Goal: Task Accomplishment & Management: Manage account settings

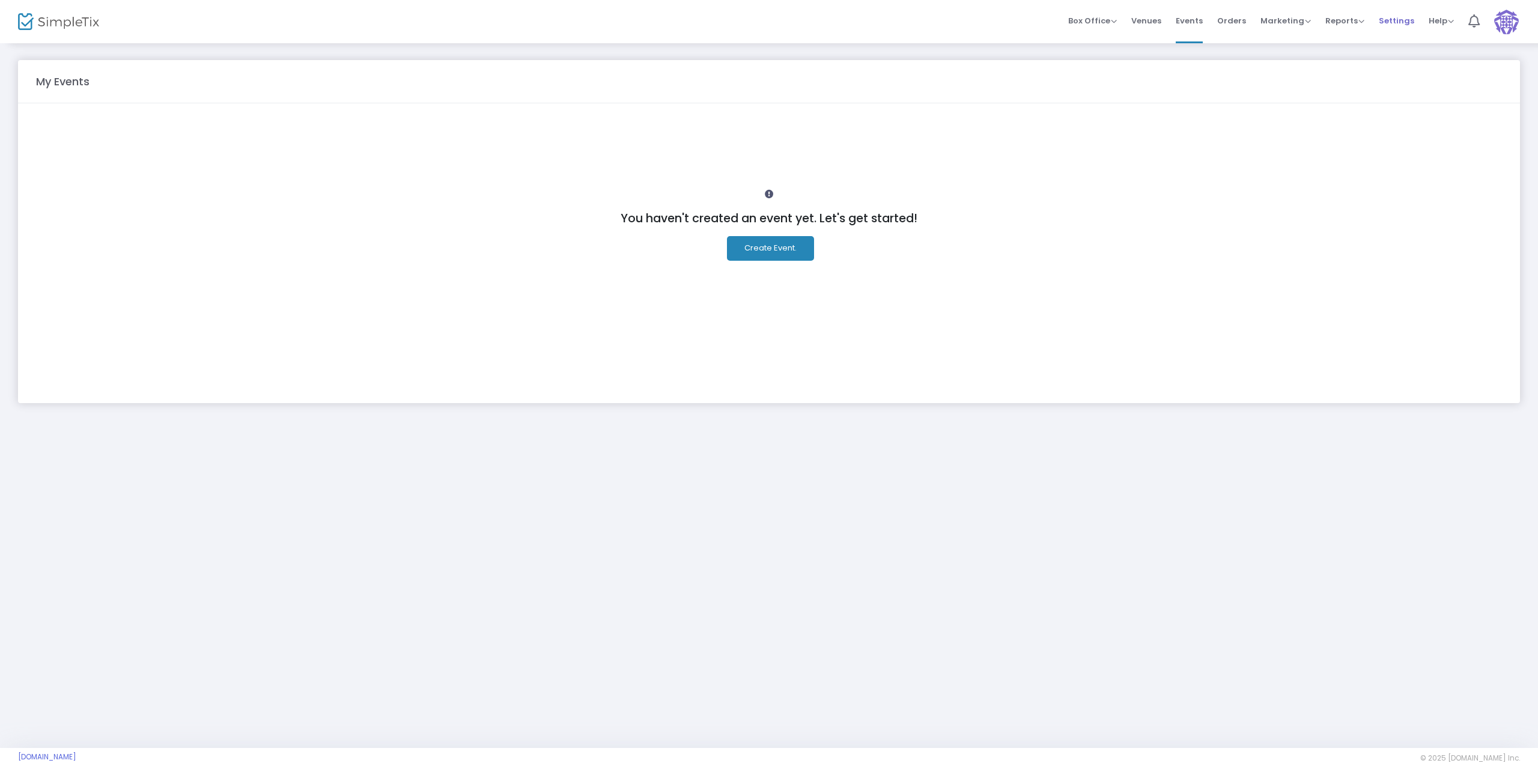
click at [1389, 17] on span "Settings" at bounding box center [1397, 20] width 36 height 30
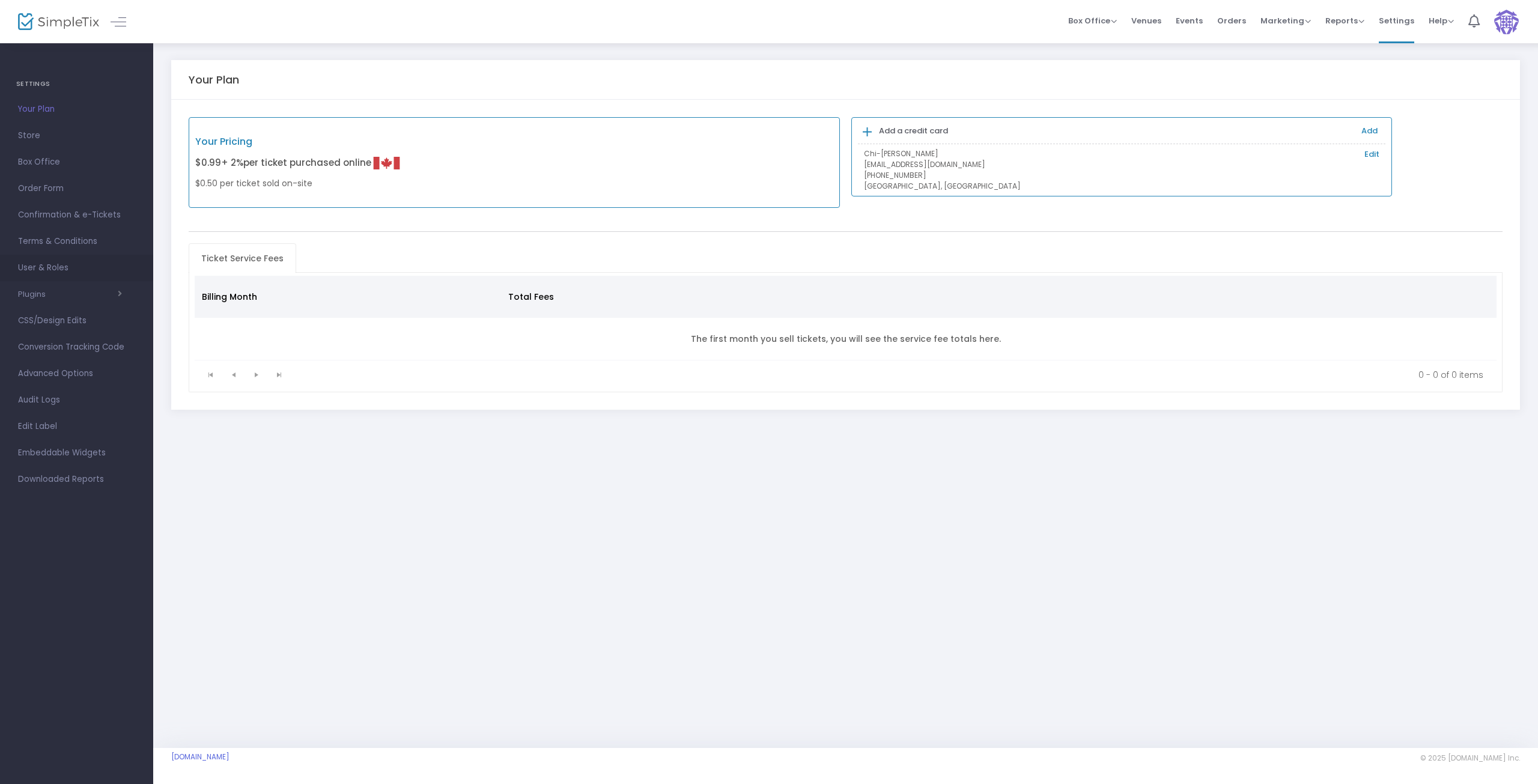
click at [40, 267] on span "User & Roles" at bounding box center [76, 268] width 117 height 16
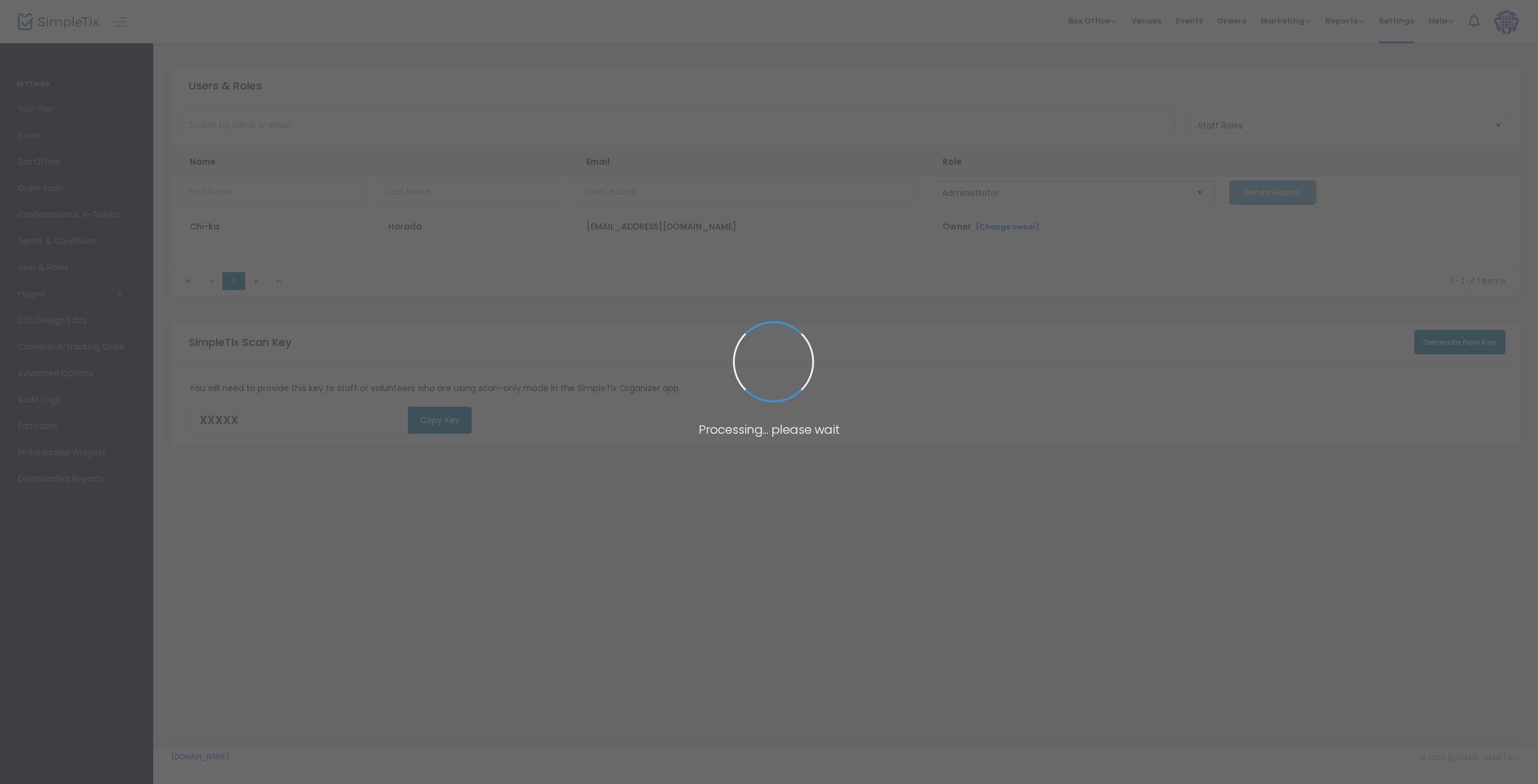
type input "M0E25"
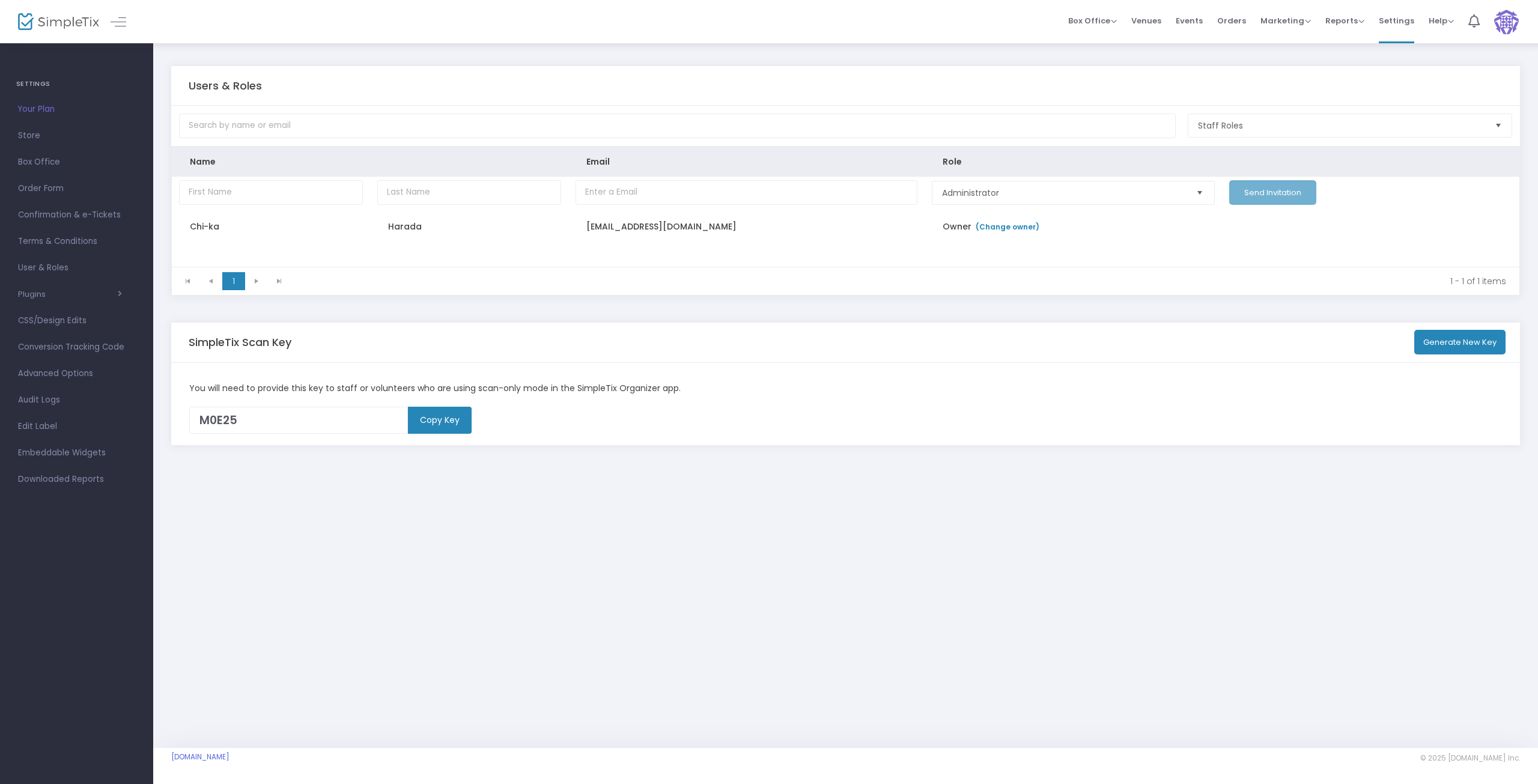
click at [1505, 19] on img at bounding box center [1507, 22] width 25 height 25
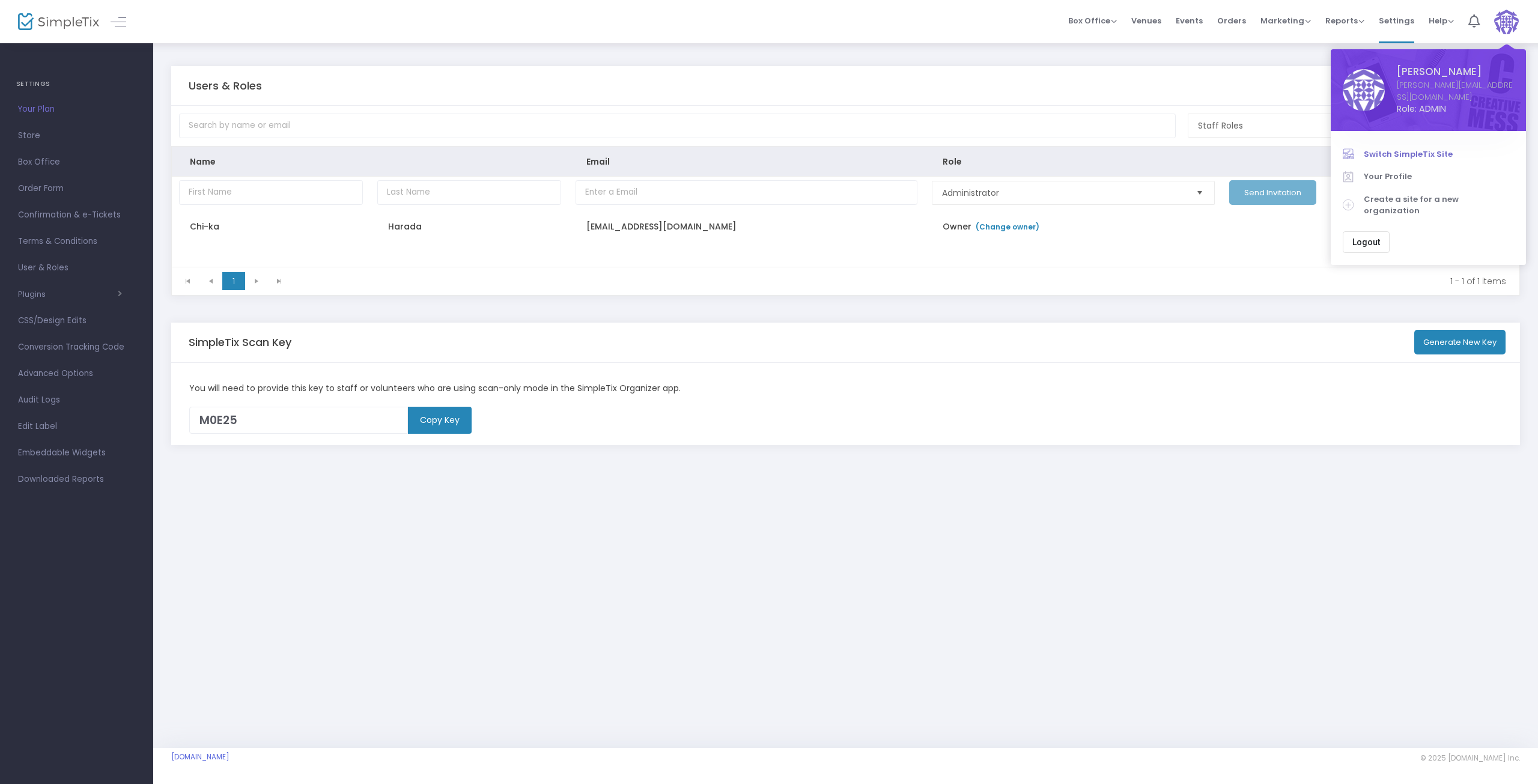
click at [1400, 148] on span "Switch SimpleTix Site" at bounding box center [1439, 154] width 150 height 12
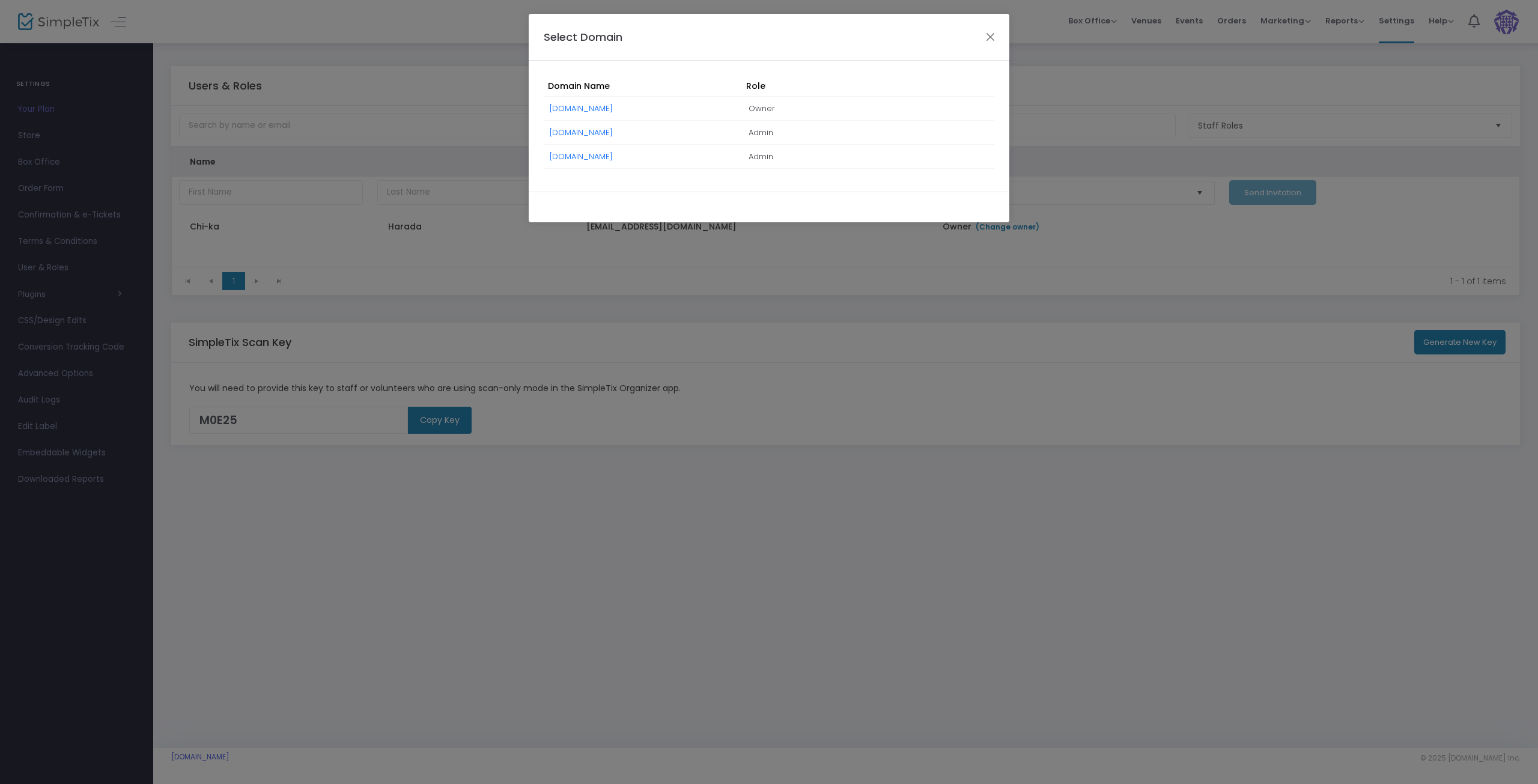
drag, startPoint x: 605, startPoint y: 158, endPoint x: 636, endPoint y: 167, distance: 32.3
click at [605, 157] on link "[DOMAIN_NAME]" at bounding box center [581, 156] width 63 height 12
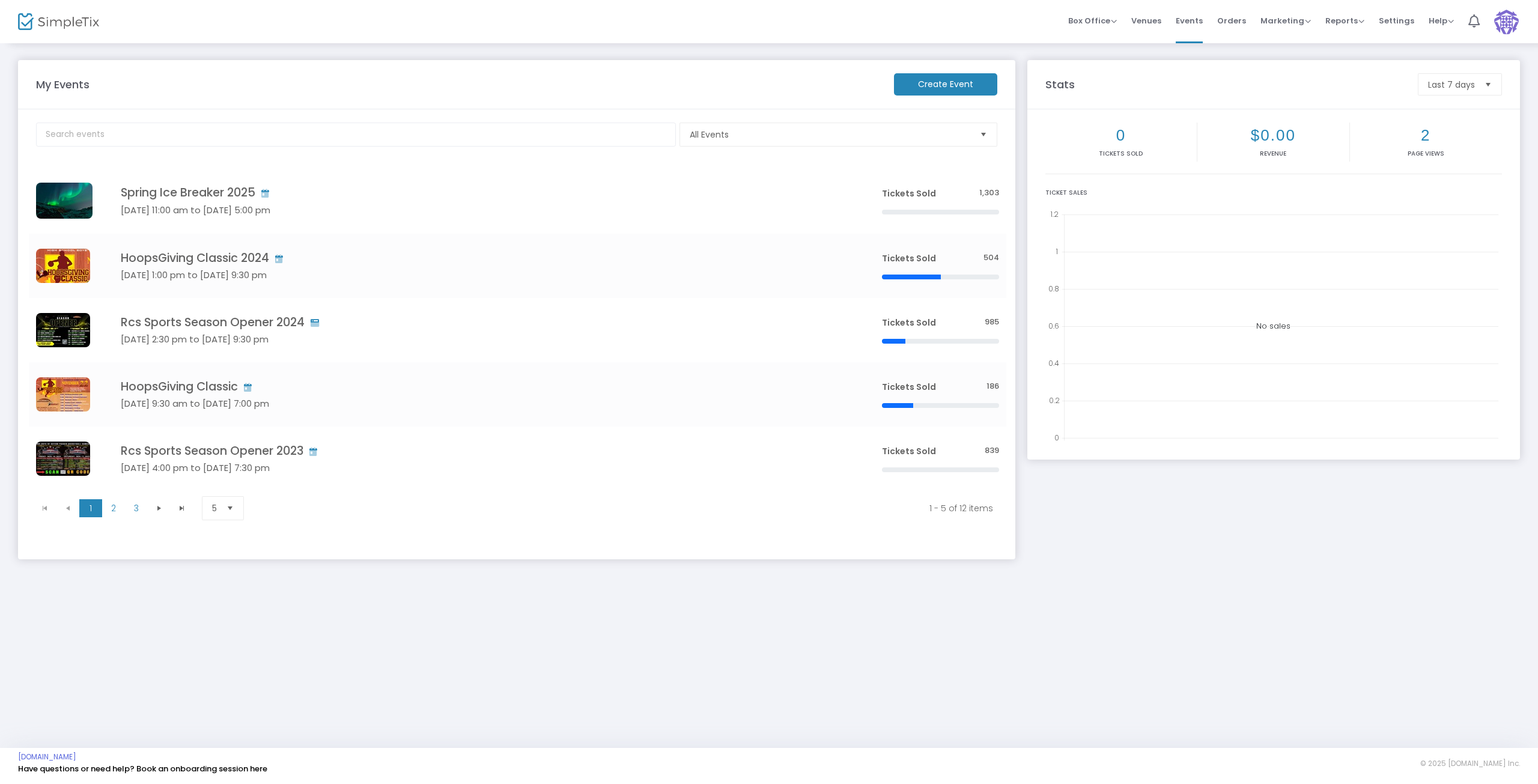
click at [1399, 23] on span "Settings" at bounding box center [1397, 20] width 36 height 30
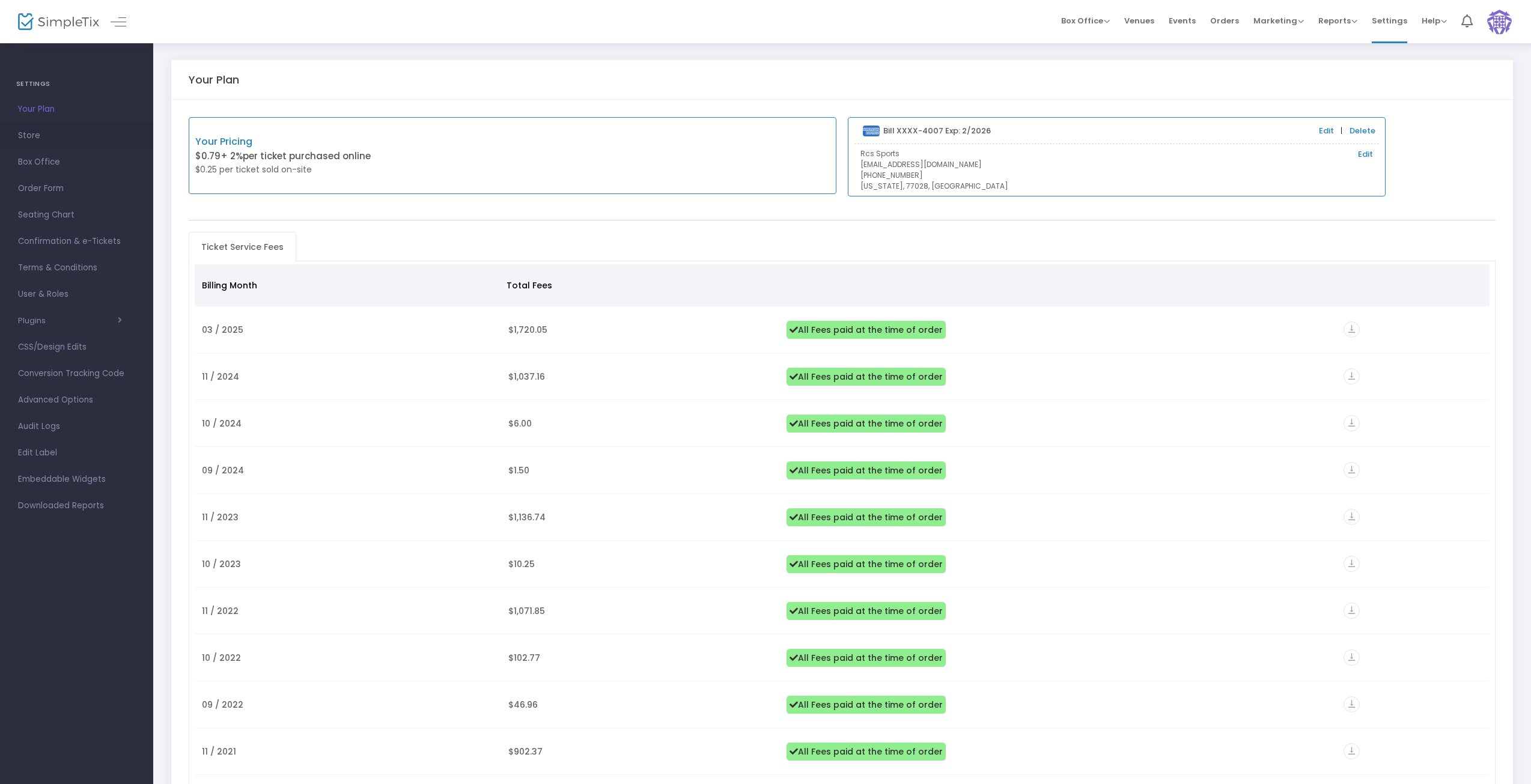
click at [26, 131] on span "Store" at bounding box center [76, 136] width 117 height 16
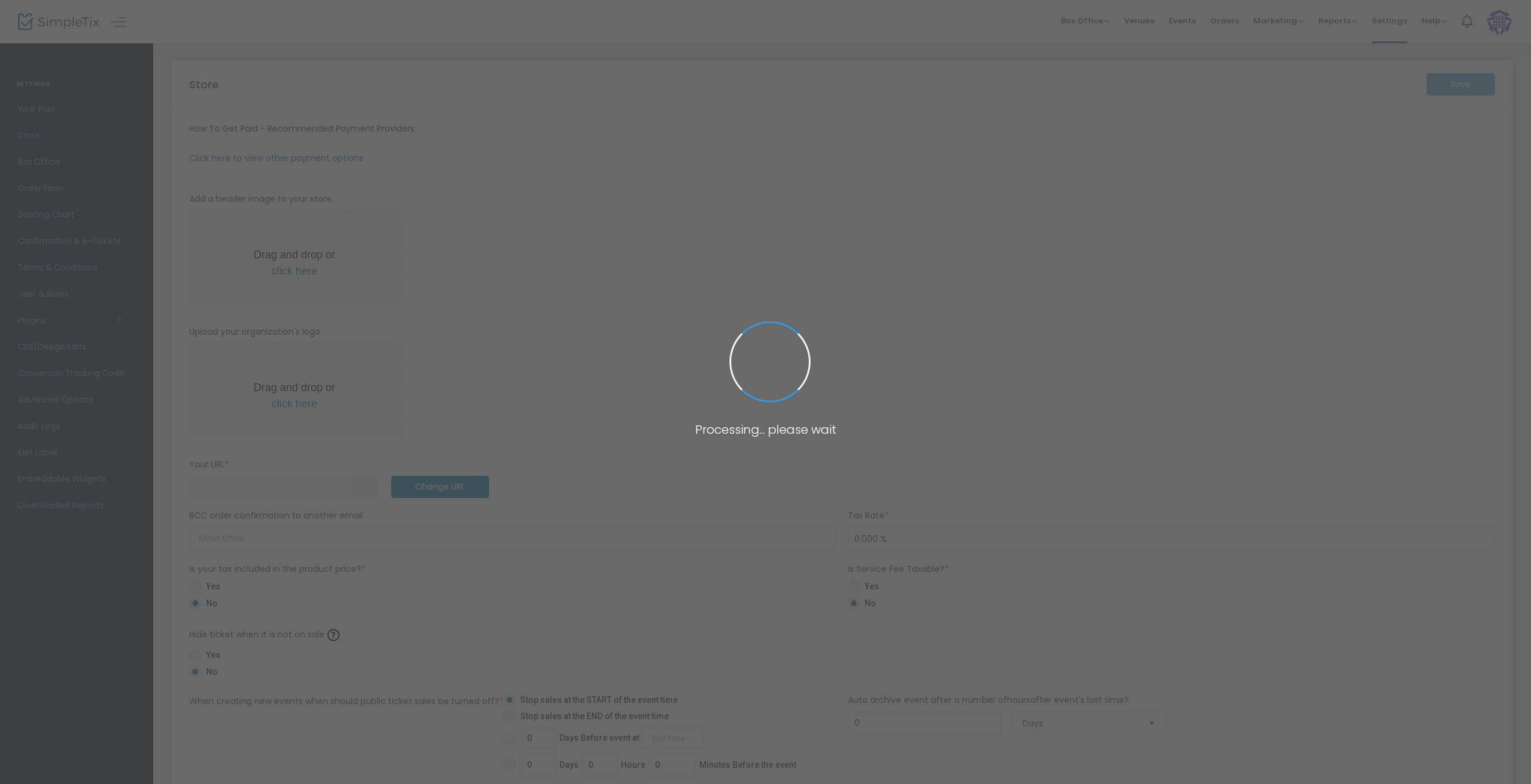
type input "https://RCSsports"
radio input "true"
radio input "false"
radio input "true"
type input "3"
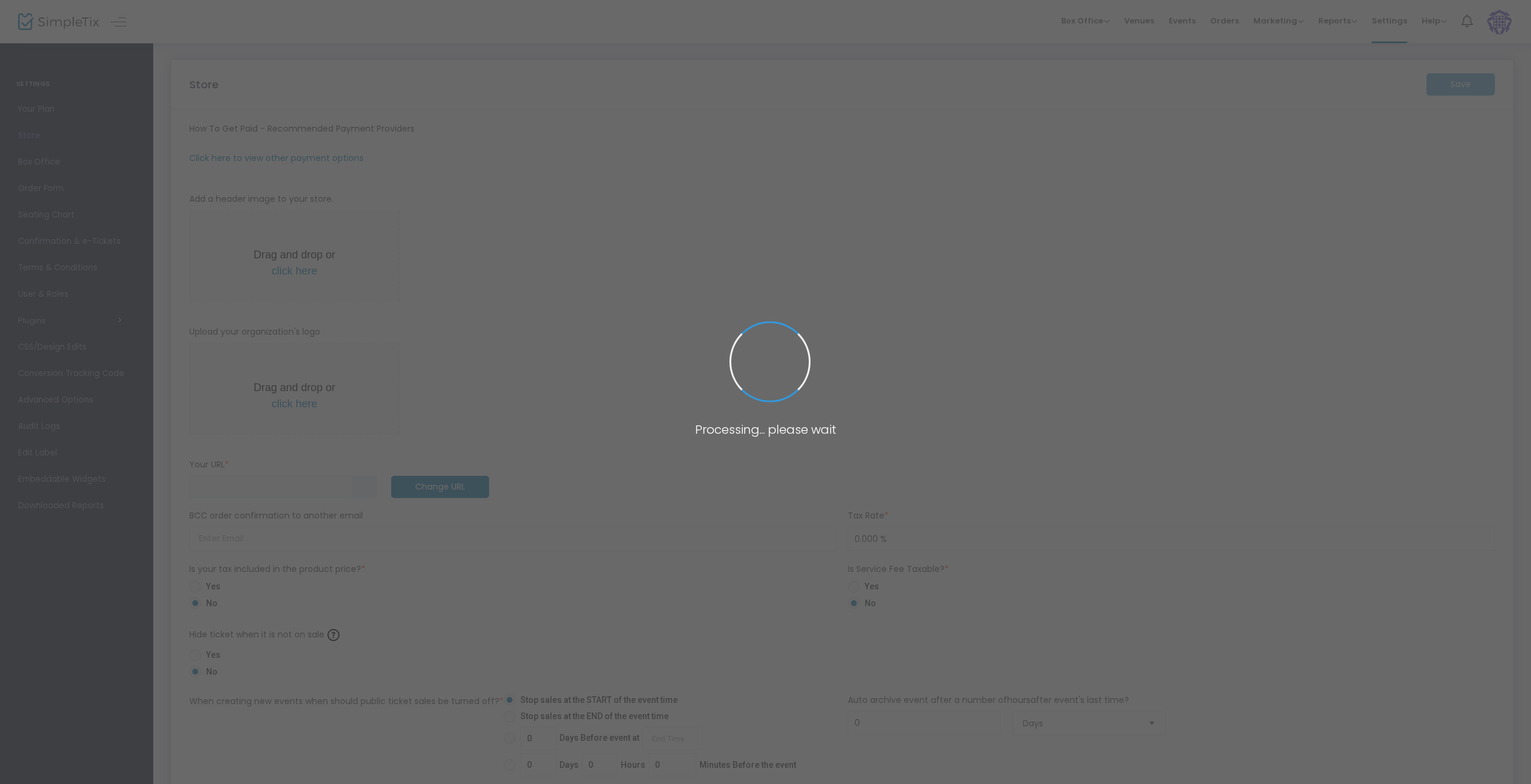
type input "RCS Sports"
type input "832-264-1500"
type input "facebook.com/RcsSports"
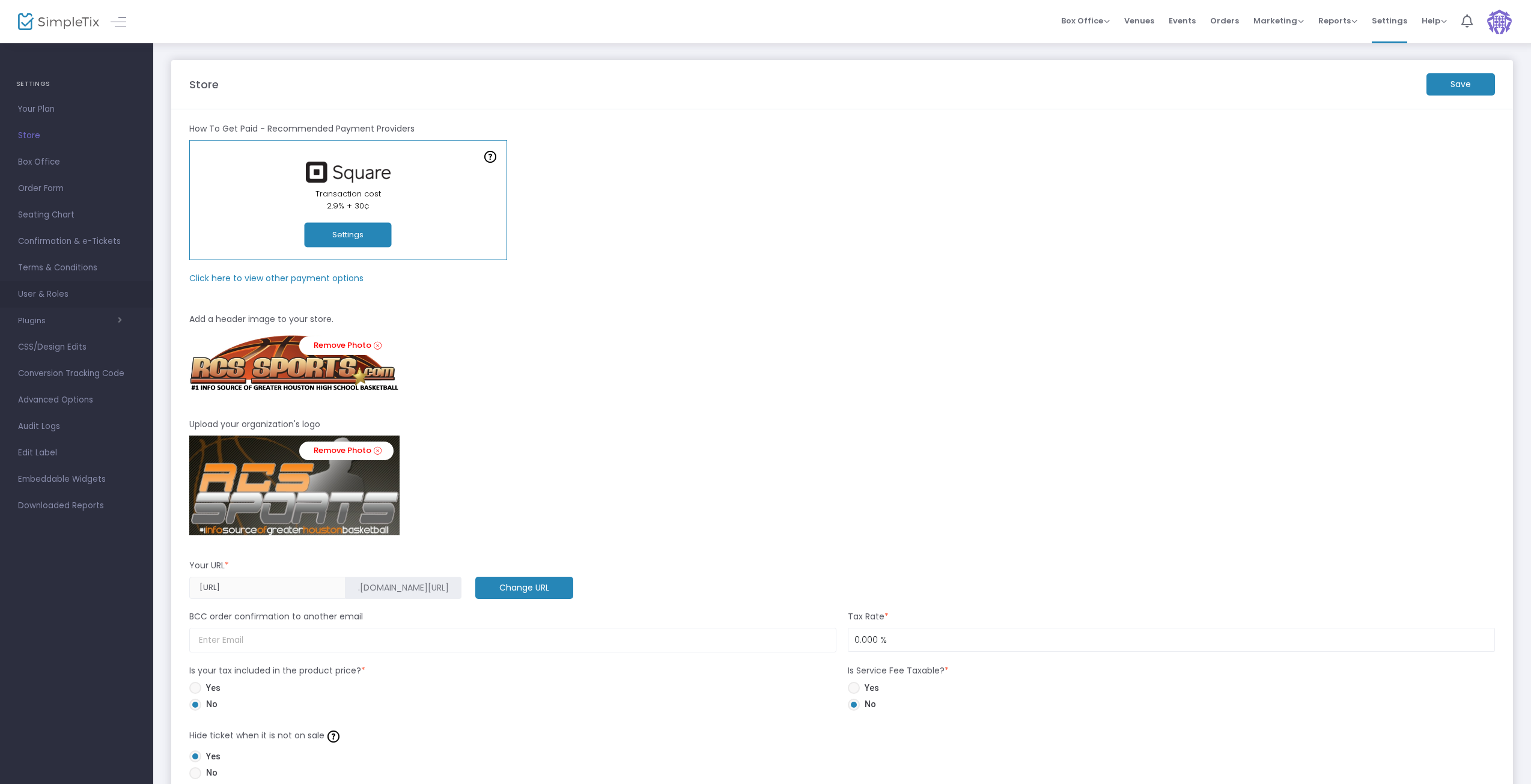
click at [32, 297] on span "User & Roles" at bounding box center [76, 294] width 117 height 16
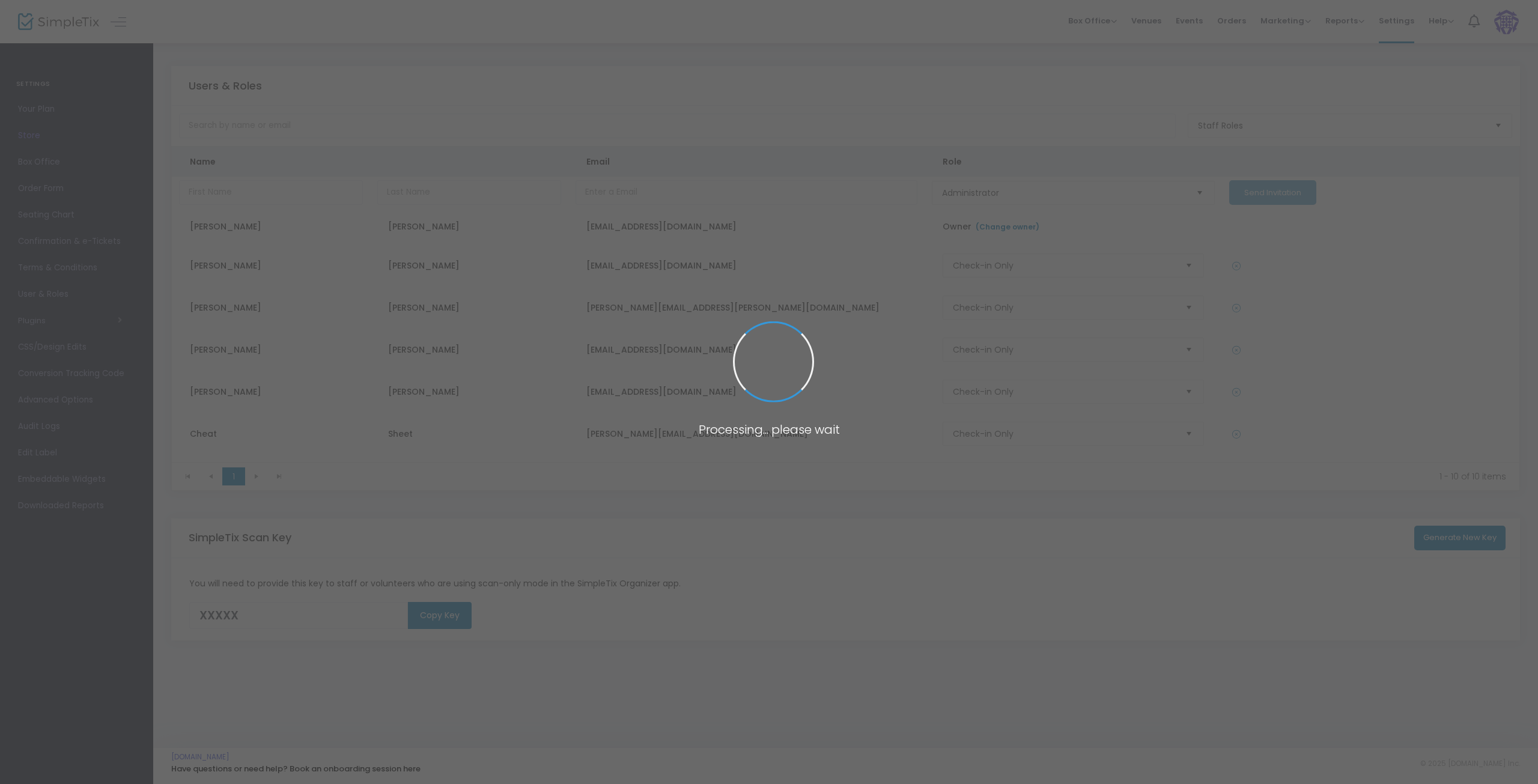
type input "1F1ZB"
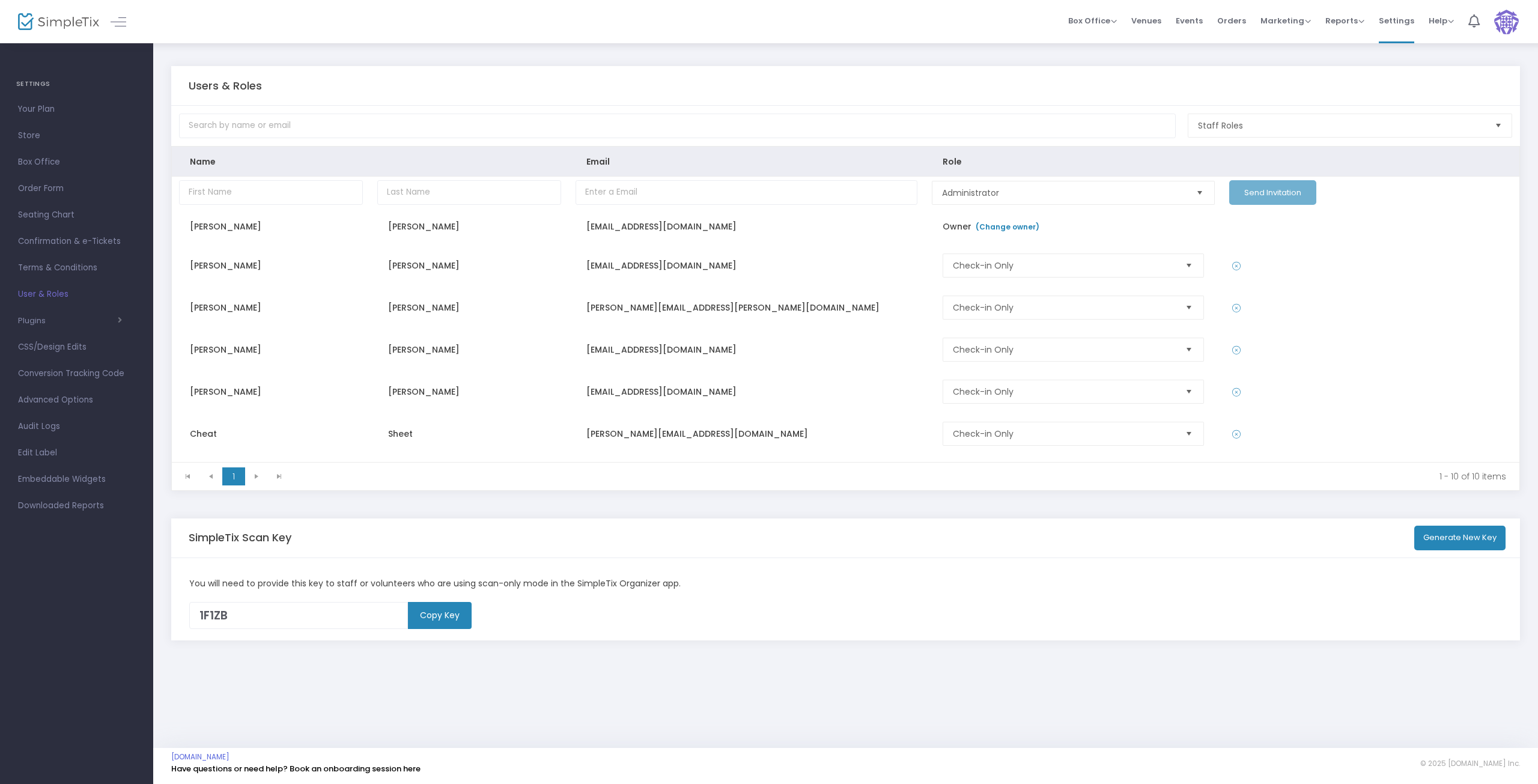
click at [33, 160] on span "Box Office" at bounding box center [76, 162] width 117 height 16
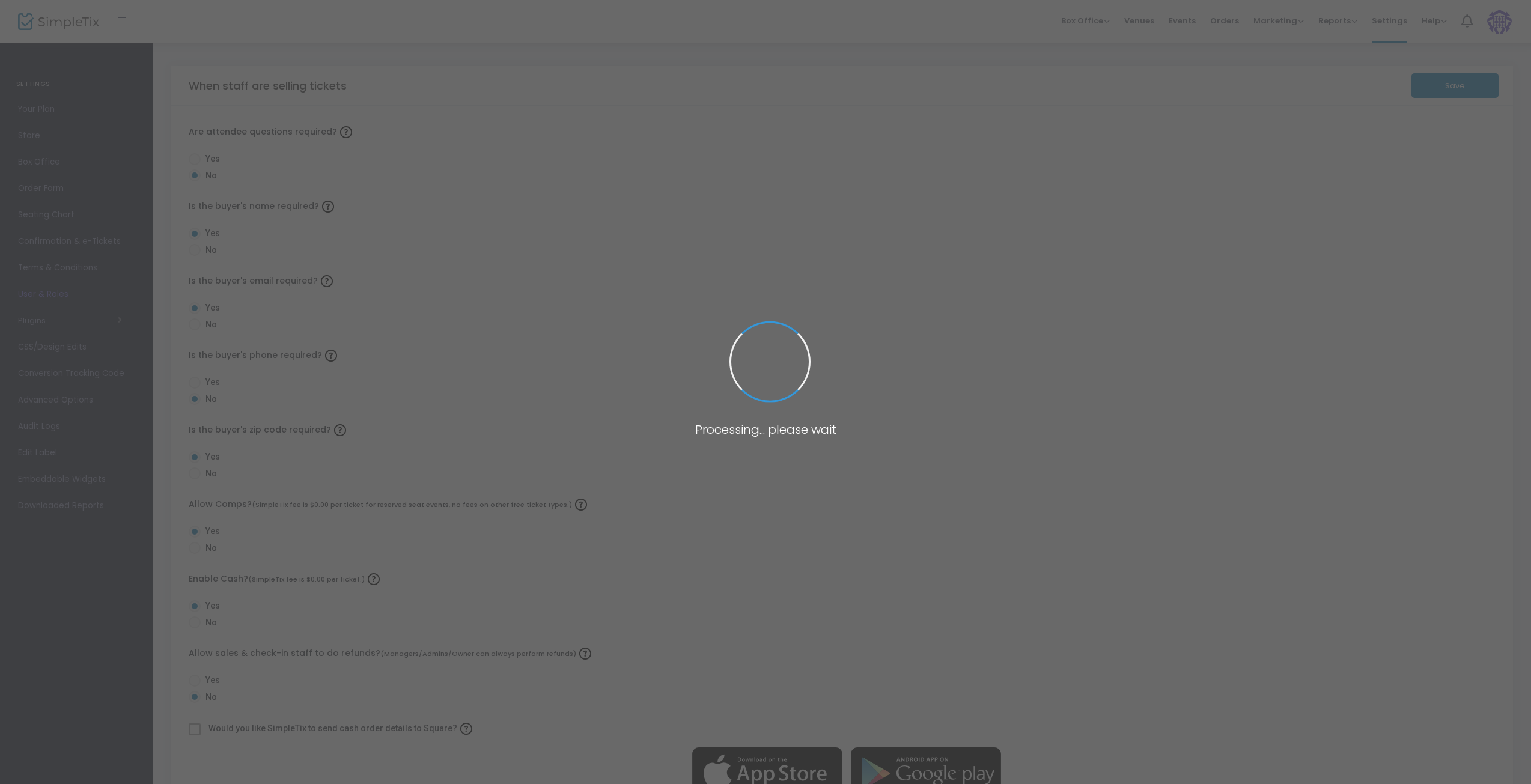
radio input "false"
radio input "true"
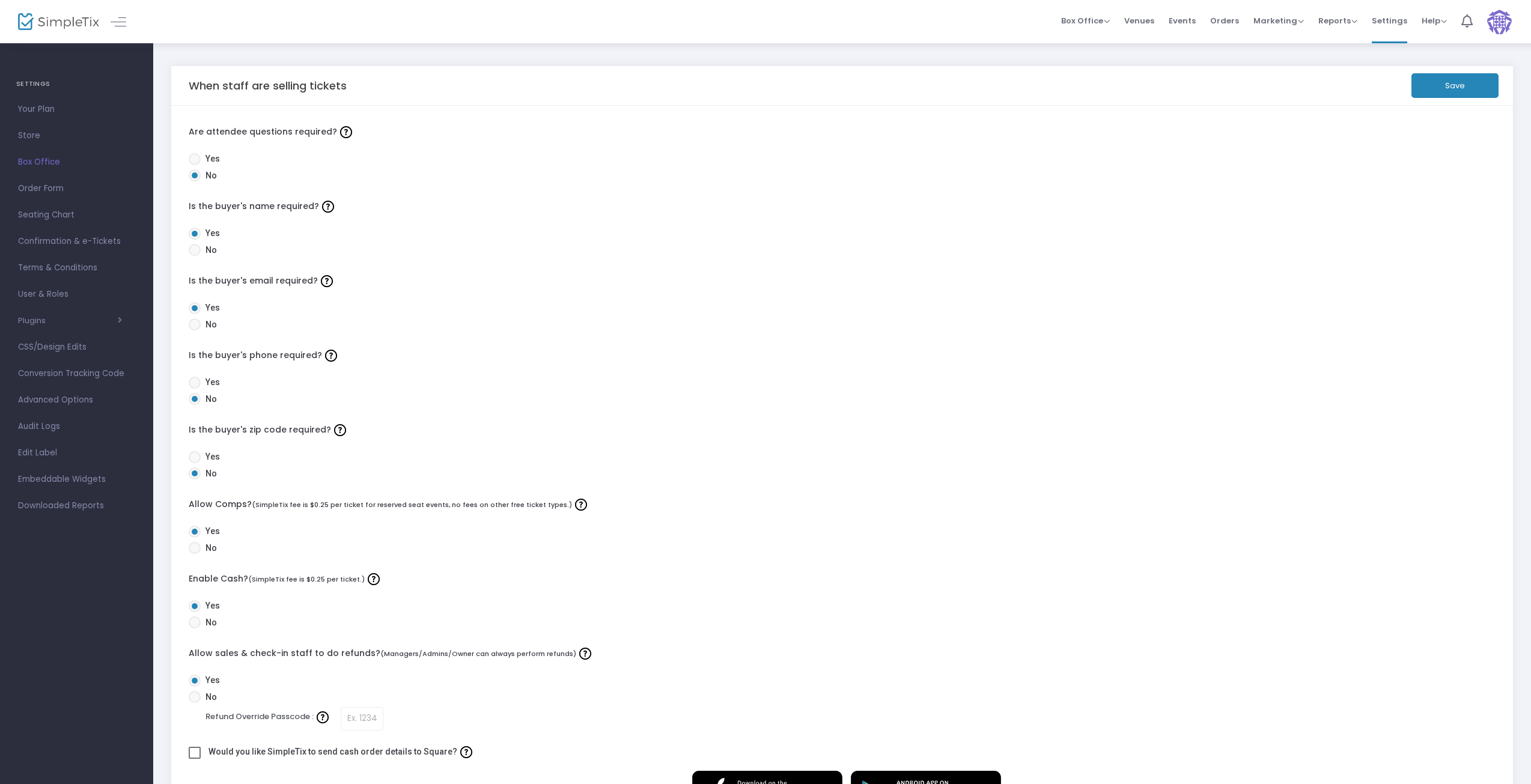
click at [33, 189] on span "Order Form" at bounding box center [76, 189] width 117 height 16
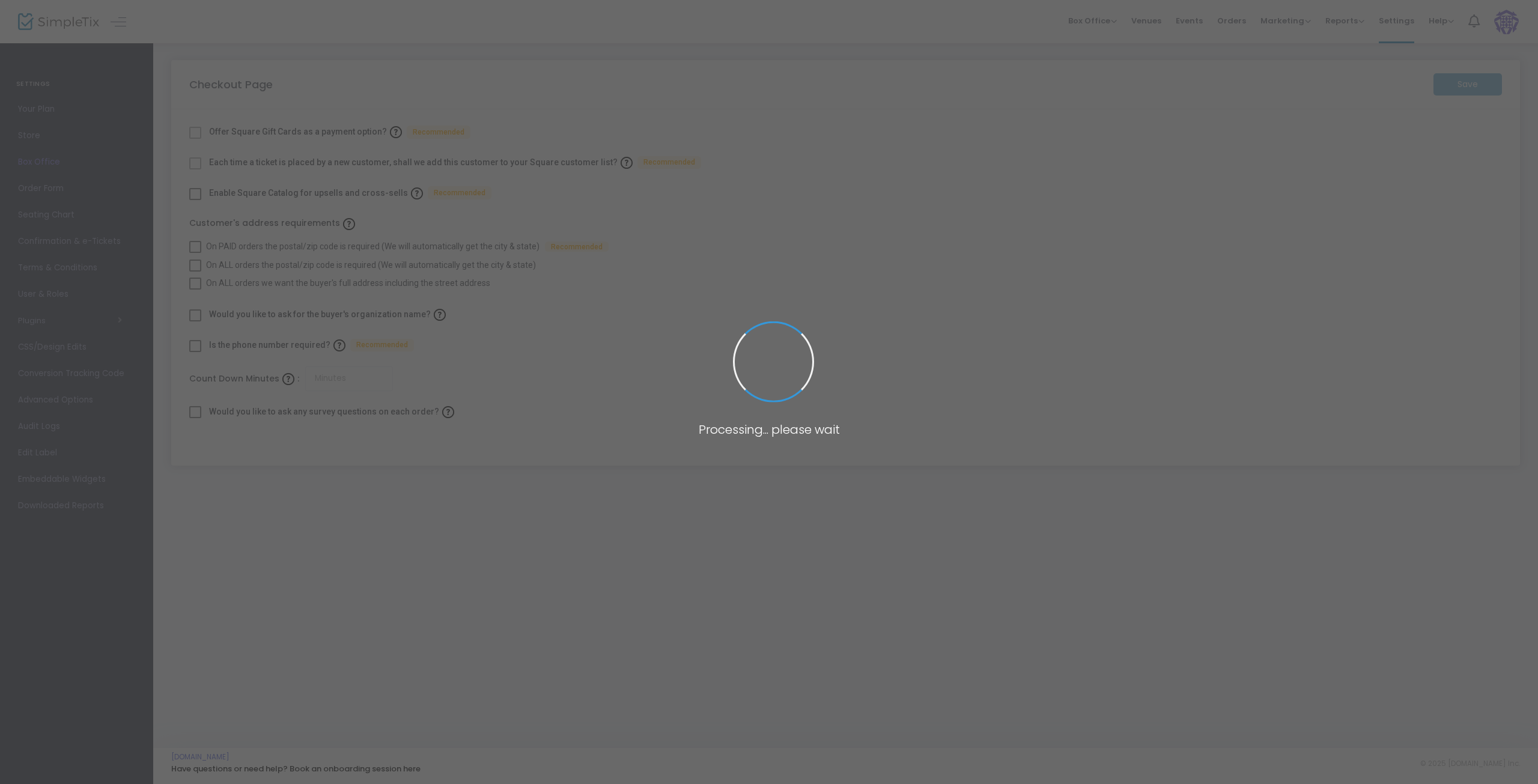
type input "45"
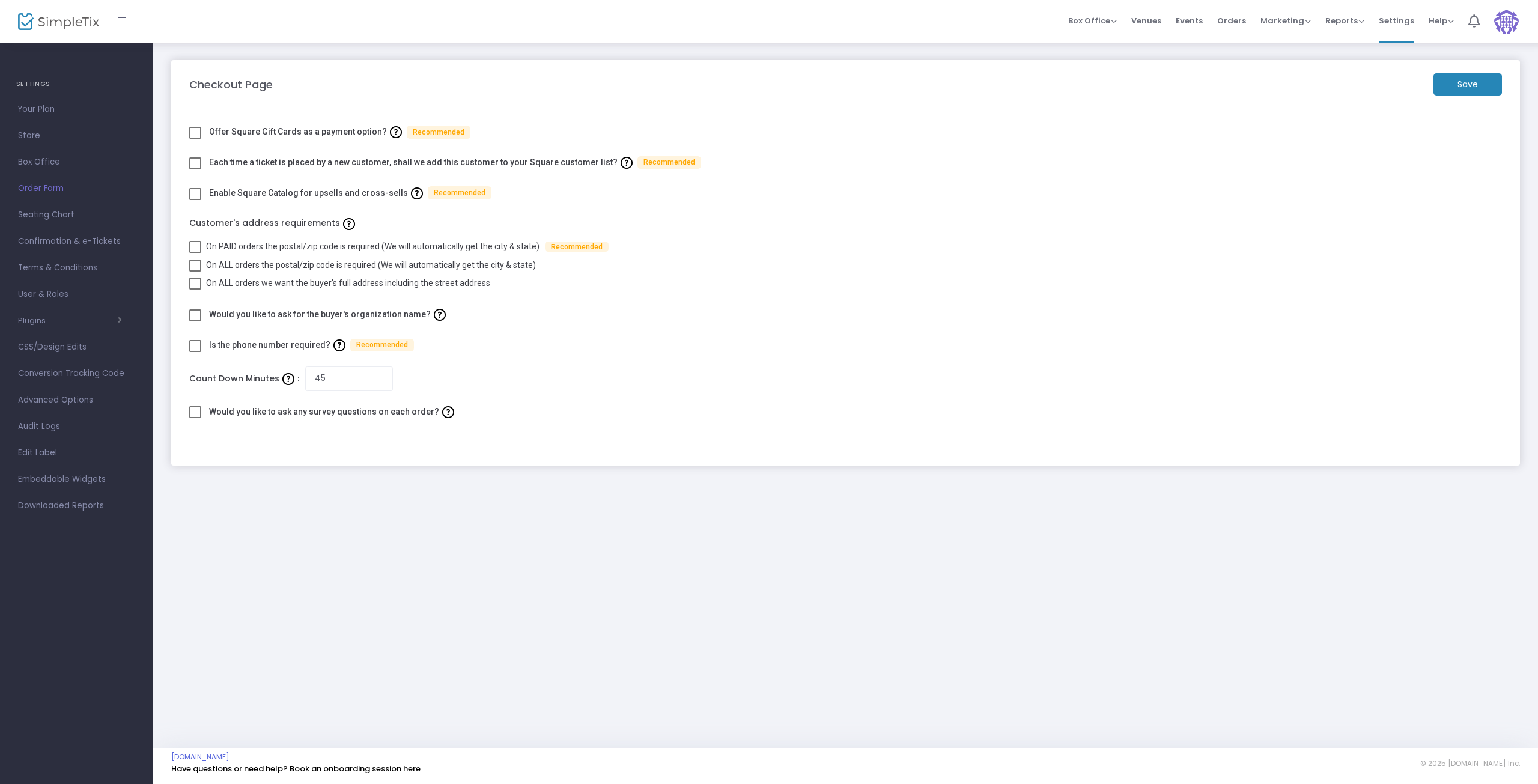
drag, startPoint x: 37, startPoint y: 138, endPoint x: 35, endPoint y: 146, distance: 8.2
click at [37, 139] on span "Store" at bounding box center [76, 136] width 117 height 16
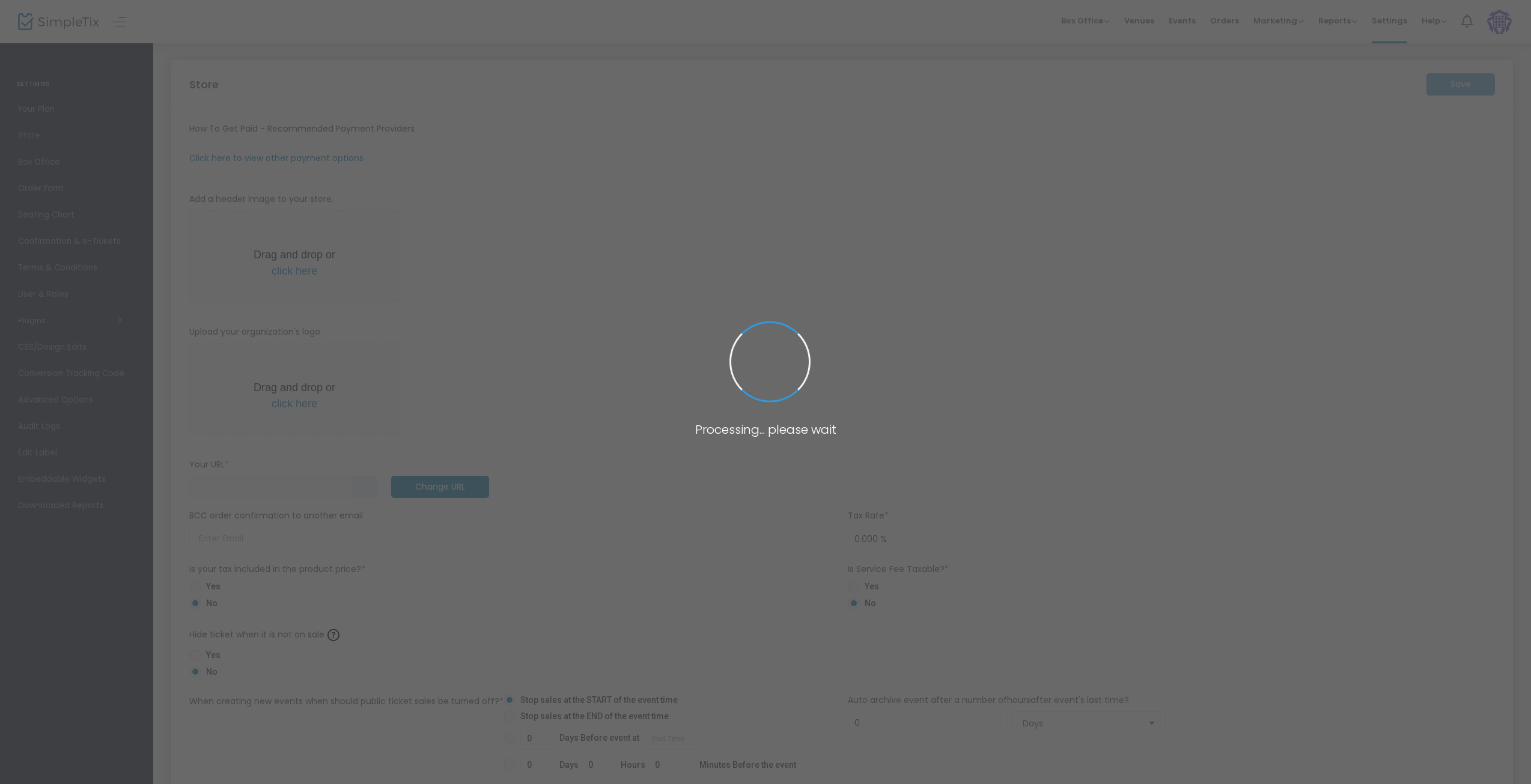
type input "https://RCSsports"
radio input "true"
radio input "false"
radio input "true"
type input "3"
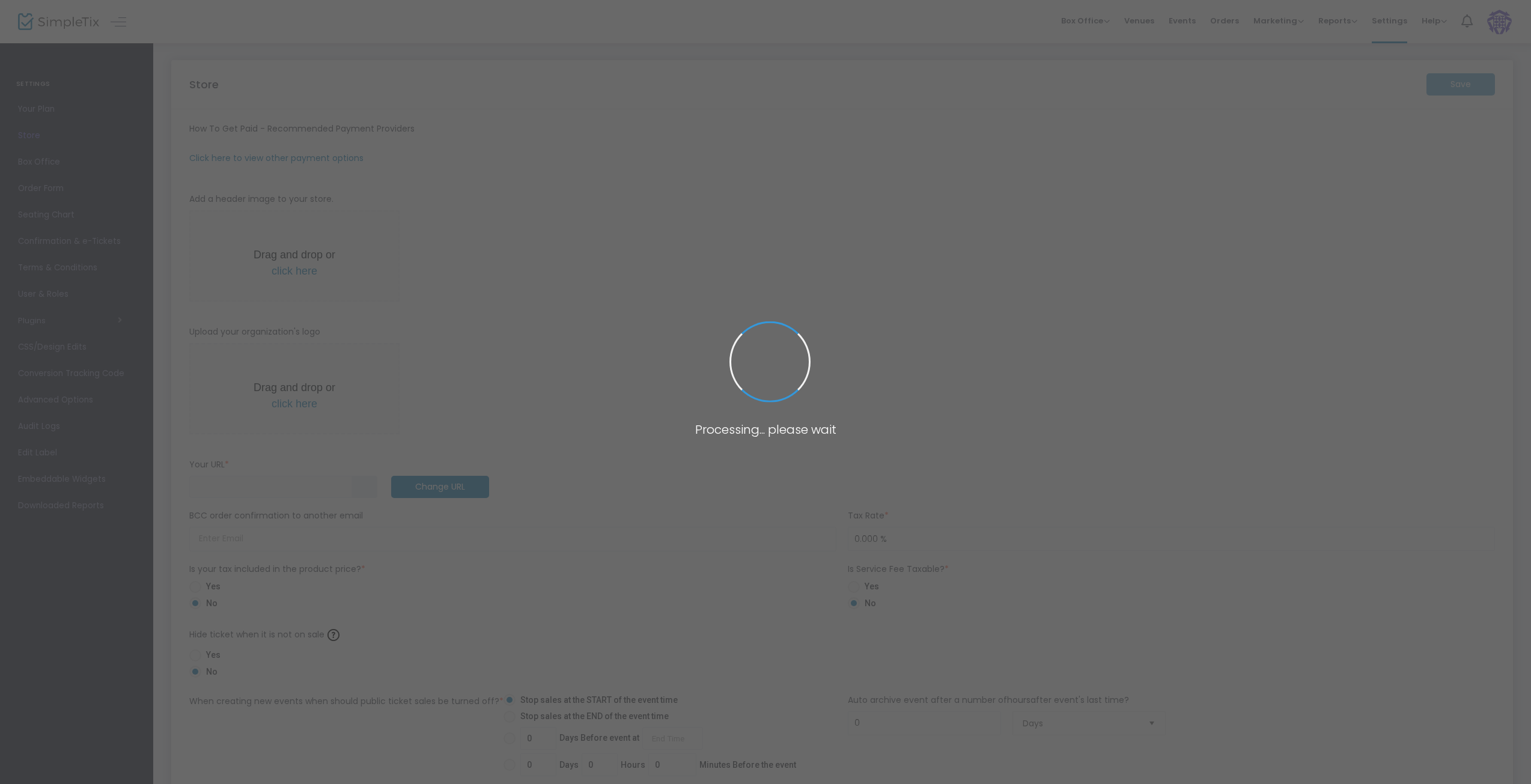
type input "RCS Sports"
type input "832-264-1500"
type input "facebook.com/RcsSports"
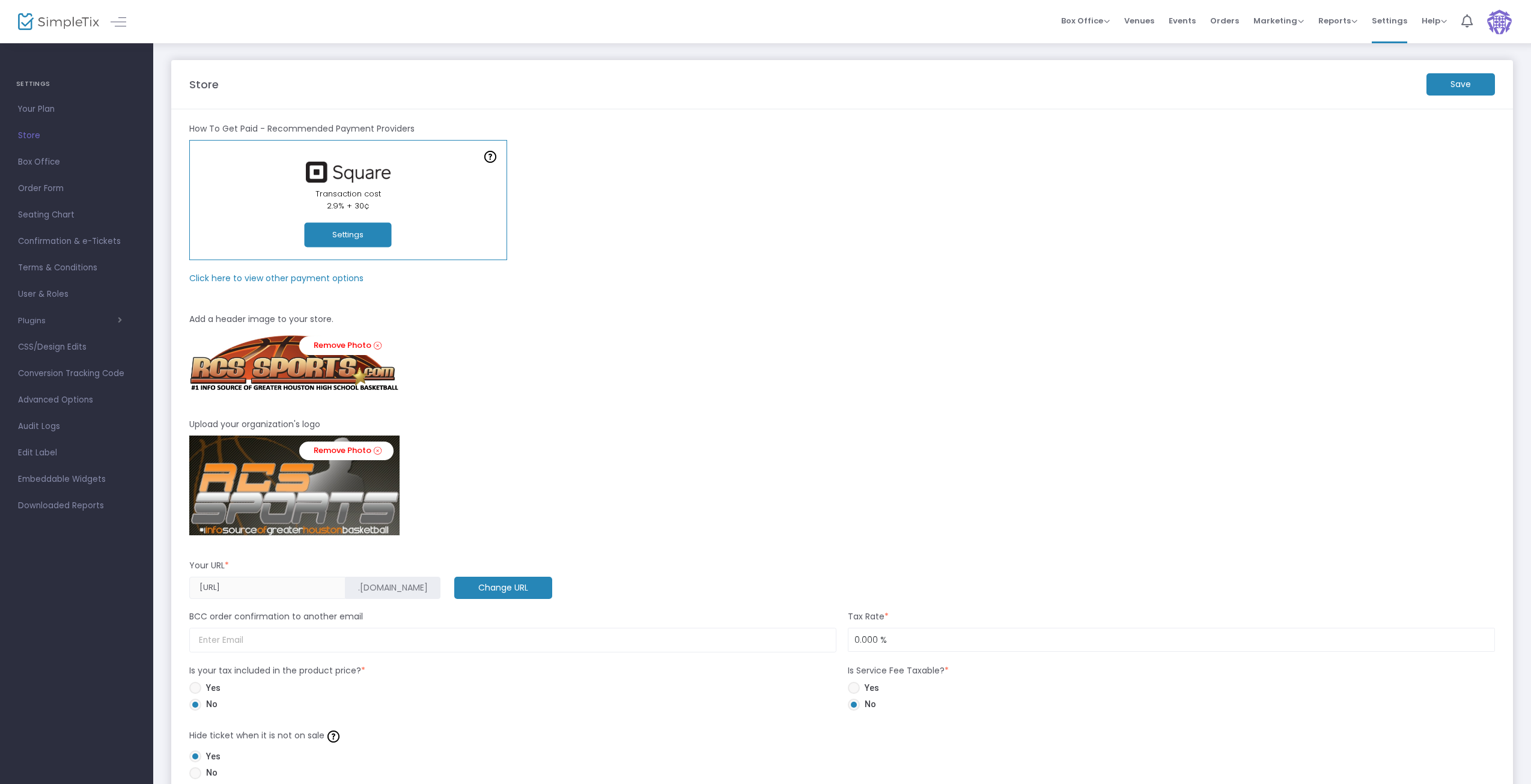
click at [332, 274] on m-panel-subtitle "Click here to view other payment options" at bounding box center [277, 278] width 174 height 12
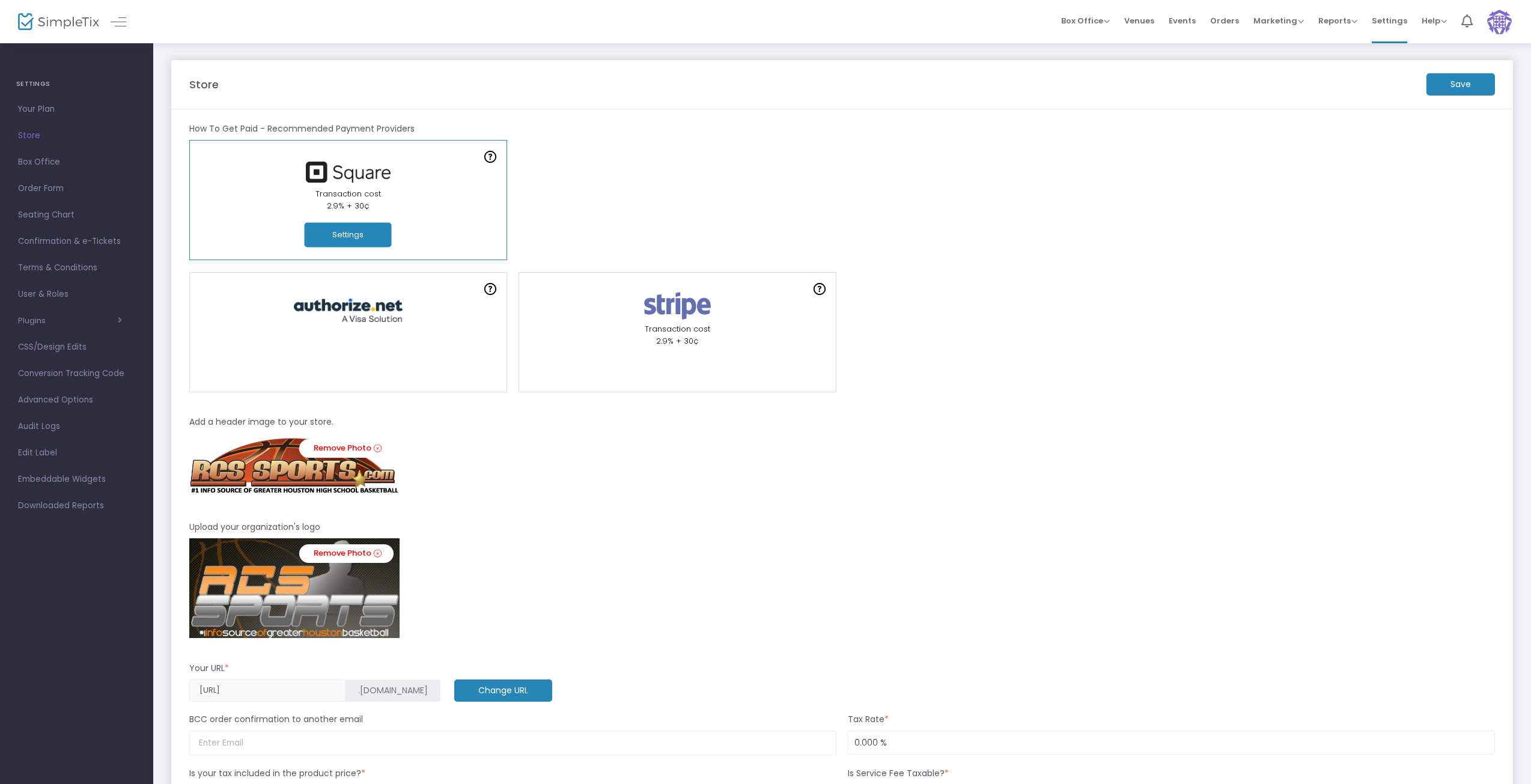
click at [856, 165] on div "Online Orders Transaction cost 2% + 0.79¢ Create a new payment account In-Perso…" at bounding box center [842, 200] width 1317 height 120
click at [1037, 280] on div "Not recommended Transaction cost 2.9% + 30¢" at bounding box center [842, 332] width 1317 height 120
click at [1497, 19] on img at bounding box center [1500, 22] width 25 height 25
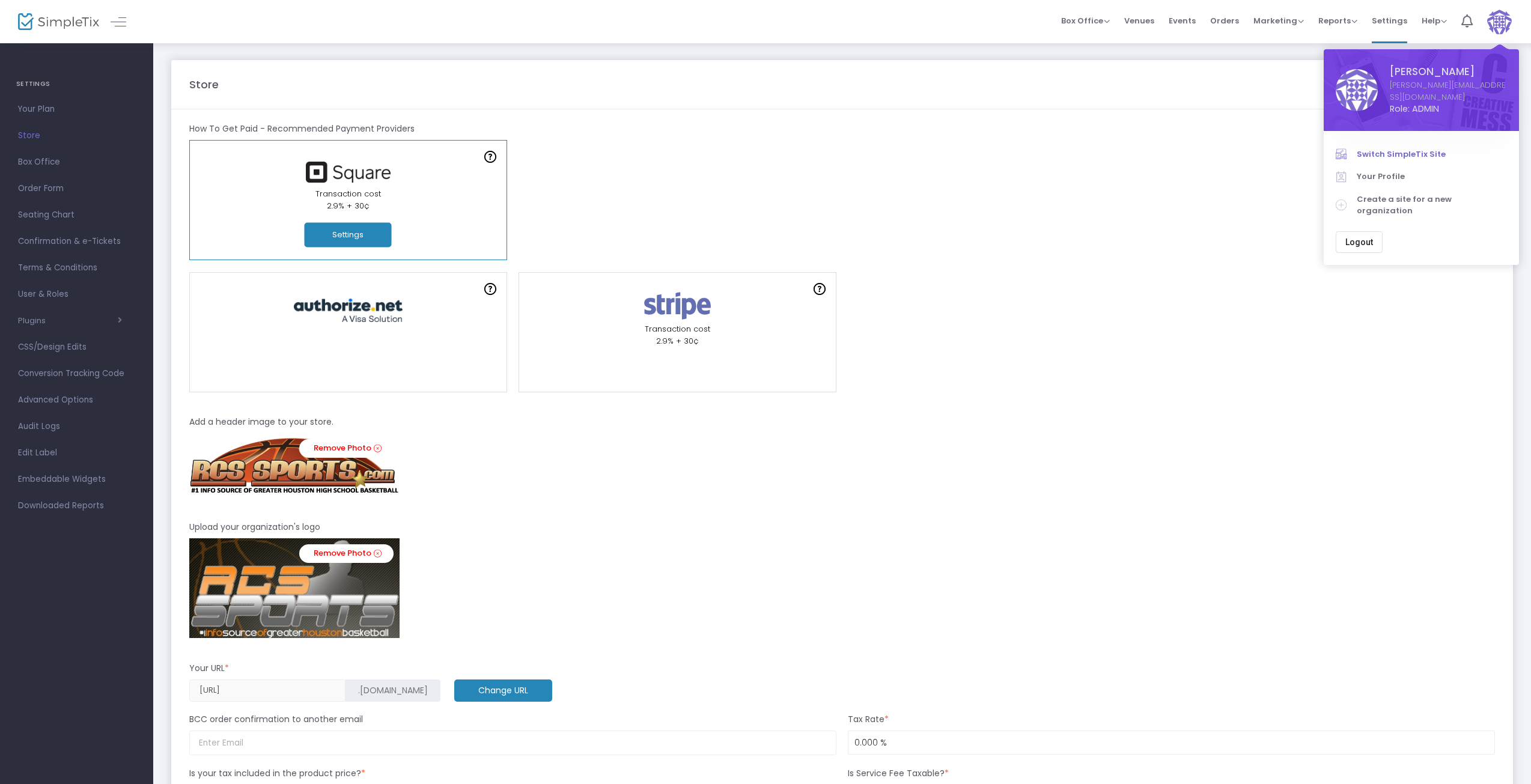
click at [1415, 148] on span "Switch SimpleTix Site" at bounding box center [1432, 154] width 150 height 12
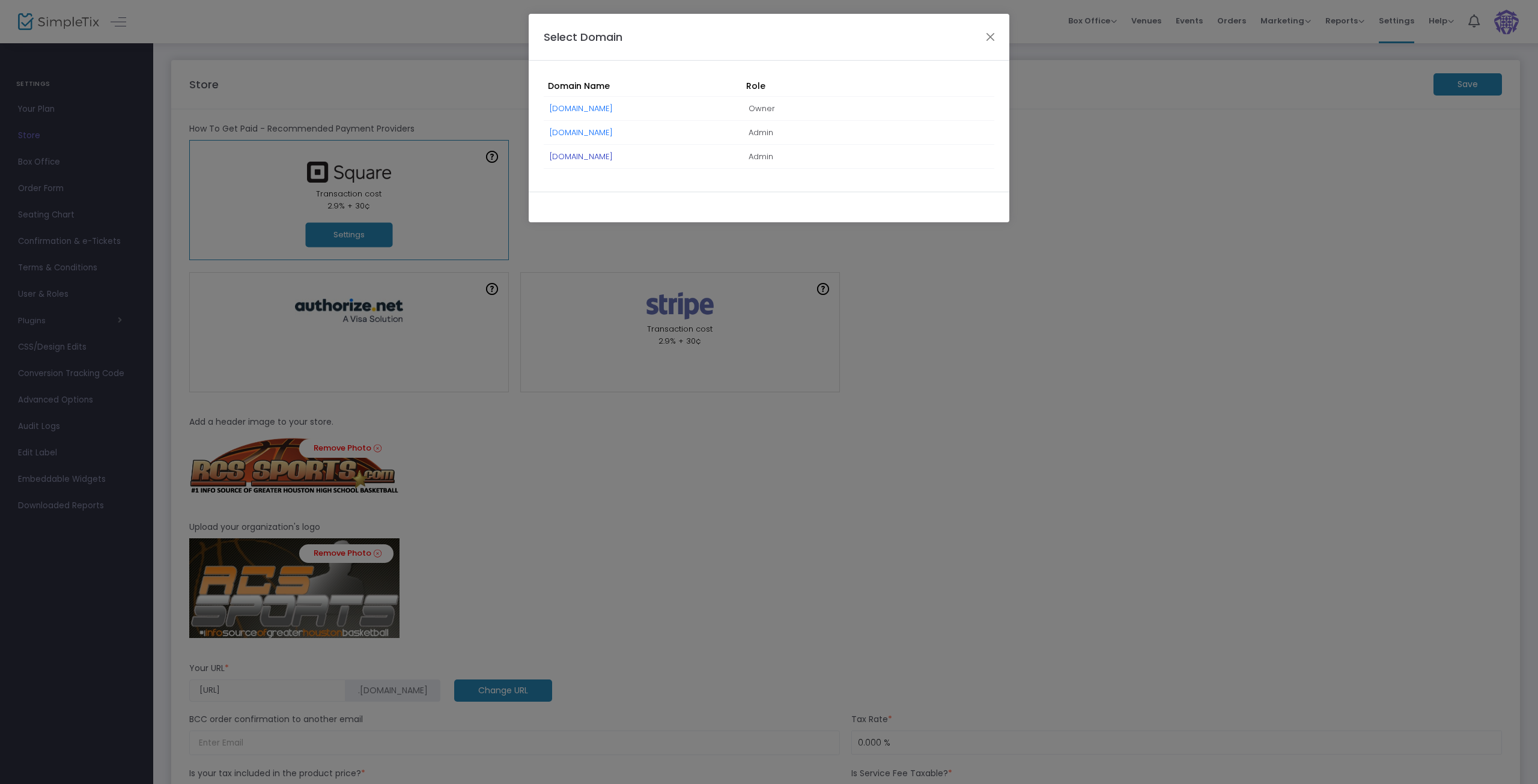
click at [603, 156] on link "[DOMAIN_NAME]" at bounding box center [581, 156] width 63 height 12
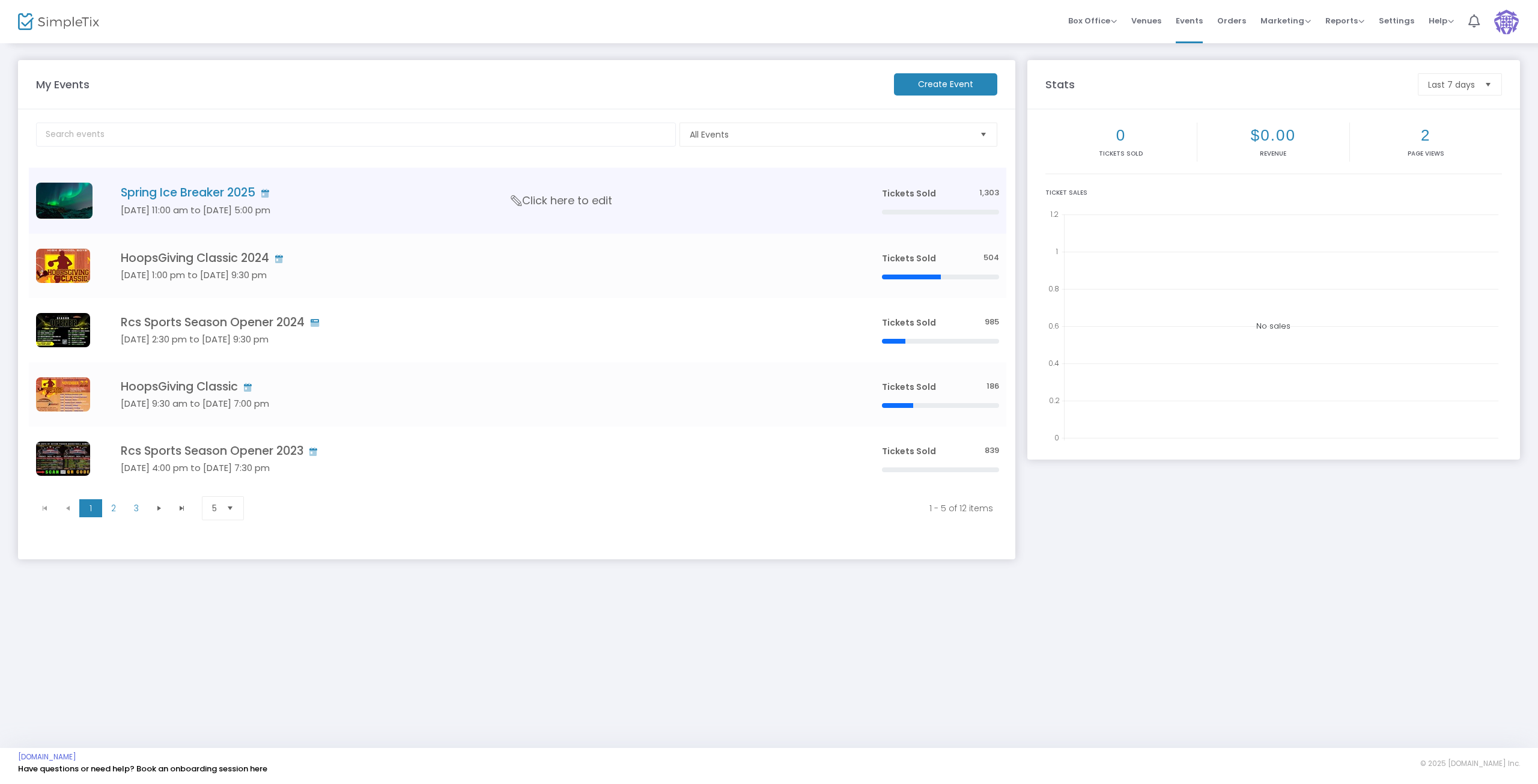
click at [566, 207] on span "Click here to edit" at bounding box center [562, 200] width 101 height 16
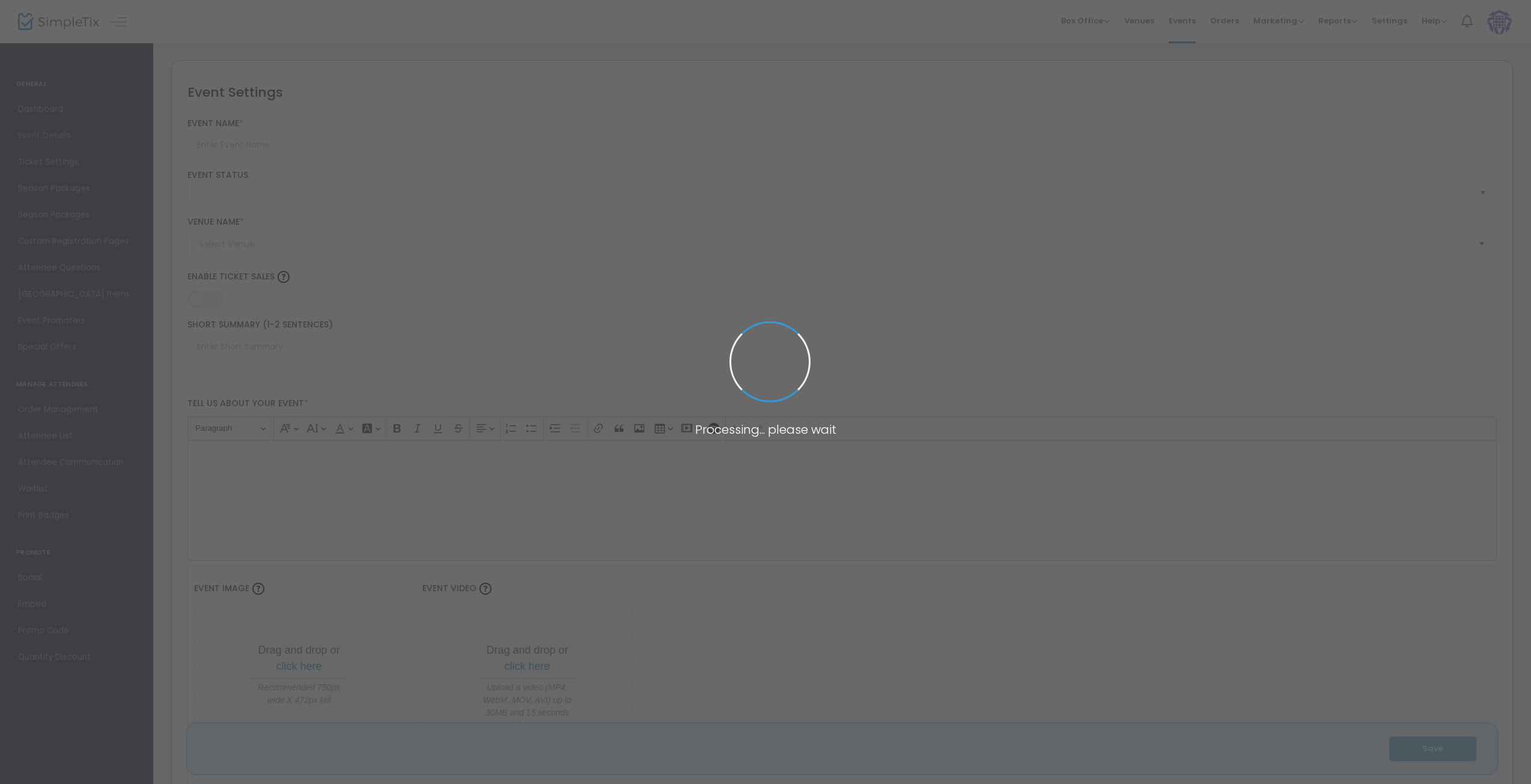
type input "Spring Ice Breaker 2025"
type textarea "March 14-16, 2025.Unsigned SR and Grassroots tournament / showcase"
type input "Register Now"
type input "mi3 Center (Mi3)"
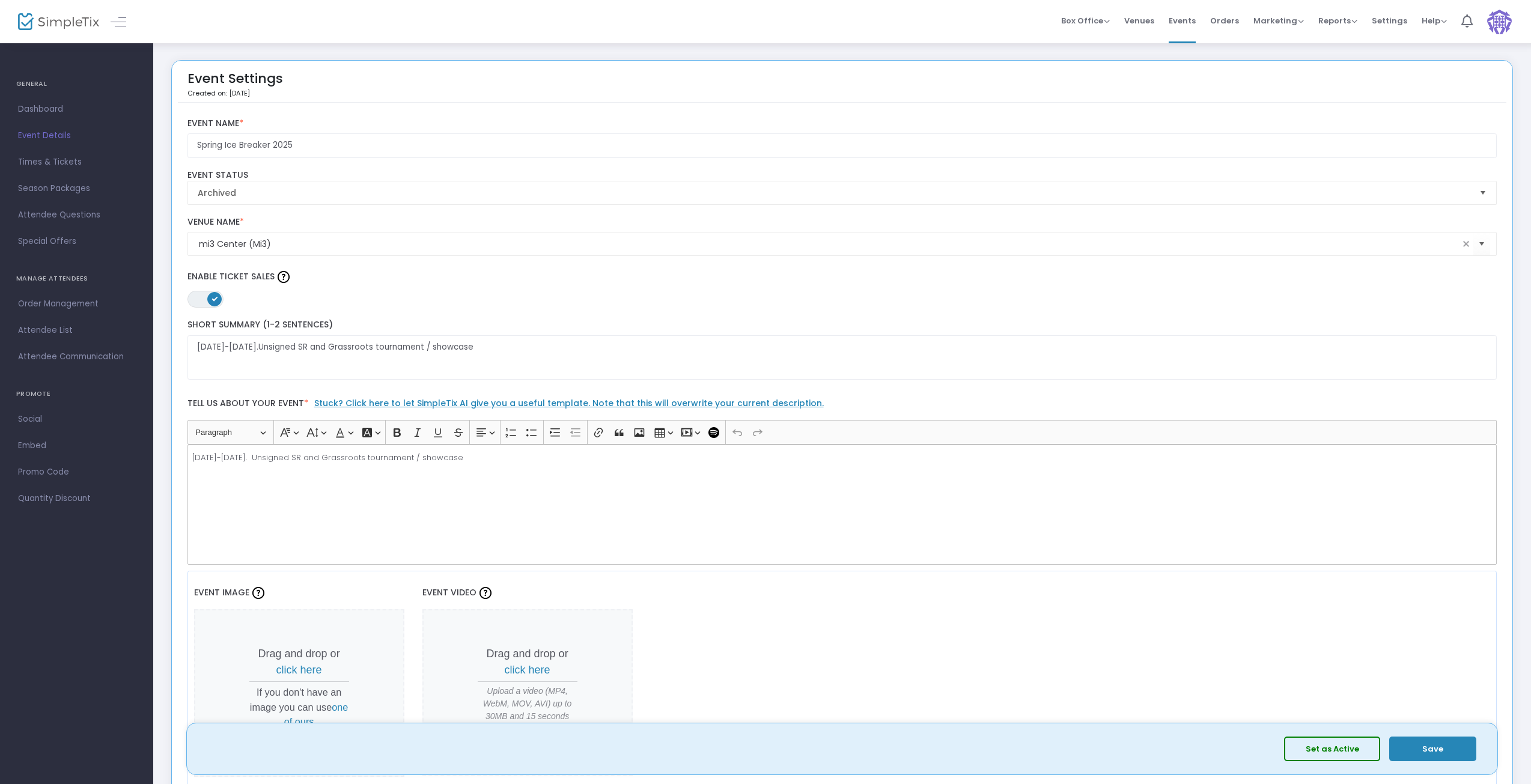
click at [44, 160] on span "Times & Tickets" at bounding box center [76, 162] width 117 height 16
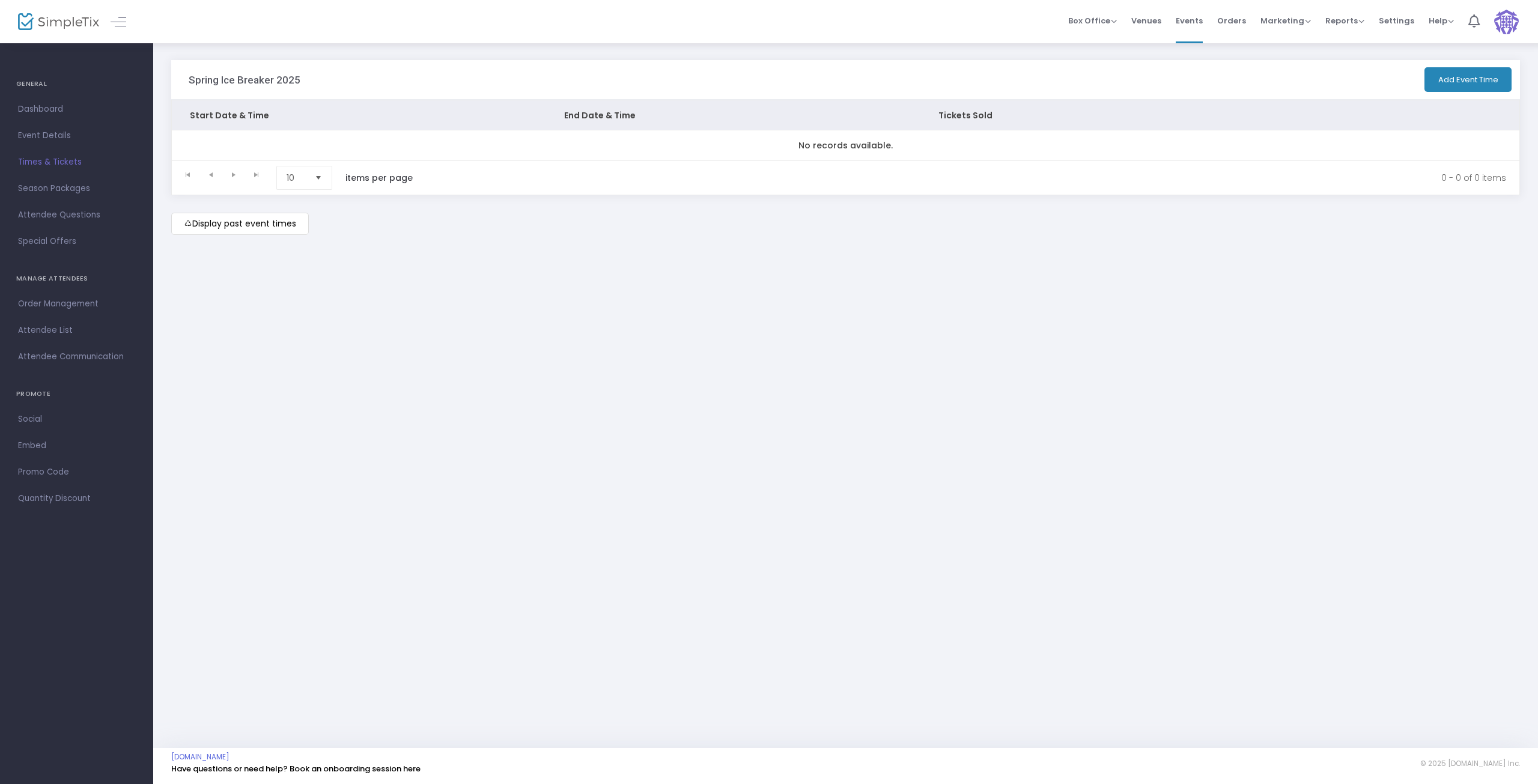
click at [75, 298] on span "Order Management" at bounding box center [76, 304] width 117 height 16
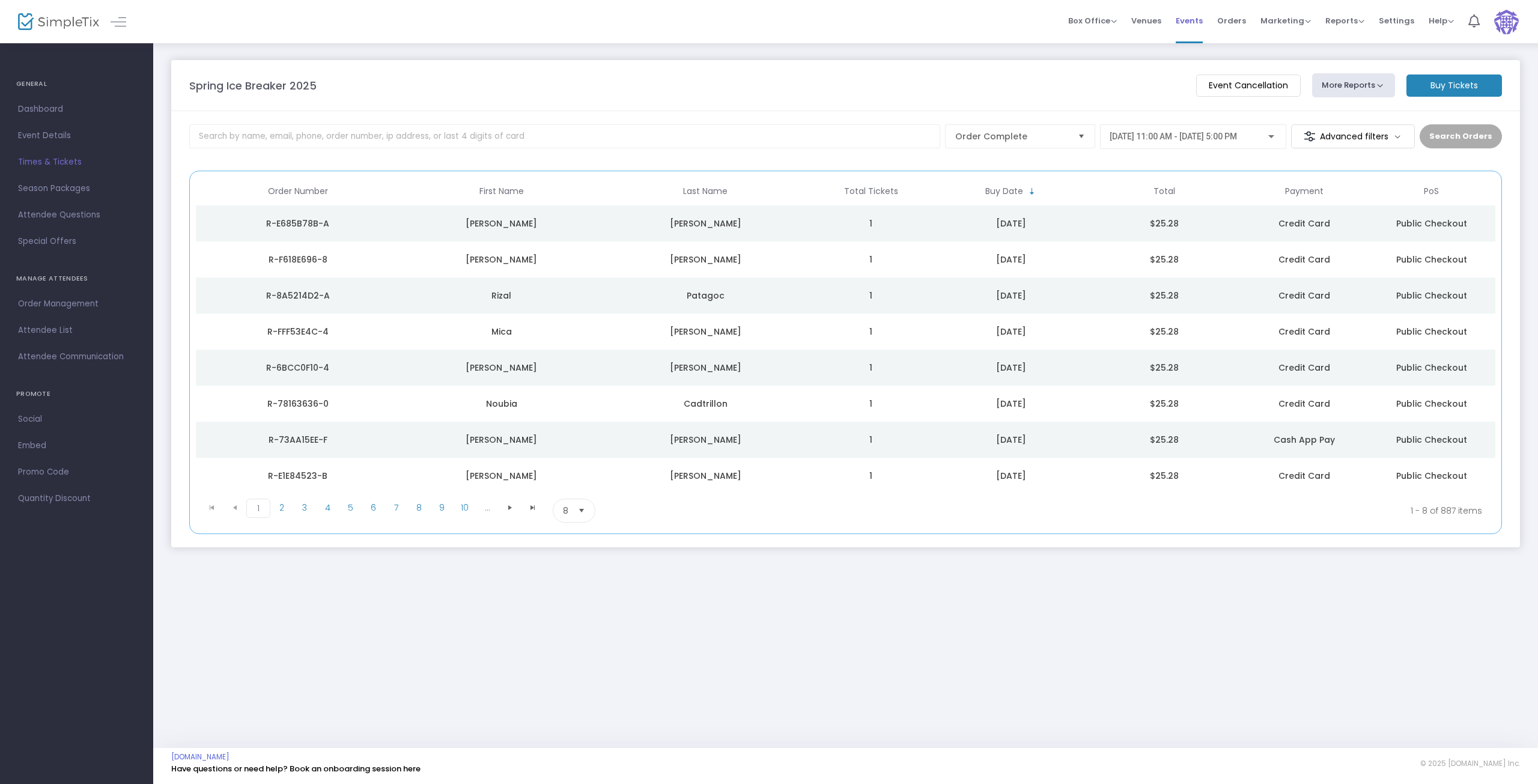
click at [1198, 21] on span "Events" at bounding box center [1189, 20] width 27 height 30
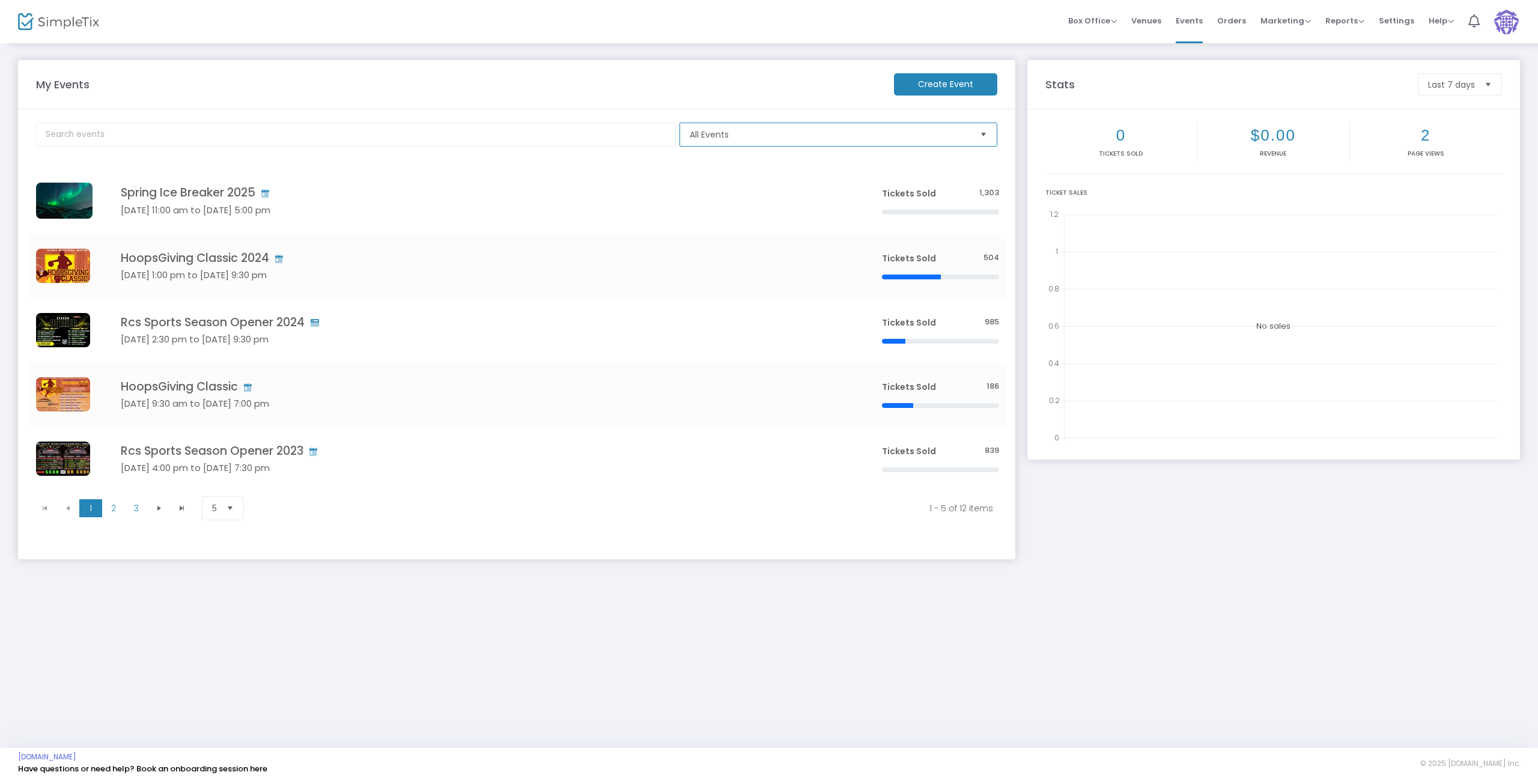
click at [833, 137] on span "All Events" at bounding box center [830, 134] width 281 height 12
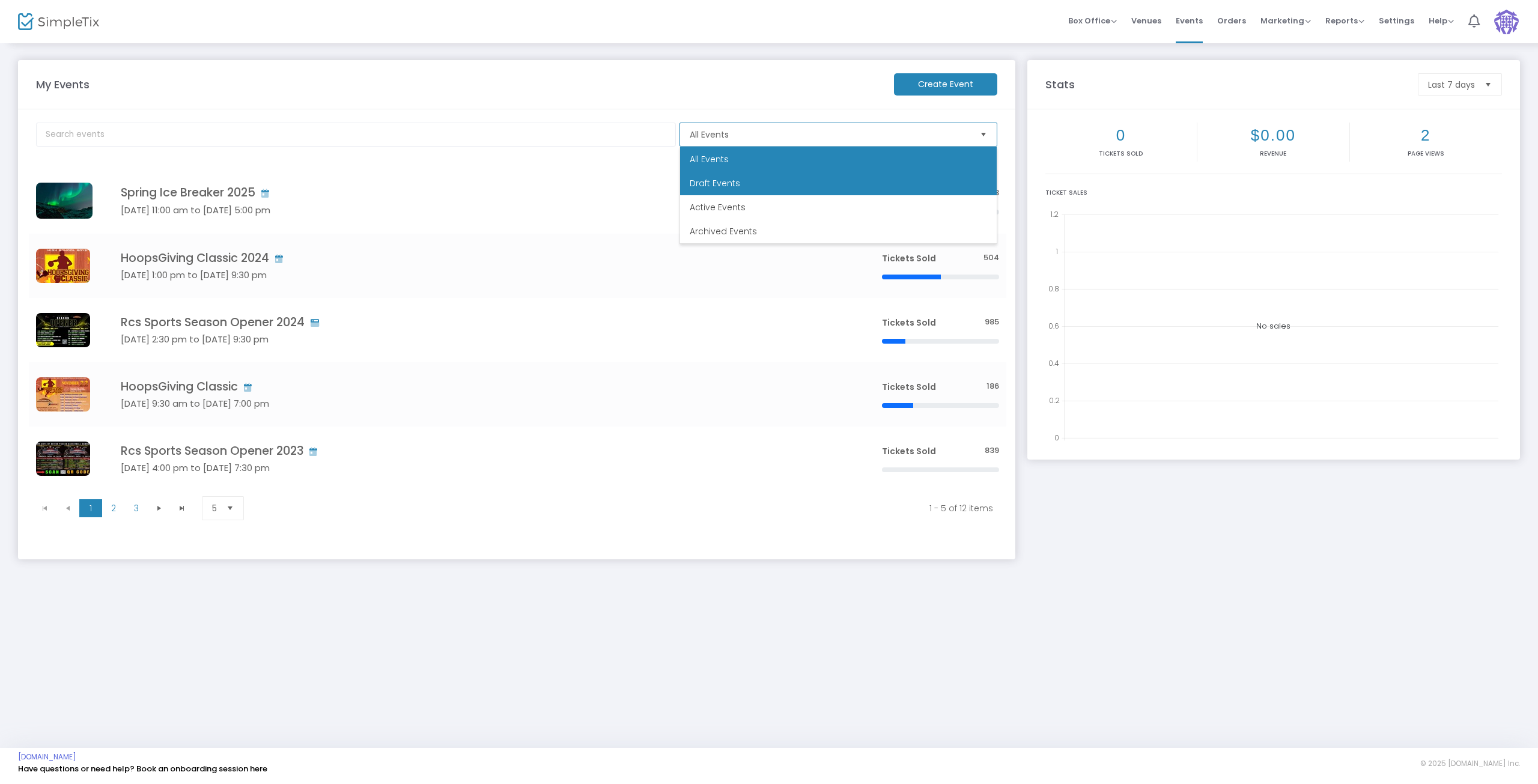
click at [732, 183] on span "Draft Events" at bounding box center [715, 183] width 51 height 12
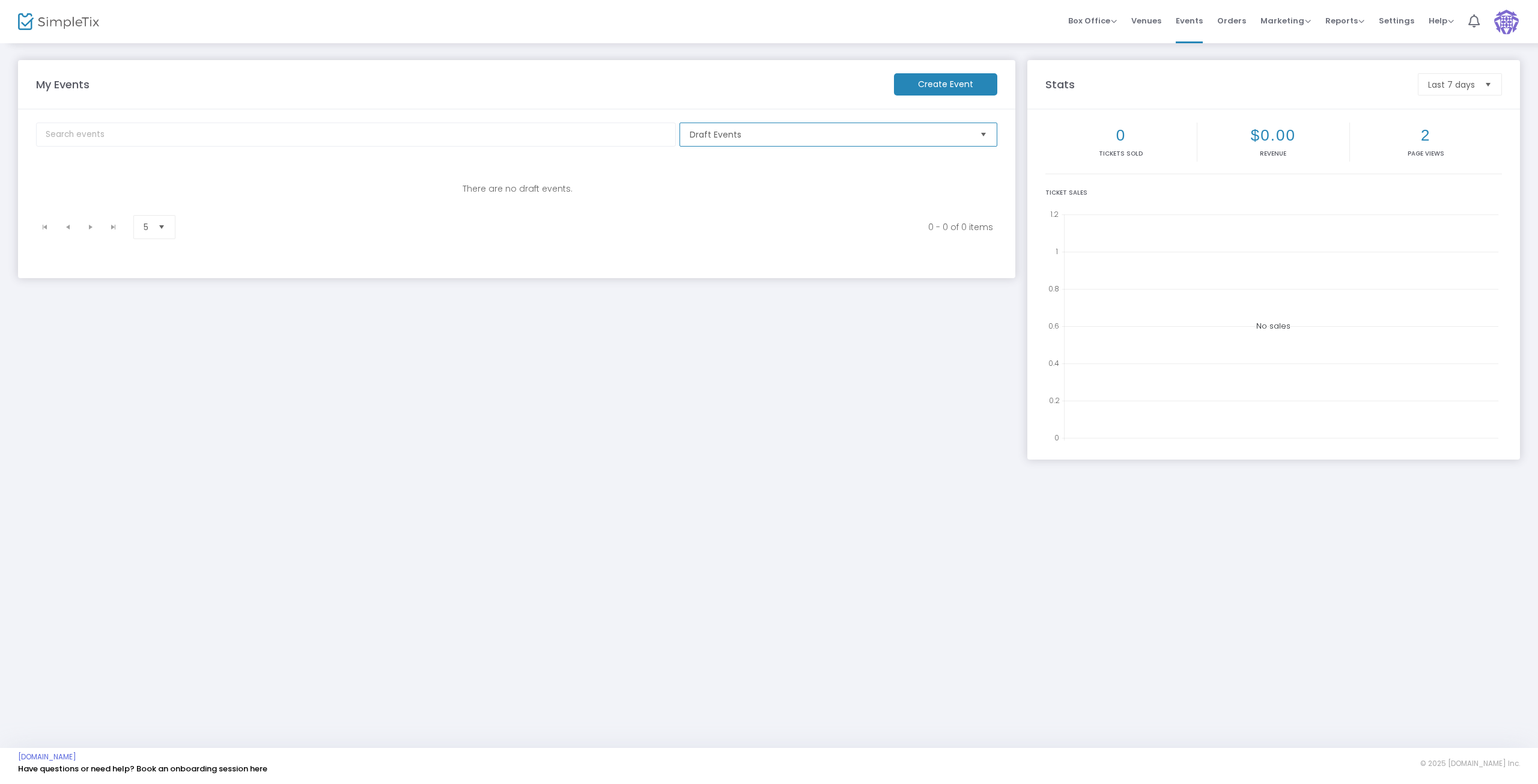
click at [743, 128] on span "Draft Events" at bounding box center [830, 134] width 281 height 12
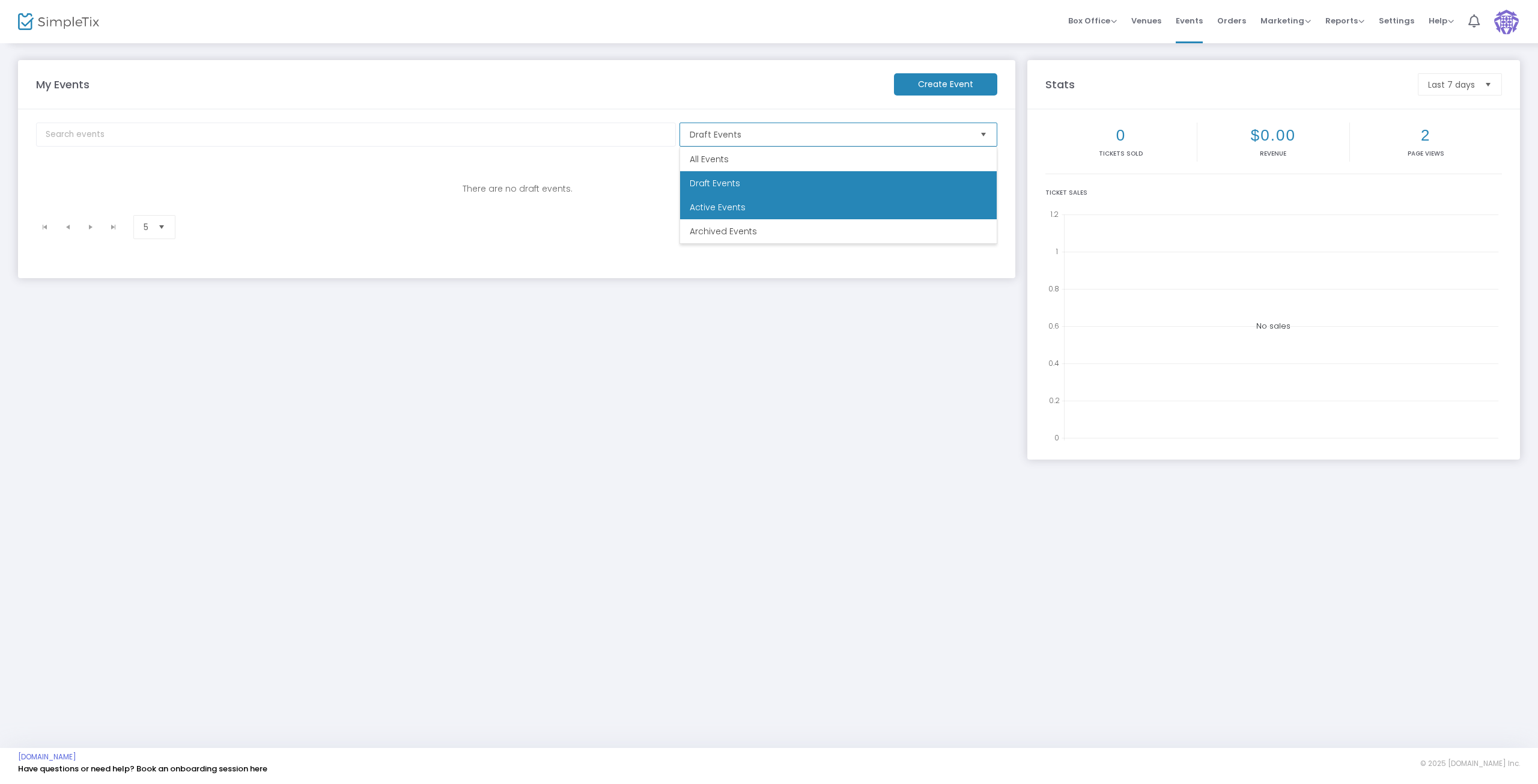
click at [706, 208] on span "Active Events" at bounding box center [718, 207] width 56 height 12
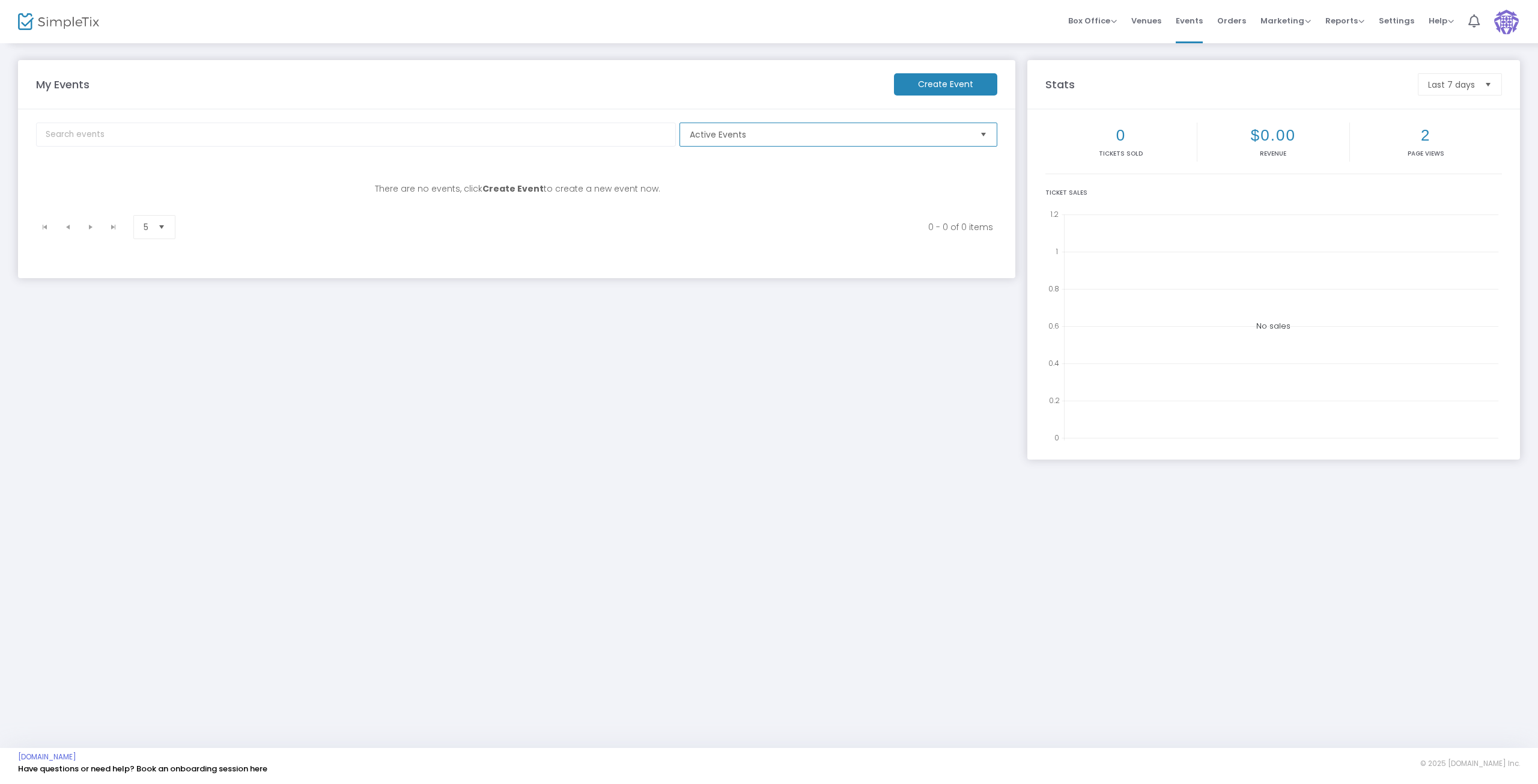
click at [738, 132] on span "Active Events" at bounding box center [830, 134] width 281 height 12
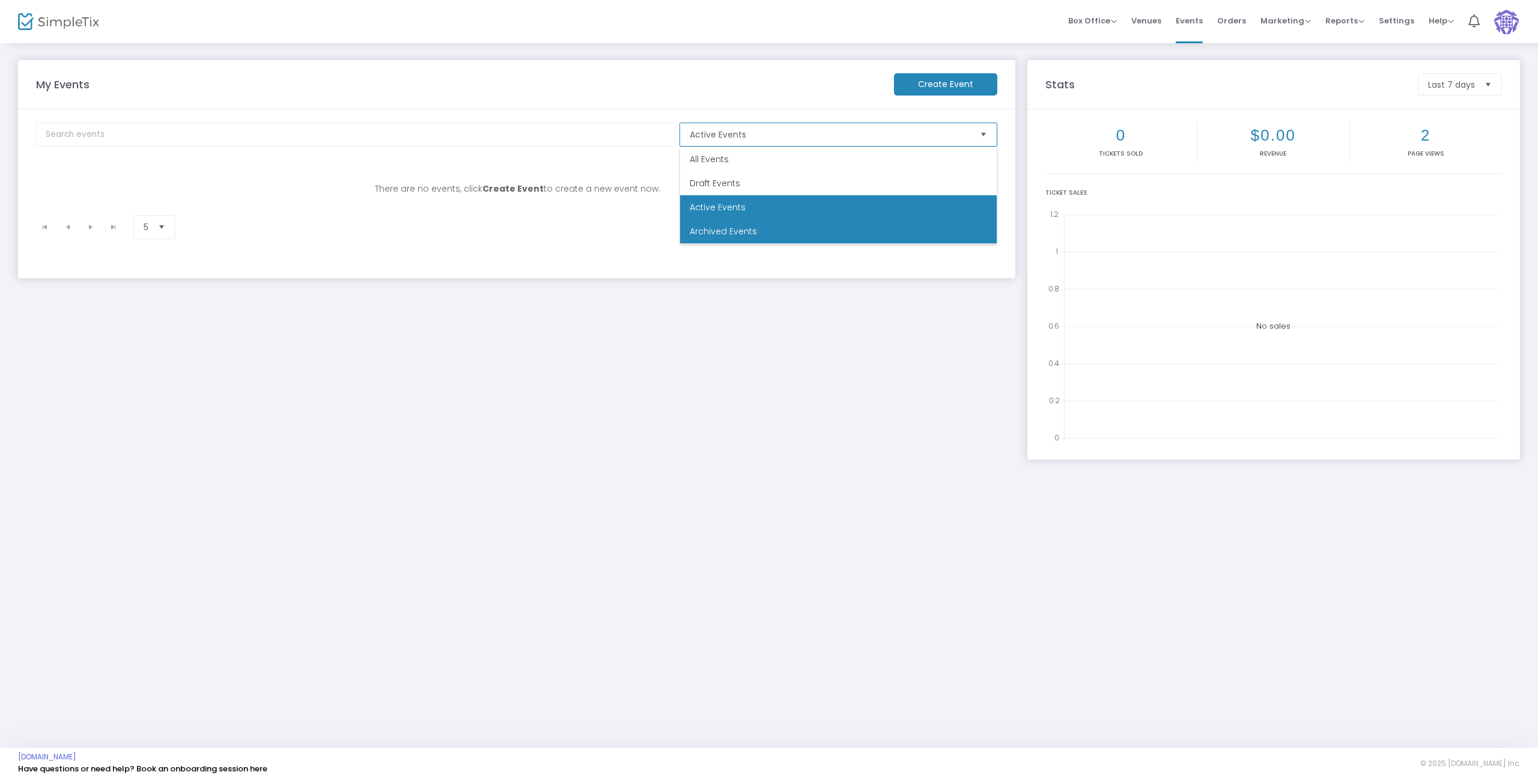
click at [717, 229] on span "Archived Events" at bounding box center [724, 231] width 68 height 12
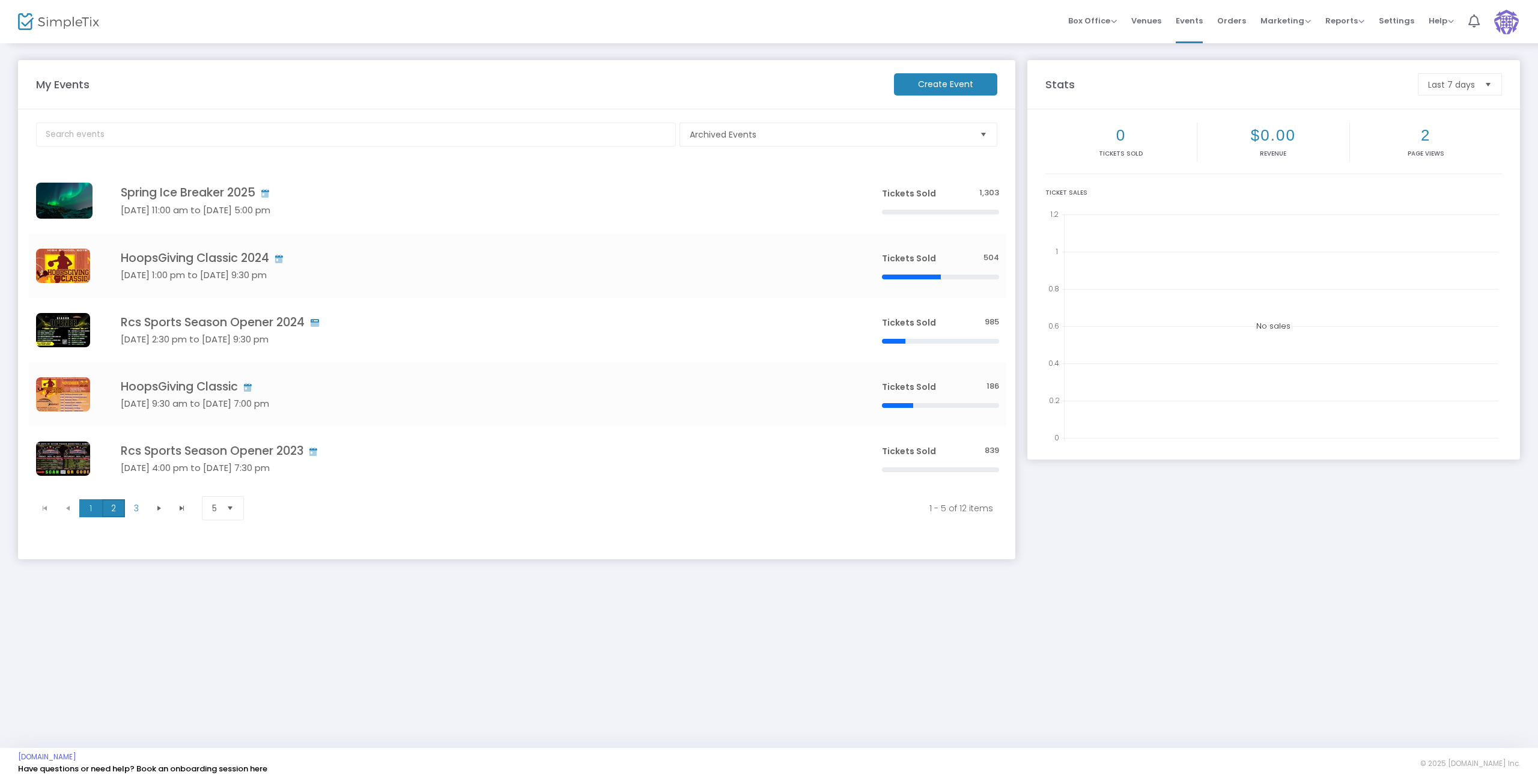
click at [107, 505] on span "2" at bounding box center [113, 507] width 23 height 18
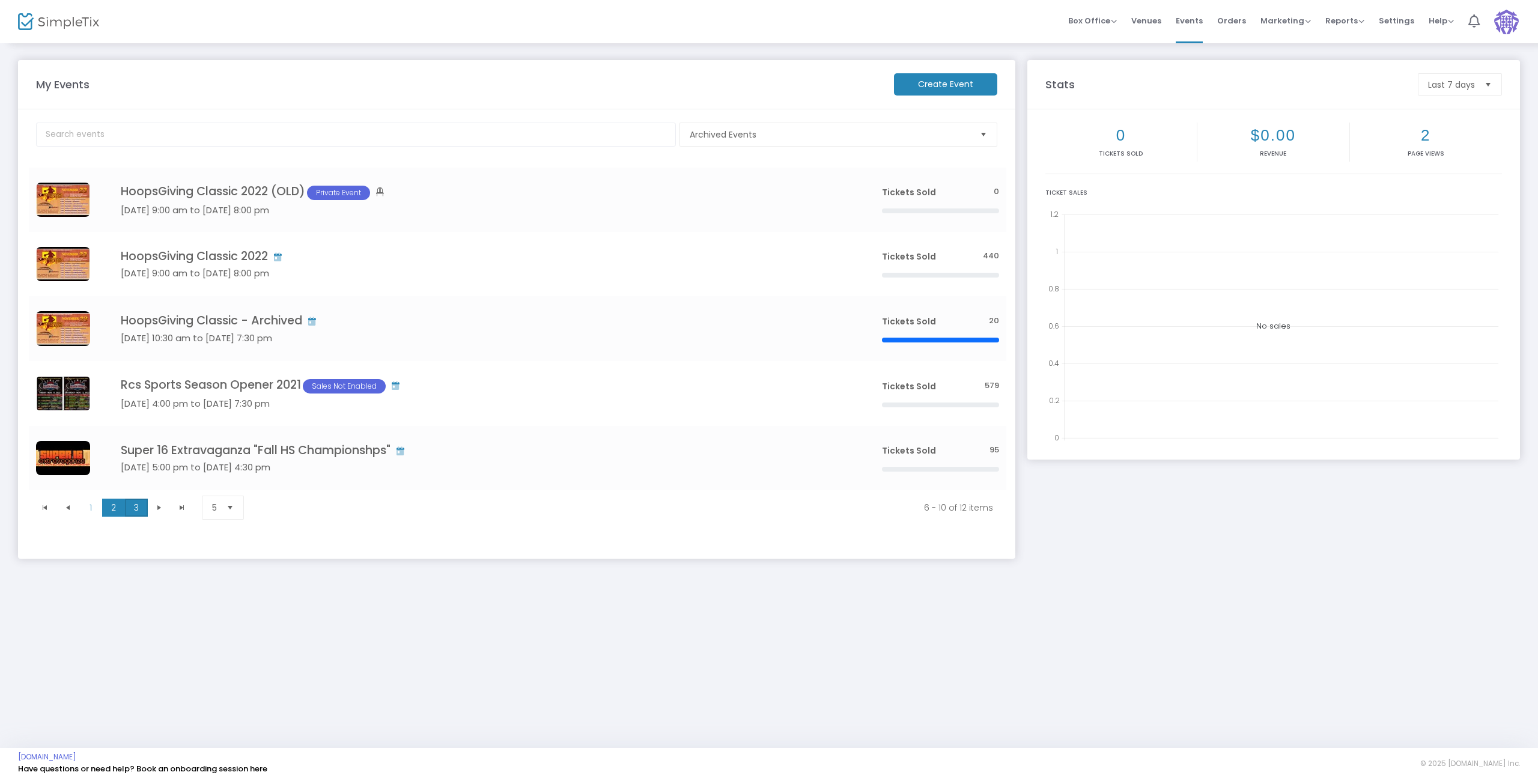
click at [137, 510] on span "3" at bounding box center [136, 507] width 23 height 18
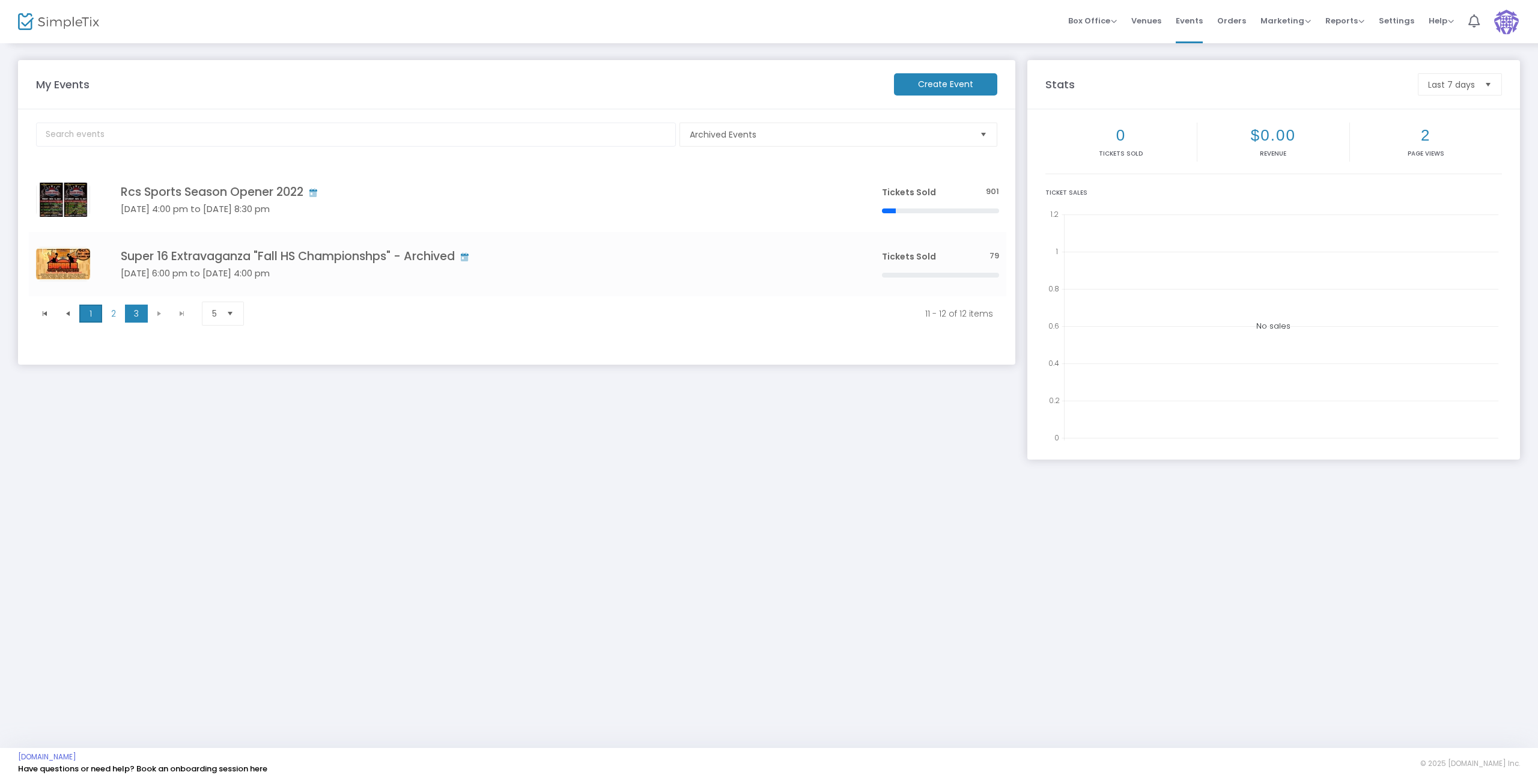
click at [87, 307] on span "1" at bounding box center [90, 313] width 23 height 18
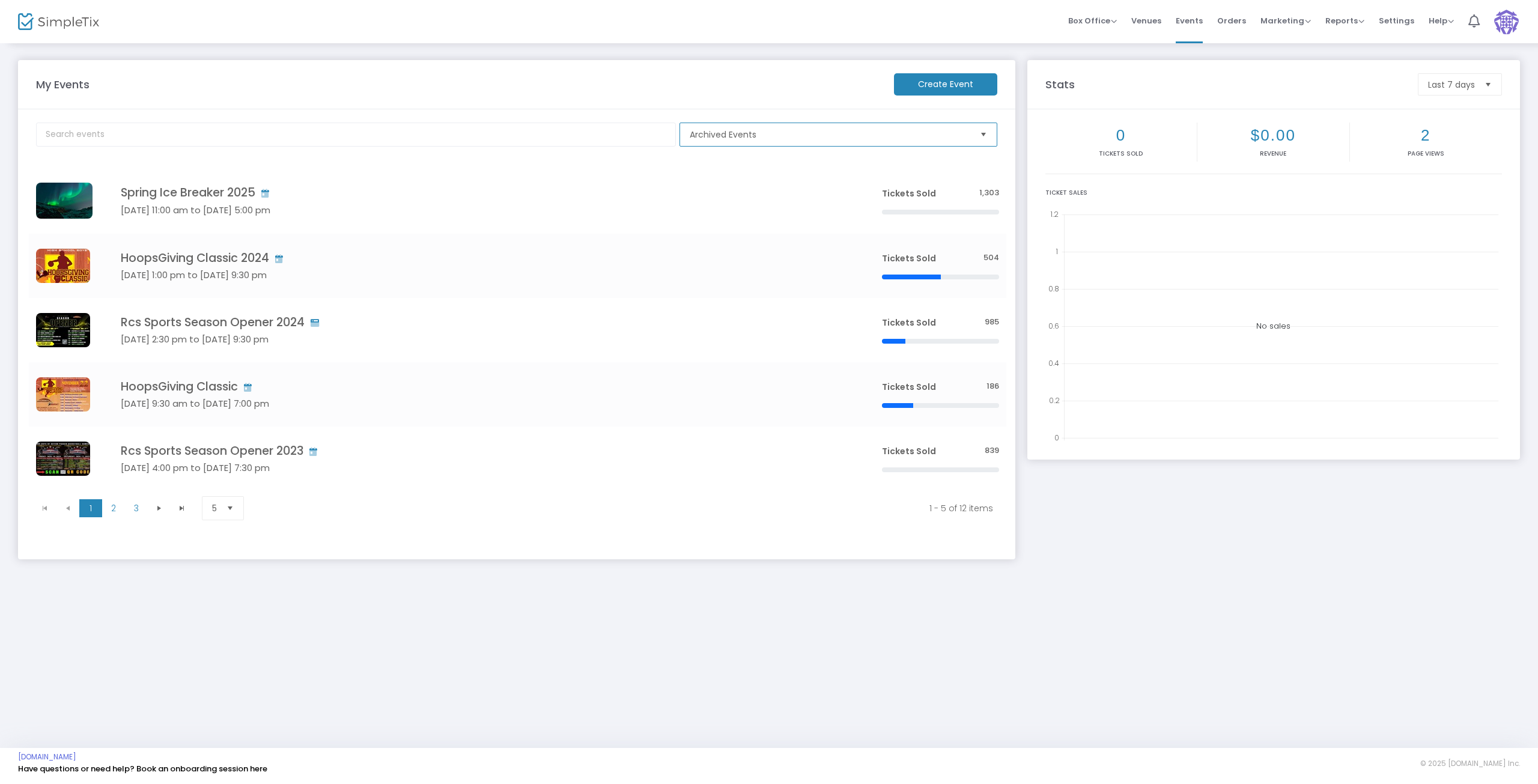
click at [748, 128] on span "Archived Events" at bounding box center [829, 134] width 290 height 23
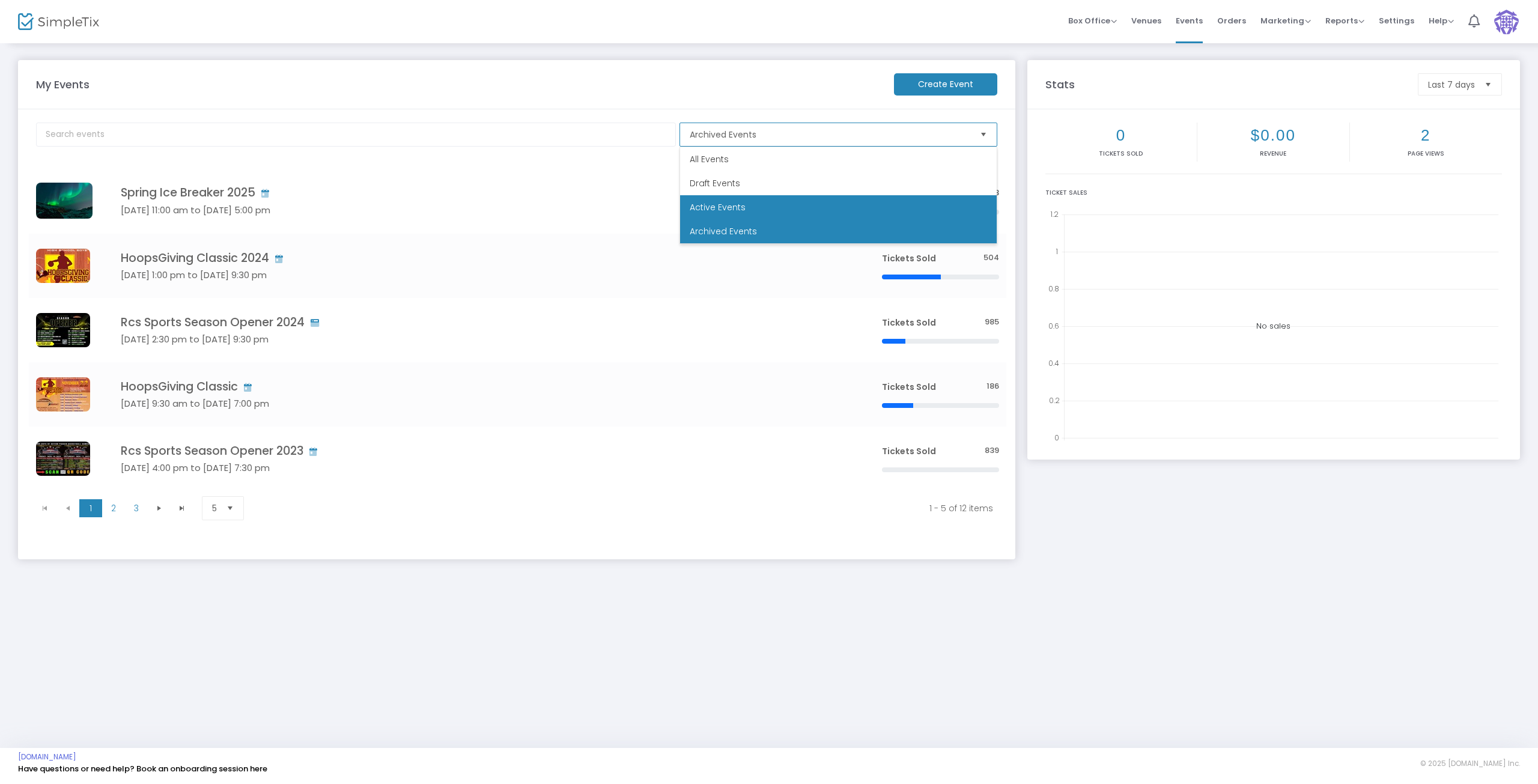
click at [700, 204] on span "Active Events" at bounding box center [718, 207] width 56 height 12
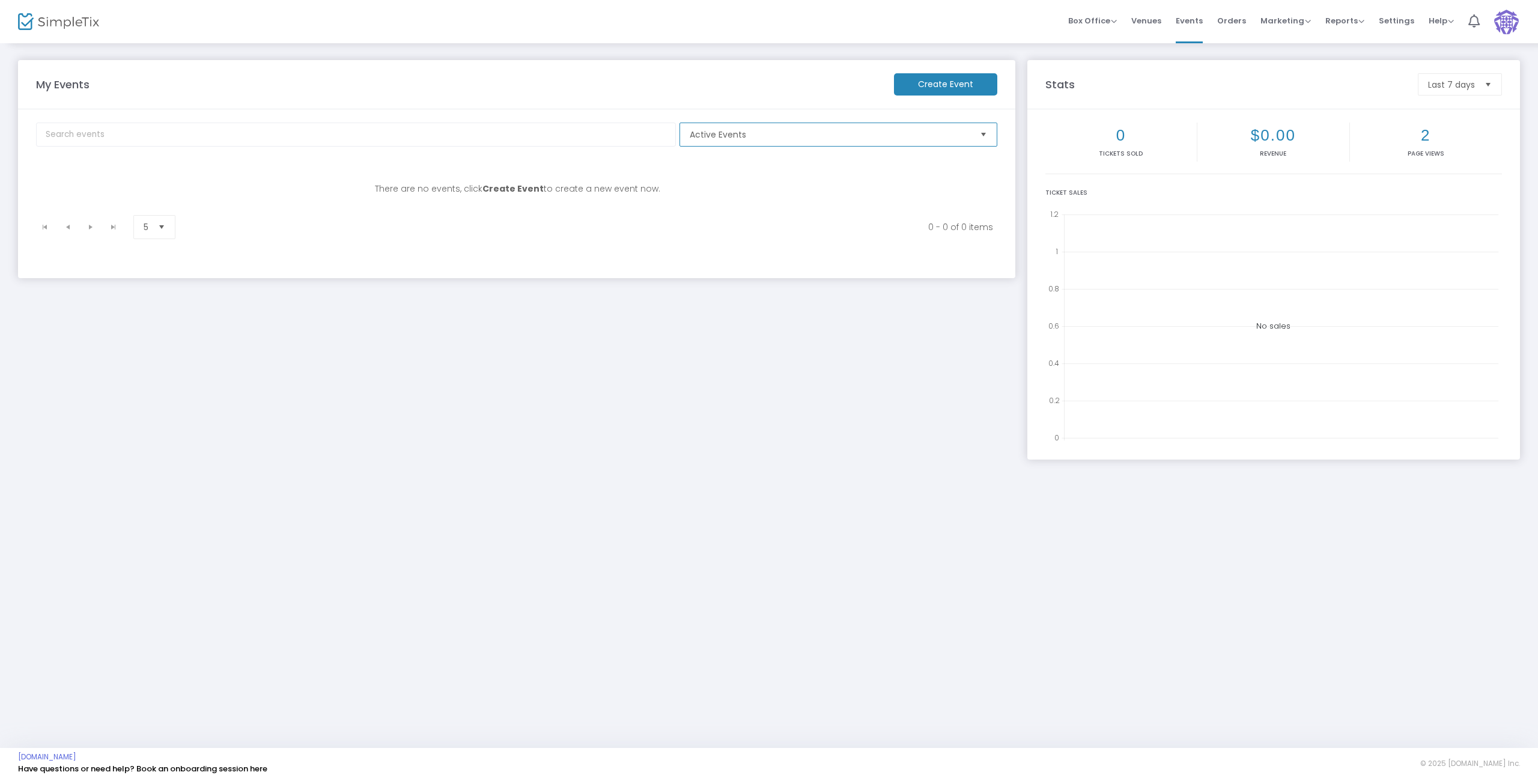
click at [762, 129] on span "Active Events" at bounding box center [830, 134] width 281 height 12
click at [719, 160] on span "All Events" at bounding box center [710, 159] width 39 height 12
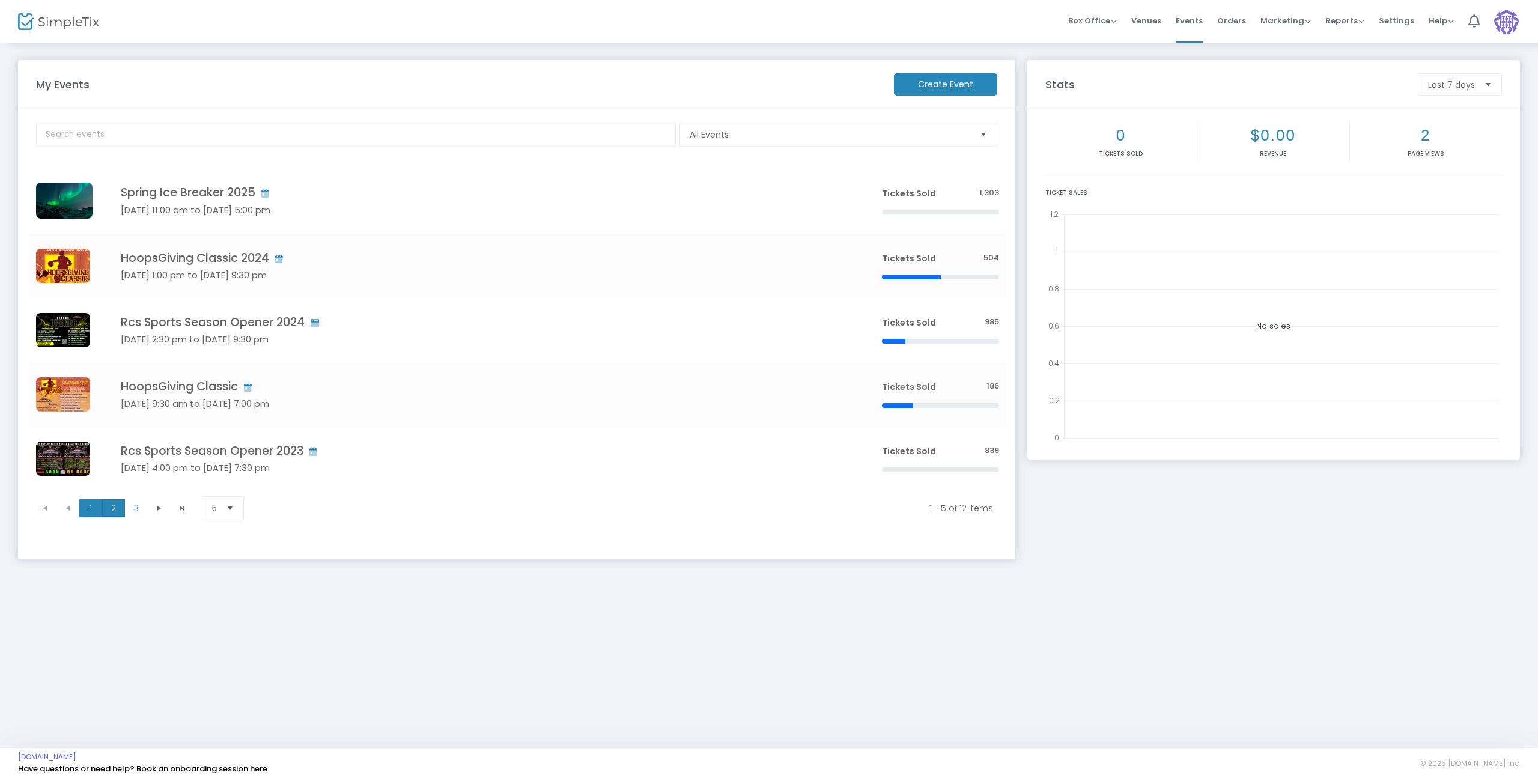
click at [112, 509] on span "2" at bounding box center [113, 507] width 23 height 18
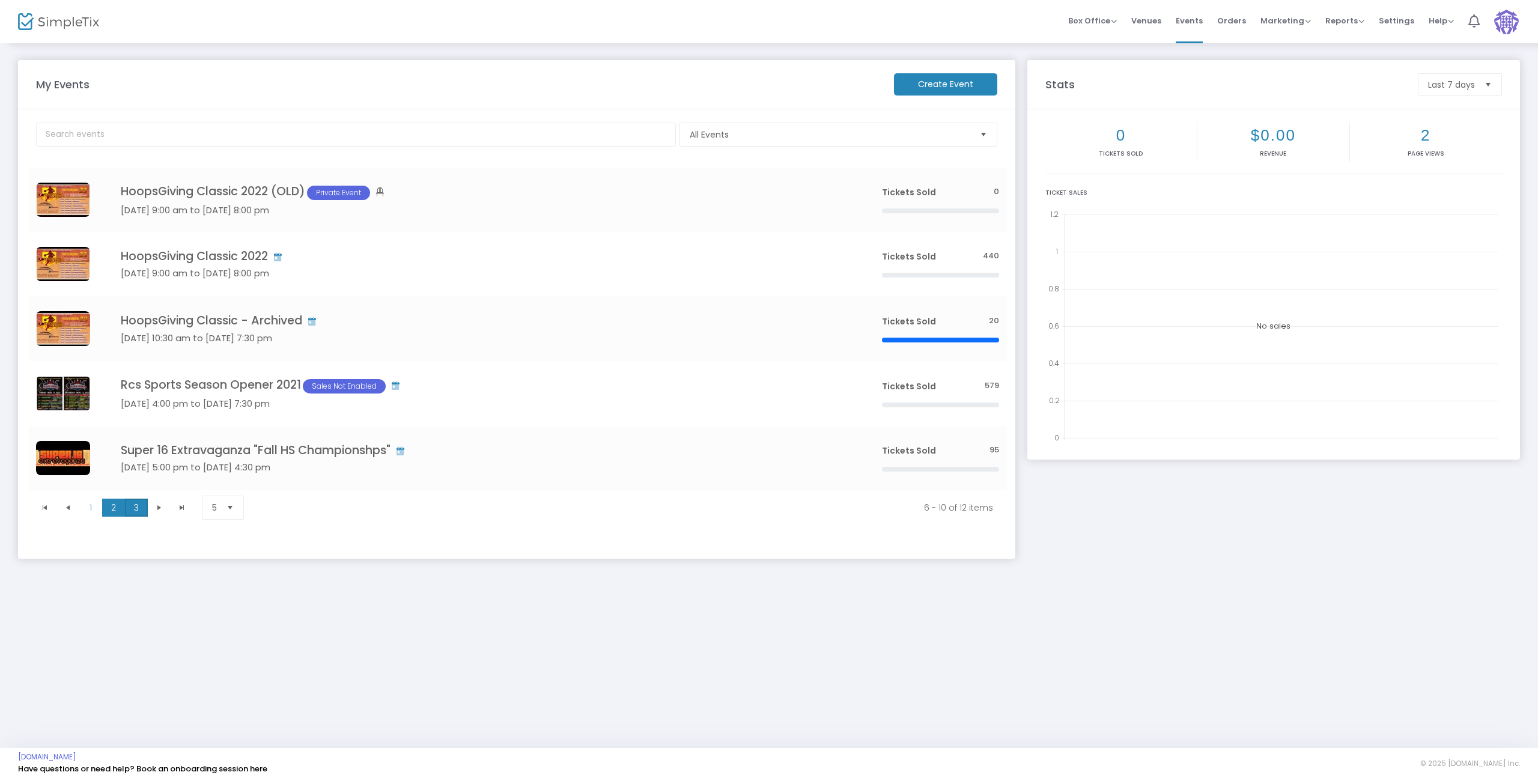
click at [137, 511] on span "3" at bounding box center [136, 507] width 23 height 18
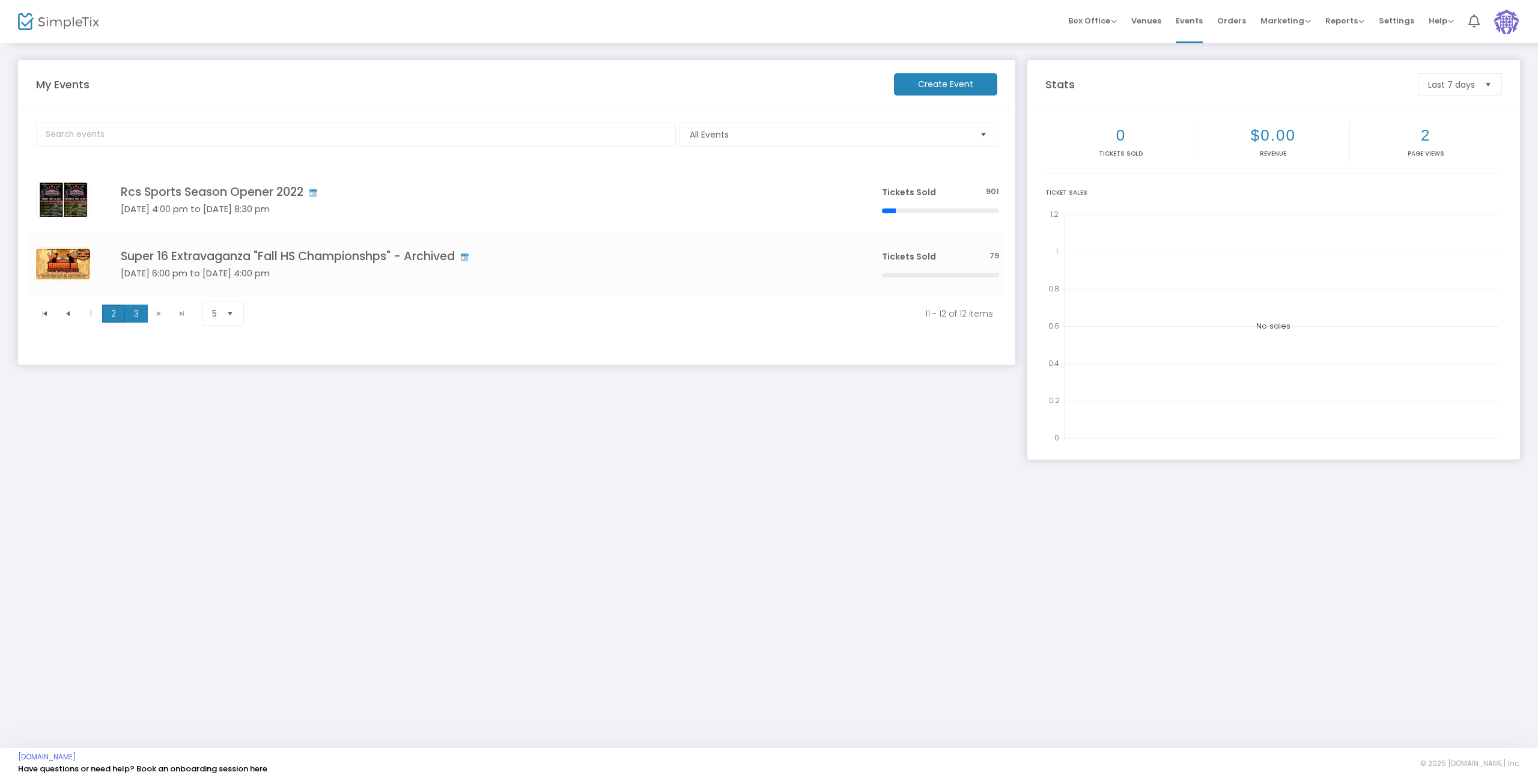
click at [106, 311] on span "2" at bounding box center [113, 313] width 23 height 18
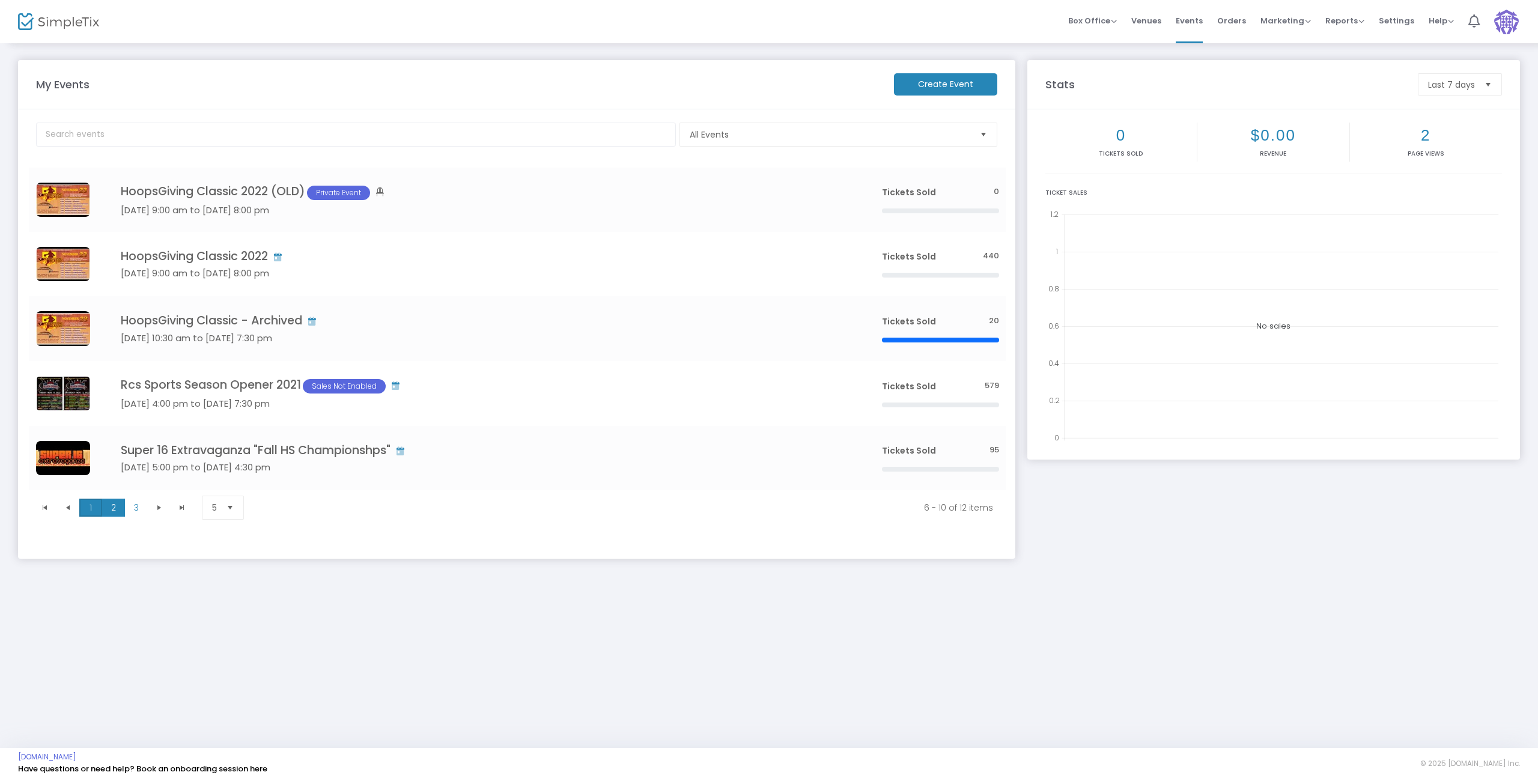
click at [85, 507] on span "1" at bounding box center [90, 507] width 23 height 18
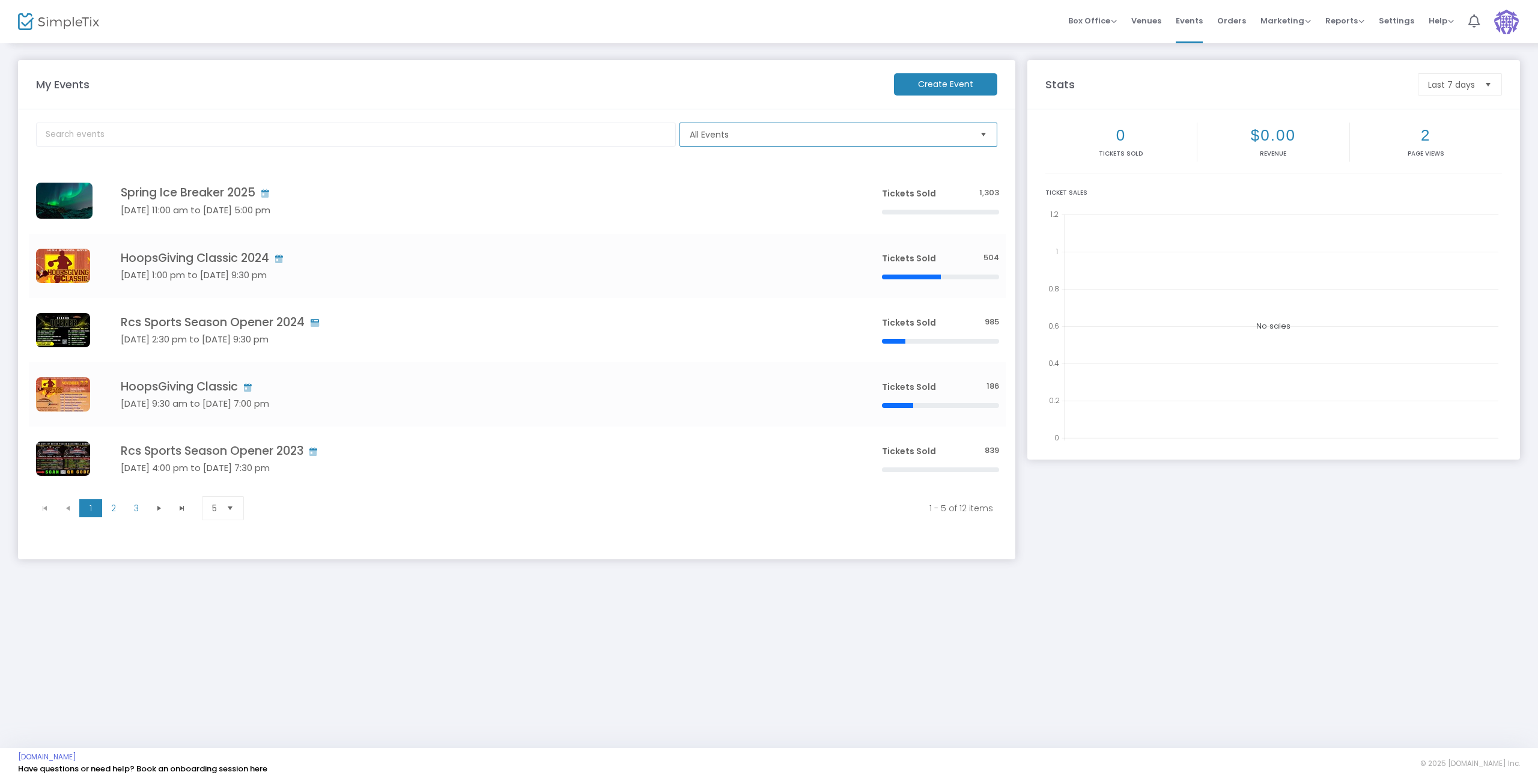
click at [738, 139] on span "All Events" at bounding box center [830, 134] width 281 height 12
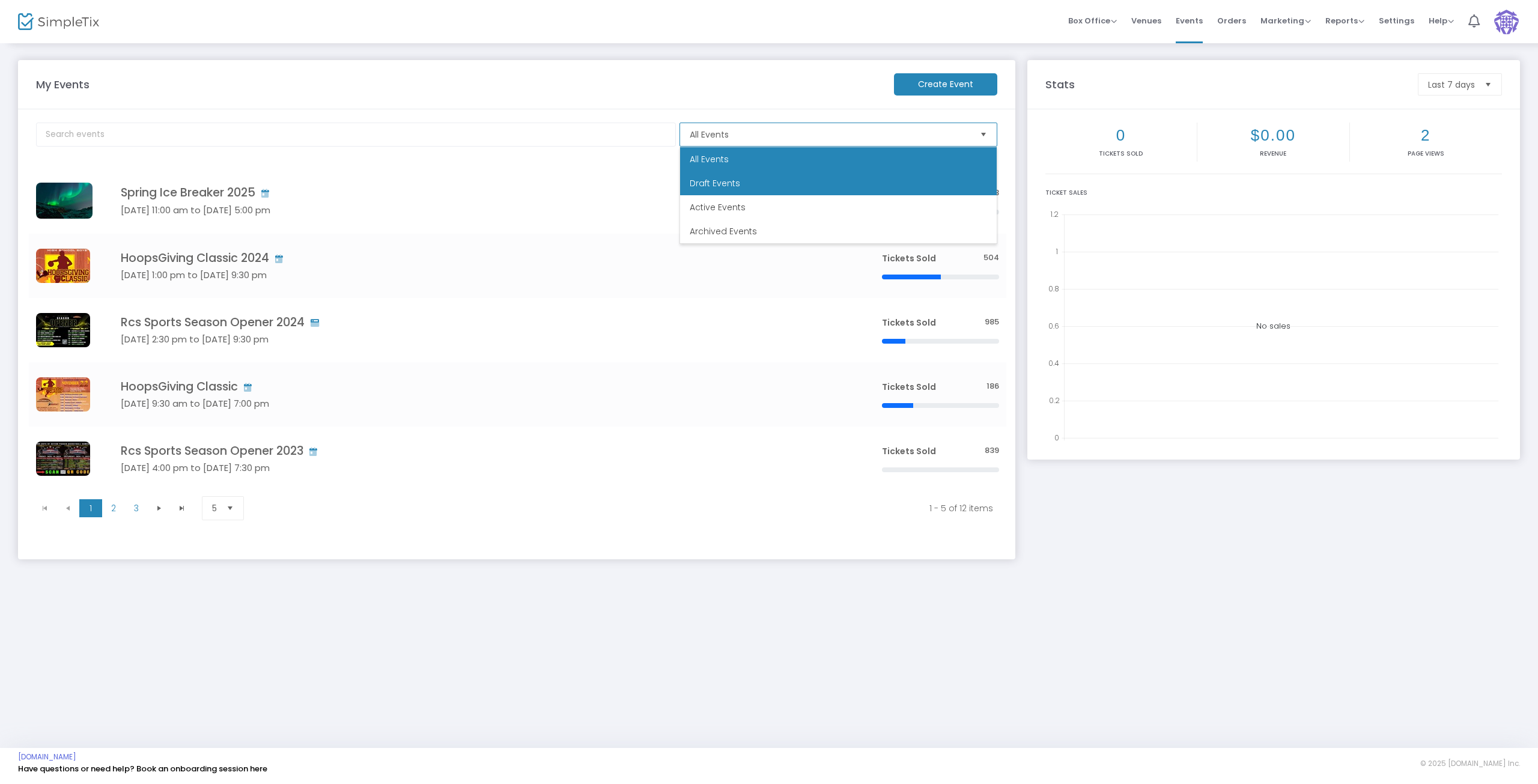
click at [703, 179] on span "Draft Events" at bounding box center [715, 183] width 51 height 12
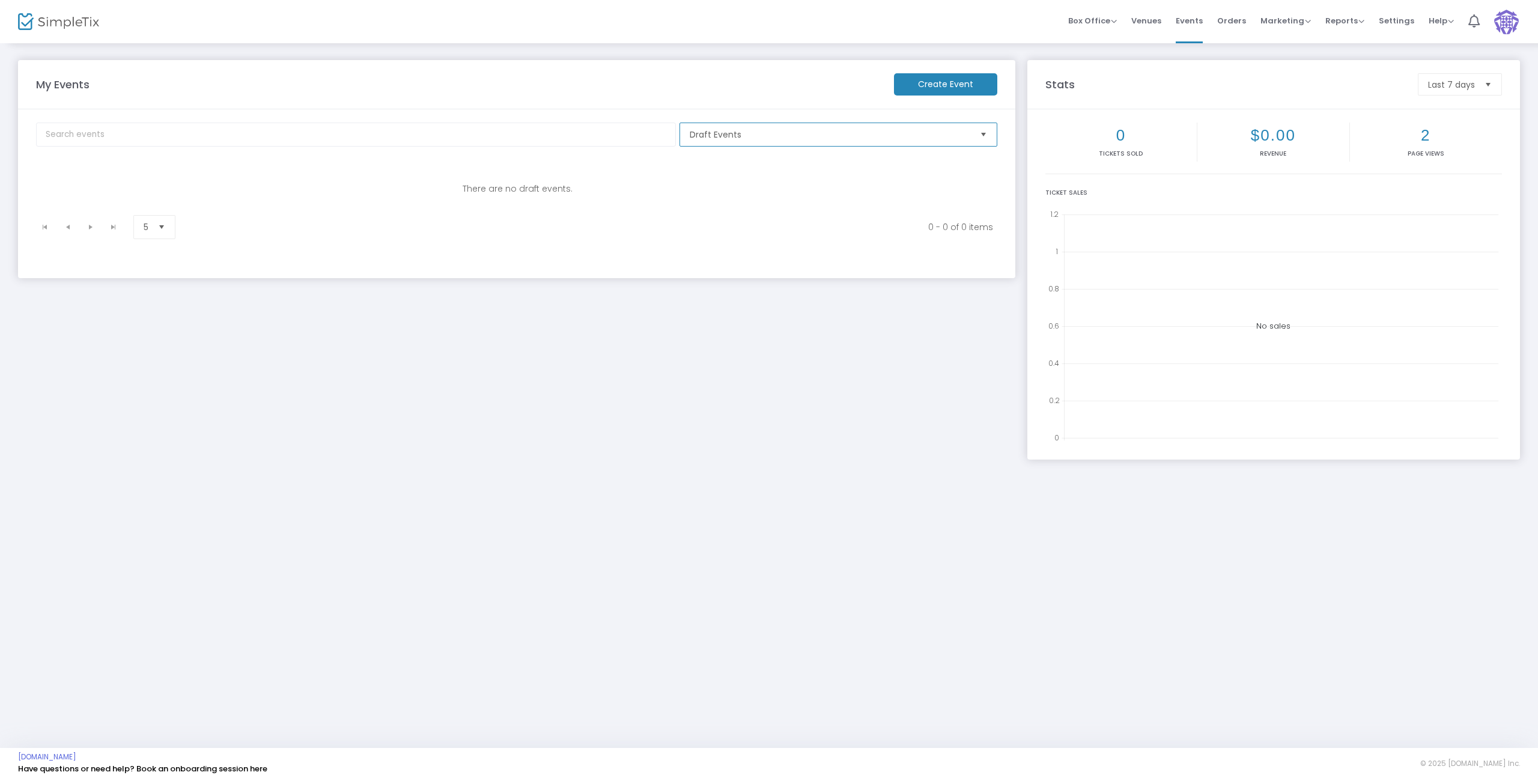
click at [822, 137] on span "Draft Events" at bounding box center [830, 134] width 281 height 12
click at [734, 154] on li "All Events" at bounding box center [838, 159] width 316 height 24
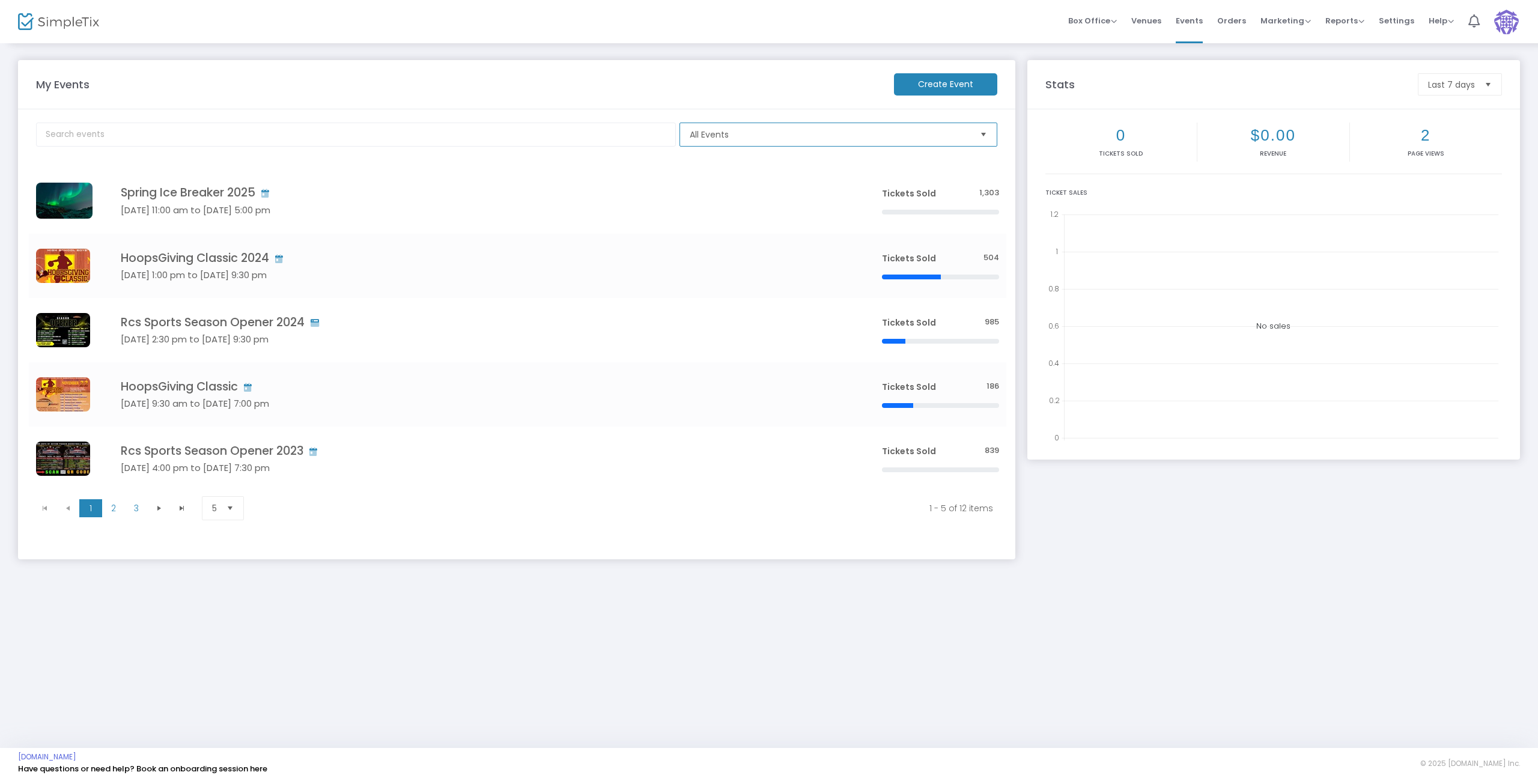
click at [748, 135] on span "All Events" at bounding box center [830, 134] width 281 height 12
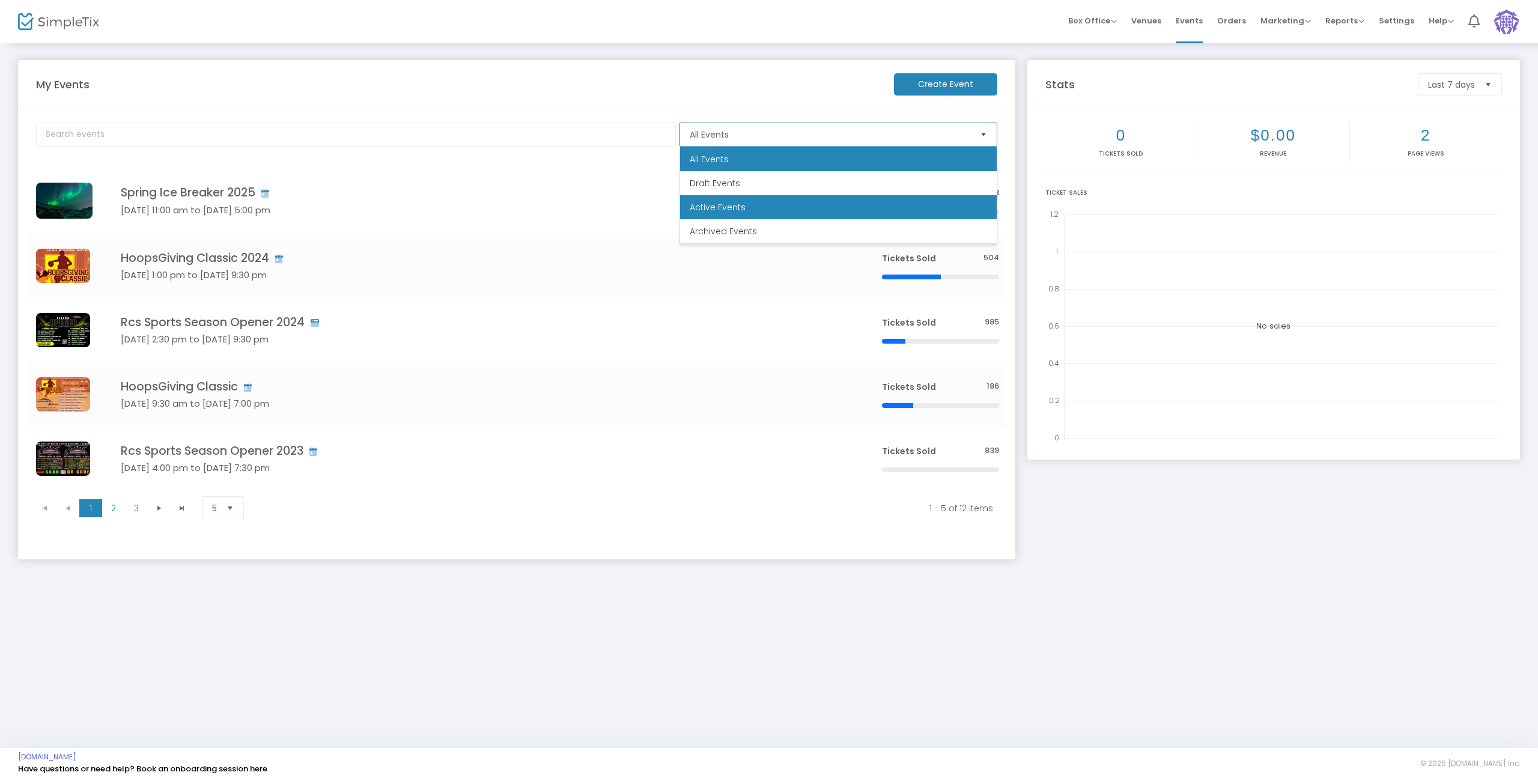
click at [711, 210] on span "Active Events" at bounding box center [718, 207] width 56 height 12
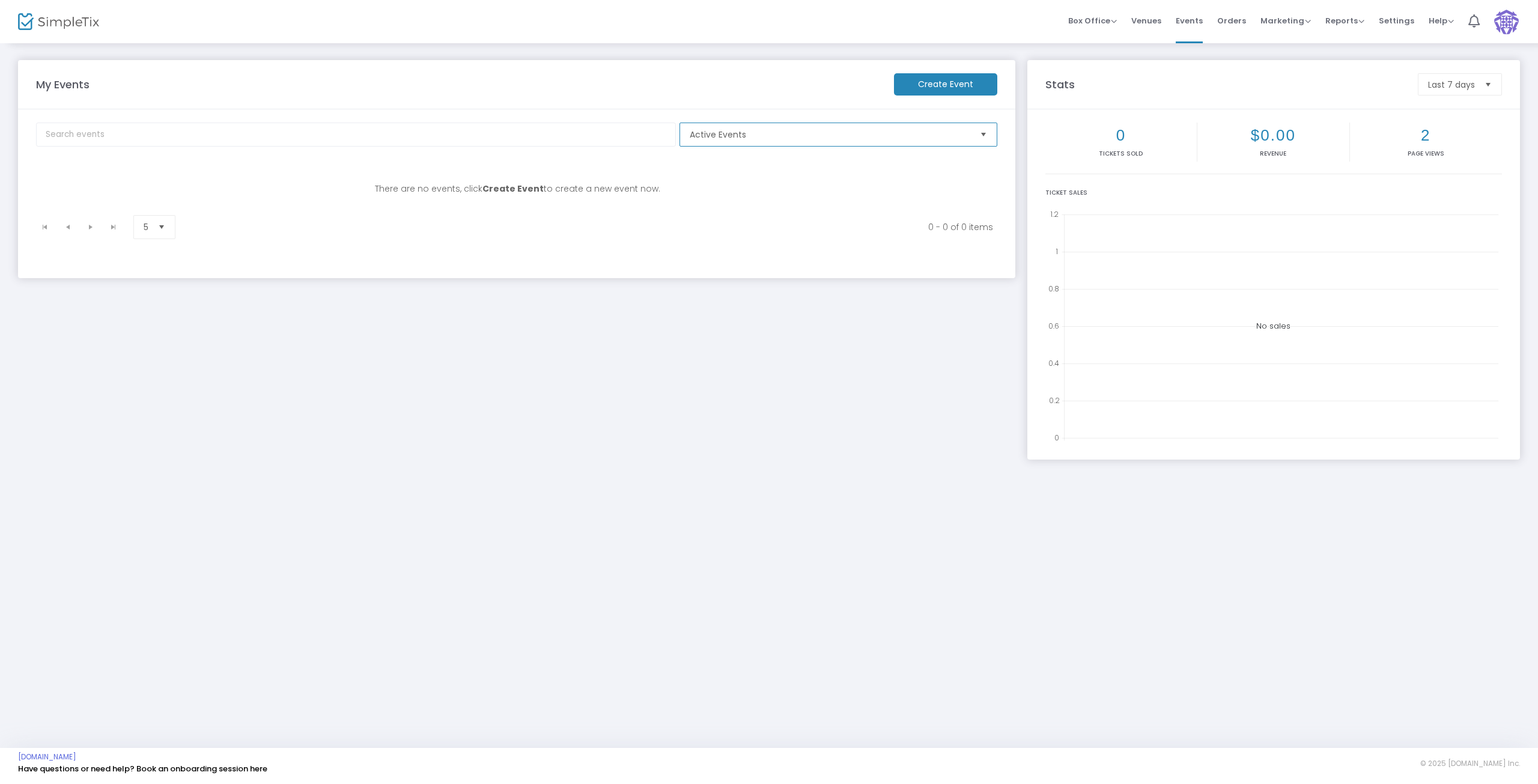
click at [762, 136] on span "Active Events" at bounding box center [830, 134] width 281 height 12
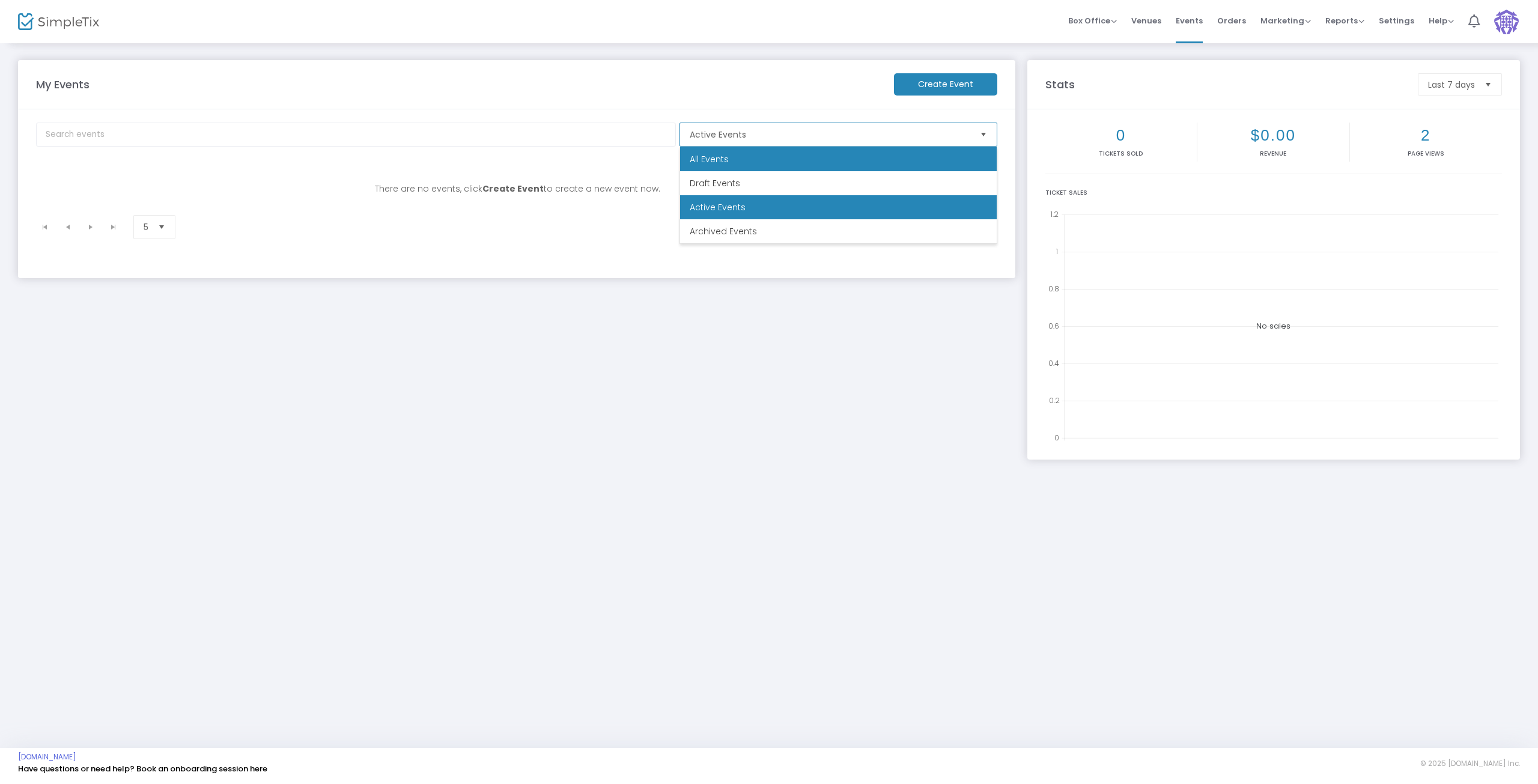
click at [700, 163] on span "All Events" at bounding box center [710, 159] width 39 height 12
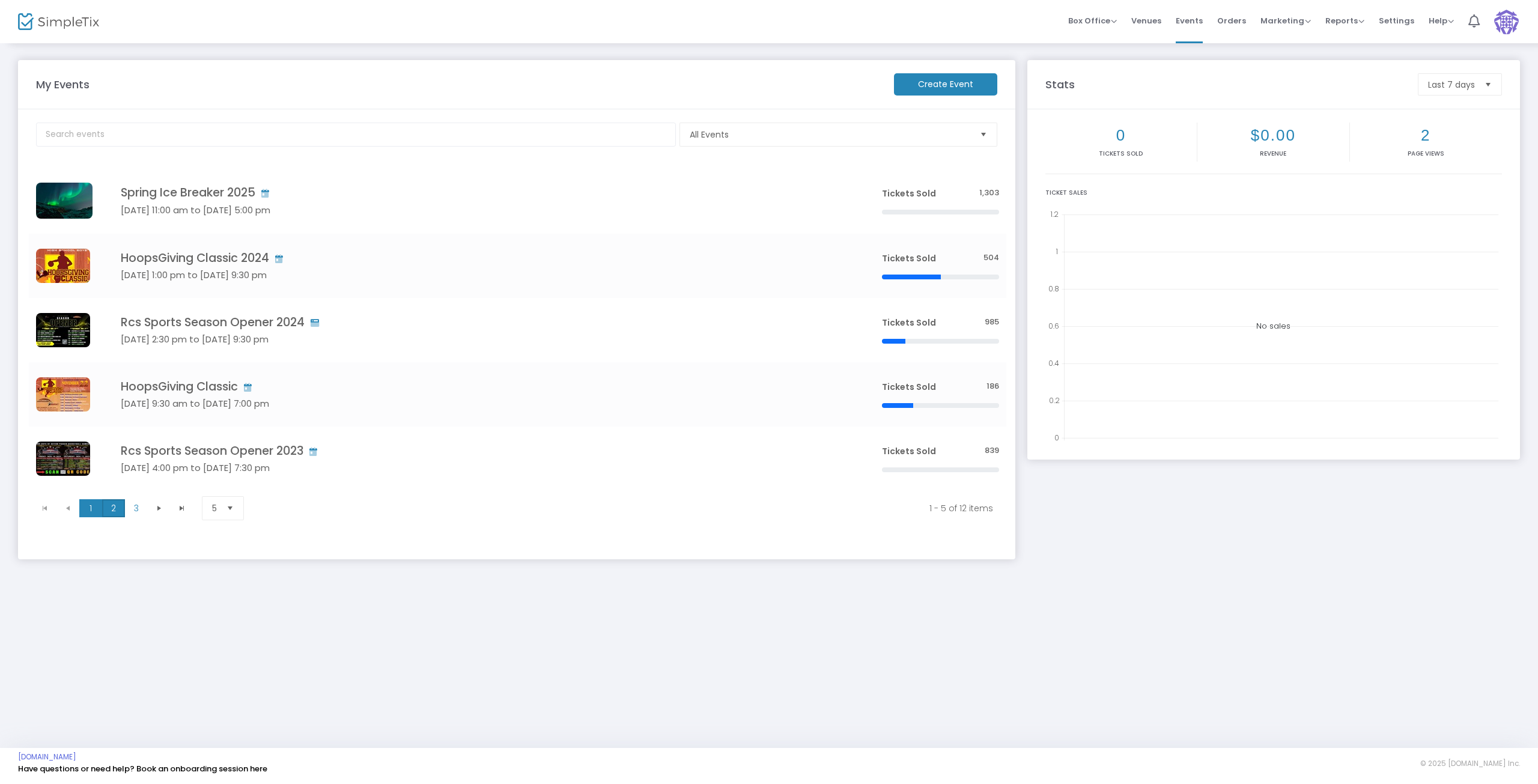
click at [113, 510] on span "2" at bounding box center [113, 507] width 23 height 18
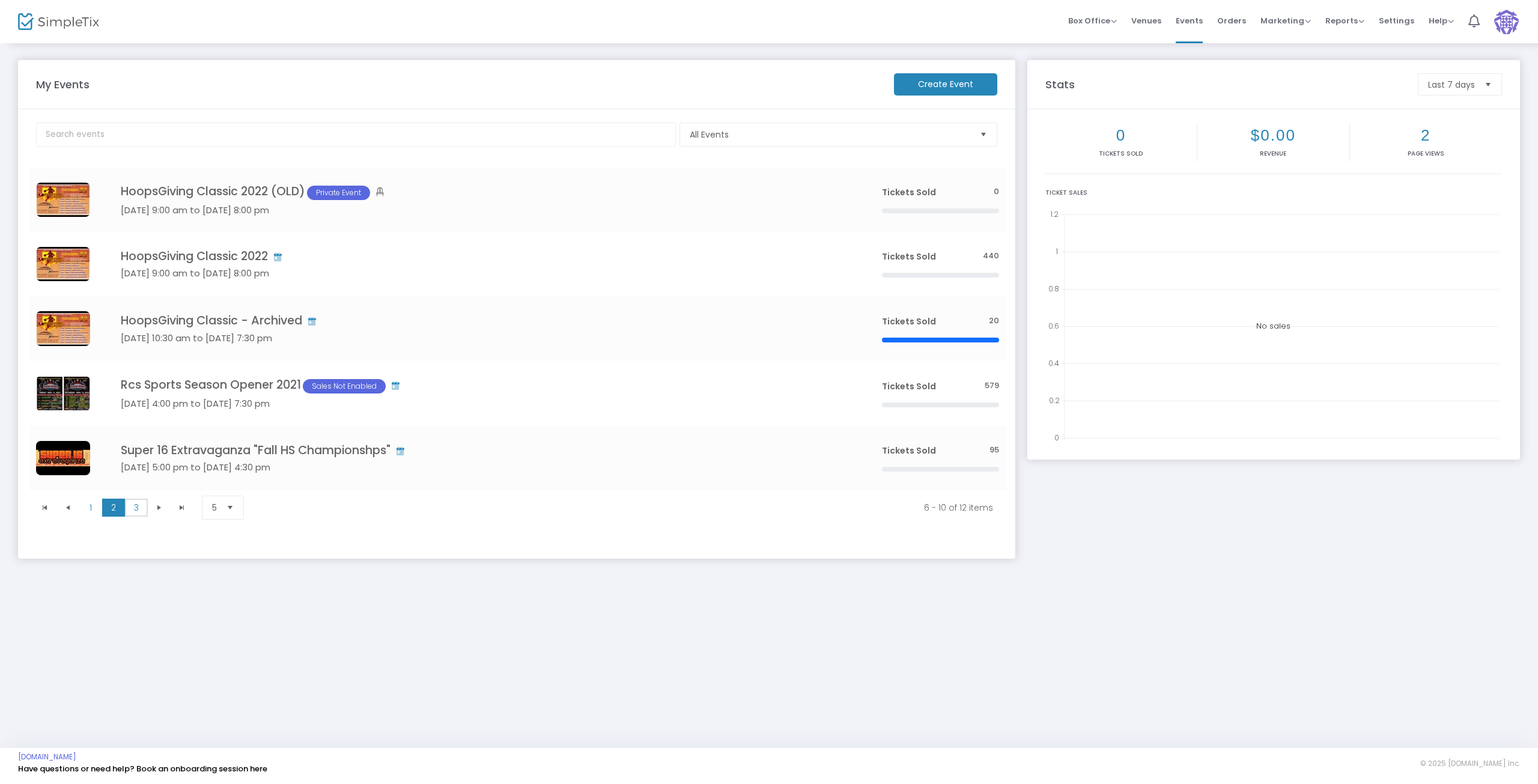
drag, startPoint x: 141, startPoint y: 512, endPoint x: 134, endPoint y: 551, distance: 39.6
click at [134, 551] on m-panel-content "All Events Event Category Type No section found HoopsGiving Classic 2022 (OLD) …" at bounding box center [516, 334] width 997 height 449
click at [129, 510] on span "3" at bounding box center [136, 507] width 23 height 18
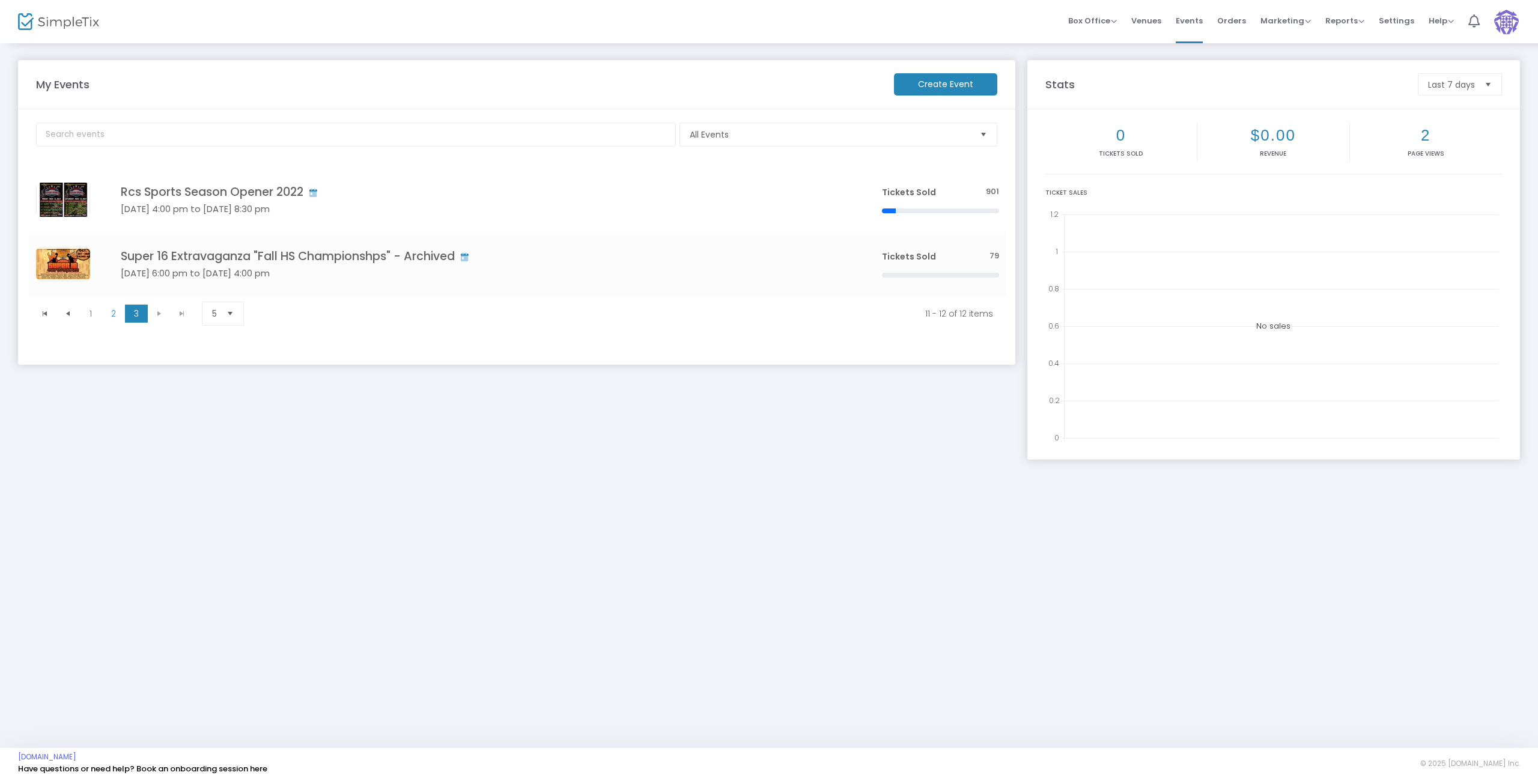
click at [226, 314] on span "Select" at bounding box center [231, 314] width 20 height 20
click at [350, 343] on m-panel-content "All Events Event Category Type No section found Rcs Sports Season Opener 2022 N…" at bounding box center [516, 237] width 997 height 256
click at [87, 322] on kendo-pager "1 2 3 1 2 3 11 - 12 of 12 items 5 items per page" at bounding box center [518, 313] width 978 height 34
click at [89, 316] on span "1" at bounding box center [90, 313] width 23 height 18
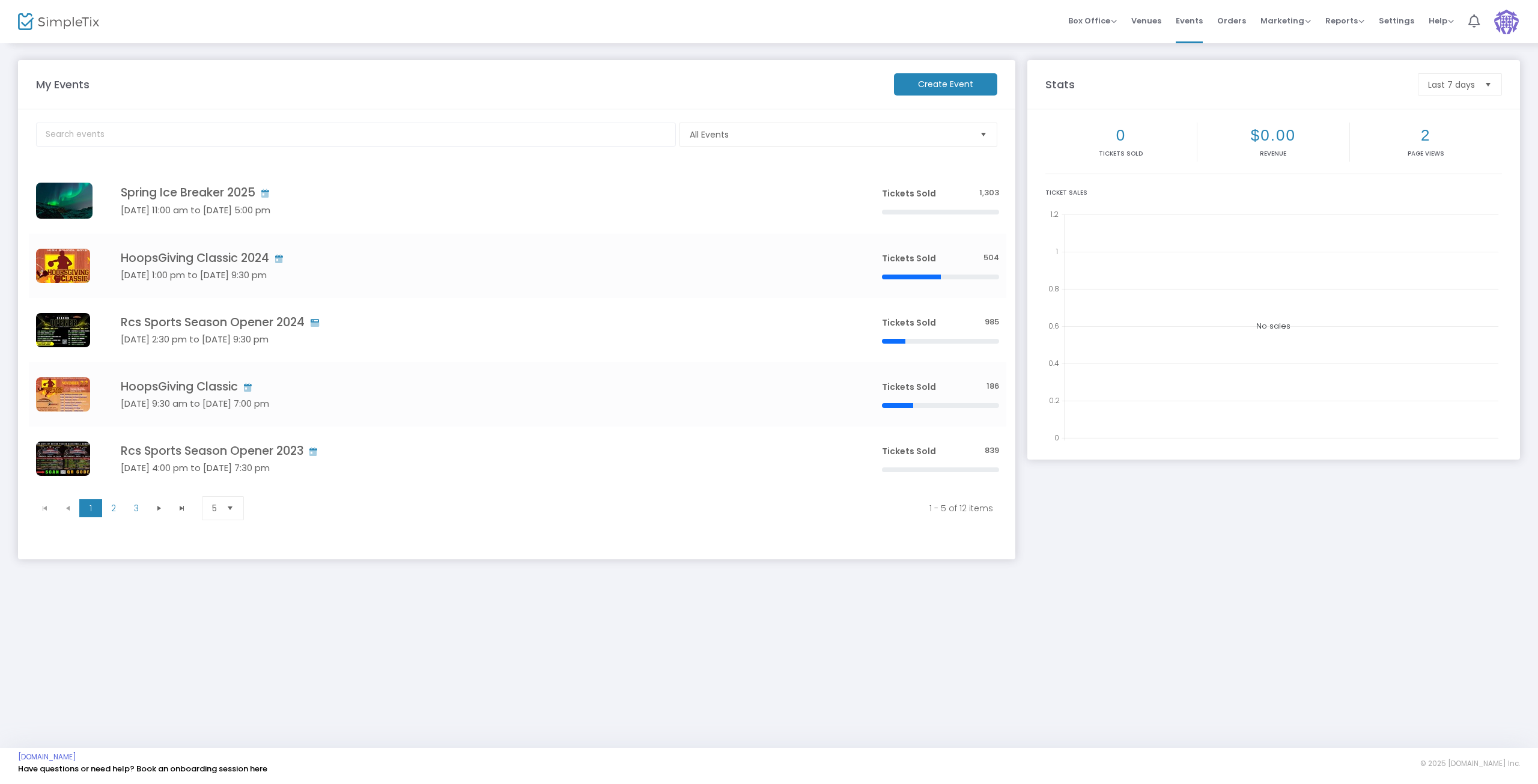
click at [1503, 25] on img at bounding box center [1507, 22] width 25 height 25
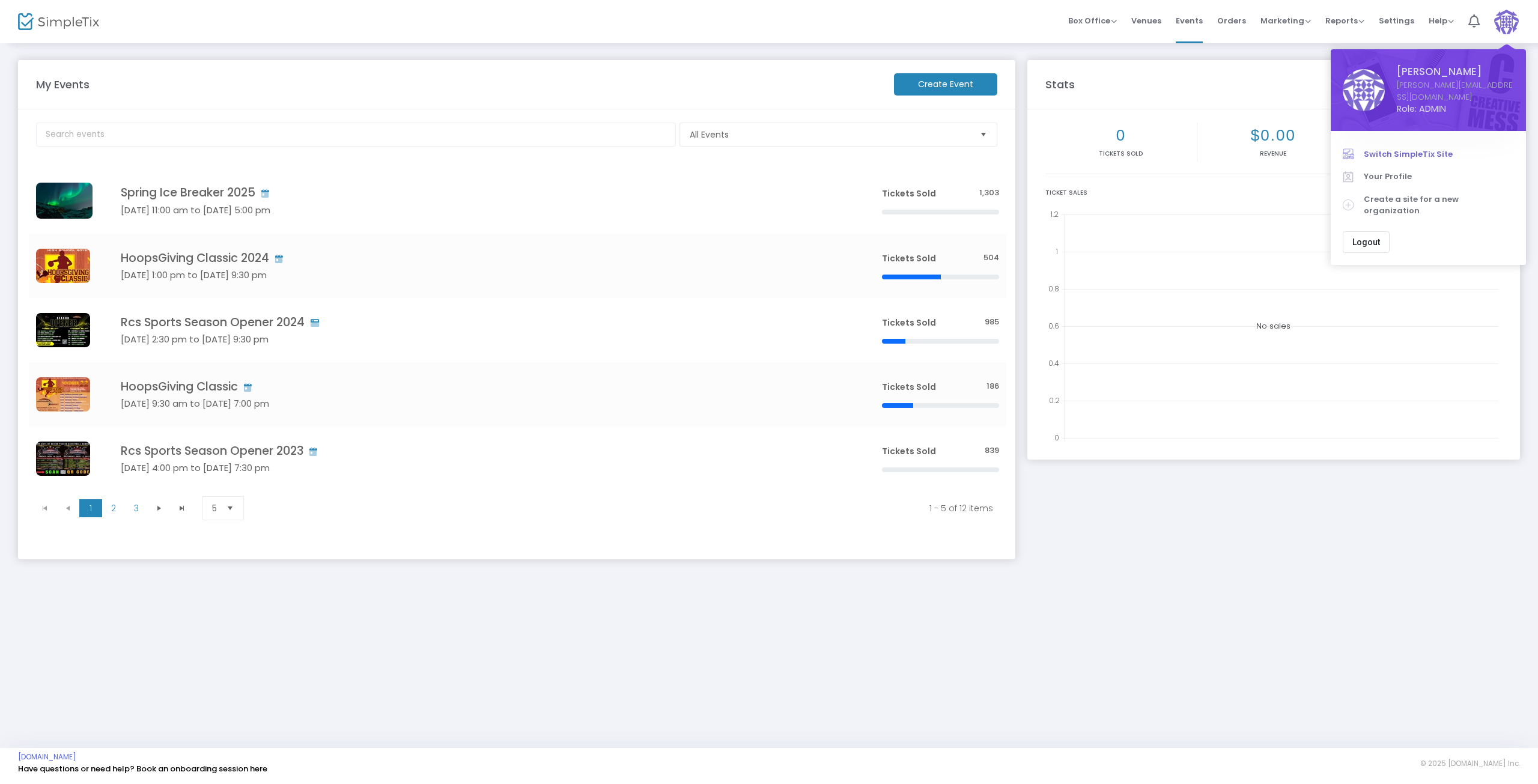
click at [1402, 148] on span "Switch SimpleTix Site" at bounding box center [1439, 154] width 150 height 12
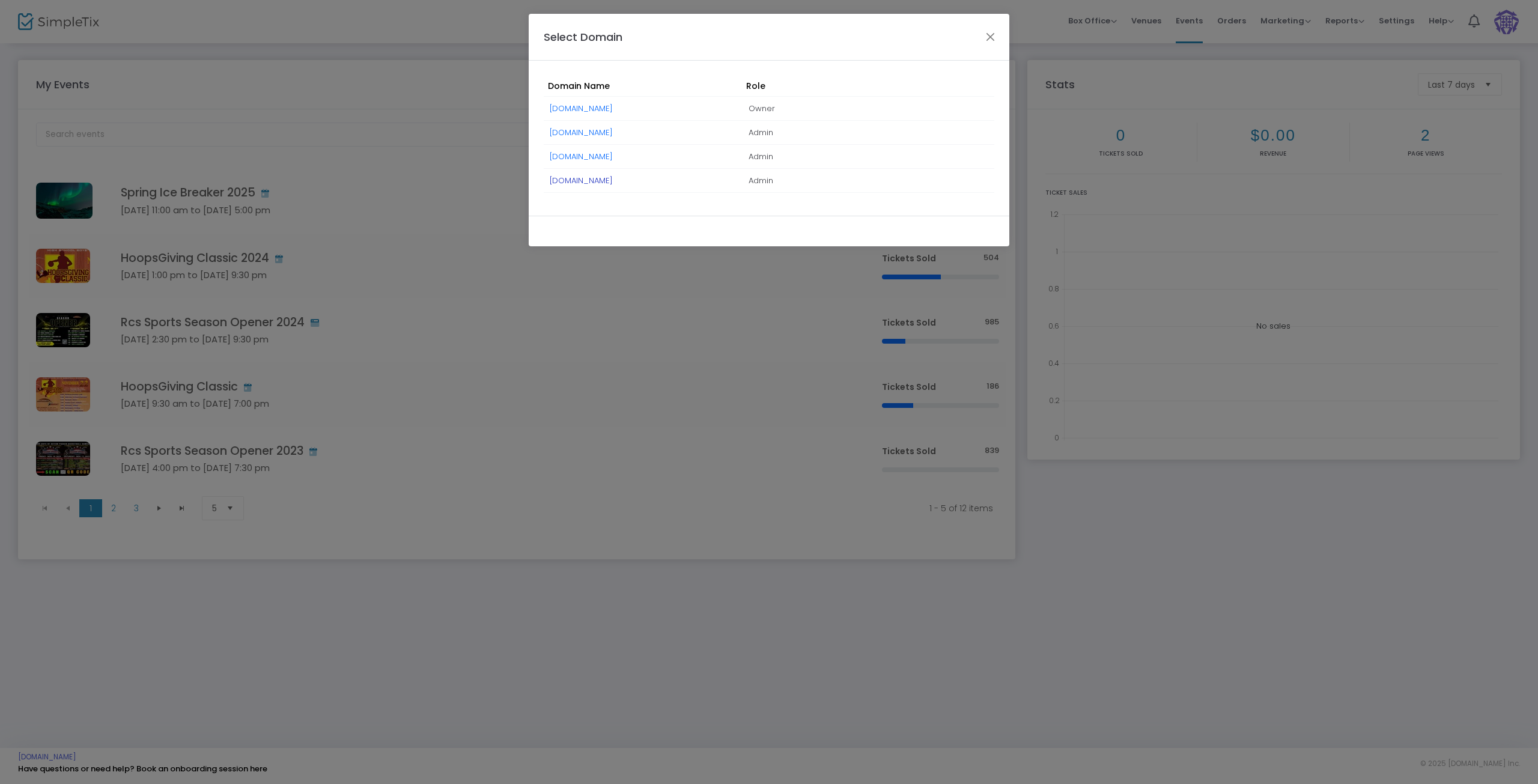
click at [601, 181] on link "NovelPastriesBakery.simpletix.com" at bounding box center [581, 180] width 63 height 12
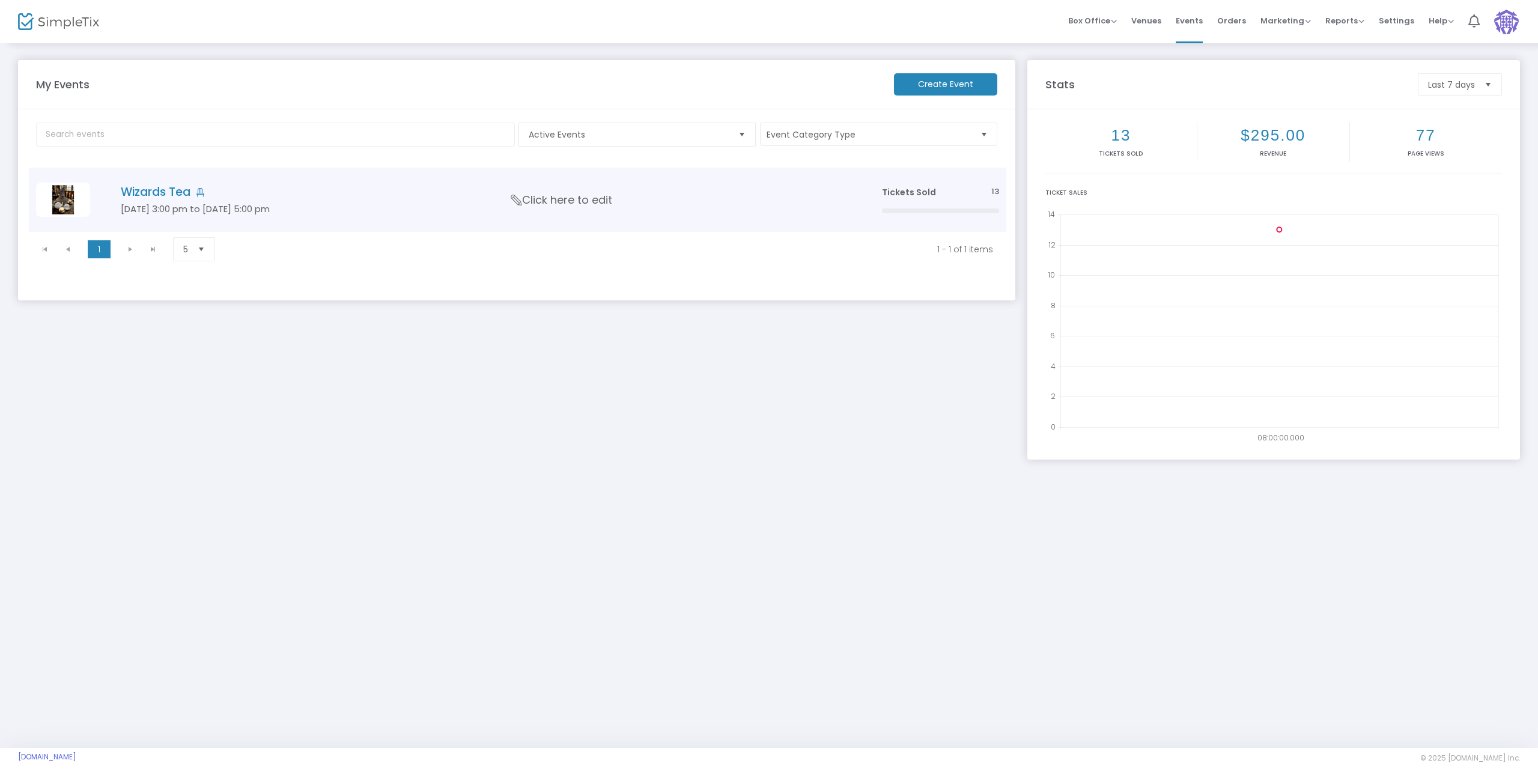
click at [570, 200] on span "Click here to edit" at bounding box center [562, 200] width 101 height 16
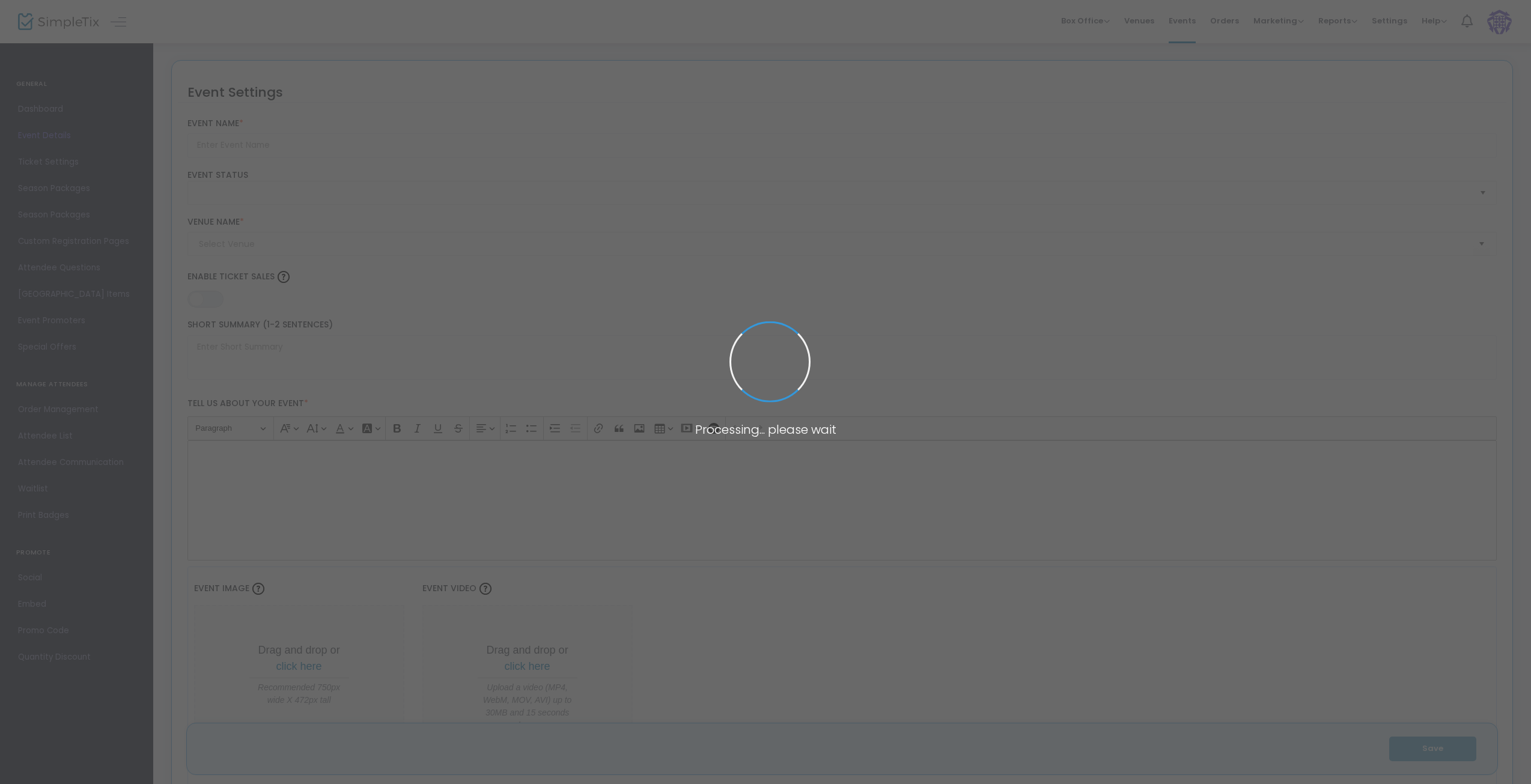
type input "Wizards Tea"
type textarea "Join us for a Wizards Tea in the Great Hall of Novel Pastries Bakery & Cafe [ST…"
type input "6.000 %"
type input "Buy Tickets"
checkbox input "true"
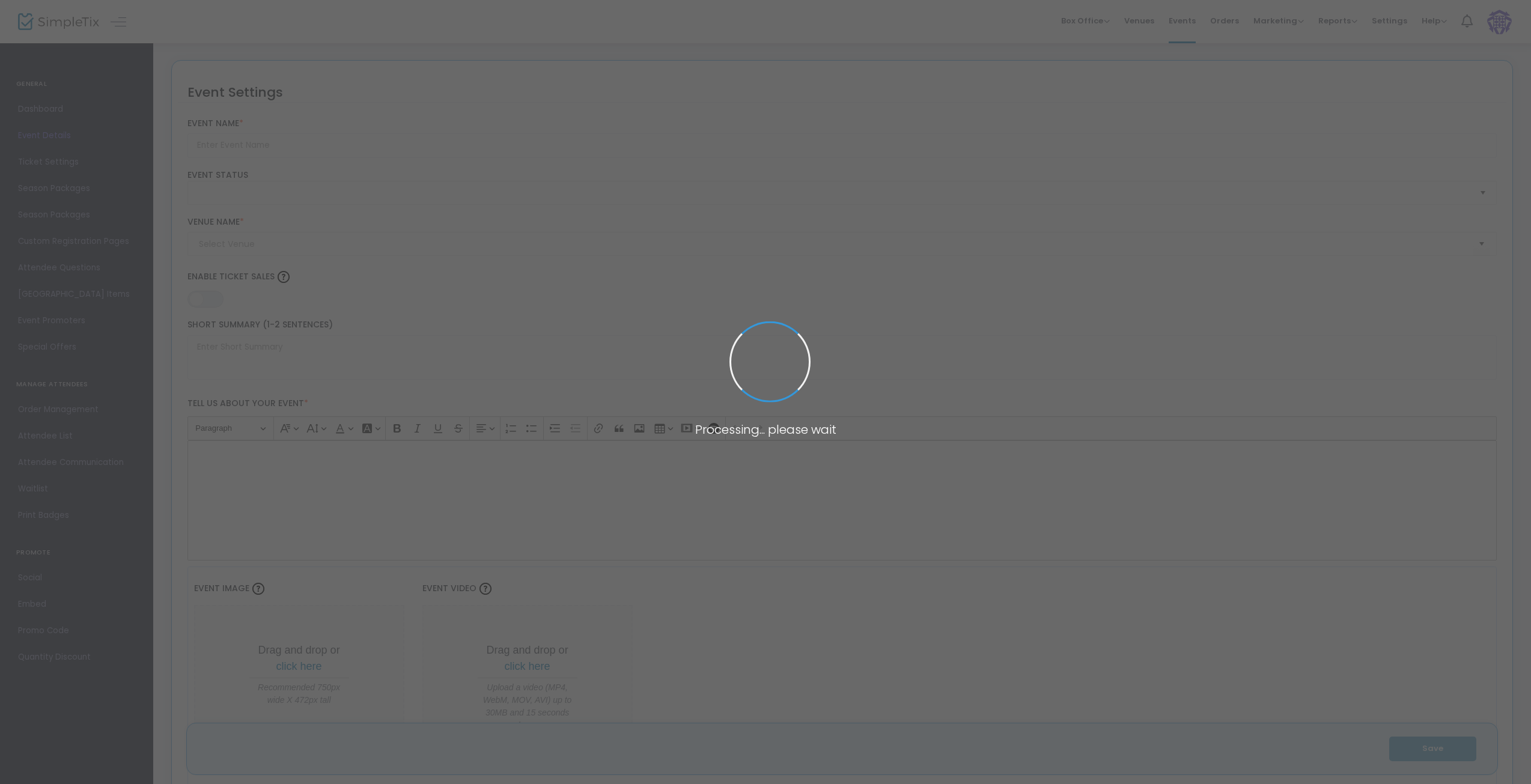
type code "337ILPSTXDEC6R6N7WLWPBK6"
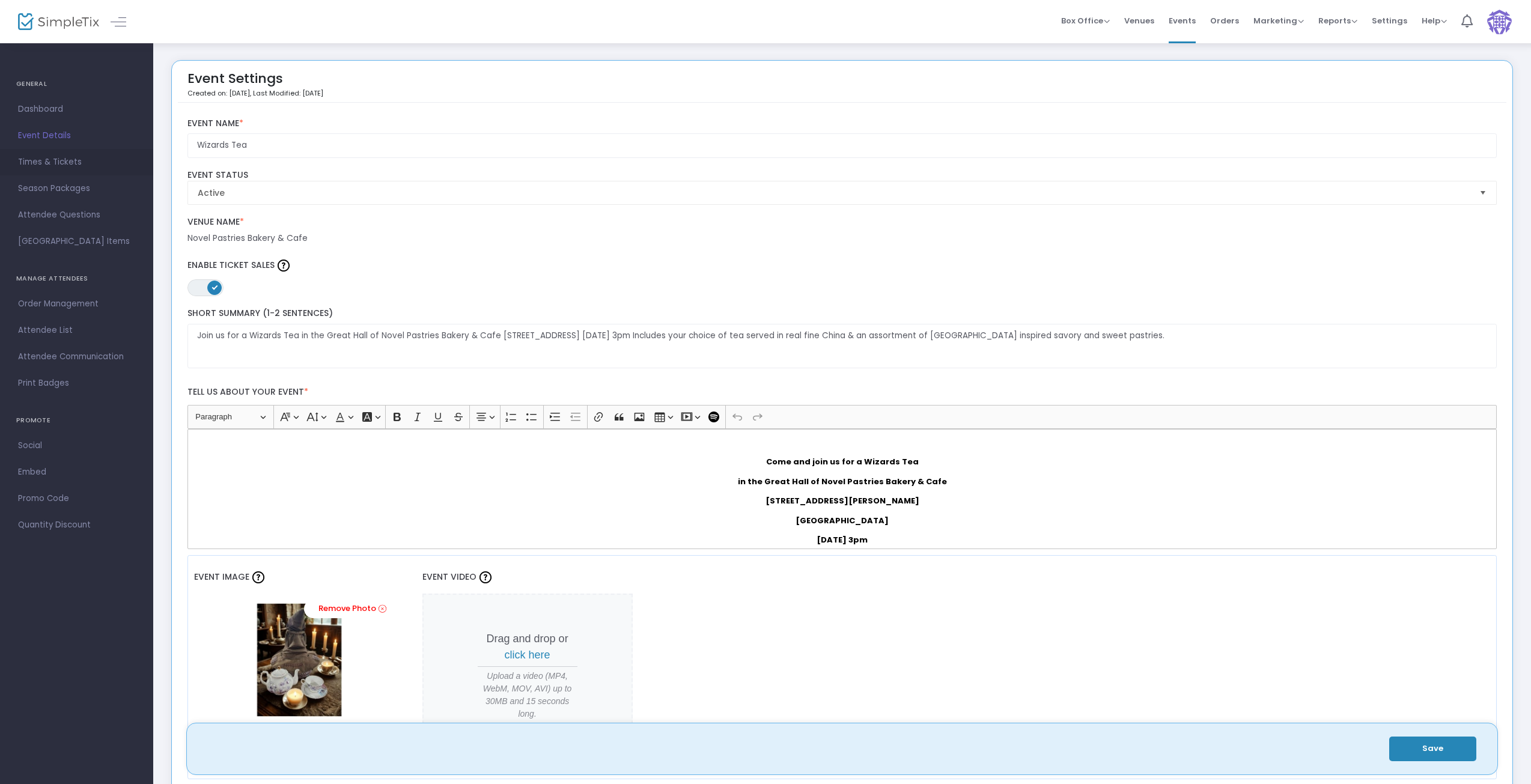
click at [47, 162] on span "Times & Tickets" at bounding box center [76, 162] width 117 height 16
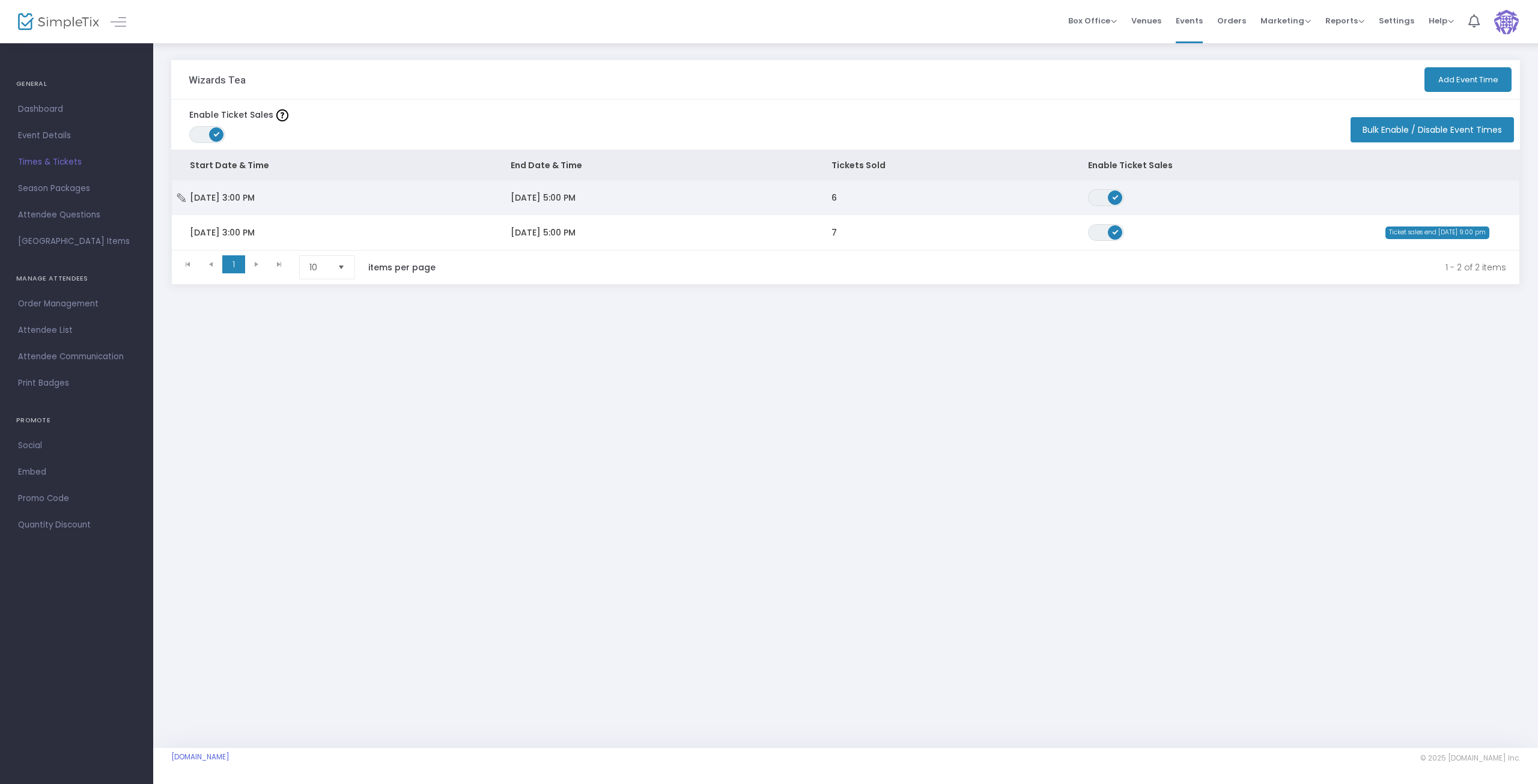
click at [572, 203] on span "[DATE] 5:00 PM" at bounding box center [542, 197] width 65 height 12
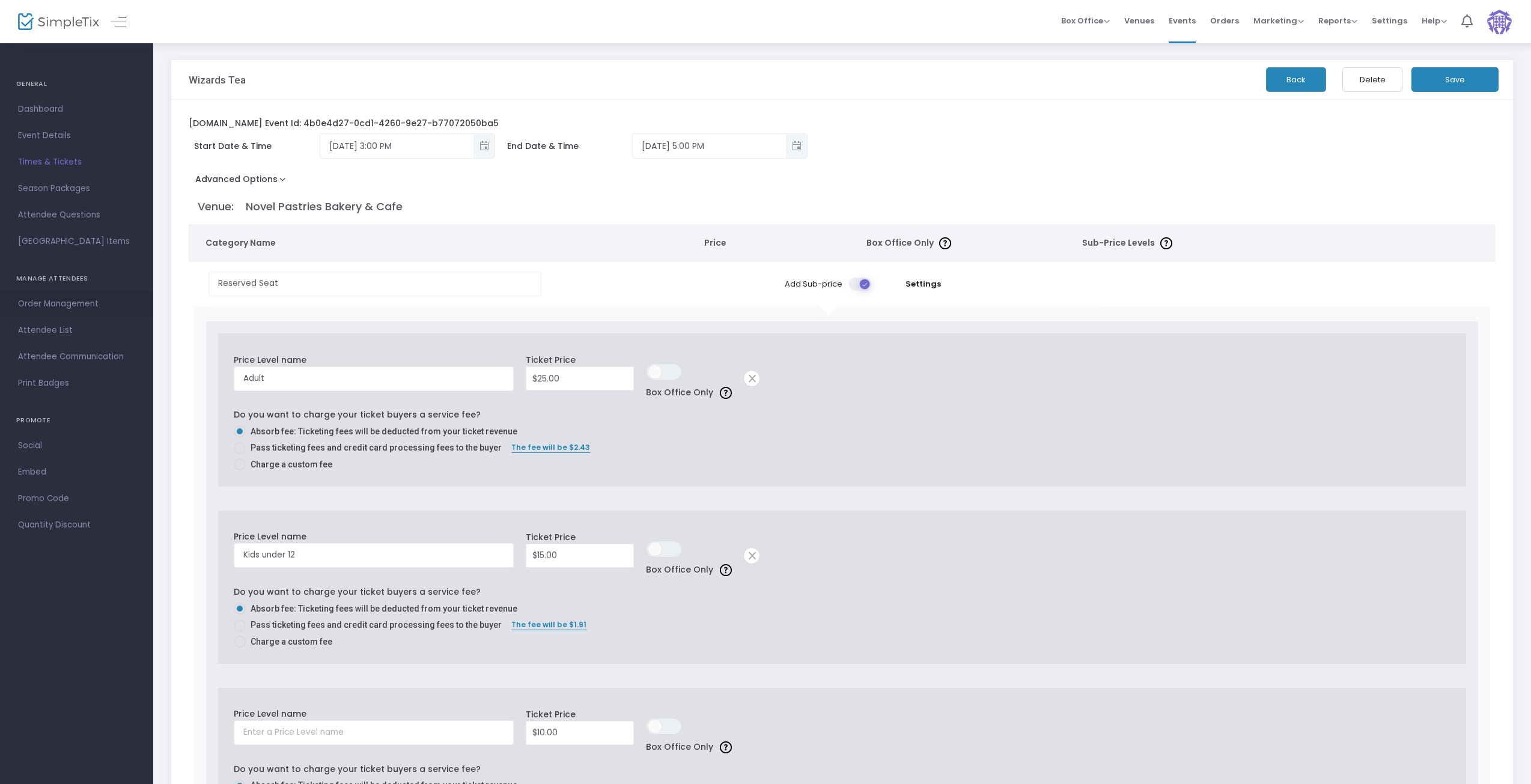
click at [44, 302] on span "Order Management" at bounding box center [76, 304] width 117 height 16
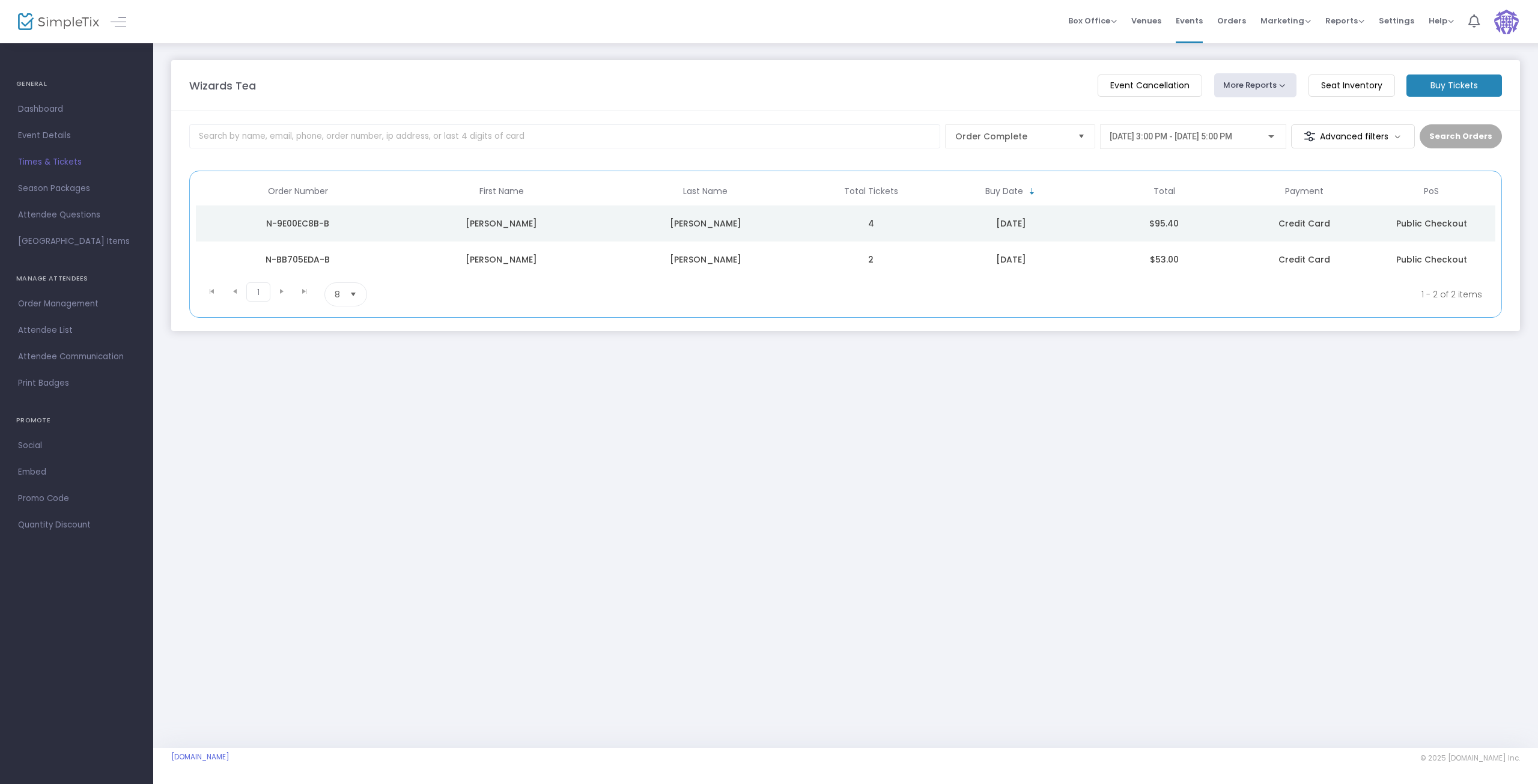
click at [280, 291] on kendo-pager-next-buttons at bounding box center [293, 294] width 46 height 24
click at [1116, 92] on m-button "Event Cancellation" at bounding box center [1150, 85] width 105 height 23
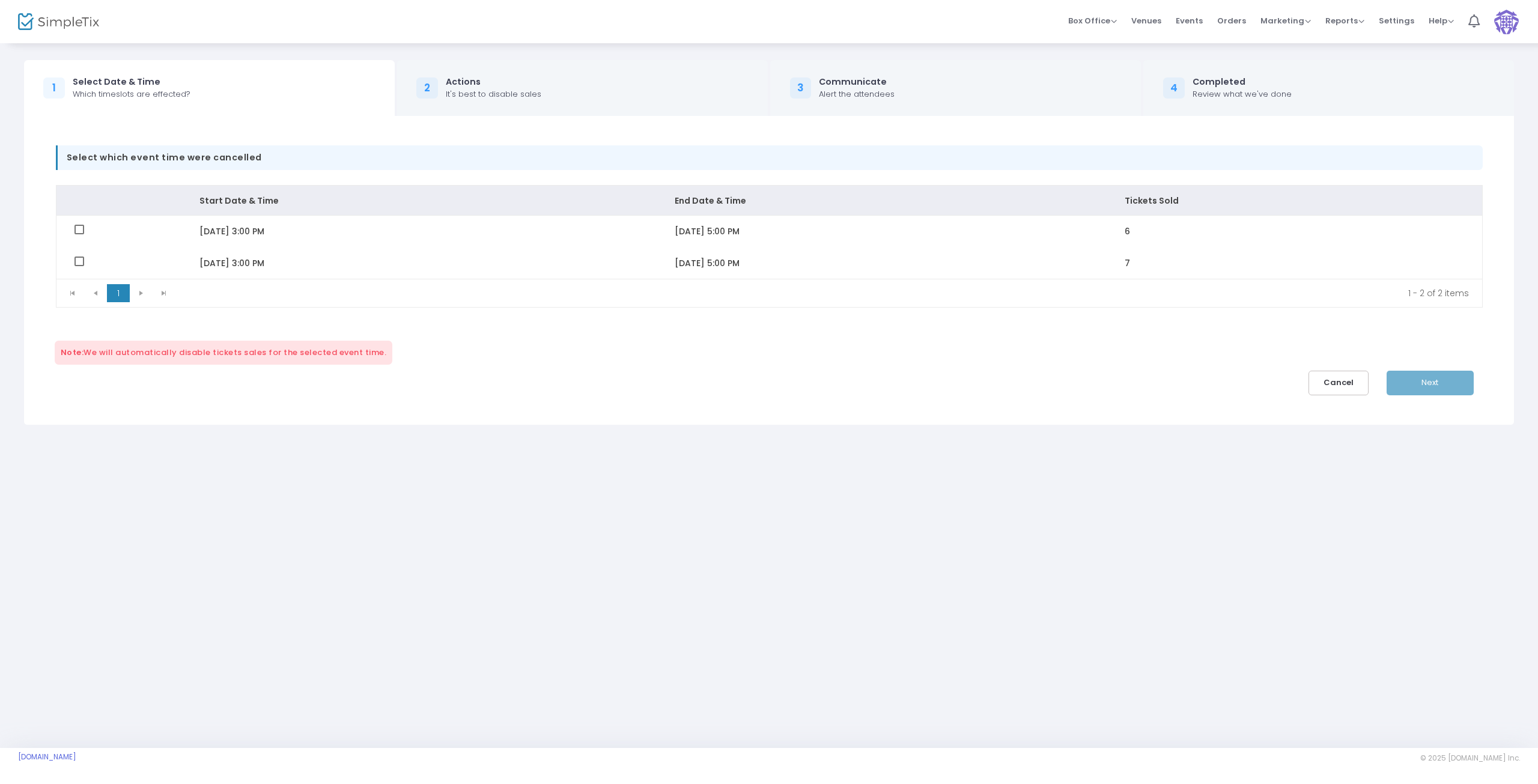
click at [1515, 17] on img at bounding box center [1507, 22] width 25 height 25
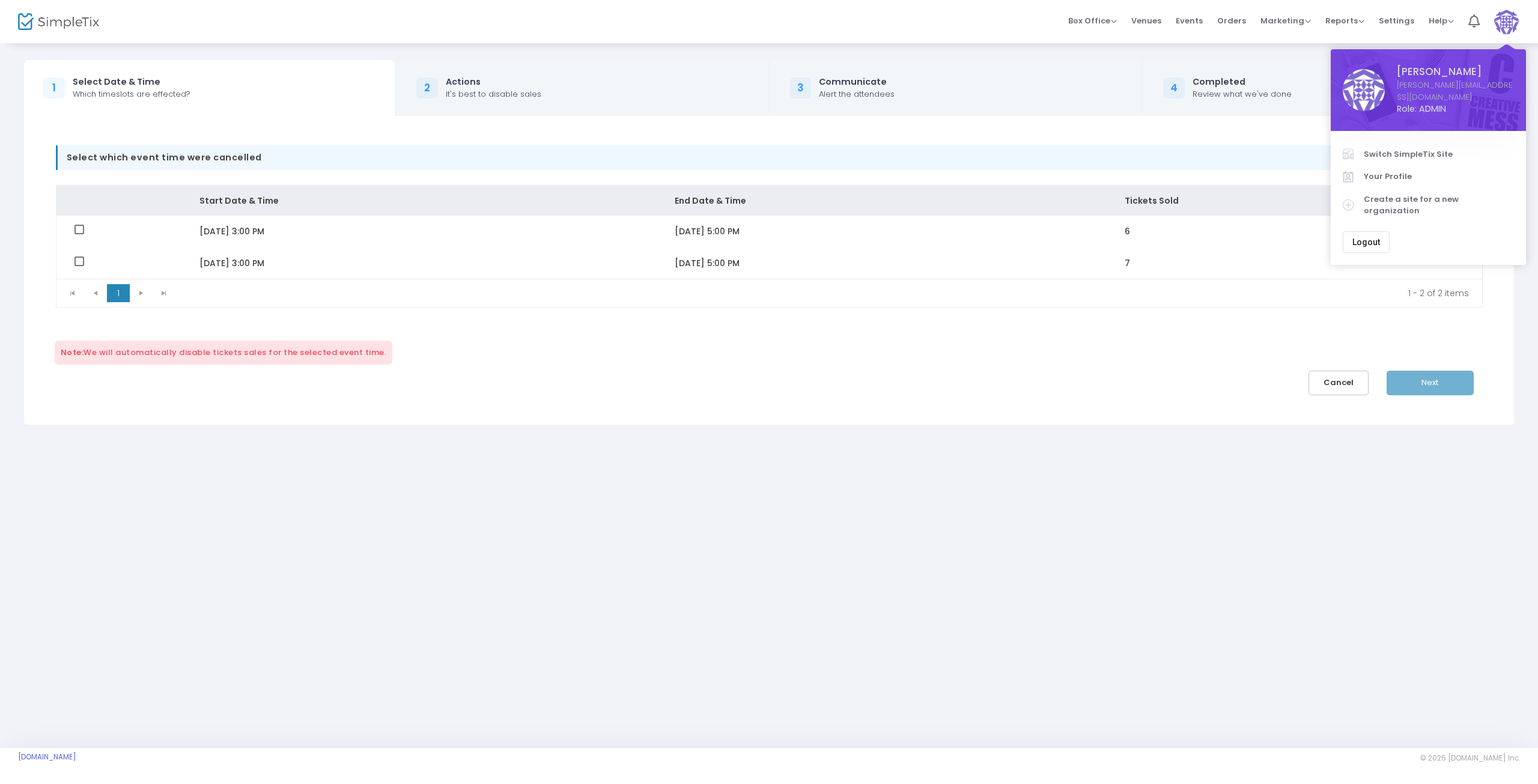
click at [780, 399] on div "Select which event time were cancelled Start Date & Time End Date & Time Ticket…" at bounding box center [769, 270] width 1502 height 308
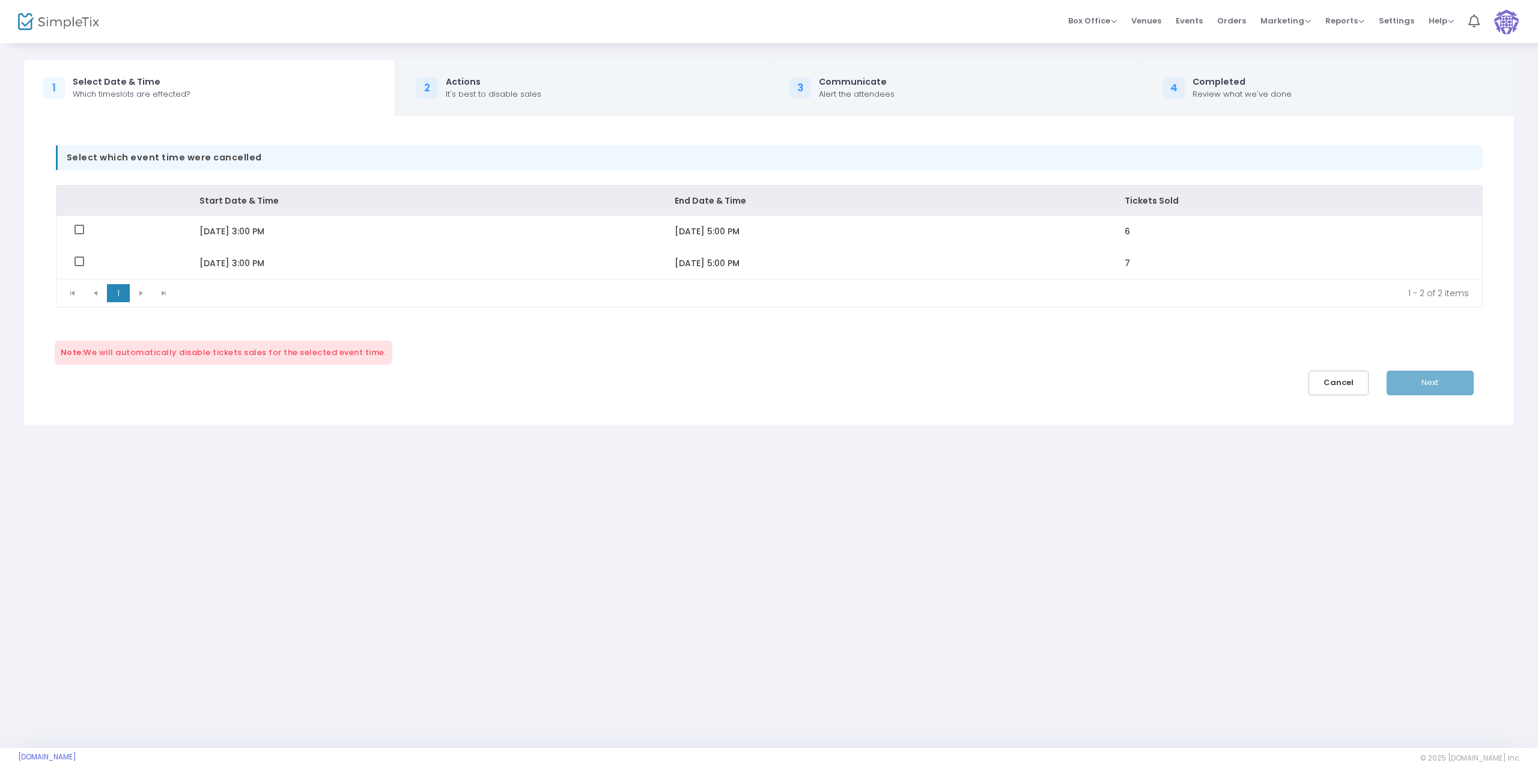
click at [1505, 23] on img at bounding box center [1507, 22] width 25 height 25
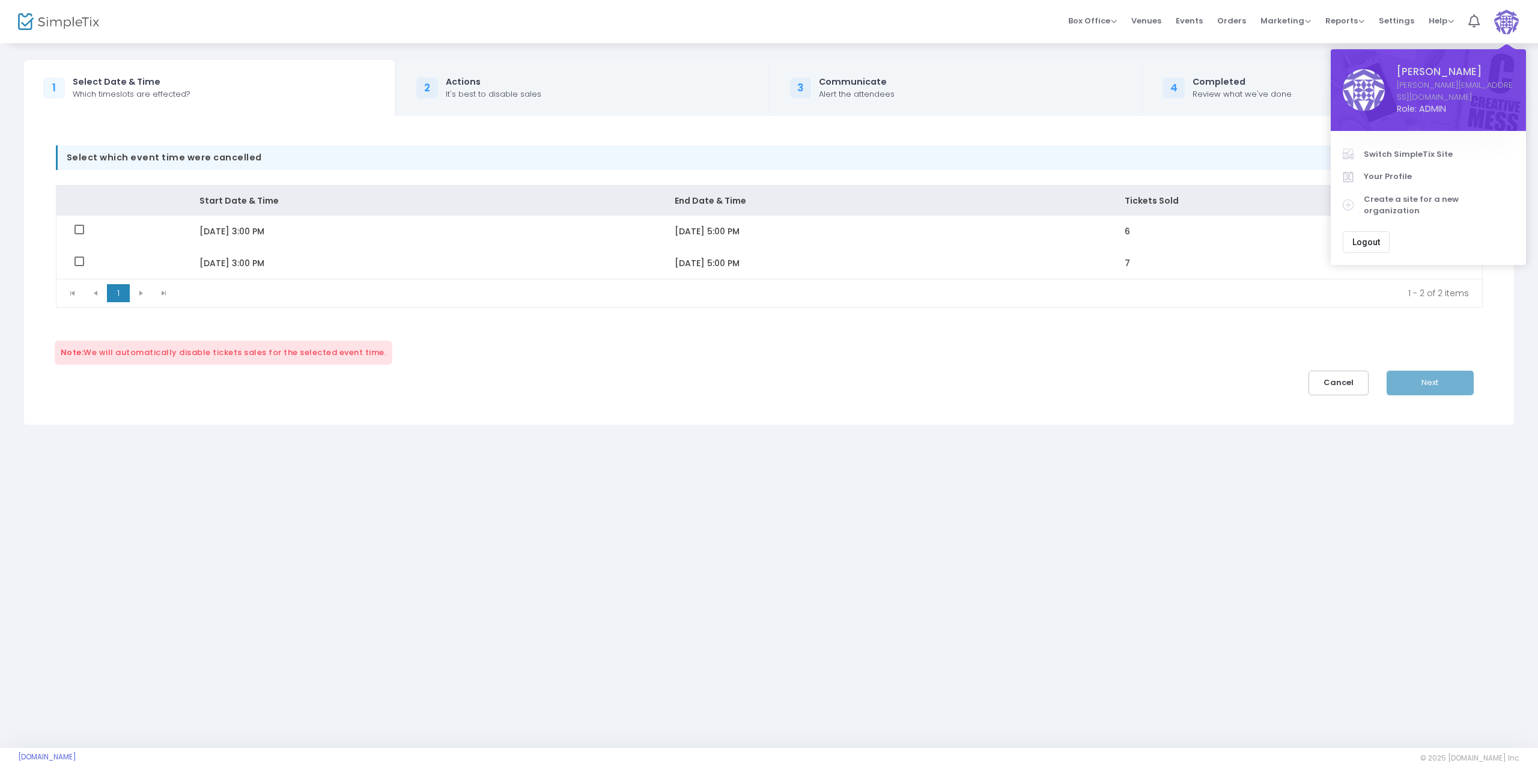
click at [1430, 148] on span "Switch SimpleTix Site" at bounding box center [1439, 154] width 150 height 12
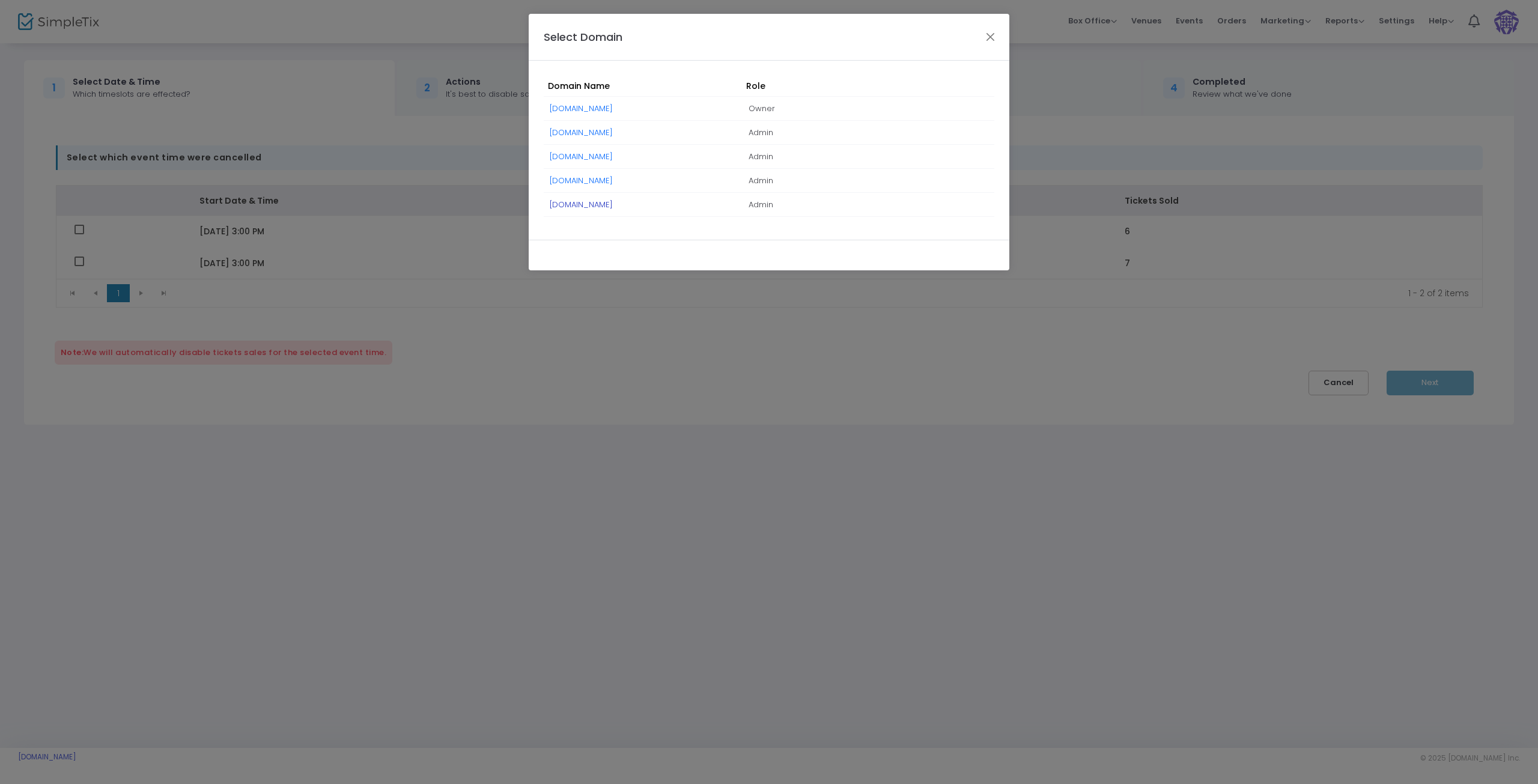
click at [603, 203] on link "[DOMAIN_NAME]" at bounding box center [581, 204] width 63 height 12
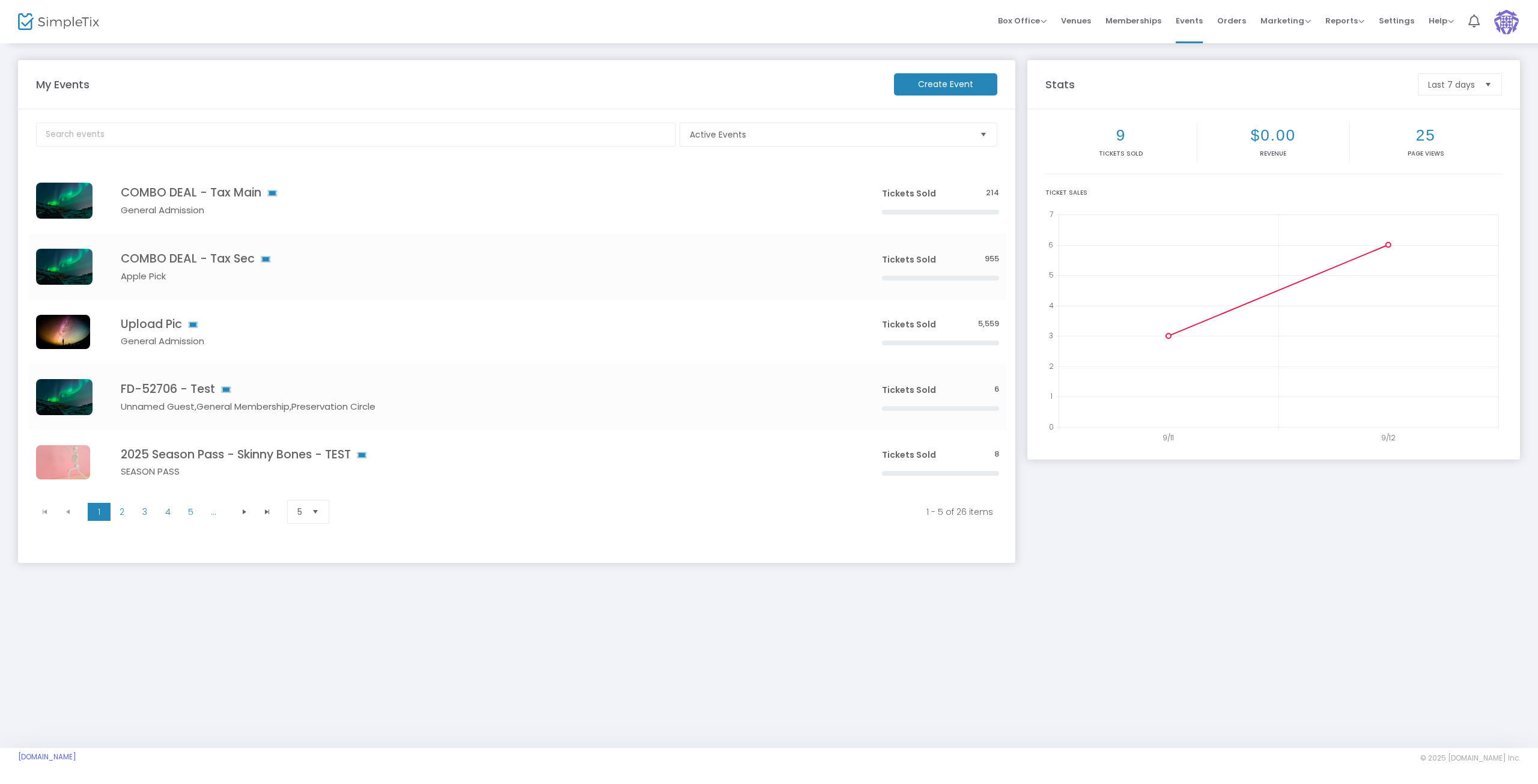
click at [907, 81] on m-button "Create Event" at bounding box center [945, 84] width 103 height 23
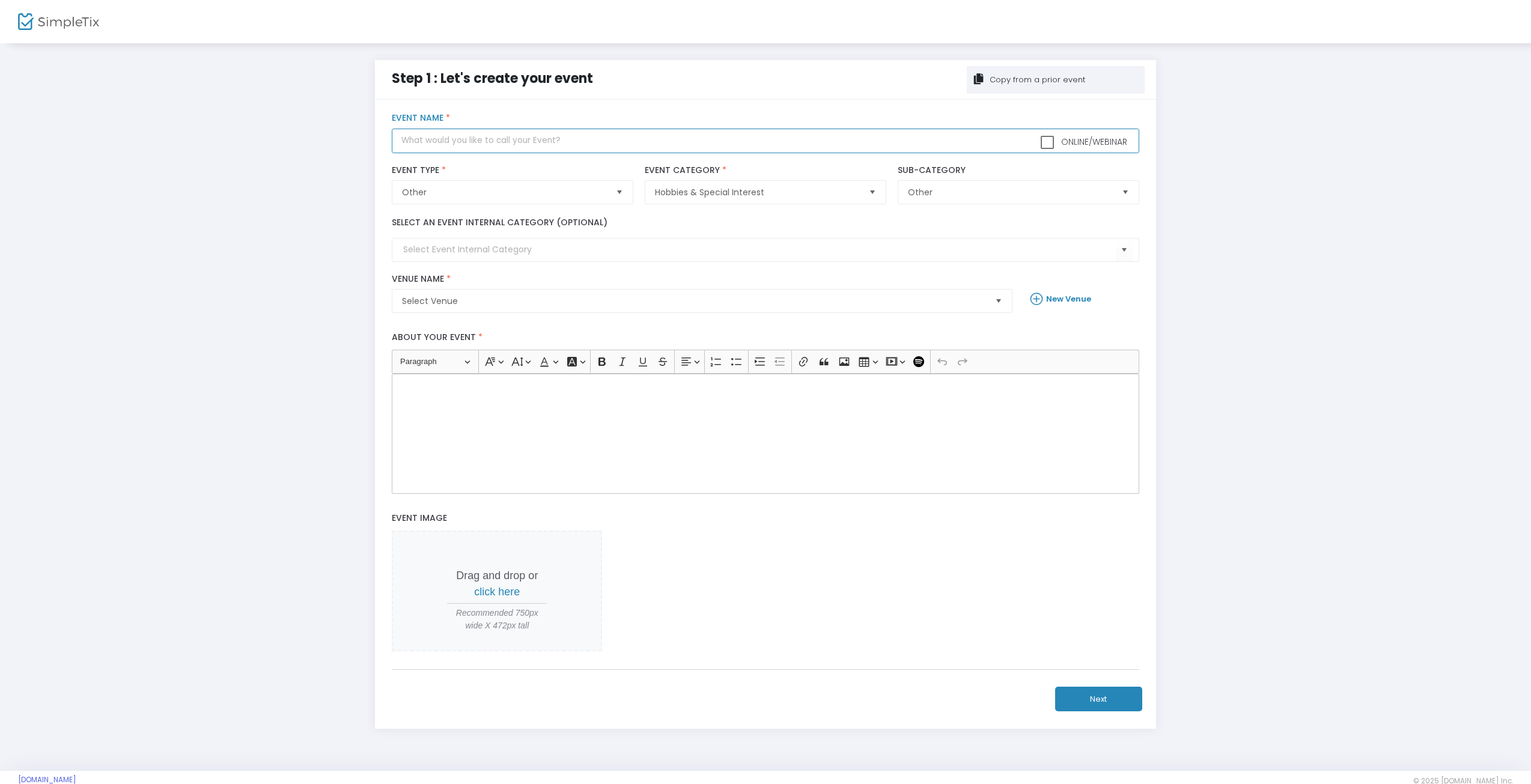
click at [487, 135] on input "text" at bounding box center [765, 141] width 747 height 25
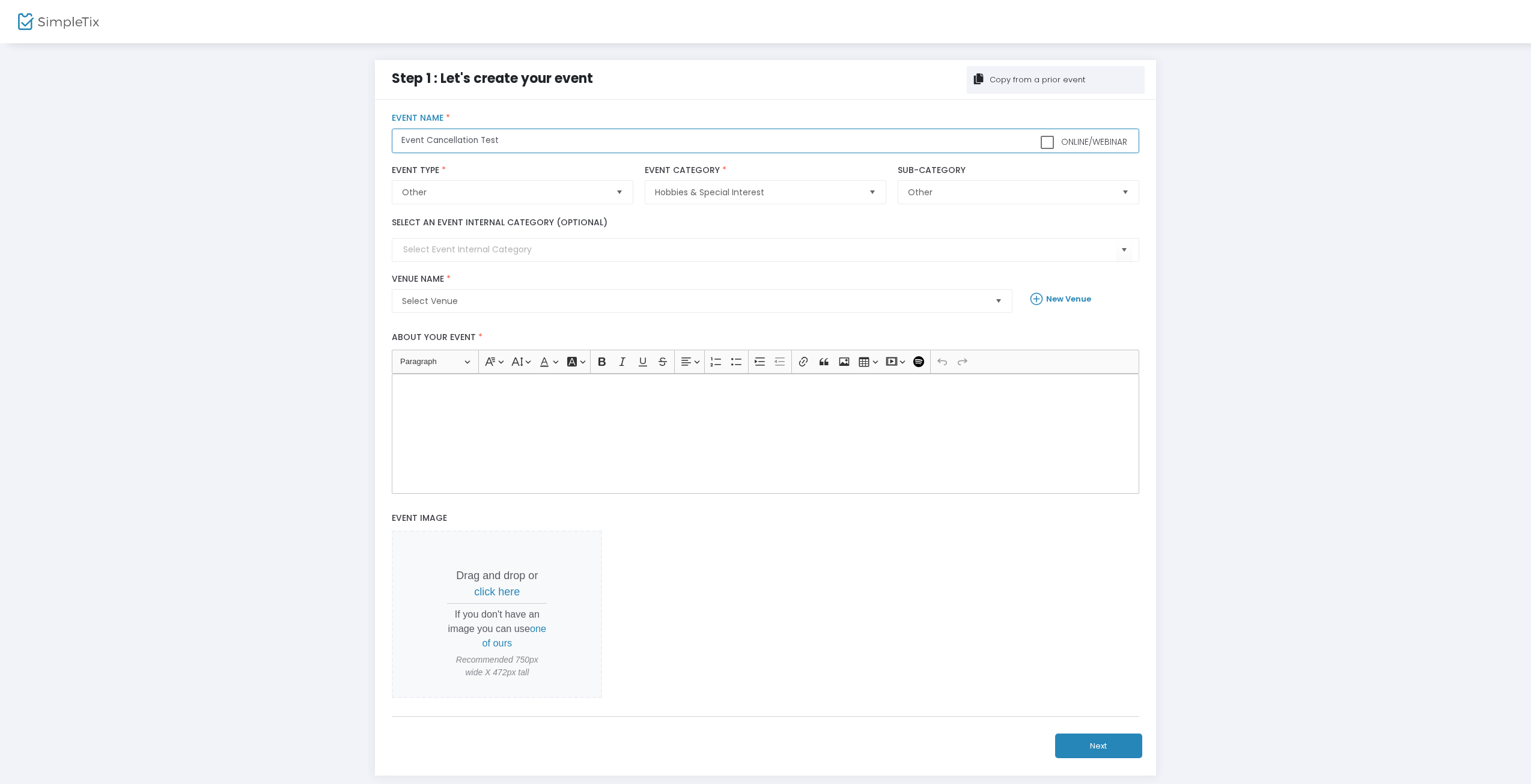
type input "Event Cancellation Test"
click at [488, 305] on span "Select Venue" at bounding box center [693, 301] width 584 height 12
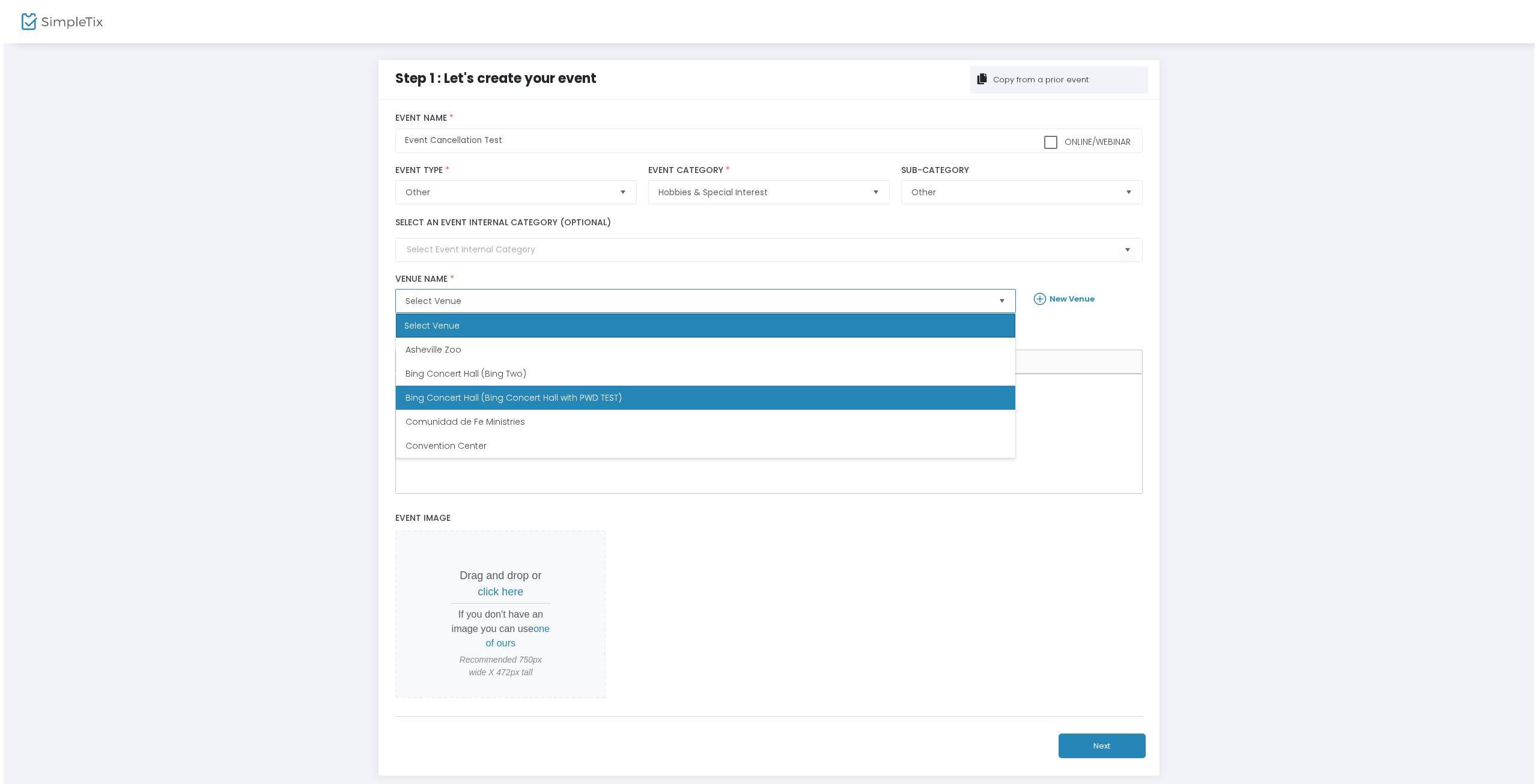
scroll to position [120, 0]
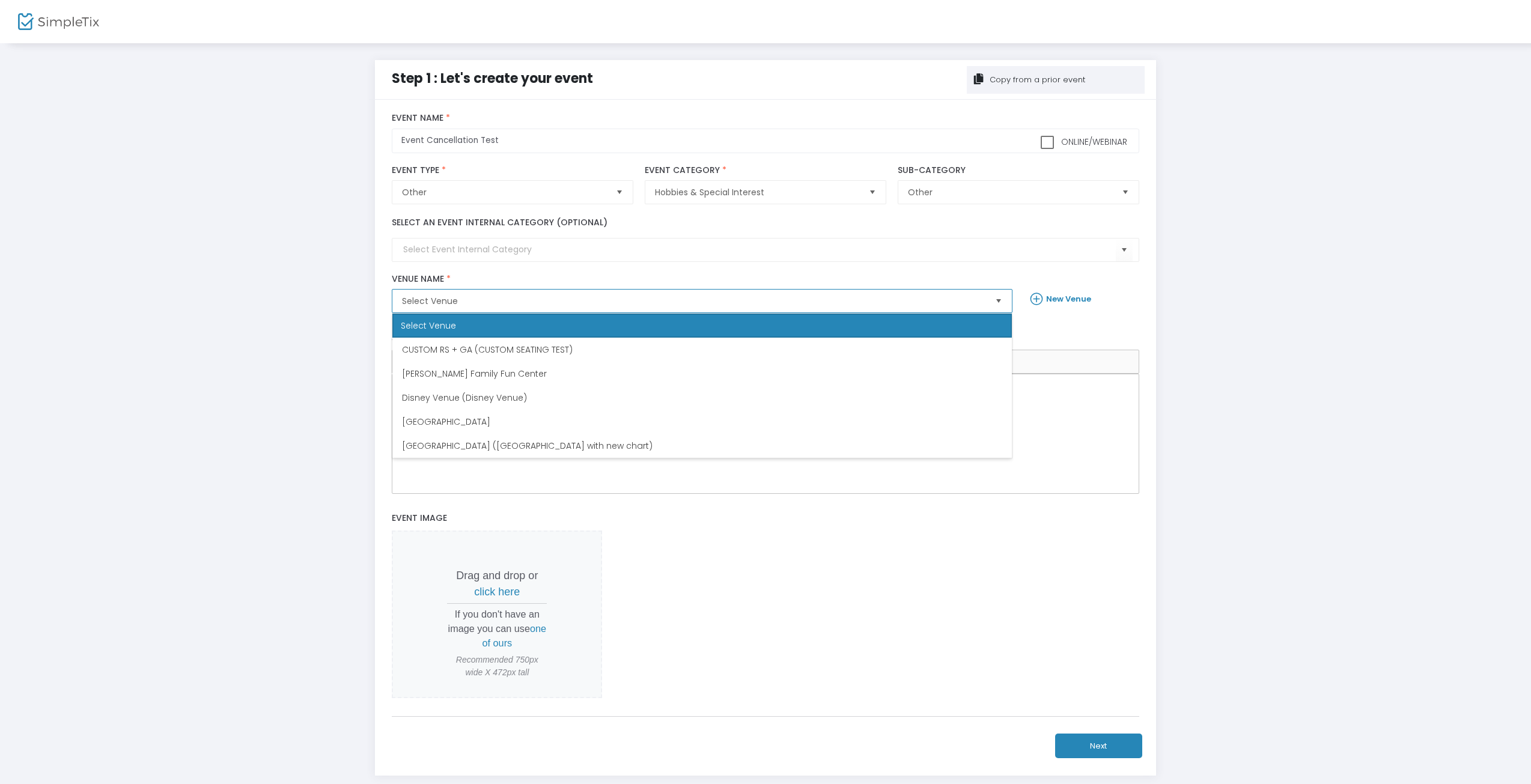
click at [457, 423] on span "[GEOGRAPHIC_DATA]" at bounding box center [446, 421] width 89 height 12
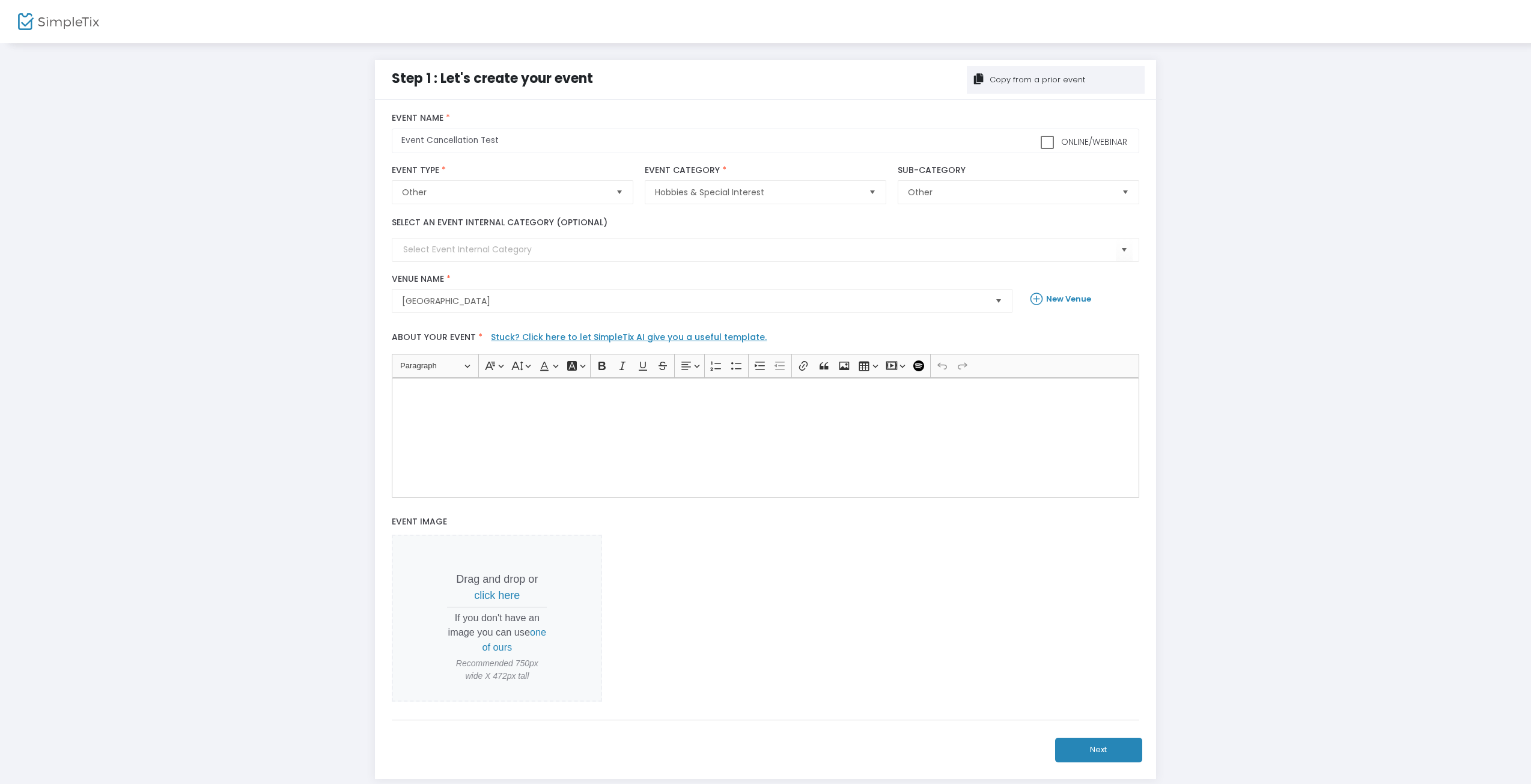
click at [557, 423] on div "Rich Text Editor, main" at bounding box center [765, 437] width 747 height 120
click at [1114, 747] on button "Next" at bounding box center [1099, 750] width 87 height 25
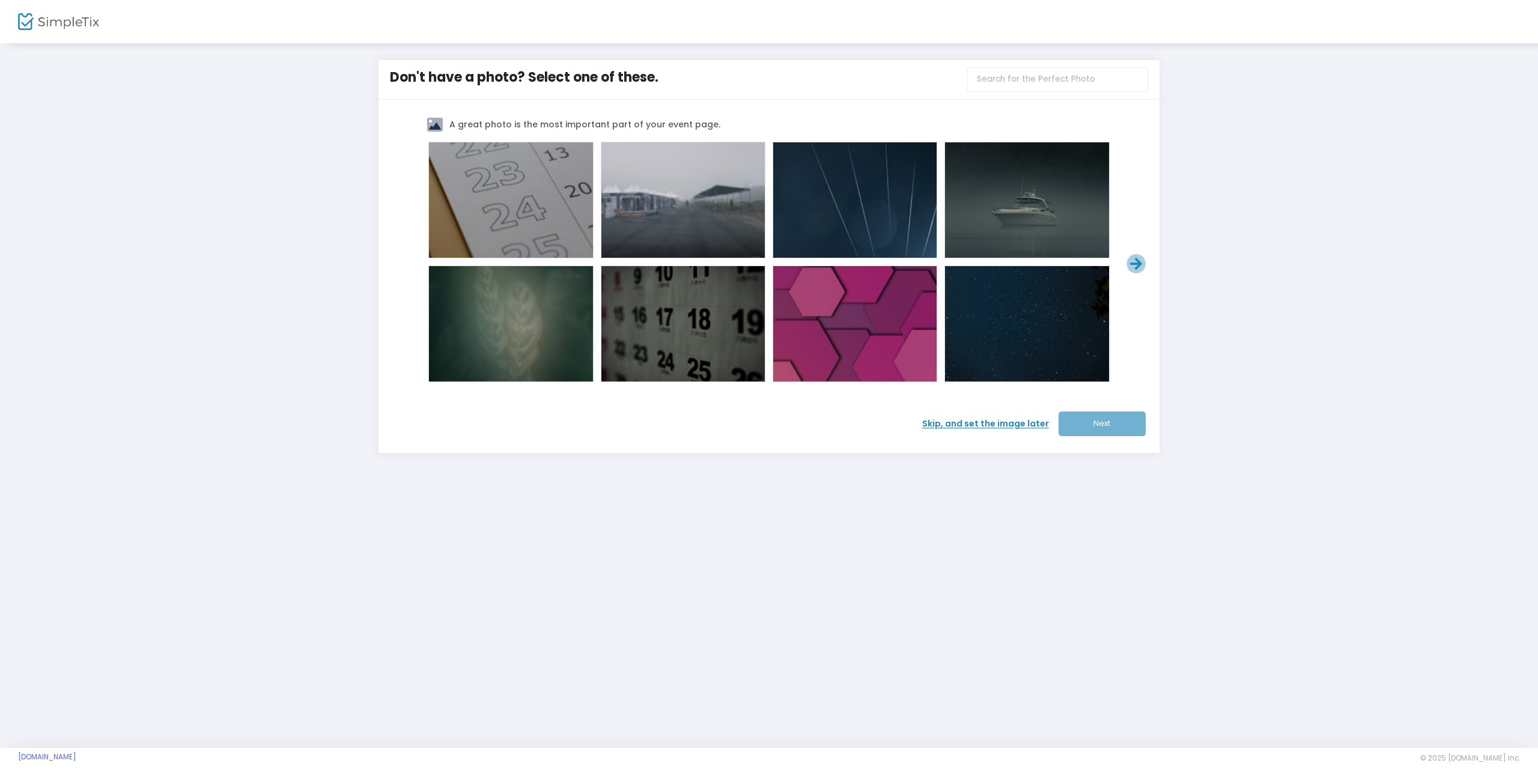
drag, startPoint x: 849, startPoint y: 319, endPoint x: 909, endPoint y: 331, distance: 61.2
click at [849, 319] on span at bounding box center [855, 324] width 48 height 48
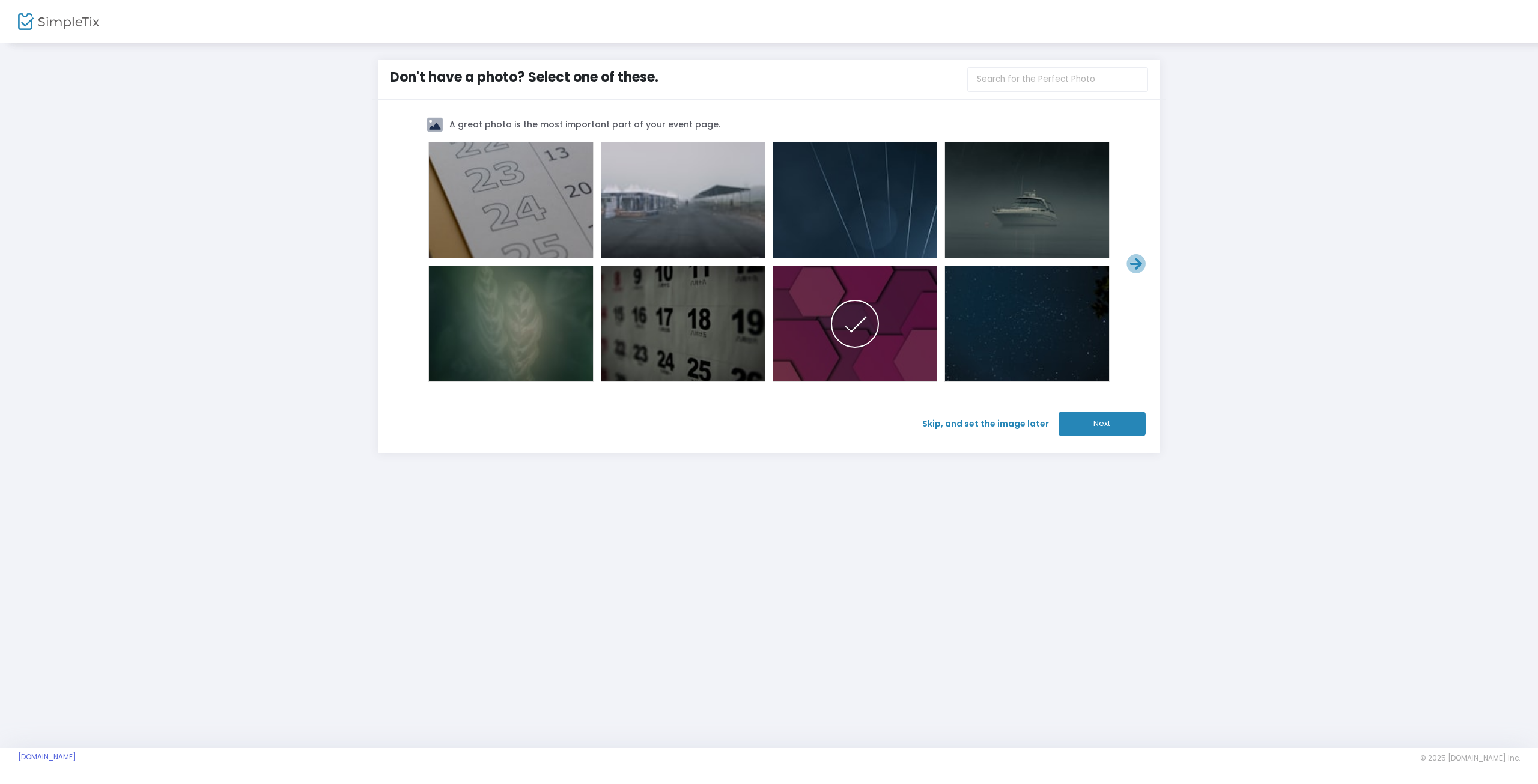
click at [1111, 428] on button "Next" at bounding box center [1102, 424] width 87 height 25
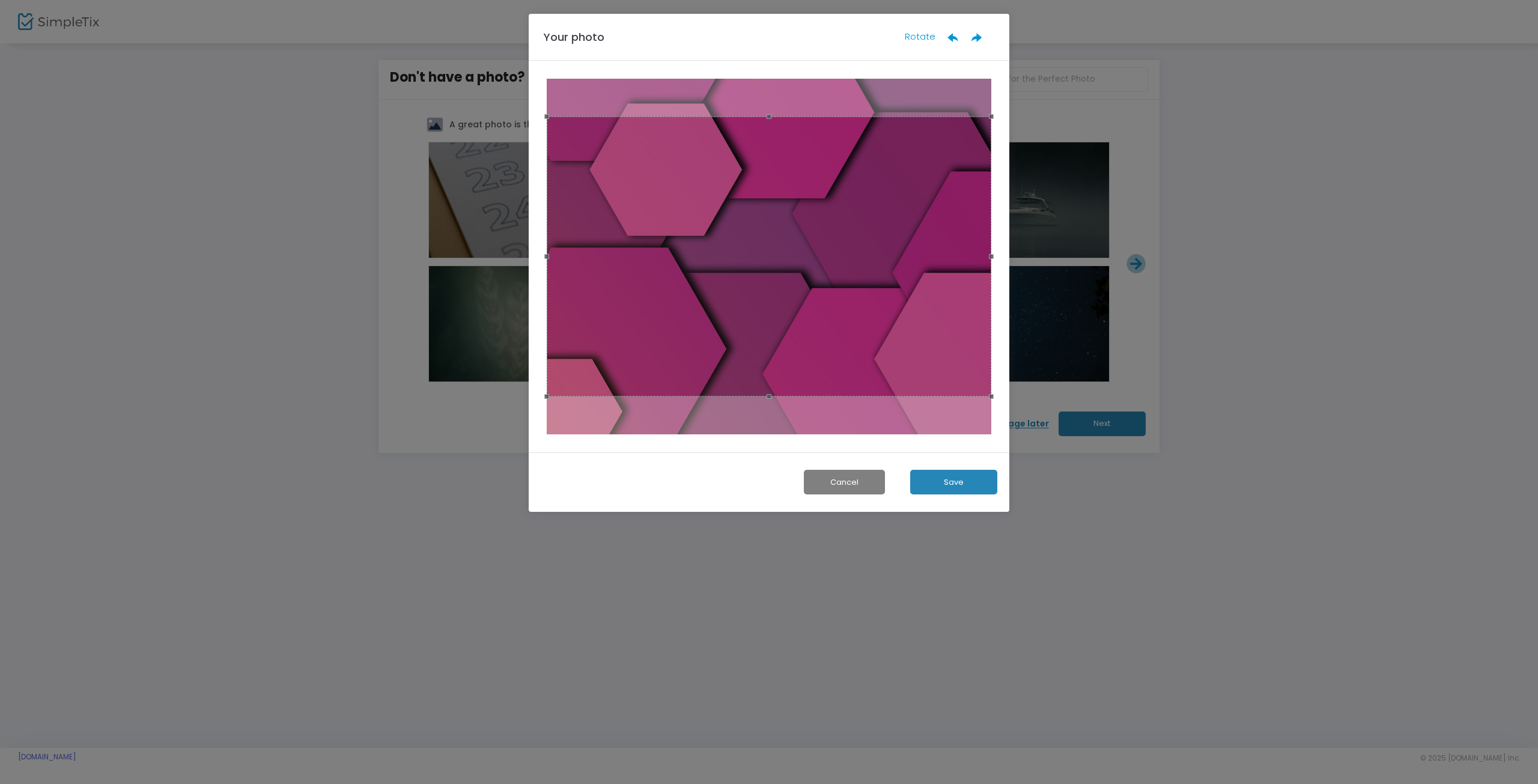
click at [968, 476] on button "Save" at bounding box center [954, 483] width 87 height 25
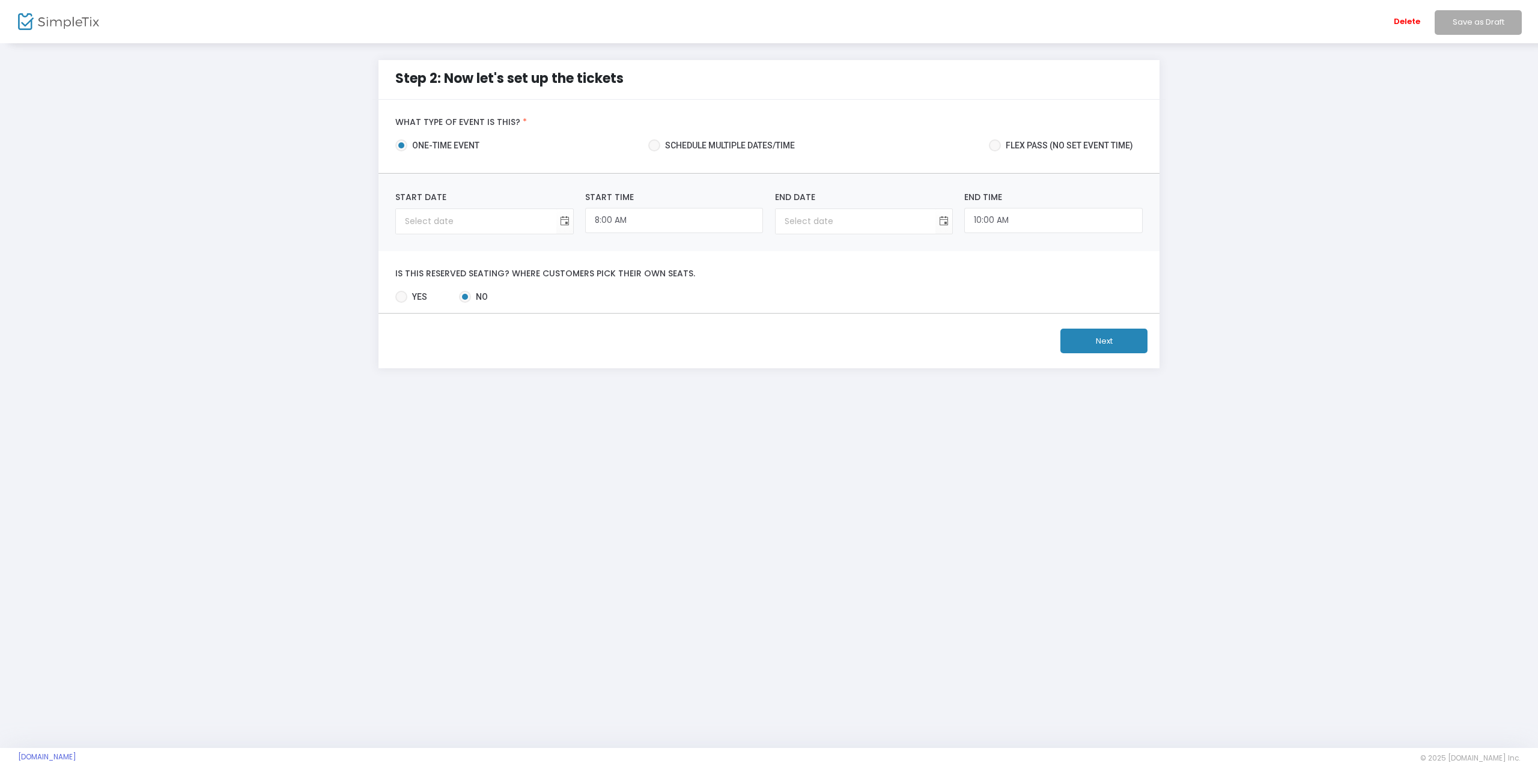
click at [650, 147] on span at bounding box center [654, 145] width 12 height 12
click at [654, 152] on input "Schedule multiple dates/time" at bounding box center [654, 152] width 1 height 1
radio input "true"
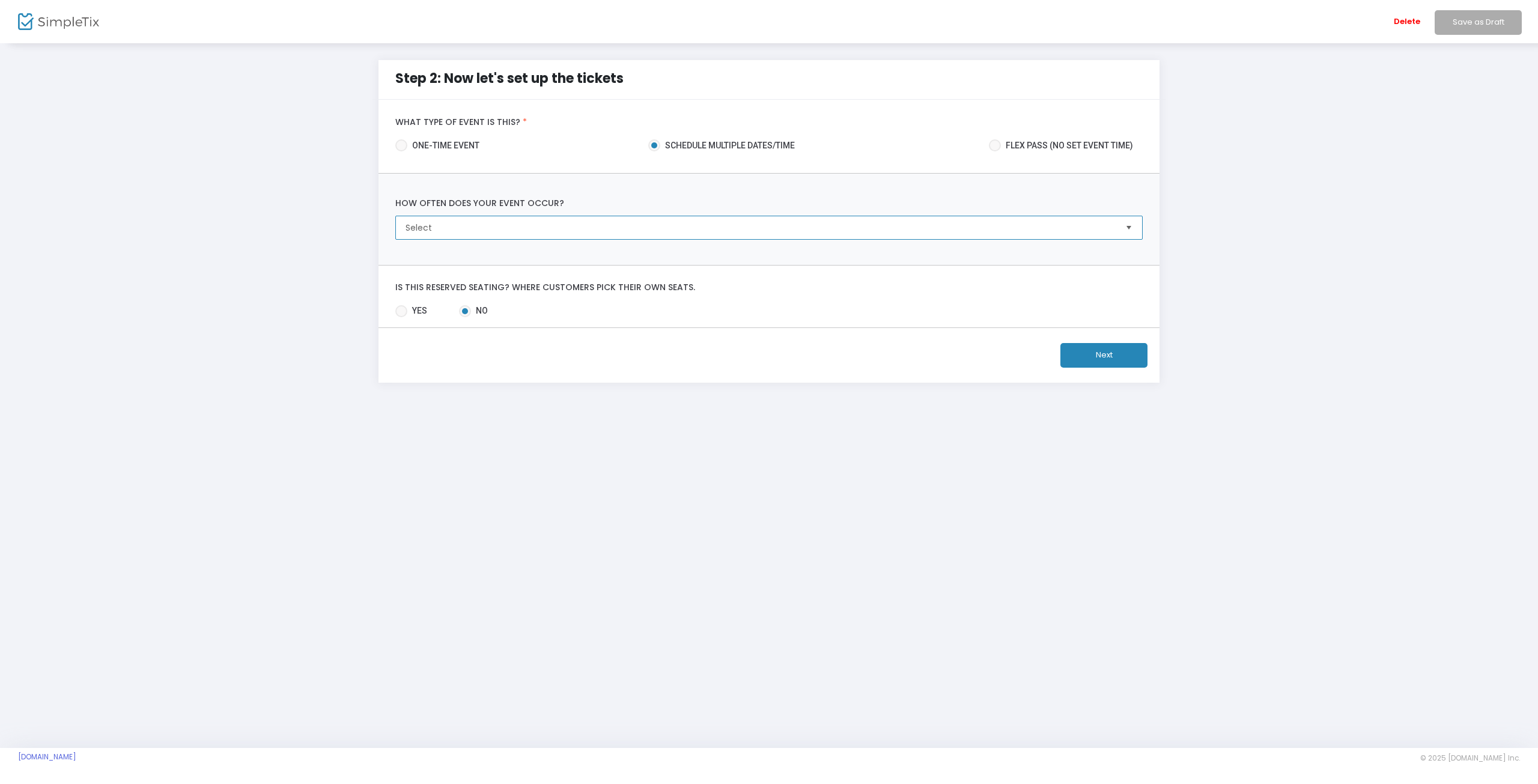
click at [507, 225] on span "Select" at bounding box center [760, 227] width 710 height 12
click at [398, 142] on span at bounding box center [401, 145] width 12 height 12
click at [401, 152] on input "one-time event" at bounding box center [401, 152] width 1 height 1
radio input "true"
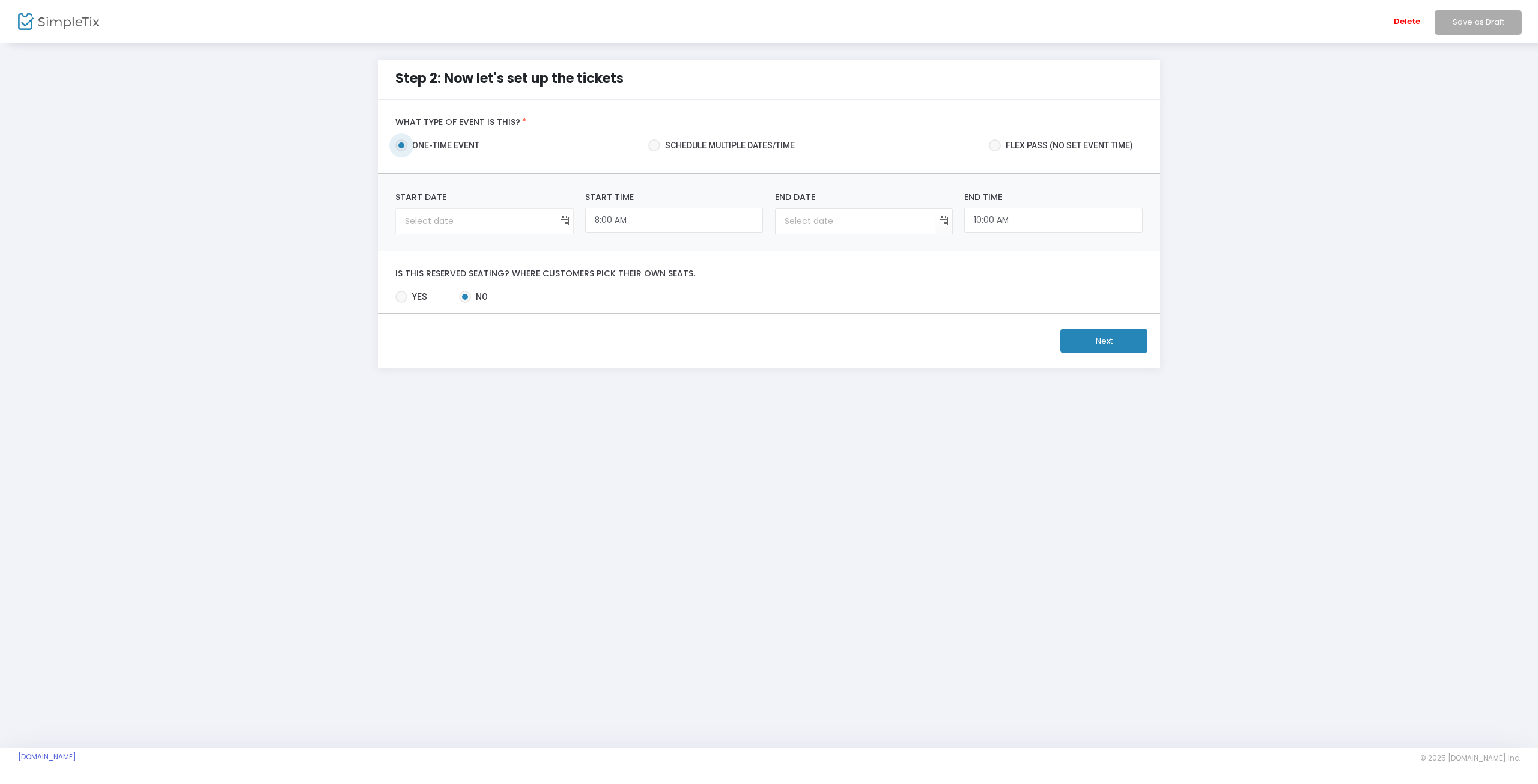
click at [559, 224] on span "Toggle calendar" at bounding box center [565, 221] width 20 height 20
click at [518, 364] on span "24" at bounding box center [519, 361] width 20 height 20
type input "9/24/2025"
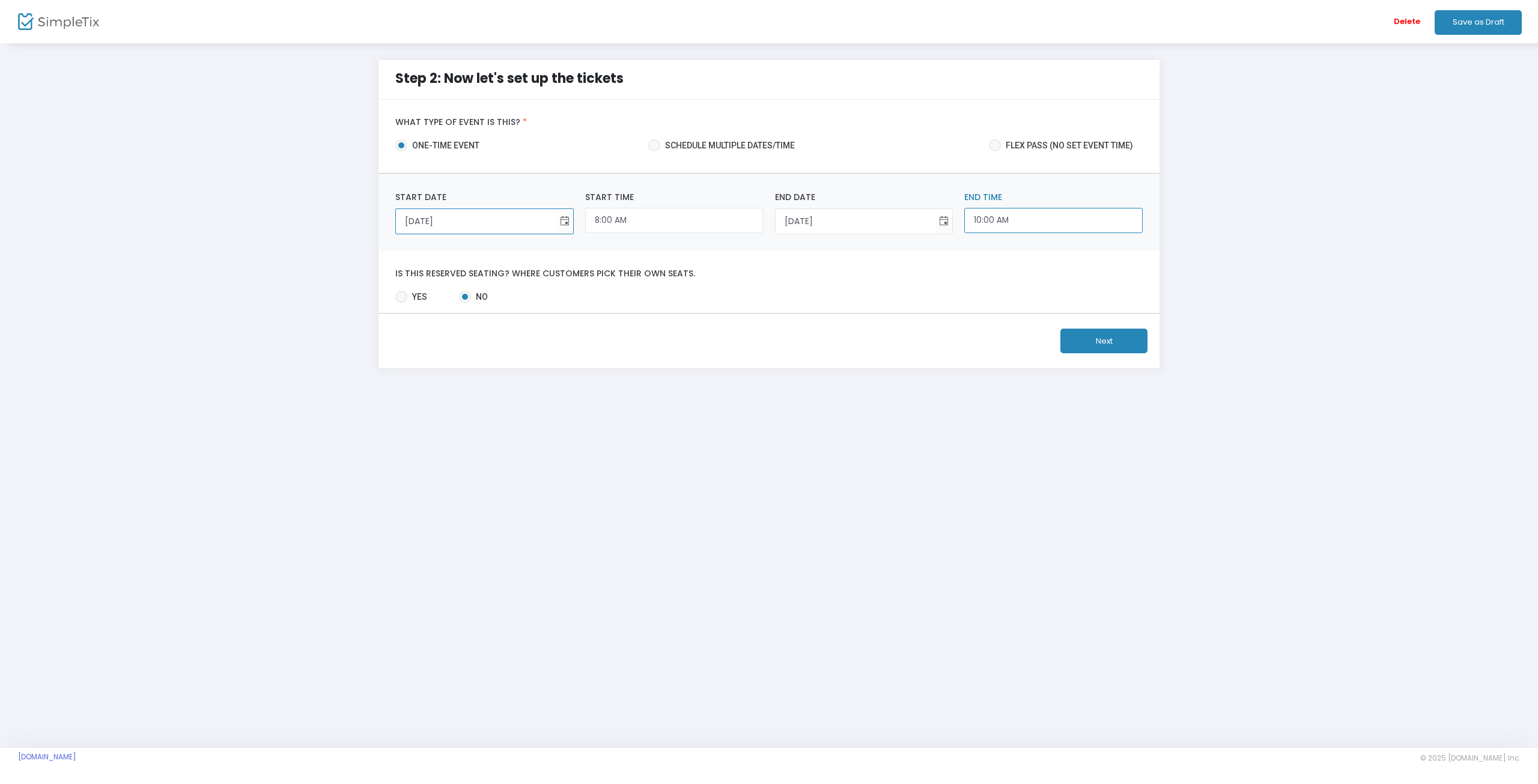
click at [1008, 218] on input "10:00 AM" at bounding box center [1053, 221] width 178 height 26
click at [988, 343] on link "12:00 PM" at bounding box center [1053, 345] width 176 height 28
type input "12:00 PM"
click at [1098, 333] on button "Next" at bounding box center [1104, 341] width 87 height 25
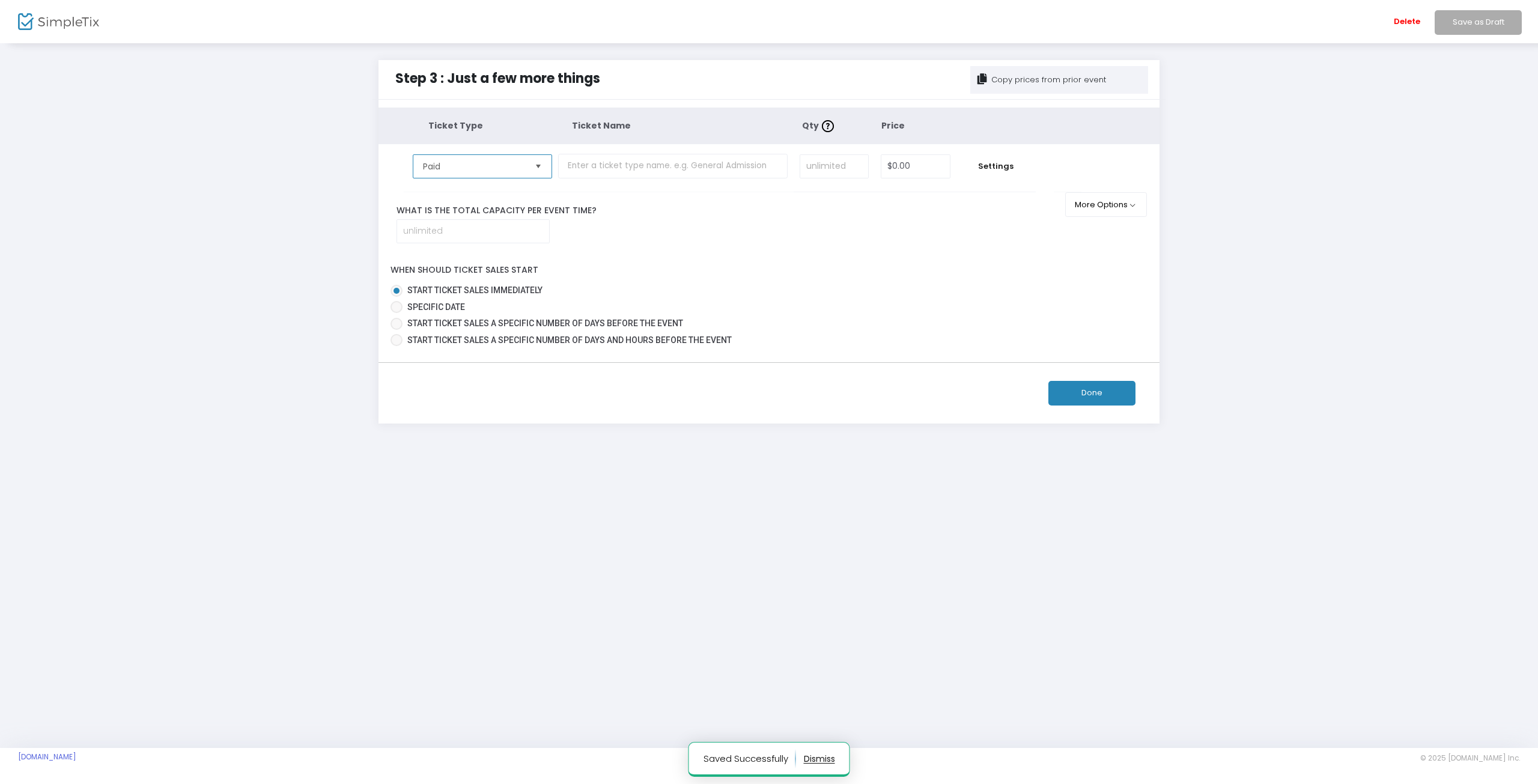
click at [514, 163] on span "Paid" at bounding box center [473, 166] width 102 height 12
click at [470, 213] on li "Free" at bounding box center [483, 214] width 138 height 24
click at [711, 163] on input "text" at bounding box center [672, 166] width 229 height 25
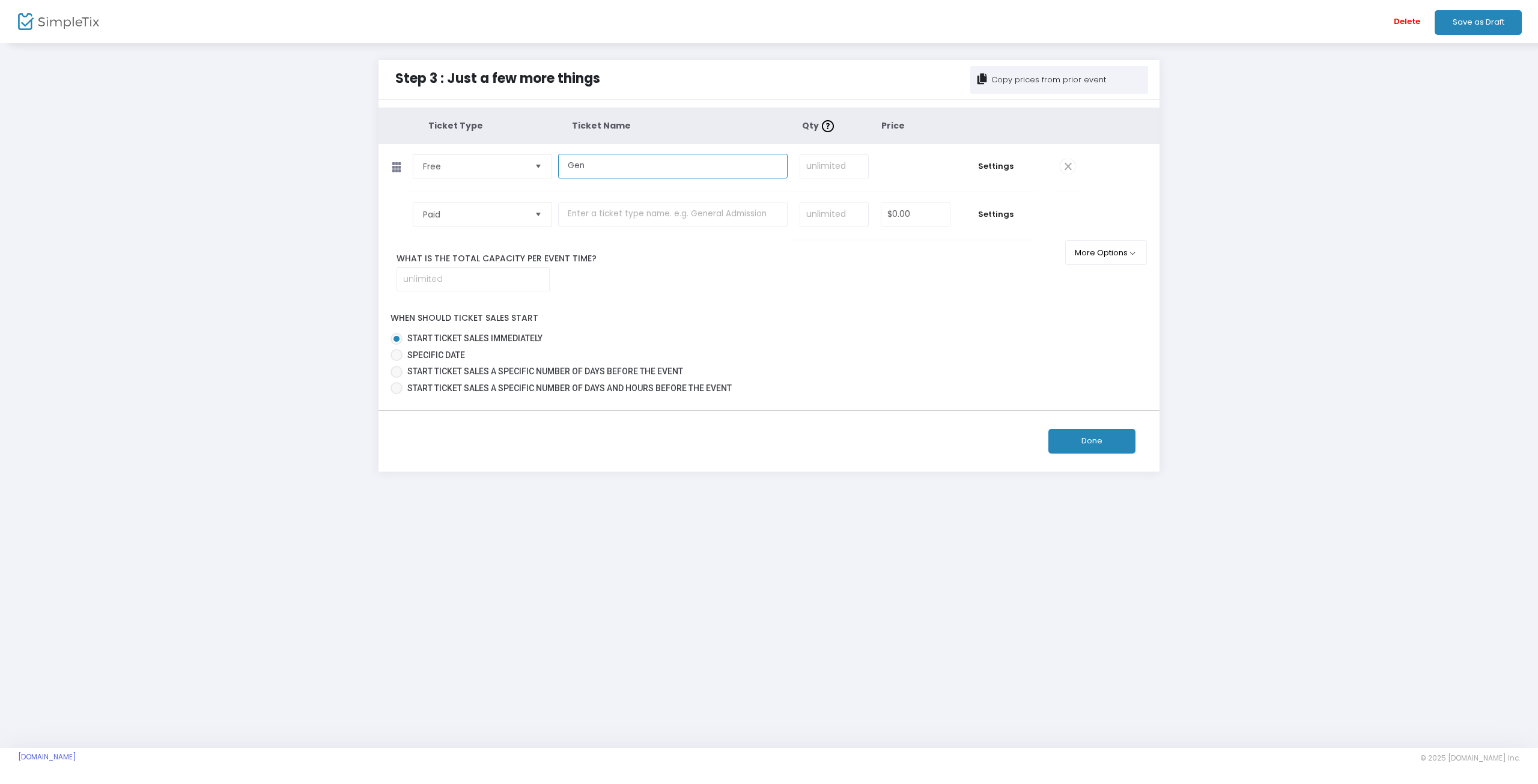
type input "General Admission"
click at [839, 170] on input at bounding box center [834, 166] width 68 height 23
click at [470, 172] on span "Free" at bounding box center [474, 166] width 112 height 23
click at [481, 193] on li "Paid" at bounding box center [483, 190] width 138 height 24
drag, startPoint x: 990, startPoint y: 168, endPoint x: 981, endPoint y: 172, distance: 9.8
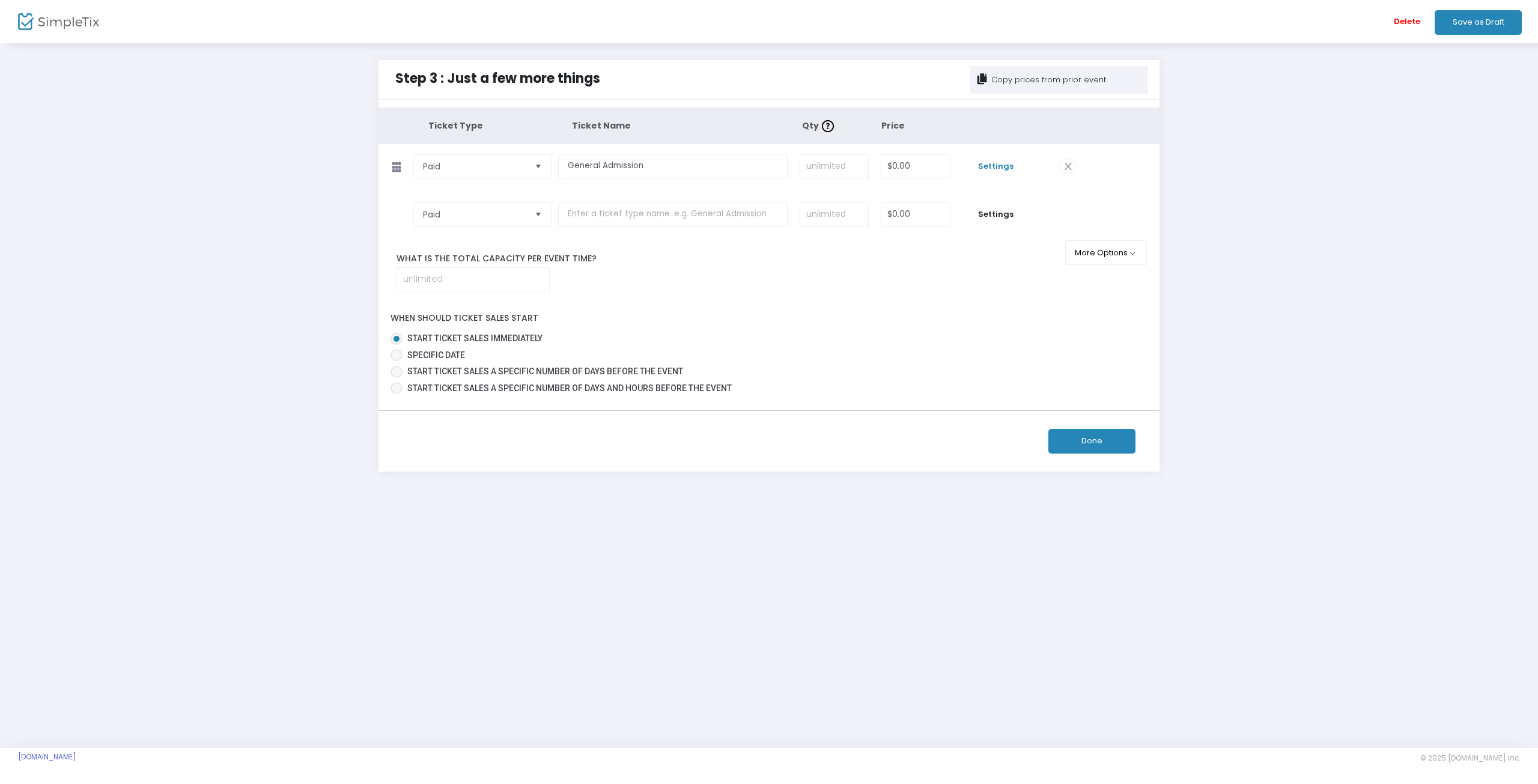
click at [990, 167] on span "Settings" at bounding box center [996, 166] width 68 height 12
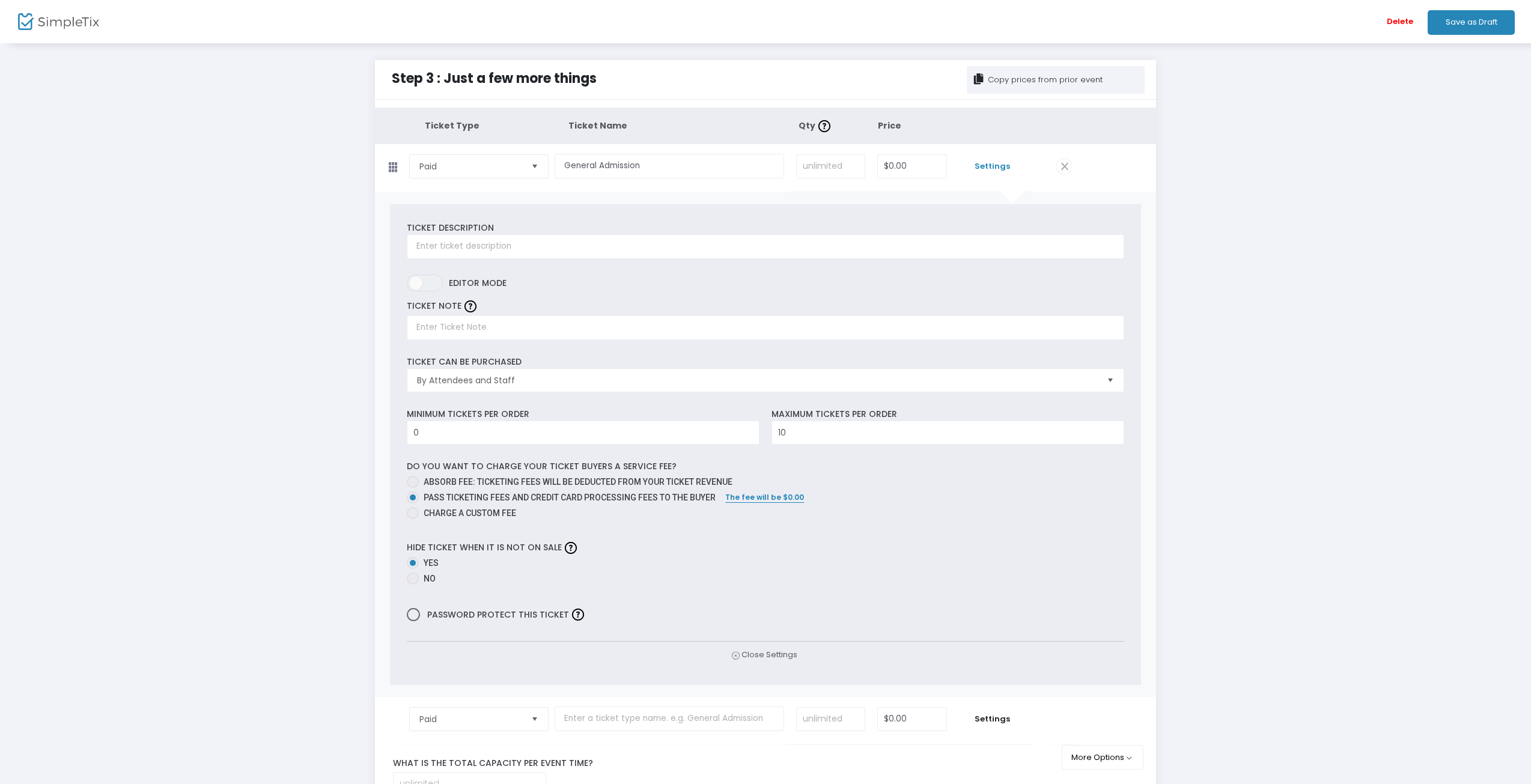
click at [417, 478] on span at bounding box center [412, 481] width 12 height 12
click at [413, 488] on input "Absorb fee: Ticketing fees will be deducted from your ticket revenue" at bounding box center [412, 488] width 1 height 1
radio input "true"
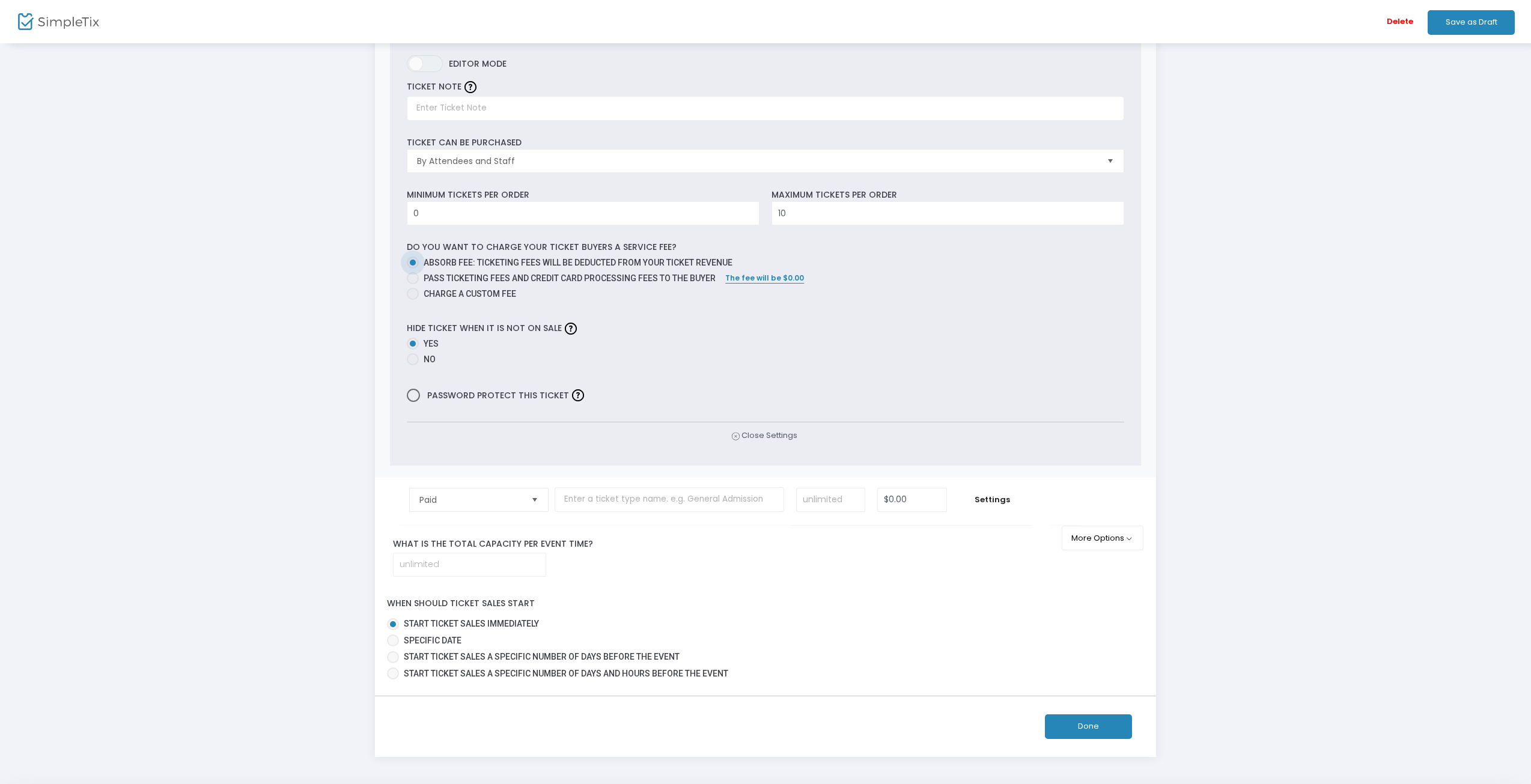
scroll to position [263, 0]
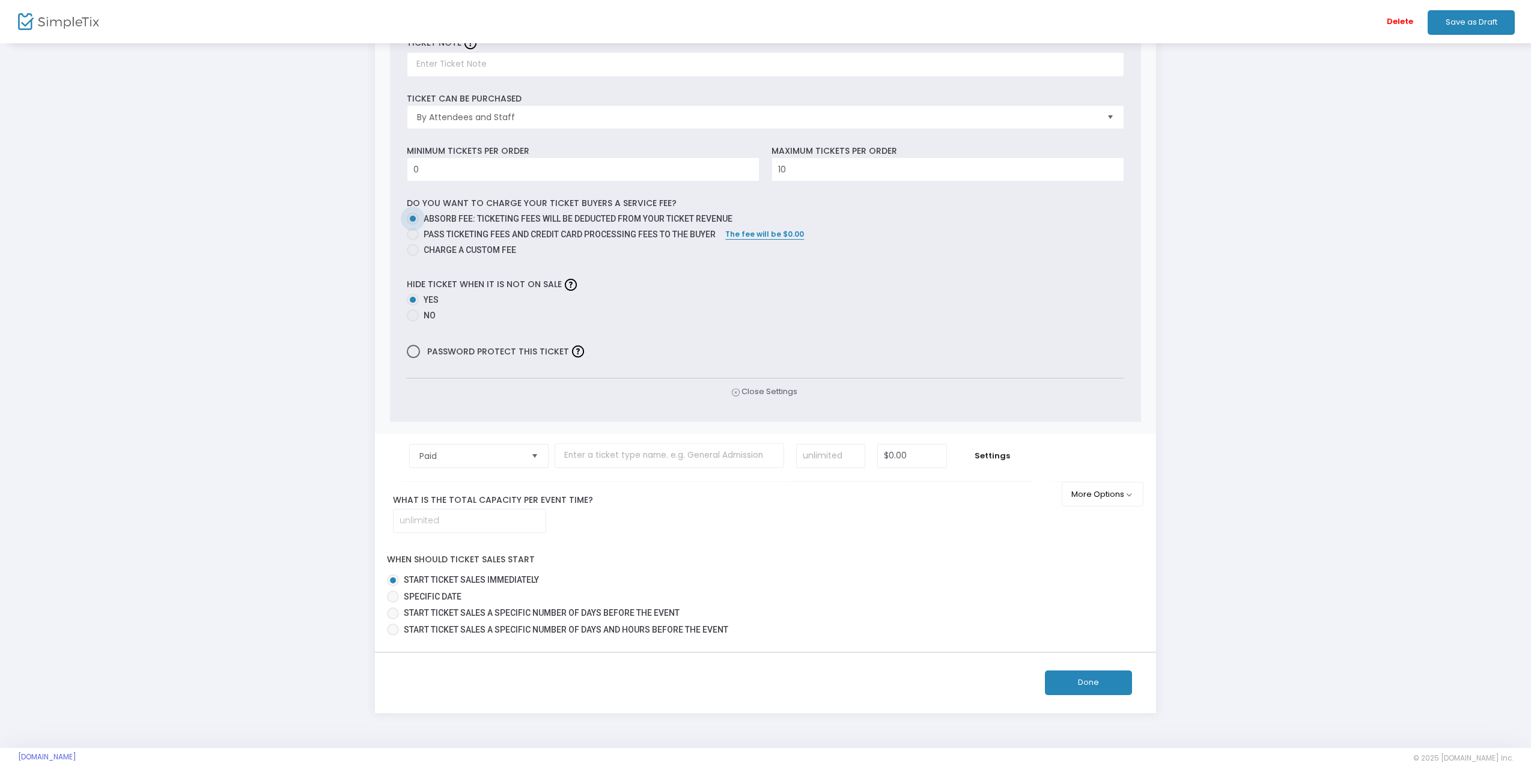
click at [1092, 682] on button "Done" at bounding box center [1088, 683] width 87 height 25
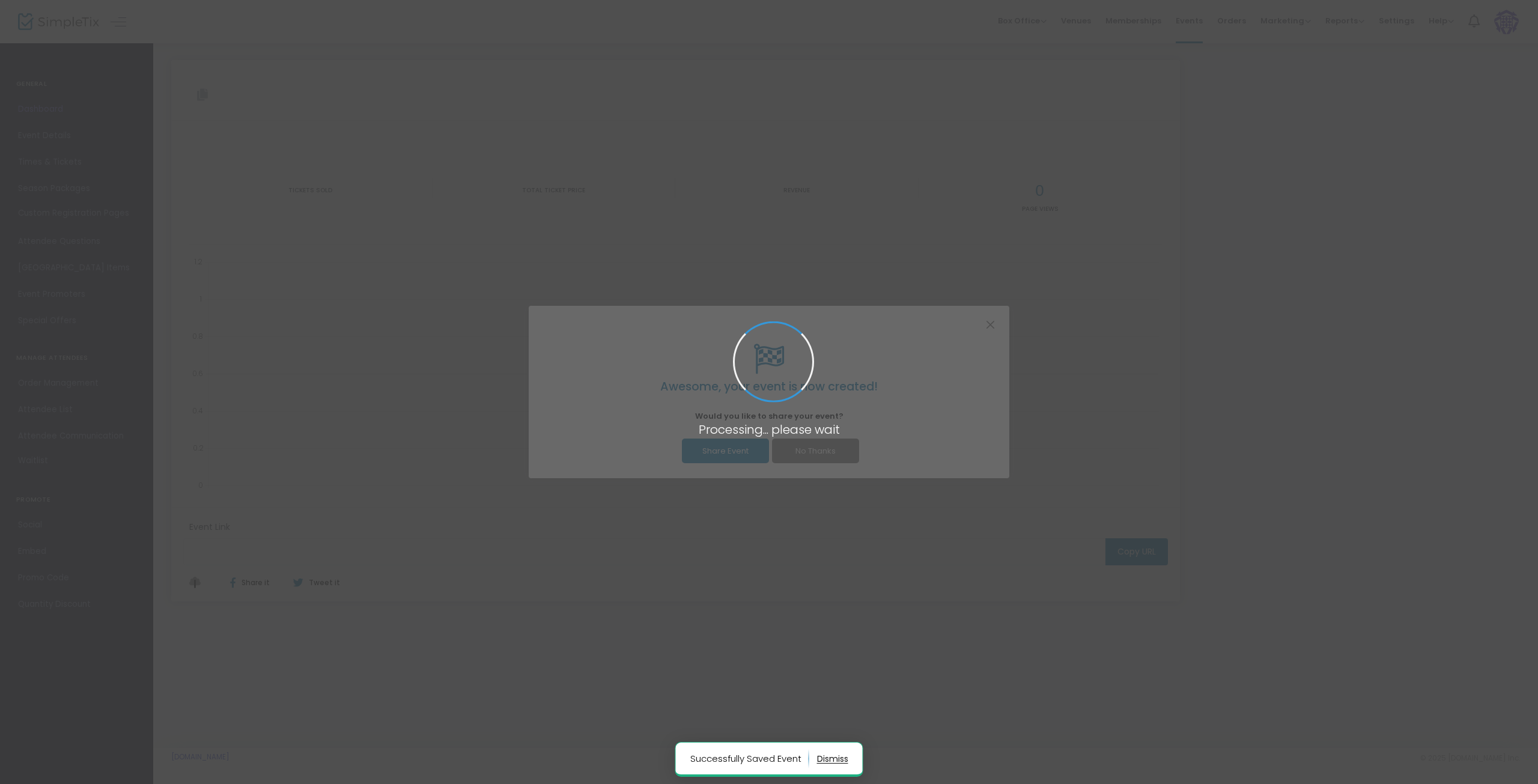
type input "[URL][DOMAIN_NAME]"
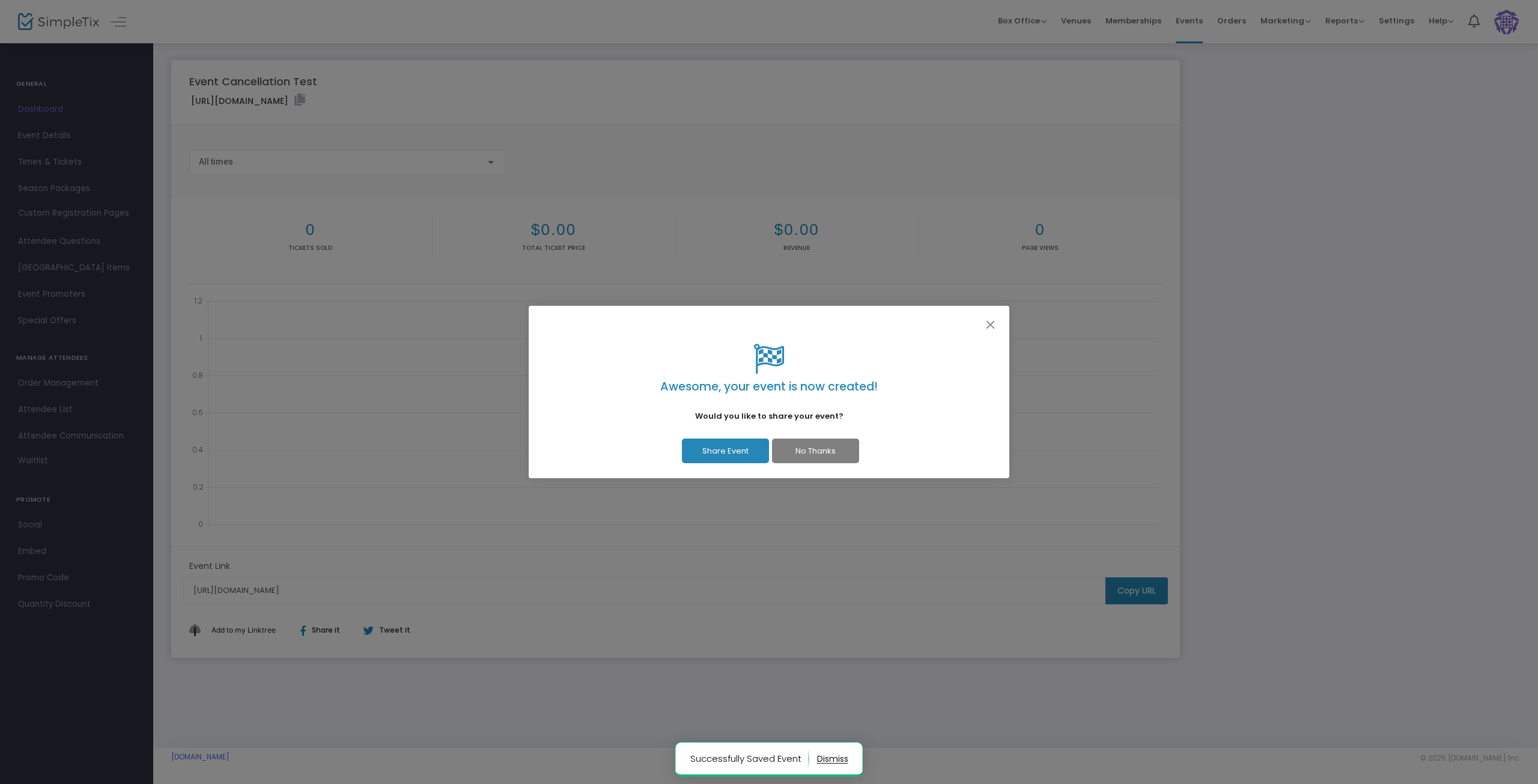
click at [826, 452] on button "No Thanks" at bounding box center [815, 451] width 87 height 25
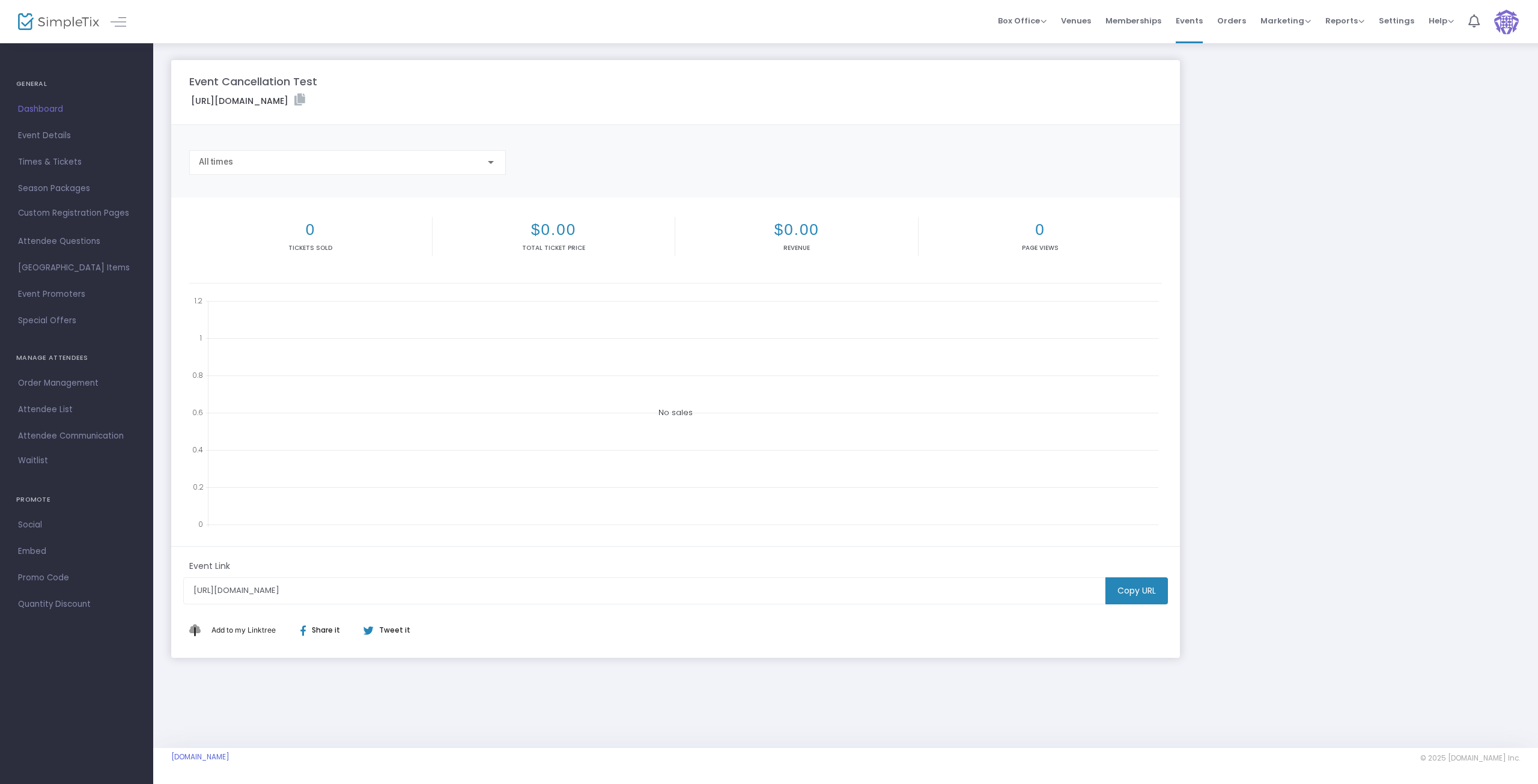
click at [305, 96] on icon at bounding box center [300, 99] width 11 height 12
click at [305, 101] on label "[URL][DOMAIN_NAME]" at bounding box center [248, 101] width 114 height 14
click at [305, 94] on label "[URL][DOMAIN_NAME]" at bounding box center [248, 101] width 114 height 14
click at [305, 98] on icon at bounding box center [300, 99] width 11 height 12
click at [48, 167] on span "Times & Tickets" at bounding box center [76, 162] width 117 height 16
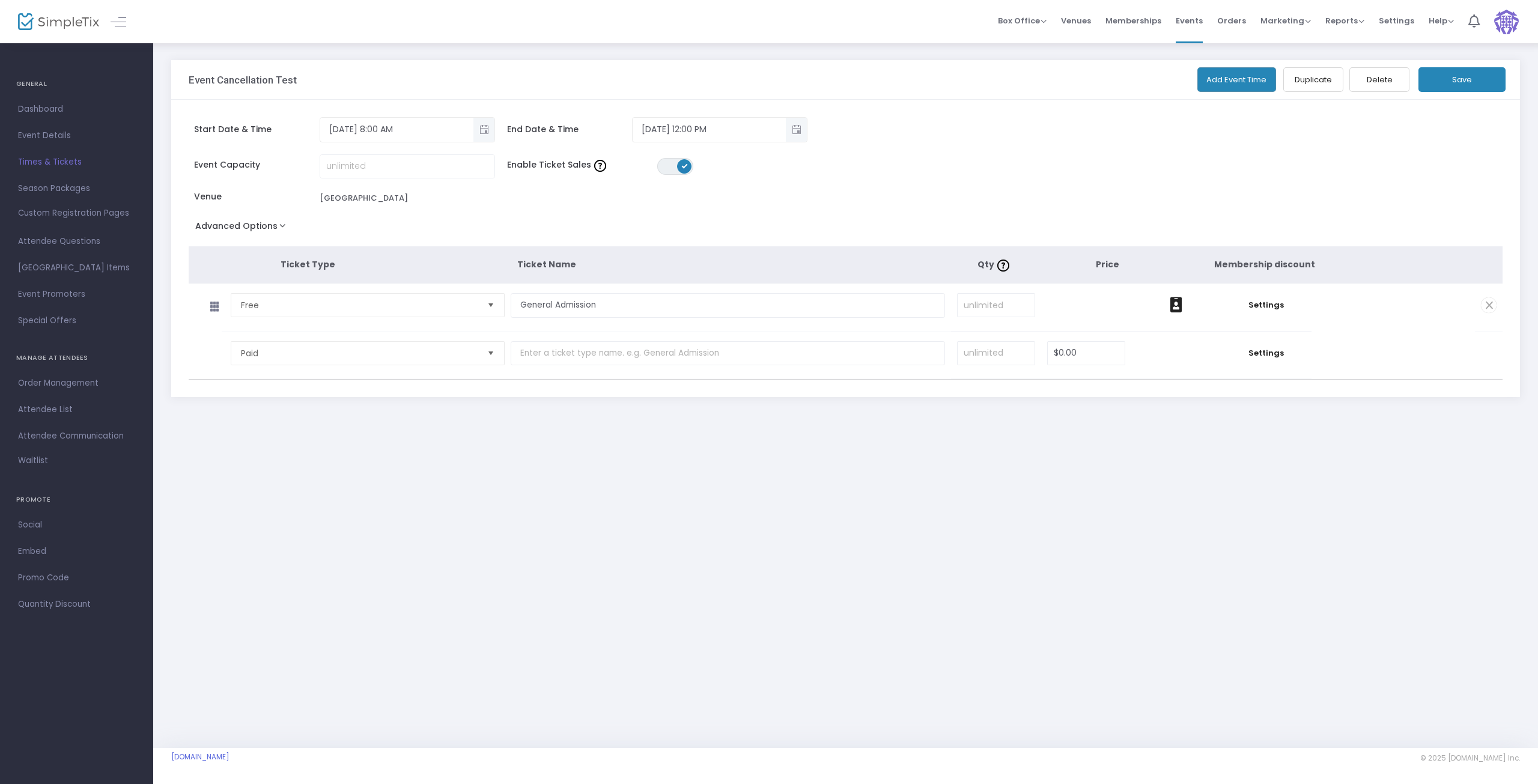
click at [49, 160] on span "Times & Tickets" at bounding box center [76, 162] width 117 height 16
click at [1240, 78] on button "Add Event Time" at bounding box center [1237, 80] width 79 height 25
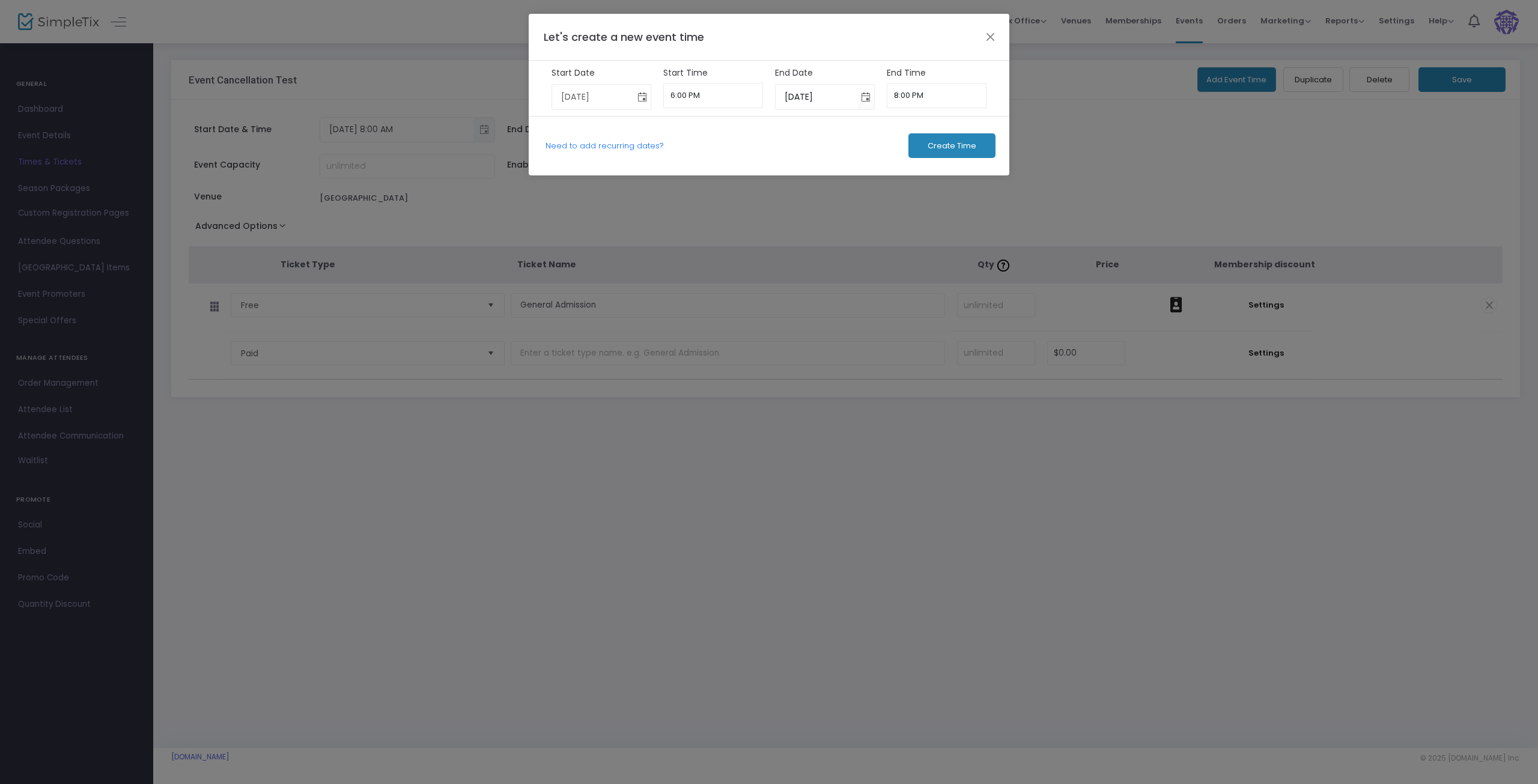
click at [642, 96] on span "Toggle calendar" at bounding box center [643, 97] width 20 height 20
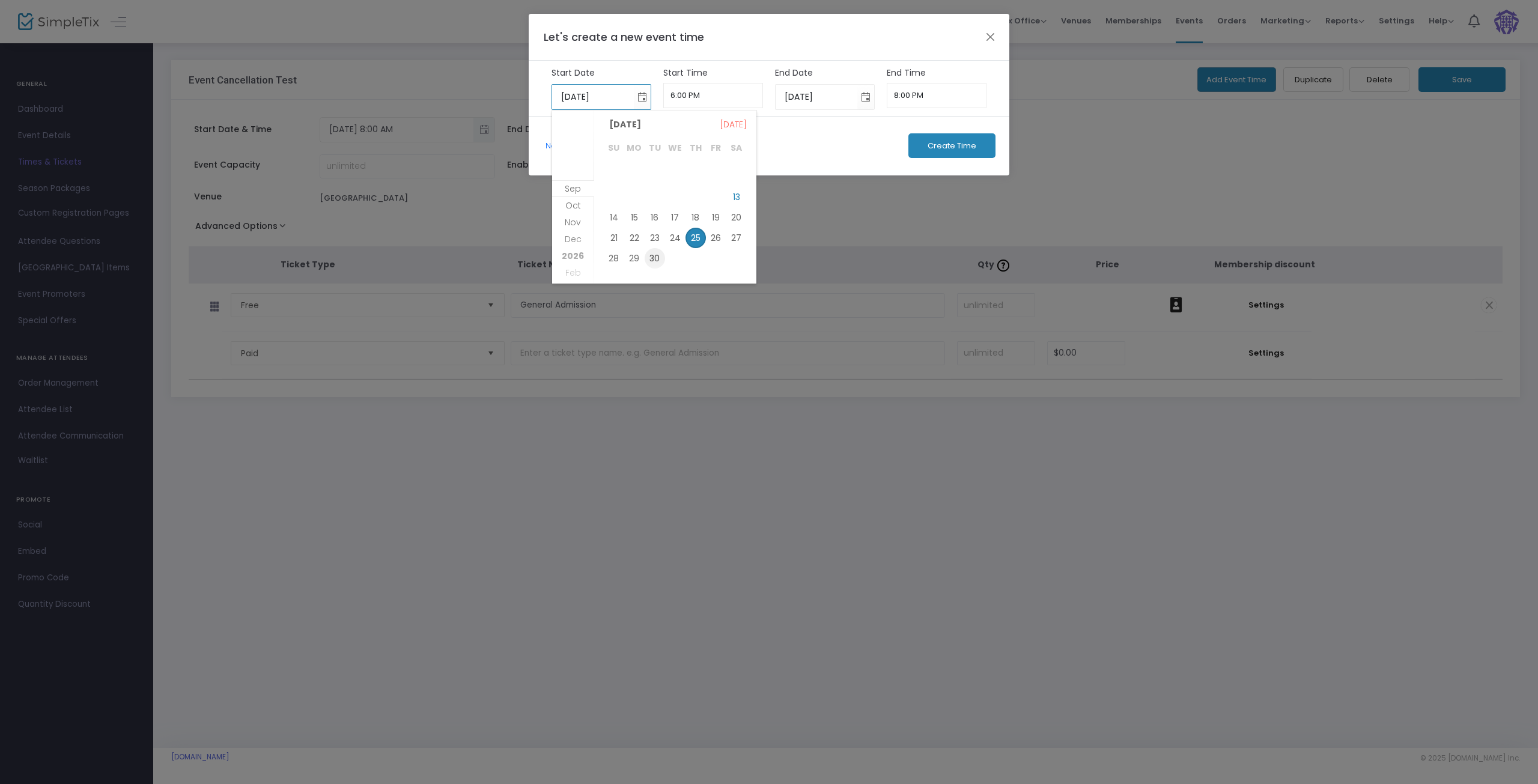
click at [655, 261] on span "30" at bounding box center [655, 258] width 20 height 20
type input "[DATE]"
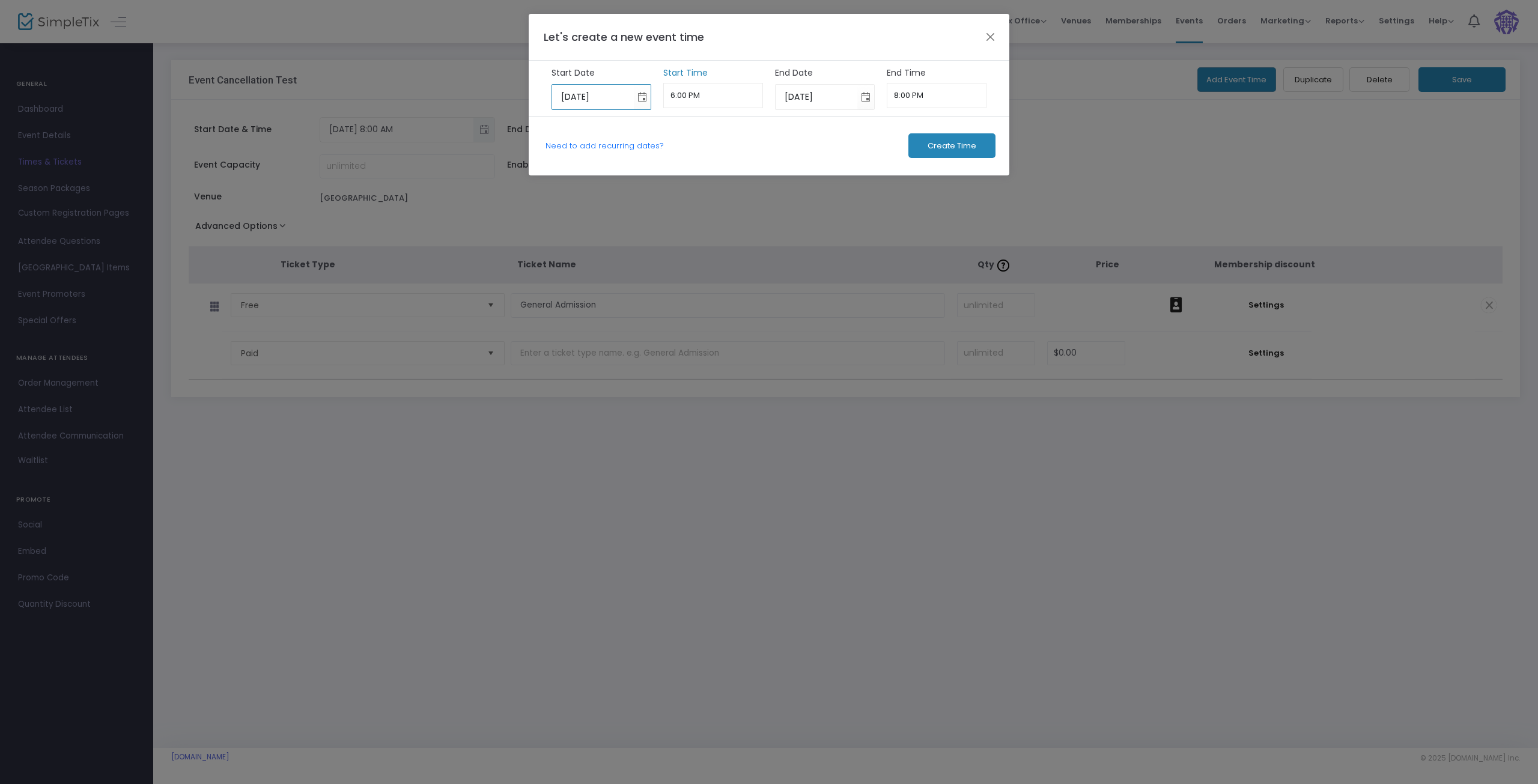
scroll to position [947, 0]
click at [703, 98] on input "6:00 PM" at bounding box center [713, 96] width 100 height 25
click at [692, 152] on link "8:00 AM" at bounding box center [713, 158] width 99 height 28
type input "8:00 AM"
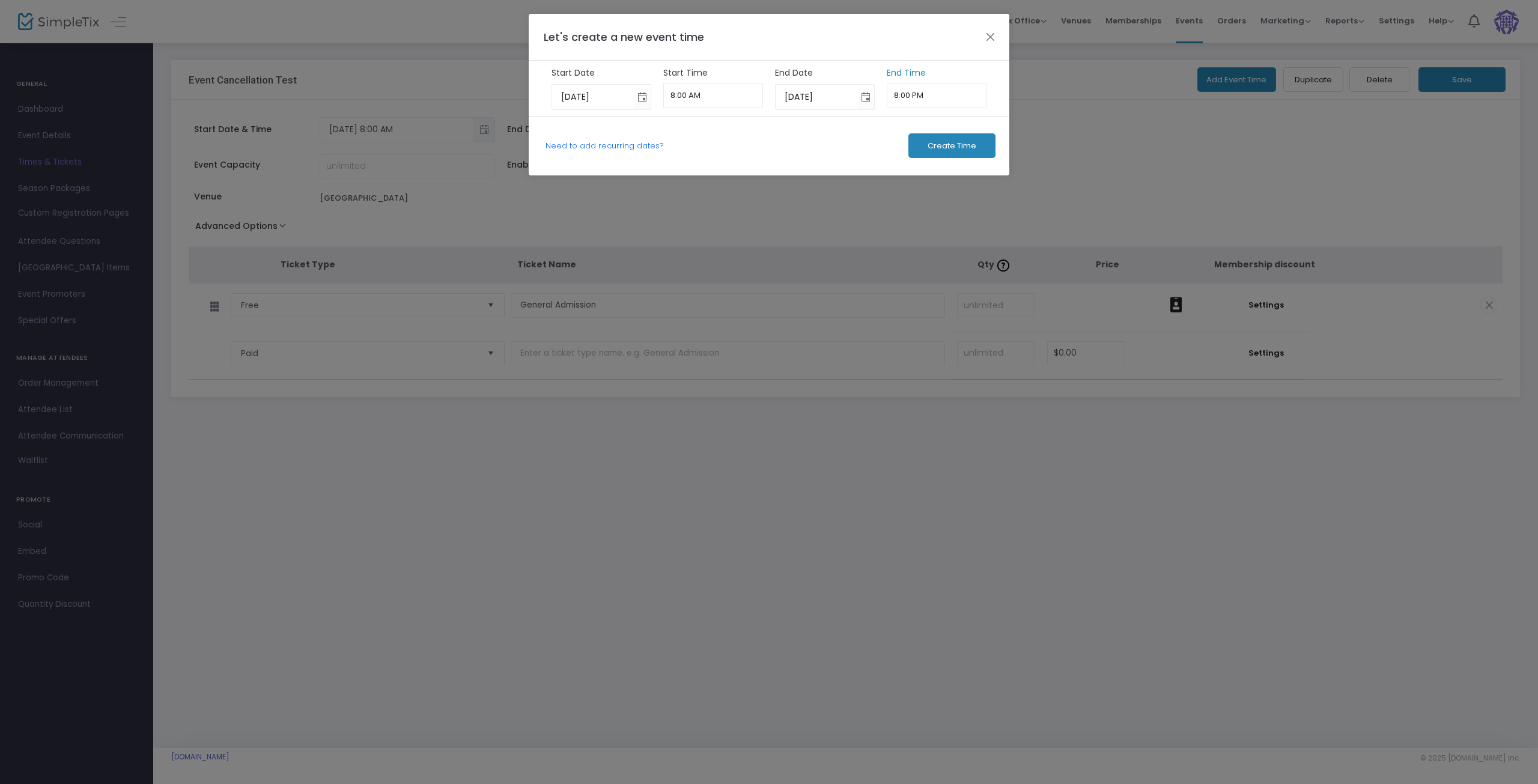
scroll to position [1058, 0]
click at [905, 94] on input "8:00 PM" at bounding box center [936, 96] width 100 height 25
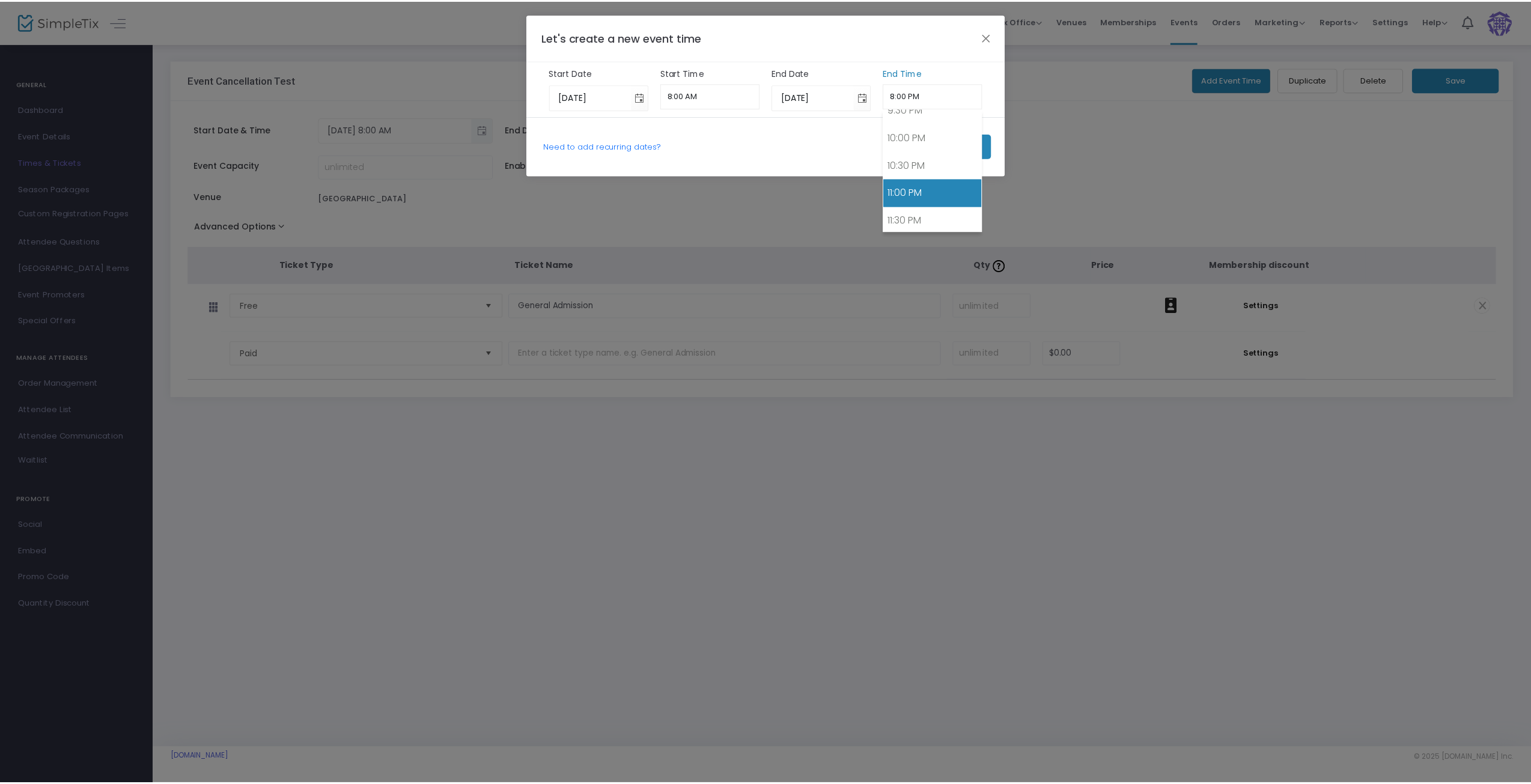
scroll to position [1204, 0]
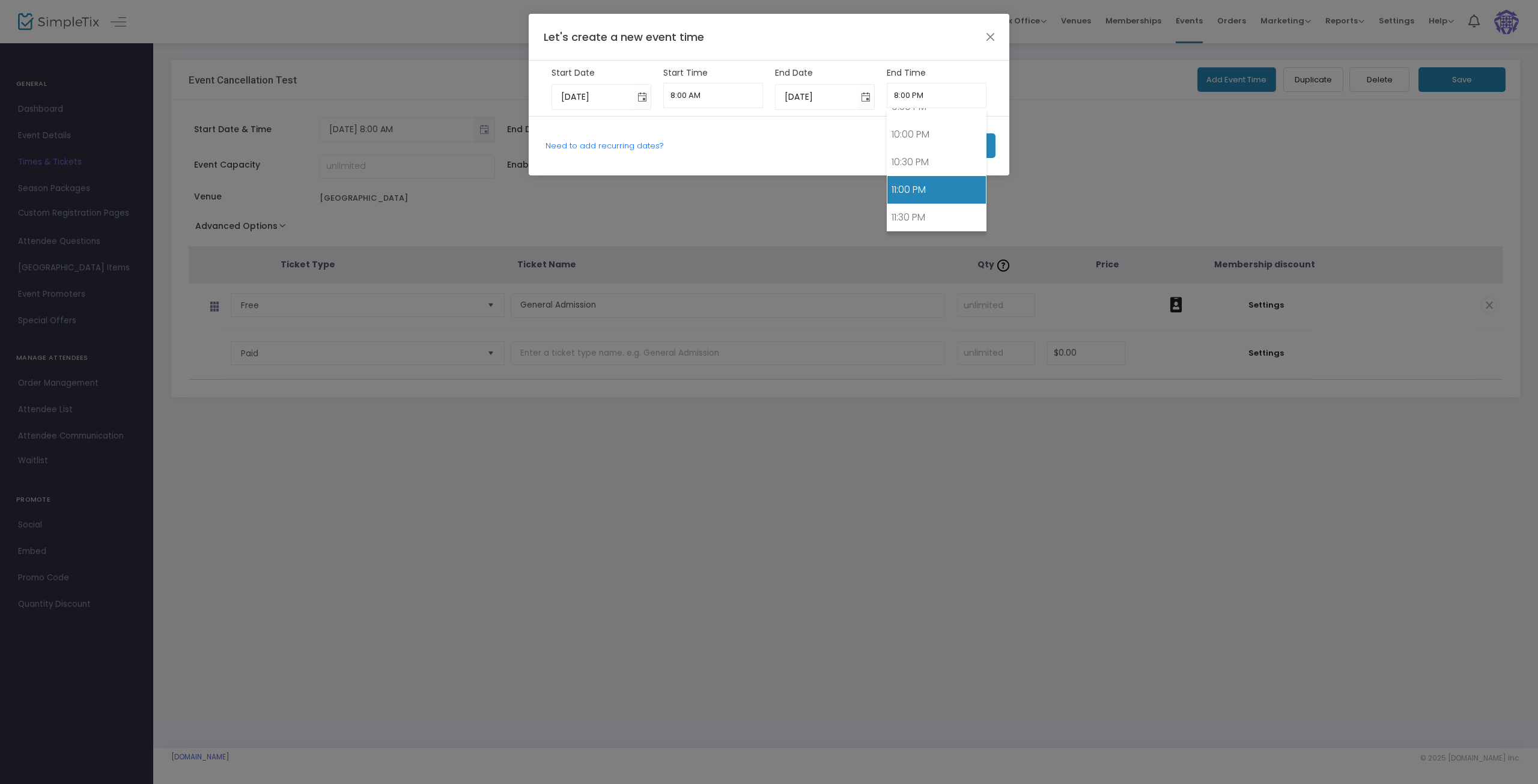
drag, startPoint x: 911, startPoint y: 193, endPoint x: 916, endPoint y: 204, distance: 12.1
click at [911, 193] on link "11:00 PM" at bounding box center [937, 190] width 99 height 28
type input "11:00 PM"
click at [957, 145] on span "Create Time" at bounding box center [952, 146] width 49 height 9
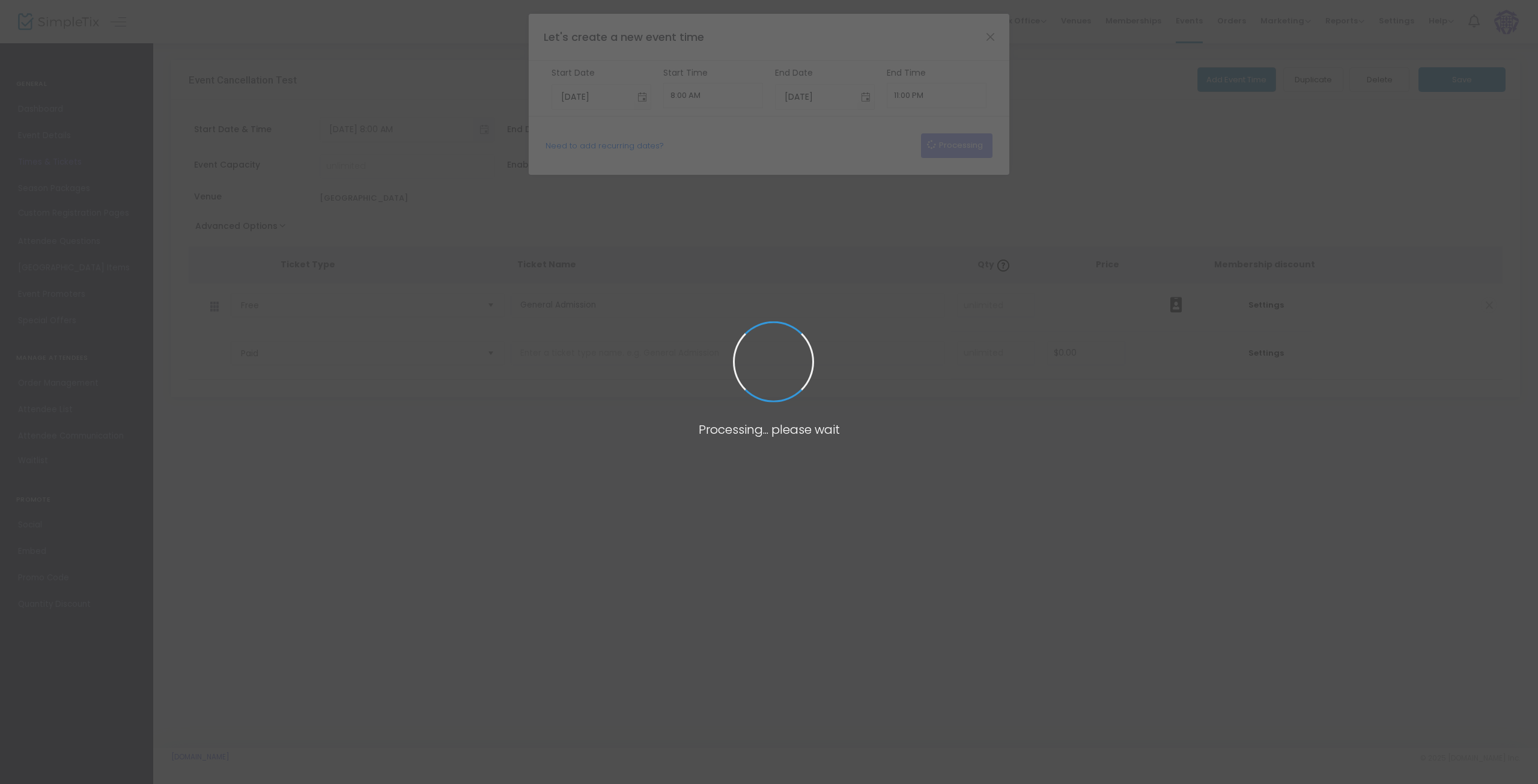
type input "[DATE]"
type input "6:00 PM"
type input "[DATE]"
type input "8:00 PM"
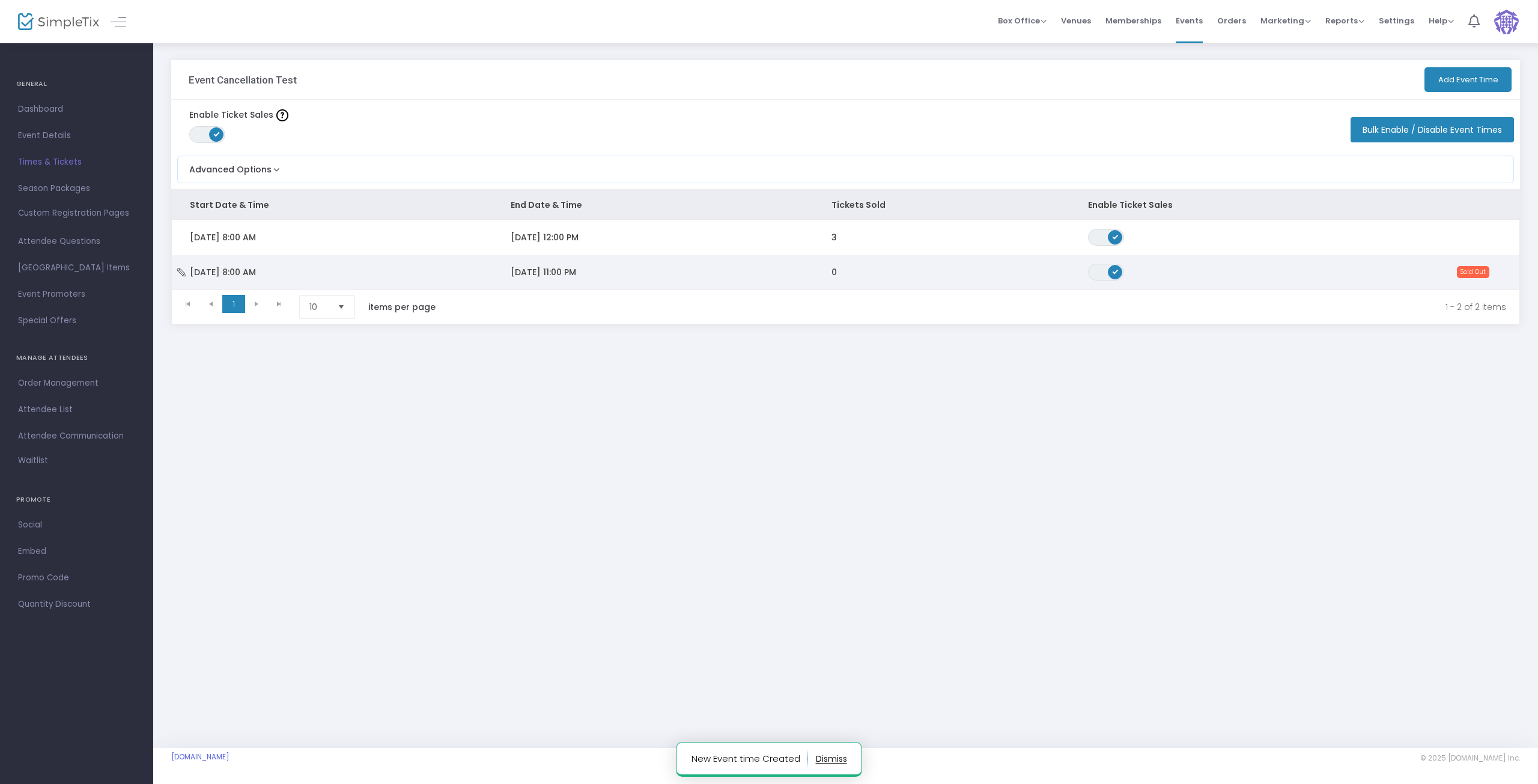
click at [623, 273] on td "[DATE] 11:00 PM" at bounding box center [653, 272] width 321 height 35
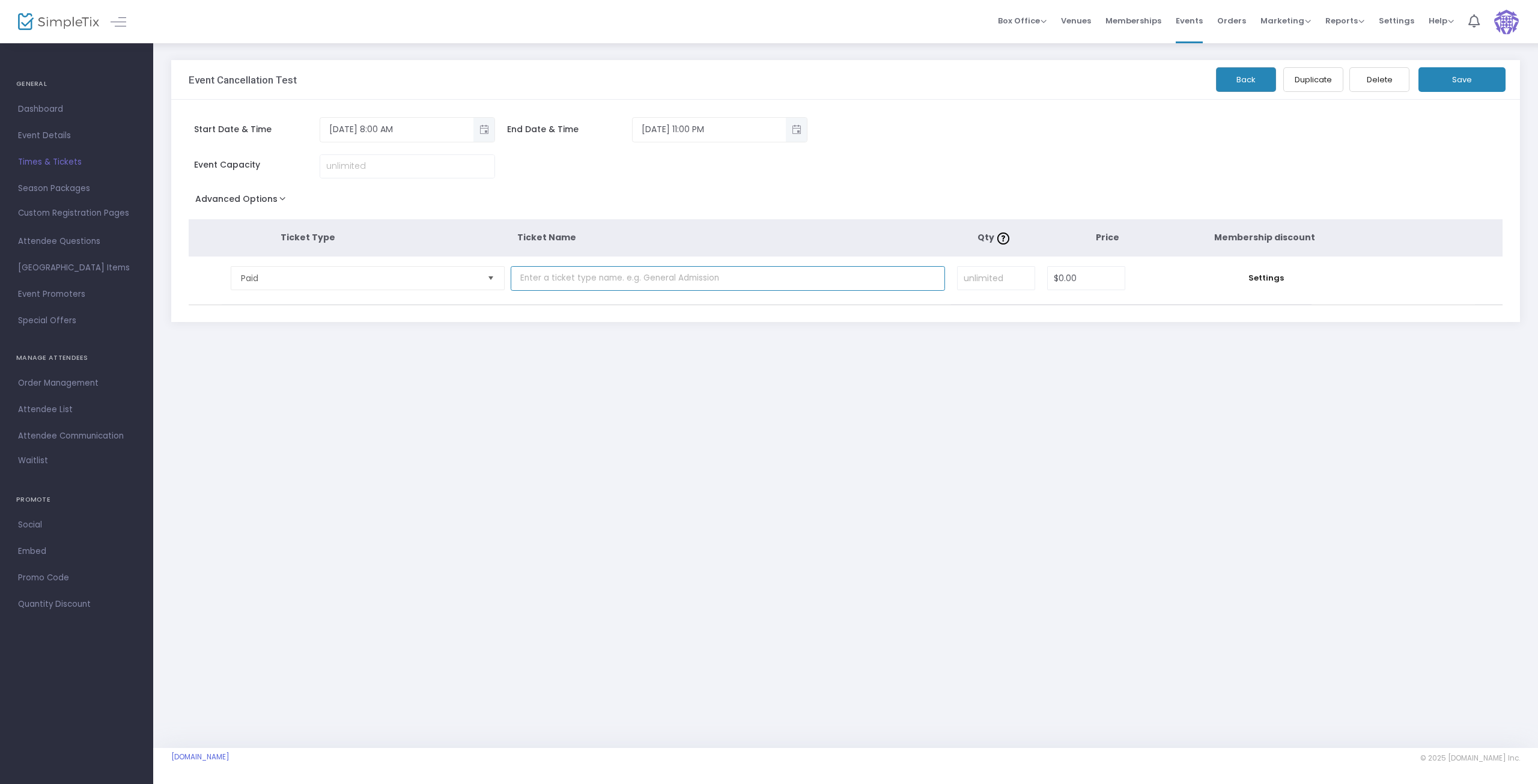
click at [600, 277] on input "text" at bounding box center [727, 278] width 434 height 25
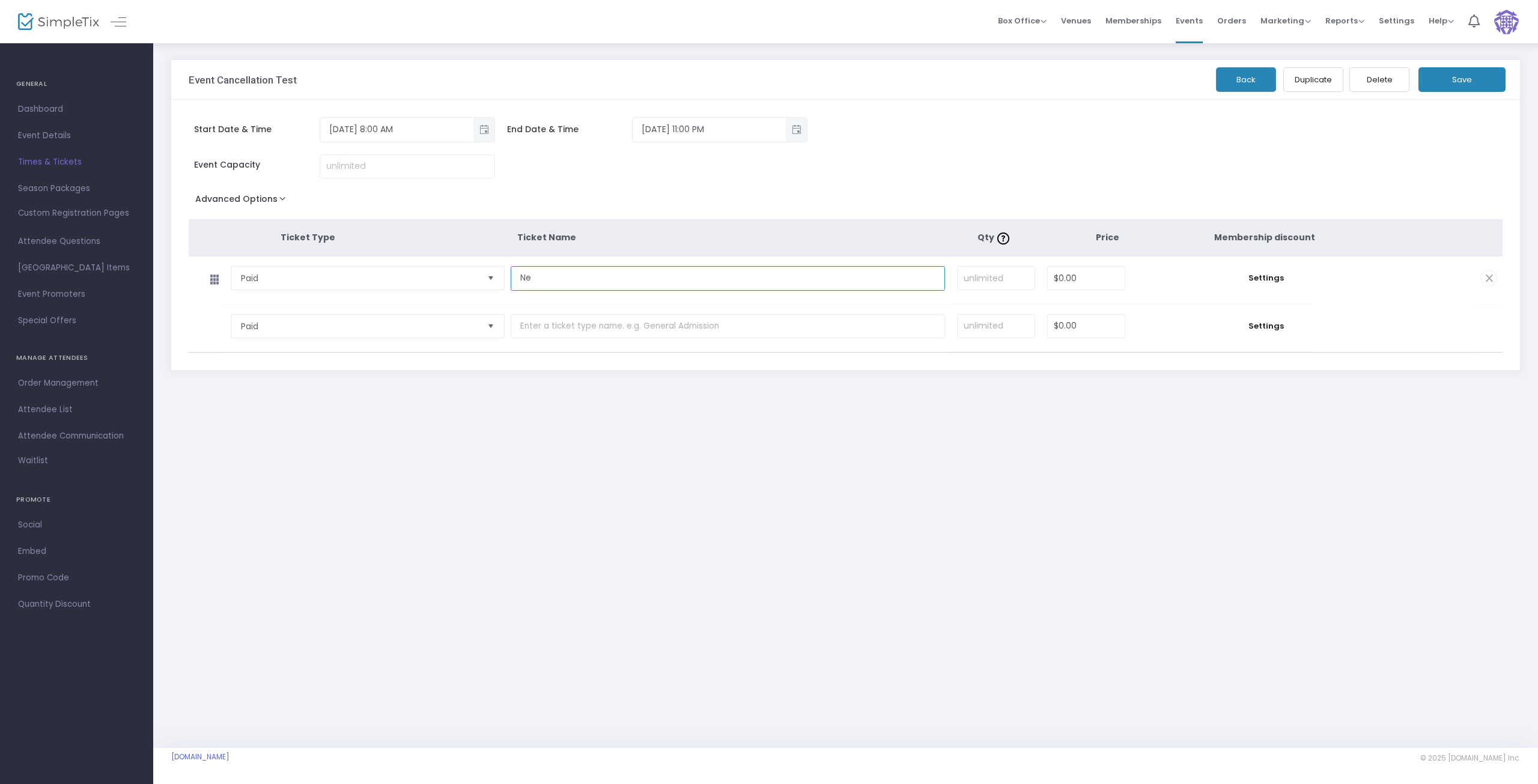
type input "N"
type input "General Admission - New Schedule"
click at [1278, 277] on span "Settings" at bounding box center [1267, 277] width 78 height 12
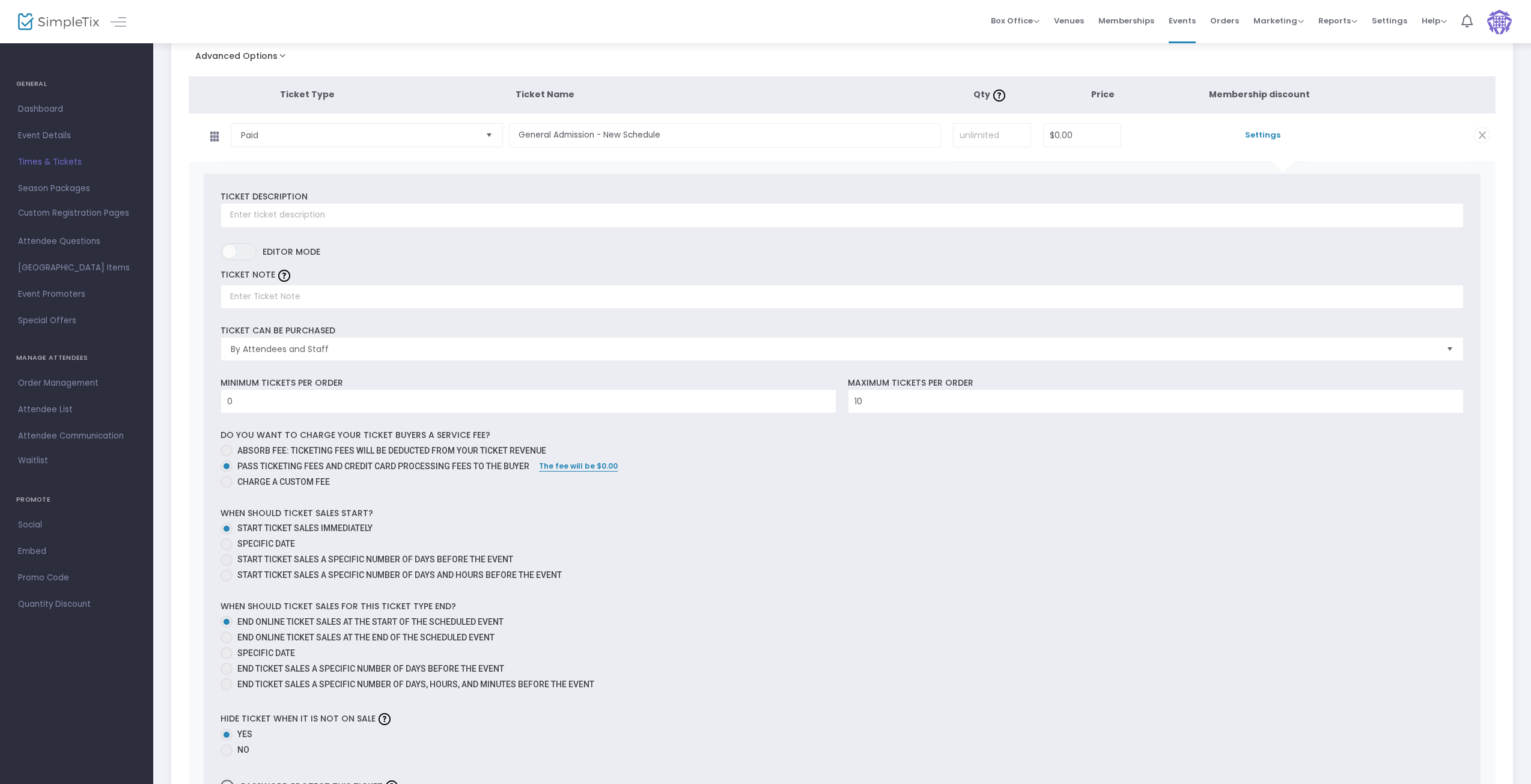
scroll to position [180, 0]
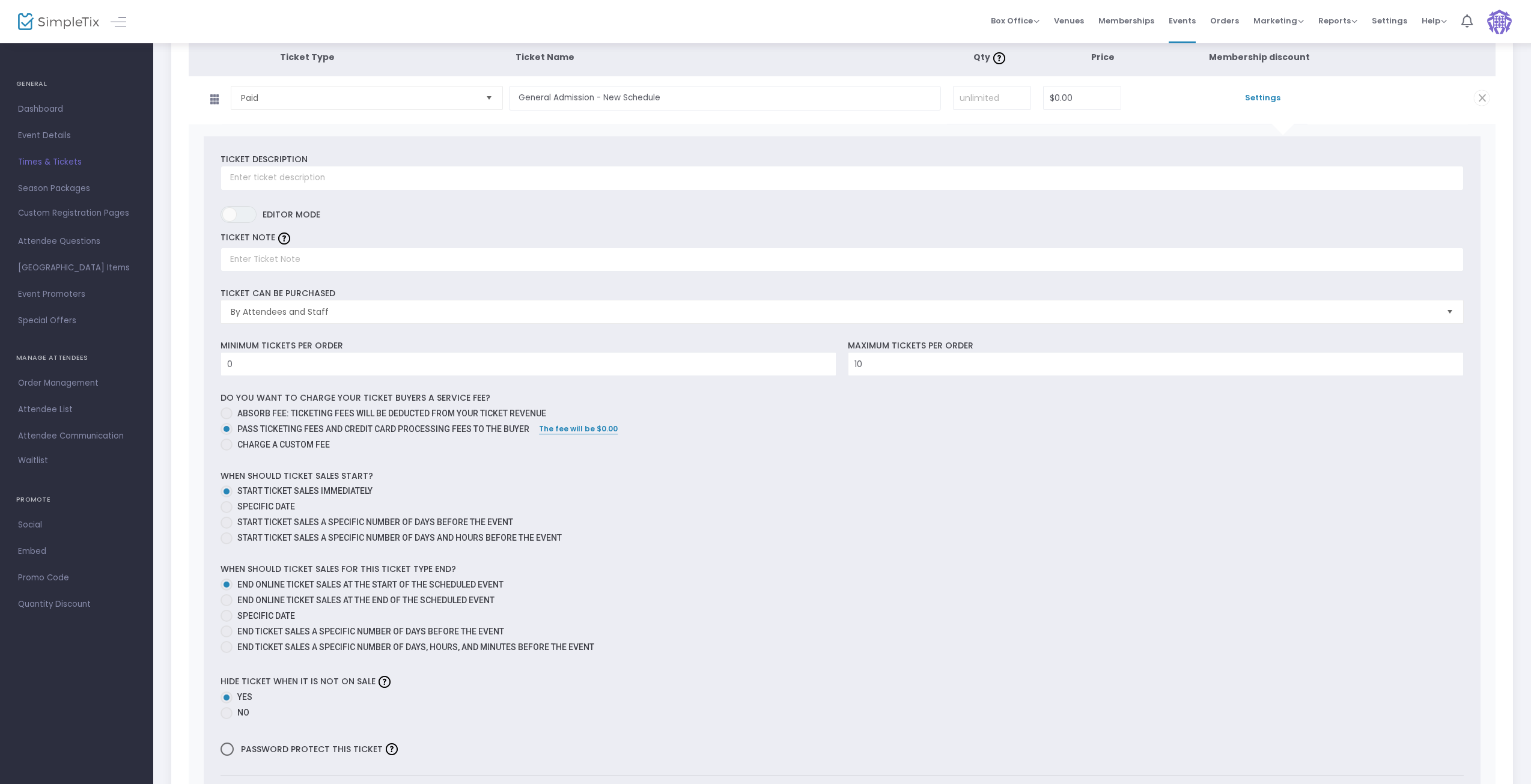
click at [225, 415] on span at bounding box center [226, 413] width 12 height 12
click at [226, 420] on input "Absorb fee: Ticketing fees will be deducted from your ticket revenue" at bounding box center [226, 420] width 1 height 1
radio input "true"
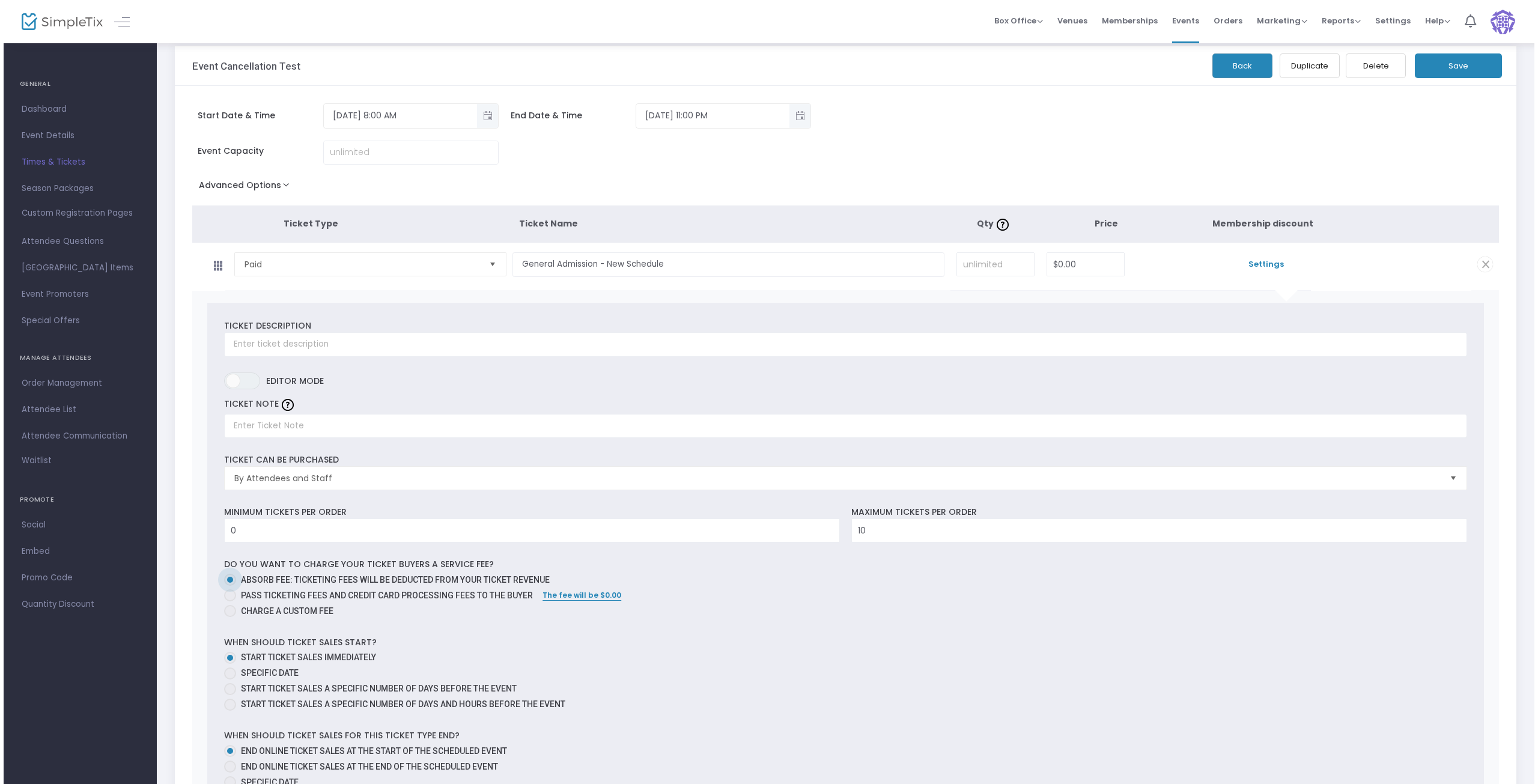
scroll to position [0, 0]
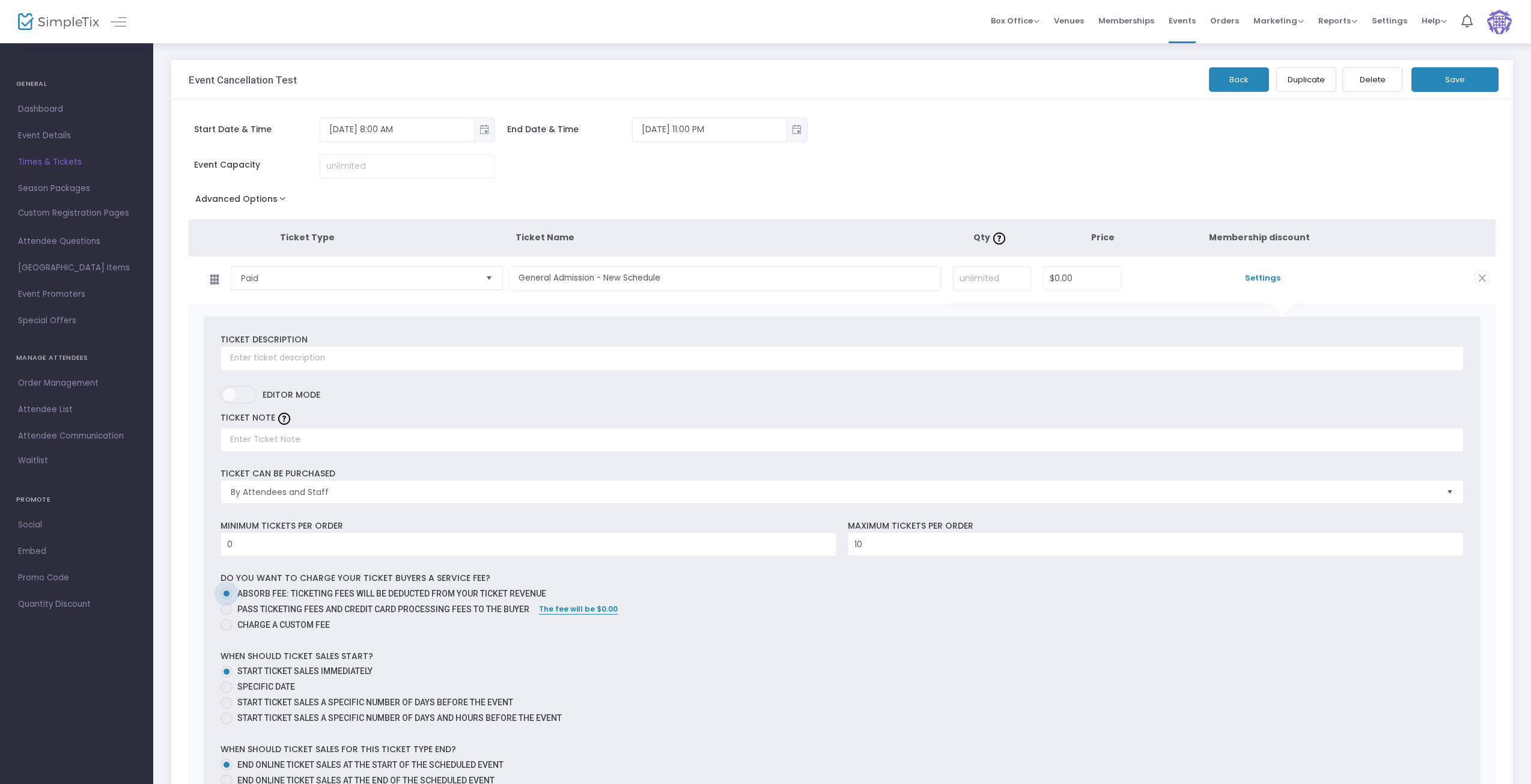
click at [1469, 81] on button "Save" at bounding box center [1455, 80] width 87 height 25
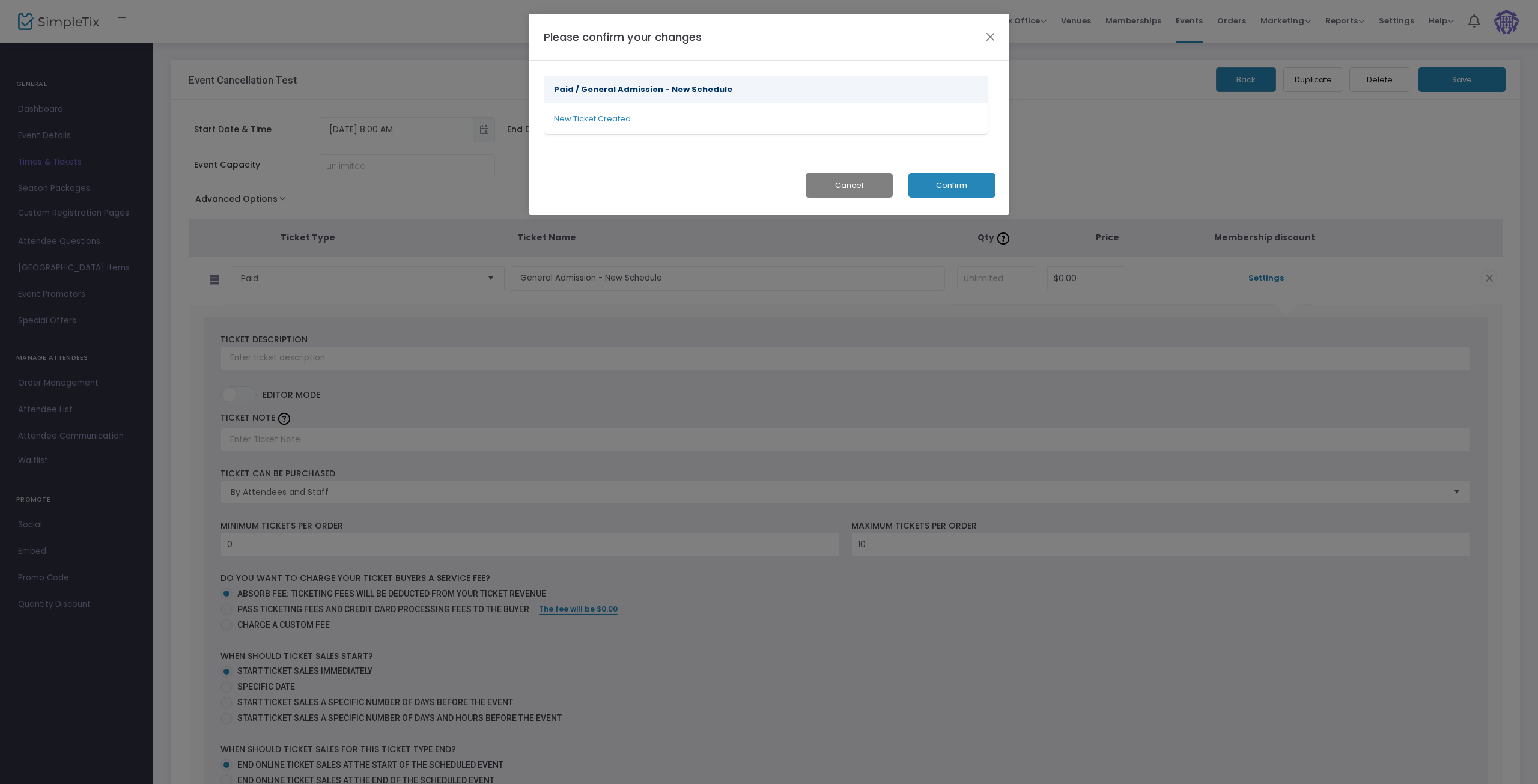
click at [952, 190] on button "Confirm" at bounding box center [952, 186] width 87 height 25
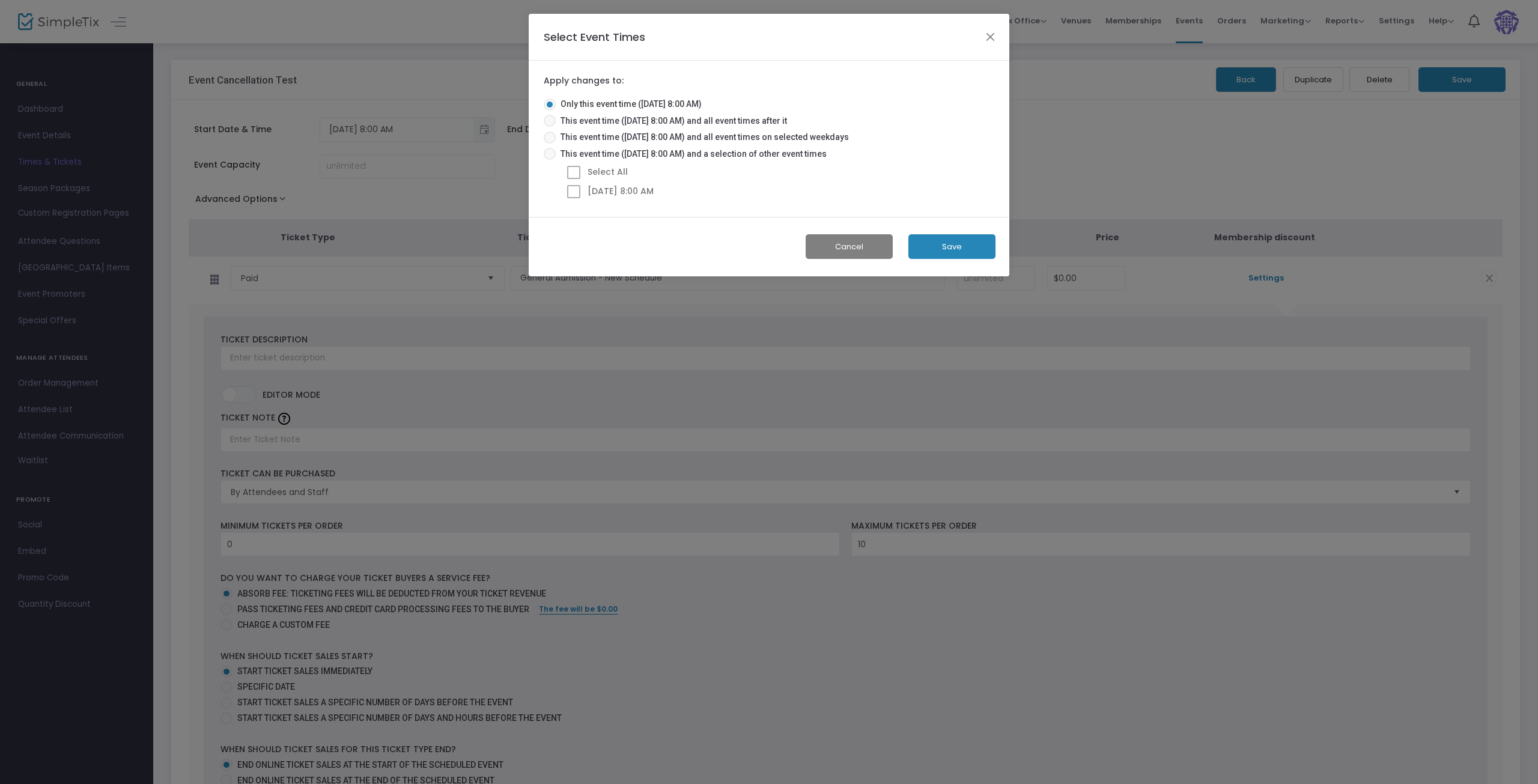
click at [930, 243] on button "Save" at bounding box center [952, 247] width 87 height 25
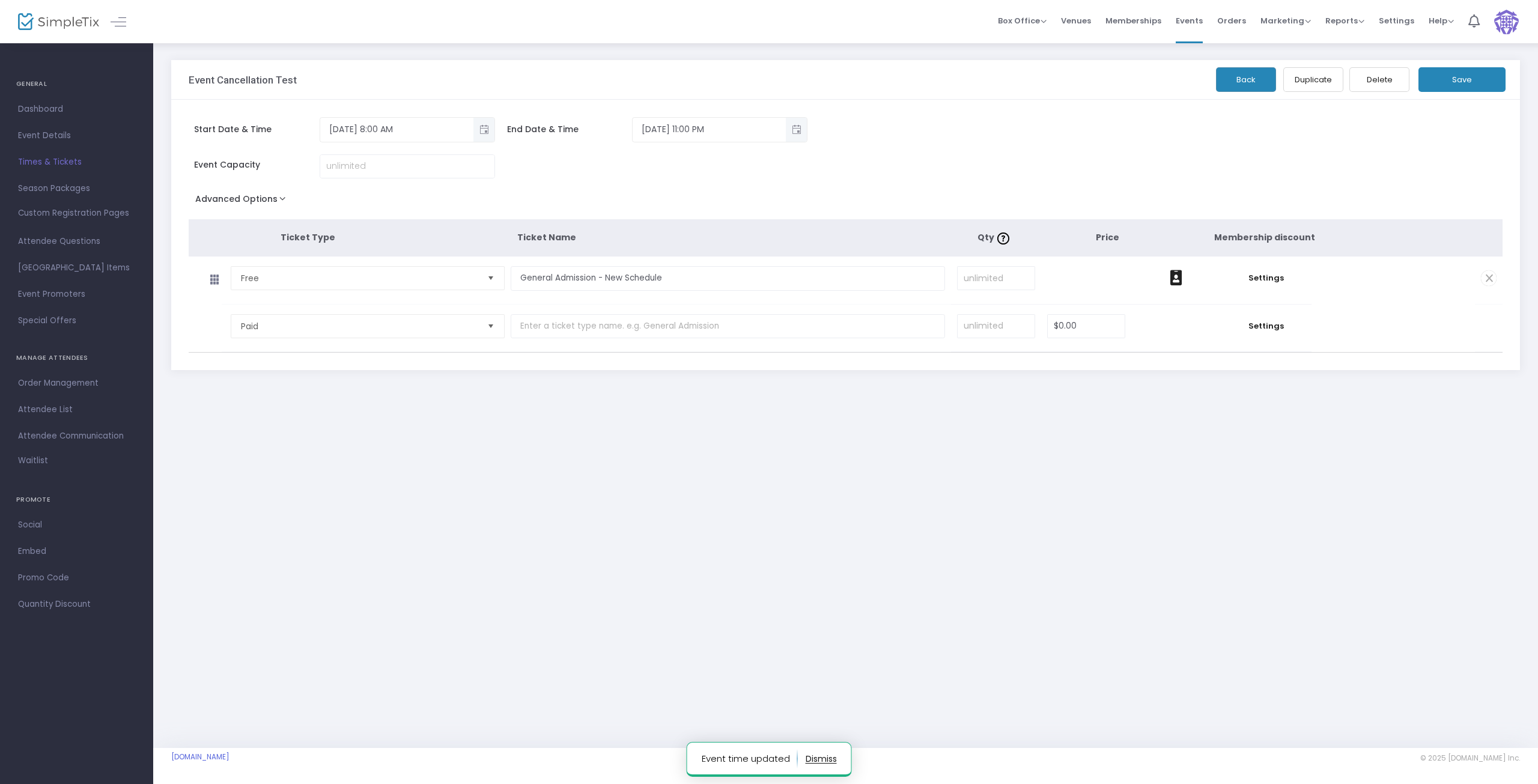
click at [45, 164] on span "Times & Tickets" at bounding box center [76, 162] width 117 height 16
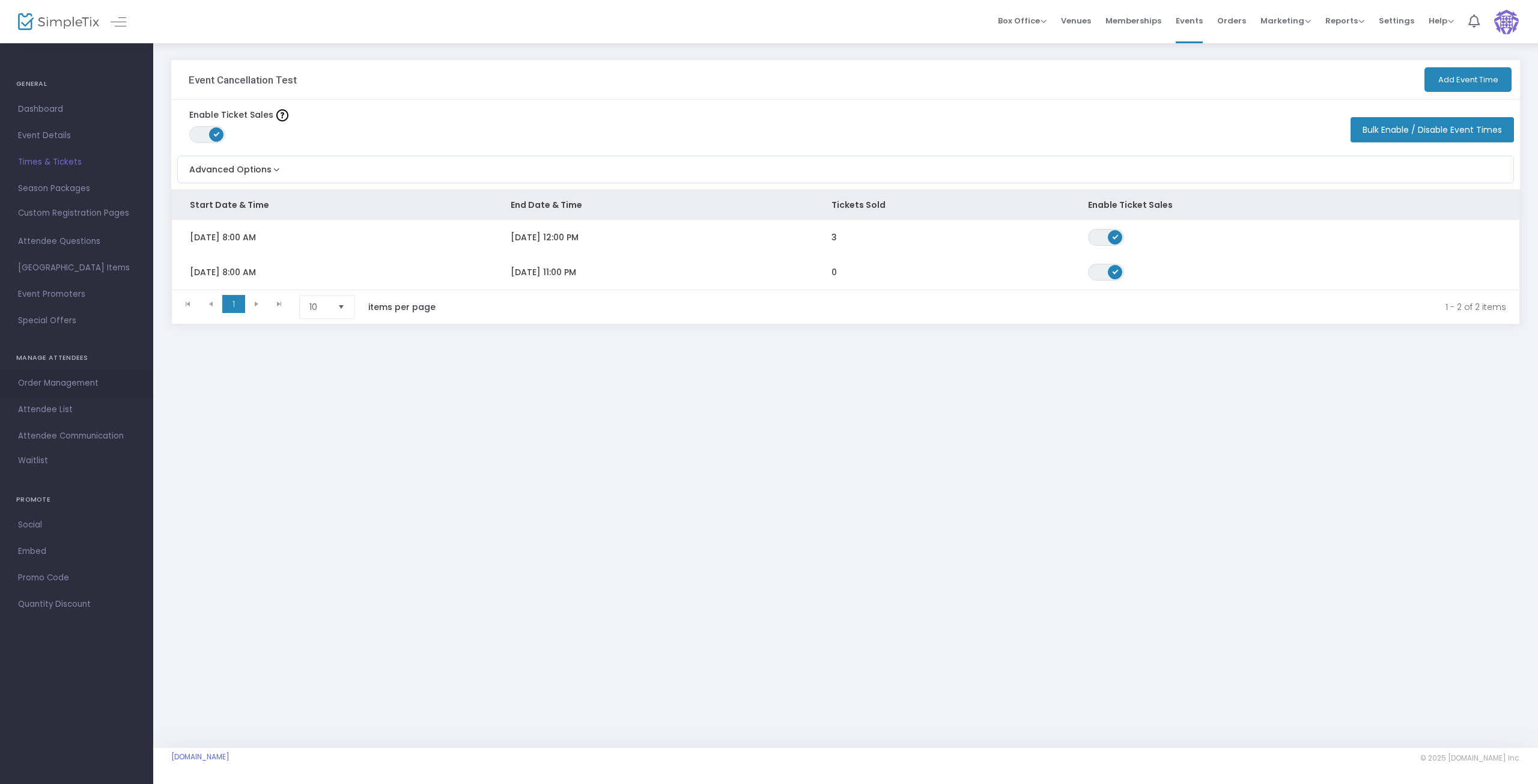
click at [59, 382] on span "Order Management" at bounding box center [76, 383] width 117 height 16
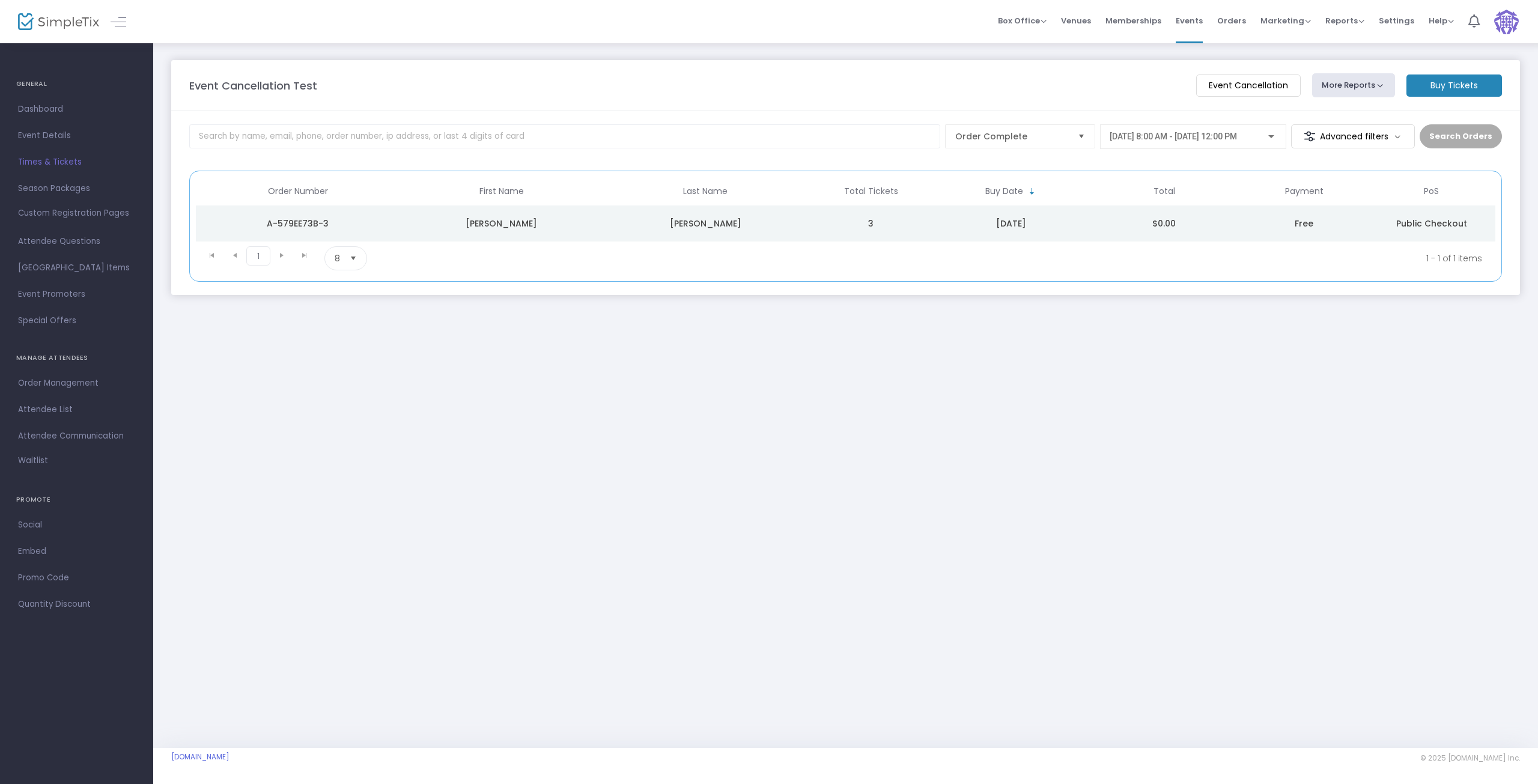
click at [1226, 83] on m-button "Event Cancellation" at bounding box center [1248, 85] width 105 height 23
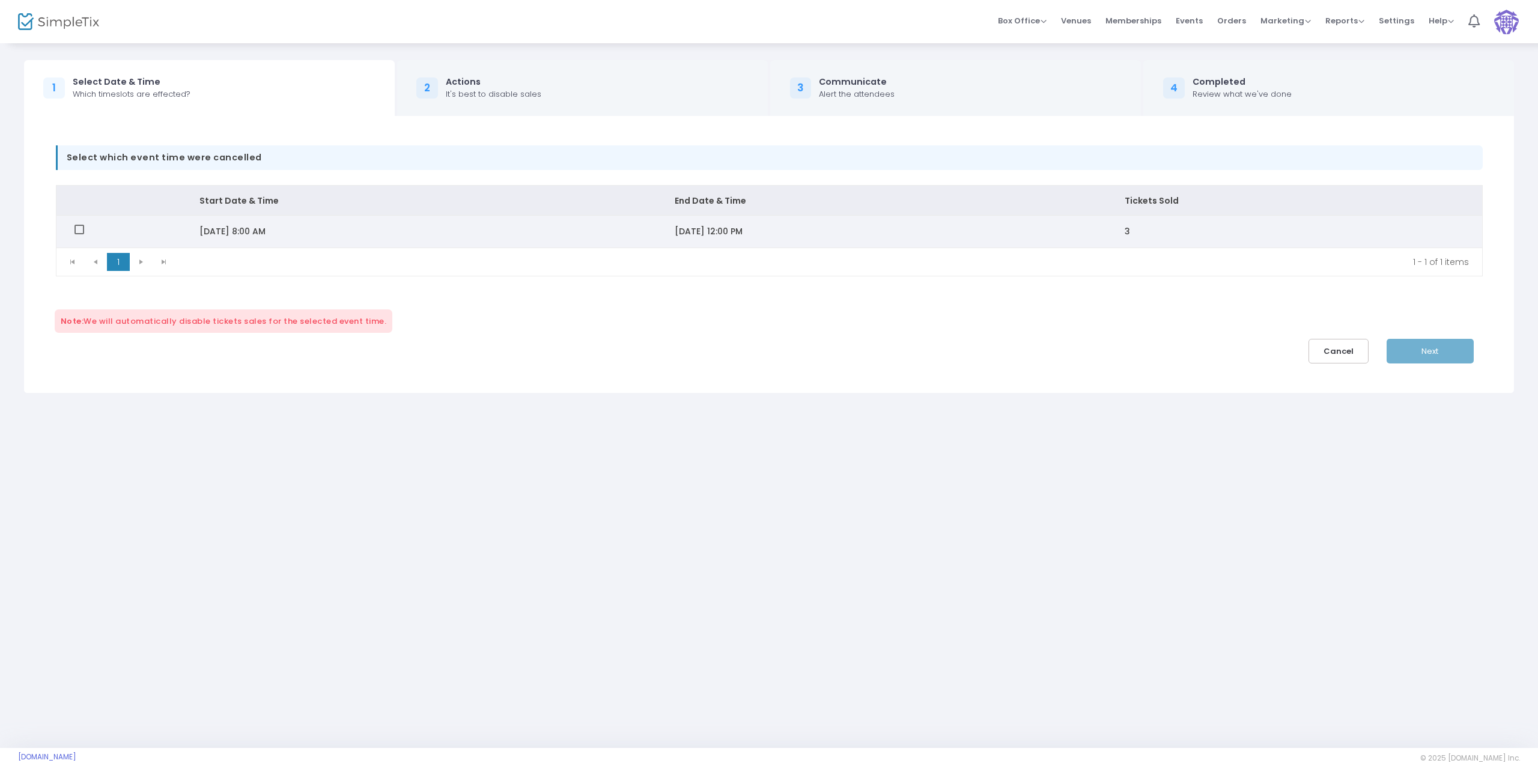
click at [79, 228] on span "Data table" at bounding box center [79, 229] width 9 height 9
click at [79, 235] on input "Data table" at bounding box center [78, 235] width 1 height 1
checkbox input "true"
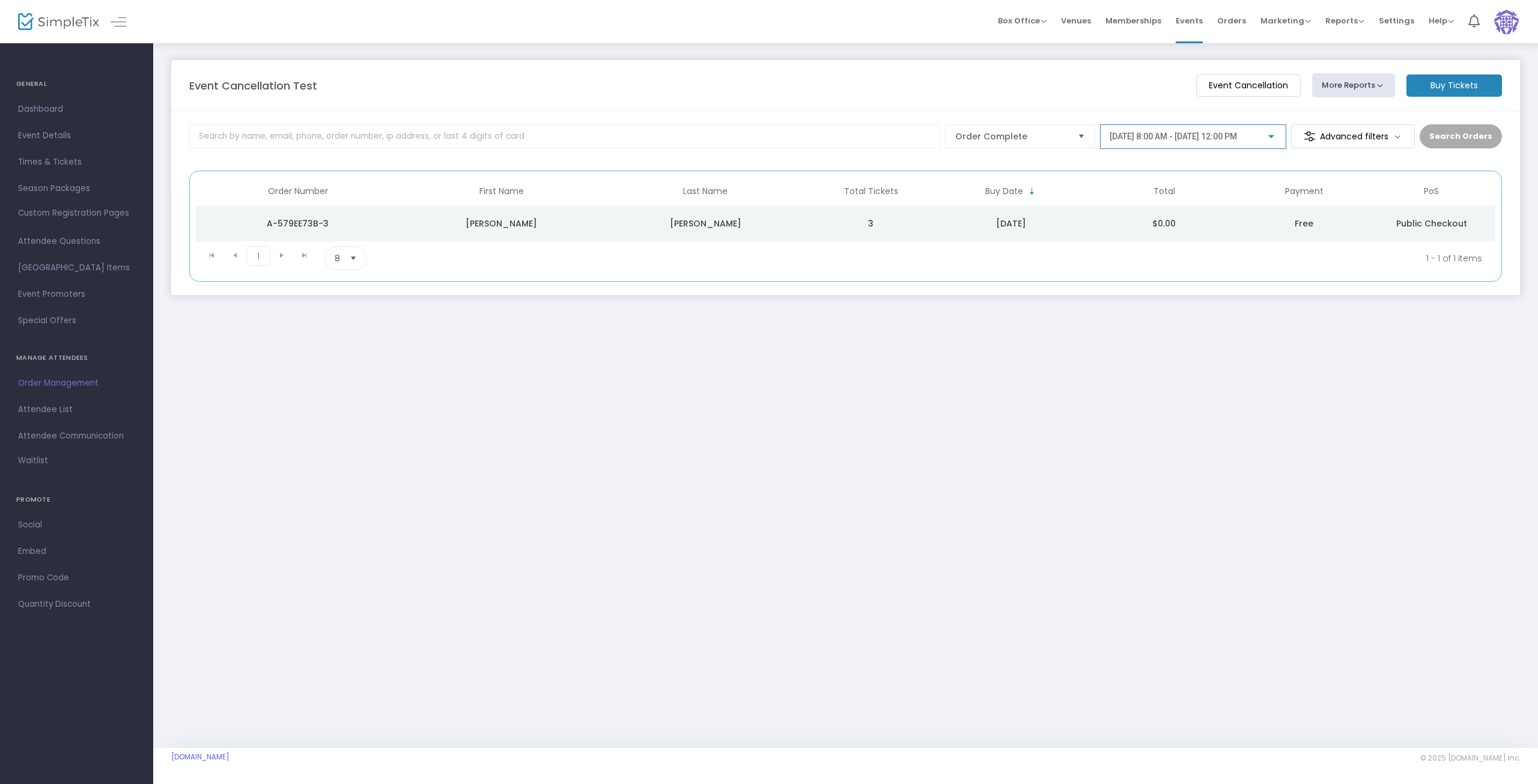
click at [1237, 141] on span "9/24/2025 @ 8:00 AM - 9/24/2025 @ 12:00 PM" at bounding box center [1174, 136] width 127 height 9
click at [1149, 391] on div at bounding box center [769, 392] width 1538 height 784
click at [1251, 87] on m-button "Event Cancellation" at bounding box center [1248, 85] width 105 height 23
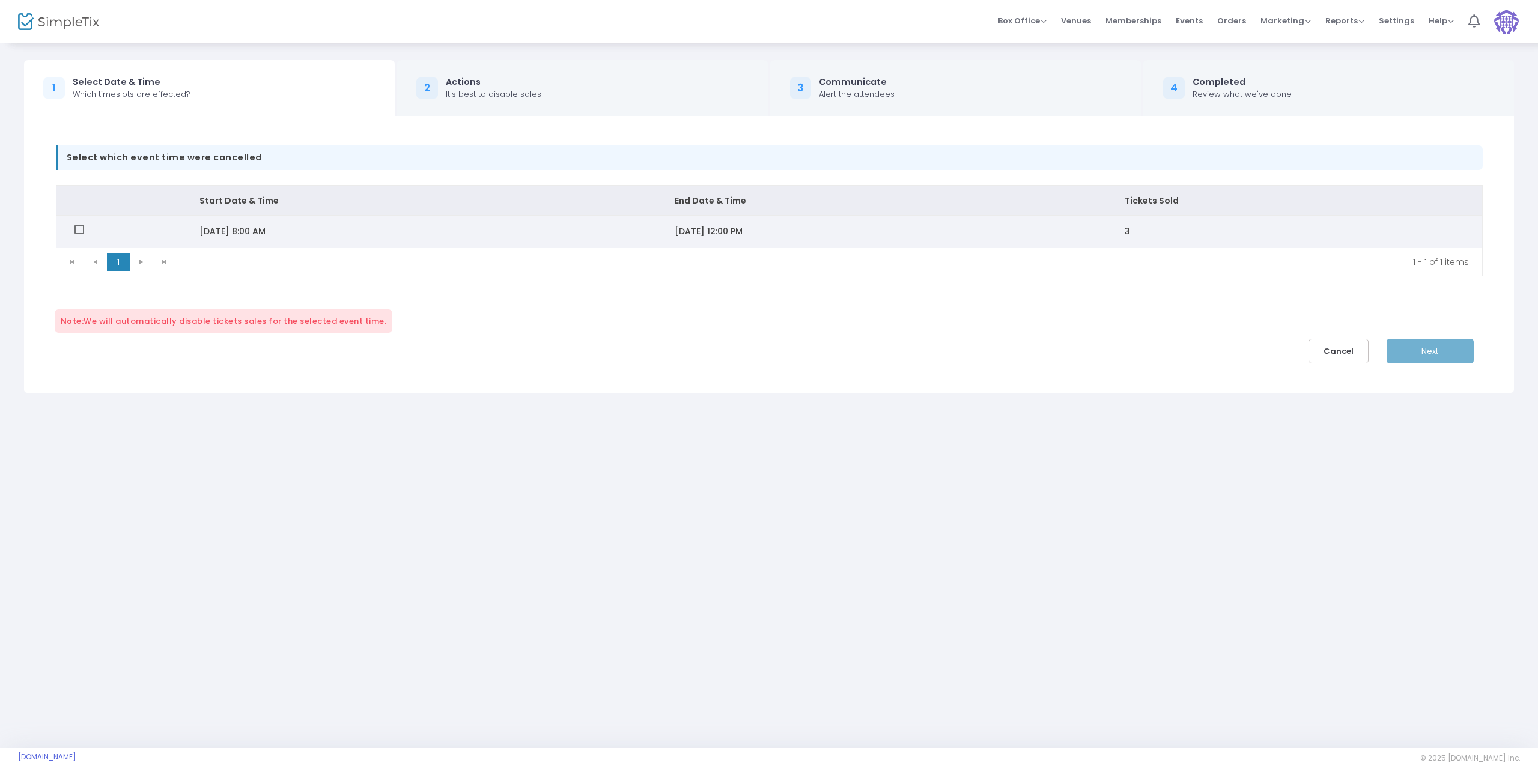
click at [75, 228] on span "Data table" at bounding box center [79, 229] width 9 height 9
click at [78, 235] on input "Data table" at bounding box center [78, 235] width 1 height 1
checkbox input "true"
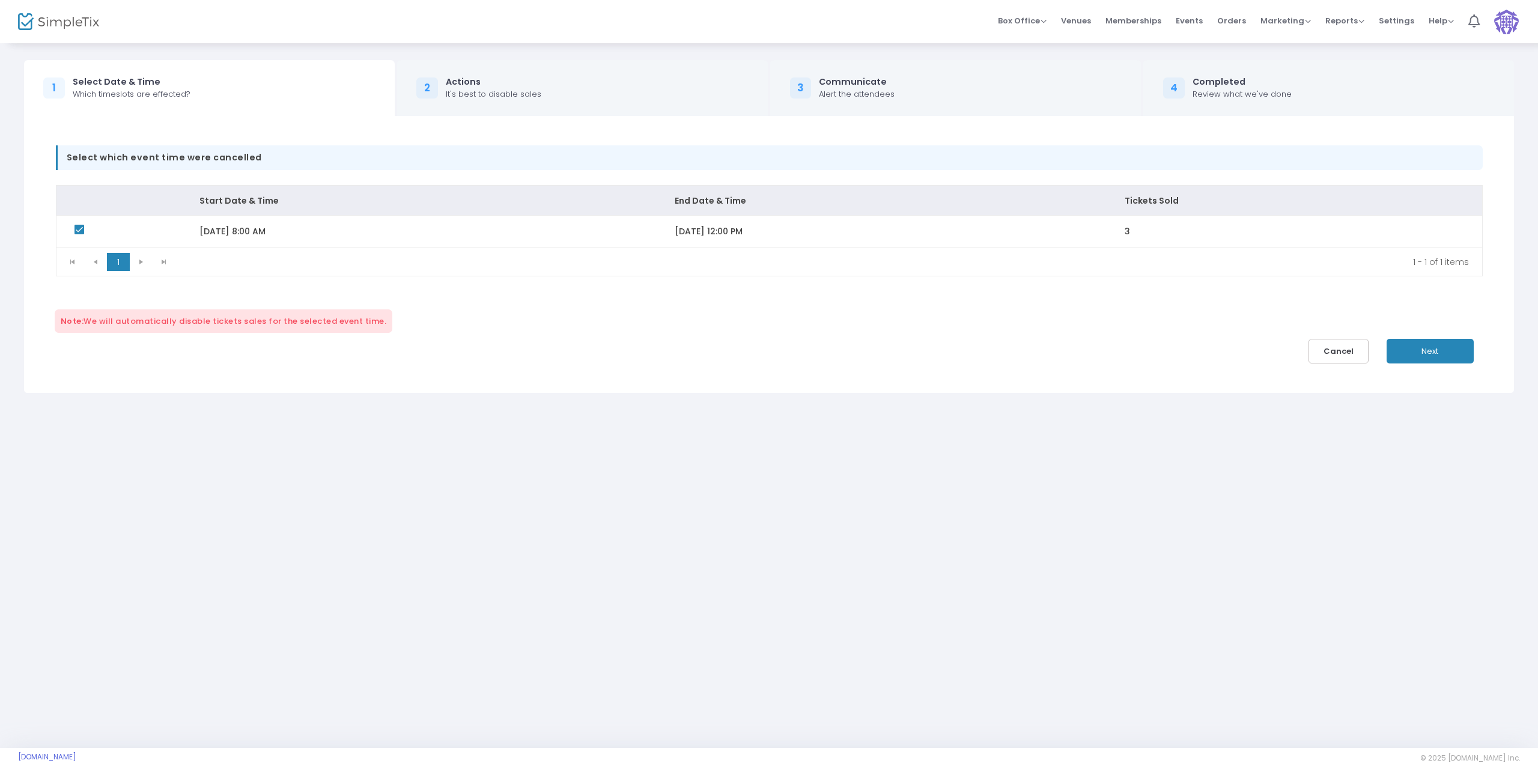
click at [1432, 350] on span "Next" at bounding box center [1430, 351] width 17 height 12
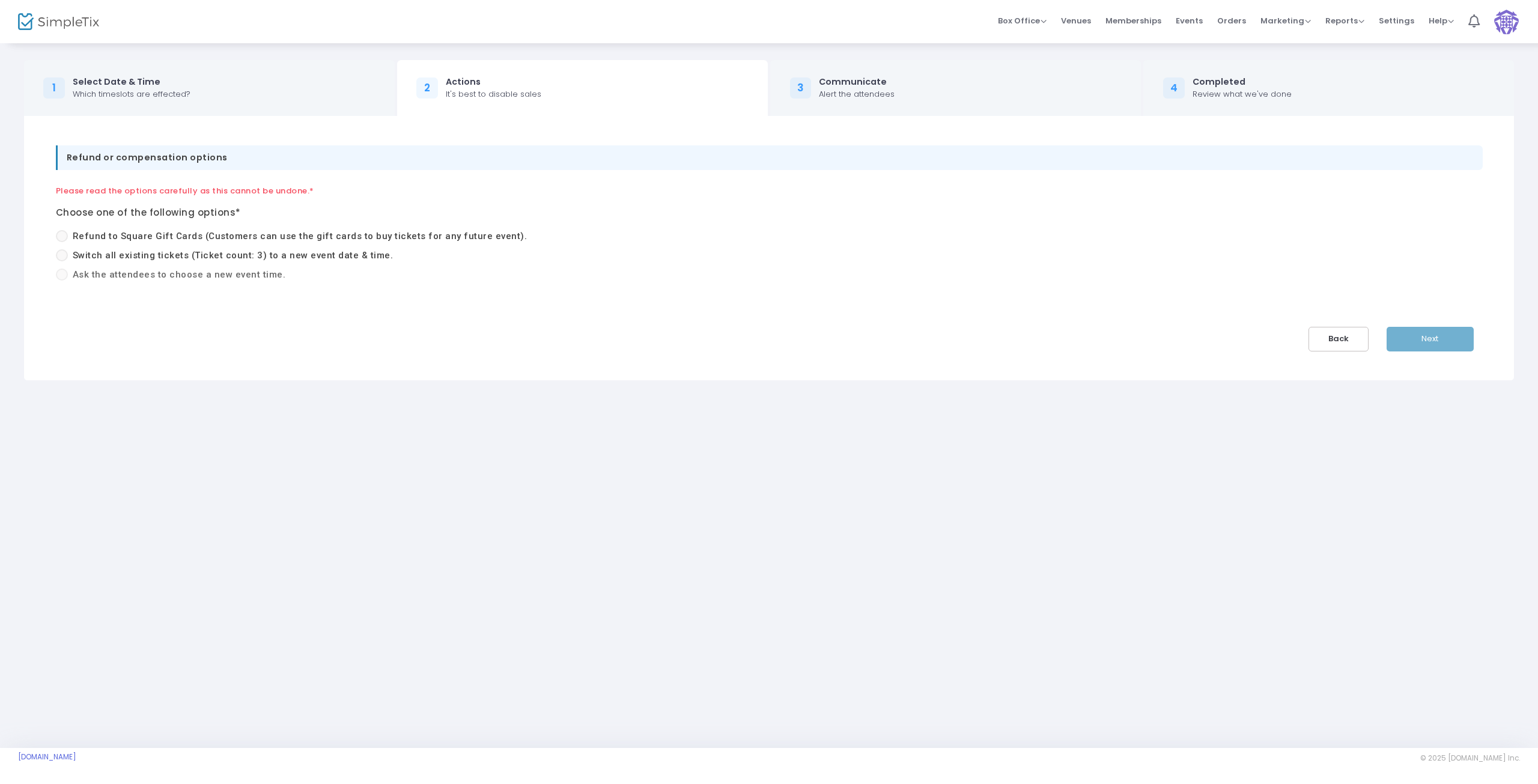
click at [65, 254] on span at bounding box center [61, 255] width 12 height 12
click at [62, 261] on input "Switch all existing tickets (Ticket count: 3) to a new event date & time." at bounding box center [61, 261] width 1 height 1
radio input "true"
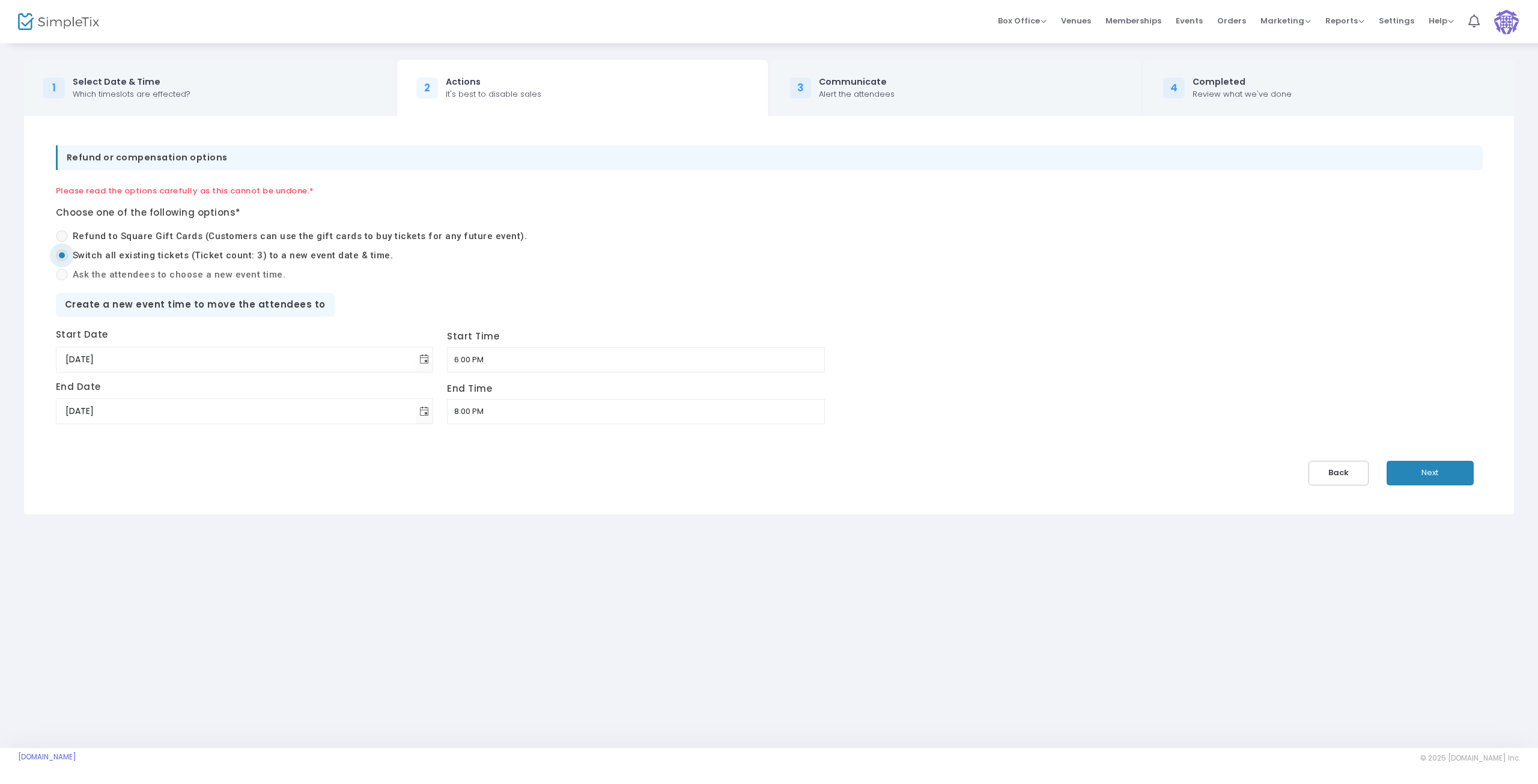
click at [61, 274] on span at bounding box center [61, 274] width 0 height 0
click at [64, 261] on span at bounding box center [61, 255] width 12 height 12
click at [62, 261] on input "Switch all existing tickets (Ticket count: 3) to a new event date & time." at bounding box center [61, 261] width 1 height 1
click at [414, 359] on span "Toggle calendar" at bounding box center [424, 360] width 20 height 20
type input "6:00 PM"
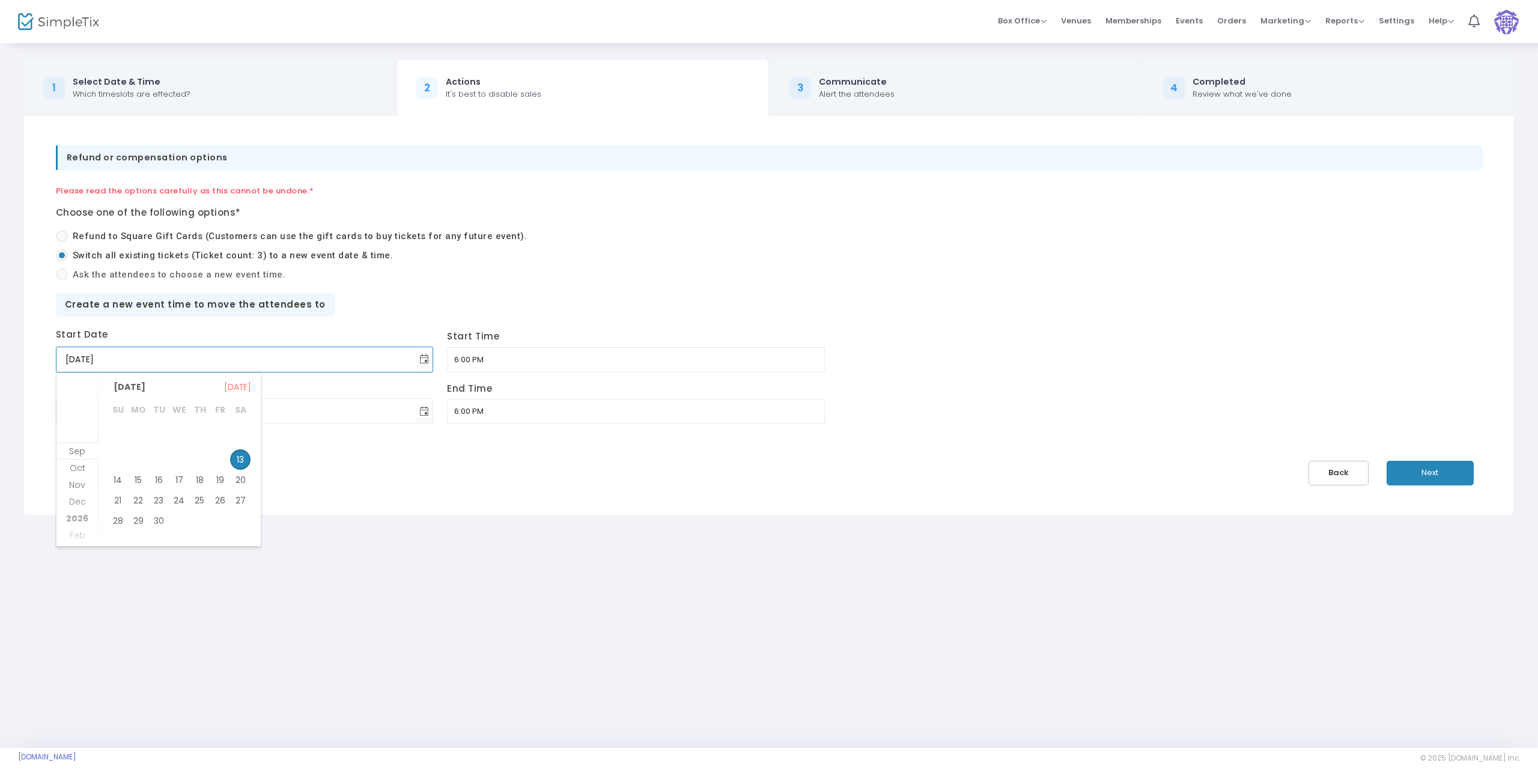
click at [486, 463] on div "Back Next" at bounding box center [769, 473] width 1457 height 25
click at [1198, 21] on span "Events" at bounding box center [1189, 20] width 27 height 30
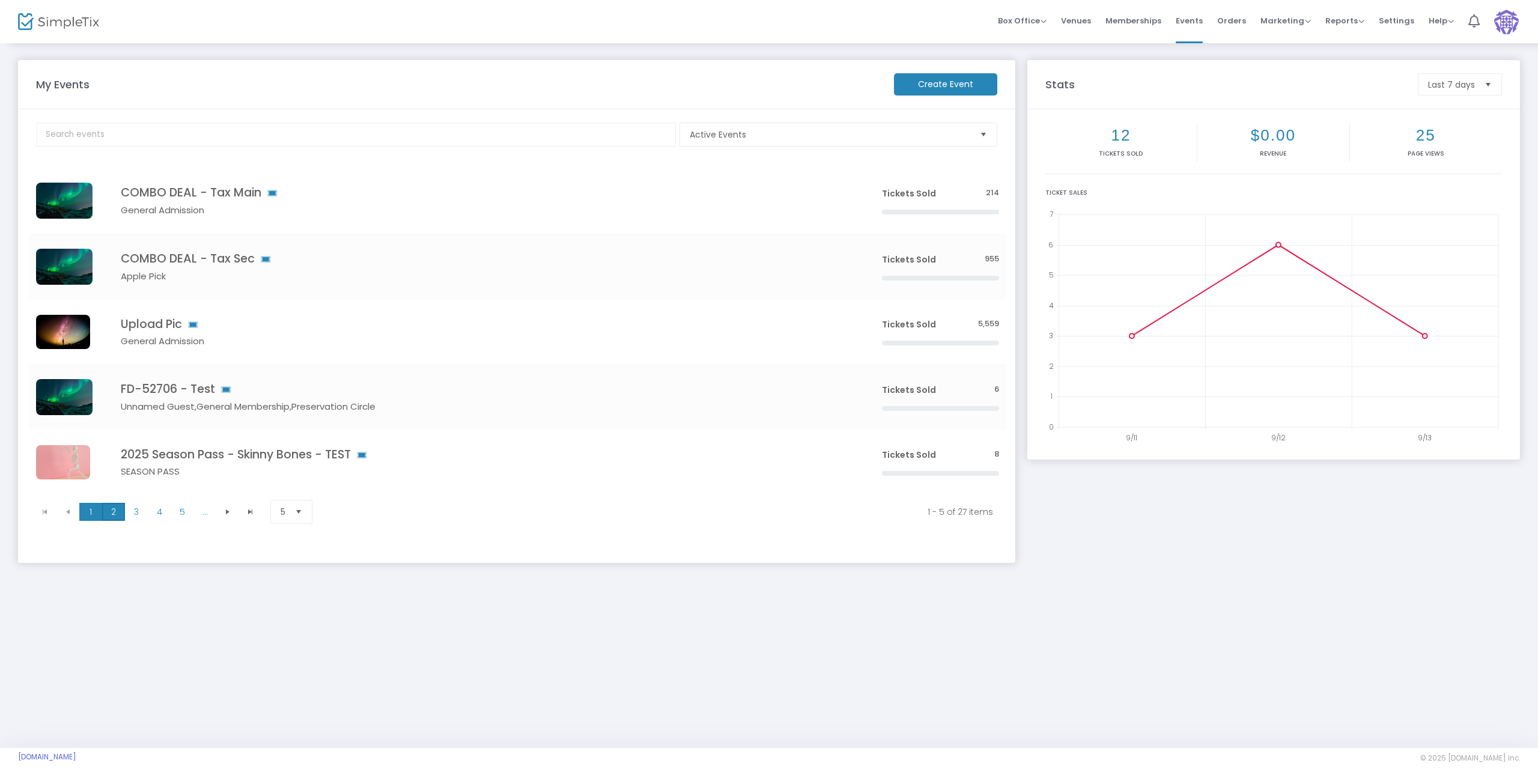
click at [115, 515] on span "2" at bounding box center [113, 511] width 23 height 18
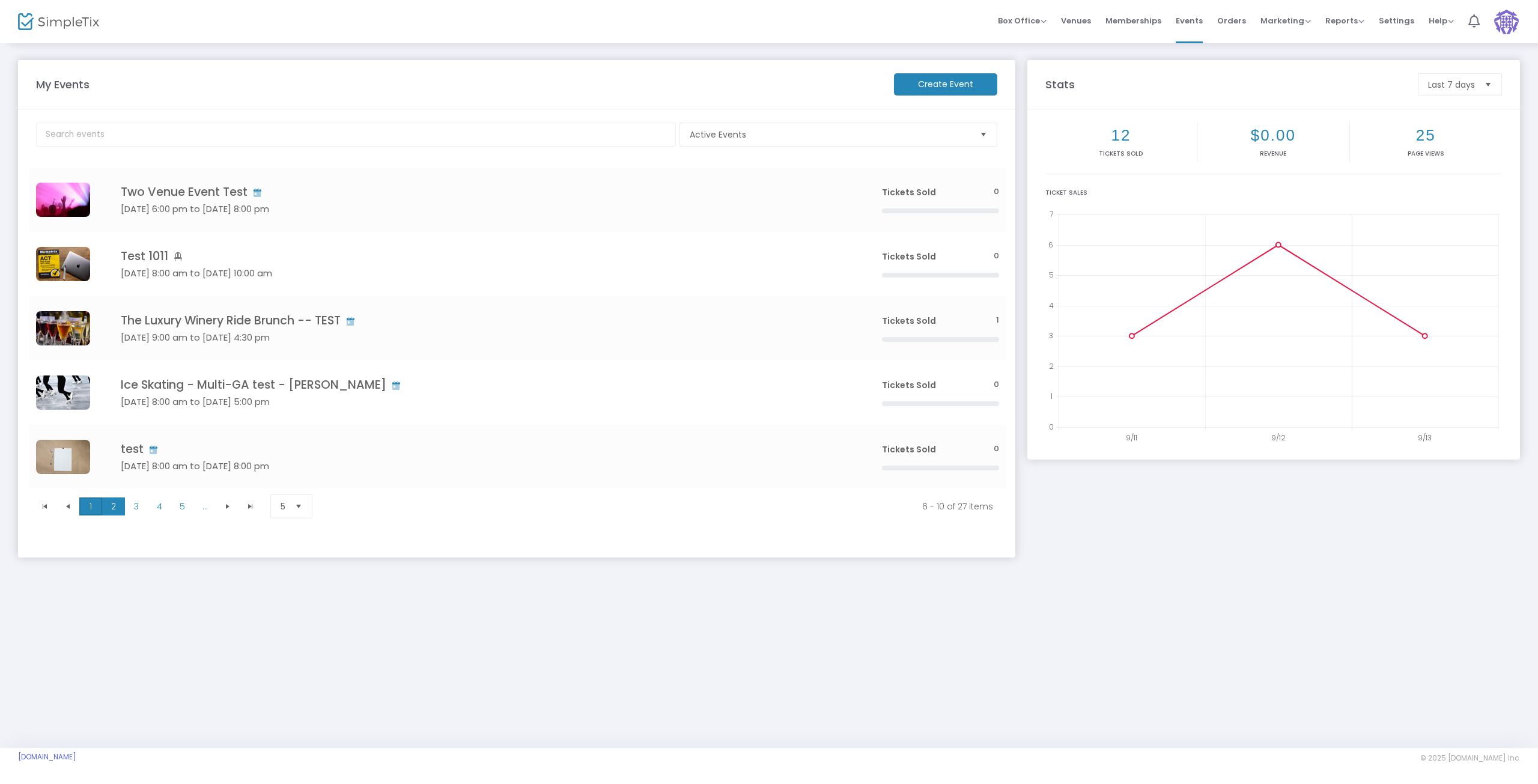
click at [96, 510] on span "1" at bounding box center [90, 506] width 23 height 18
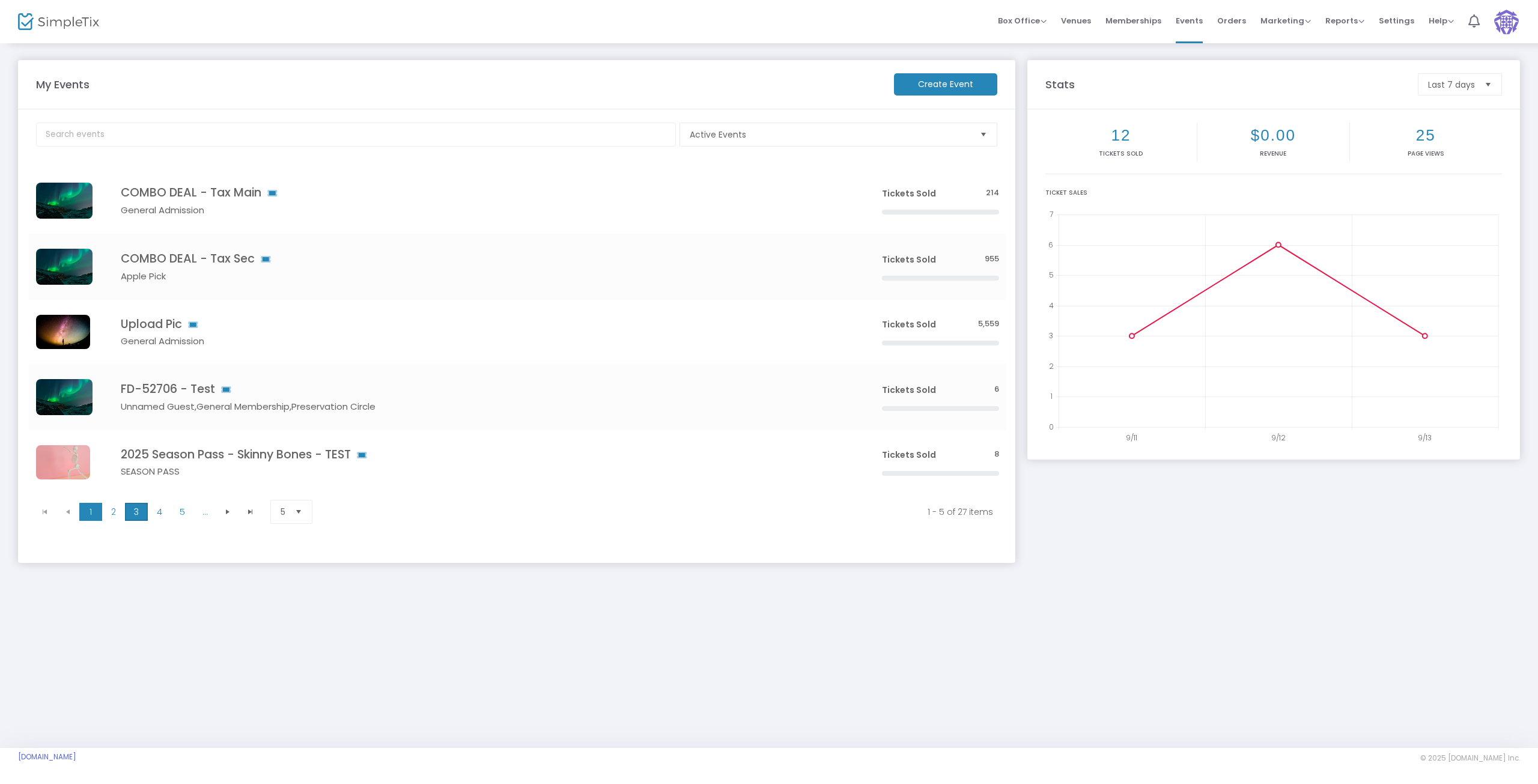
click at [135, 517] on span "3" at bounding box center [136, 511] width 23 height 18
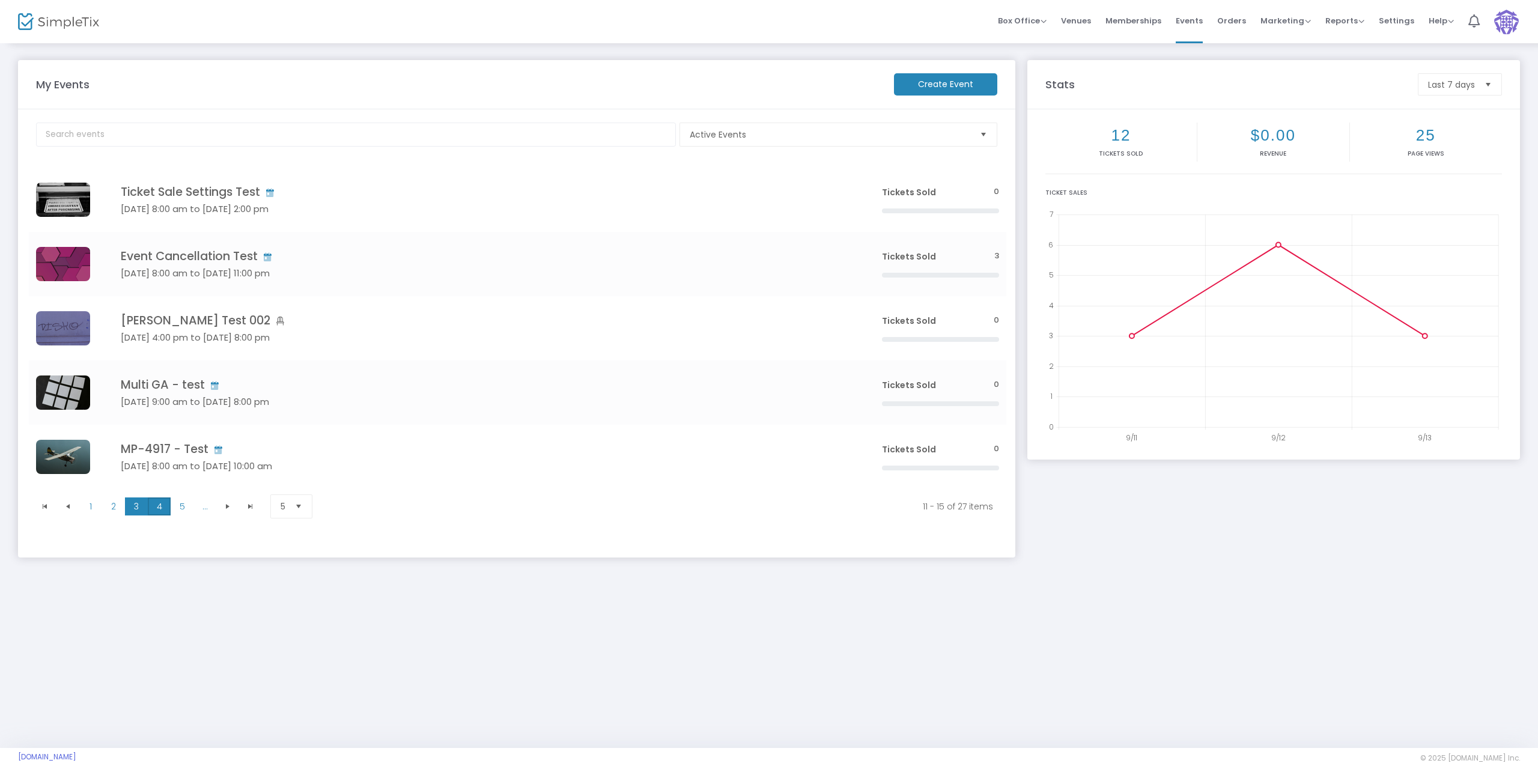
click at [149, 513] on span "4" at bounding box center [159, 506] width 23 height 18
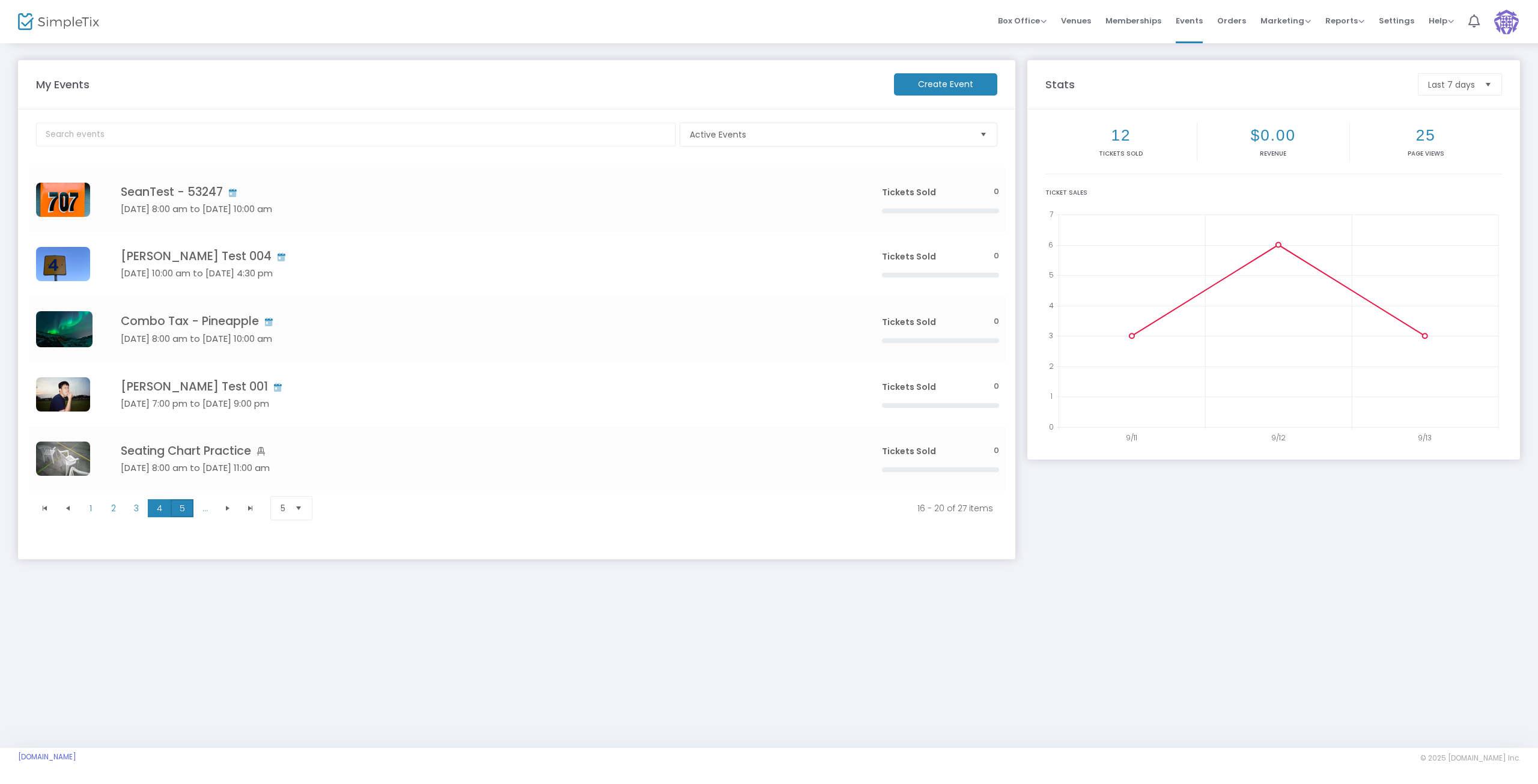
click at [186, 504] on span "5" at bounding box center [182, 507] width 23 height 18
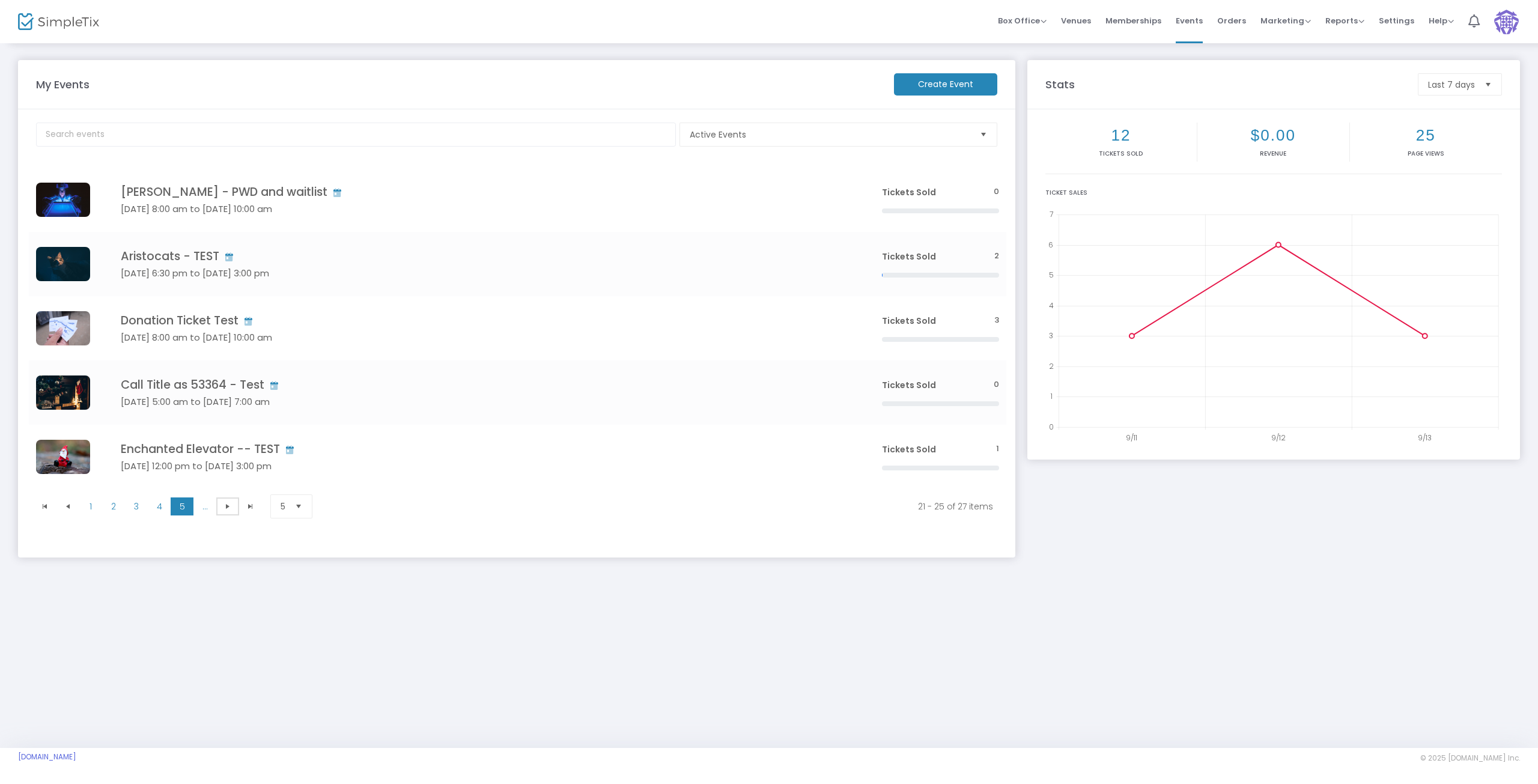
click at [220, 504] on span at bounding box center [227, 506] width 23 height 18
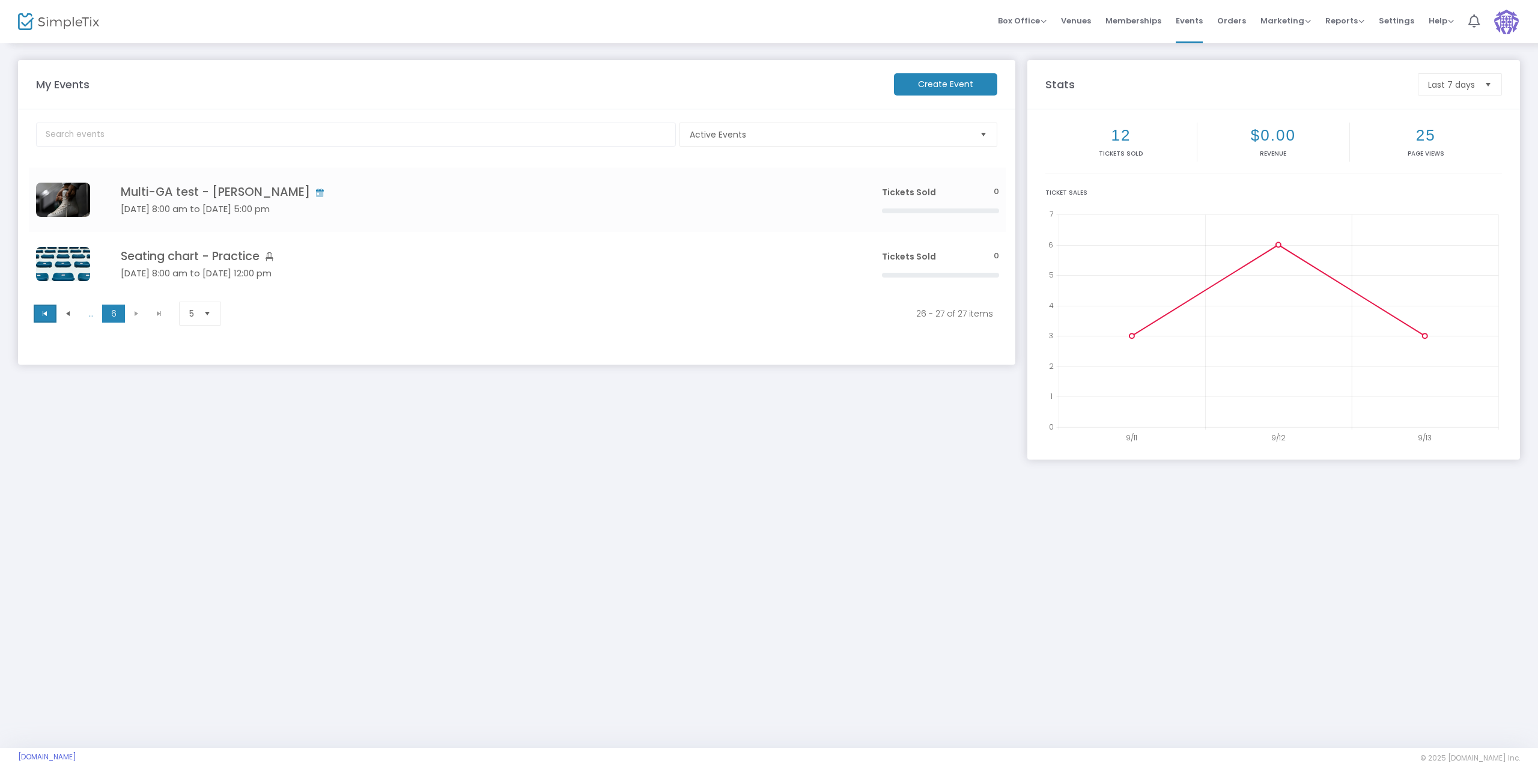
click at [45, 315] on span "Go to the first page" at bounding box center [45, 313] width 9 height 9
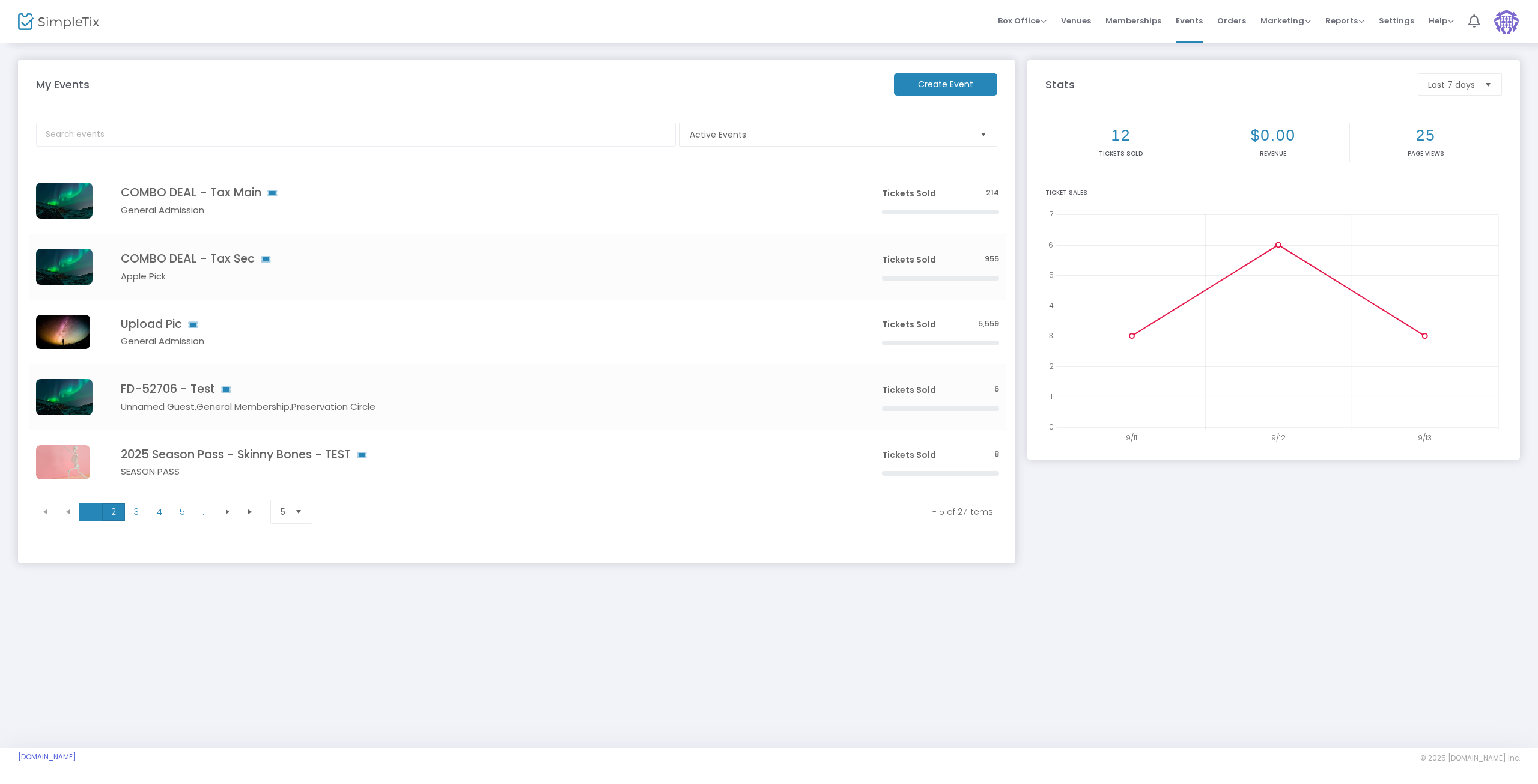
click at [112, 511] on span "2" at bounding box center [113, 511] width 23 height 18
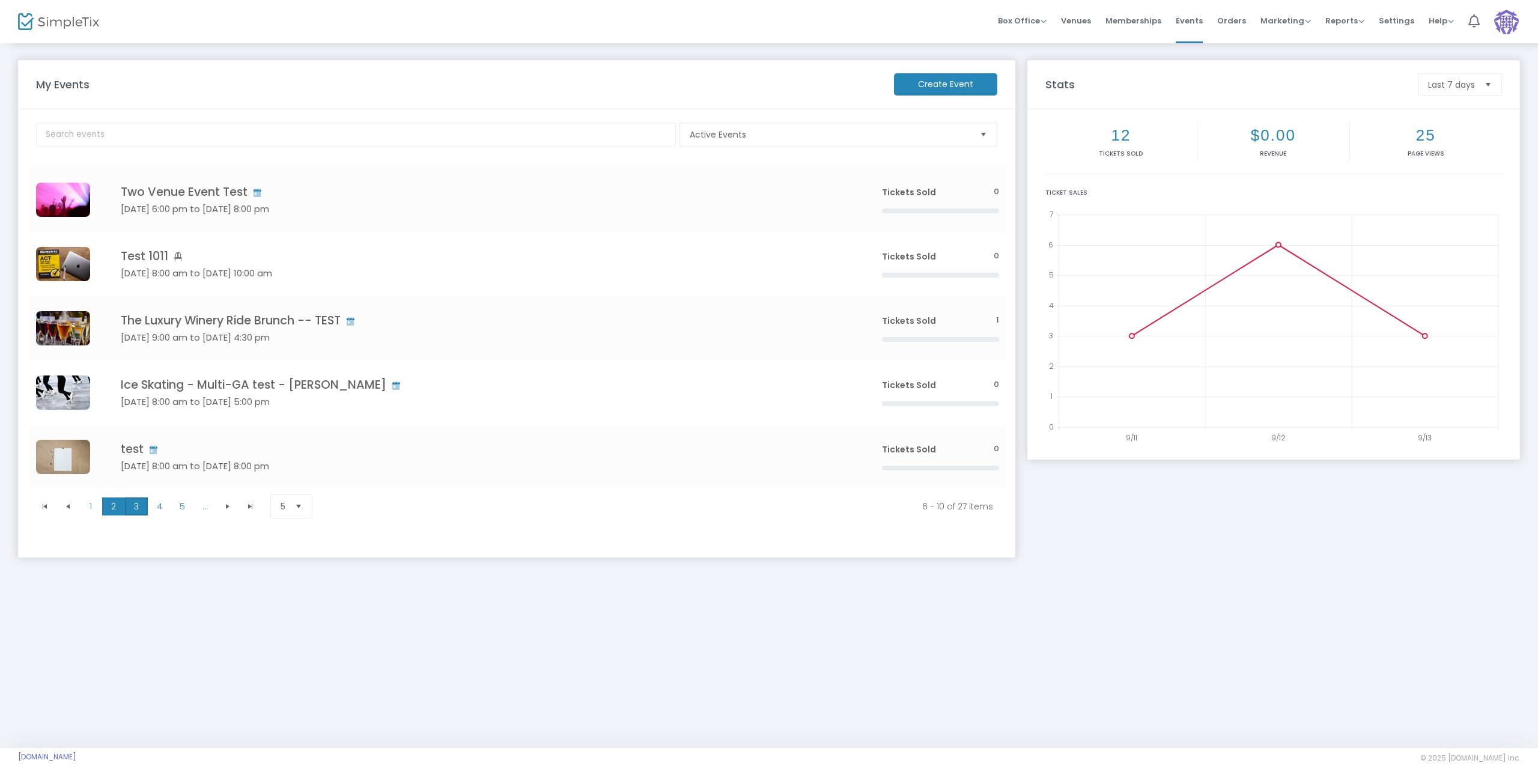
click at [137, 507] on span "3" at bounding box center [136, 506] width 23 height 18
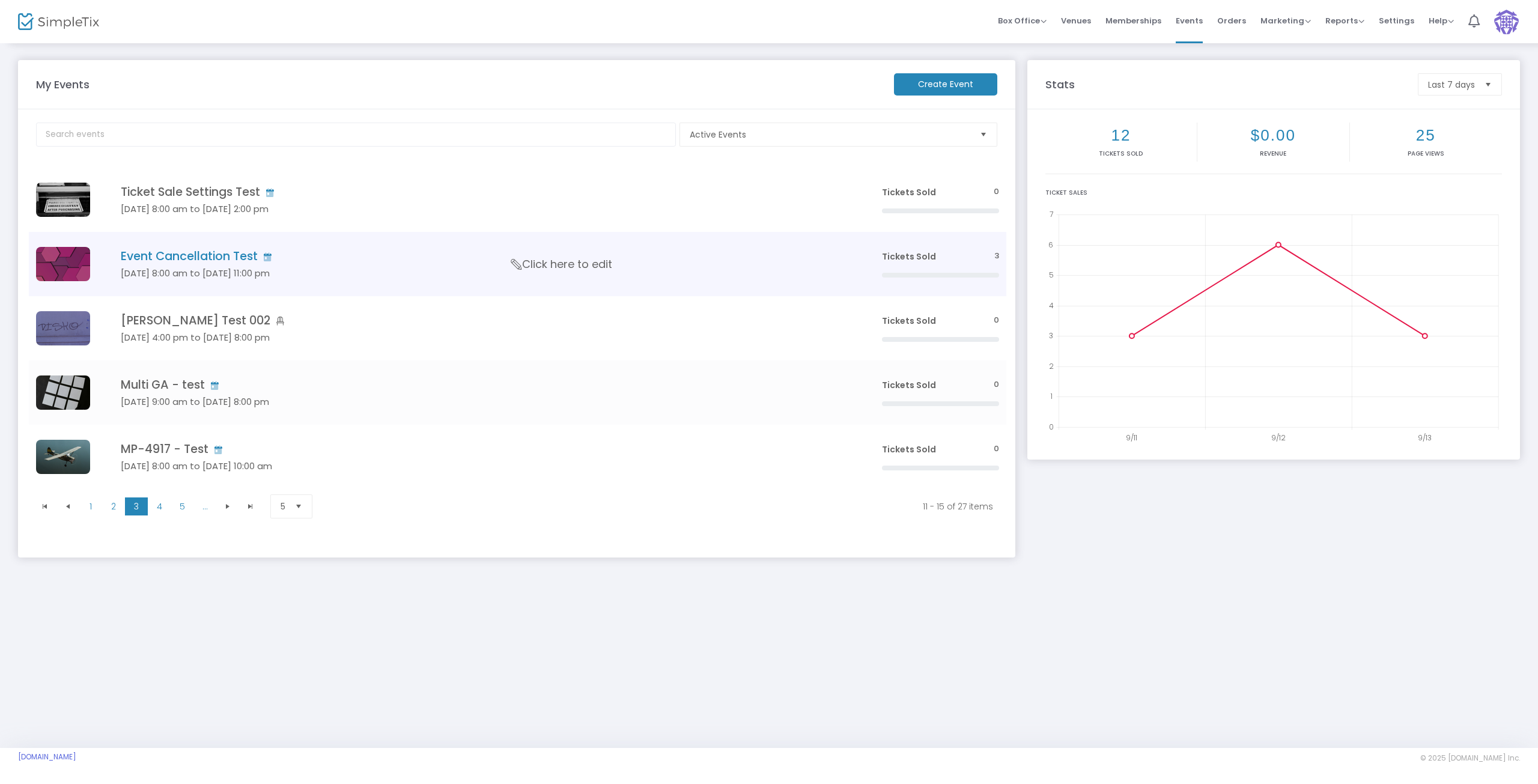
click at [194, 248] on td "Event Cancellation Test Sep 24 8:00 am to Sep 30 11:00 pm Click here to edit" at bounding box center [483, 263] width 783 height 64
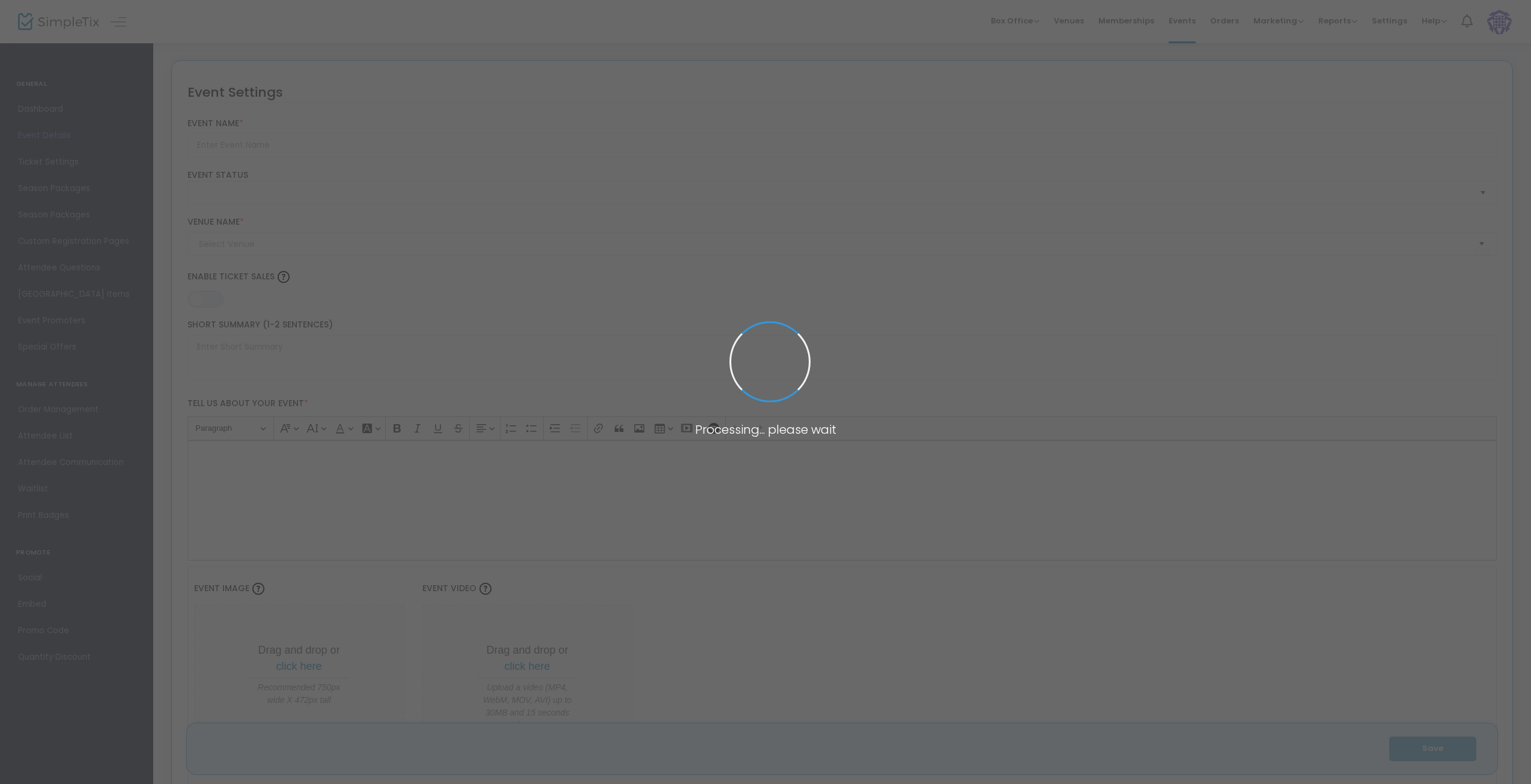
type input "Event Cancellation Test"
type textarea "Test"
type input "Buy Tickets"
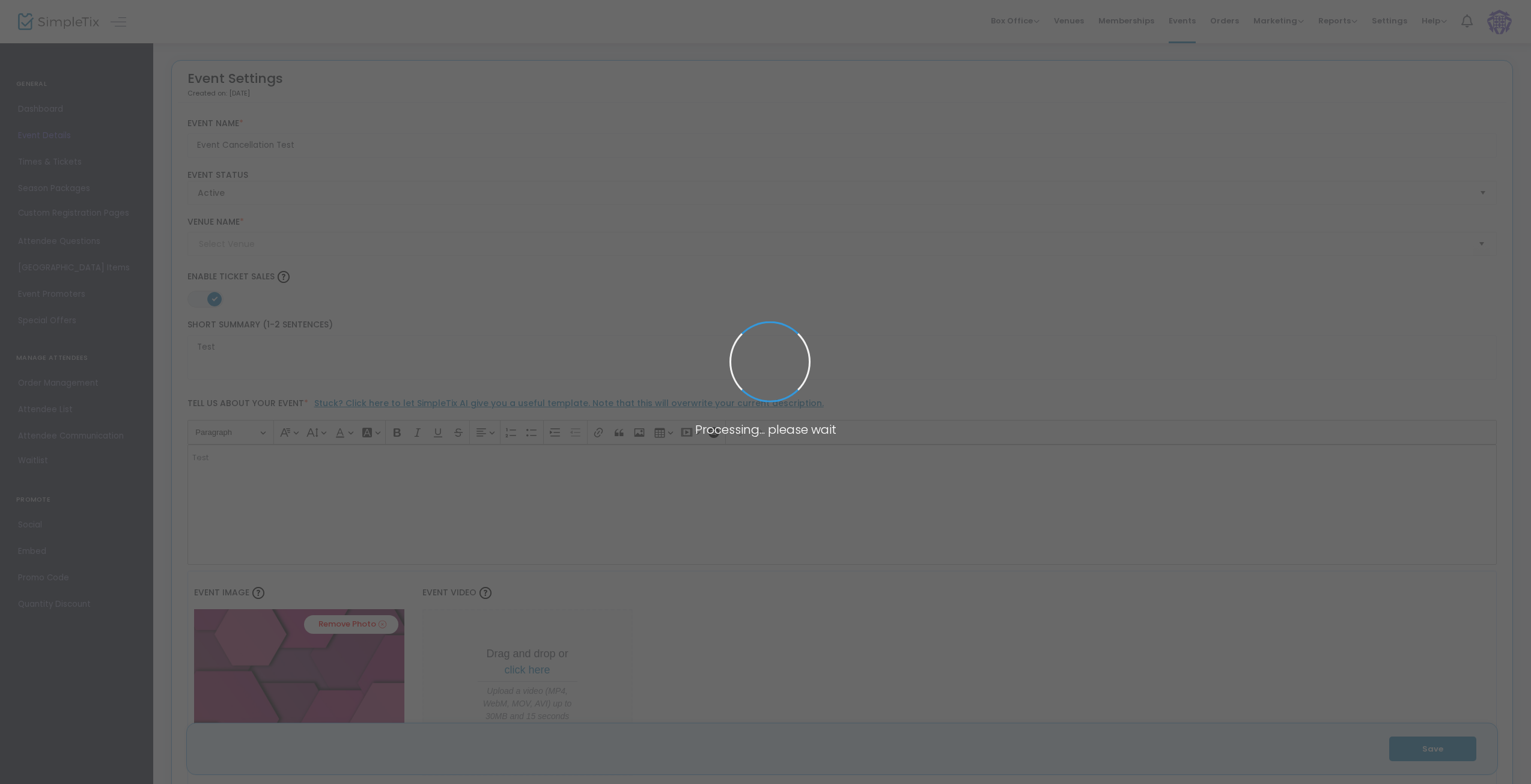
type input "Downtown Theatre"
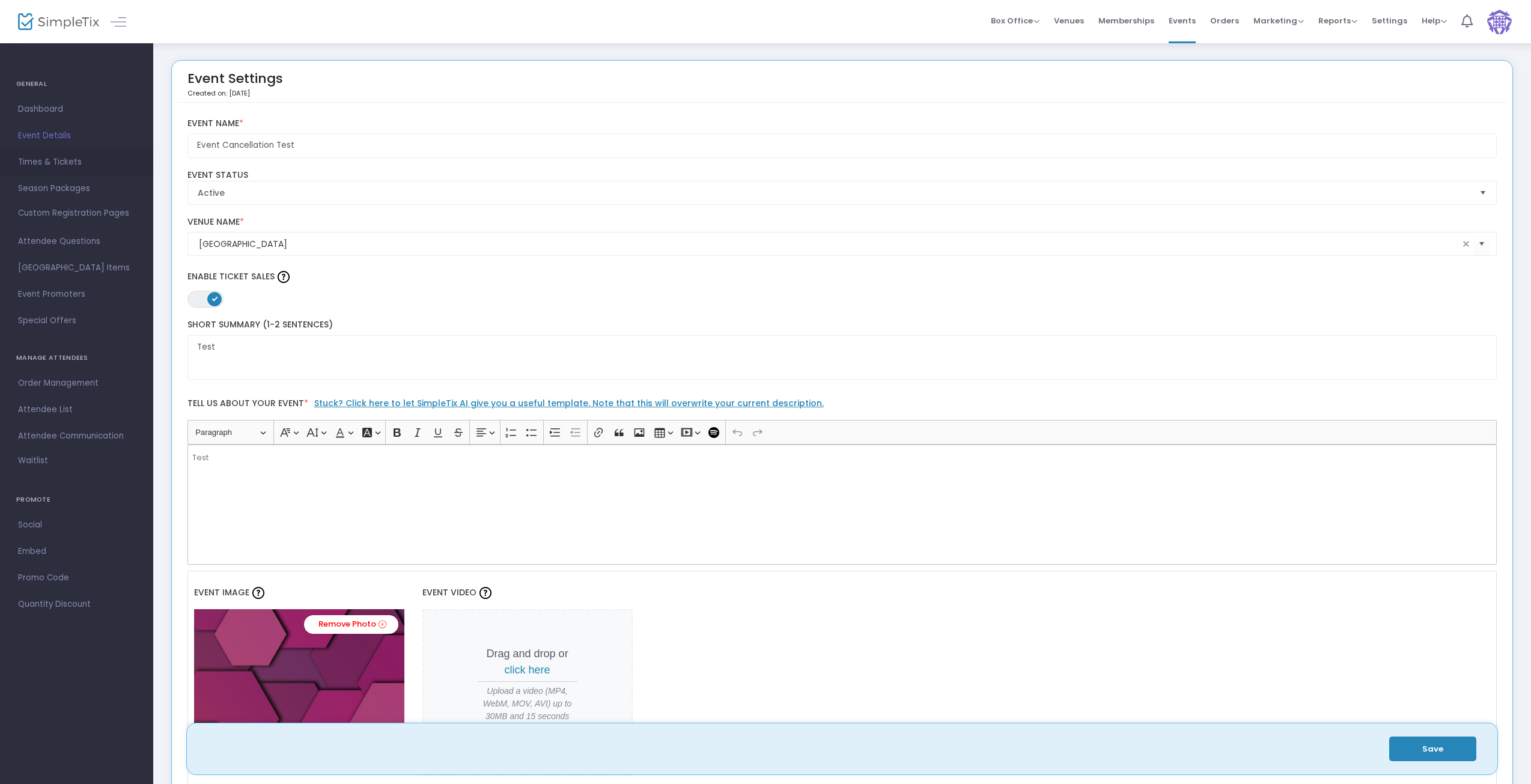
click at [54, 164] on span "Times & Tickets" at bounding box center [76, 162] width 117 height 16
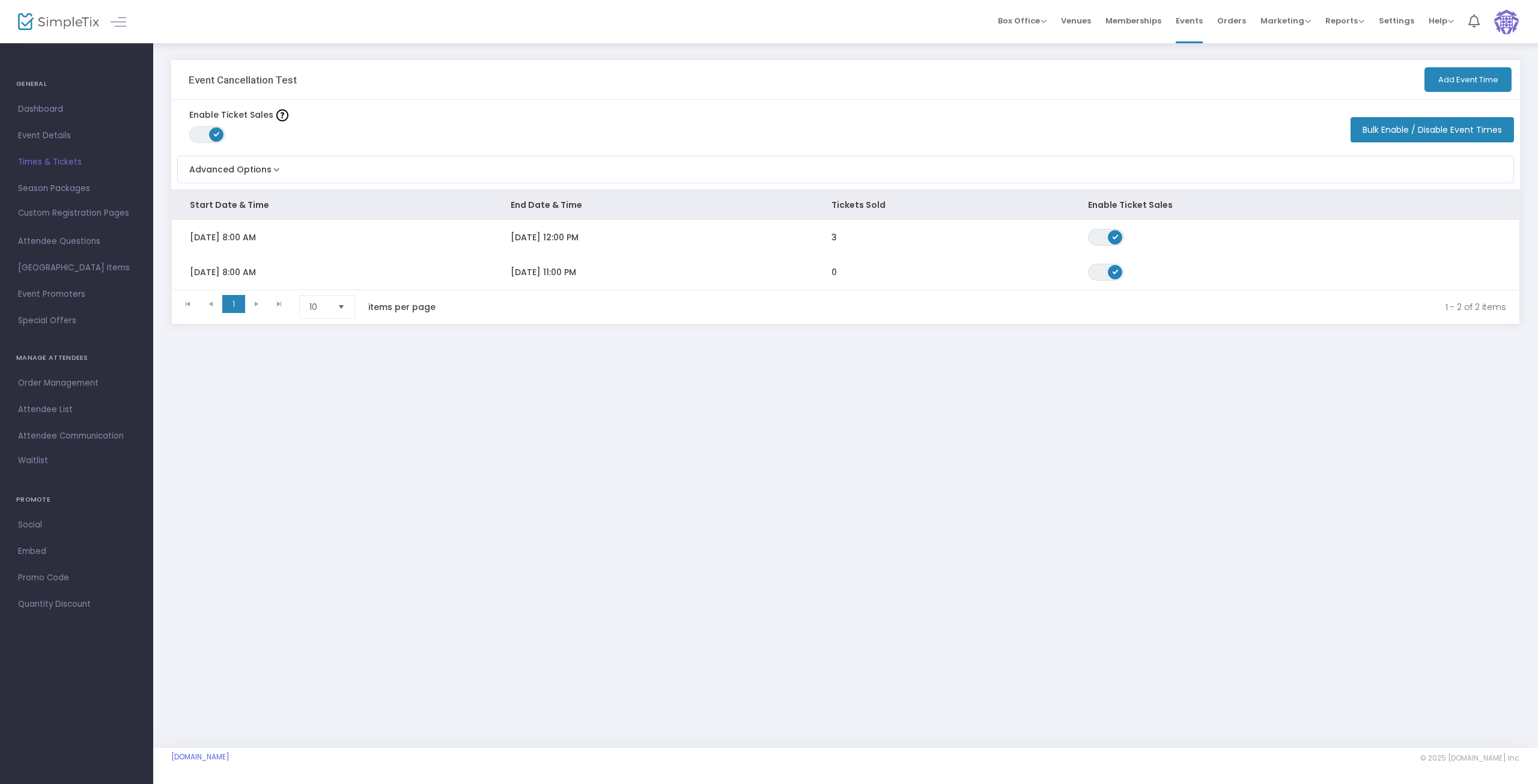
click at [54, 378] on span "Order Management" at bounding box center [76, 383] width 117 height 16
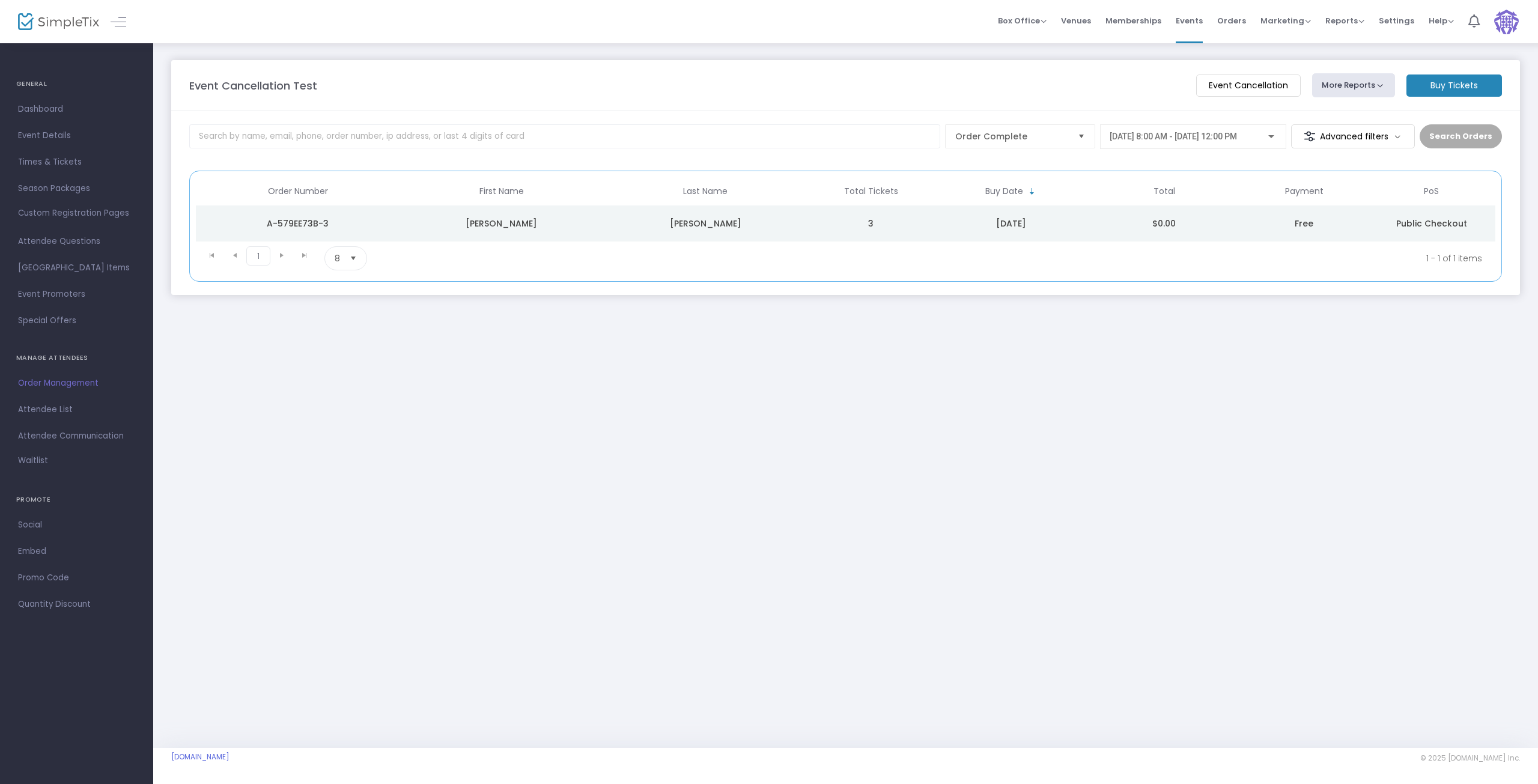
drag, startPoint x: 1247, startPoint y: 86, endPoint x: 1256, endPoint y: 88, distance: 9.2
click at [1247, 86] on m-button "Event Cancellation" at bounding box center [1248, 85] width 105 height 23
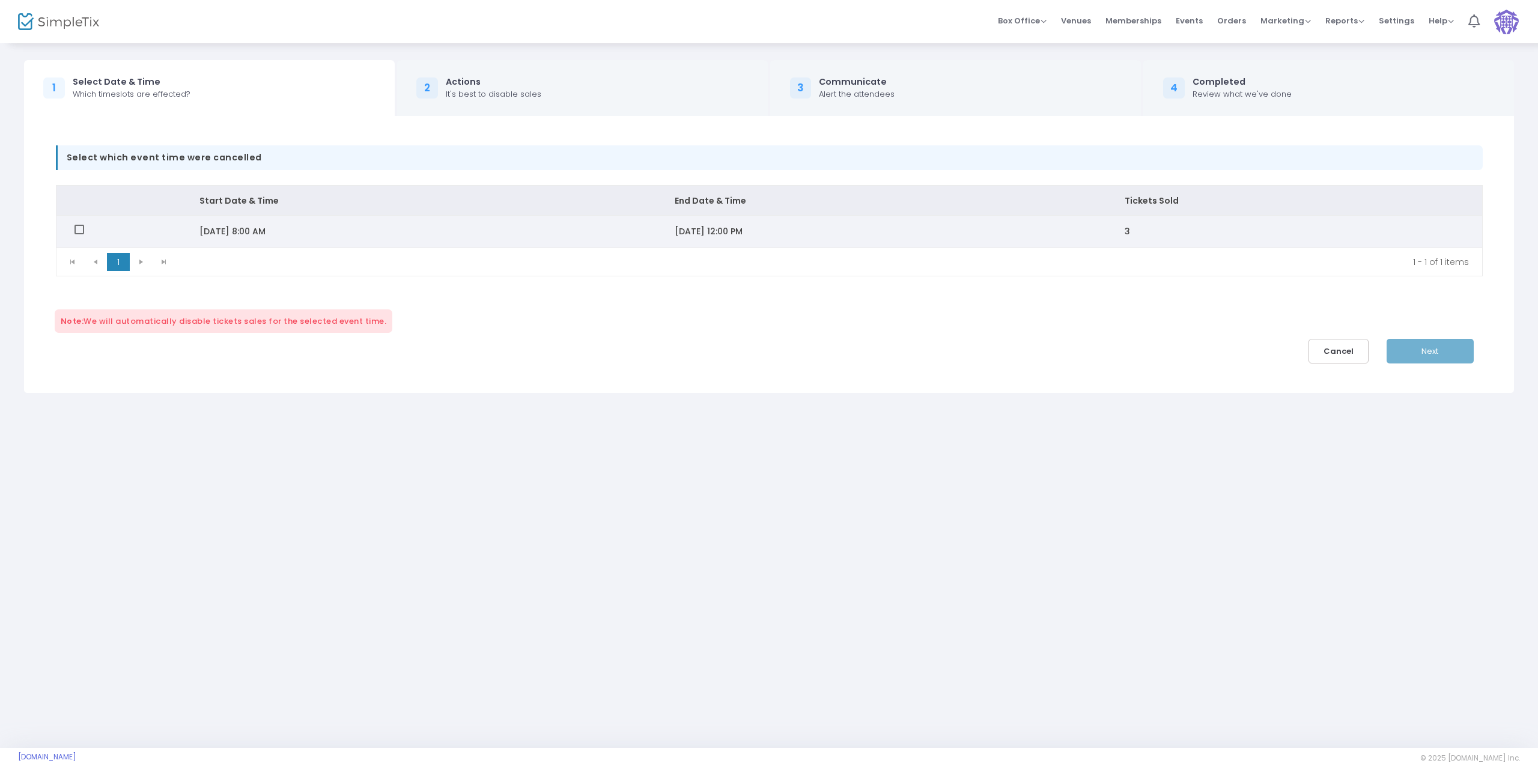
click at [79, 224] on td "Data table" at bounding box center [119, 232] width 125 height 32
click at [80, 235] on mat-checkbox "Data table" at bounding box center [80, 232] width 12 height 14
click at [81, 229] on span "Data table" at bounding box center [79, 229] width 9 height 9
click at [79, 235] on input "Data table" at bounding box center [78, 235] width 1 height 1
checkbox input "true"
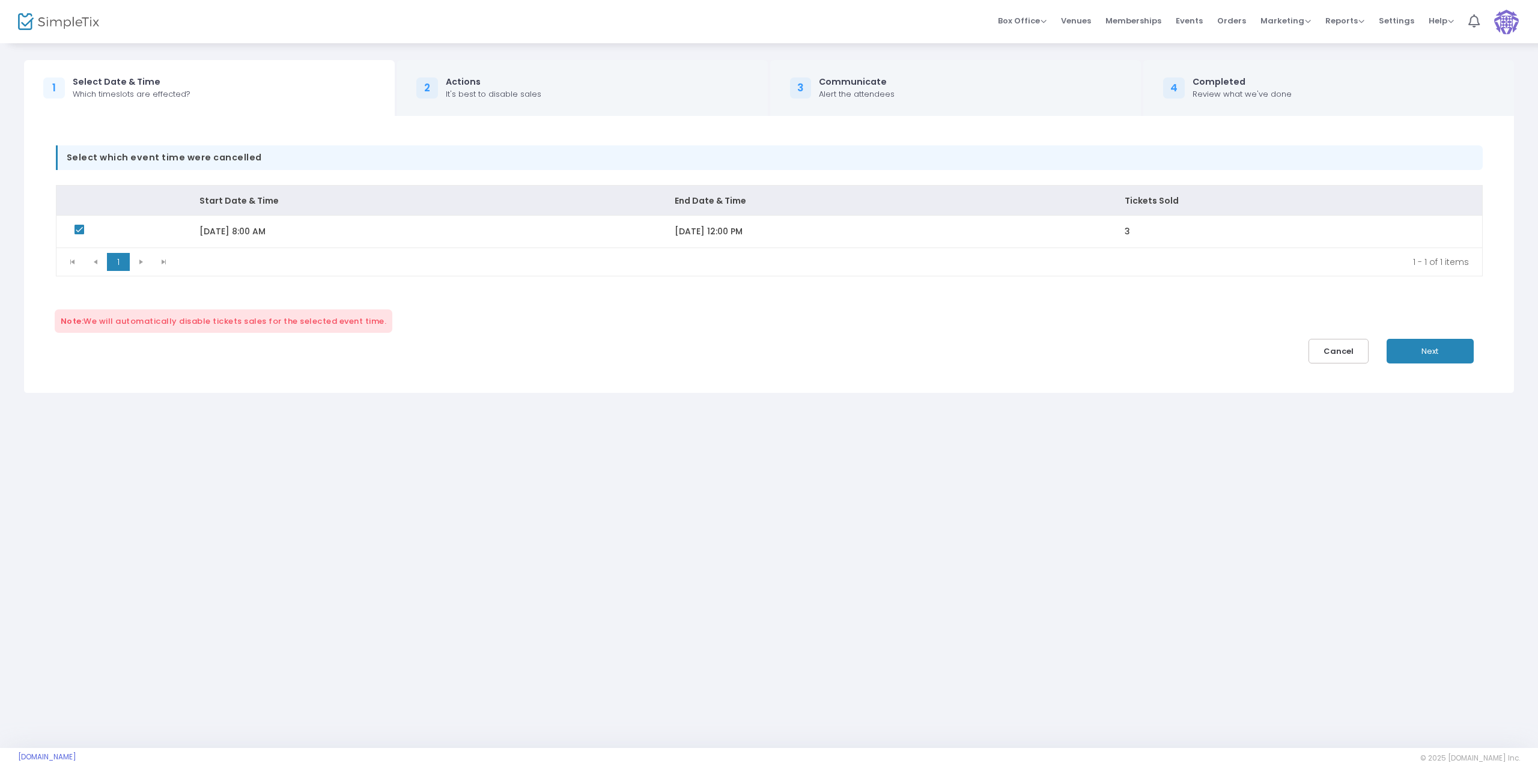
click at [1411, 347] on button "Next" at bounding box center [1430, 351] width 87 height 25
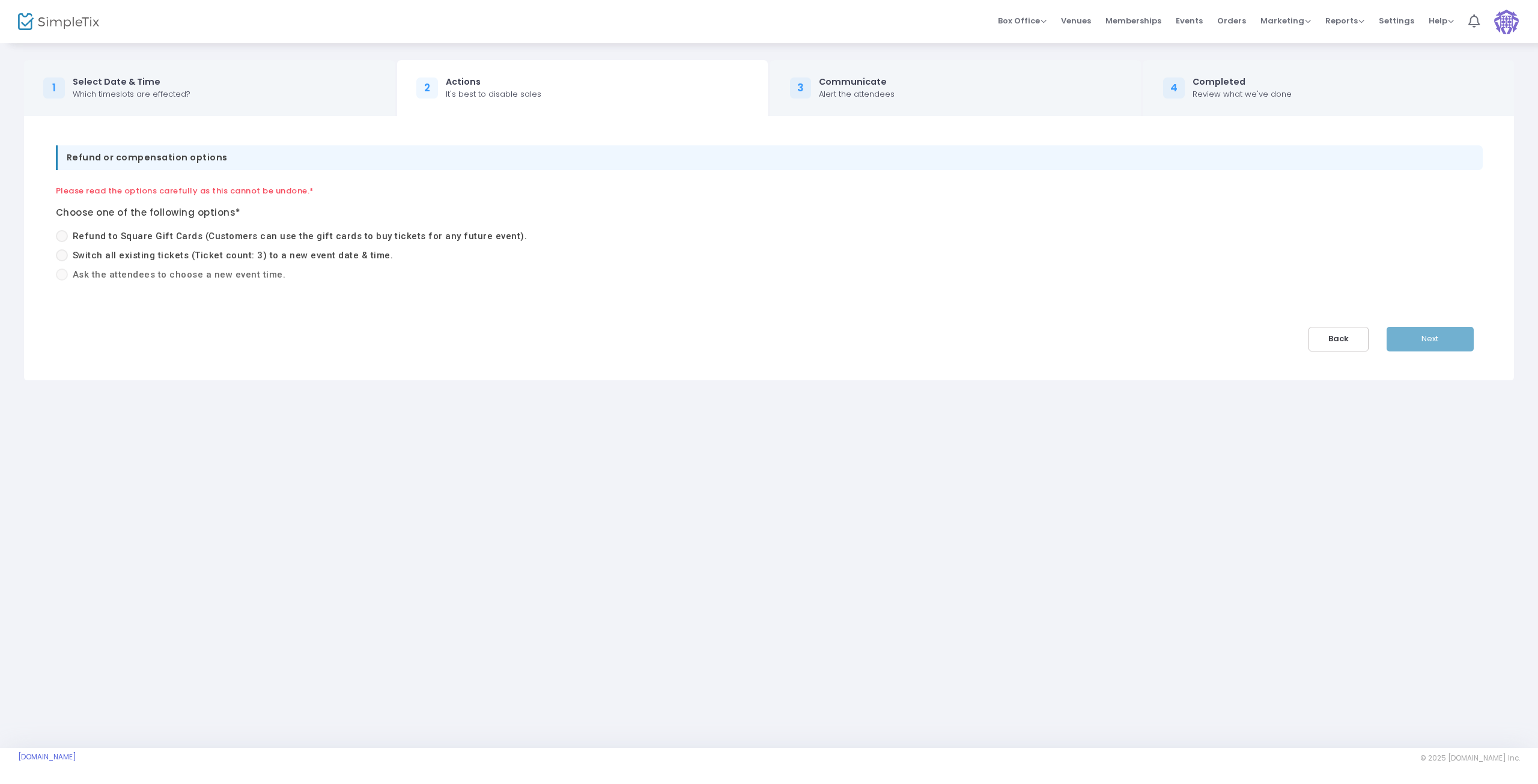
click at [68, 277] on span at bounding box center [61, 274] width 12 height 12
click at [62, 253] on span at bounding box center [61, 255] width 12 height 12
click at [62, 261] on input "Switch all existing tickets (Ticket count: 3) to a new event date & time." at bounding box center [61, 261] width 1 height 1
radio input "true"
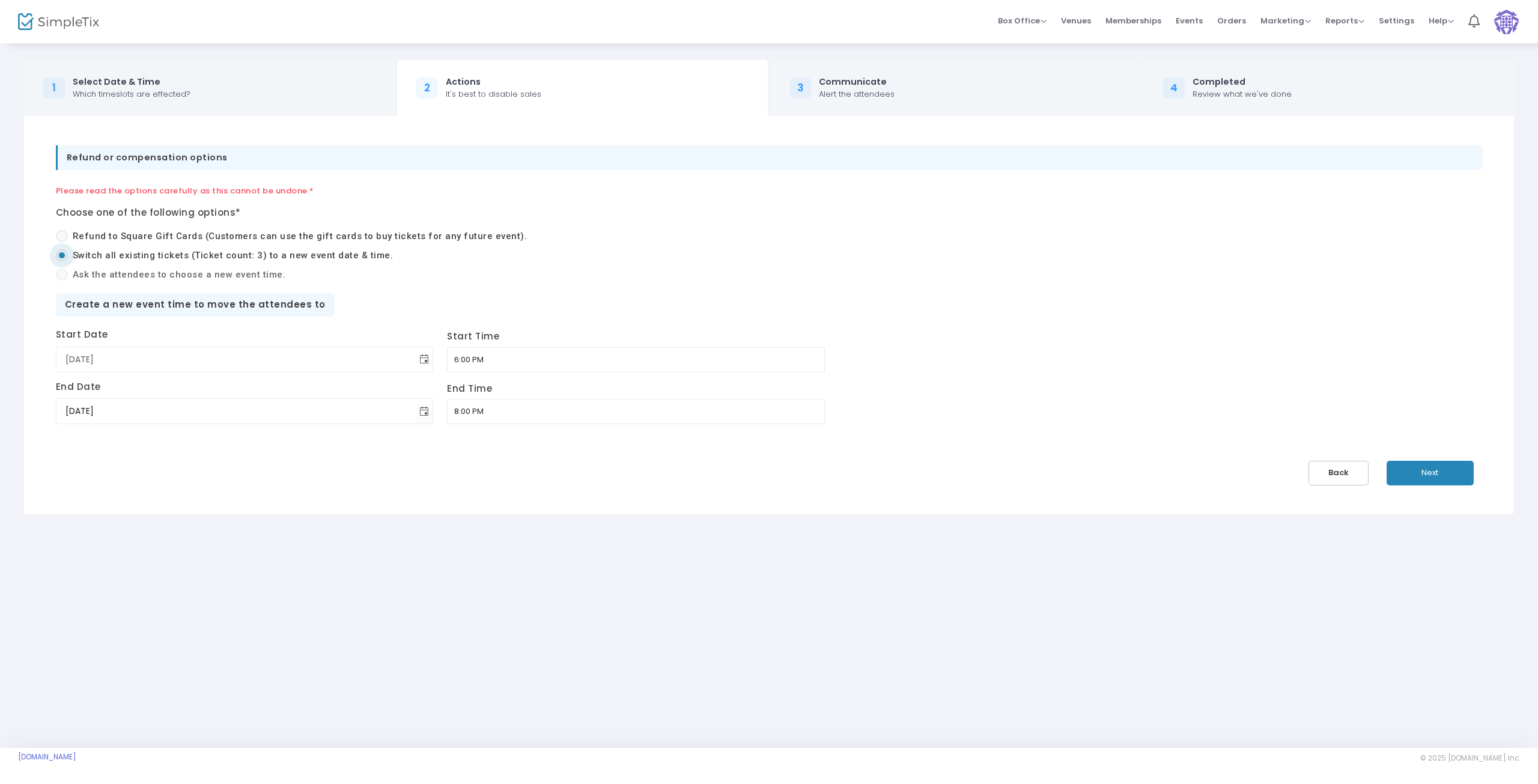
click at [414, 356] on span "Toggle calendar" at bounding box center [424, 360] width 20 height 20
click at [155, 523] on span "30" at bounding box center [159, 521] width 20 height 20
type input "9/30/2025"
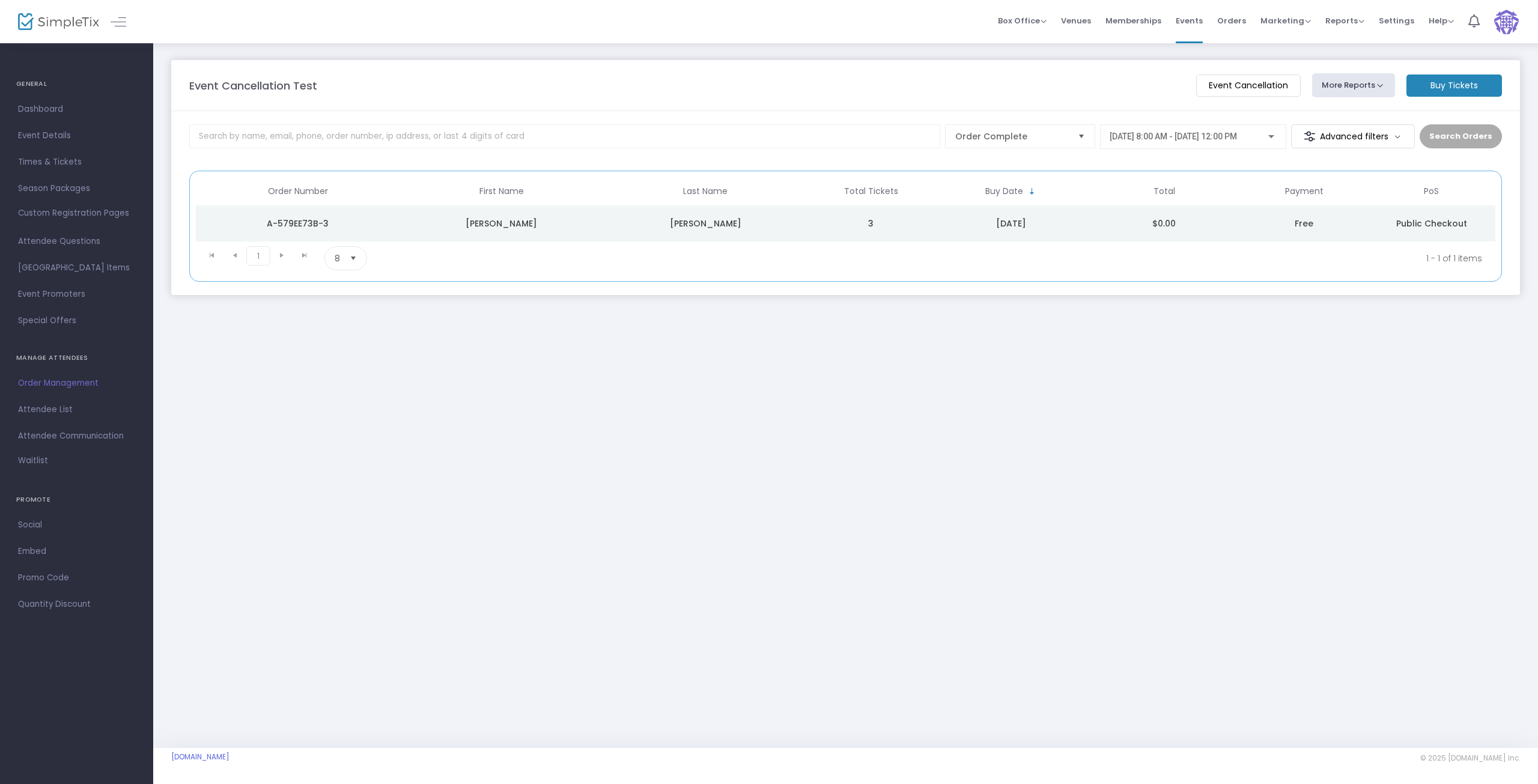
click at [1508, 16] on img at bounding box center [1507, 22] width 25 height 25
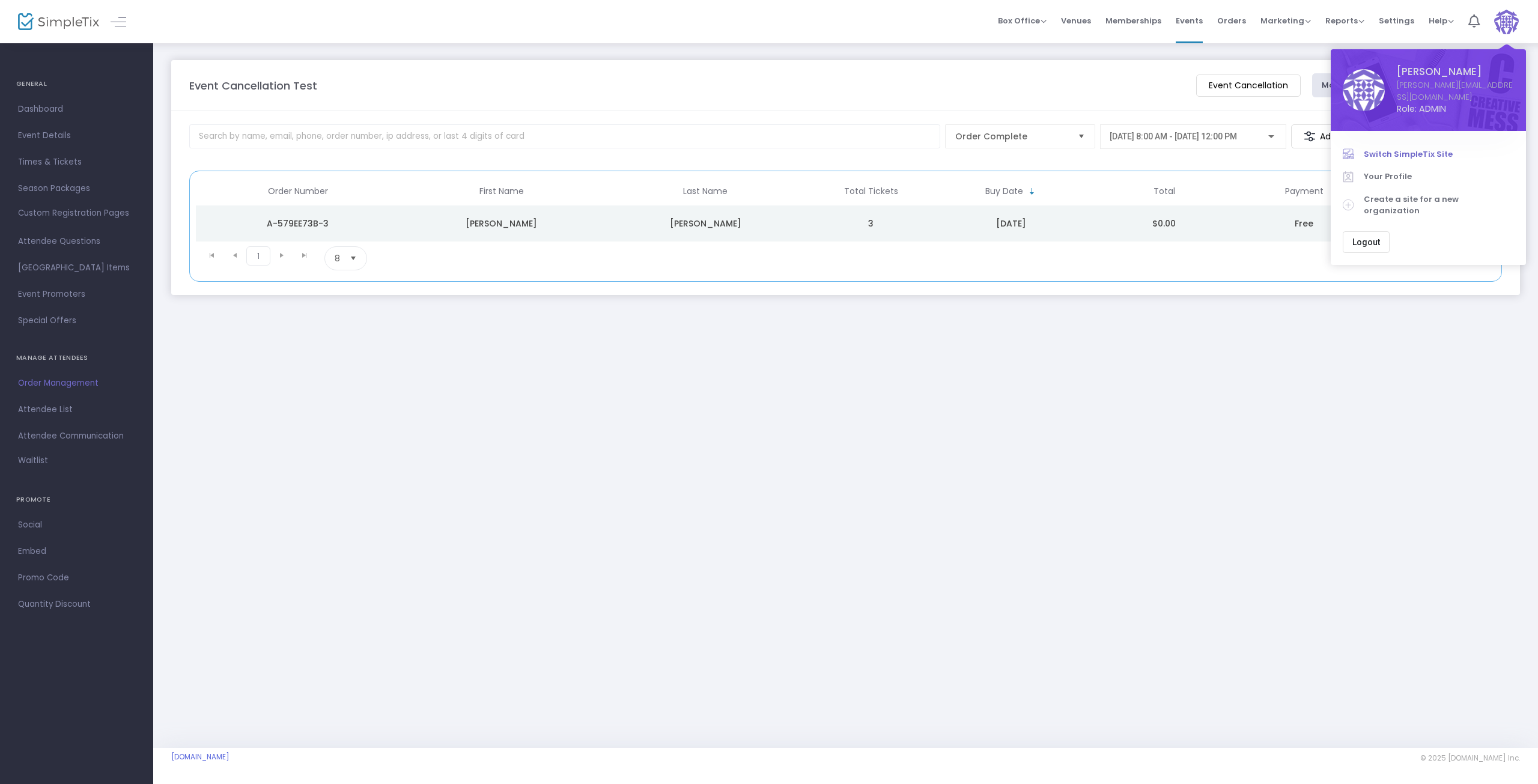
click at [1378, 148] on span "Switch SimpleTix Site" at bounding box center [1439, 154] width 150 height 12
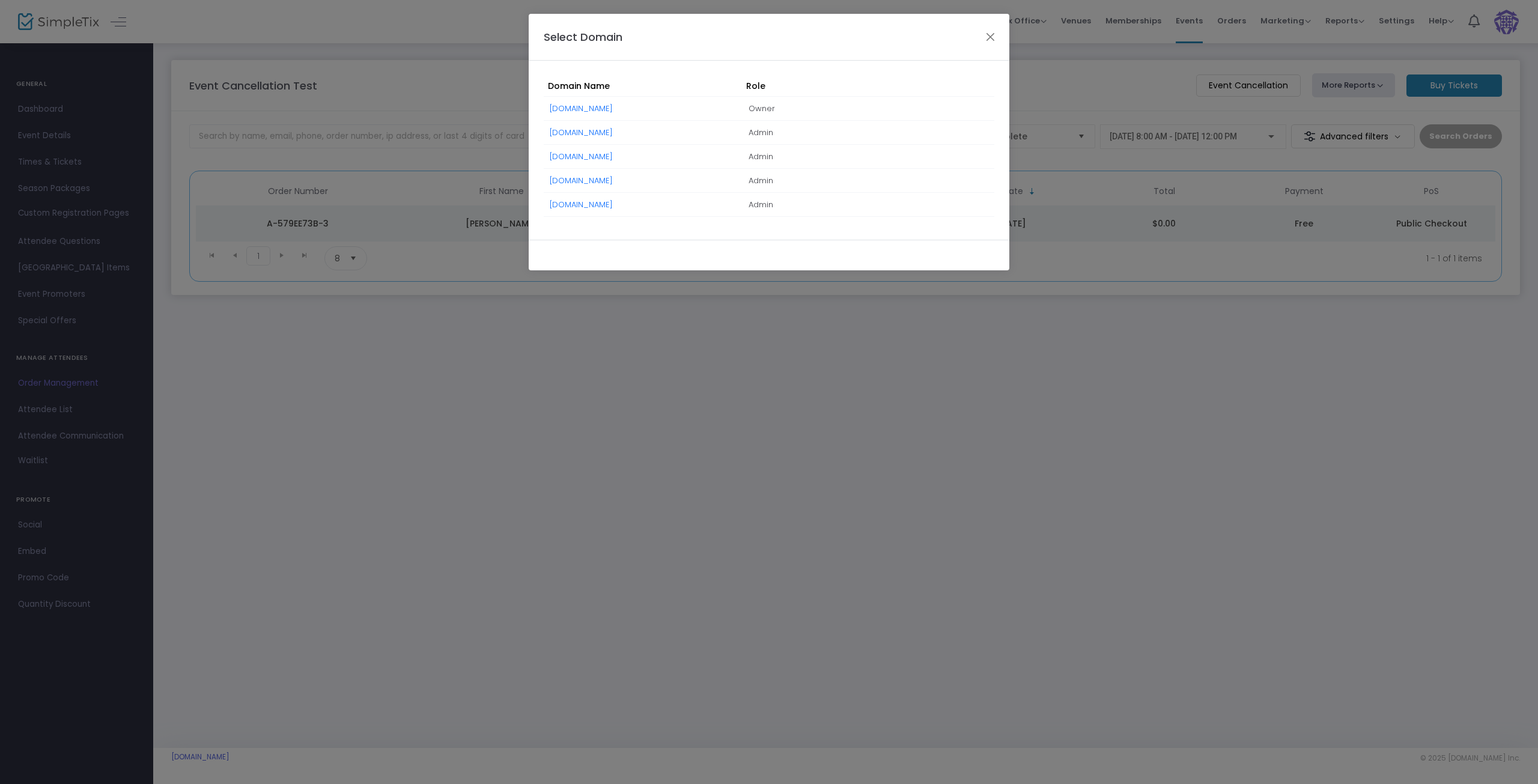
click at [592, 179] on link "[DOMAIN_NAME]" at bounding box center [581, 180] width 63 height 12
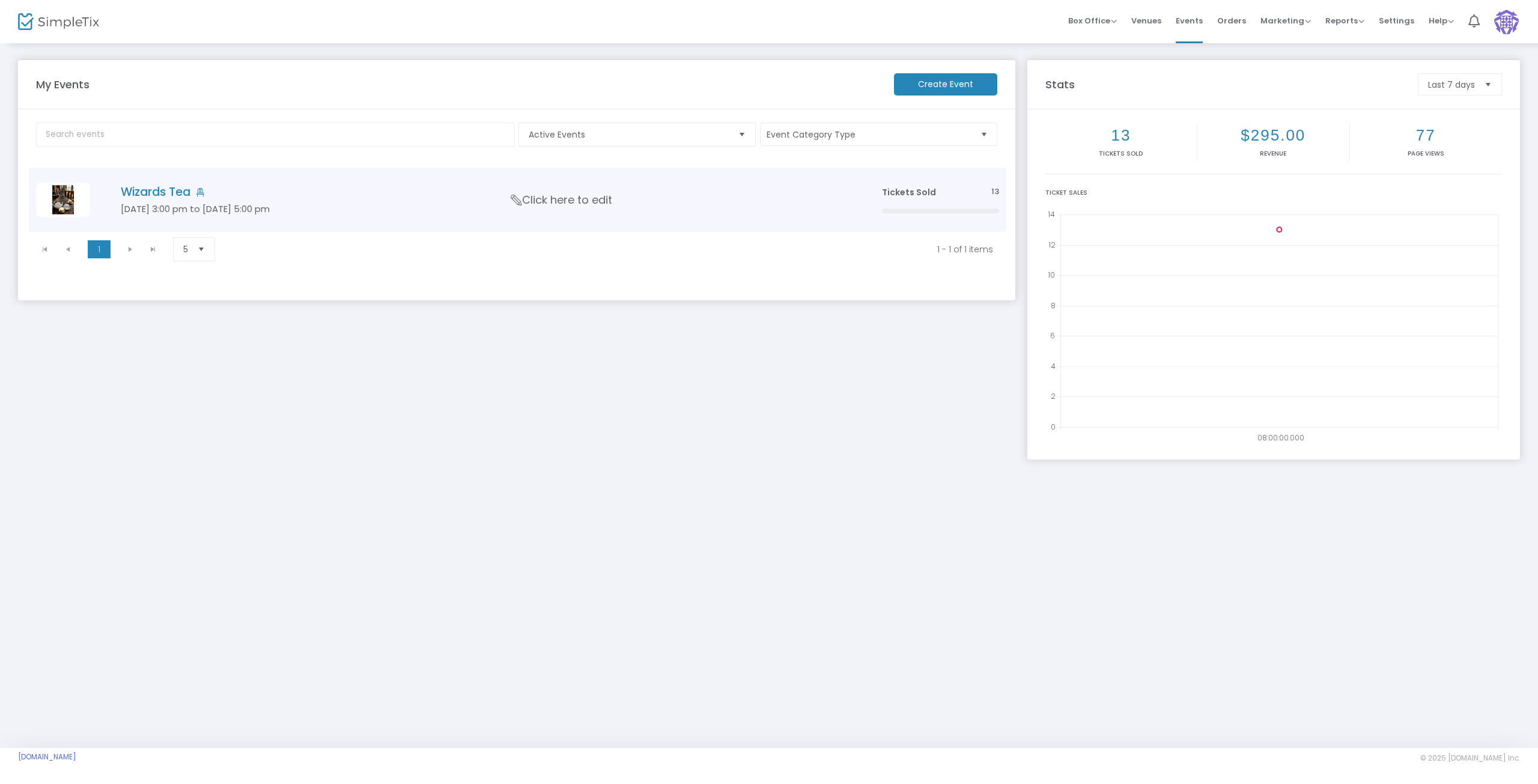
click at [555, 197] on span "Click here to edit" at bounding box center [562, 200] width 101 height 16
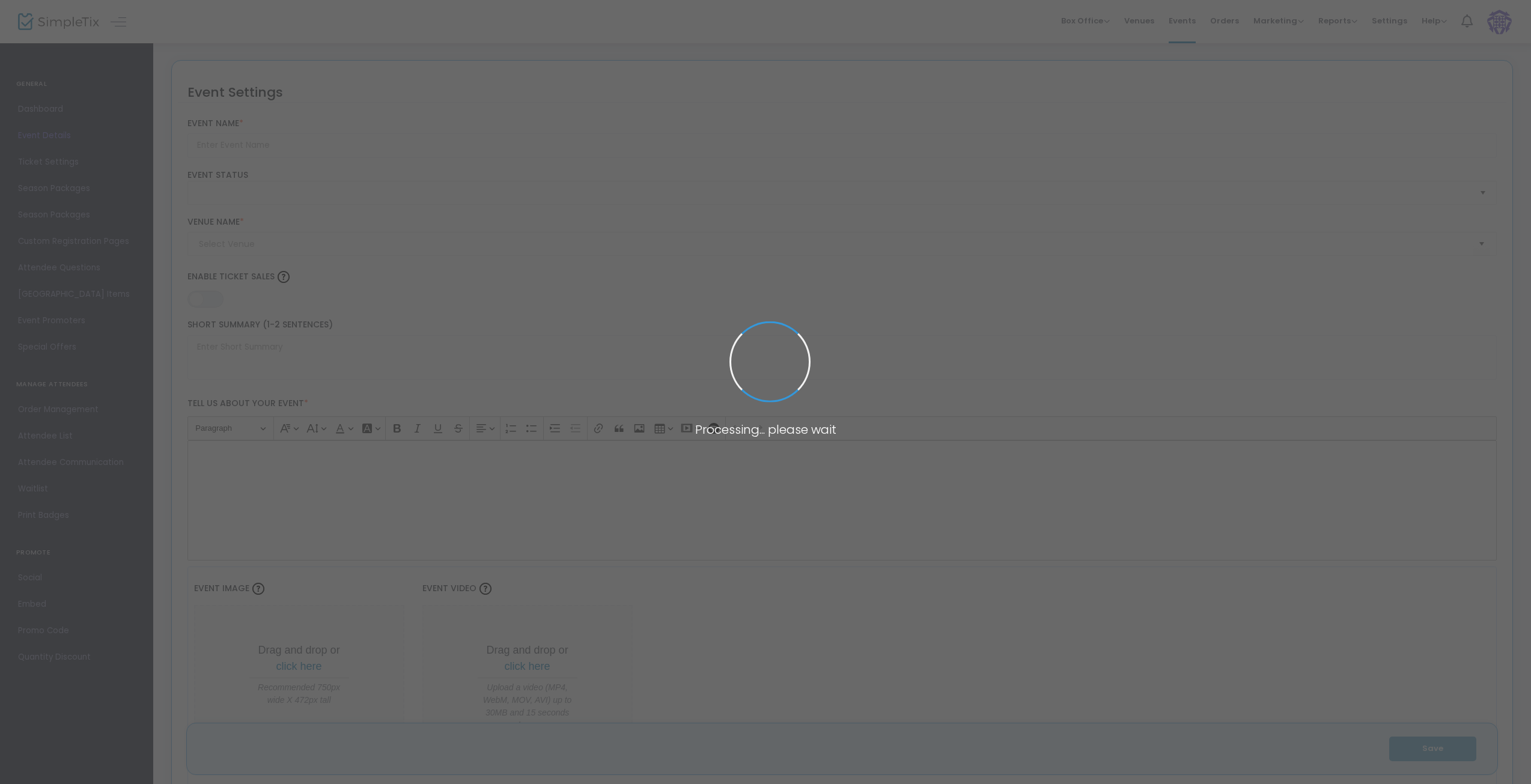
type input "Wizards Tea"
type textarea "Join us for a Wizards Tea in the Great Hall of Novel Pastries Bakery & Cafe [ST…"
type input "6.000 %"
type input "Buy Tickets"
checkbox input "true"
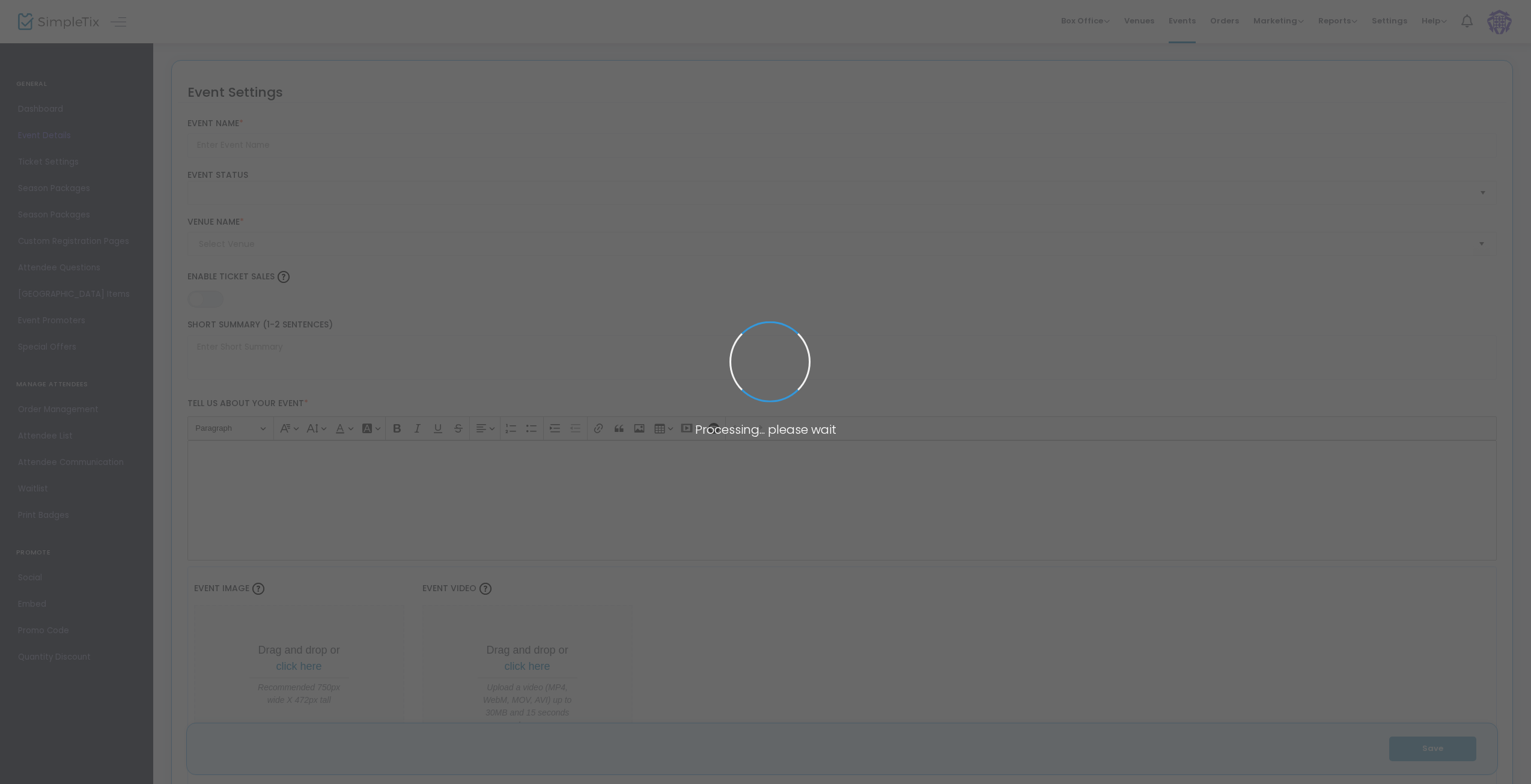
type code "337ILPSTXDEC6R6N7WLWPBK6"
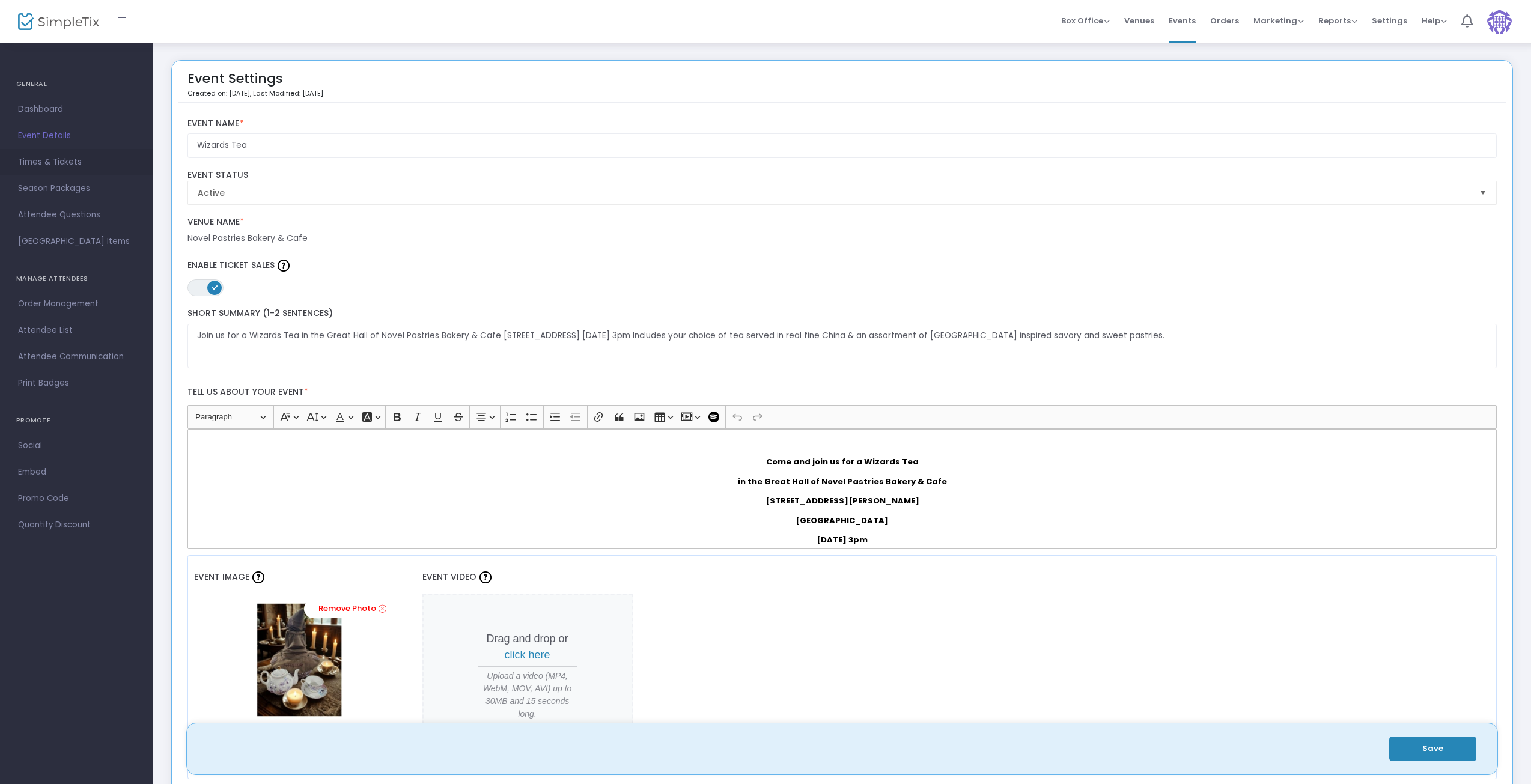
click at [44, 165] on span "Times & Tickets" at bounding box center [76, 162] width 117 height 16
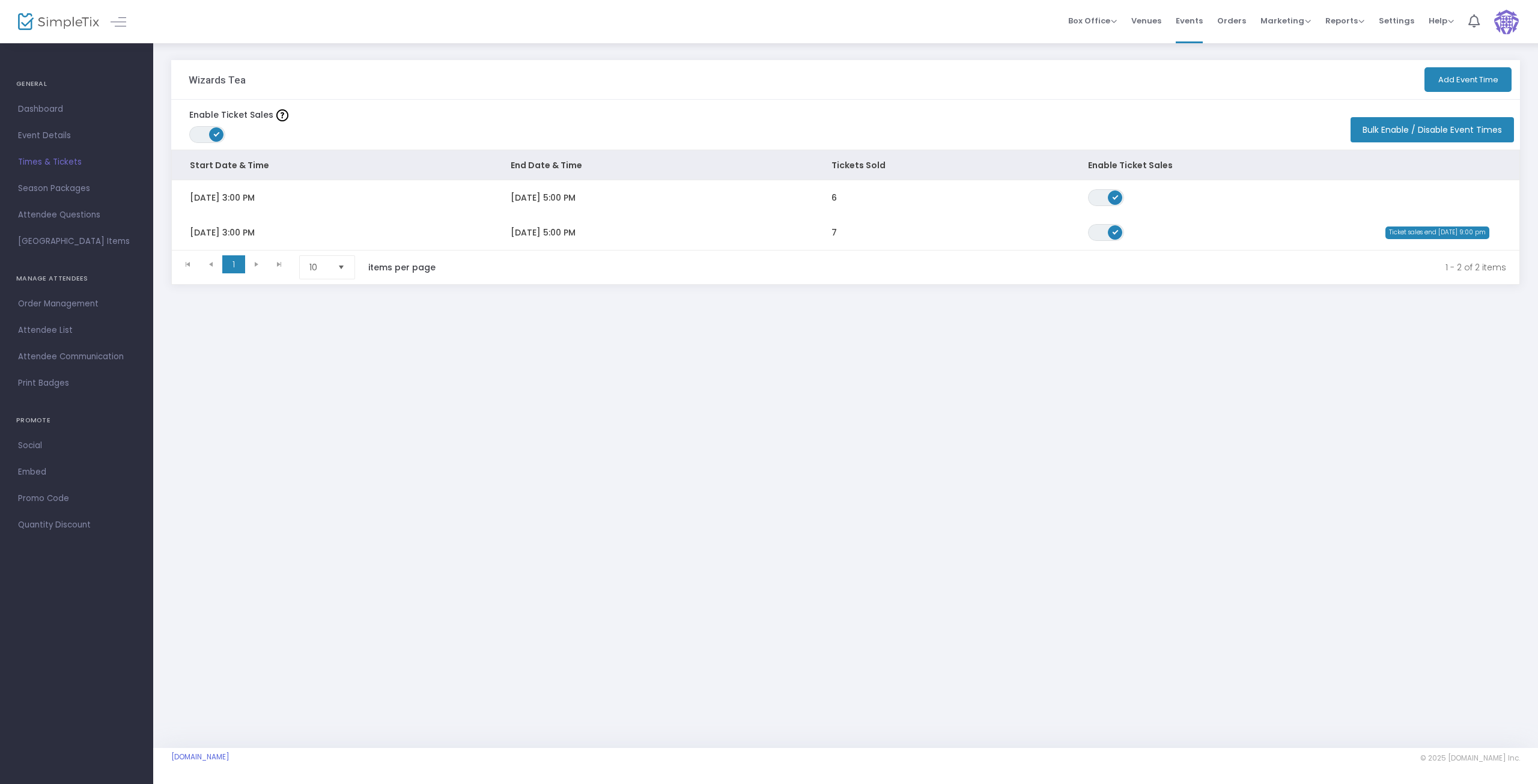
click at [1501, 19] on img at bounding box center [1507, 22] width 25 height 25
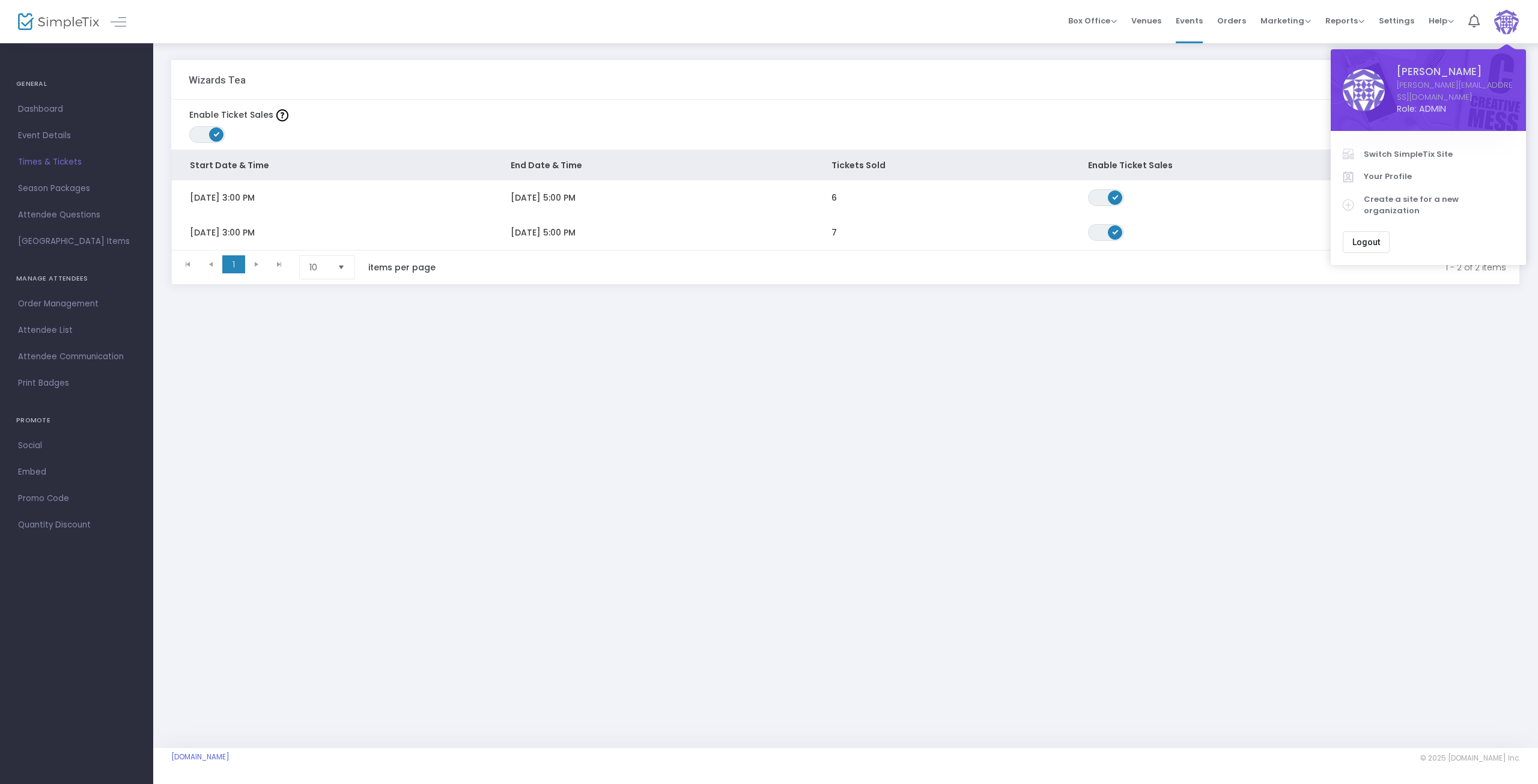
click at [658, 412] on div "Wizards Tea Add Event Time Enable Ticket Sales ON OFF Bulk Enable / Disable Eve…" at bounding box center [846, 395] width 1385 height 706
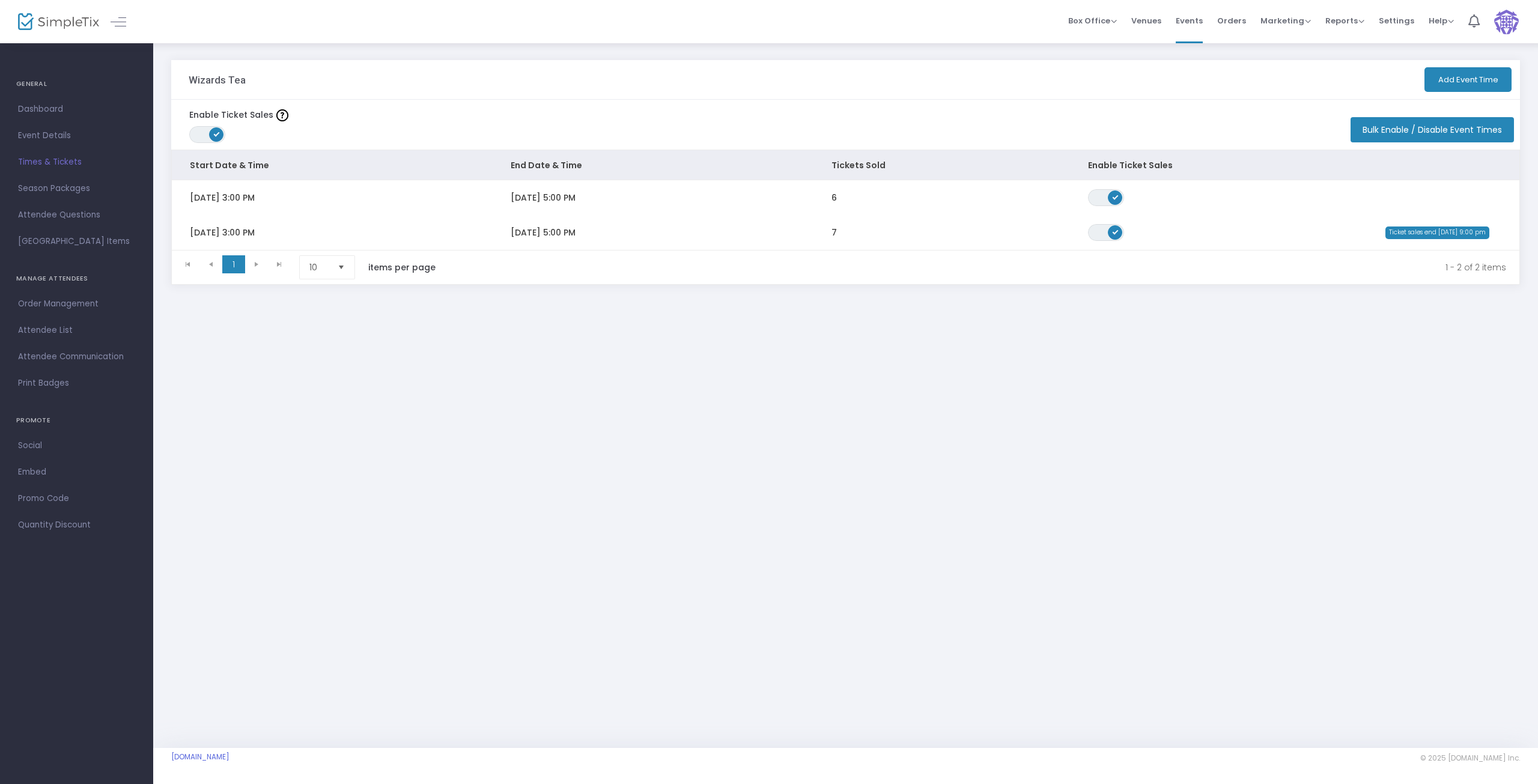
click at [47, 303] on span "Order Management" at bounding box center [76, 304] width 117 height 16
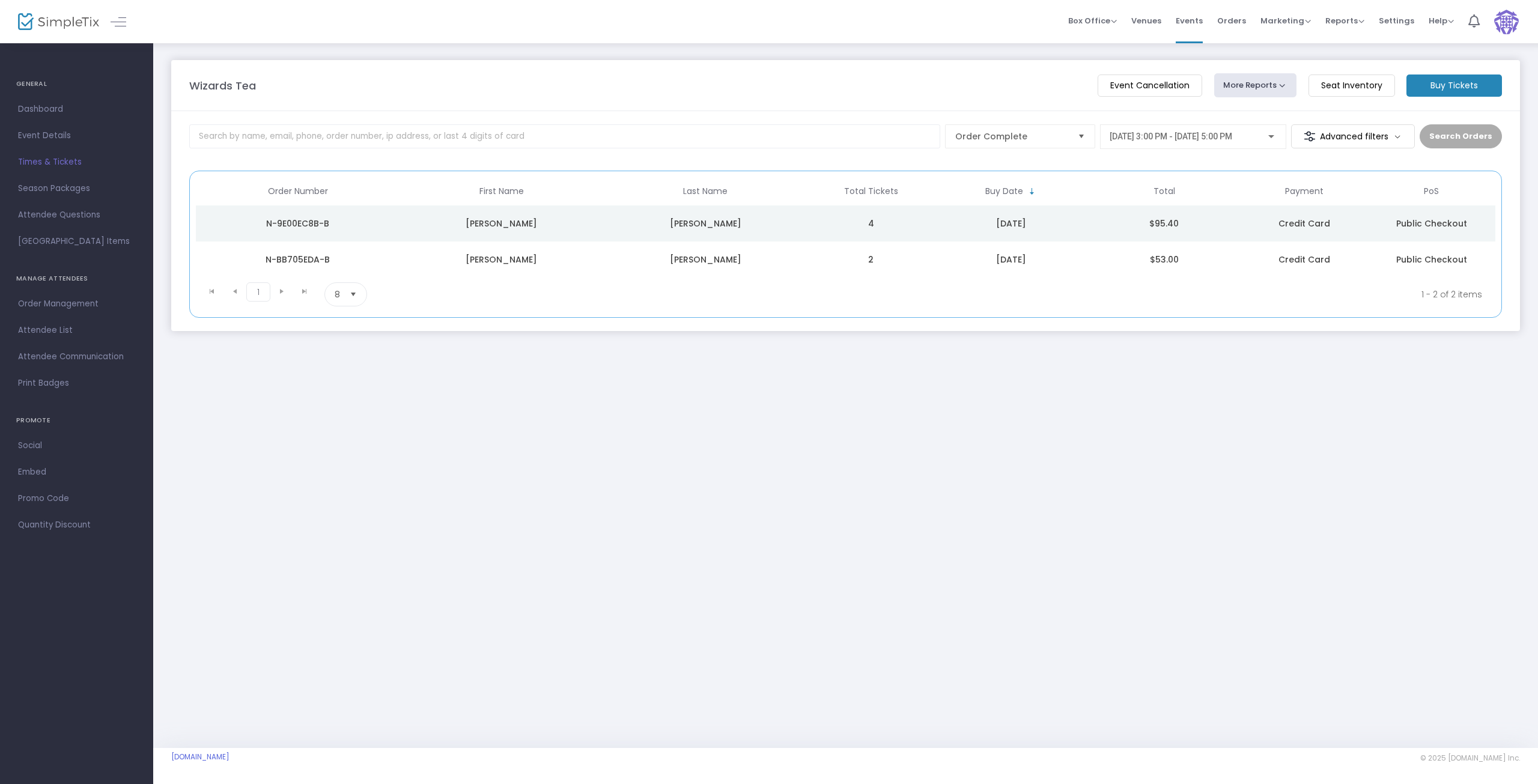
click at [1135, 86] on m-button "Event Cancellation" at bounding box center [1150, 85] width 105 height 23
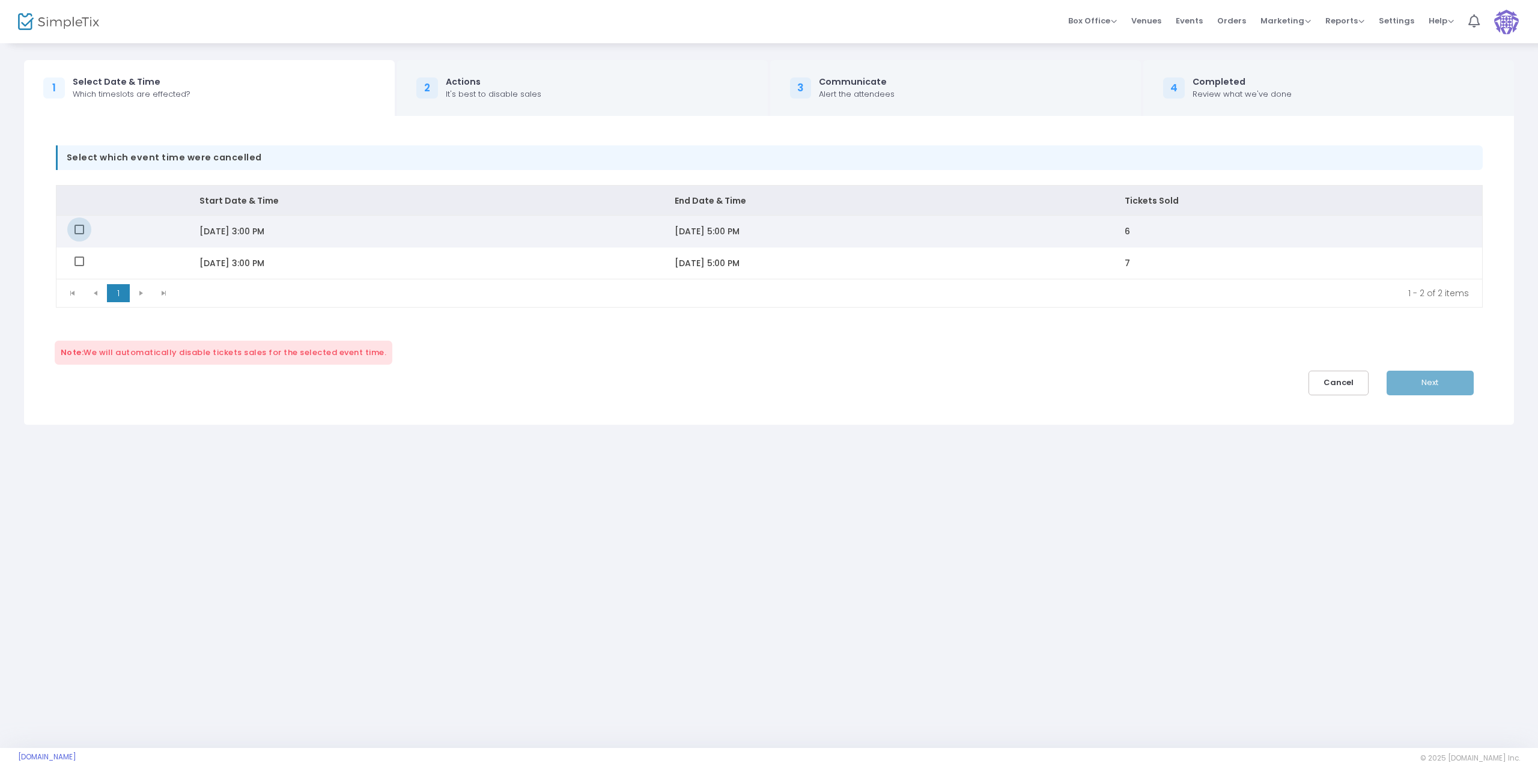
click at [77, 231] on span "Data table" at bounding box center [79, 229] width 9 height 9
click at [78, 235] on input "Data table" at bounding box center [78, 235] width 1 height 1
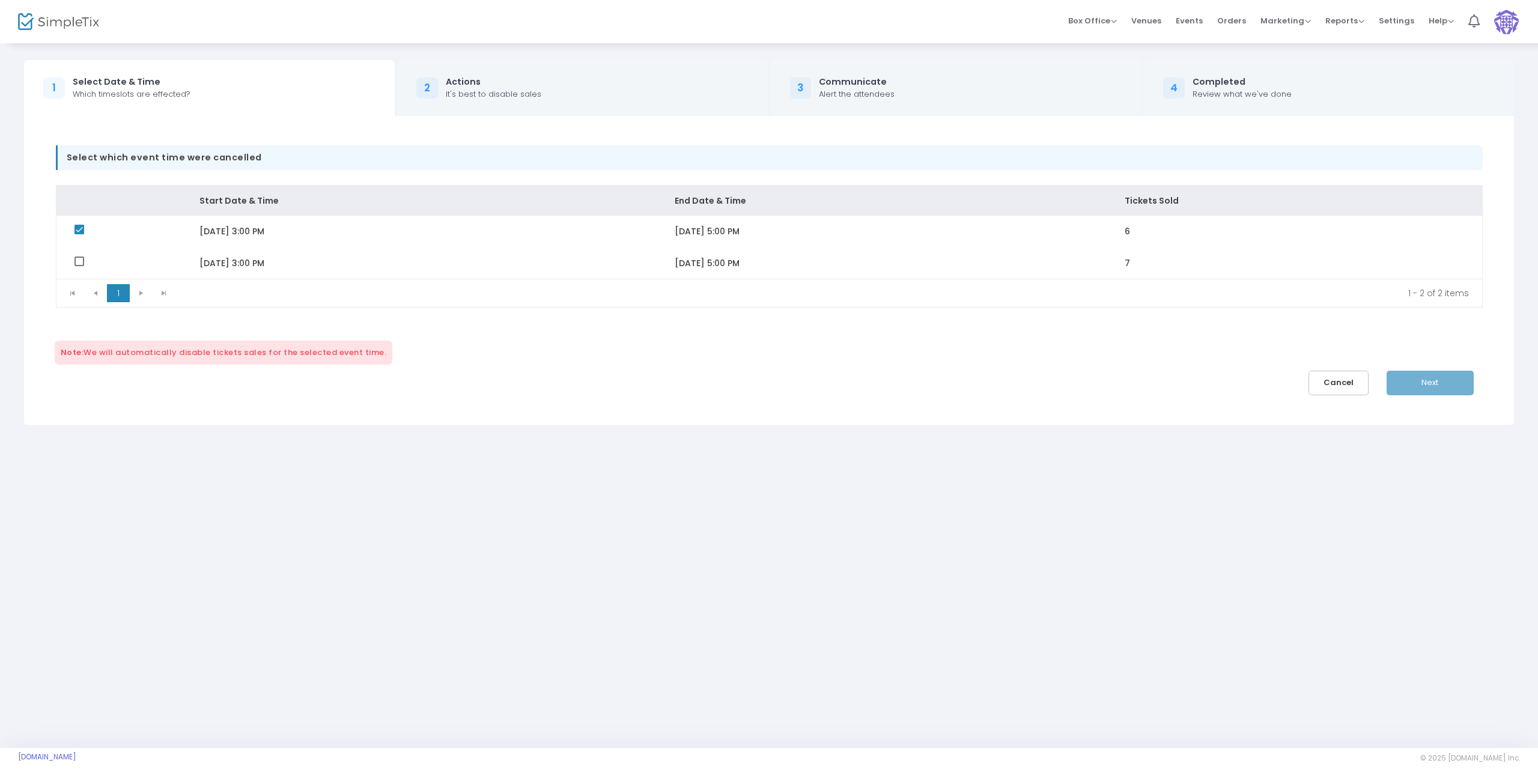
click at [537, 345] on div "Note: We will automatically disable tickets sales for the selected event time. …" at bounding box center [769, 368] width 1457 height 54
click at [1419, 378] on div "Next" at bounding box center [1439, 383] width 105 height 25
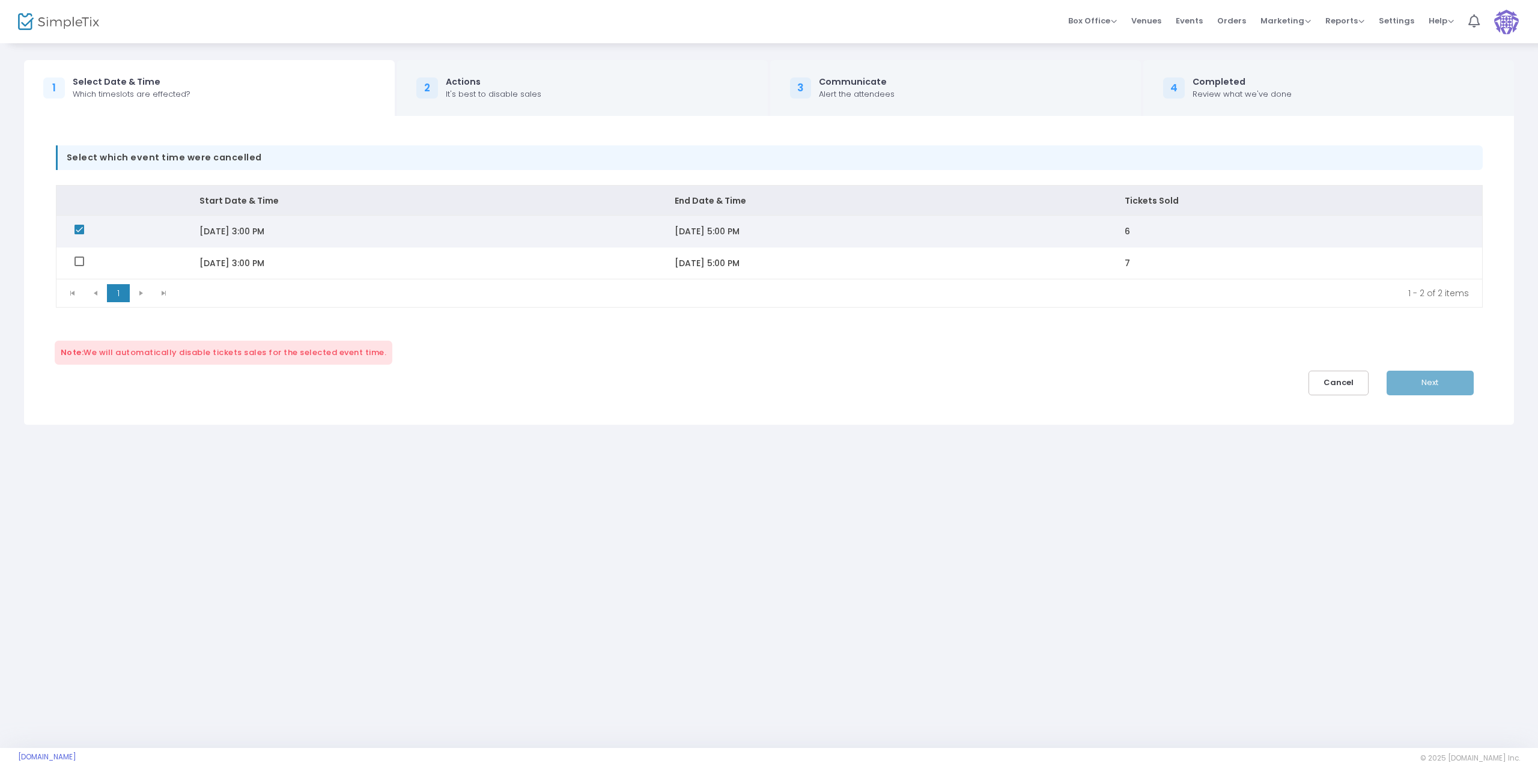
click at [77, 232] on span "Data table" at bounding box center [79, 229] width 9 height 9
click at [78, 235] on input "Data table" at bounding box center [78, 235] width 1 height 1
checkbox input "false"
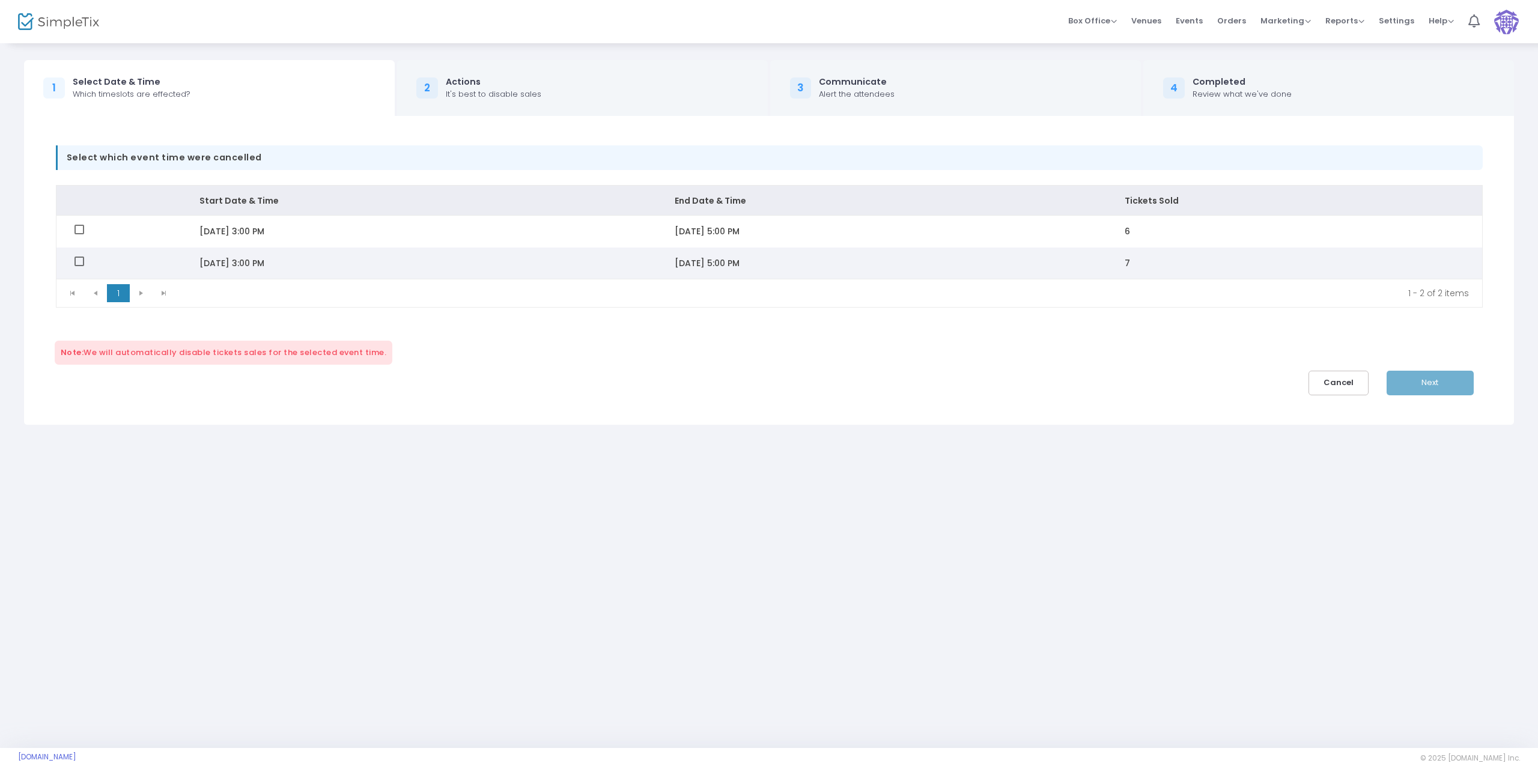
click at [81, 266] on span "Data table" at bounding box center [79, 261] width 9 height 9
click at [79, 266] on input "Data table" at bounding box center [78, 266] width 1 height 1
click at [81, 264] on span "Data table" at bounding box center [79, 261] width 9 height 9
click at [79, 266] on input "Data table" at bounding box center [78, 266] width 1 height 1
checkbox input "false"
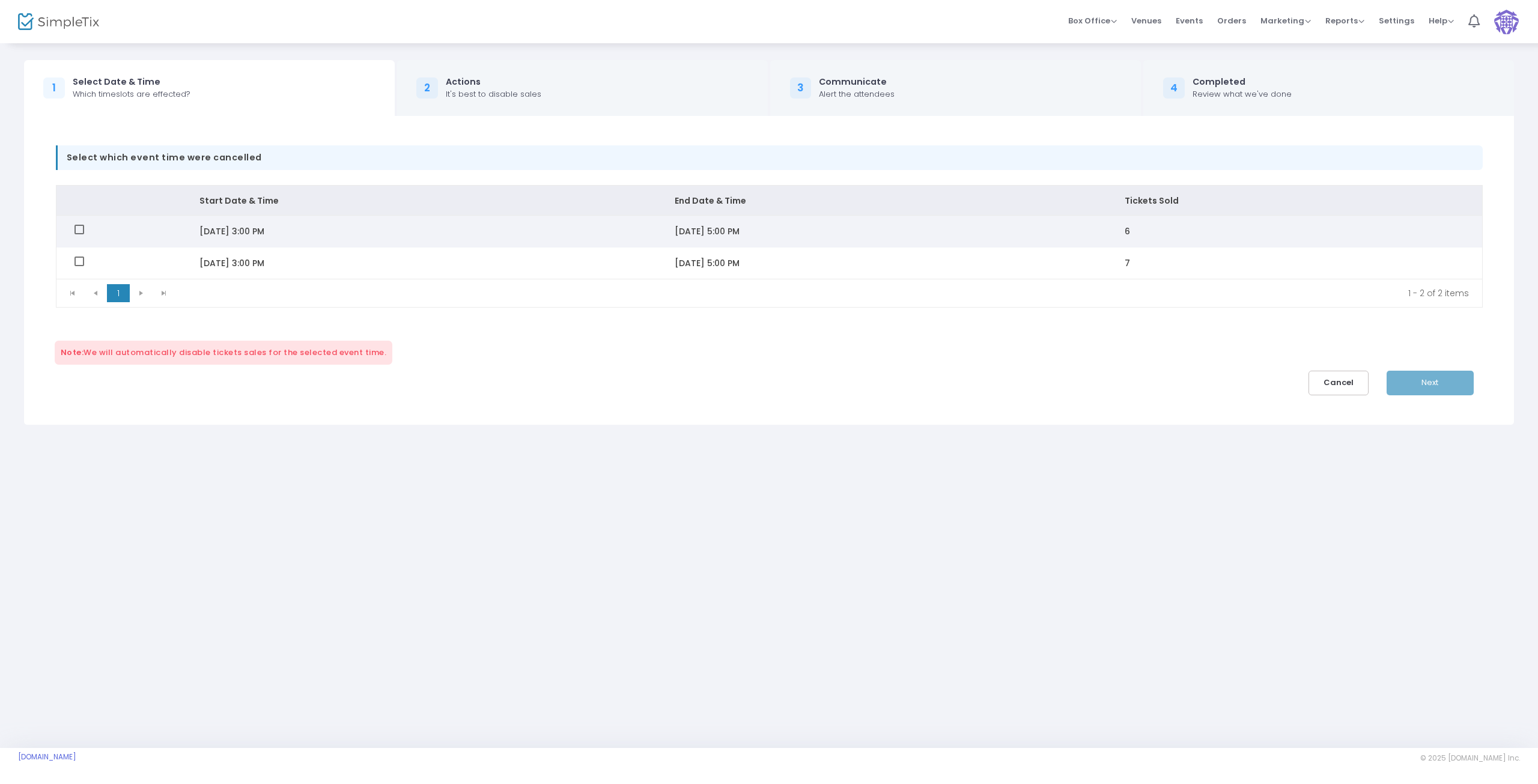
click at [256, 236] on td "9/13/2025 3:00 PM" at bounding box center [419, 232] width 476 height 32
drag, startPoint x: 78, startPoint y: 232, endPoint x: 78, endPoint y: 246, distance: 14.0
click at [78, 232] on span "Data table" at bounding box center [79, 229] width 9 height 9
click at [78, 235] on input "Data table" at bounding box center [78, 235] width 1 height 1
checkbox input "true"
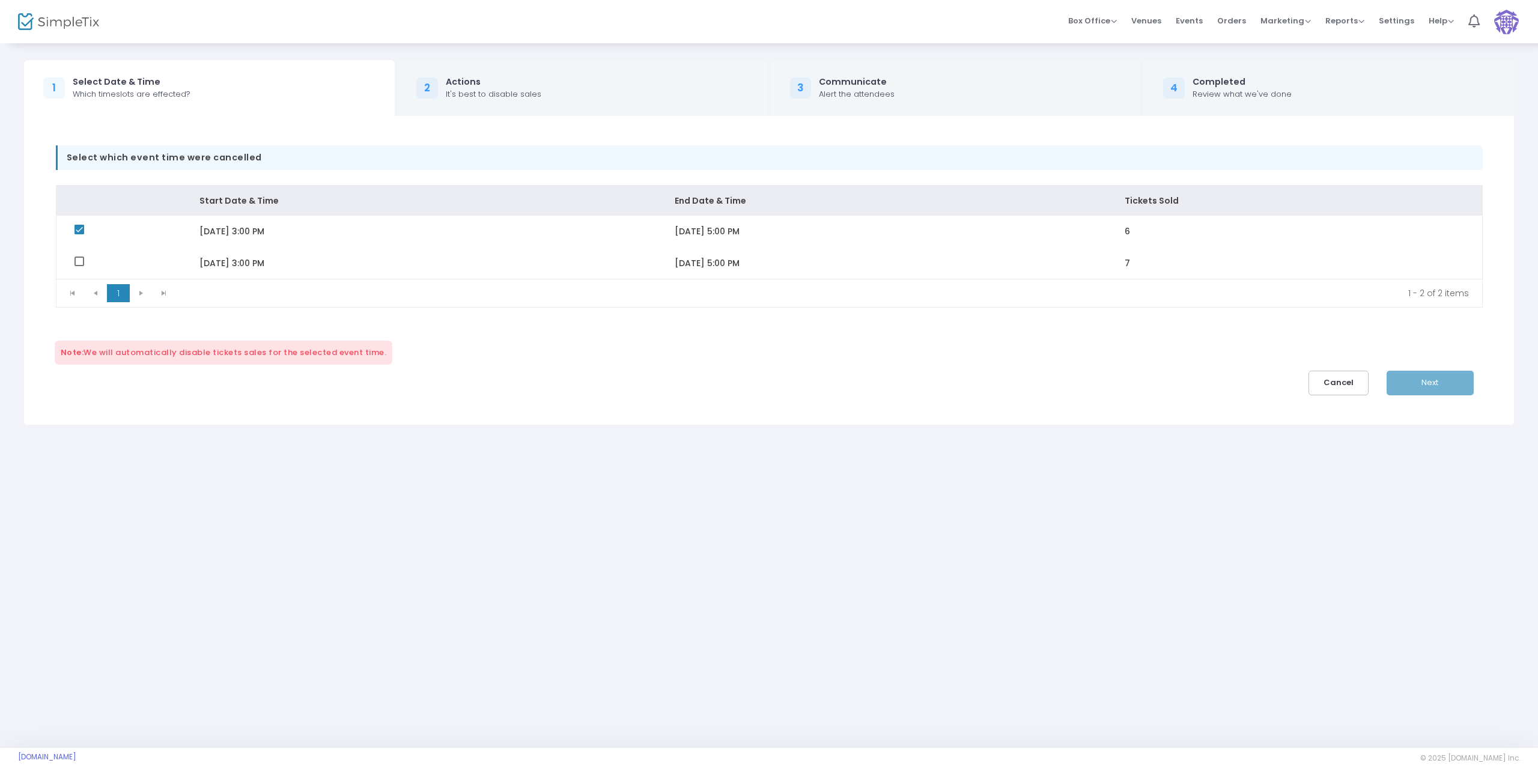
click at [1436, 385] on div "Next" at bounding box center [1439, 383] width 105 height 25
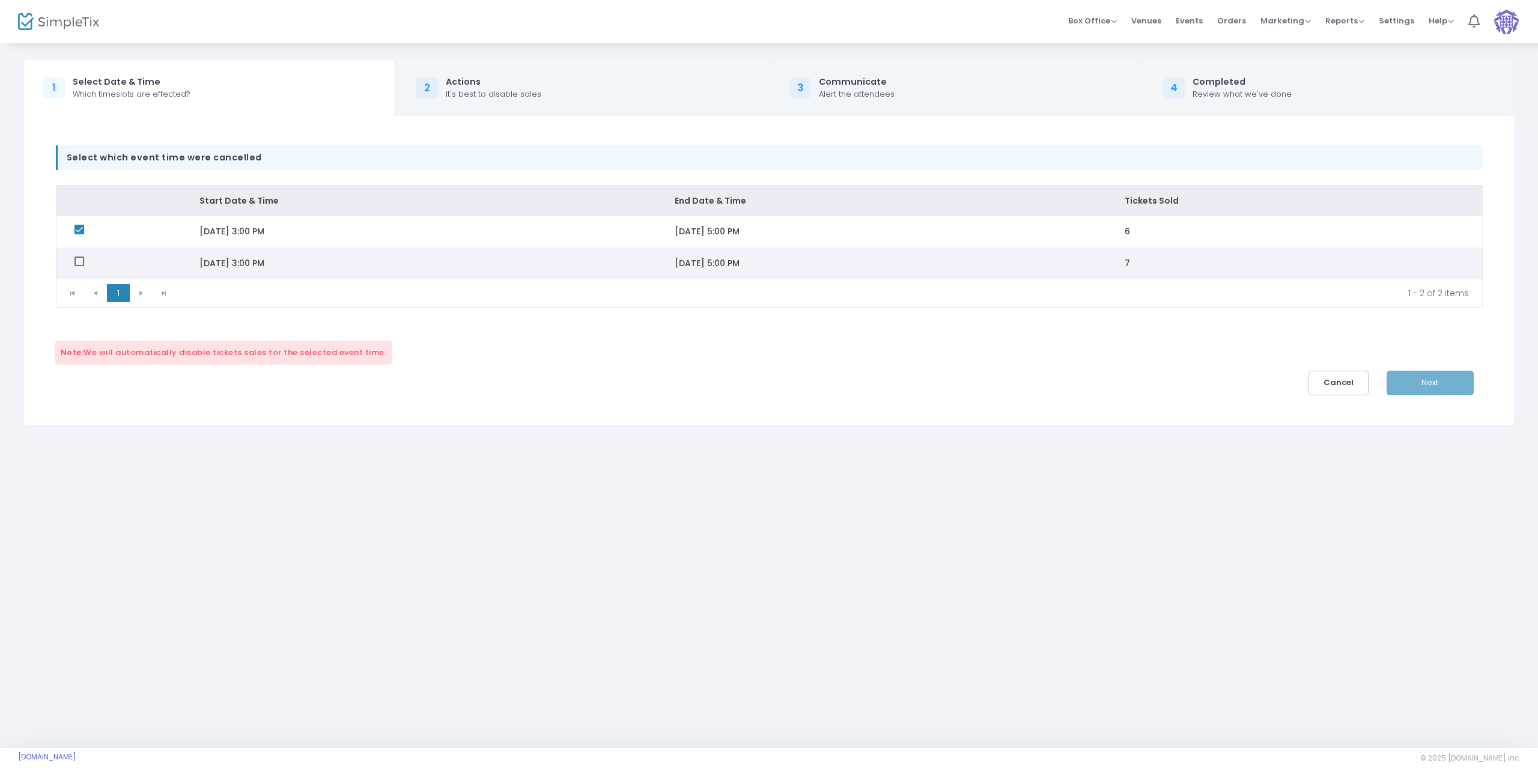
click at [75, 258] on span "Data table" at bounding box center [79, 261] width 9 height 9
click at [78, 266] on input "Data table" at bounding box center [78, 266] width 1 height 1
checkbox input "true"
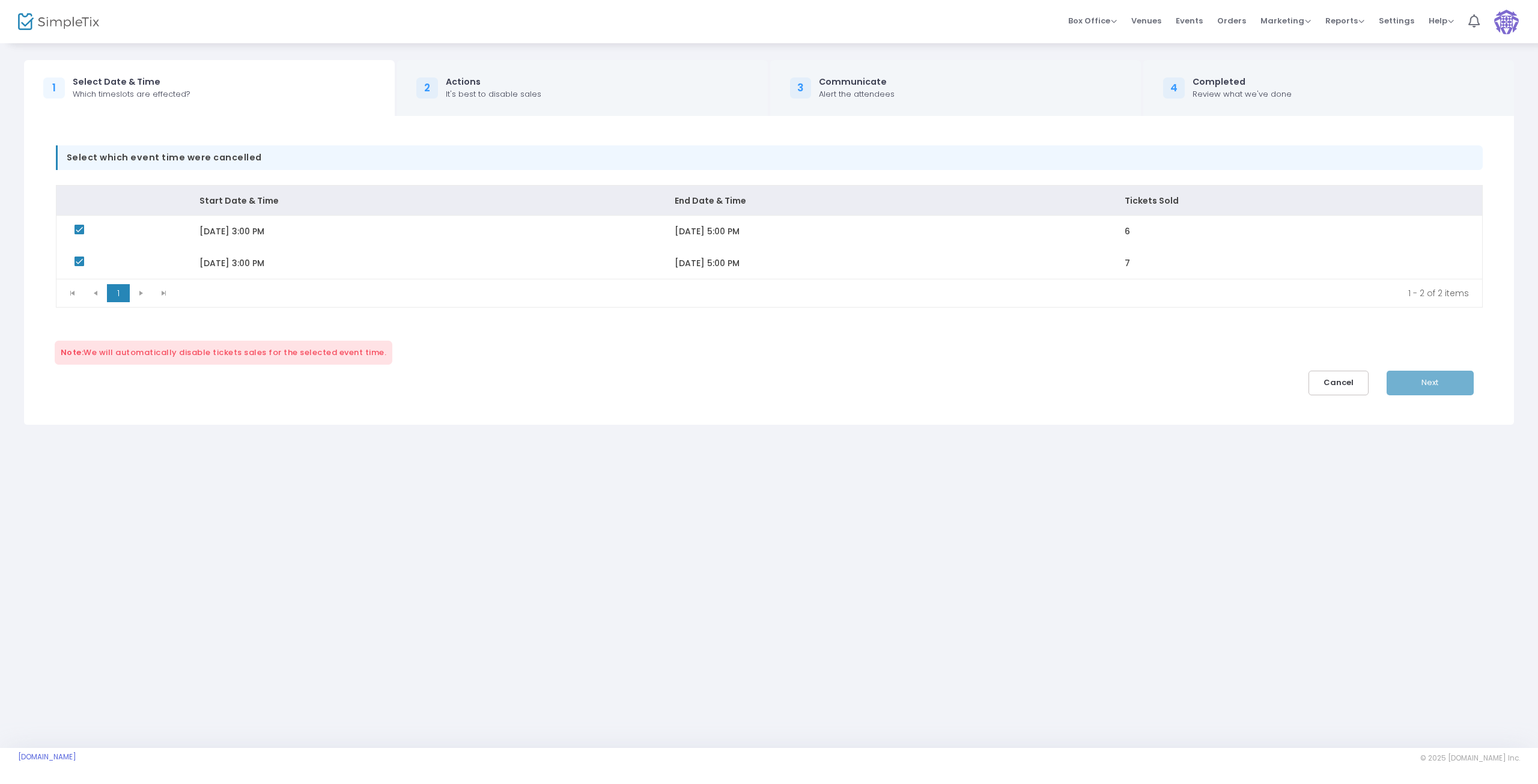
click at [1451, 381] on div "Next" at bounding box center [1439, 383] width 105 height 25
click at [489, 85] on div "Actions" at bounding box center [493, 82] width 96 height 12
click at [120, 83] on div "Select Date & Time" at bounding box center [132, 82] width 118 height 12
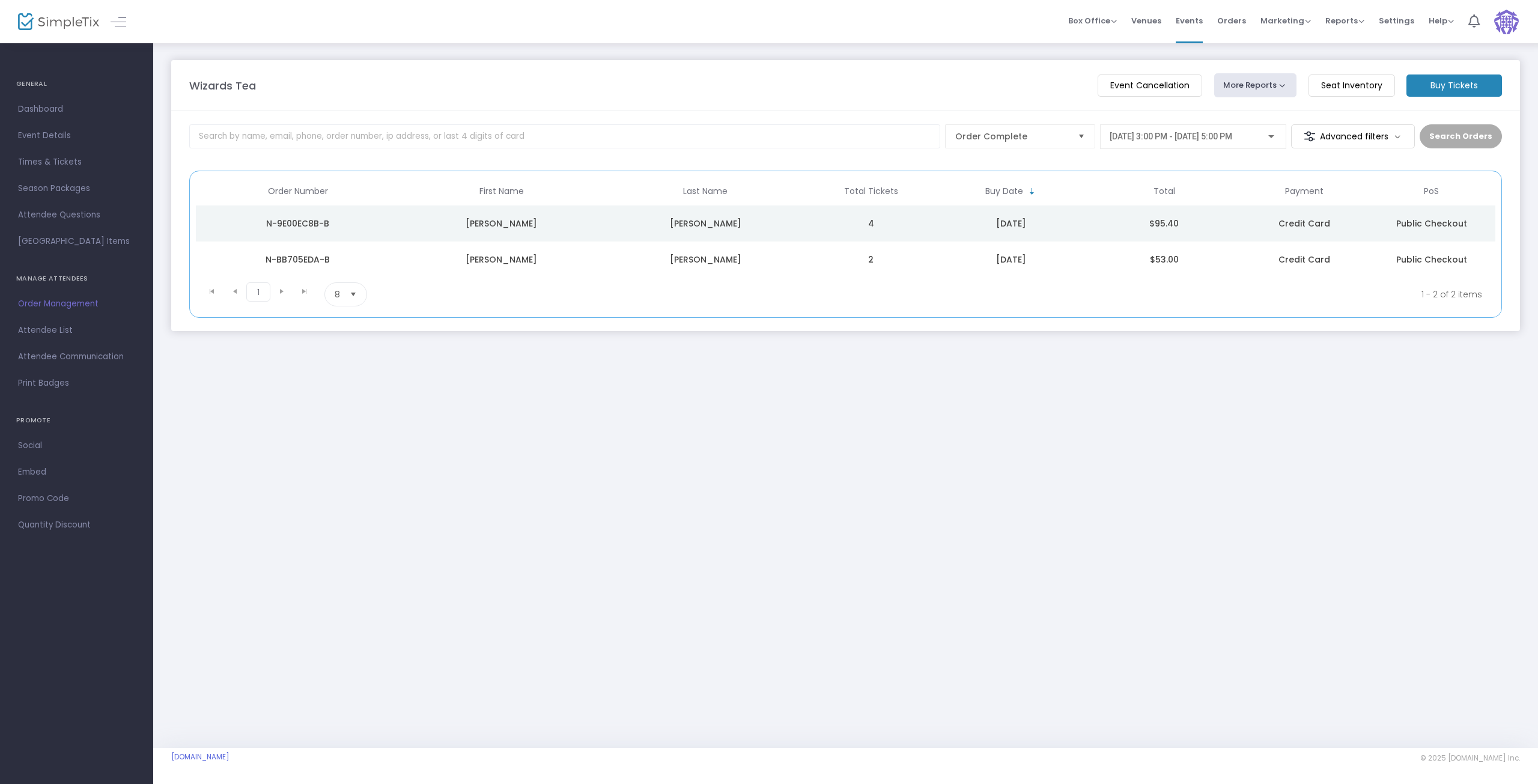
click at [1156, 82] on m-button "Event Cancellation" at bounding box center [1150, 85] width 105 height 23
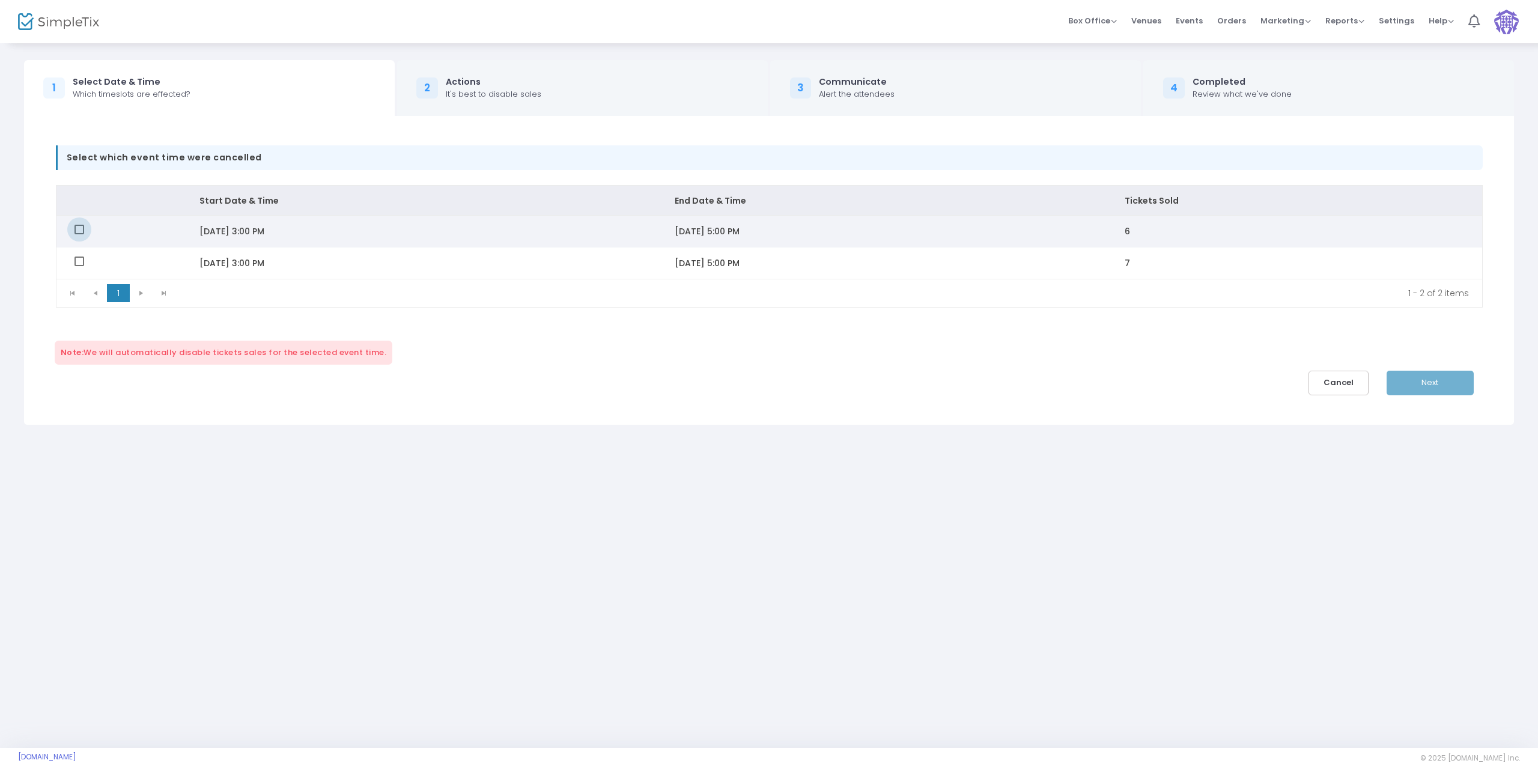
click at [82, 228] on span "Data table" at bounding box center [79, 229] width 9 height 9
click at [79, 235] on input "Data table" at bounding box center [78, 235] width 1 height 1
checkbox input "true"
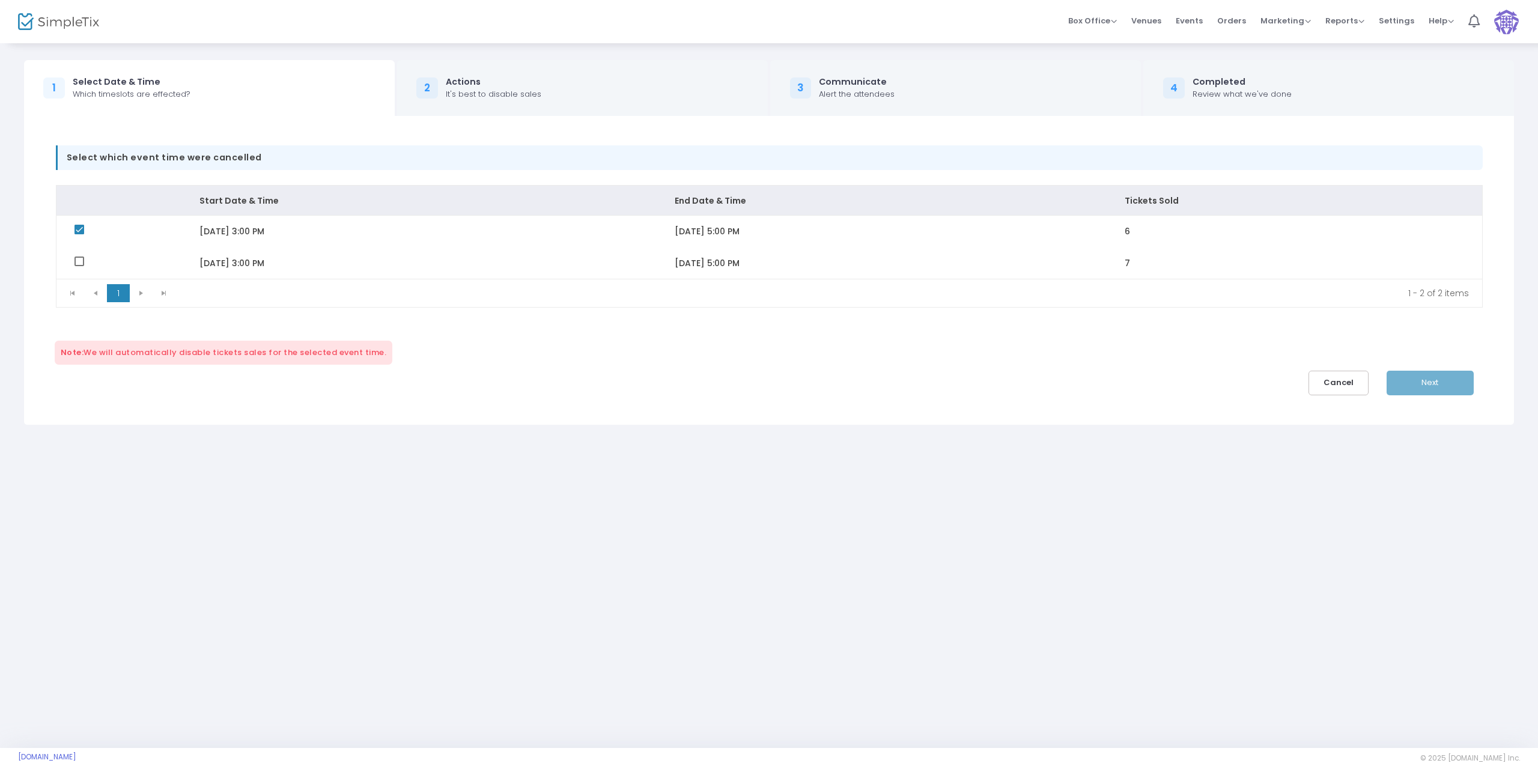
click at [194, 158] on span "Select which event time were cancelled" at bounding box center [769, 158] width 1427 height 25
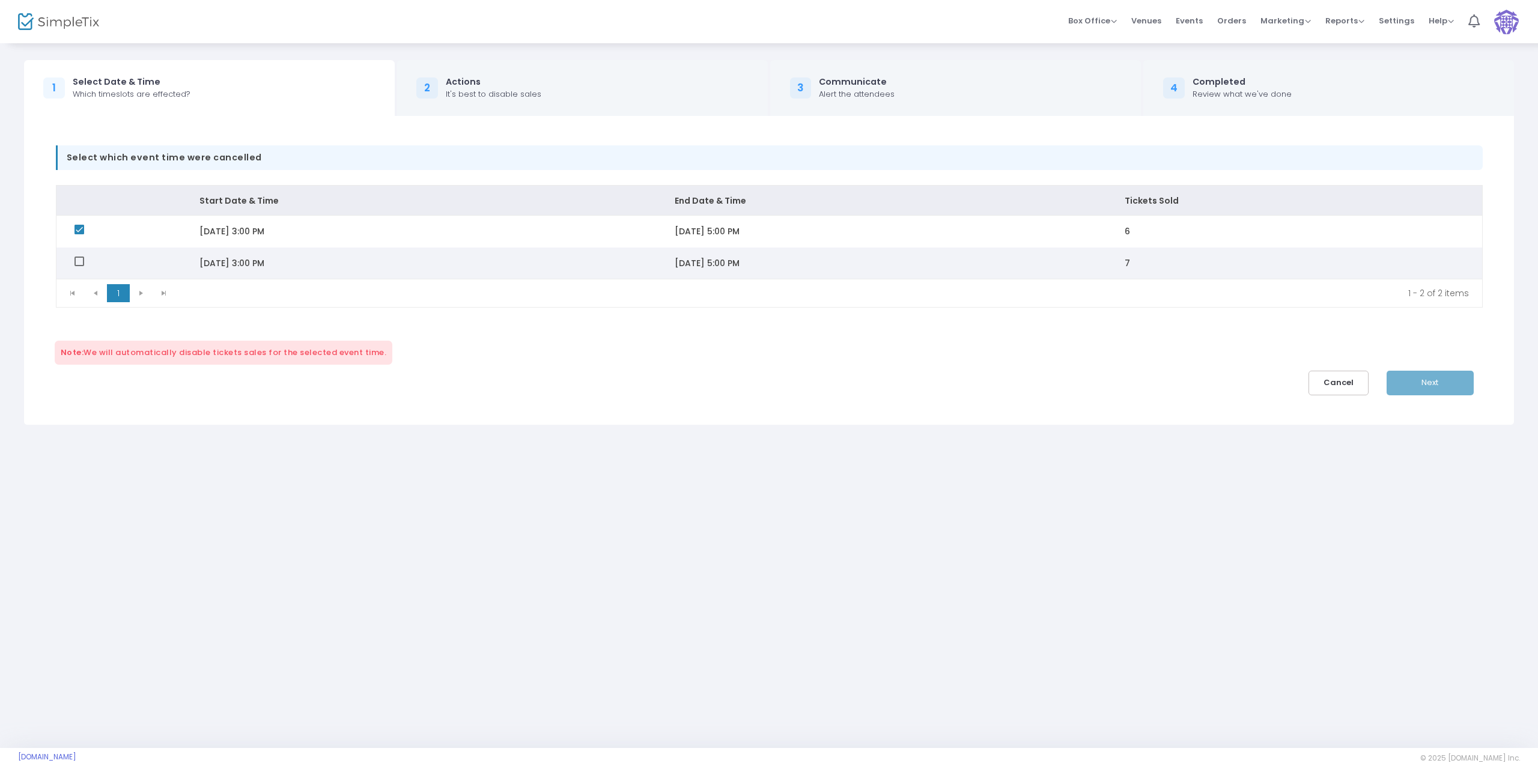
click at [80, 256] on span "Data table" at bounding box center [79, 261] width 9 height 9
click at [79, 266] on input "Data table" at bounding box center [78, 266] width 1 height 1
checkbox input "true"
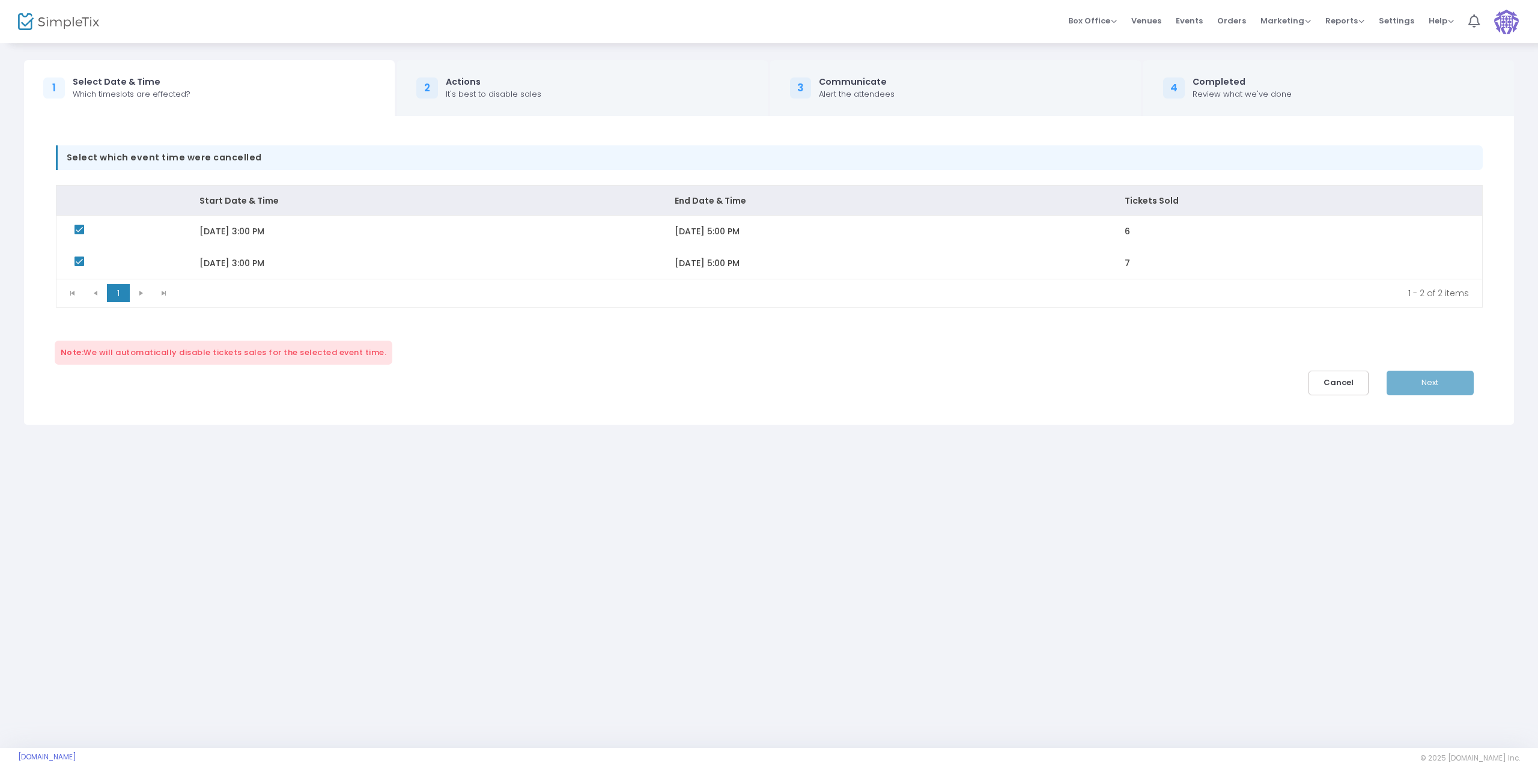
click at [78, 350] on span "Note:" at bounding box center [72, 352] width 23 height 12
click at [1435, 383] on div "Next" at bounding box center [1439, 383] width 105 height 25
click at [1436, 387] on div "Next" at bounding box center [1439, 383] width 105 height 25
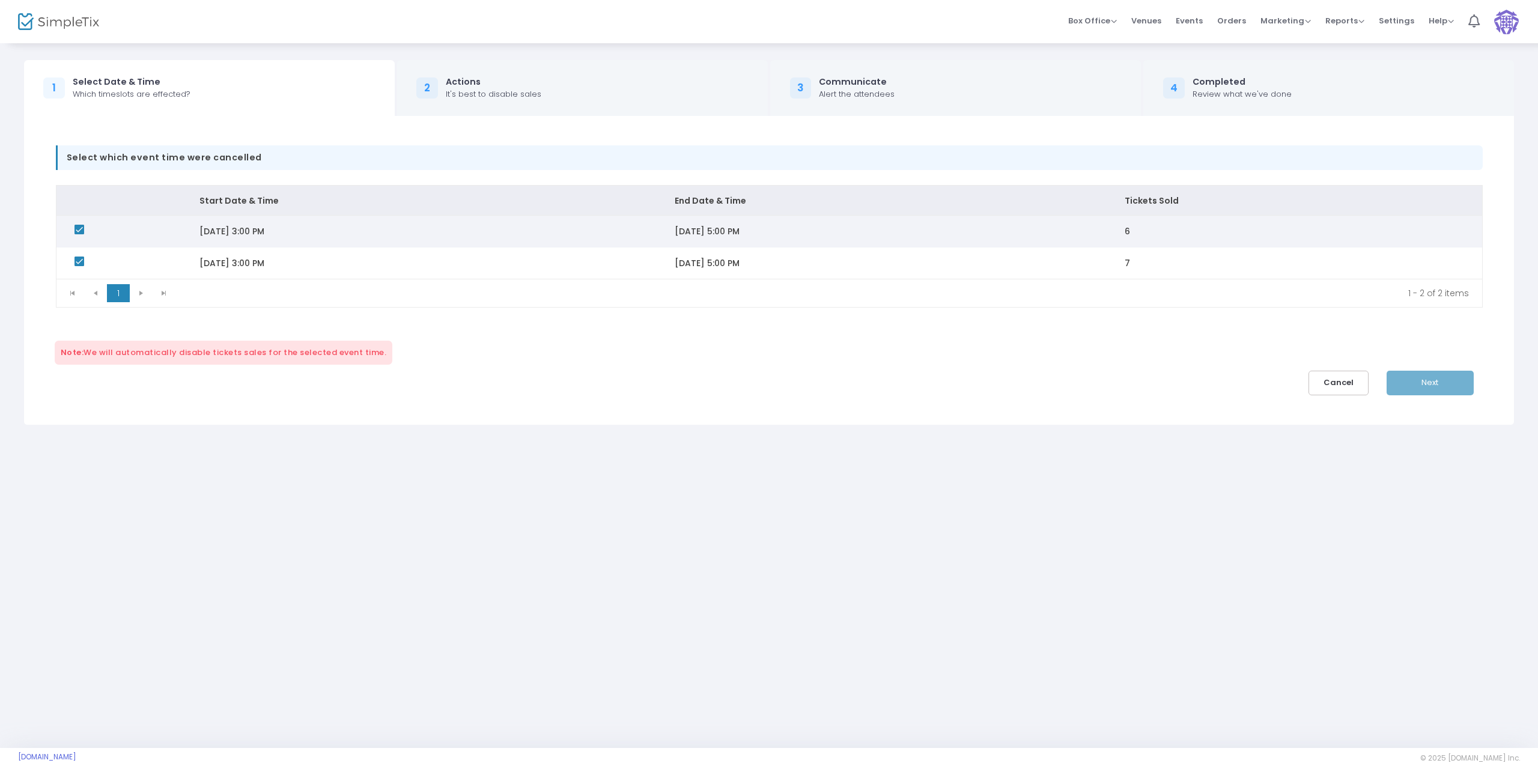
click at [1016, 223] on td "9/13/2025 5:00 PM" at bounding box center [881, 232] width 450 height 32
click at [1010, 235] on td "9/13/2025 5:00 PM" at bounding box center [881, 232] width 450 height 32
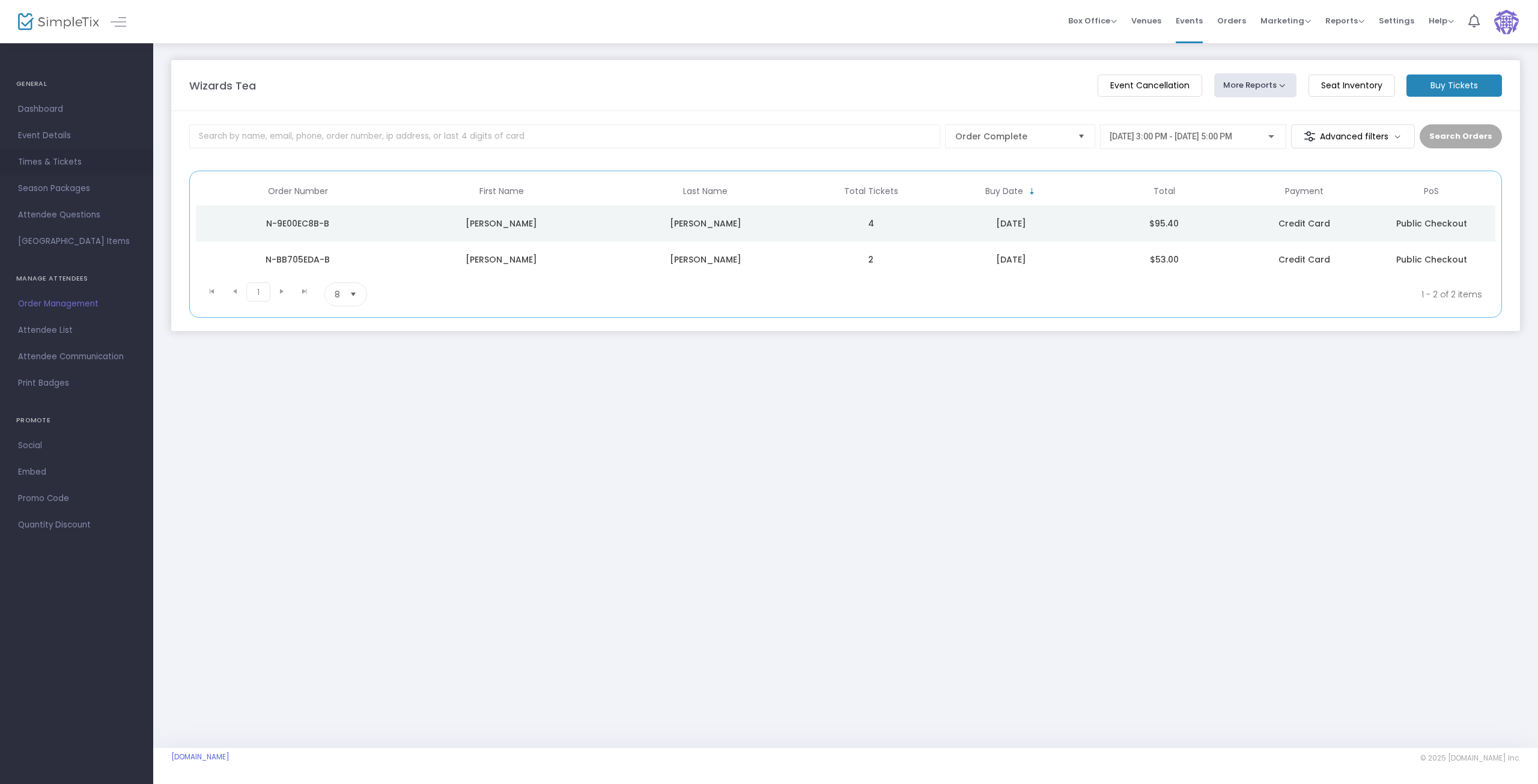
click at [56, 166] on span "Times & Tickets" at bounding box center [76, 162] width 117 height 16
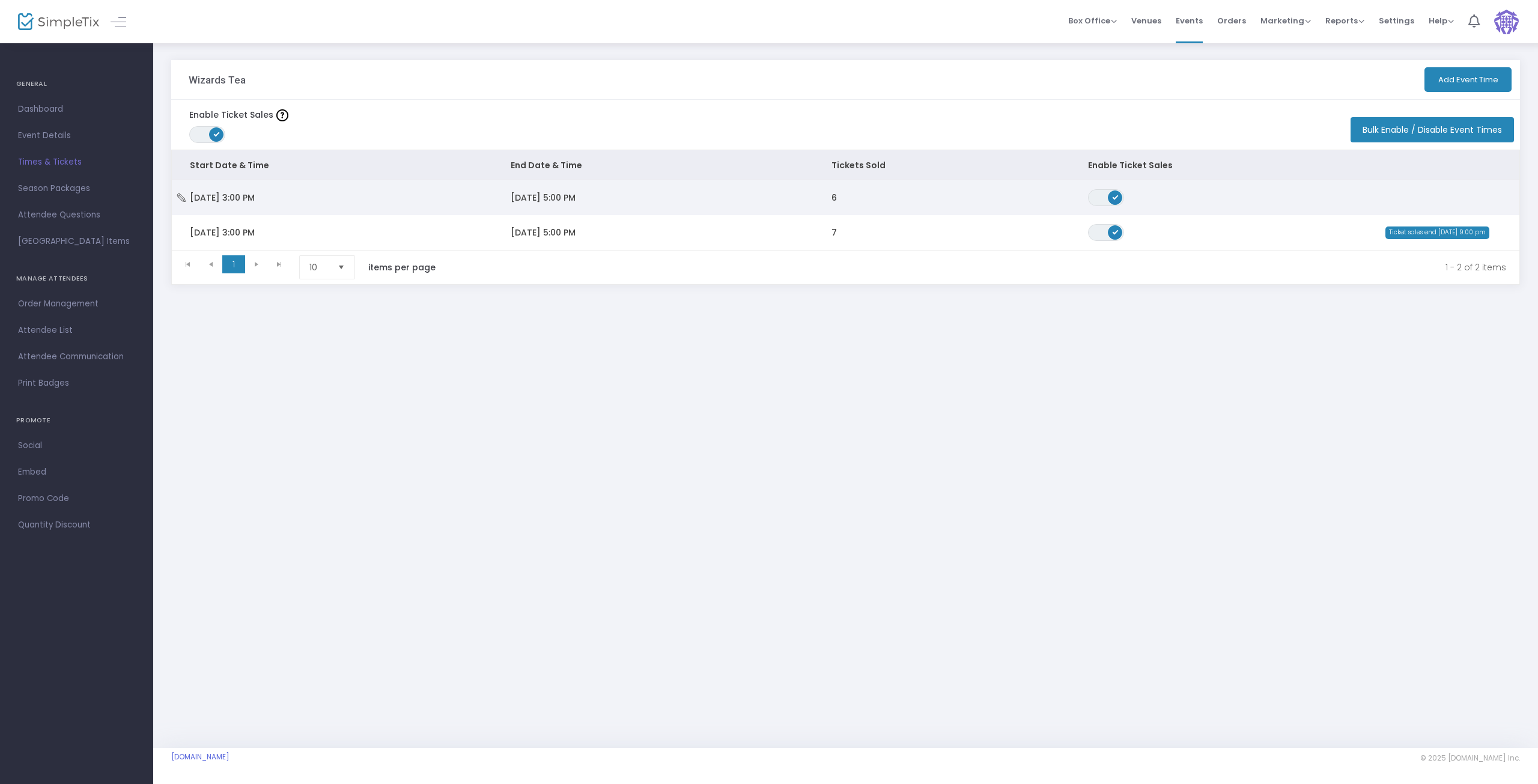
drag, startPoint x: 586, startPoint y: 202, endPoint x: 591, endPoint y: 226, distance: 24.5
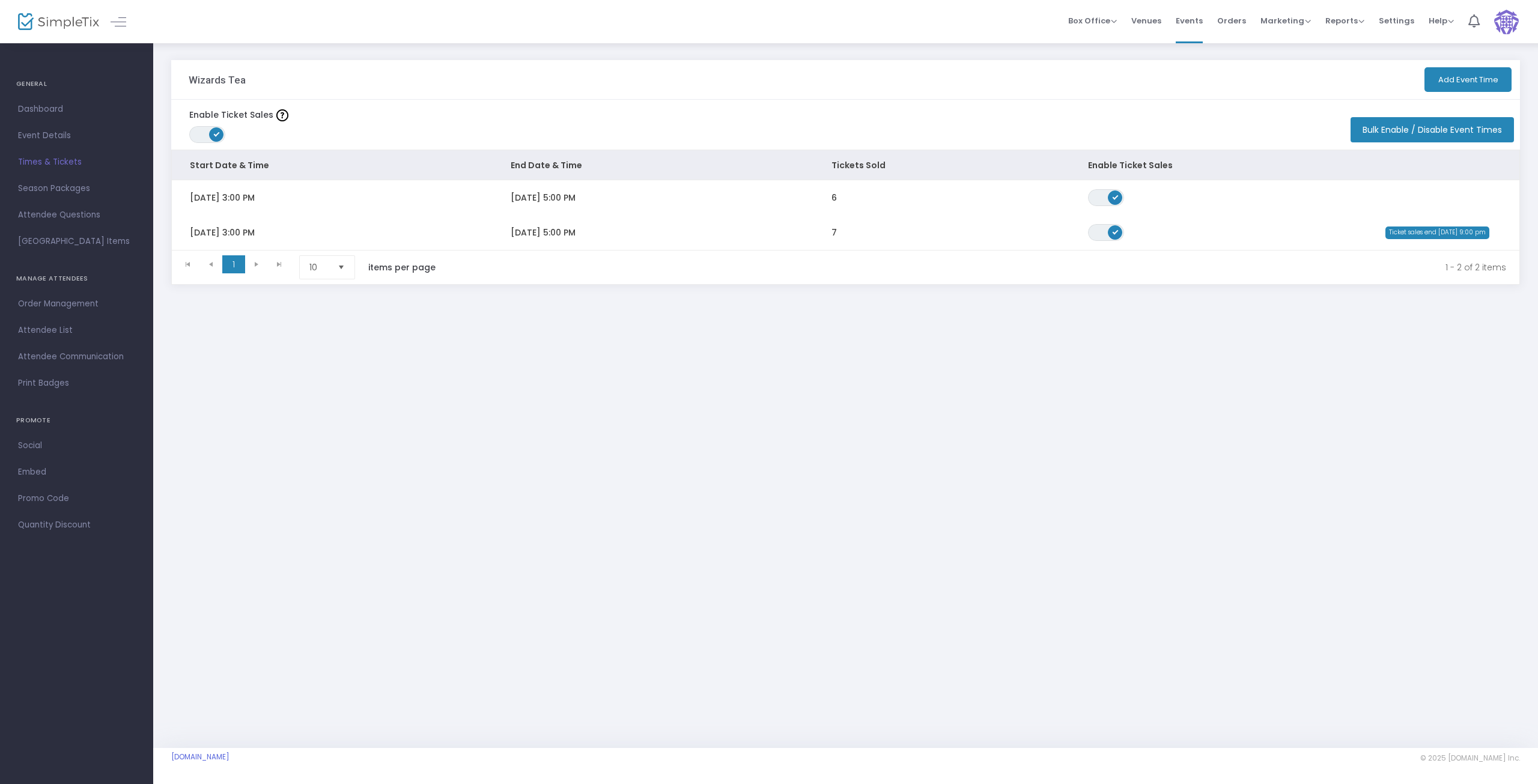
click at [576, 202] on span "9/13/2025 5:00 PM" at bounding box center [542, 197] width 65 height 12
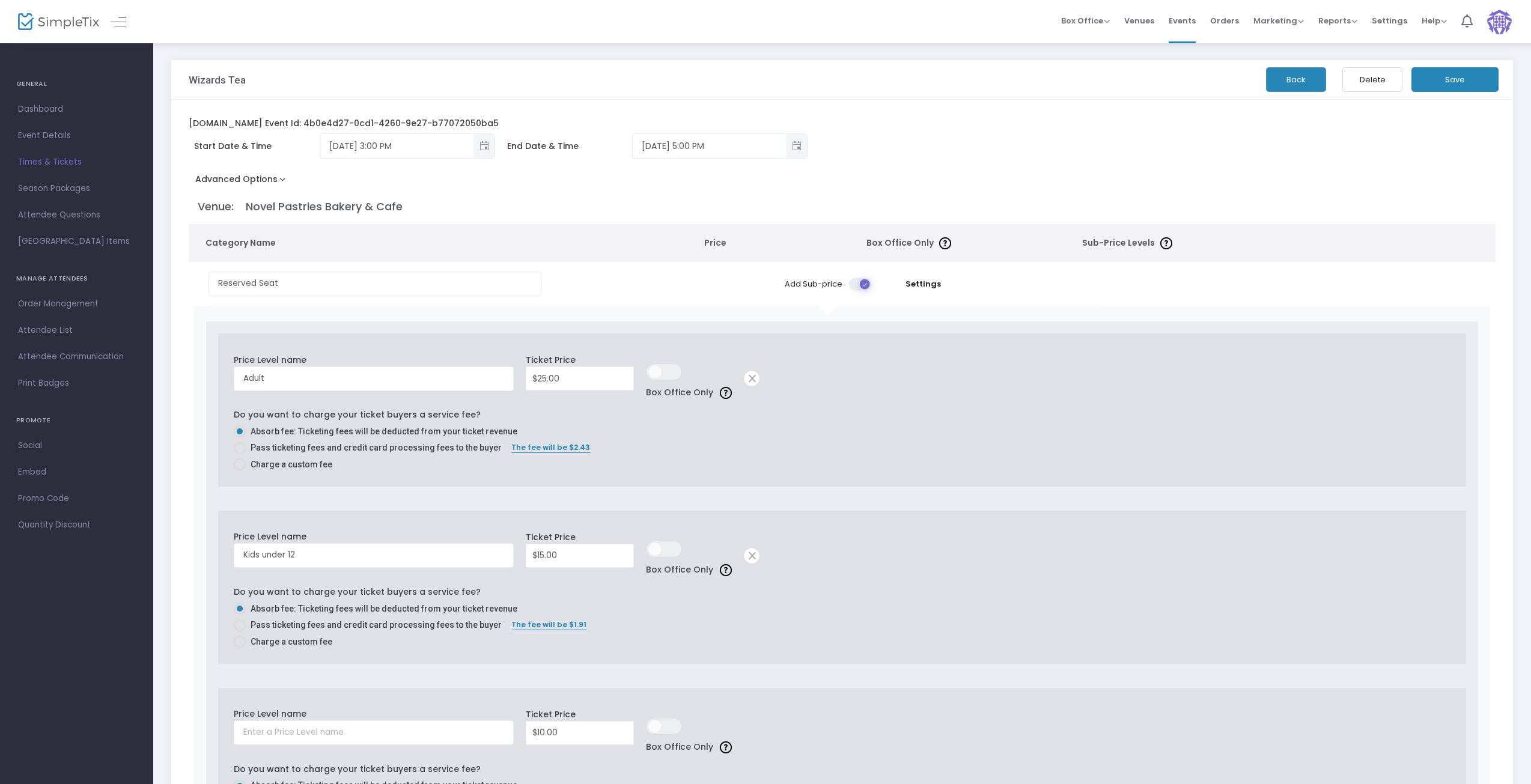
click at [50, 301] on span "Order Management" at bounding box center [76, 304] width 117 height 16
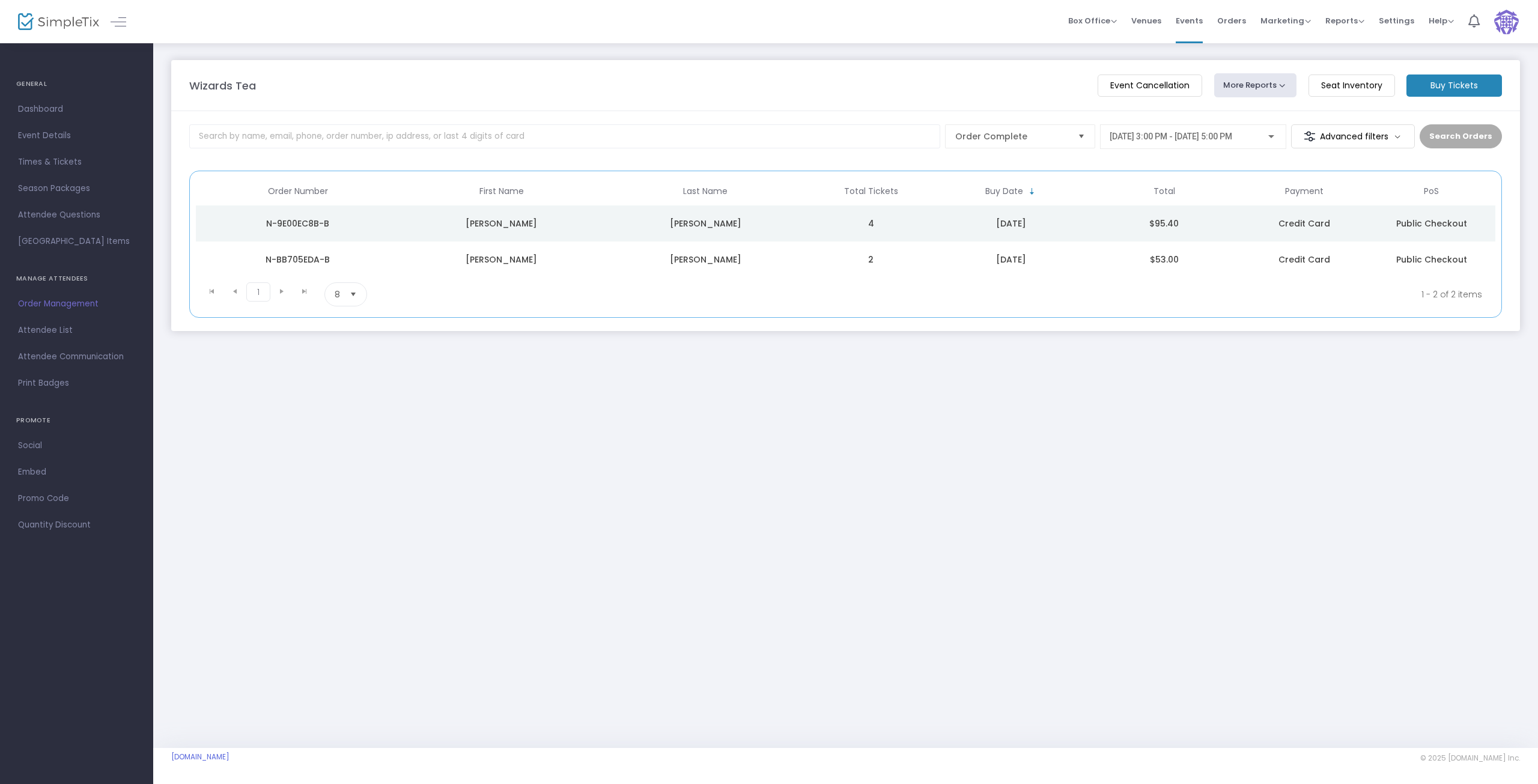
click at [1282, 85] on button "More Reports" at bounding box center [1256, 85] width 83 height 24
click at [1023, 86] on div "Wizards Tea" at bounding box center [637, 85] width 909 height 16
click at [1037, 131] on span "Order Complete" at bounding box center [1011, 136] width 113 height 12
click at [1021, 86] on div "Wizards Tea" at bounding box center [637, 85] width 909 height 16
click at [1153, 86] on m-button "Event Cancellation" at bounding box center [1150, 85] width 105 height 23
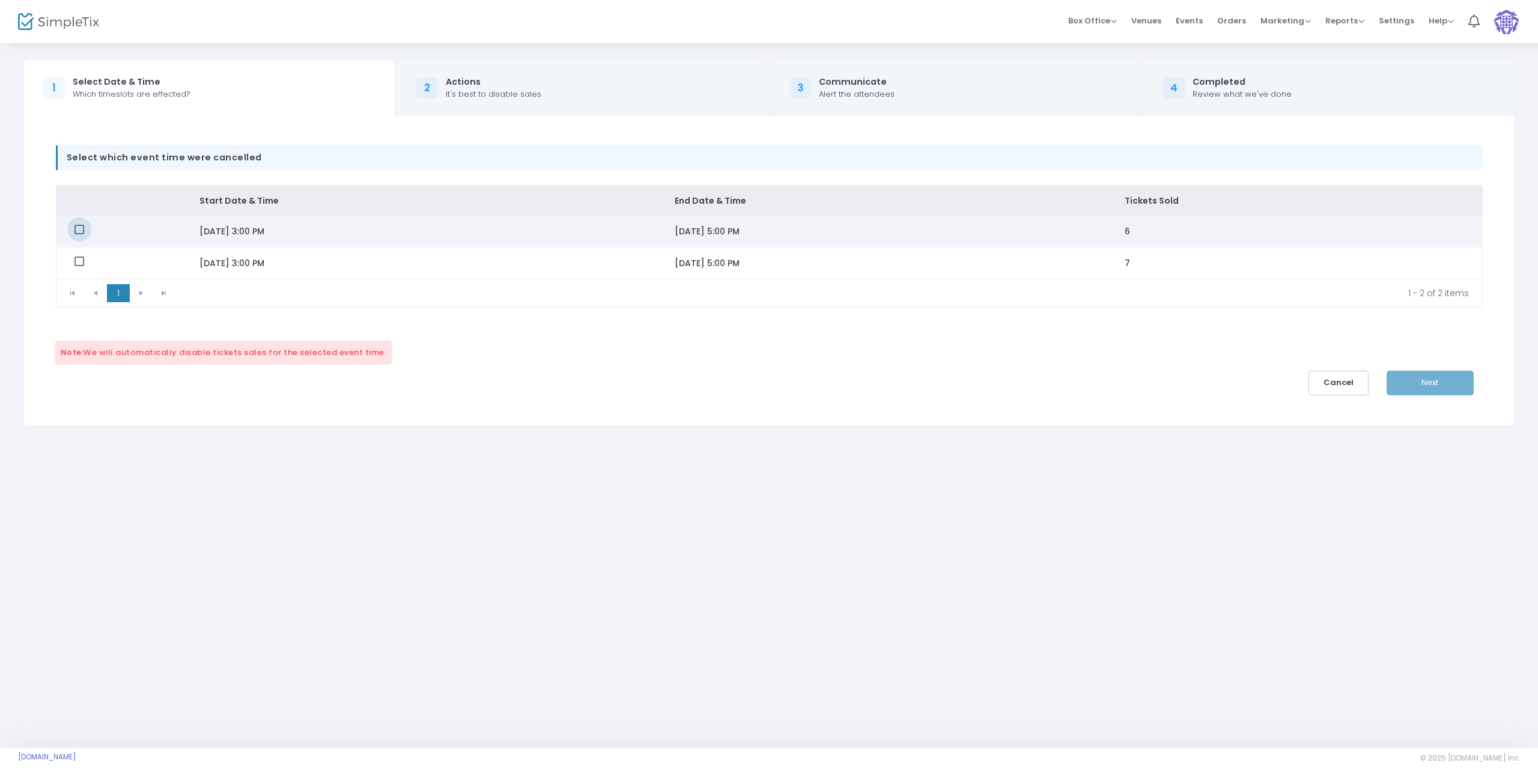
click at [78, 229] on span "Data table" at bounding box center [79, 229] width 9 height 9
click at [78, 235] on input "Data table" at bounding box center [78, 235] width 1 height 1
checkbox input "true"
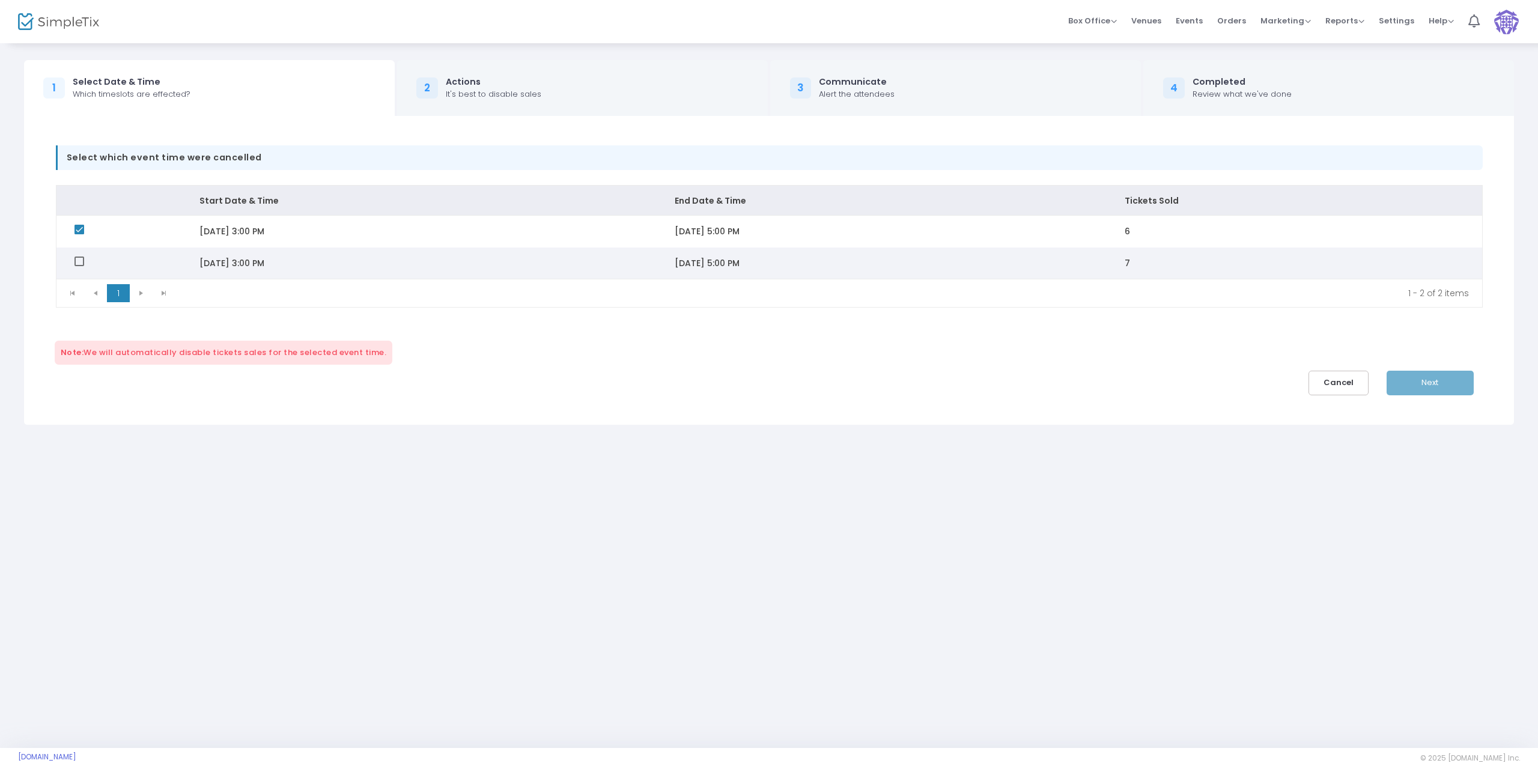
click at [78, 261] on span "Data table" at bounding box center [79, 261] width 9 height 9
click at [78, 266] on input "Data table" at bounding box center [78, 266] width 1 height 1
checkbox input "true"
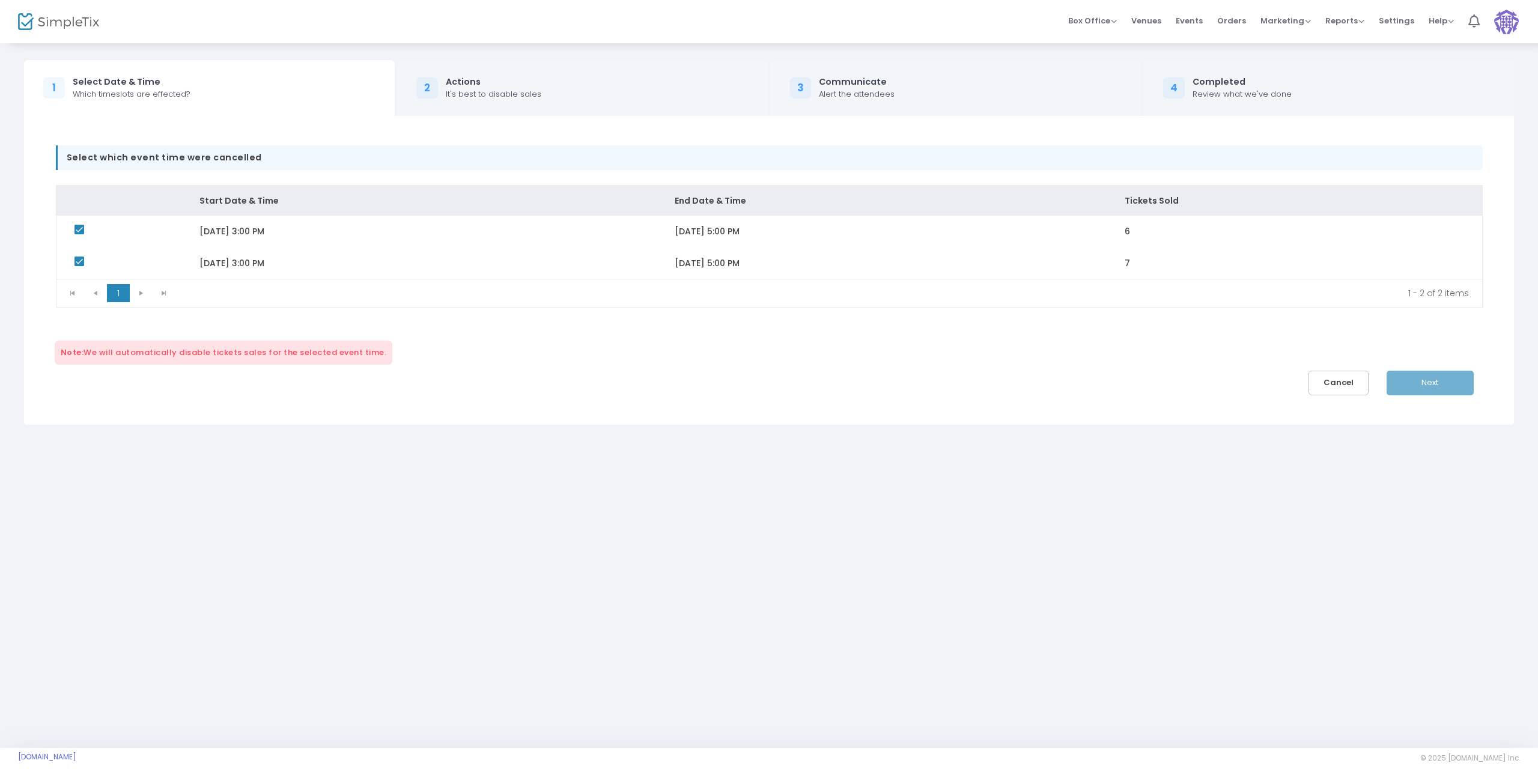
click at [1430, 376] on div "Next" at bounding box center [1439, 383] width 105 height 25
click at [454, 78] on div "Actions" at bounding box center [493, 82] width 96 height 12
click at [1511, 23] on img at bounding box center [1507, 22] width 25 height 25
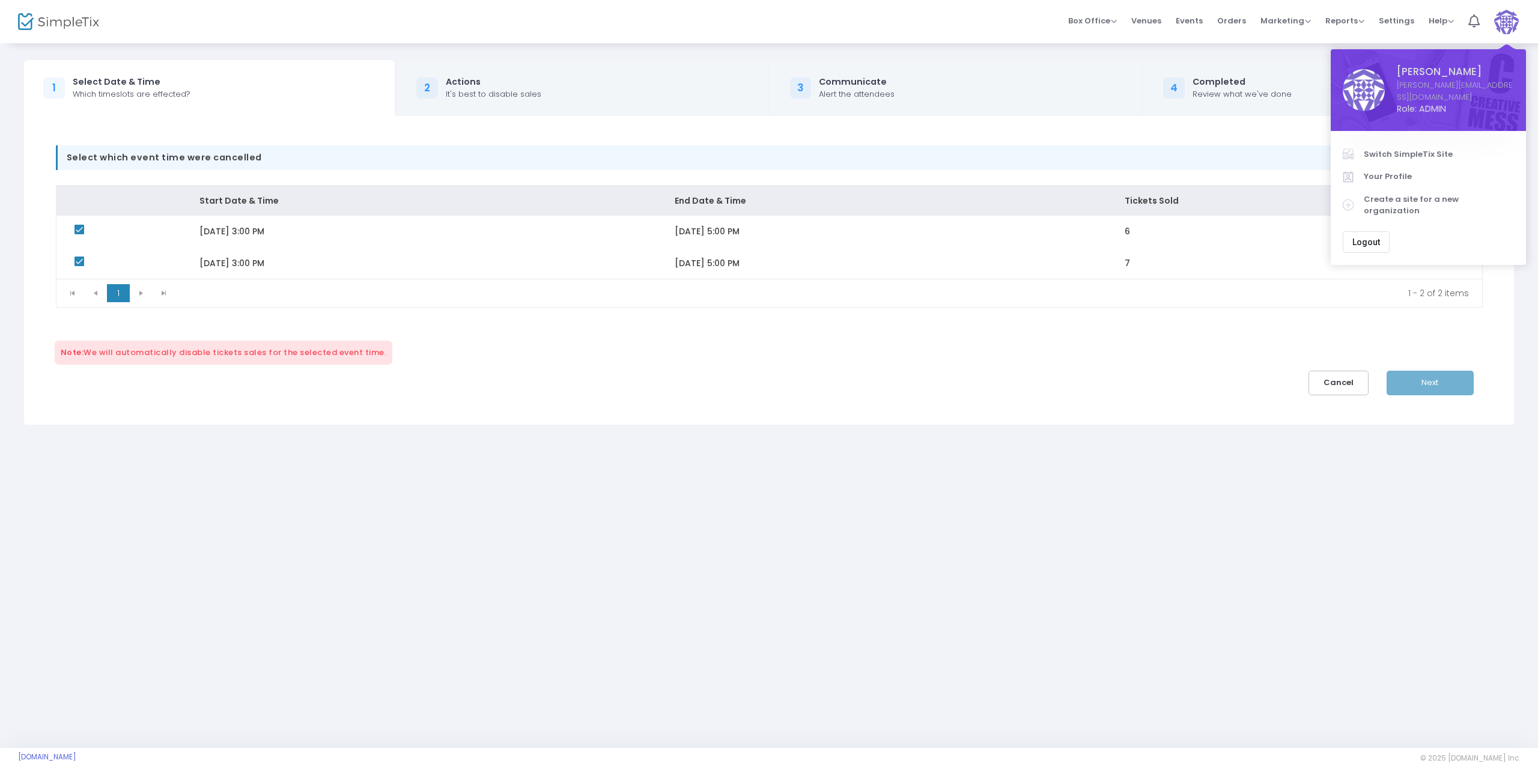
click at [1411, 148] on span "Switch SimpleTix Site" at bounding box center [1439, 154] width 150 height 12
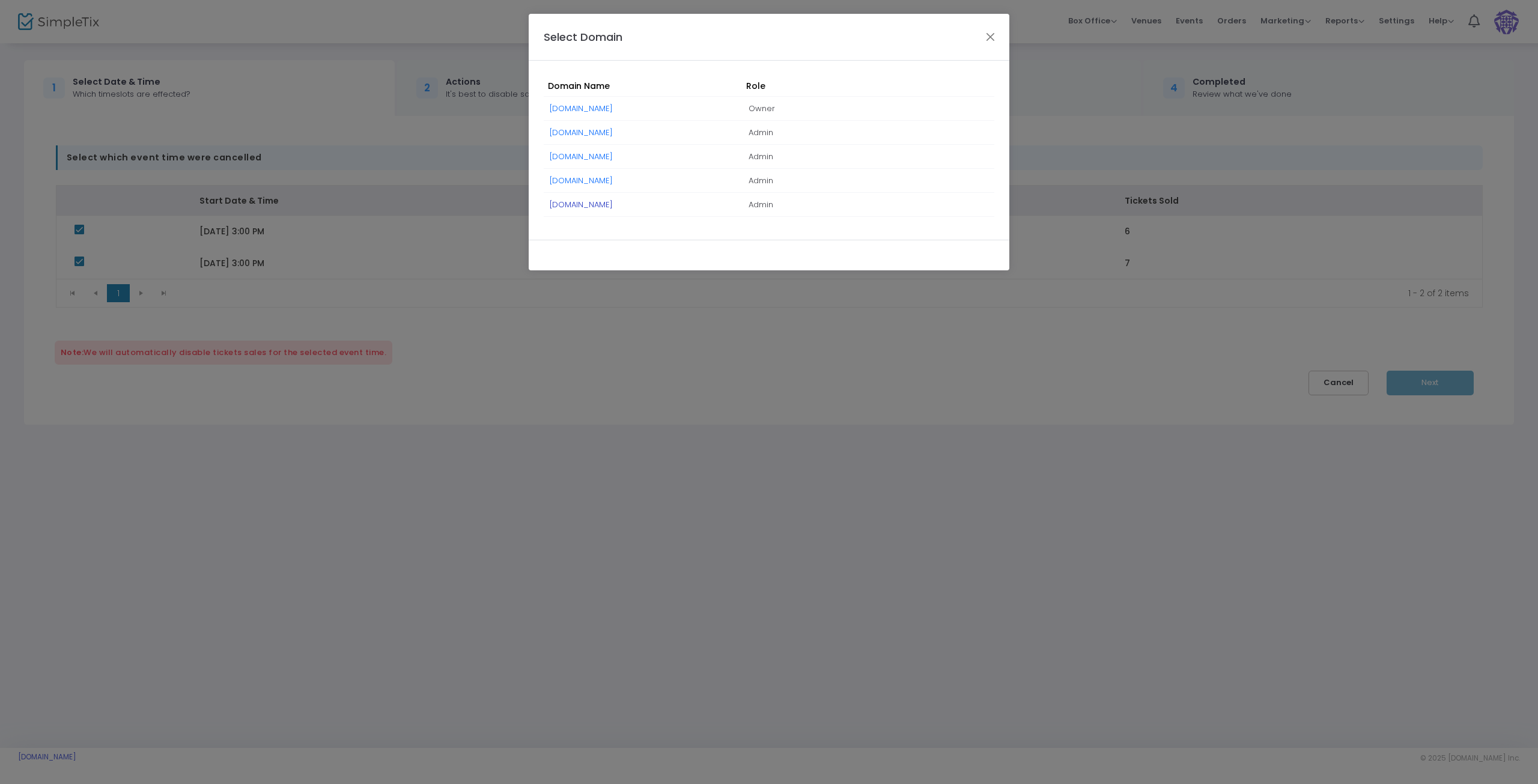
click at [605, 204] on link "[DOMAIN_NAME]" at bounding box center [581, 204] width 63 height 12
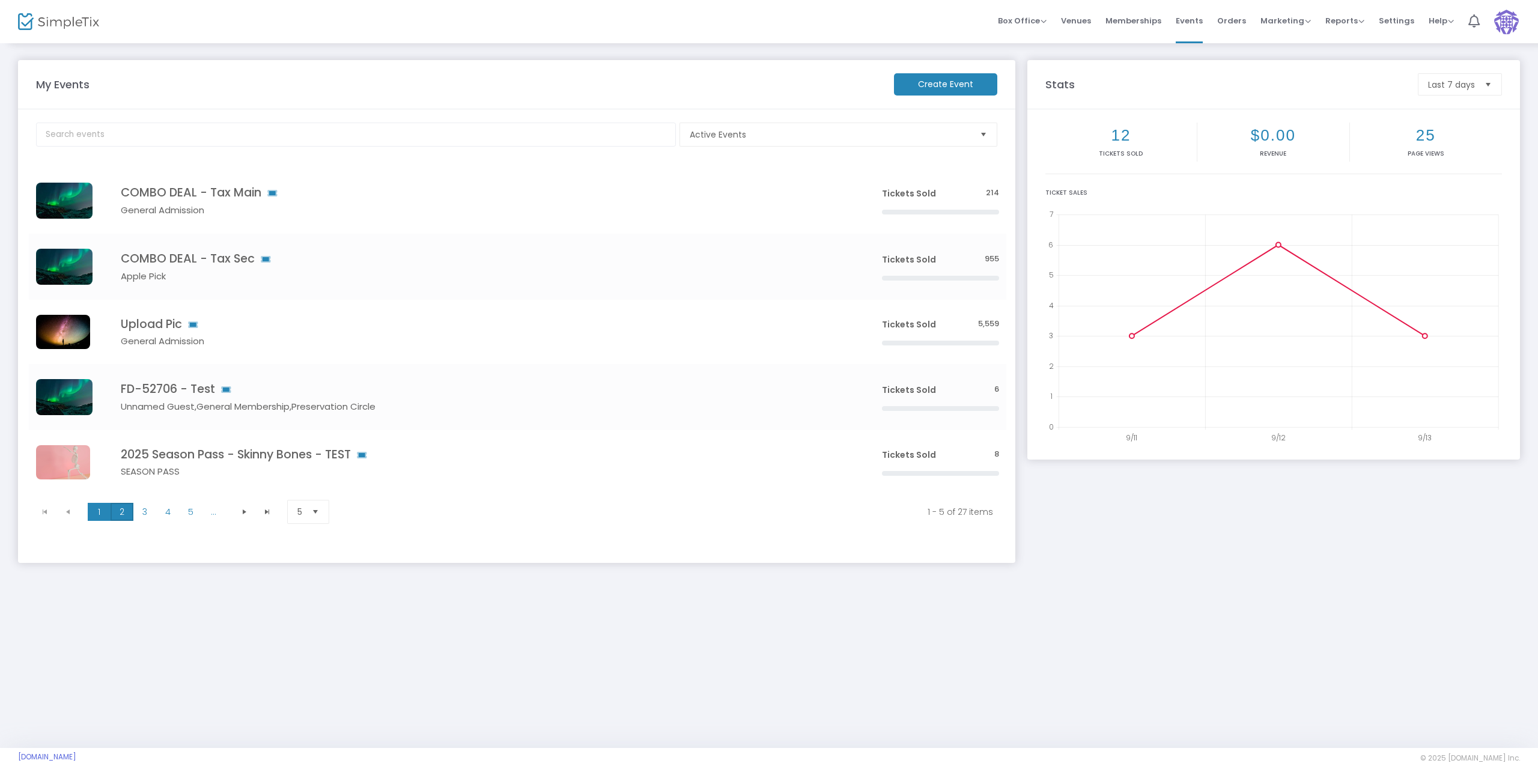
click at [113, 514] on span "2" at bounding box center [121, 511] width 23 height 18
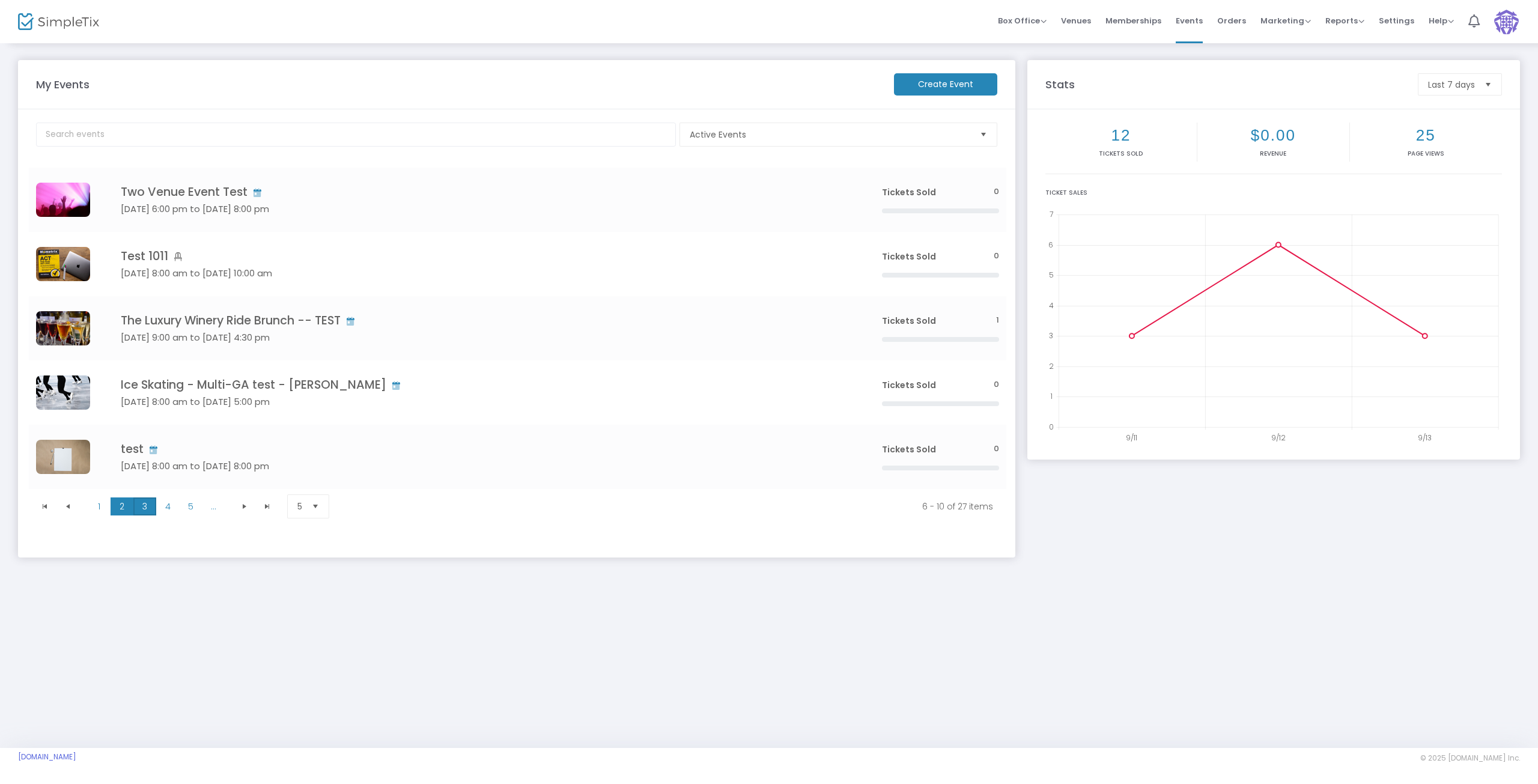
click at [151, 501] on span "3" at bounding box center [145, 506] width 23 height 18
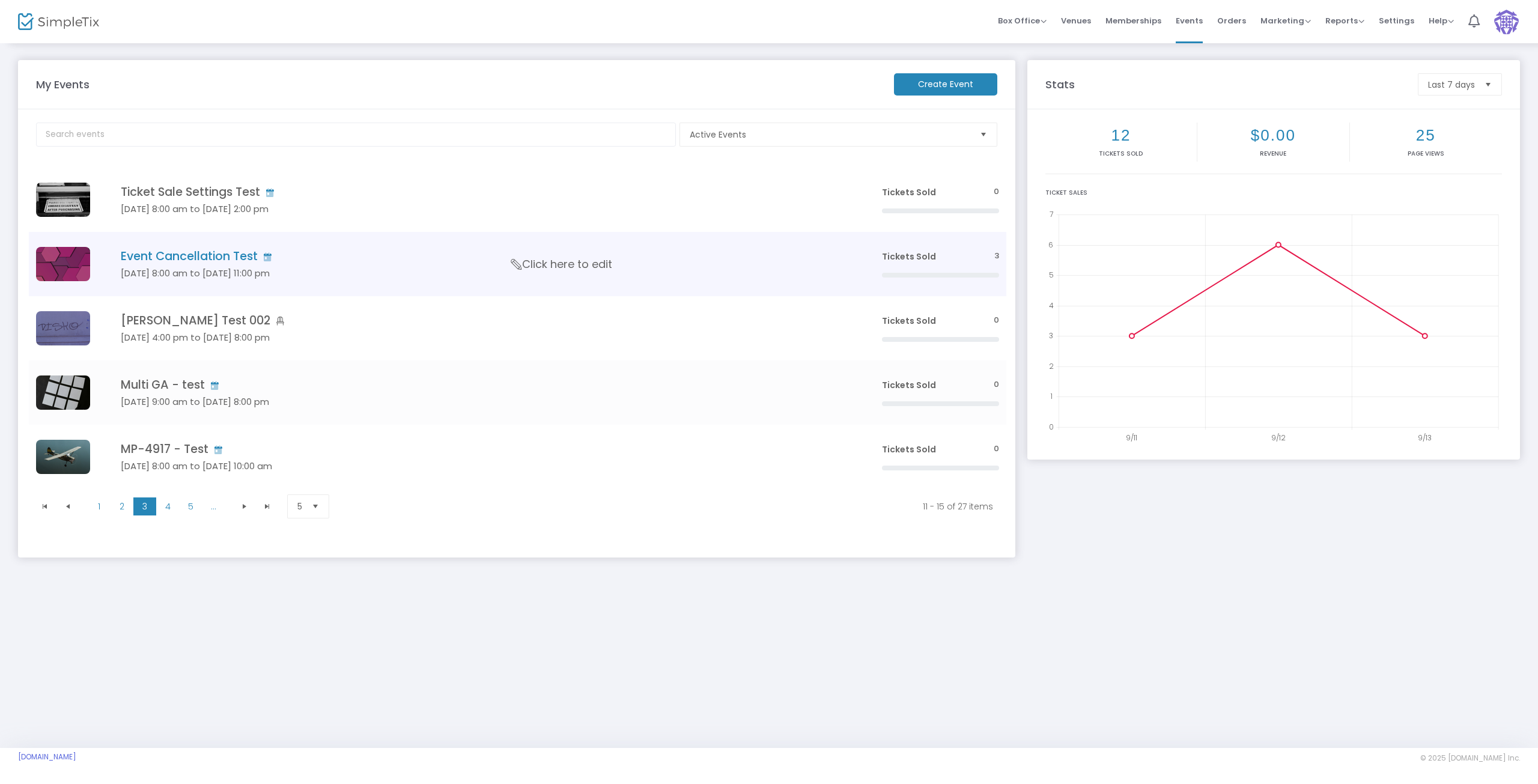
click at [188, 256] on h4 "Event Cancellation Test" at bounding box center [483, 256] width 725 height 14
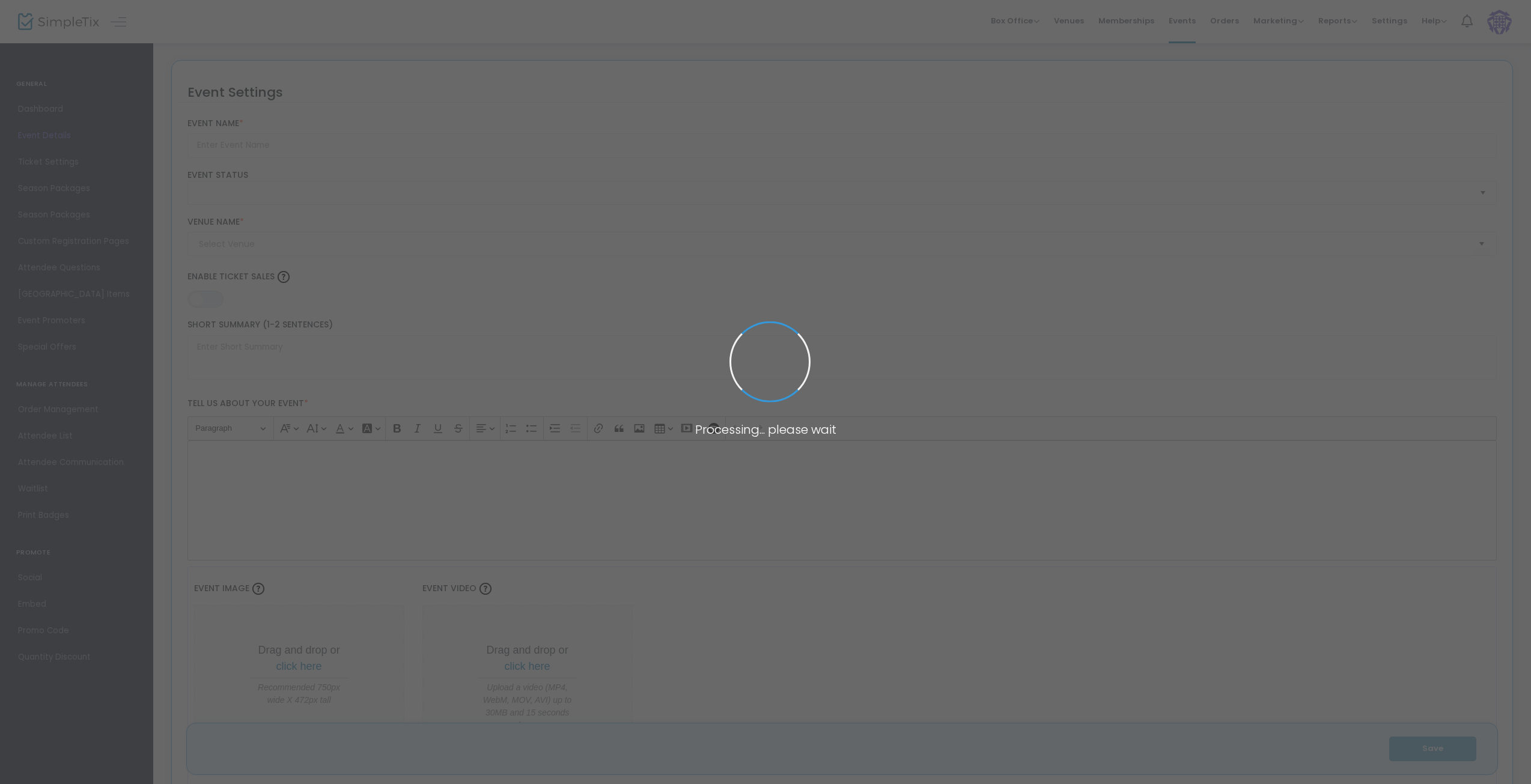
type input "Event Cancellation Test"
type textarea "Test"
type input "Buy Tickets"
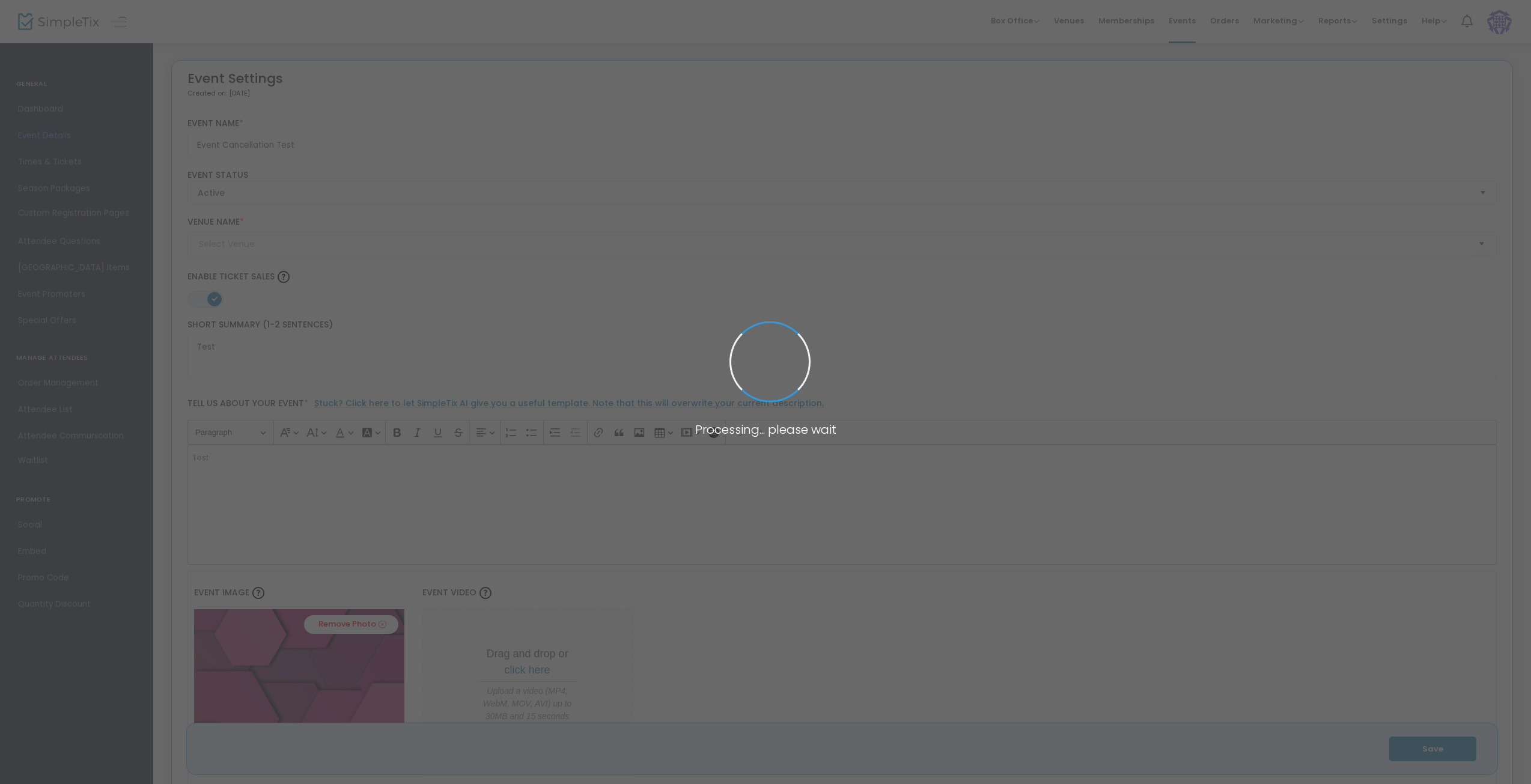
type input "[GEOGRAPHIC_DATA]"
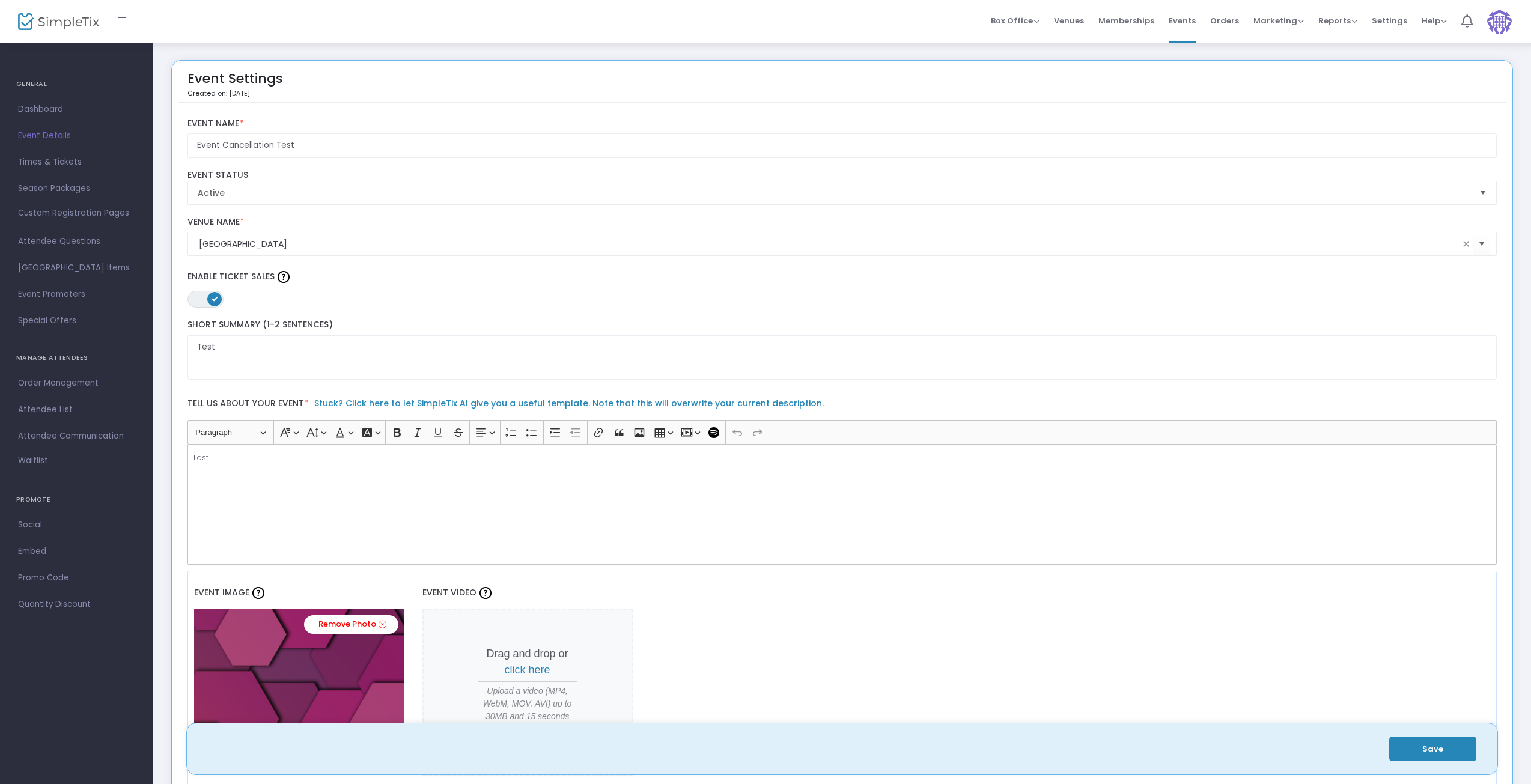
click at [30, 113] on span "Dashboard" at bounding box center [76, 110] width 117 height 16
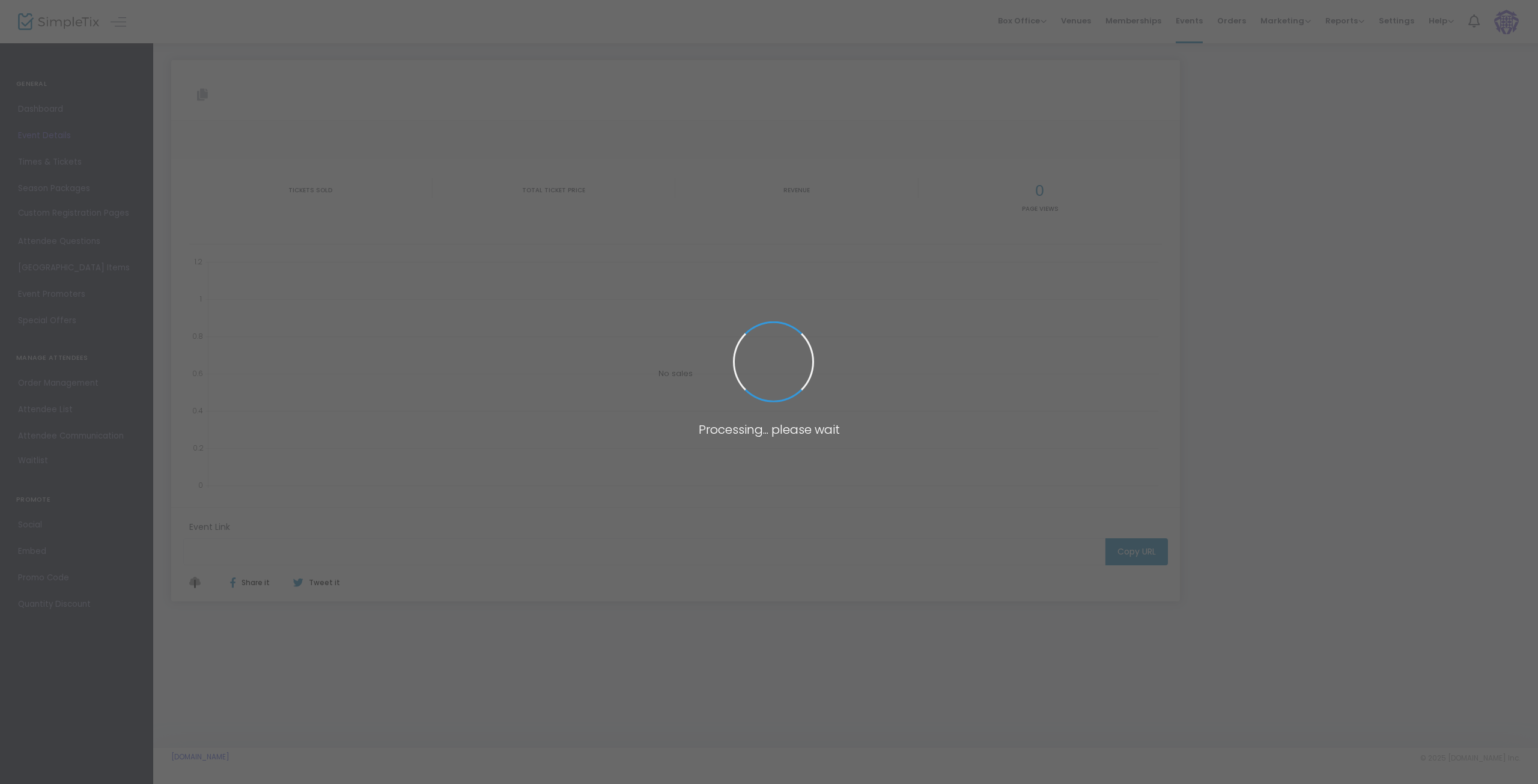
type input "[URL][DOMAIN_NAME]"
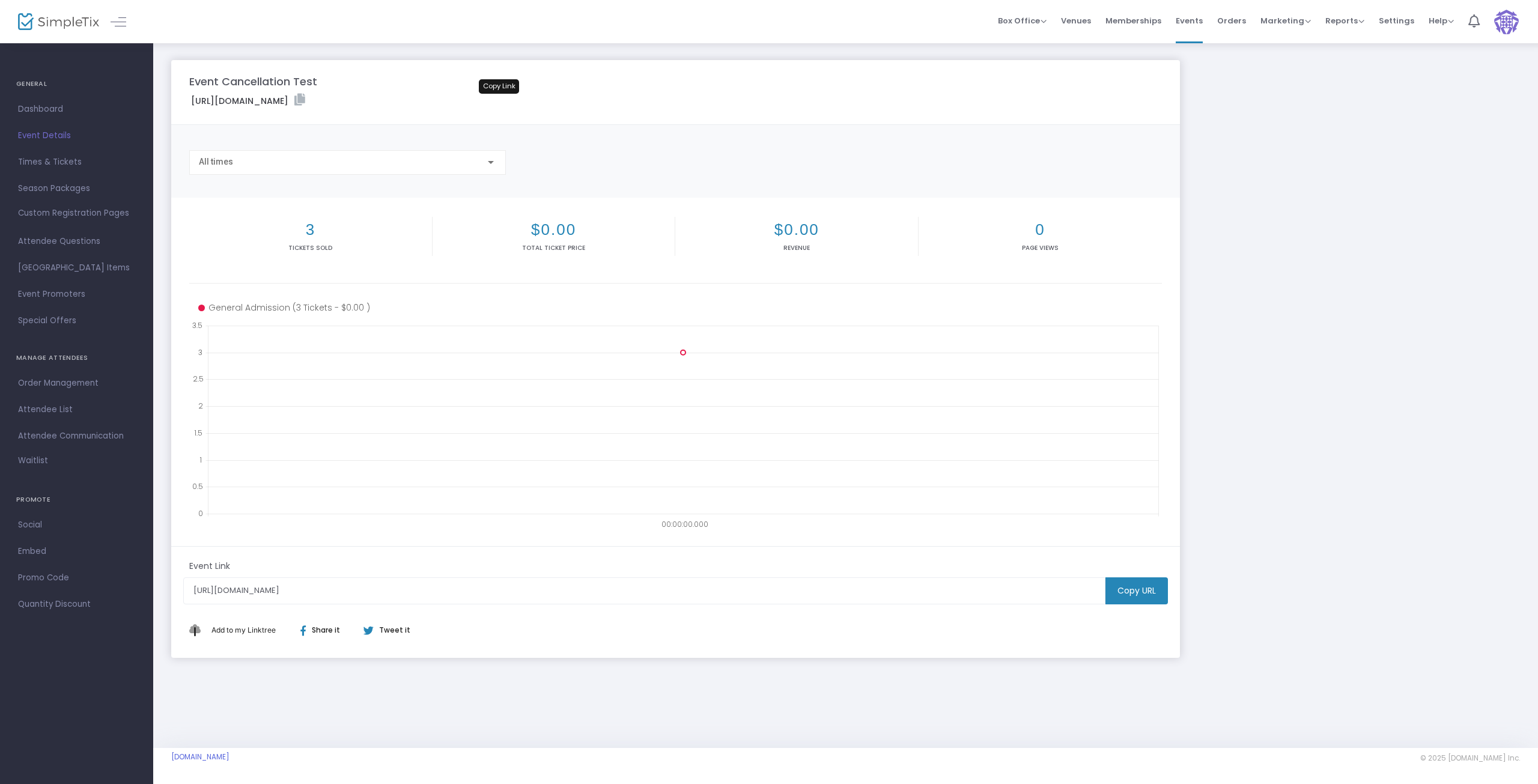
click at [305, 99] on icon at bounding box center [300, 99] width 11 height 12
click at [305, 100] on icon at bounding box center [300, 99] width 11 height 12
click at [305, 99] on icon at bounding box center [300, 99] width 11 height 12
click at [305, 98] on icon at bounding box center [300, 99] width 11 height 12
click at [54, 162] on span "Times & Tickets" at bounding box center [76, 162] width 117 height 16
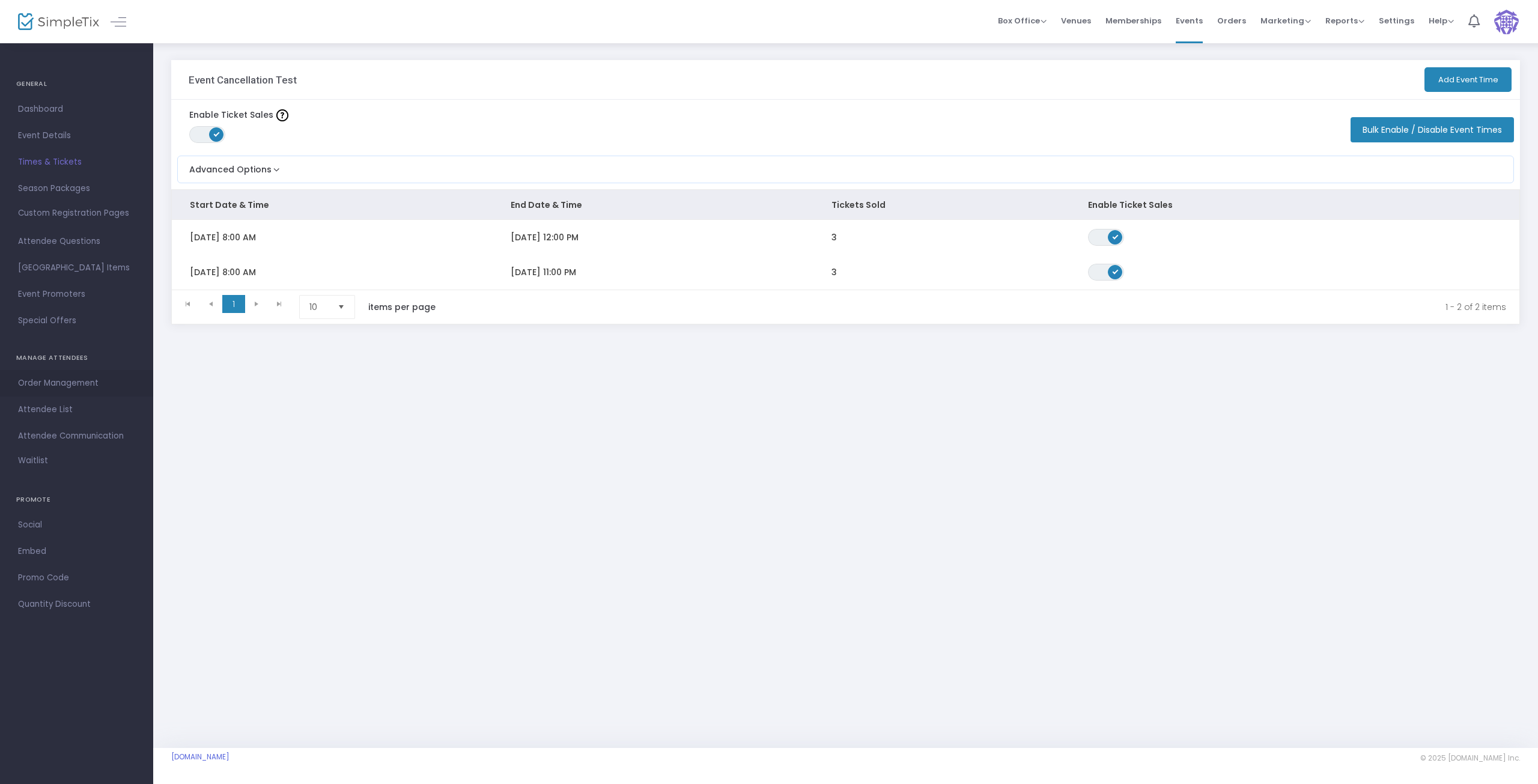
click at [72, 382] on span "Order Management" at bounding box center [76, 383] width 117 height 16
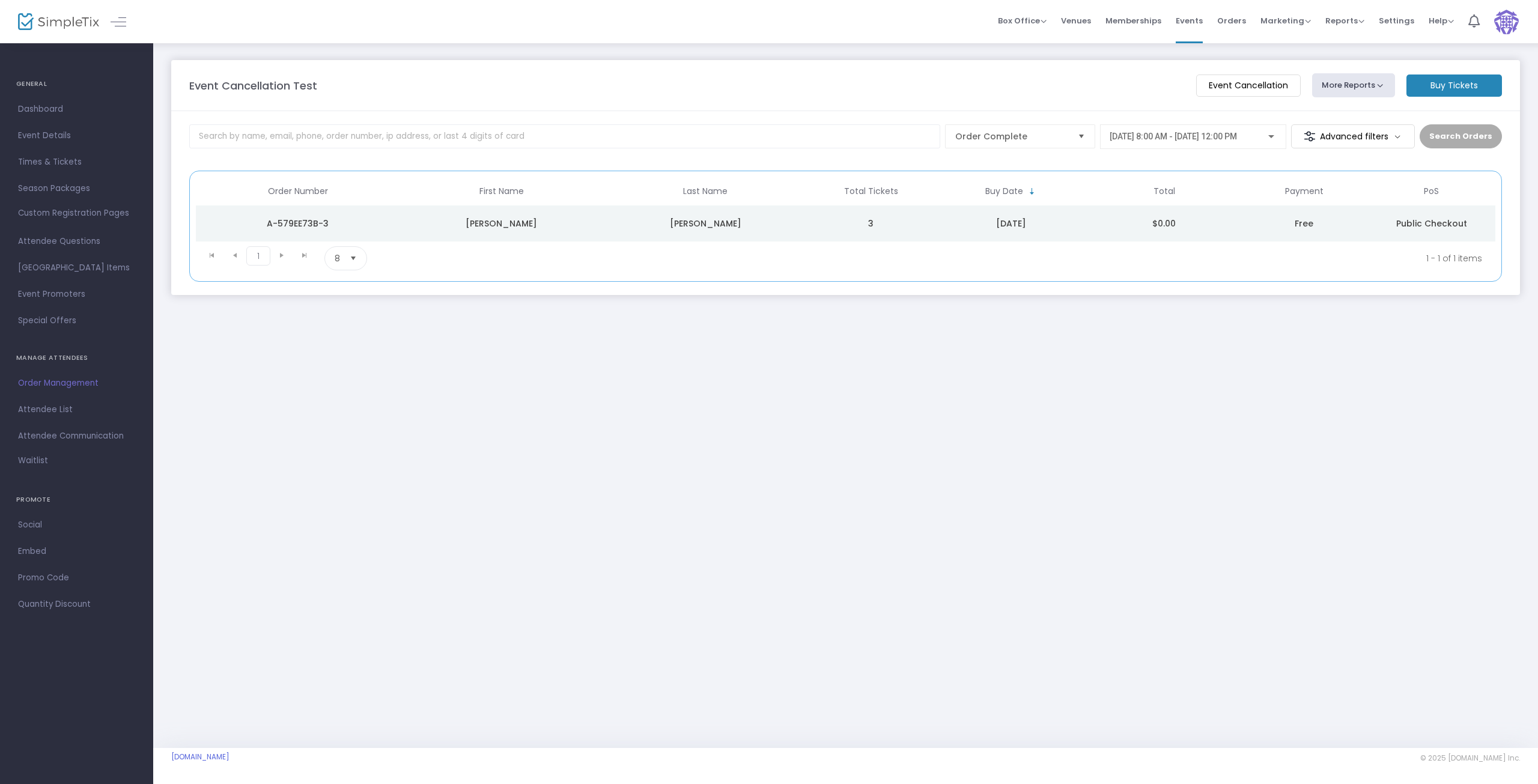
click at [35, 382] on span "Order Management" at bounding box center [76, 383] width 117 height 16
click at [1275, 136] on div at bounding box center [1271, 137] width 6 height 3
drag, startPoint x: 1271, startPoint y: 414, endPoint x: 1268, endPoint y: 399, distance: 15.3
click at [1271, 414] on div at bounding box center [769, 392] width 1538 height 784
click at [1087, 137] on span "Select" at bounding box center [1081, 137] width 20 height 20
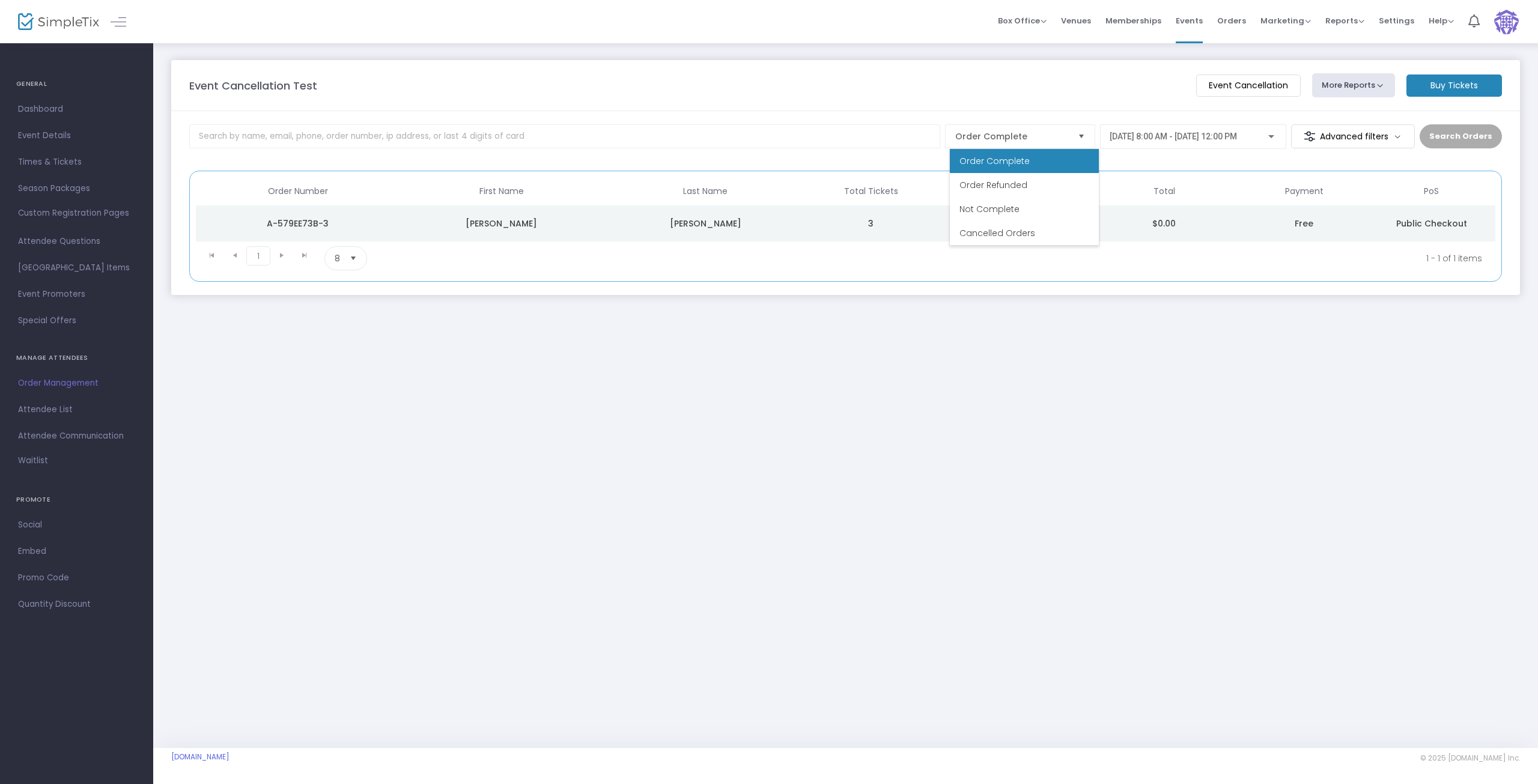
click at [1113, 86] on div "Event Cancellation Test" at bounding box center [687, 85] width 1007 height 16
click at [1222, 79] on m-button "Event Cancellation" at bounding box center [1248, 85] width 105 height 23
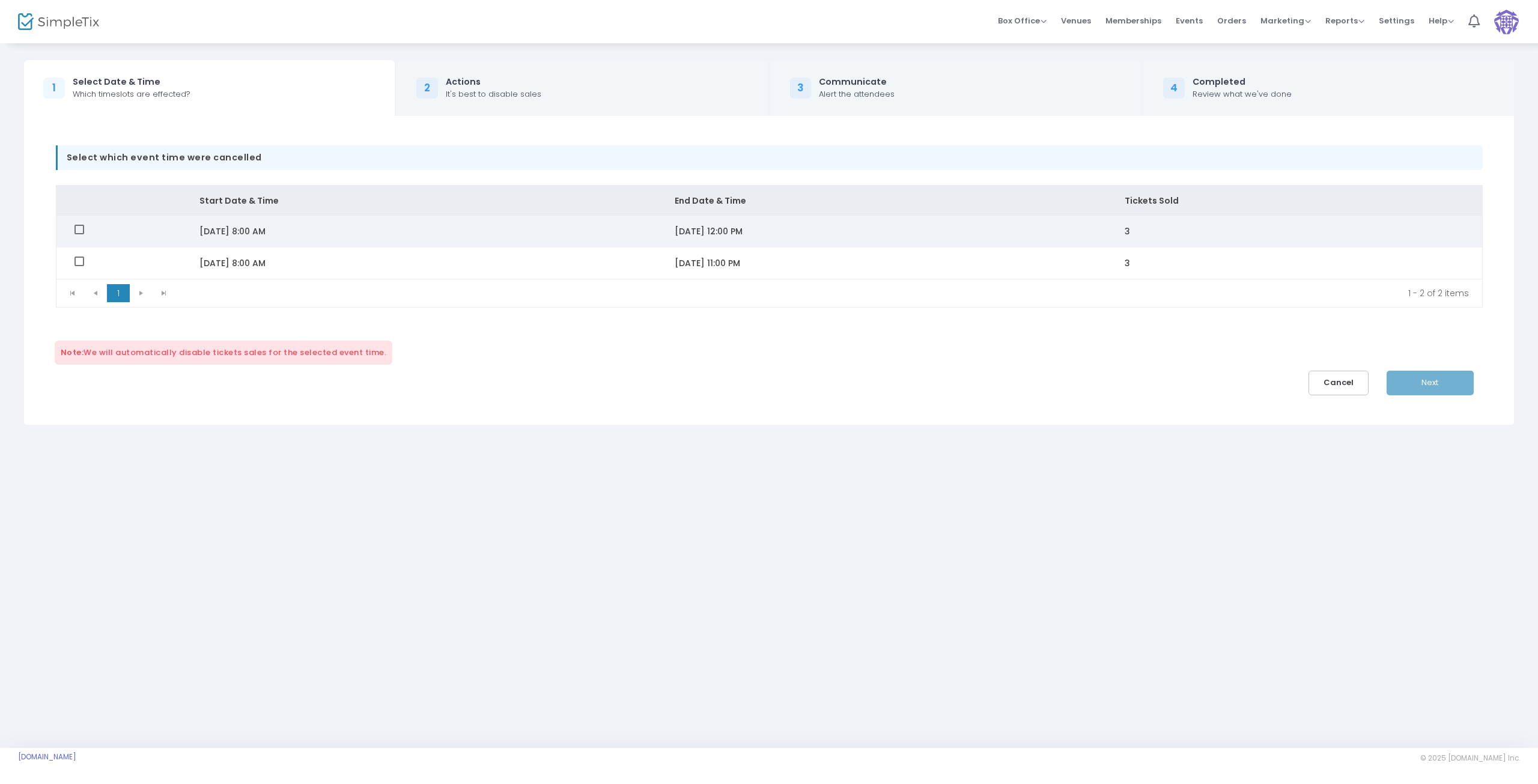
click at [81, 227] on span "Data table" at bounding box center [79, 229] width 9 height 9
click at [79, 235] on input "Data table" at bounding box center [78, 235] width 1 height 1
checkbox input "true"
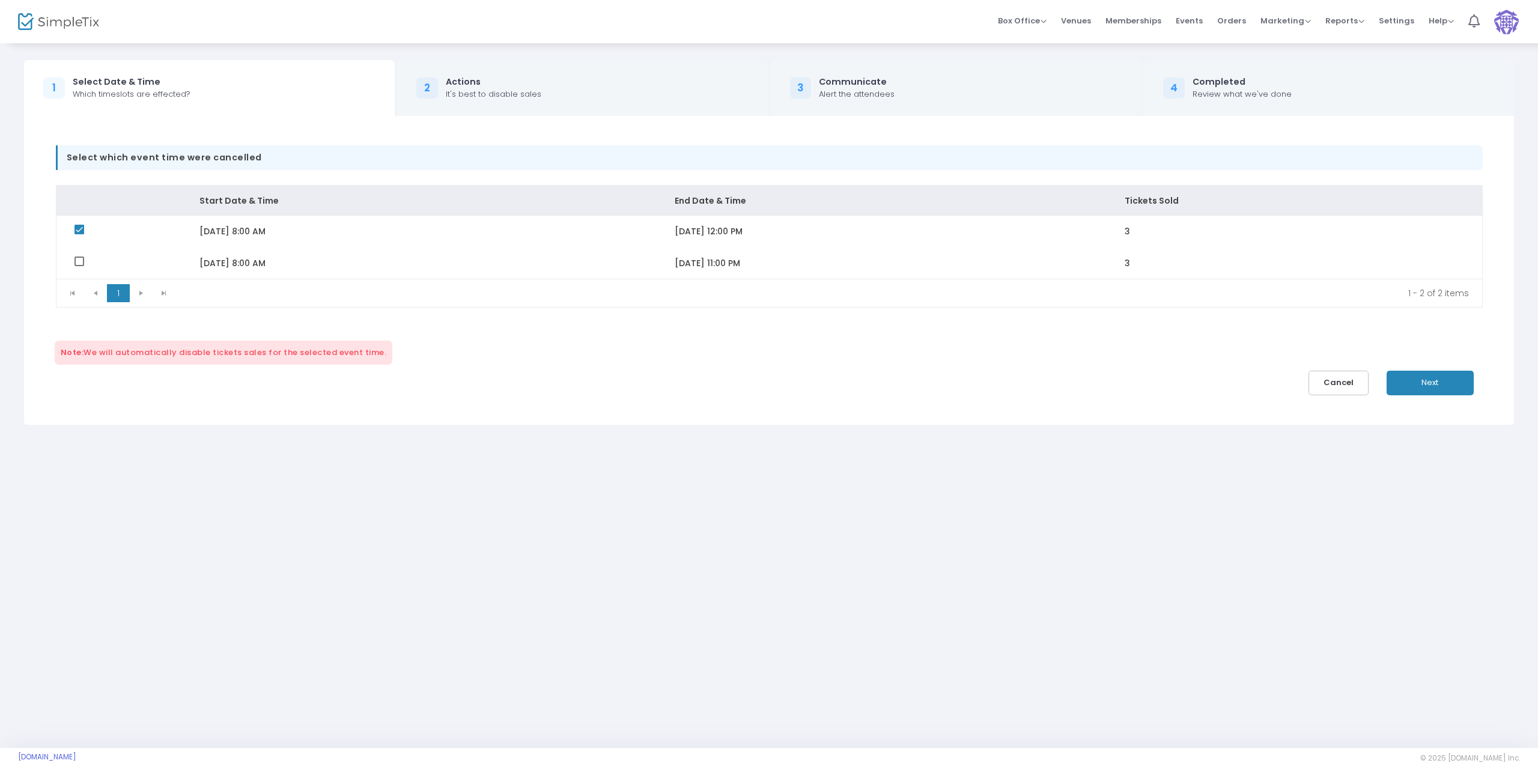
click at [1432, 381] on span "Next" at bounding box center [1430, 382] width 17 height 12
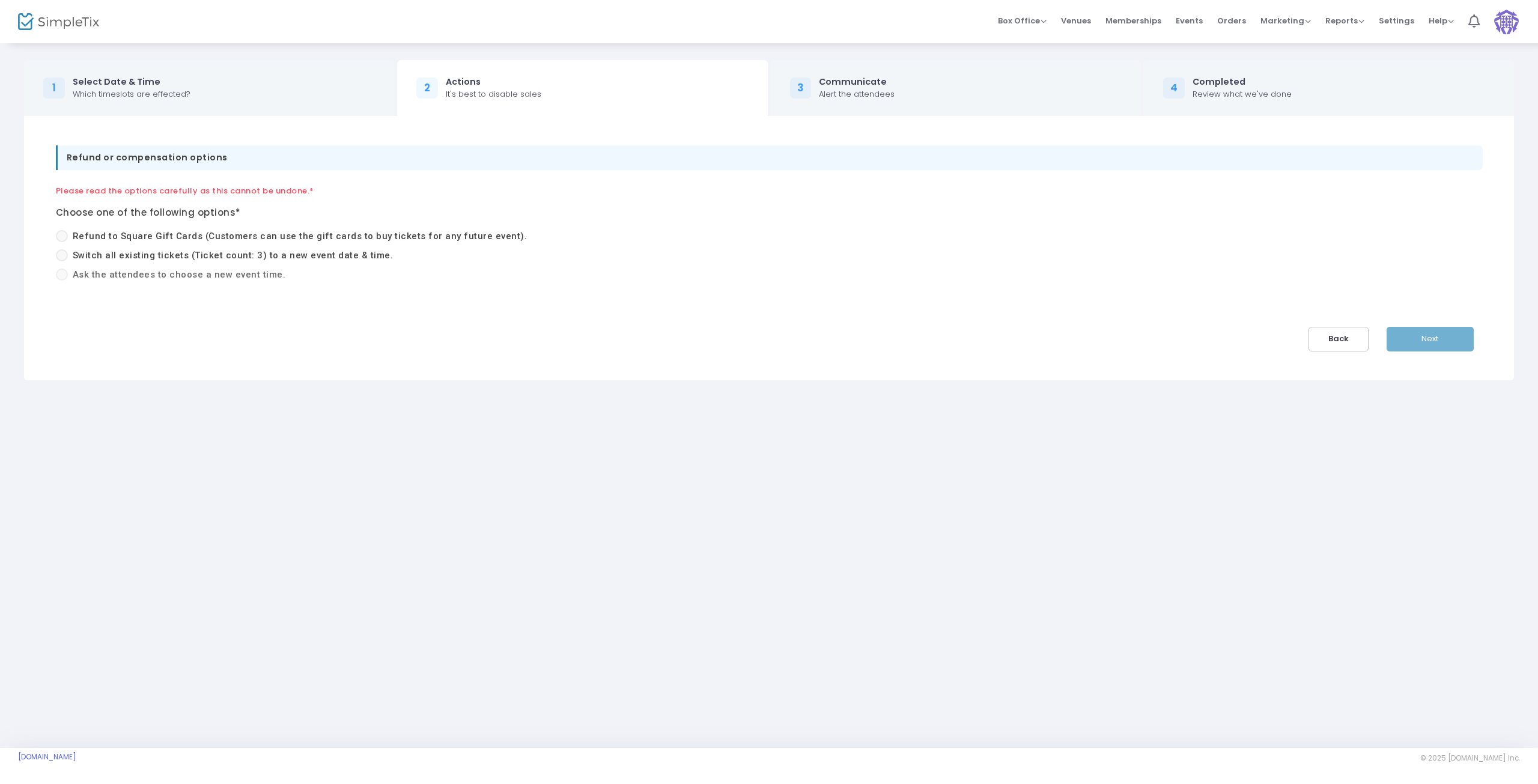
click at [59, 256] on span at bounding box center [61, 255] width 12 height 12
click at [61, 261] on input "Switch all existing tickets (Ticket count: 3) to a new event date & time." at bounding box center [61, 261] width 1 height 1
radio input "true"
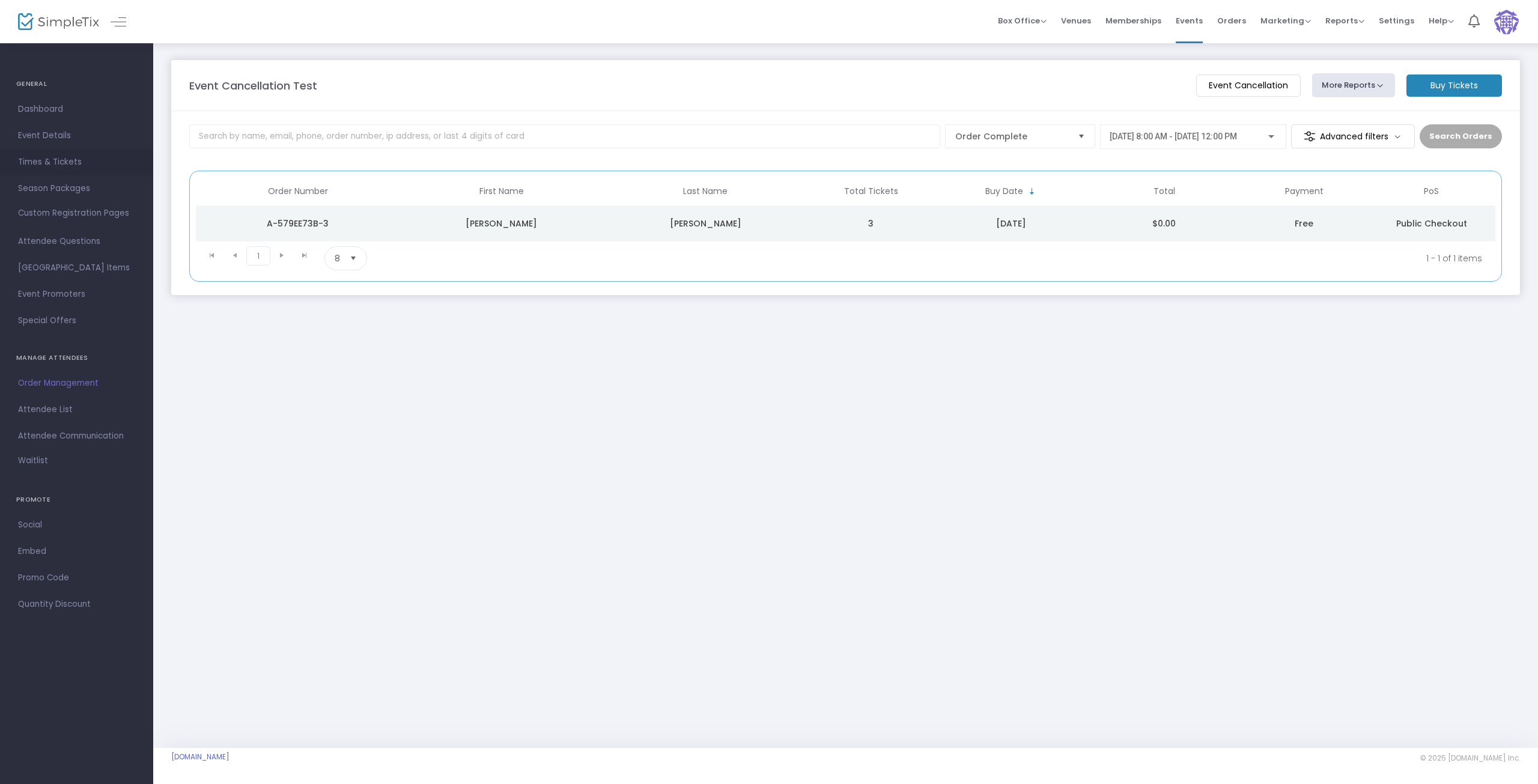
click at [61, 162] on span "Times & Tickets" at bounding box center [76, 162] width 117 height 16
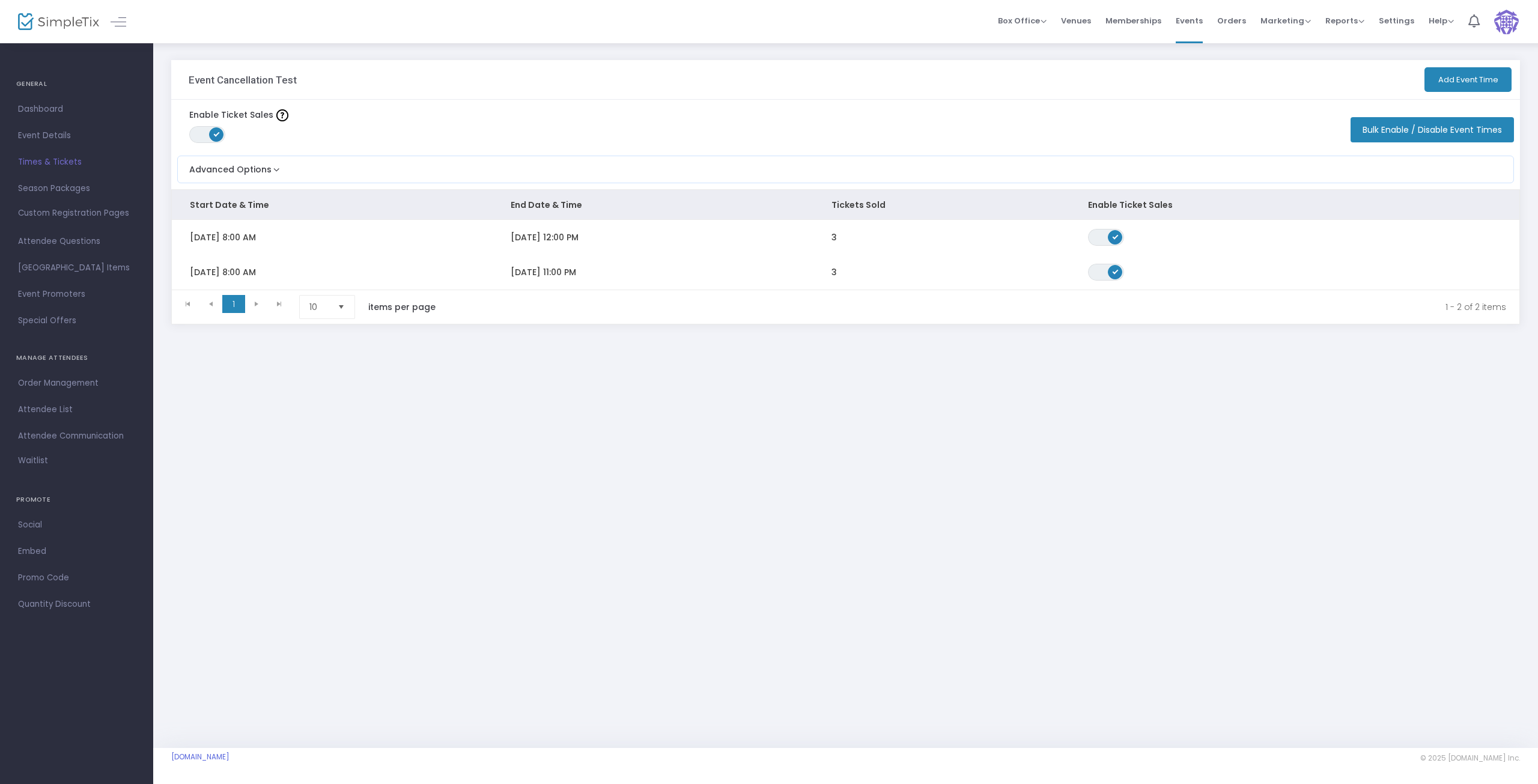
click at [73, 382] on span "Order Management" at bounding box center [76, 383] width 117 height 16
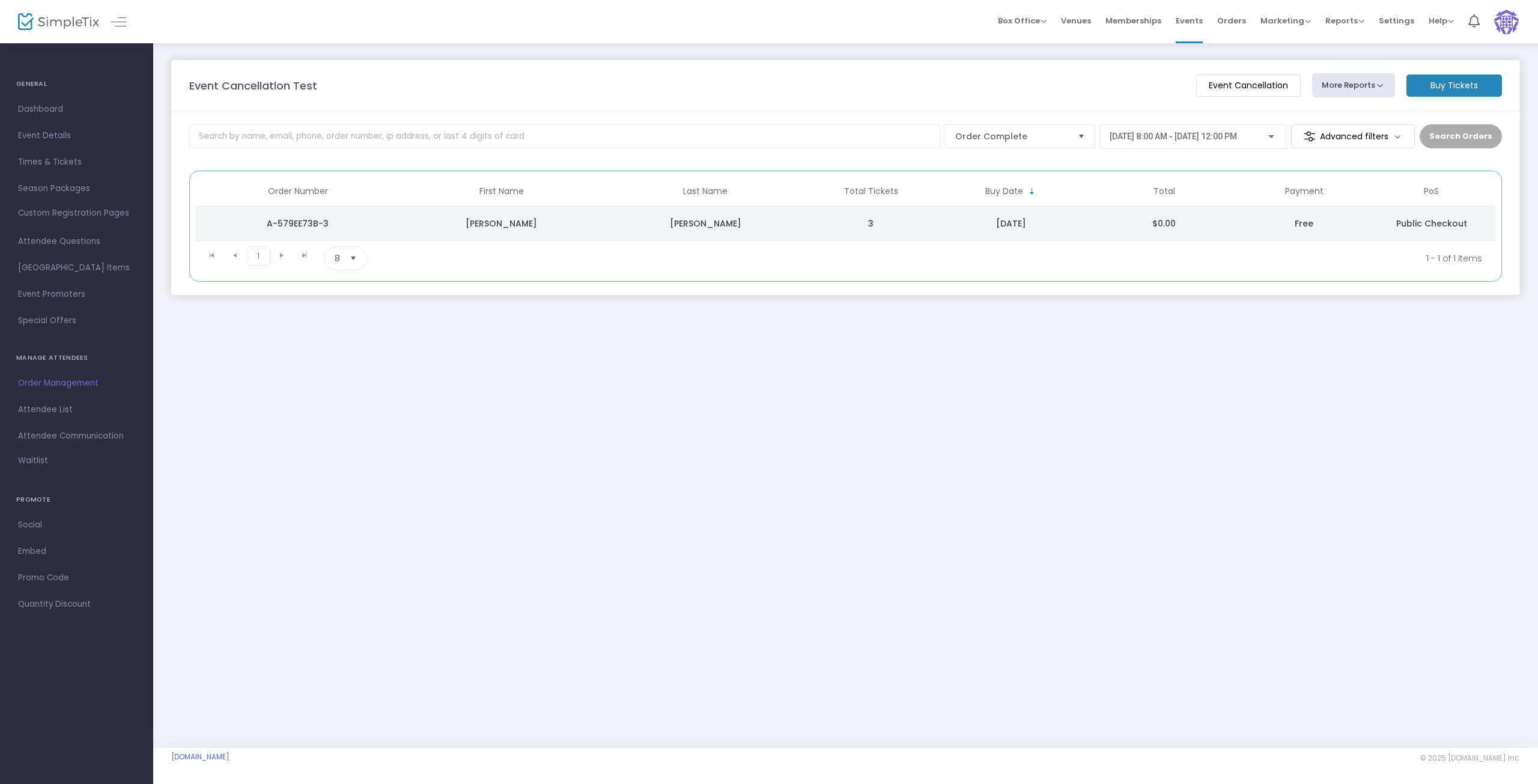
drag, startPoint x: 1227, startPoint y: 87, endPoint x: 1228, endPoint y: 81, distance: 6.1
click at [1228, 81] on m-button "Event Cancellation" at bounding box center [1248, 85] width 105 height 23
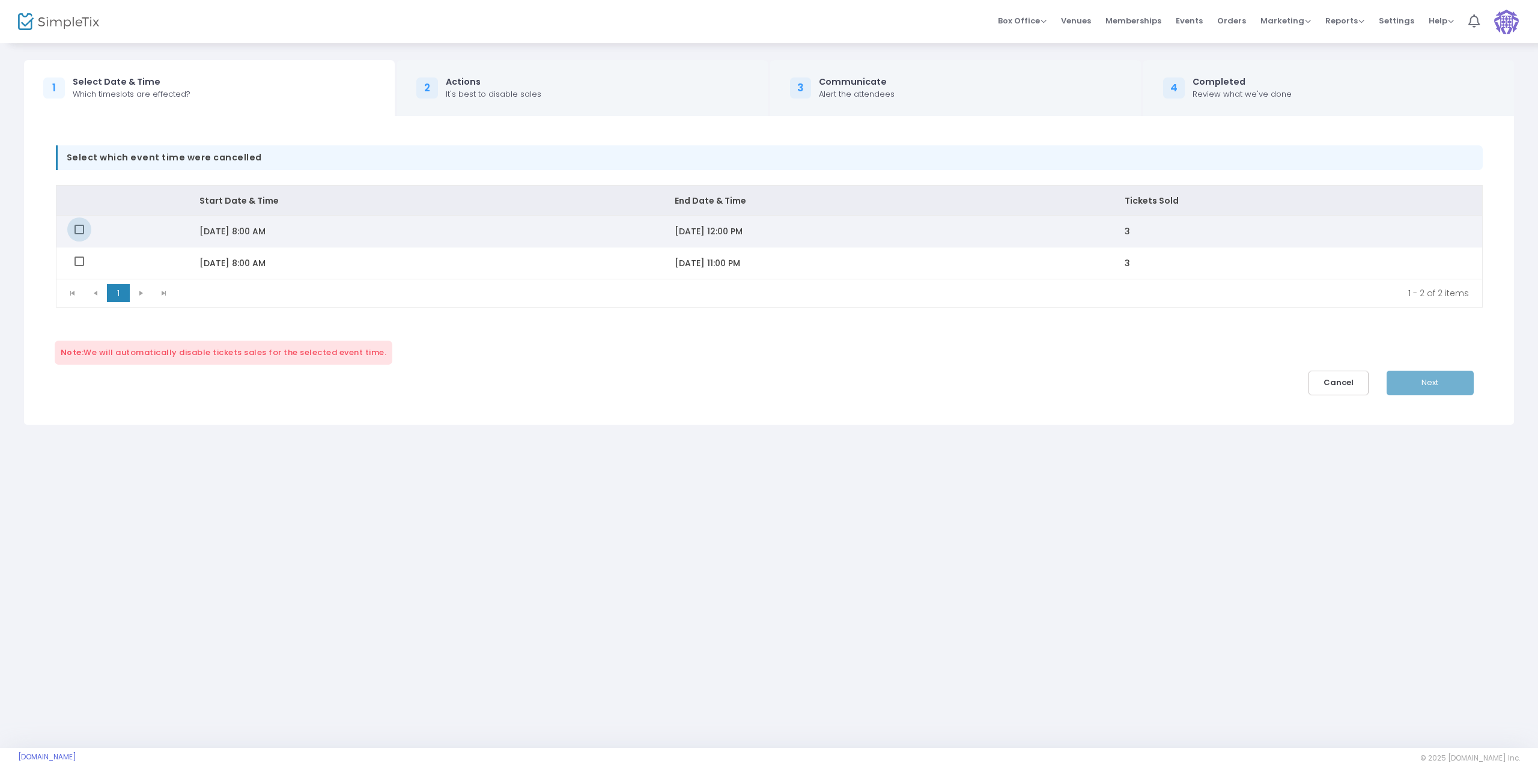
click at [78, 229] on span "Data table" at bounding box center [79, 229] width 9 height 9
click at [78, 235] on input "Data table" at bounding box center [78, 235] width 1 height 1
checkbox input "true"
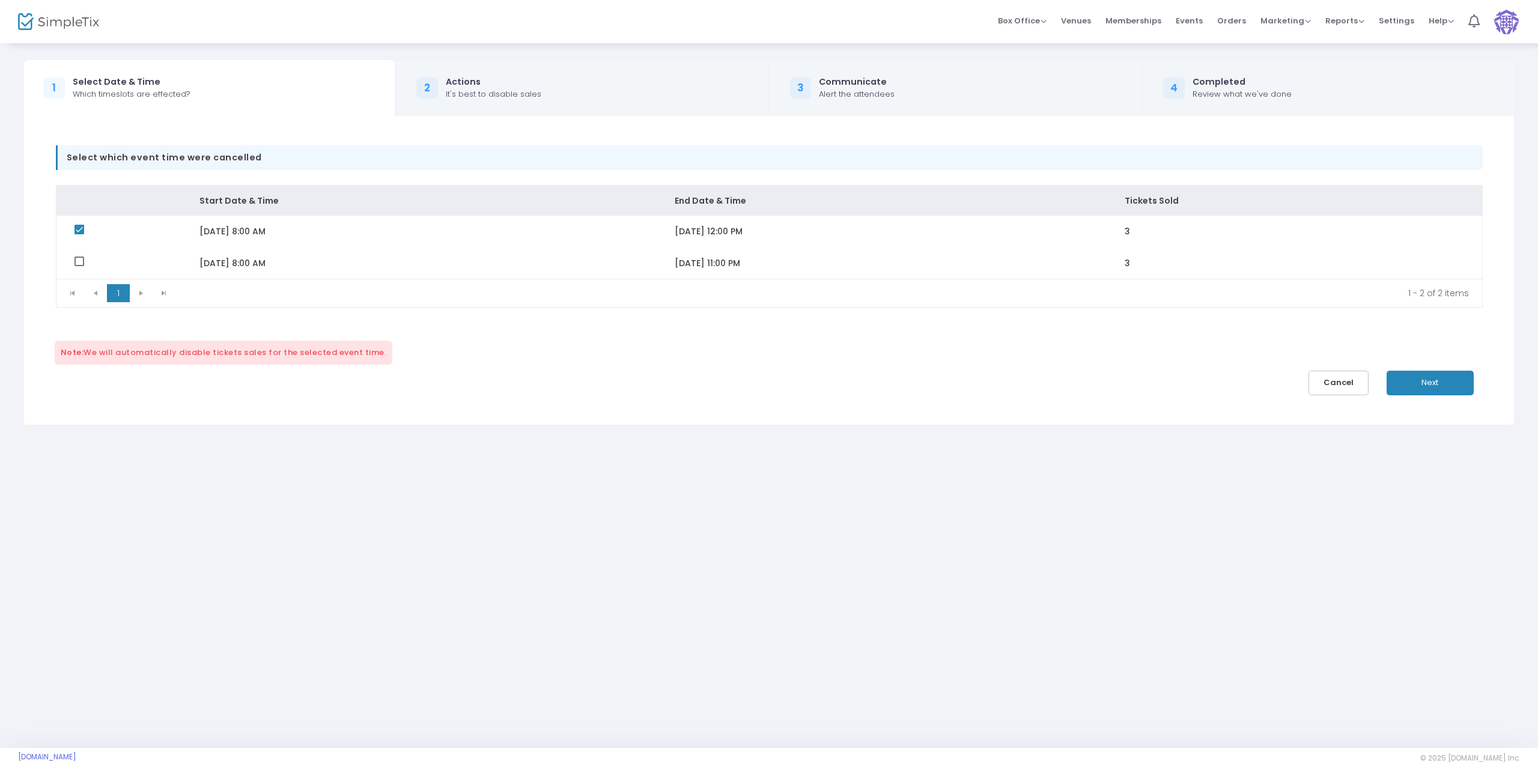
click at [1435, 385] on span "Next" at bounding box center [1430, 382] width 17 height 12
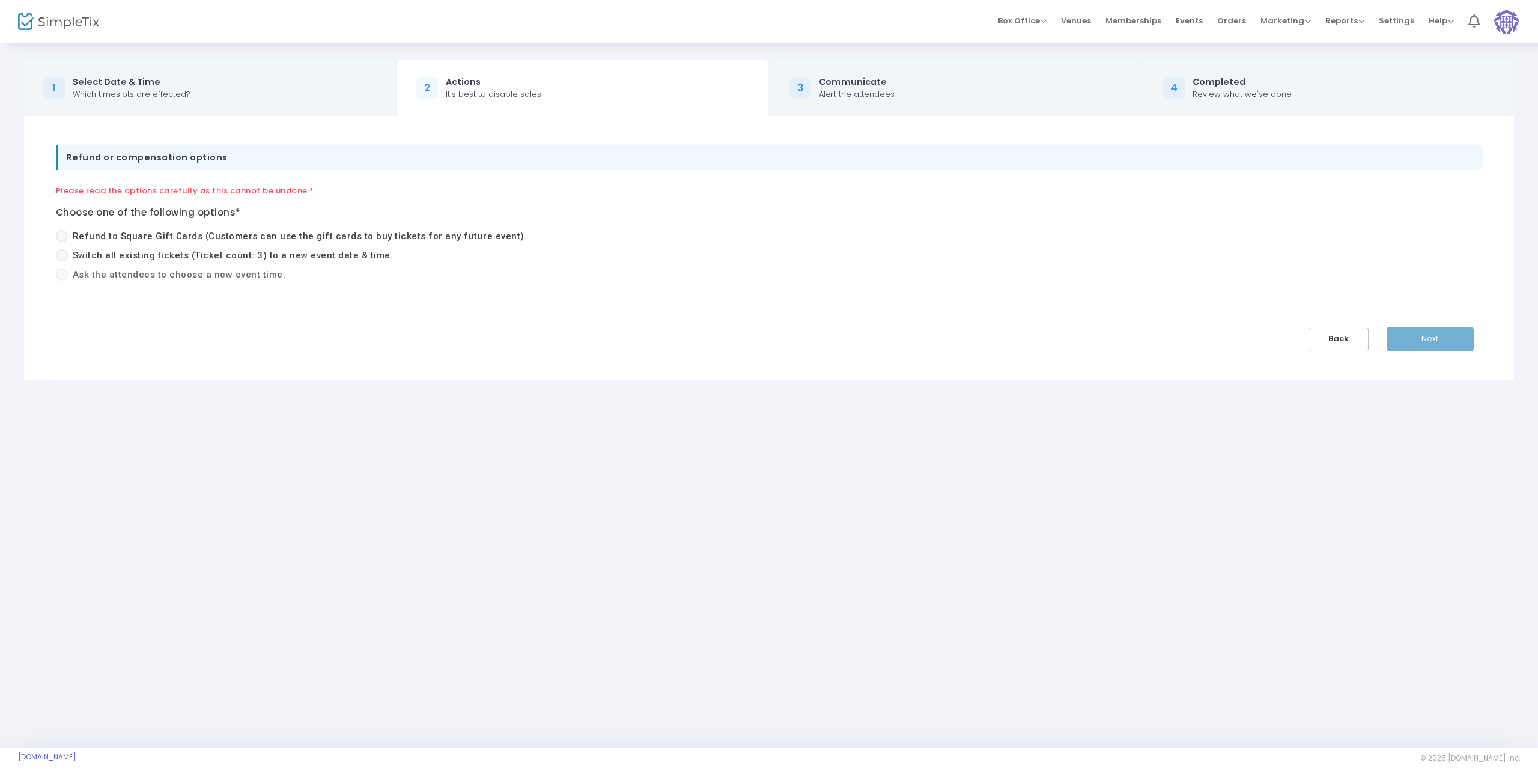
click at [66, 256] on span at bounding box center [61, 255] width 12 height 12
click at [62, 261] on input "Switch all existing tickets (Ticket count: 3) to a new event date & time." at bounding box center [61, 261] width 1 height 1
radio input "true"
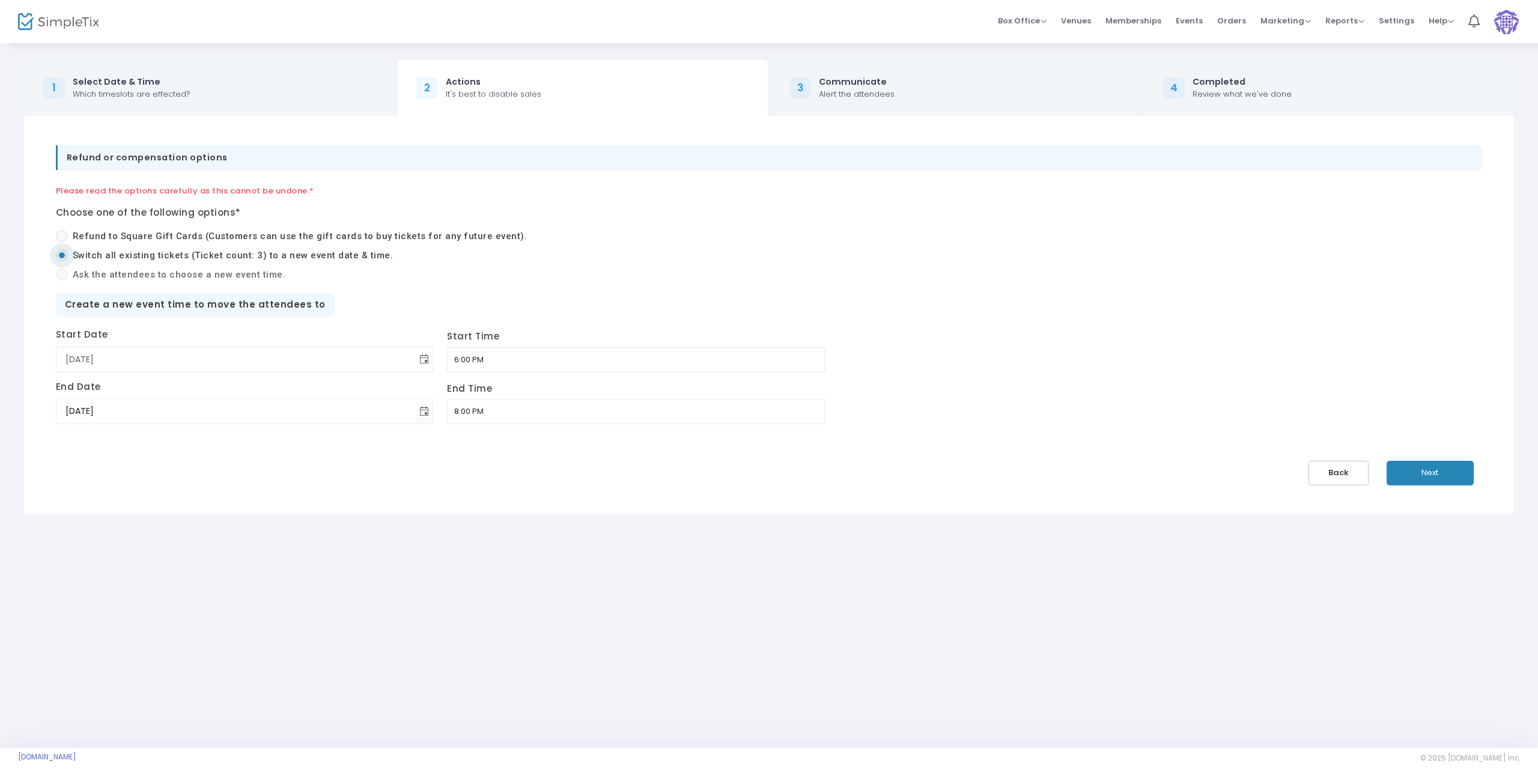
click at [414, 361] on span "Toggle calendar" at bounding box center [424, 360] width 20 height 20
click at [158, 516] on span "30" at bounding box center [159, 521] width 20 height 20
type input "9/30/2025"
click at [414, 412] on span "Toggle calendar" at bounding box center [424, 411] width 20 height 20
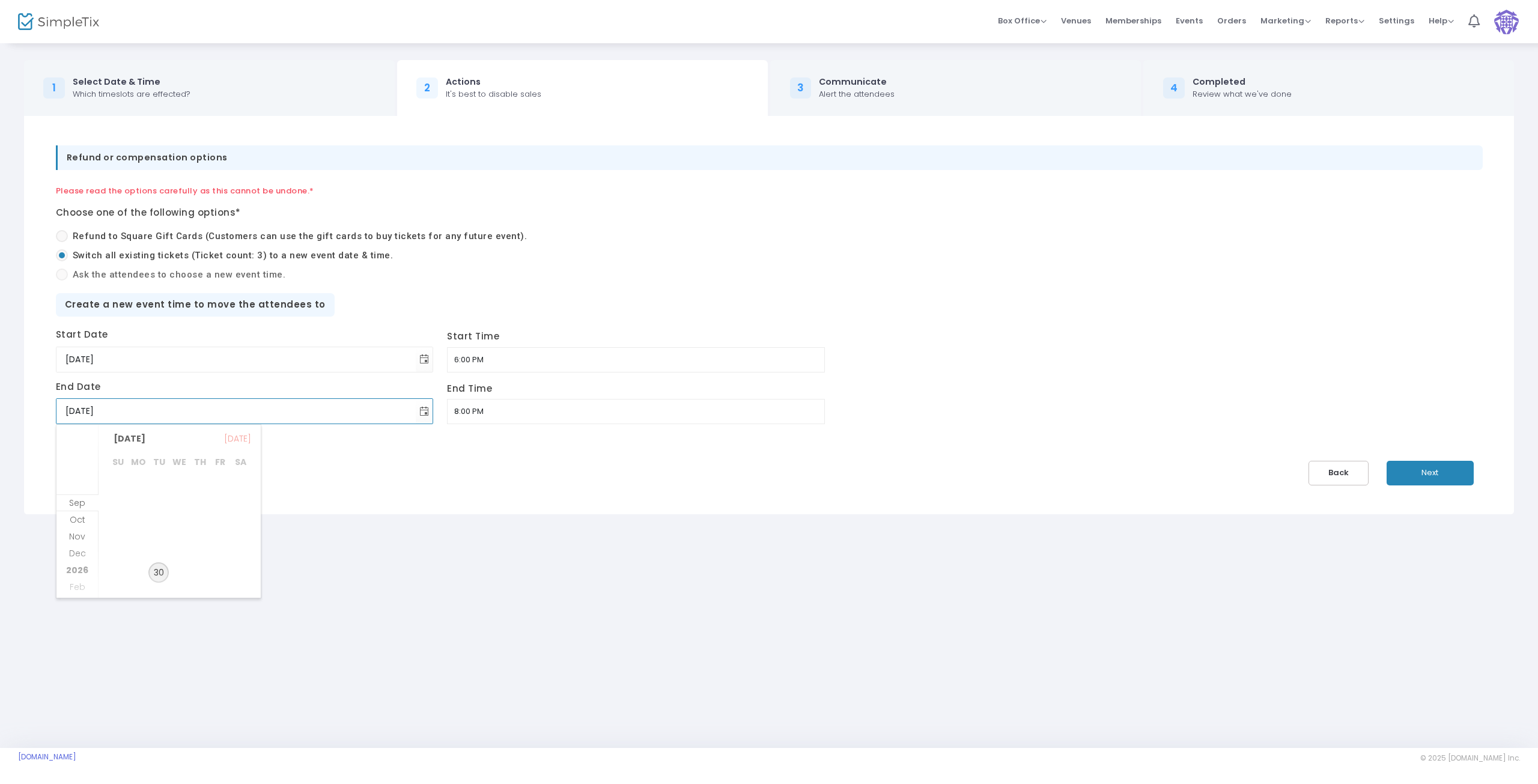
click at [161, 570] on span "30" at bounding box center [159, 573] width 20 height 20
click at [447, 361] on input "6:00 PM" at bounding box center [636, 360] width 378 height 25
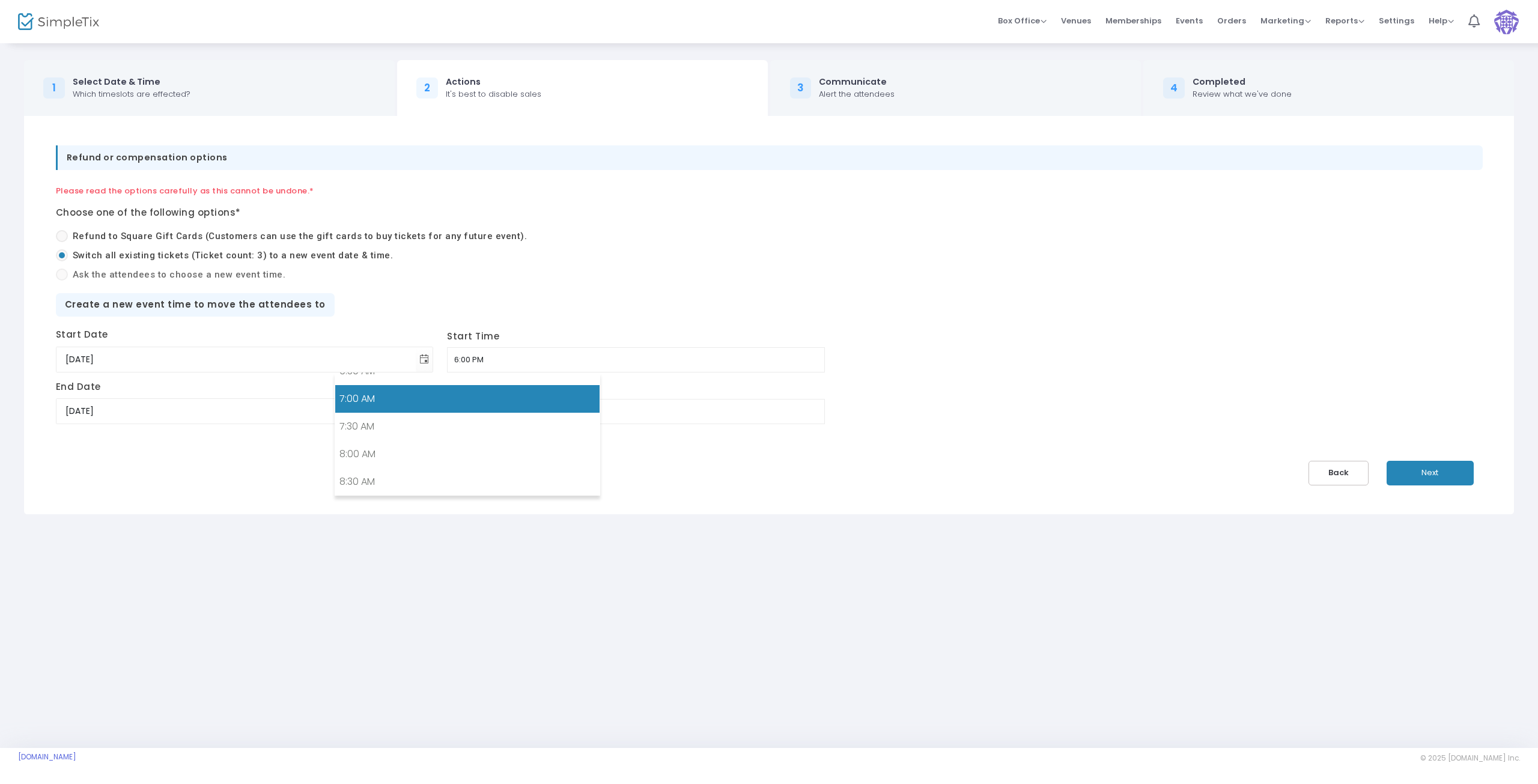
scroll to position [420, 0]
click at [371, 413] on link "8:00 AM" at bounding box center [467, 408] width 264 height 28
type input "8:00 AM"
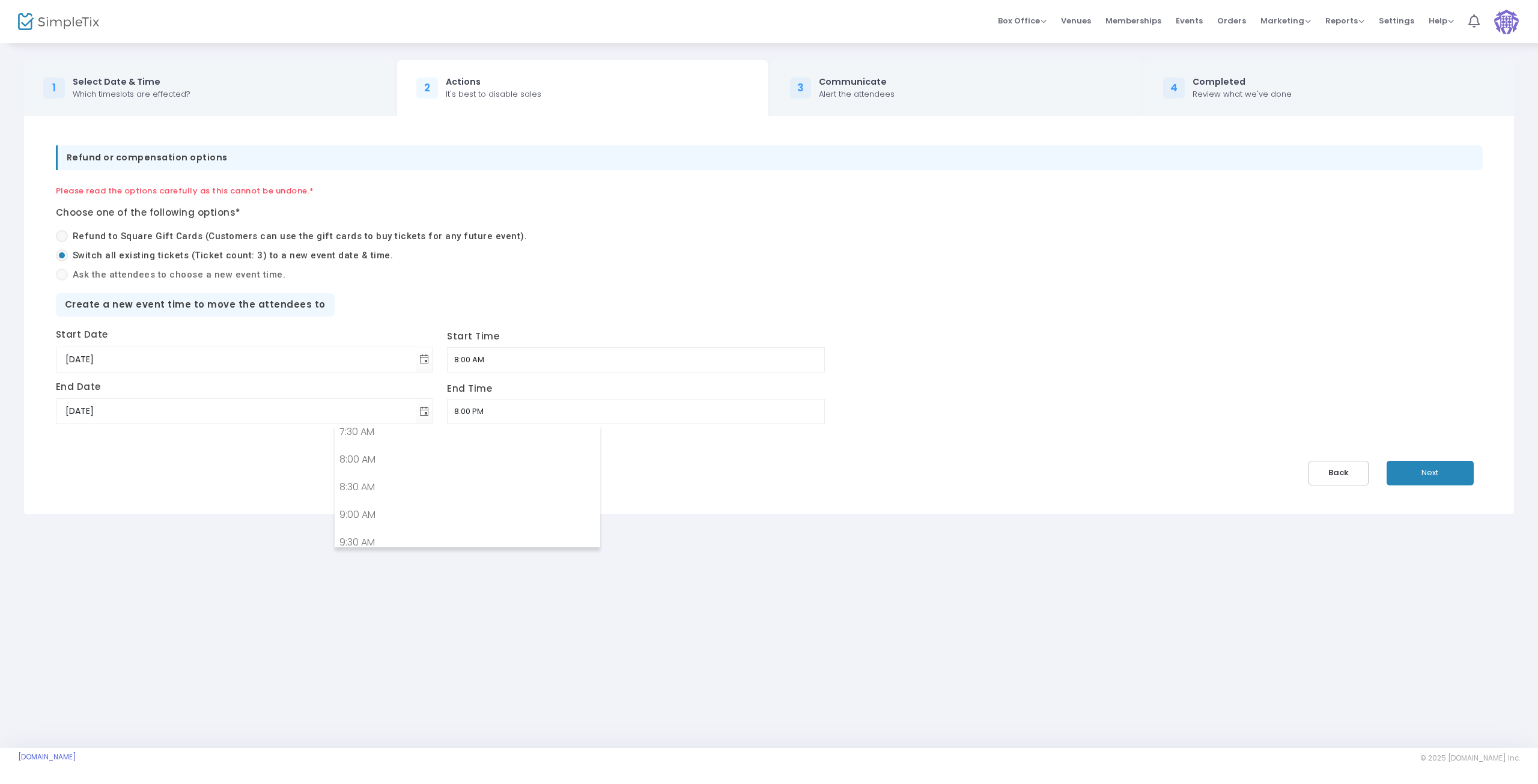
scroll to position [1058, 0]
click at [447, 409] on input "8:00 PM" at bounding box center [636, 411] width 378 height 25
click at [375, 503] on link "11:00 AM" at bounding box center [467, 504] width 264 height 28
type input "11:00 AM"
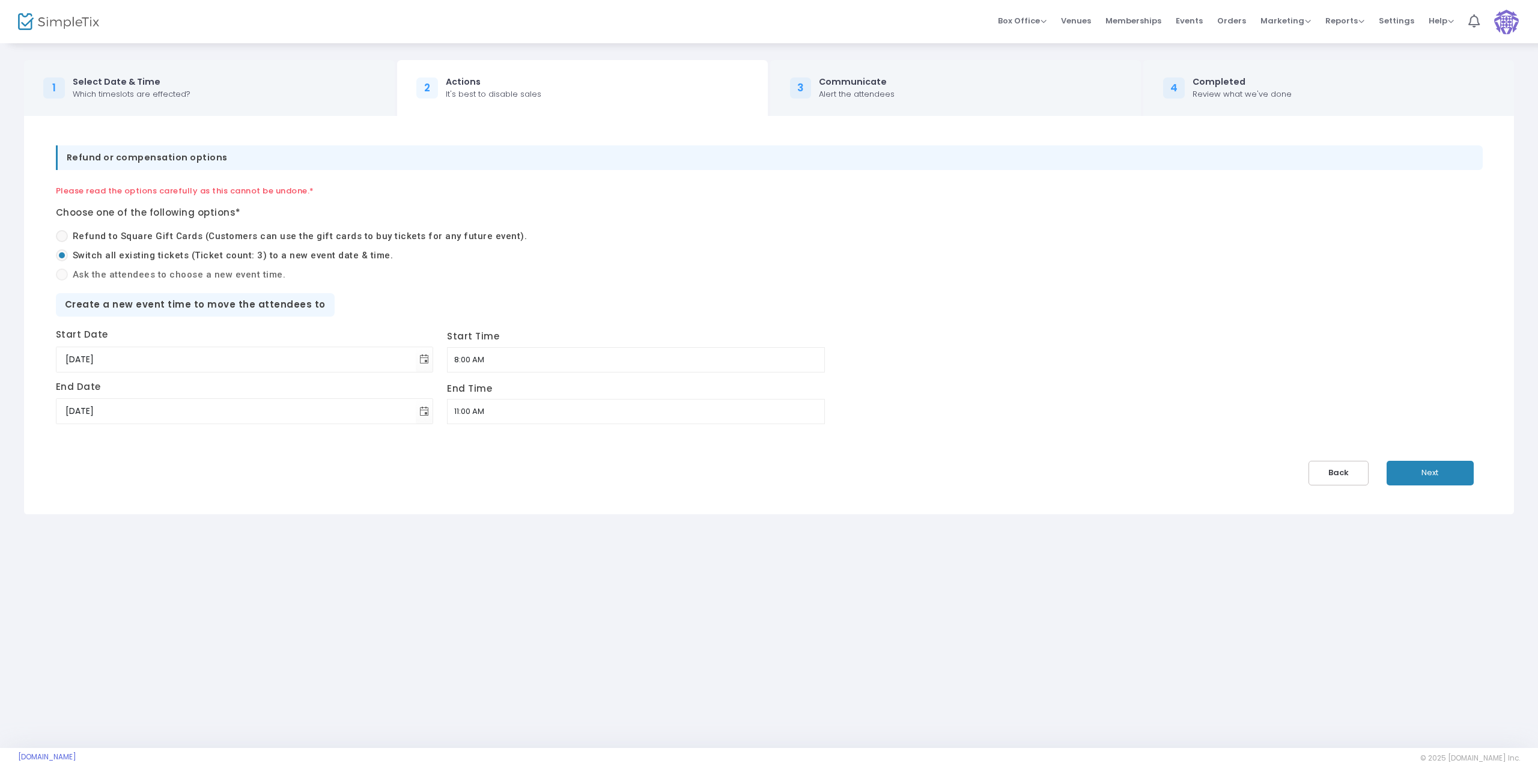
click at [1447, 473] on button "Next" at bounding box center [1430, 473] width 87 height 25
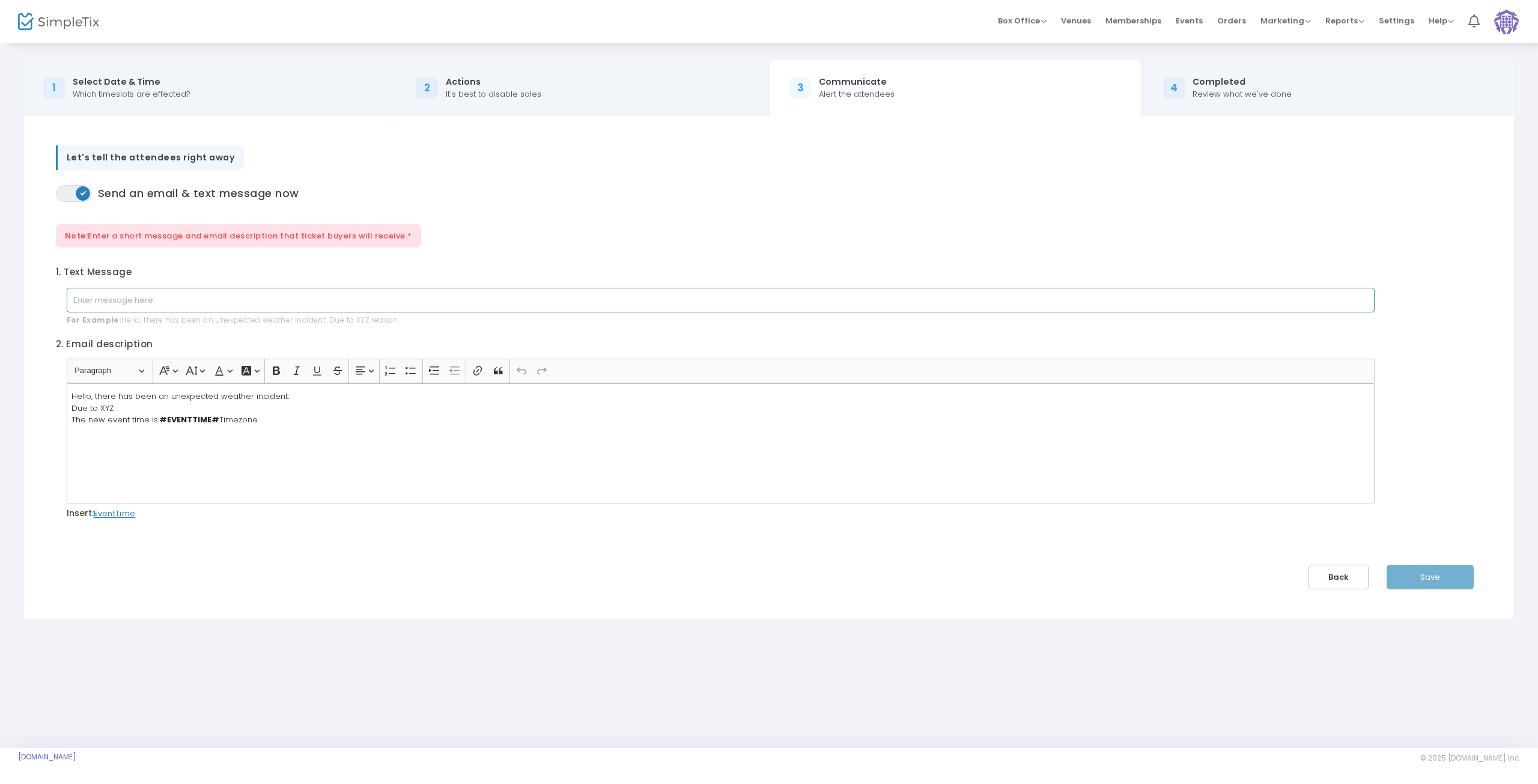
click at [180, 304] on input "text" at bounding box center [720, 300] width 1308 height 25
click at [213, 421] on strong "#EVENTTIME#" at bounding box center [189, 420] width 60 height 12
click at [176, 423] on strong "#EVENTTIME#" at bounding box center [189, 420] width 60 height 12
click at [115, 510] on span "EventTime" at bounding box center [115, 513] width 42 height 12
click at [263, 423] on strong "#EV#EVENTTIME#ENTTIME#" at bounding box center [219, 420] width 120 height 12
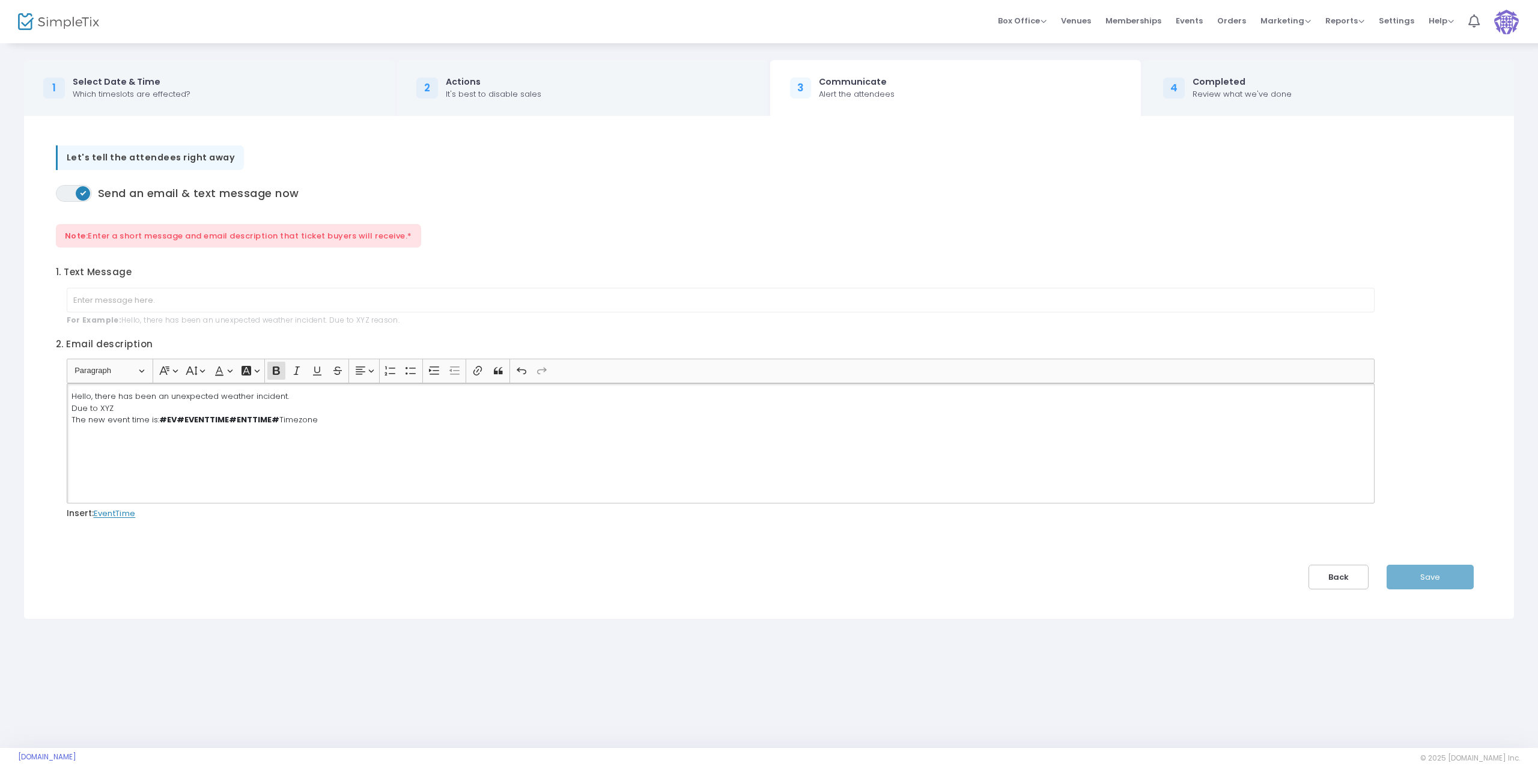
click at [261, 423] on strong "#EV#EVENTTIME#ENTTIME#" at bounding box center [219, 420] width 120 height 12
drag, startPoint x: 273, startPoint y: 418, endPoint x: 160, endPoint y: 420, distance: 113.0
click at [160, 420] on p "Hello, there has been an unexpected weather incident. Due to XYZ The new event …" at bounding box center [720, 409] width 1297 height 36
click at [137, 300] on input "text" at bounding box center [720, 300] width 1308 height 25
click at [68, 196] on span "ON OFF" at bounding box center [74, 193] width 36 height 17
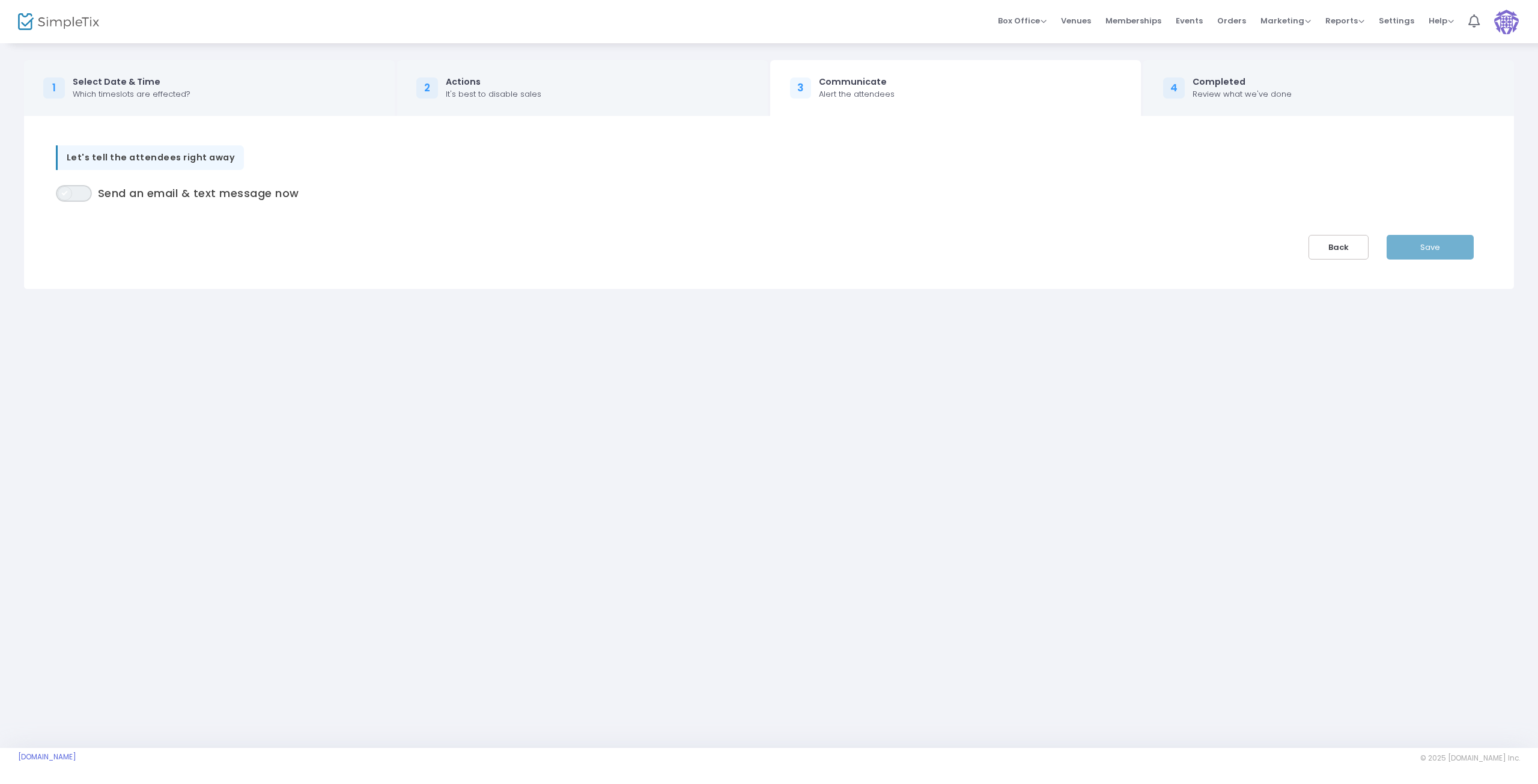
click at [81, 191] on span "ON OFF" at bounding box center [74, 193] width 36 height 17
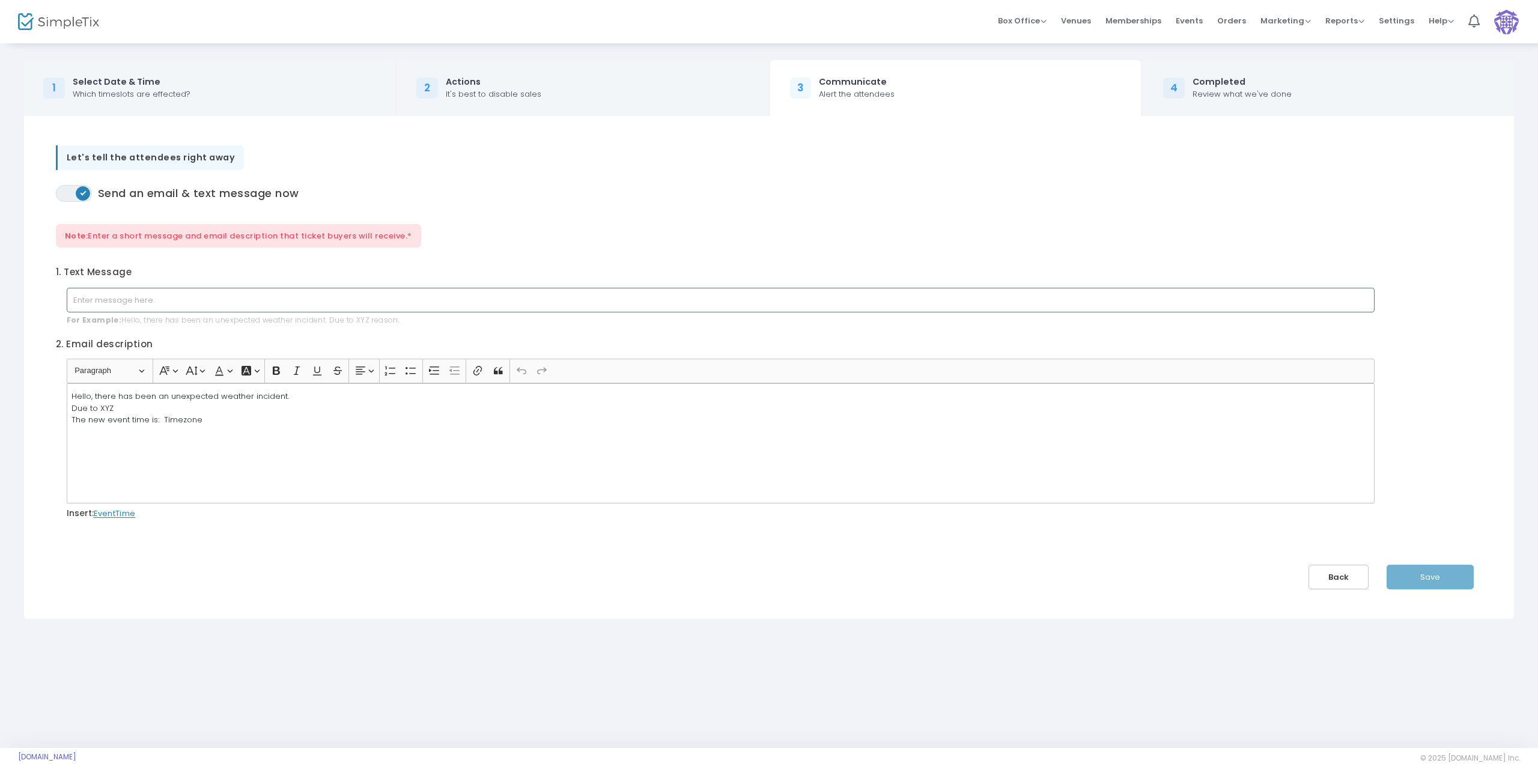
click at [192, 301] on input "text" at bounding box center [720, 300] width 1308 height 25
type input "test"
drag, startPoint x: 1432, startPoint y: 577, endPoint x: 810, endPoint y: 481, distance: 629.4
click at [944, 535] on div "Let's tell the attendees right away ON OFF Send an email & text message now Not…" at bounding box center [769, 368] width 1445 height 444
click at [1421, 581] on span "Save" at bounding box center [1431, 577] width 20 height 12
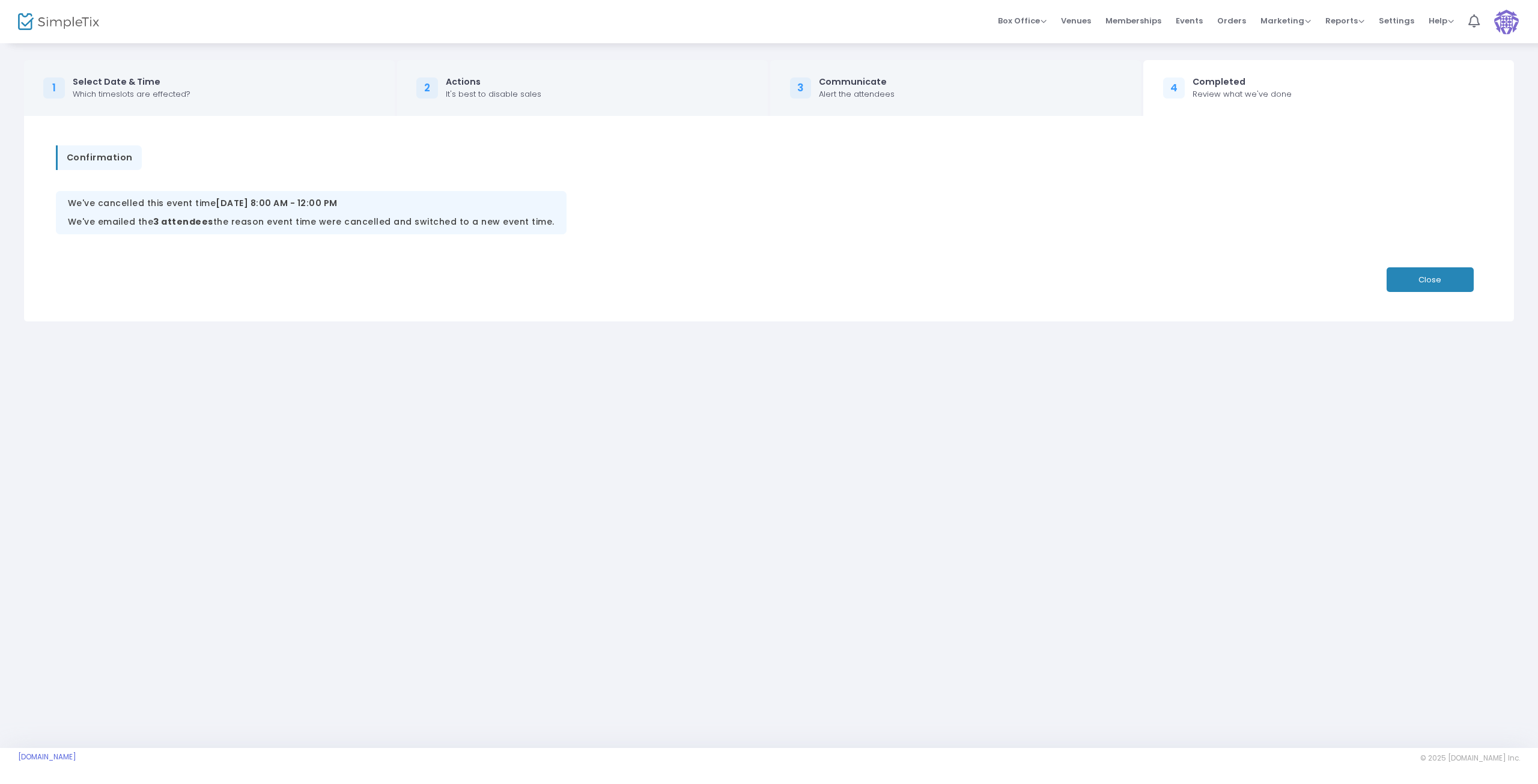
click at [1448, 280] on button "Close" at bounding box center [1430, 280] width 87 height 25
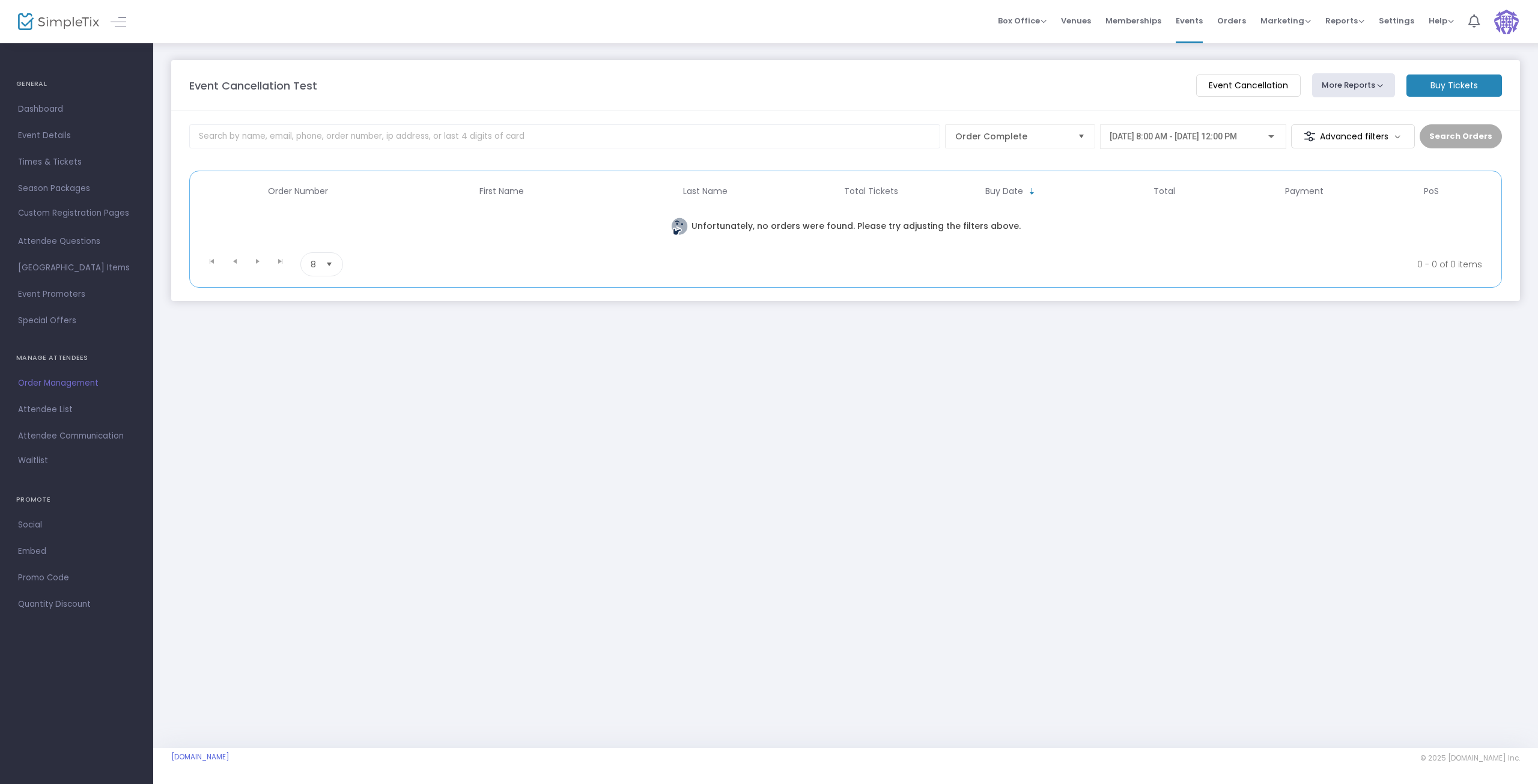
click at [1175, 139] on span "9/24/2025 @ 8:00 AM - 9/24/2025 @ 12:00 PM" at bounding box center [1174, 136] width 127 height 9
click at [1212, 181] on span "9/30/2025 @ 8:00 AM - 9/30/2025 @ 11:00 AM" at bounding box center [1198, 188] width 174 height 25
click at [1457, 133] on button "Search Orders" at bounding box center [1461, 136] width 82 height 24
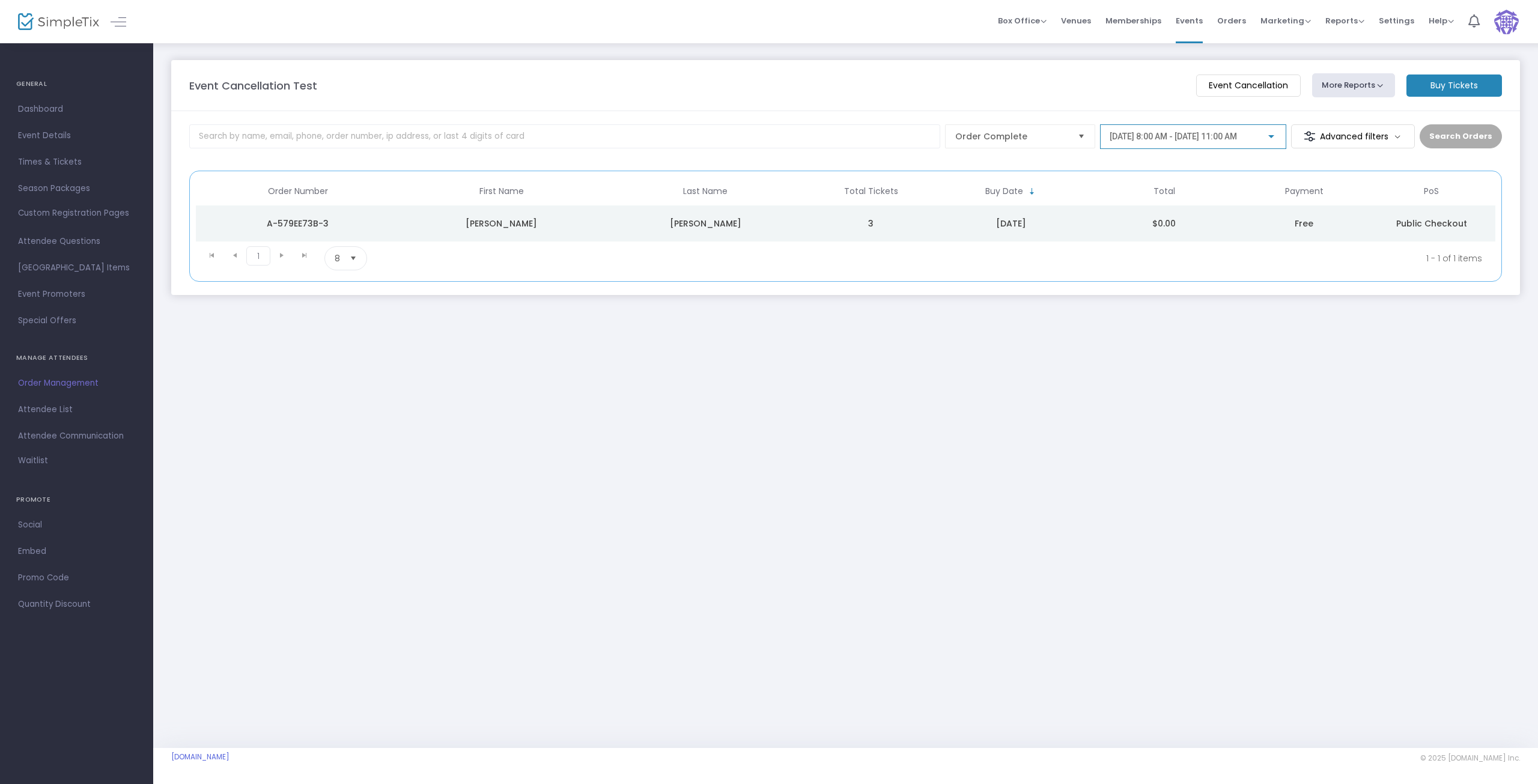
click at [1237, 139] on span "9/30/2025 @ 8:00 AM - 9/30/2025 @ 11:00 AM" at bounding box center [1174, 136] width 127 height 9
click at [1200, 209] on span "9/30/2025 @ 8:00 AM - 9/30/2025 @ 11:00 PM" at bounding box center [1174, 213] width 128 height 9
click at [1447, 135] on button "Search Orders" at bounding box center [1461, 136] width 82 height 24
click at [1011, 224] on div "9/13/2025" at bounding box center [1011, 223] width 147 height 12
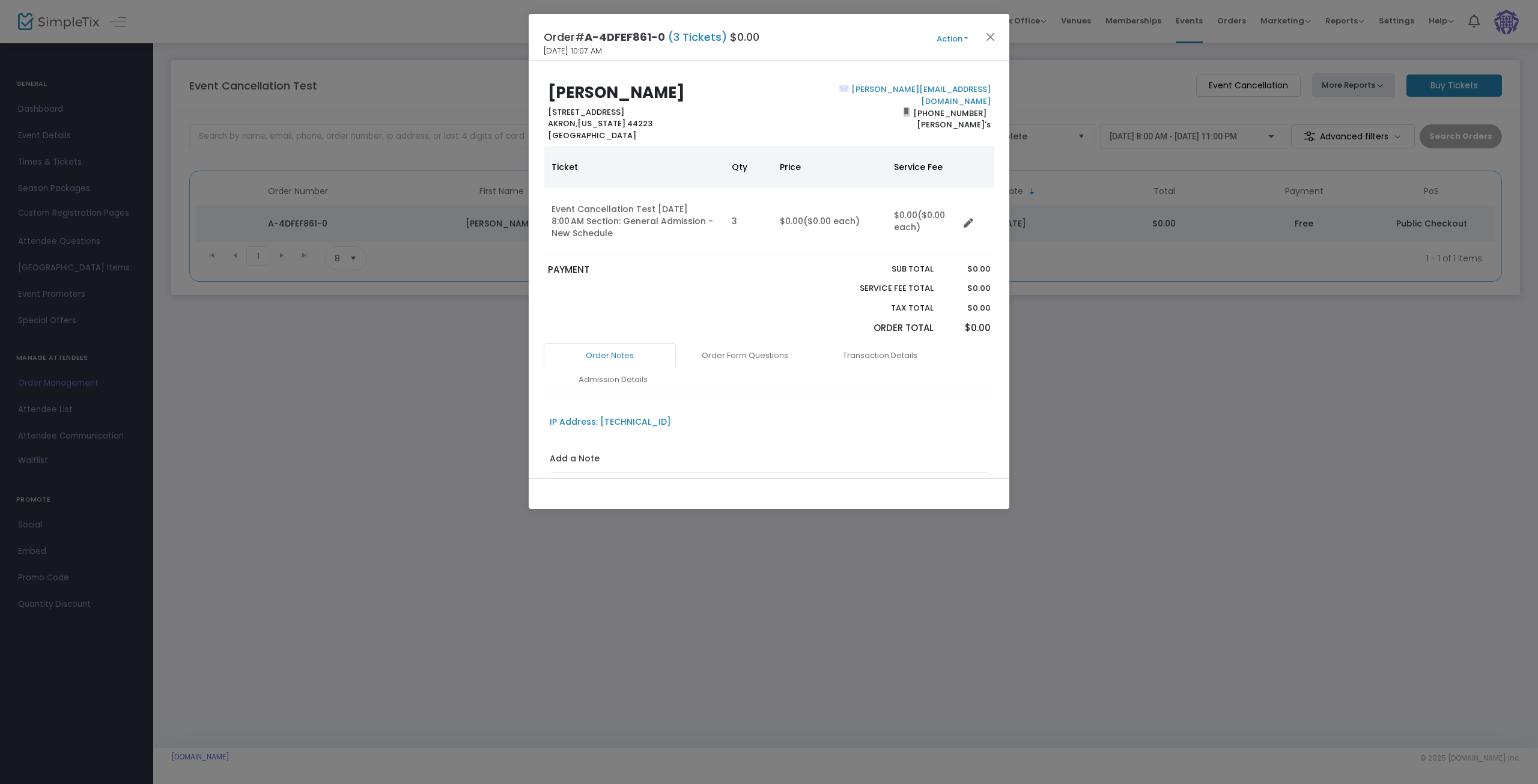
click at [1222, 404] on ngb-modal-window "Order# A-4DFEF861-0 (3 Tickets) $0.00 9/13/2025 10:07 AM Action Mark Admitted E…" at bounding box center [769, 392] width 1538 height 784
click at [992, 37] on button "Close" at bounding box center [991, 37] width 16 height 16
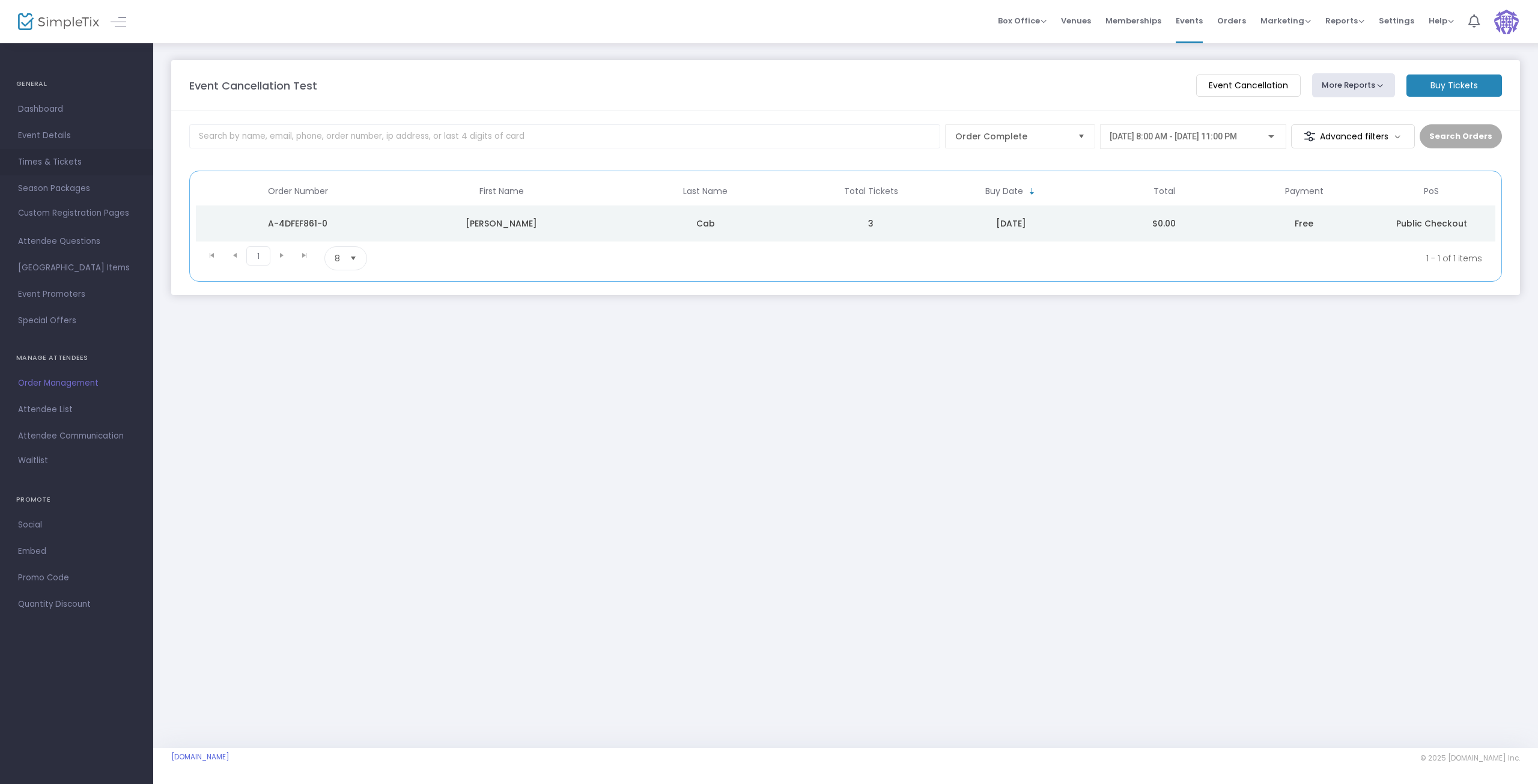
click at [36, 162] on span "Times & Tickets" at bounding box center [76, 162] width 117 height 16
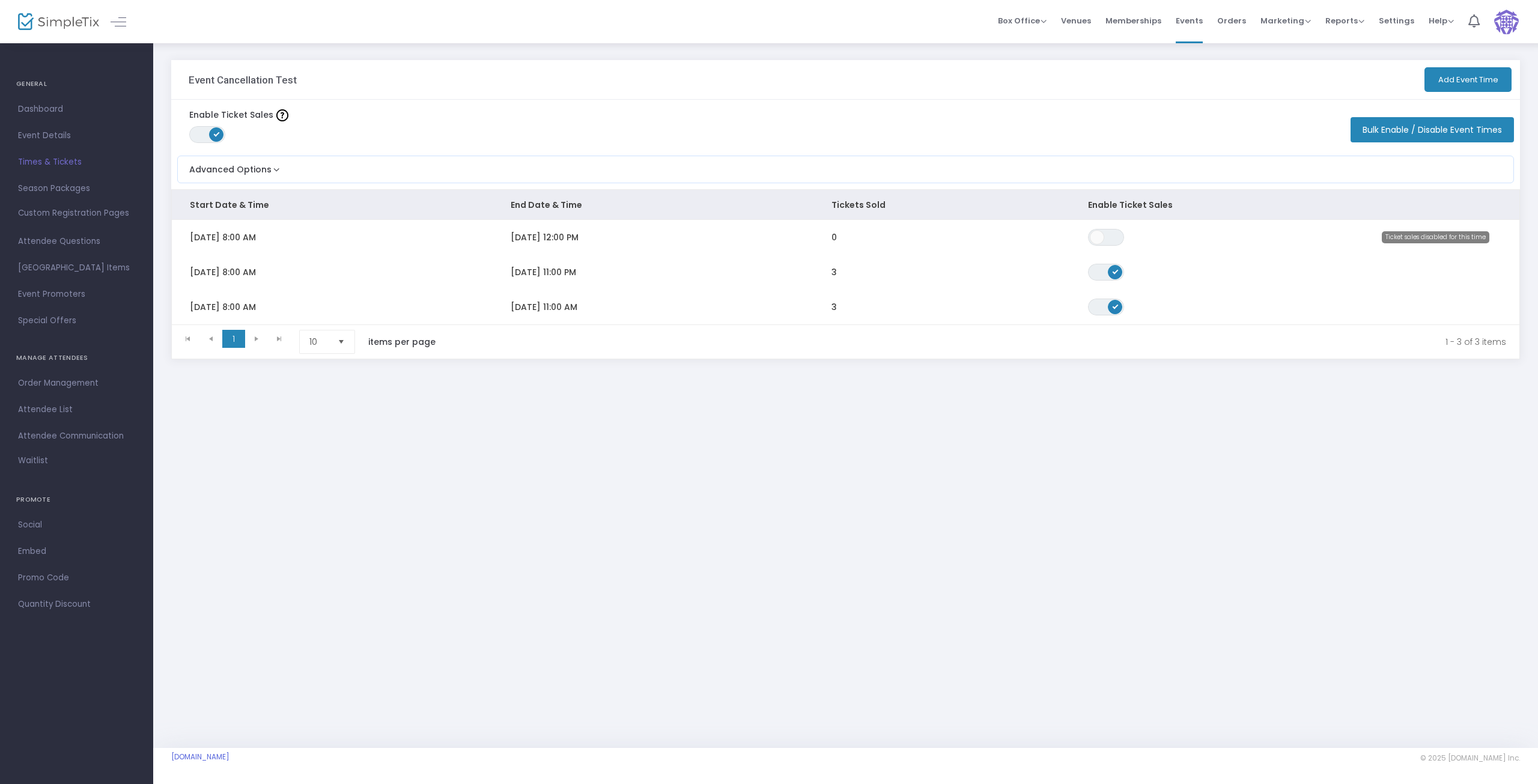
click at [65, 382] on span "Order Management" at bounding box center [76, 383] width 117 height 16
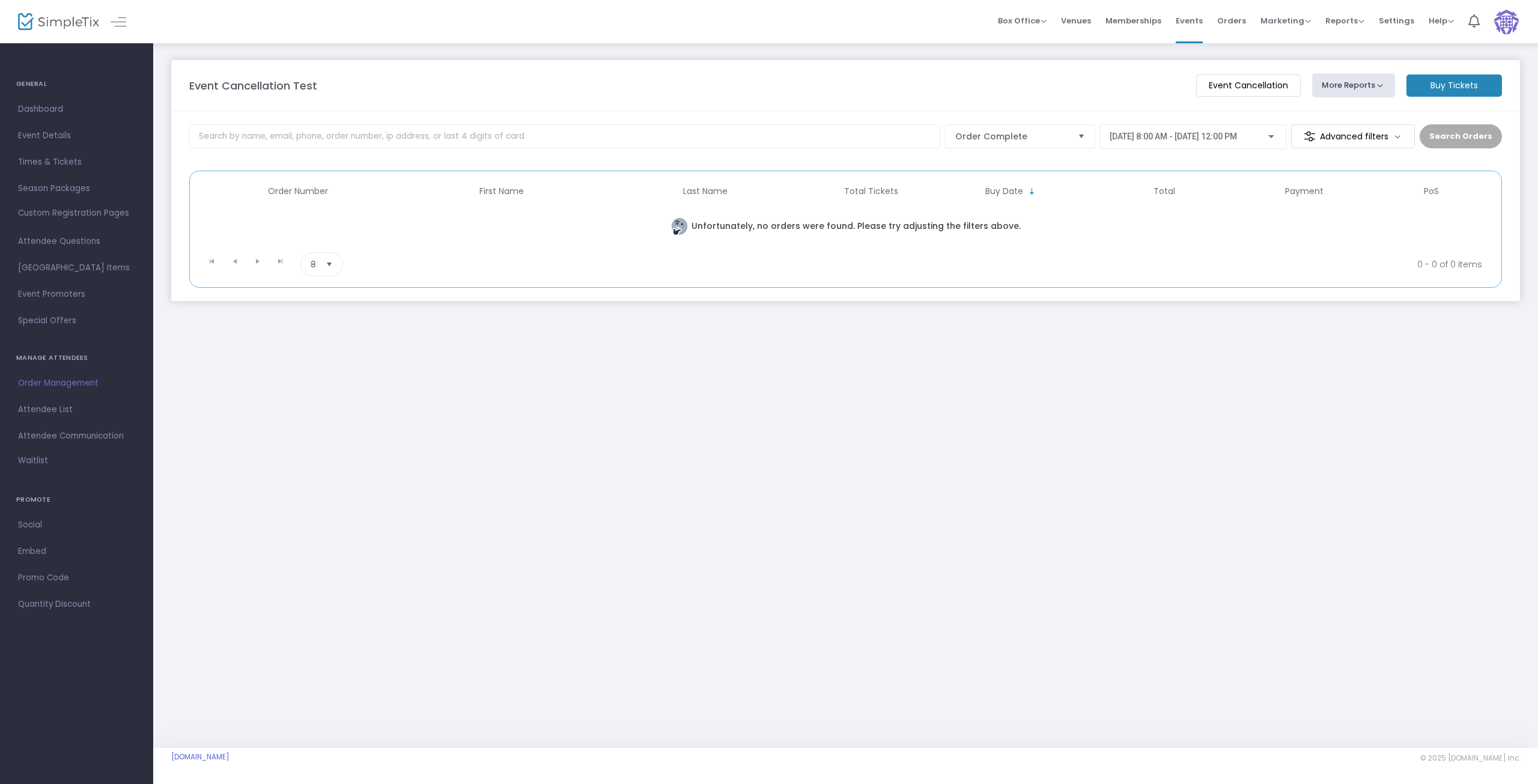
click at [1237, 139] on span "9/24/2025 @ 8:00 AM - 9/24/2025 @ 12:00 PM" at bounding box center [1174, 136] width 127 height 9
click at [1212, 189] on span "9/30/2025 @ 8:00 AM - 9/30/2025 @ 11:00 AM" at bounding box center [1175, 188] width 129 height 9
click at [1475, 131] on button "Search Orders" at bounding box center [1461, 136] width 82 height 24
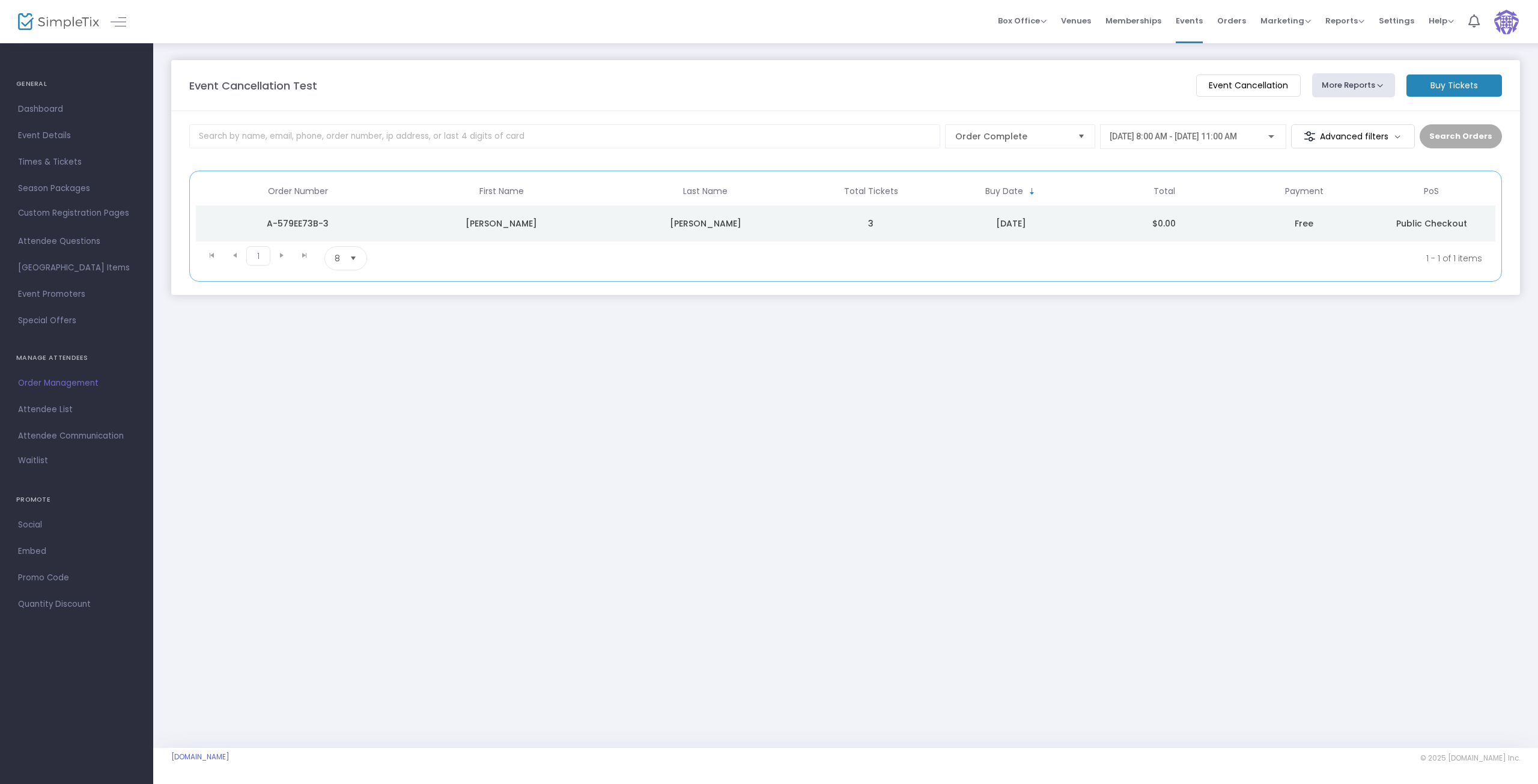
click at [1233, 86] on m-button "Event Cancellation" at bounding box center [1248, 85] width 105 height 23
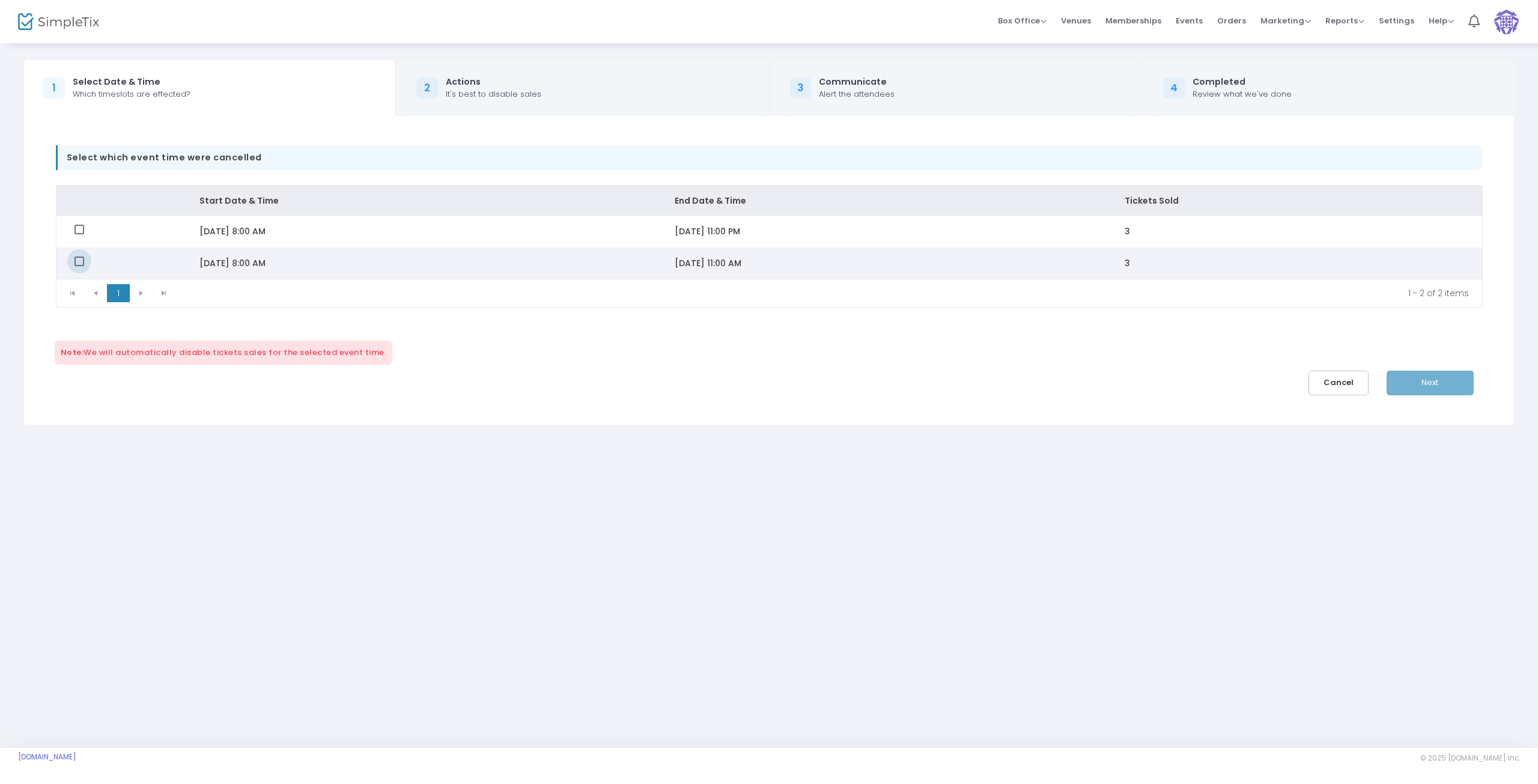
click at [83, 262] on span "Data table" at bounding box center [79, 261] width 9 height 9
click at [79, 266] on input "Data table" at bounding box center [78, 266] width 1 height 1
checkbox input "true"
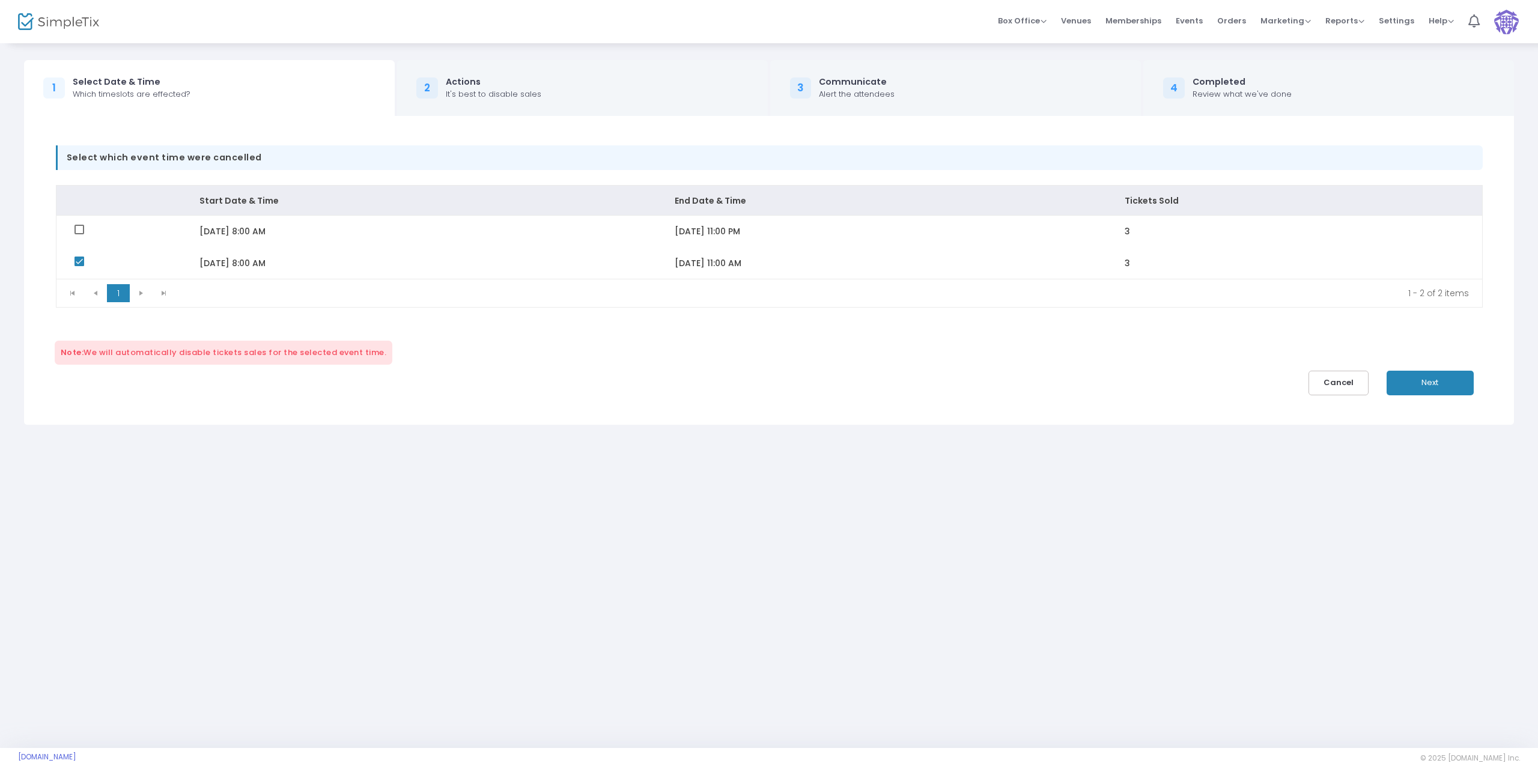
click at [1453, 382] on button "Next" at bounding box center [1430, 383] width 87 height 25
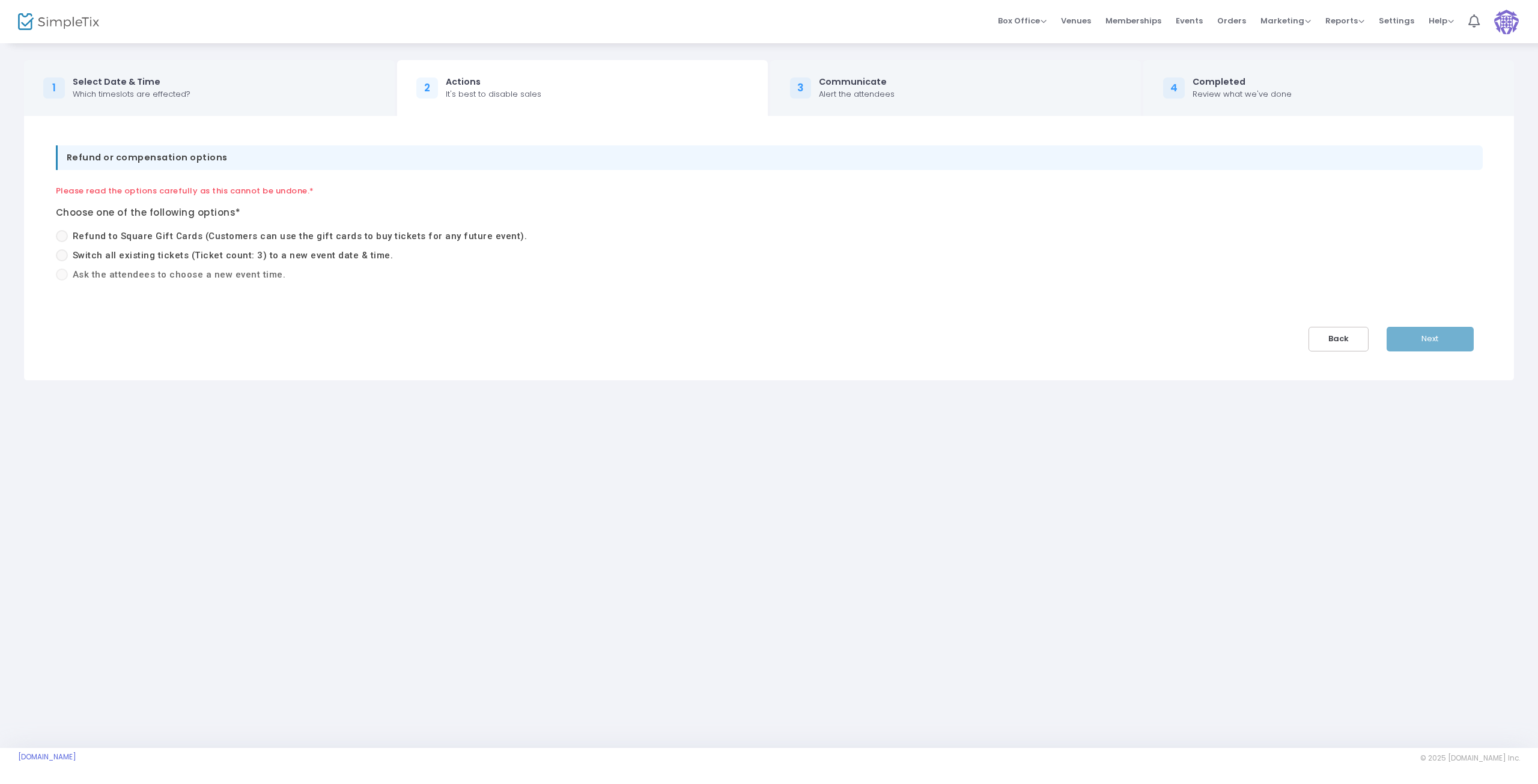
click at [65, 253] on span at bounding box center [61, 255] width 12 height 12
click at [62, 261] on input "Switch all existing tickets (Ticket count: 3) to a new event date & time." at bounding box center [61, 261] width 1 height 1
radio input "true"
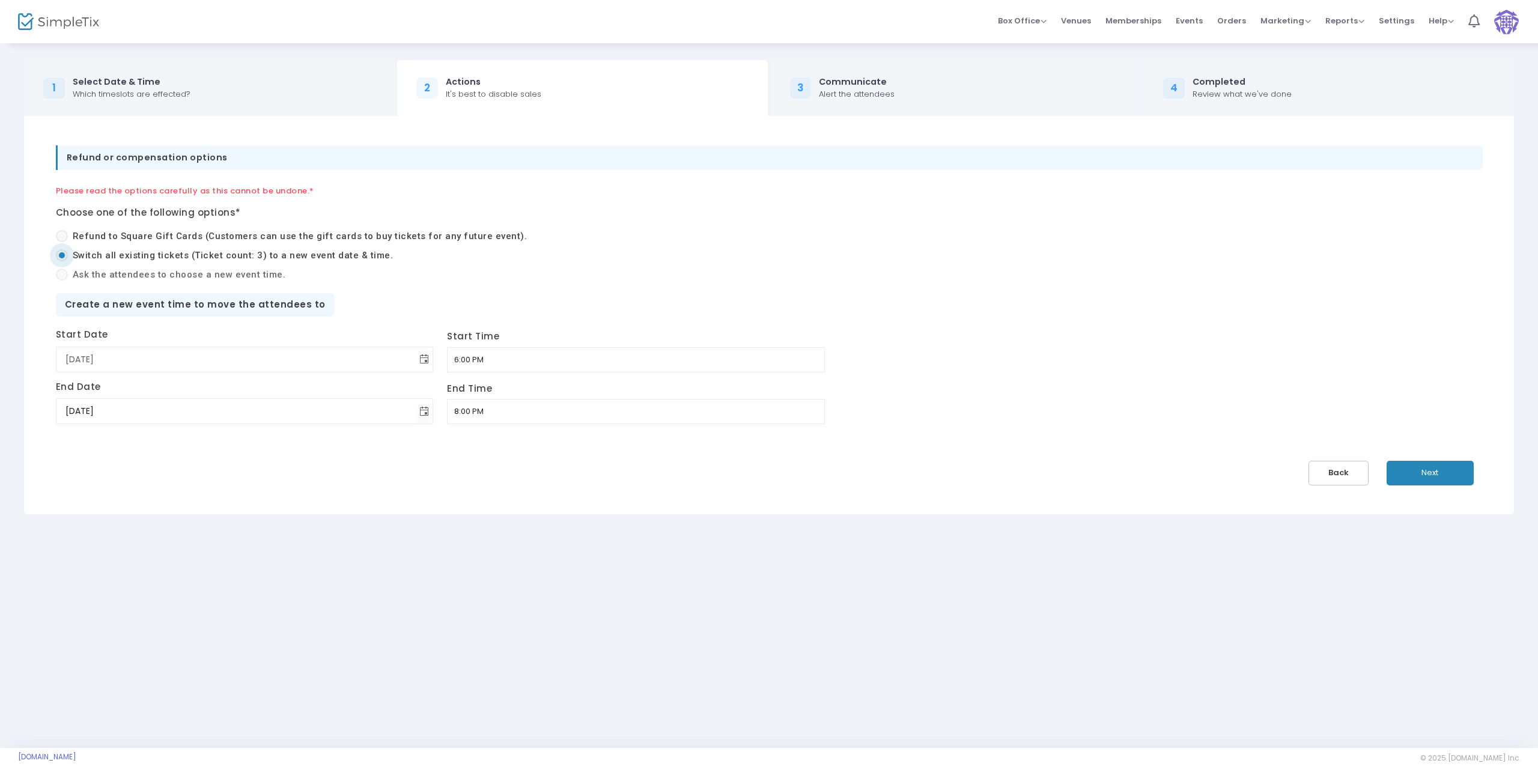
click at [414, 360] on span "Toggle calendar" at bounding box center [424, 360] width 20 height 20
click at [162, 518] on span "30" at bounding box center [159, 521] width 20 height 20
type input "9/30/2025"
drag, startPoint x: 314, startPoint y: 406, endPoint x: 314, endPoint y: 412, distance: 6.0
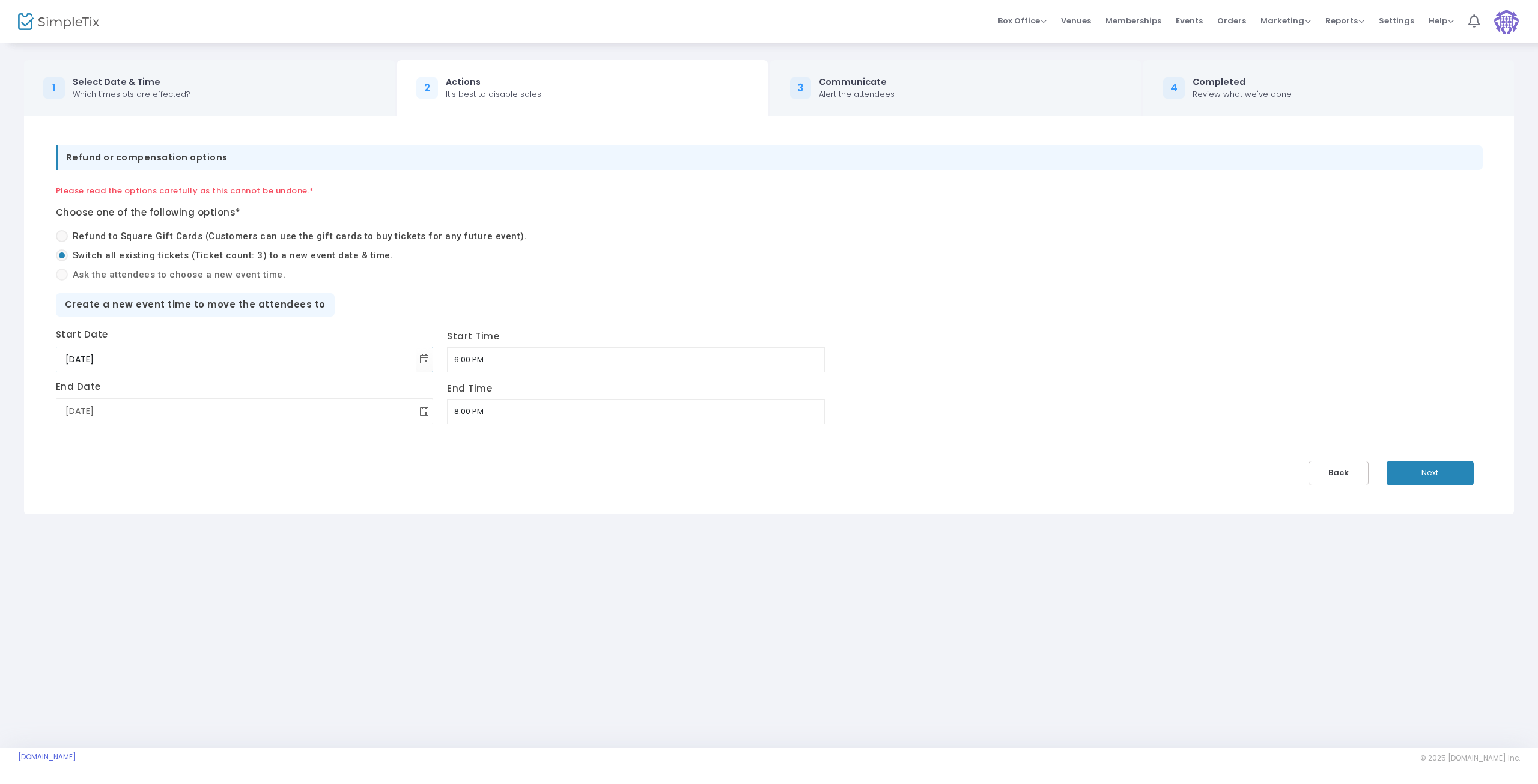
click at [414, 406] on span "Toggle calendar" at bounding box center [424, 411] width 20 height 20
drag, startPoint x: 162, startPoint y: 568, endPoint x: 214, endPoint y: 543, distance: 57.7
click at [163, 568] on span "30" at bounding box center [159, 573] width 20 height 20
click at [447, 361] on input "6:00 PM" at bounding box center [636, 360] width 378 height 25
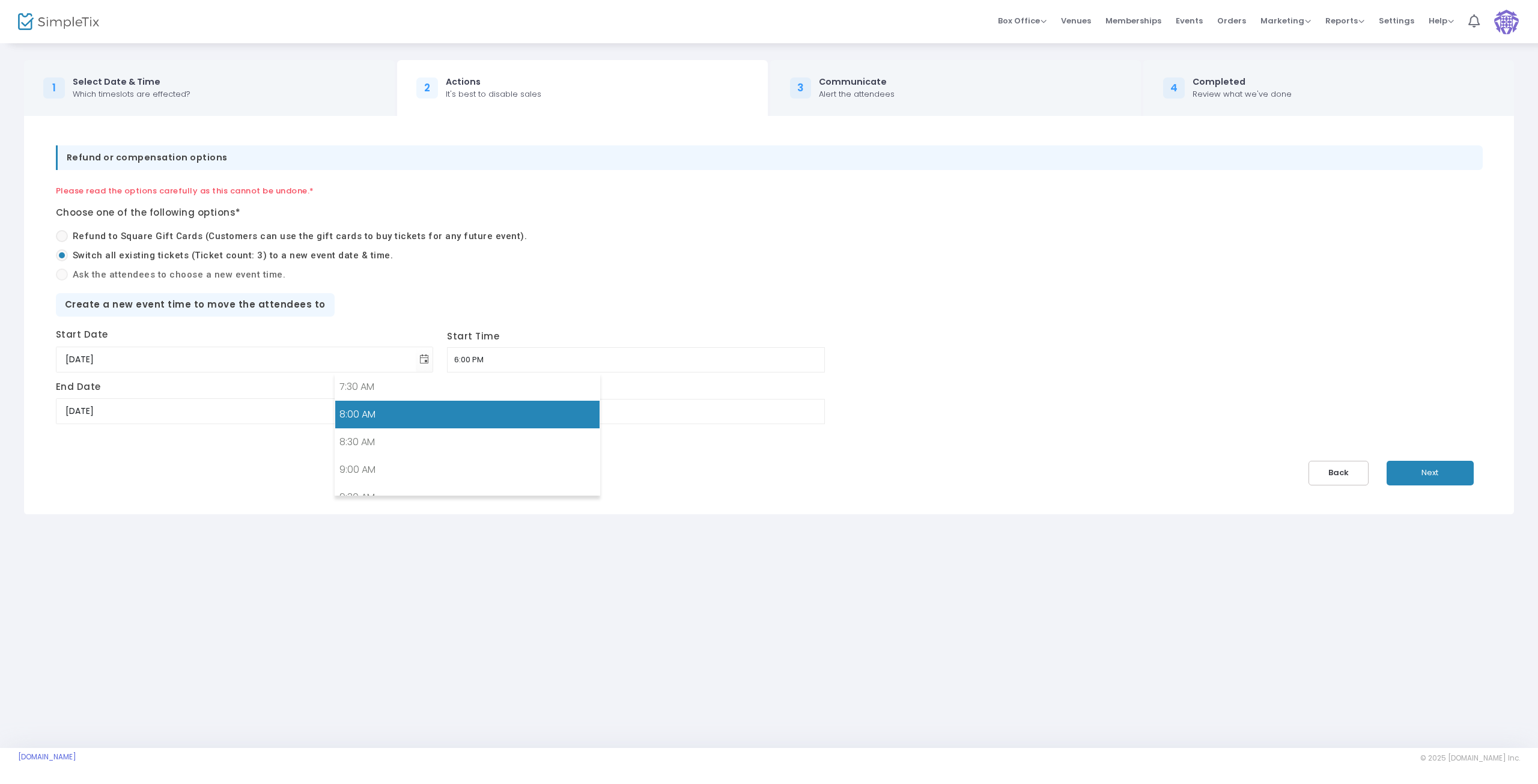
scroll to position [406, 0]
click at [372, 421] on link "8:00 AM" at bounding box center [467, 422] width 264 height 28
type input "8:00 AM"
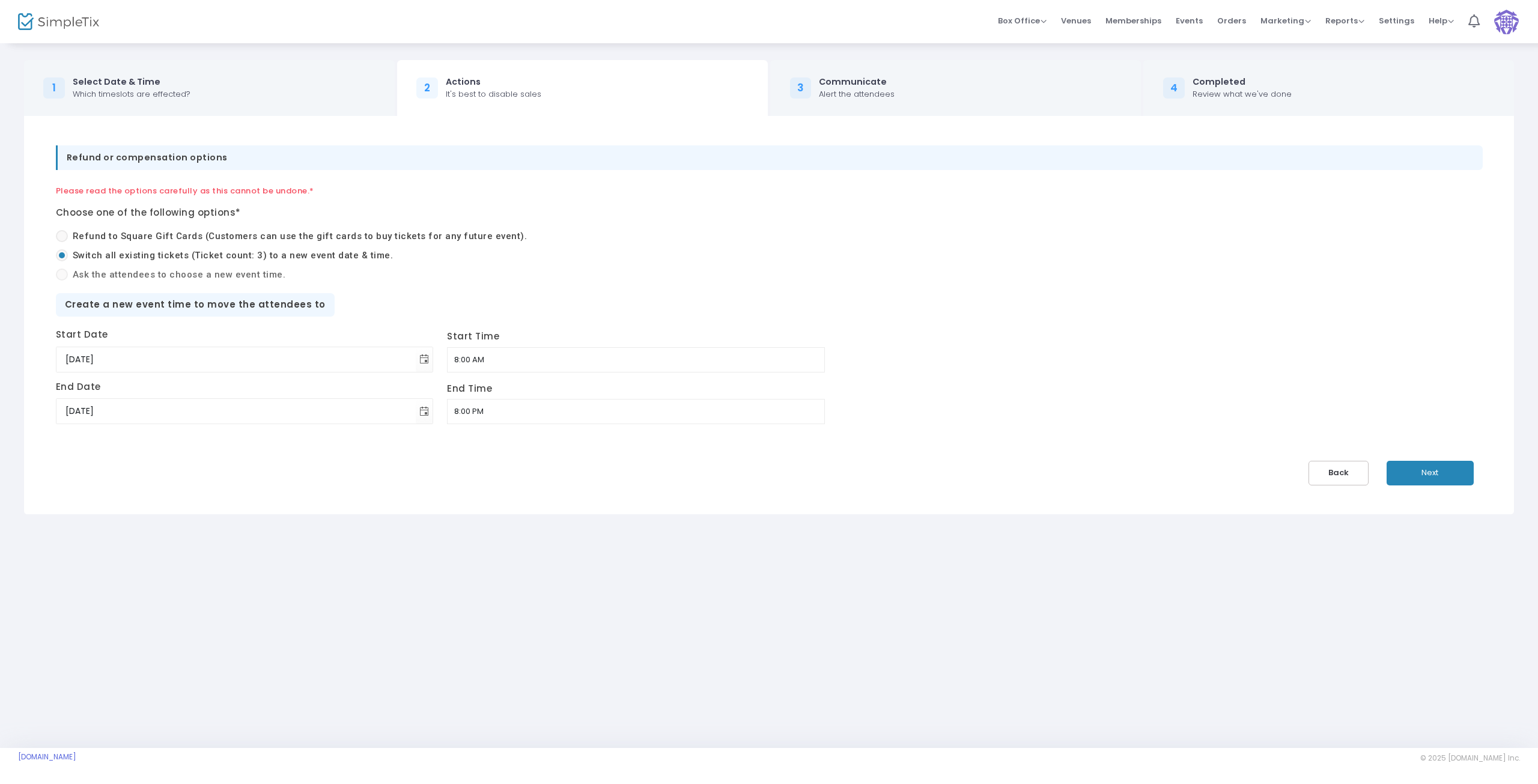
click at [447, 411] on input "8:00 PM" at bounding box center [636, 411] width 378 height 25
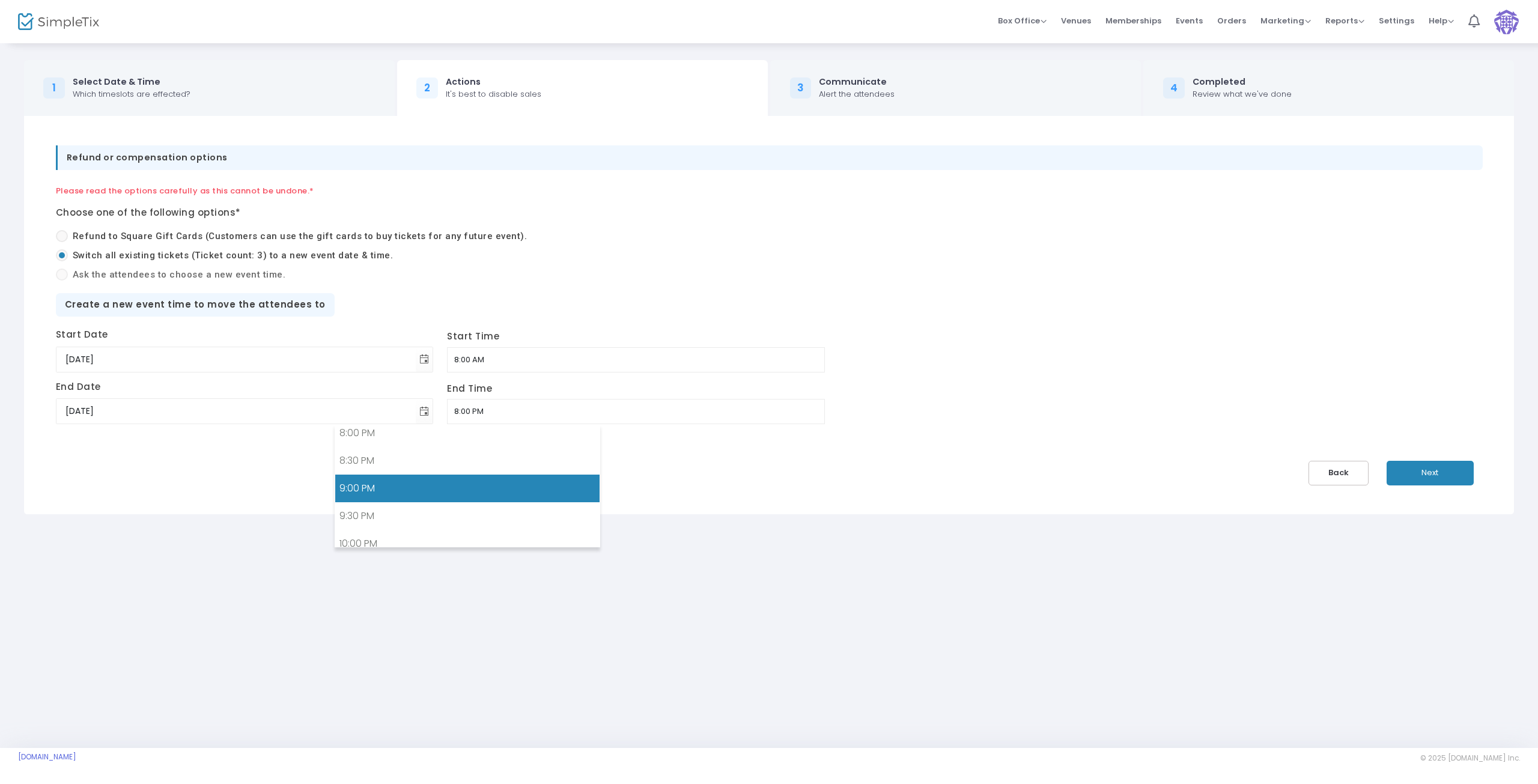
scroll to position [1204, 0]
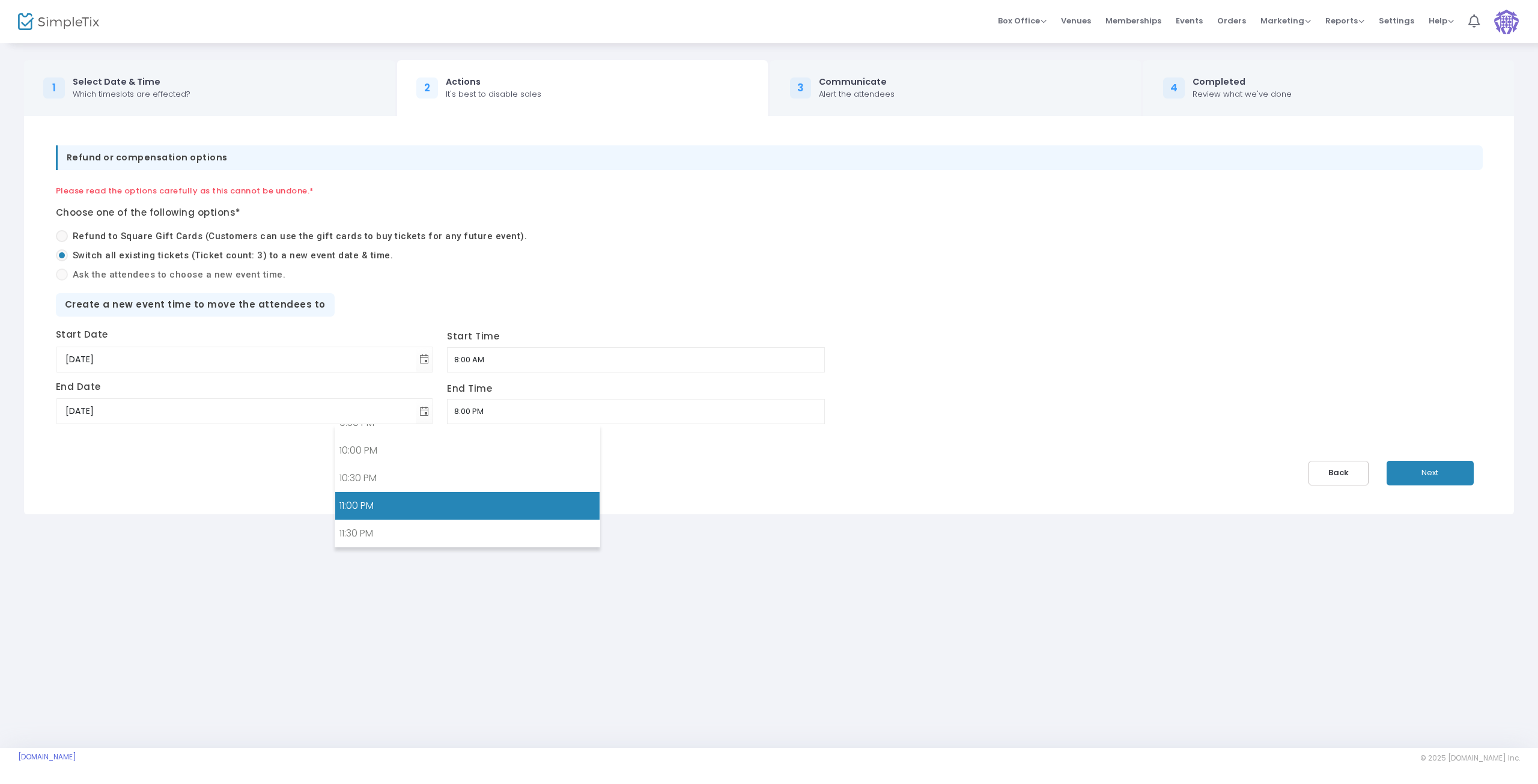
click at [381, 504] on link "11:00 PM" at bounding box center [467, 506] width 264 height 28
type input "11:00 PM"
click at [1421, 467] on span "Next" at bounding box center [1430, 472] width 17 height 12
click at [1425, 478] on button "Next" at bounding box center [1430, 473] width 87 height 25
drag, startPoint x: 1435, startPoint y: 476, endPoint x: 1357, endPoint y: 470, distance: 78.2
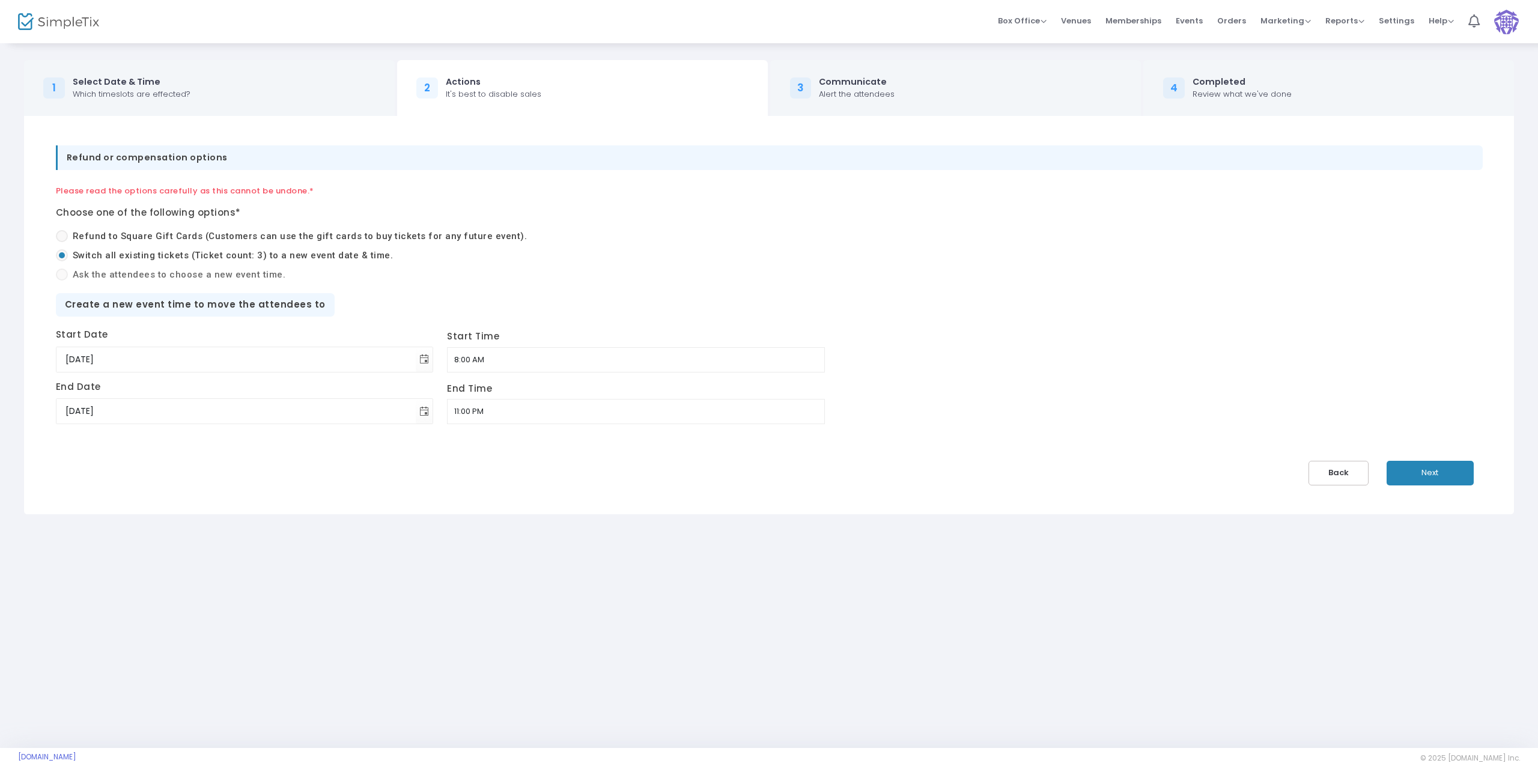
click at [1435, 476] on span "Next" at bounding box center [1430, 472] width 17 height 12
click at [907, 254] on label "Switch all existing tickets (Ticket count: 3) to a new event date & time." at bounding box center [765, 256] width 1418 height 14
click at [62, 261] on input "Switch all existing tickets (Ticket count: 3) to a new event date & time." at bounding box center [61, 261] width 1 height 1
click at [292, 302] on div "Create a new event time to move the attendees to" at bounding box center [195, 305] width 279 height 23
click at [257, 256] on span "Switch all existing tickets (Ticket count: 3) to a new event date & time." at bounding box center [233, 256] width 321 height 11
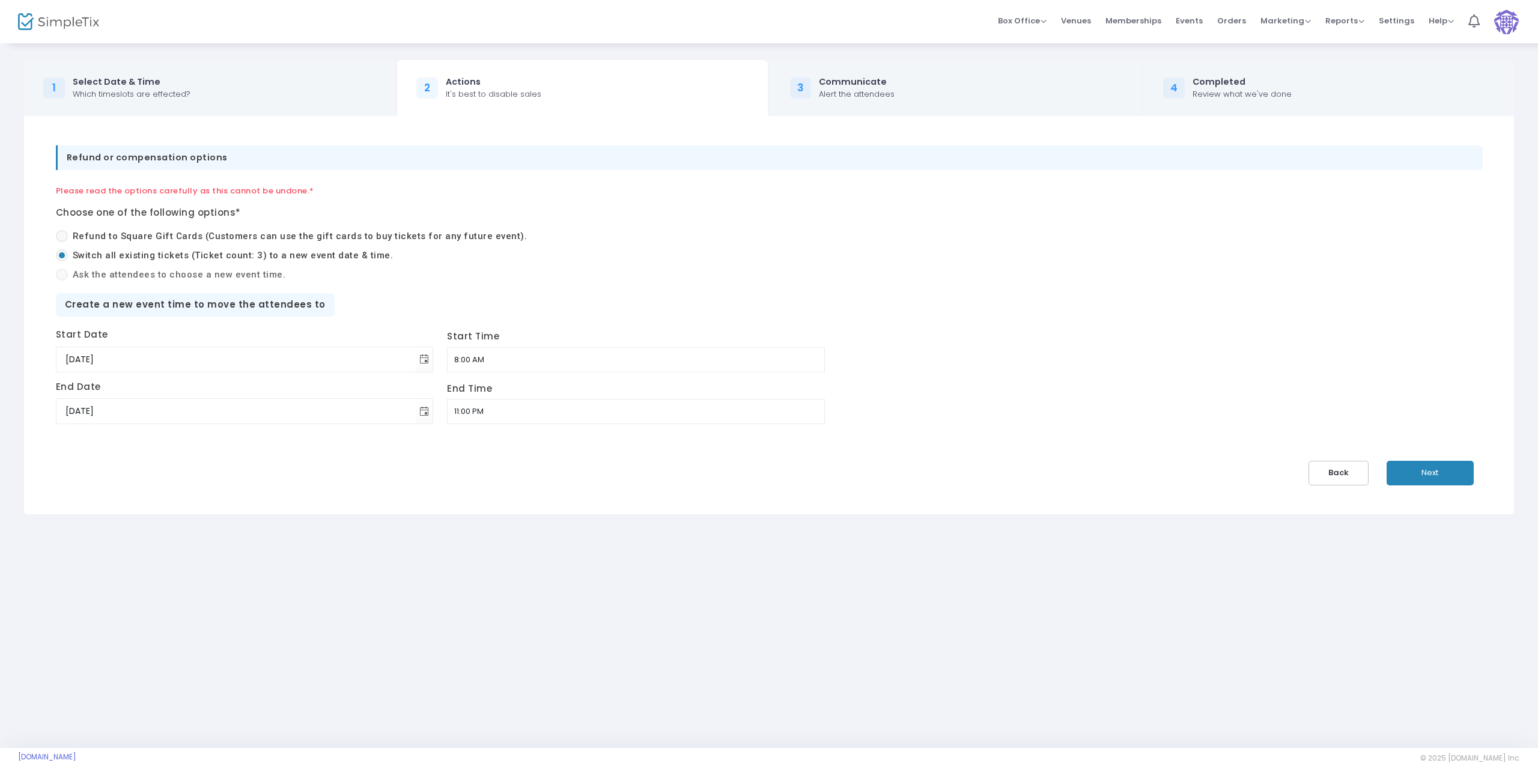
click at [62, 261] on input "Switch all existing tickets (Ticket count: 3) to a new event date & time." at bounding box center [61, 261] width 1 height 1
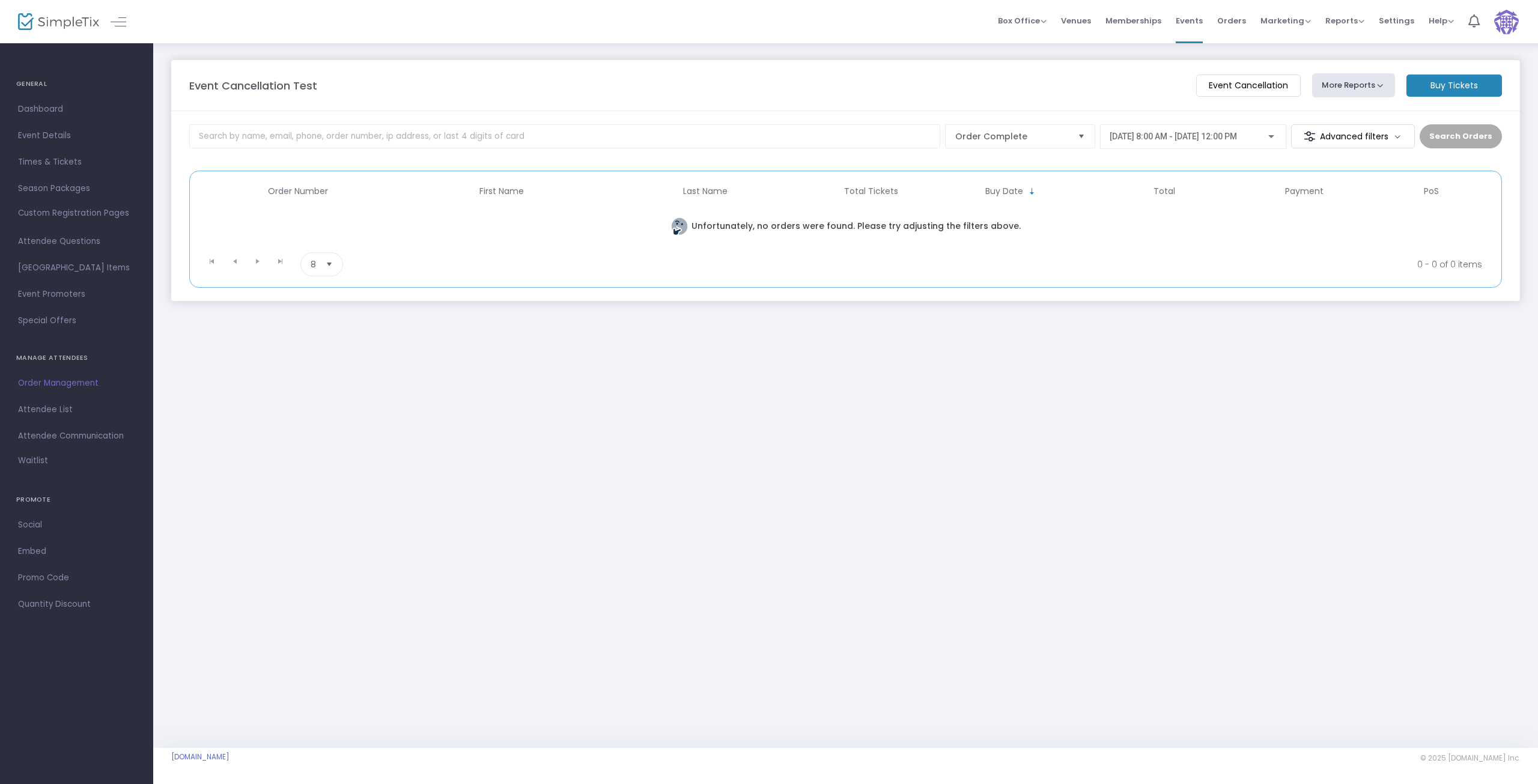
click at [1237, 136] on span "9/24/2025 @ 8:00 AM - 9/24/2025 @ 12:00 PM" at bounding box center [1174, 136] width 127 height 9
click at [1254, 451] on div at bounding box center [769, 392] width 1538 height 784
click at [1261, 128] on div "9/24/2025 @ 8:00 AM - 9/24/2025 @ 12:00 PM" at bounding box center [1193, 134] width 167 height 23
click at [1221, 184] on span "9/30/2025 @ 8:00 AM - 9/30/2025 @ 11:00 AM" at bounding box center [1175, 188] width 129 height 9
click at [1379, 141] on m-button "Advanced filters" at bounding box center [1353, 136] width 124 height 24
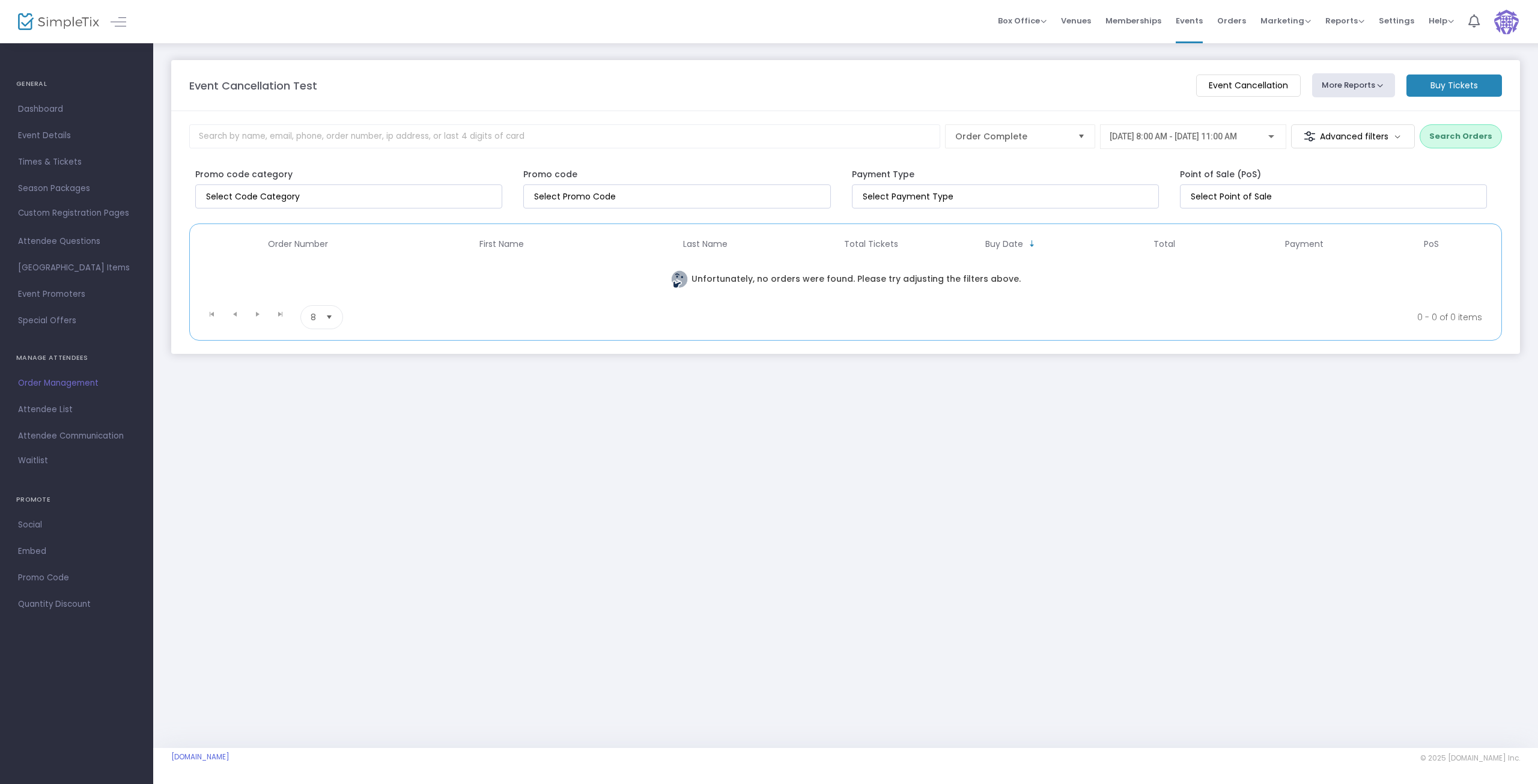
click at [1379, 141] on m-button "Advanced filters" at bounding box center [1353, 136] width 124 height 24
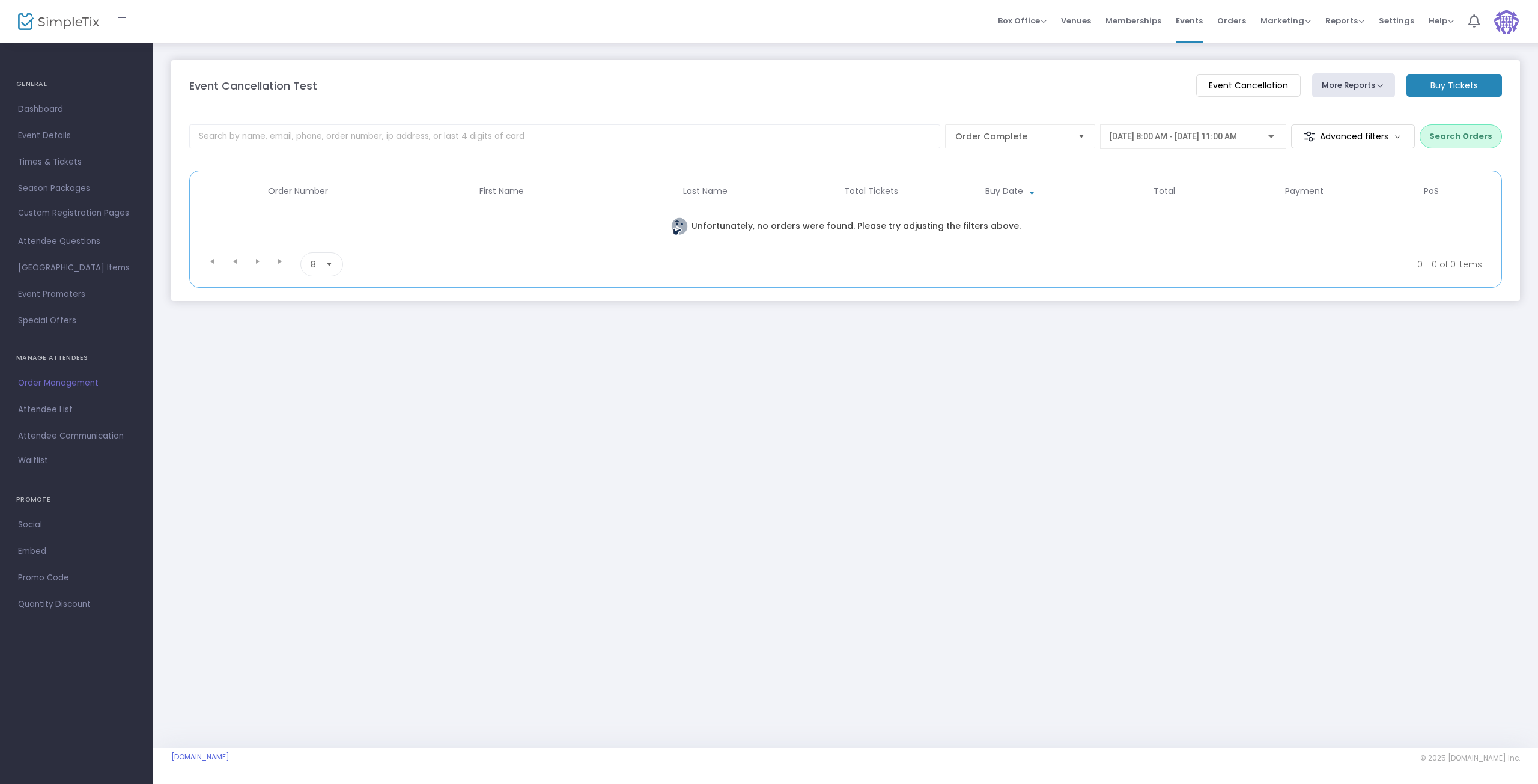
click at [1460, 139] on button "Search Orders" at bounding box center [1461, 136] width 82 height 24
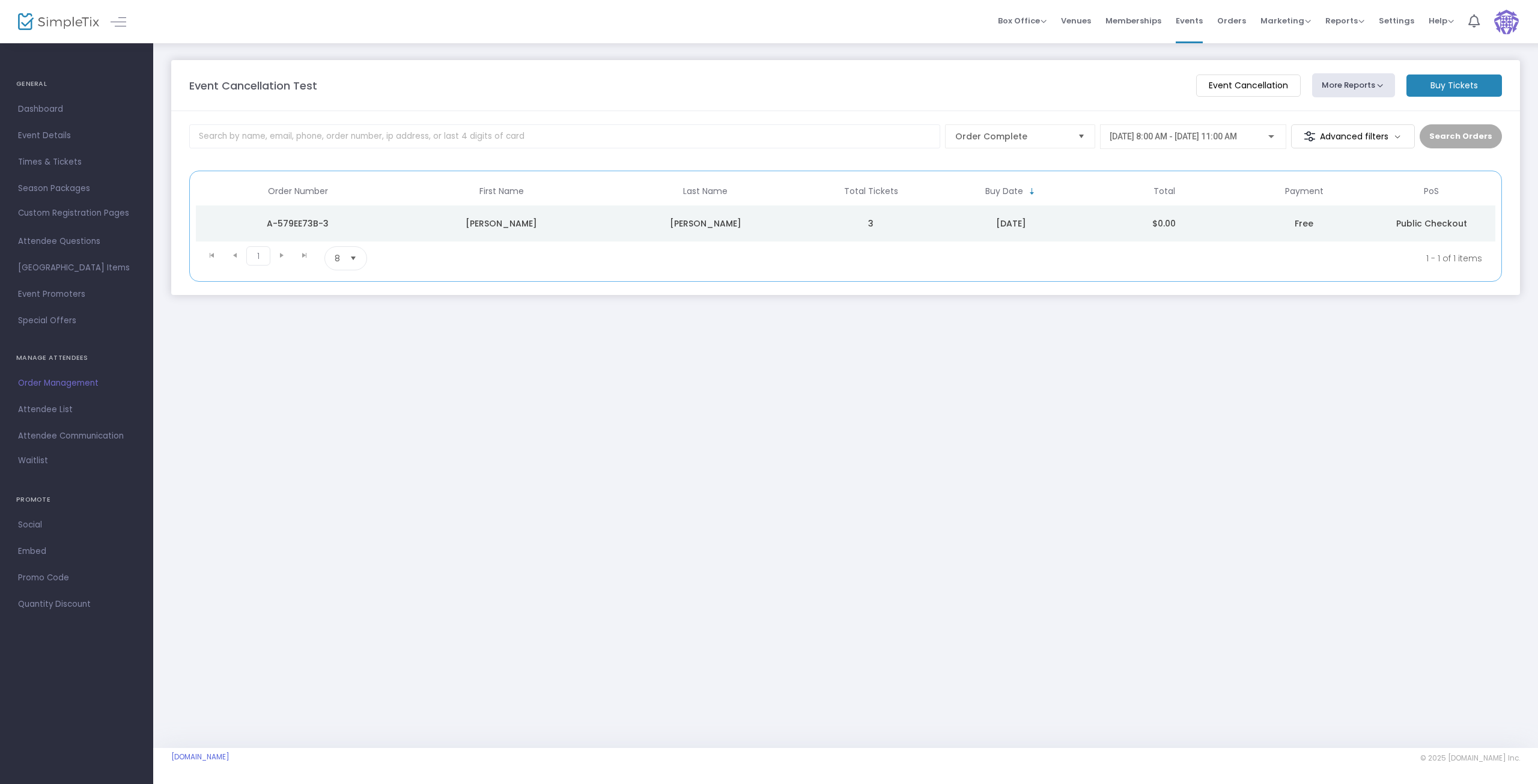
click at [807, 227] on td "3" at bounding box center [871, 223] width 127 height 36
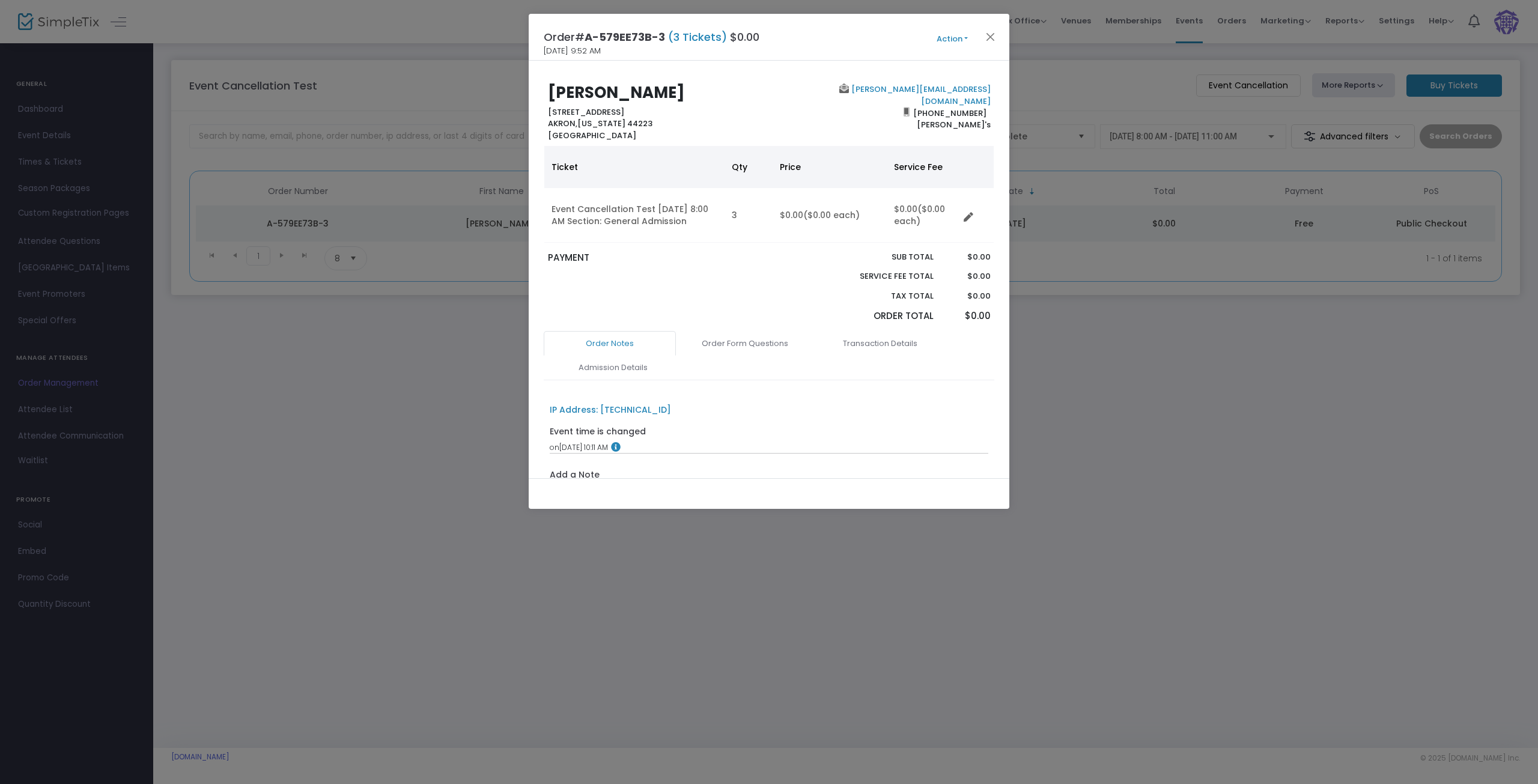
click at [953, 37] on button "Action" at bounding box center [952, 39] width 72 height 13
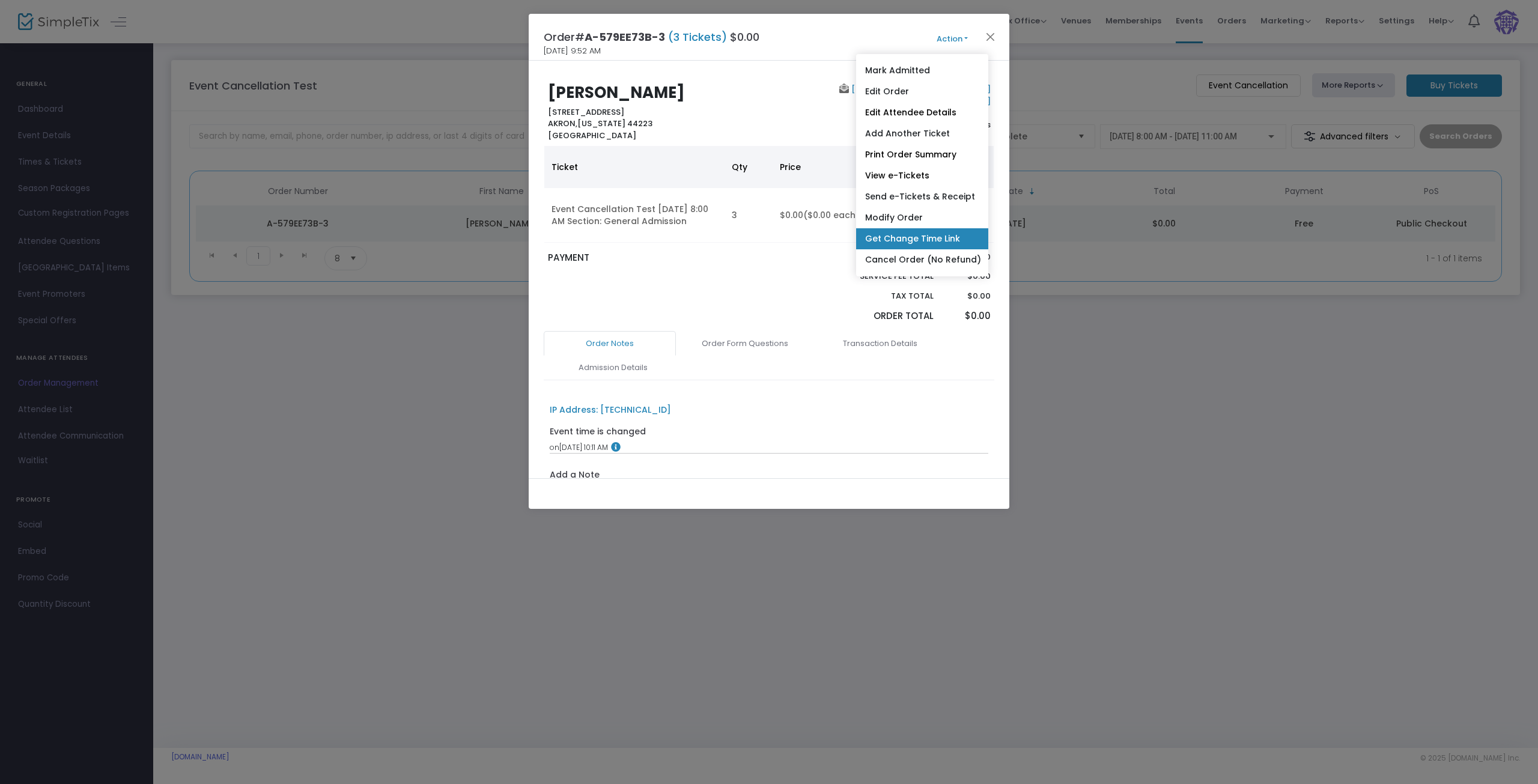
click at [886, 239] on link "Get Change Time Link" at bounding box center [922, 239] width 132 height 21
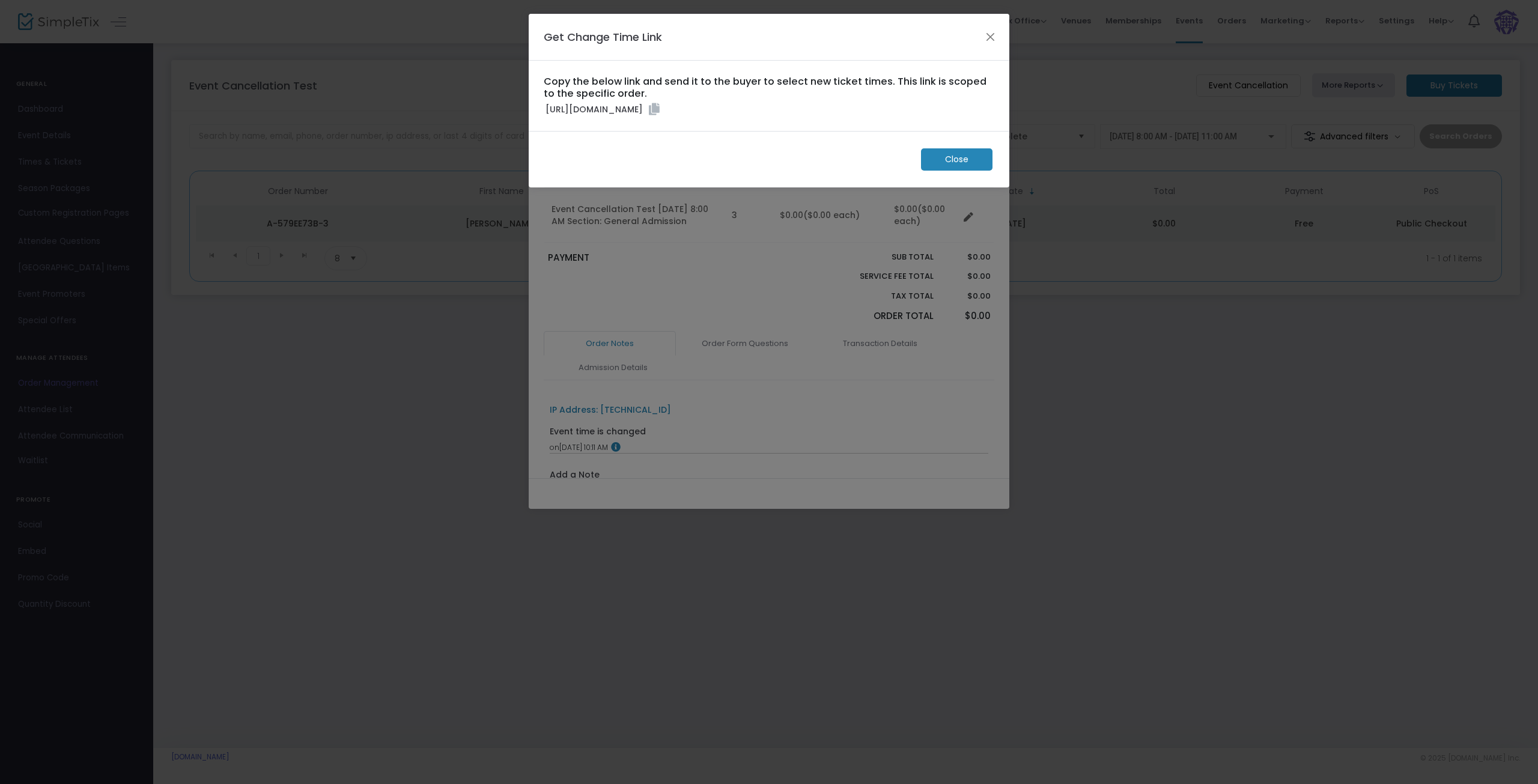
drag, startPoint x: 978, startPoint y: 128, endPoint x: 987, endPoint y: 140, distance: 15.0
click at [660, 115] on icon at bounding box center [654, 109] width 11 height 12
click at [957, 166] on span "Close" at bounding box center [957, 159] width 23 height 12
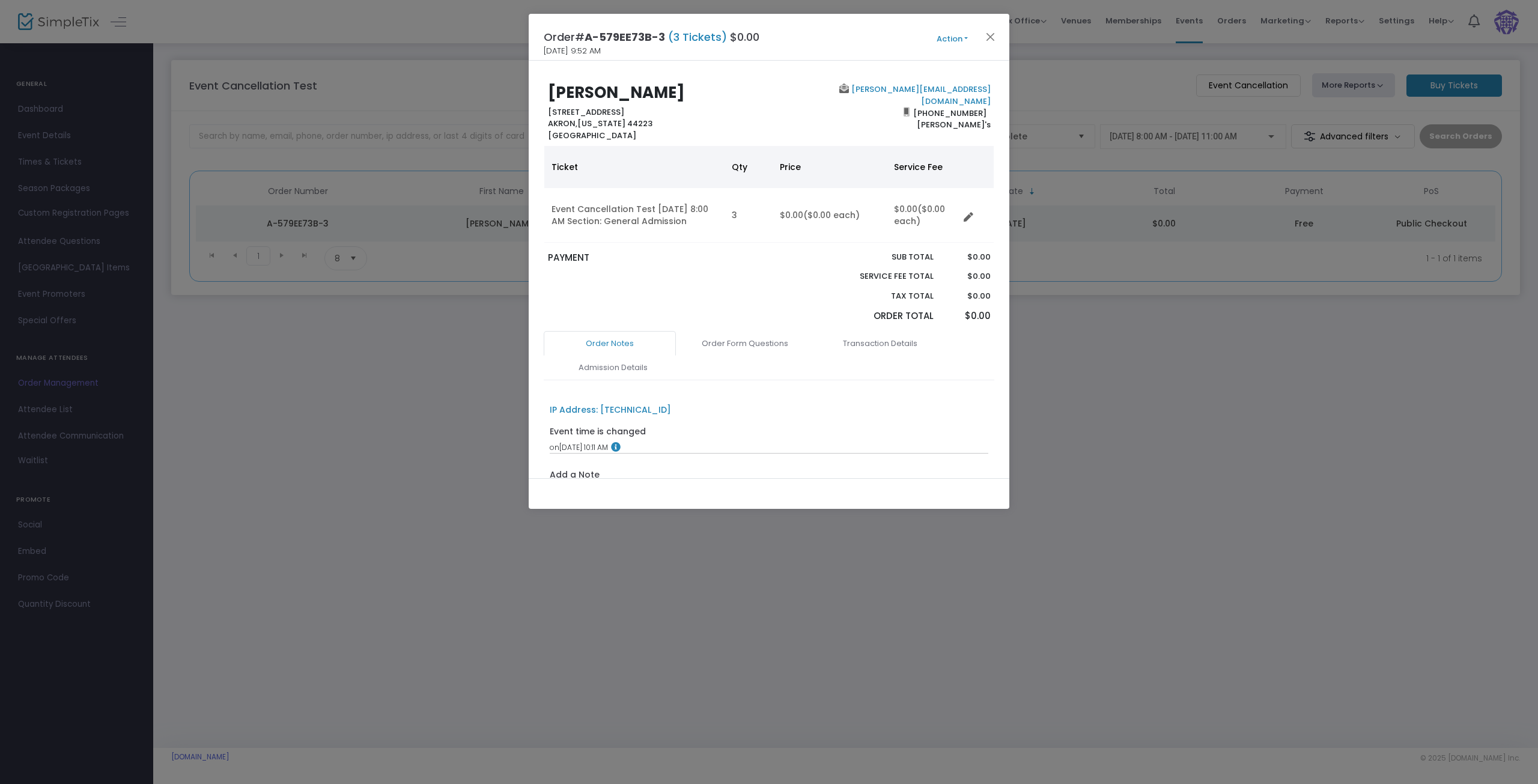
click at [1218, 499] on ngb-modal-window "Order# A-579EE73B-3 (3 Tickets) $0.00 9/13/2025 9:52 AM Action Mark Admitted Ed…" at bounding box center [769, 392] width 1538 height 784
click at [990, 36] on button "Close" at bounding box center [991, 37] width 16 height 16
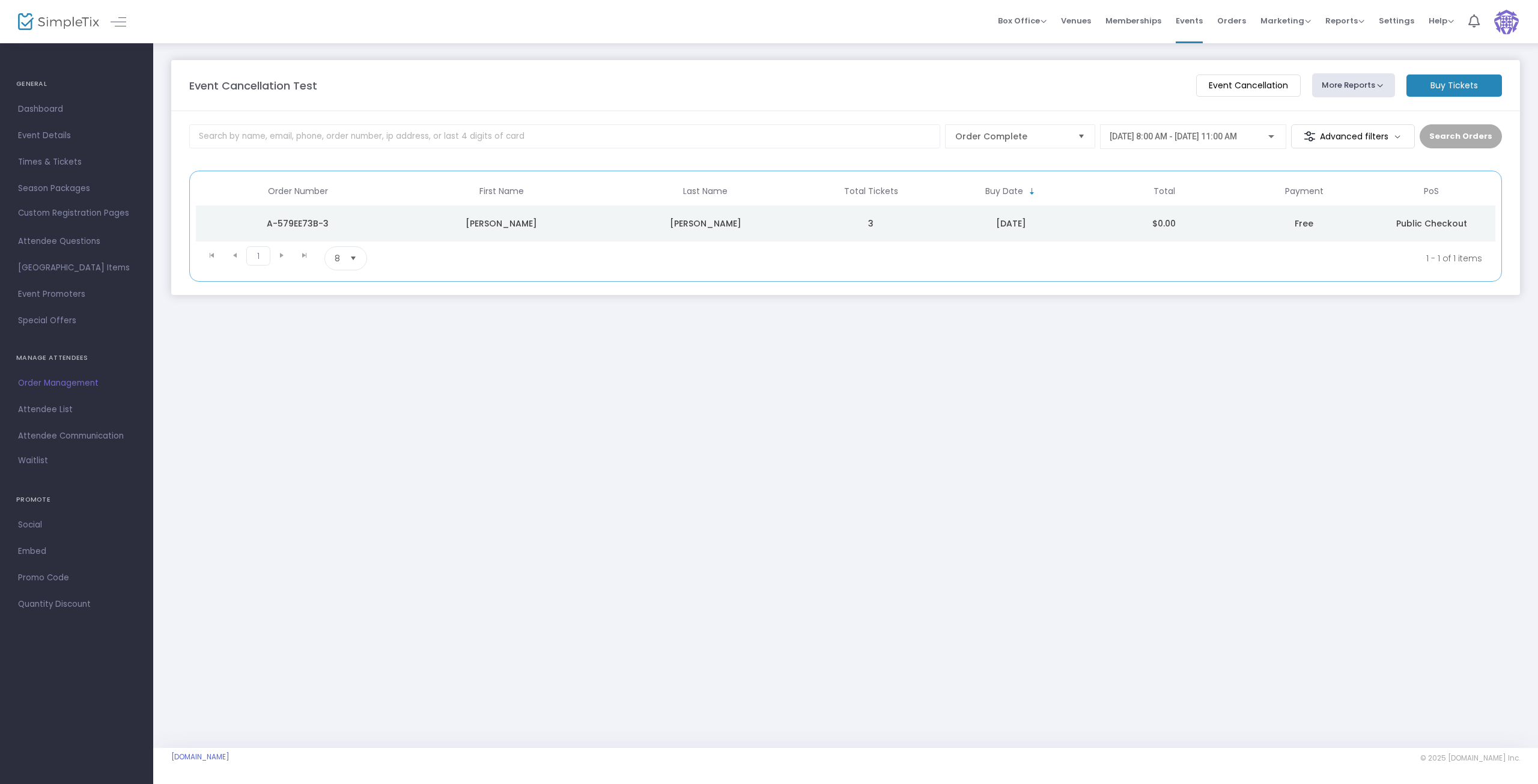
click at [898, 229] on td "3" at bounding box center [871, 223] width 127 height 36
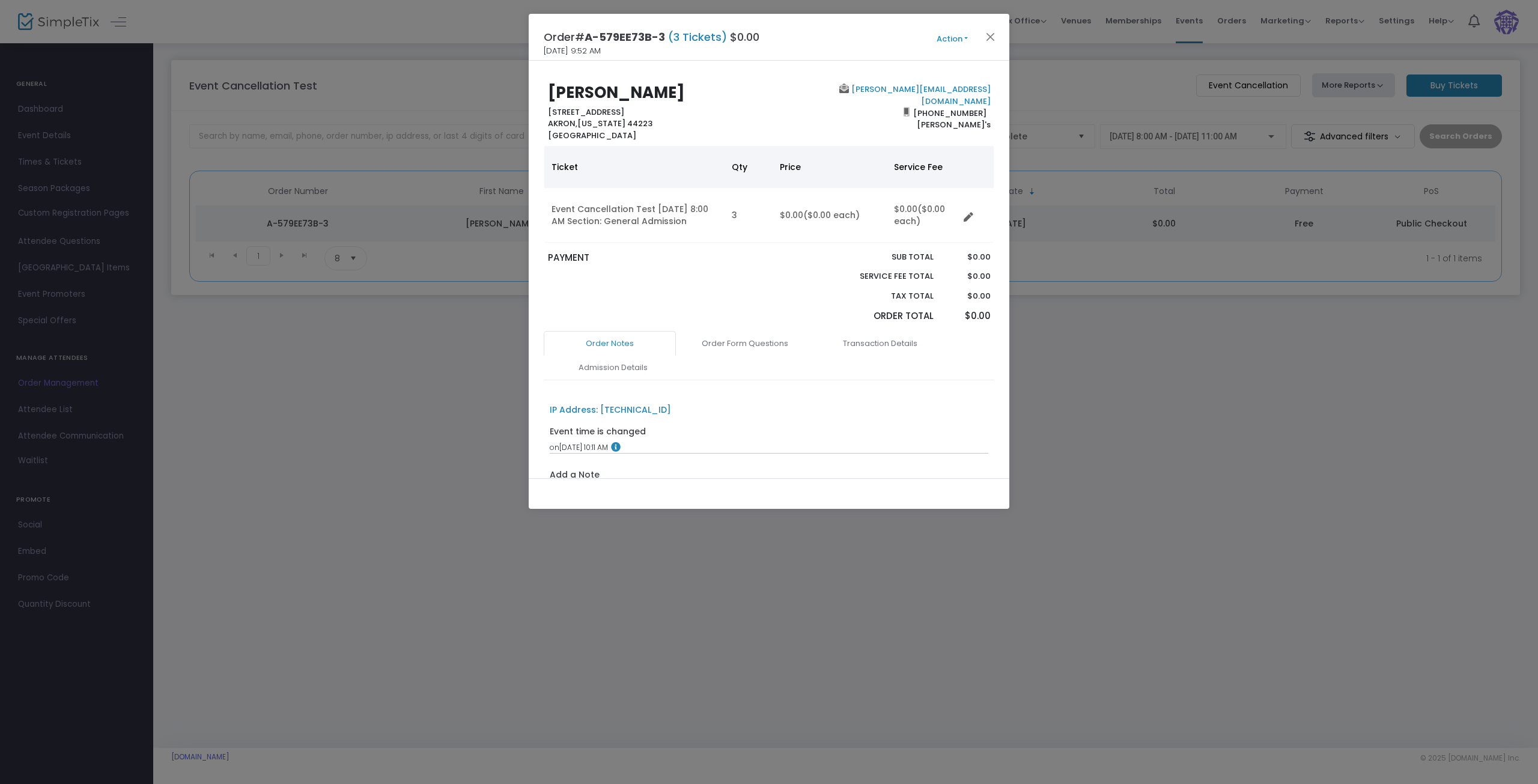
click at [1149, 360] on ngb-modal-window "Order# A-579EE73B-3 (3 Tickets) $0.00 9/13/2025 9:52 AM Action Mark Admitted Ed…" at bounding box center [769, 392] width 1538 height 784
click at [989, 42] on button "Close" at bounding box center [991, 37] width 16 height 16
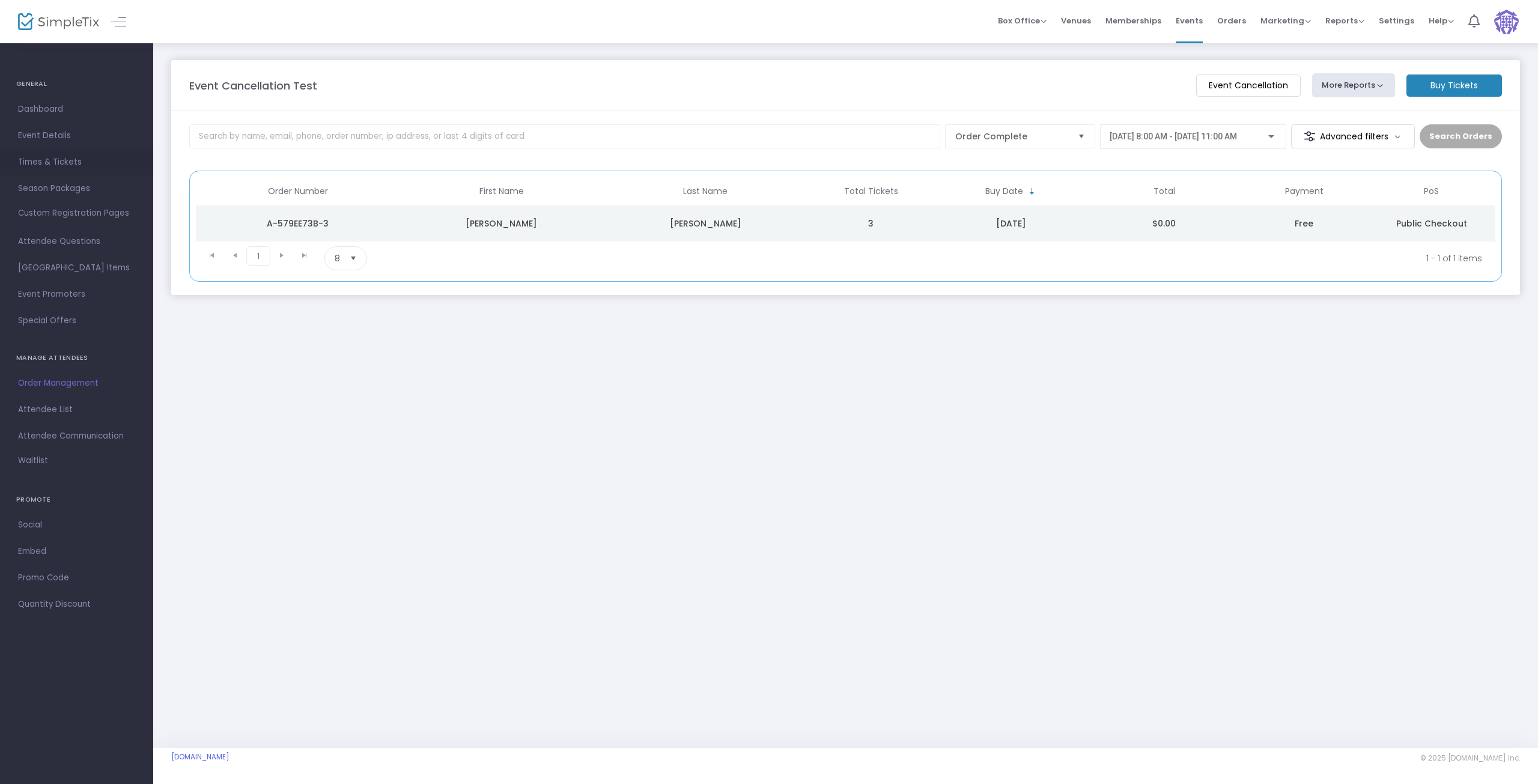
click at [62, 163] on span "Times & Tickets" at bounding box center [76, 162] width 117 height 16
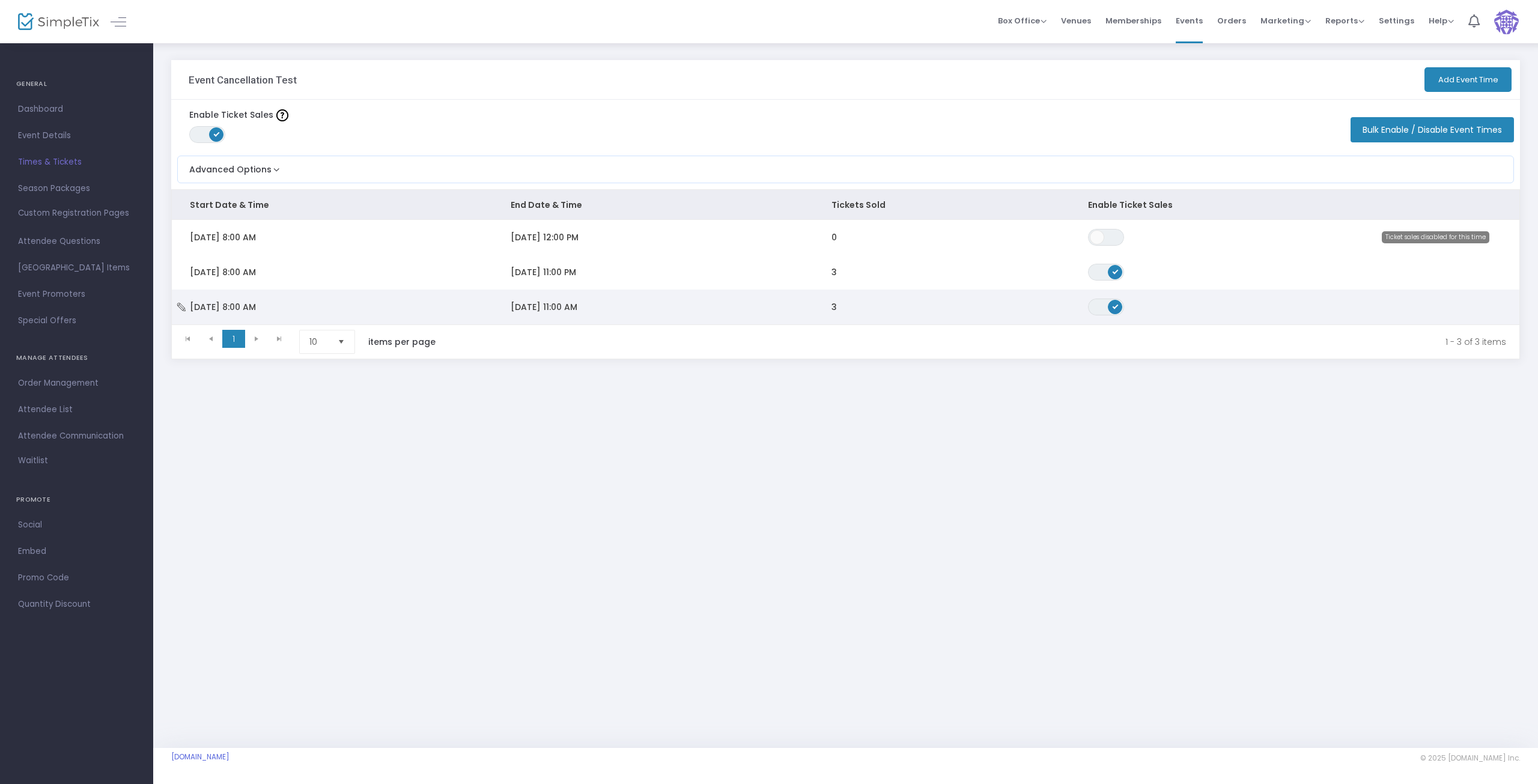
click at [836, 307] on span "3" at bounding box center [834, 306] width 5 height 12
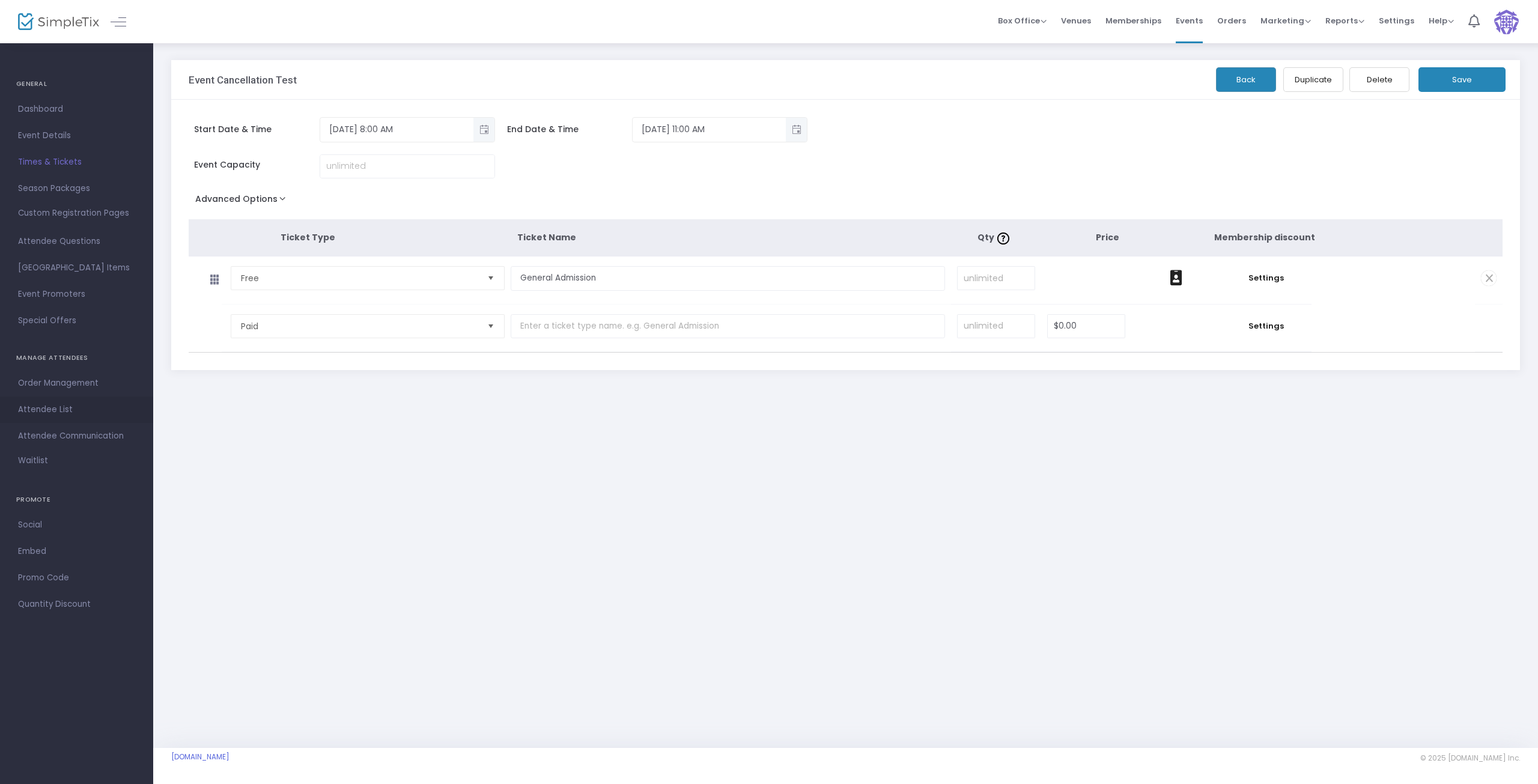
click at [44, 415] on span "Attendee List" at bounding box center [76, 409] width 117 height 16
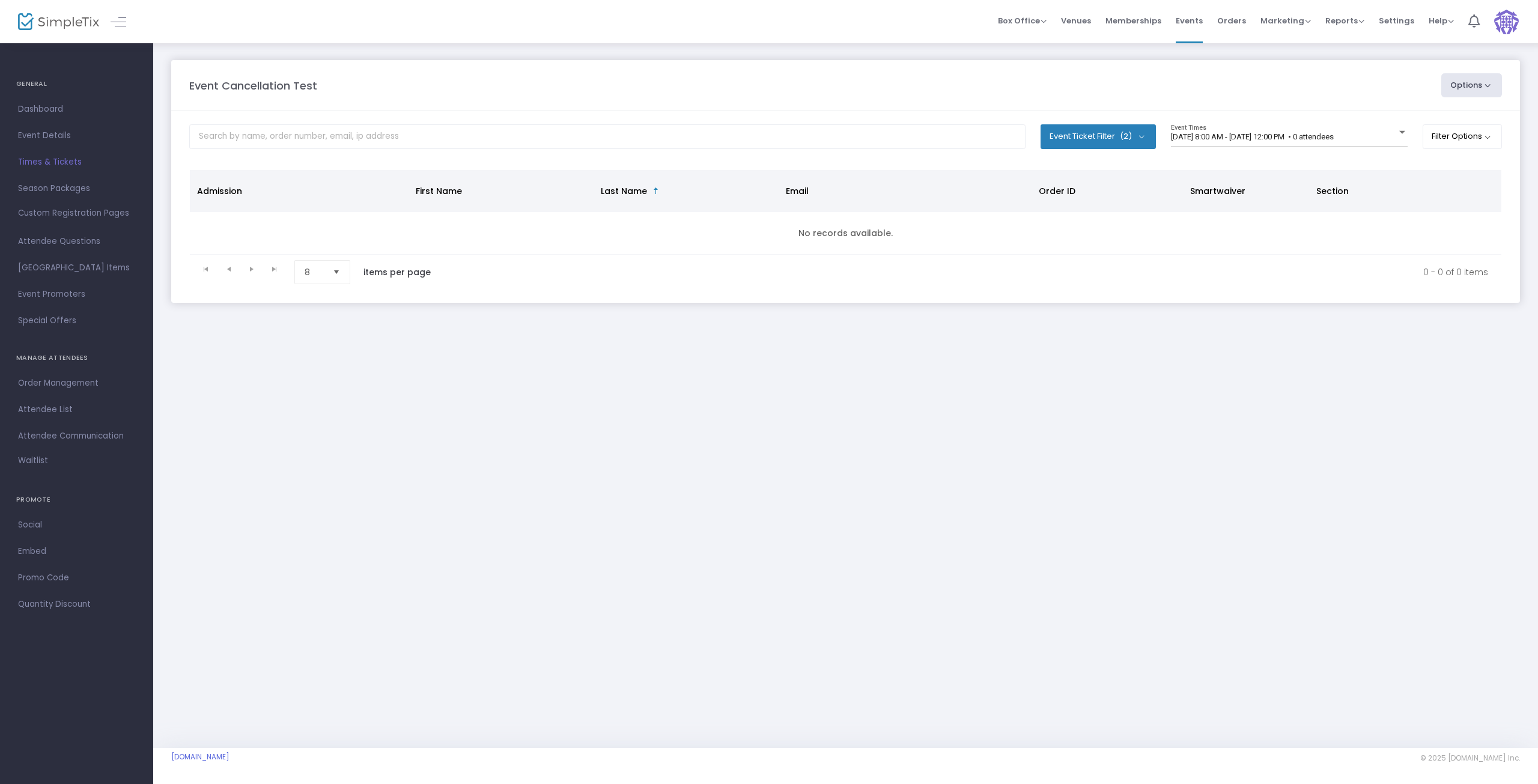
click at [1140, 137] on button "Event Ticket Filter (2)" at bounding box center [1098, 136] width 115 height 24
click at [1139, 137] on button "Event Ticket Filter (2)" at bounding box center [1098, 136] width 115 height 24
click at [1376, 143] on div "9/24/2025 @ 8:00 AM - 9/24/2025 @ 12:00 PM • 0 attendees Event Times" at bounding box center [1289, 135] width 237 height 23
click at [1326, 186] on span "9/30/2025 @ 8:00 AM - 9/30/2025 @ 11:00 AM • 3 attendees" at bounding box center [1286, 184] width 237 height 23
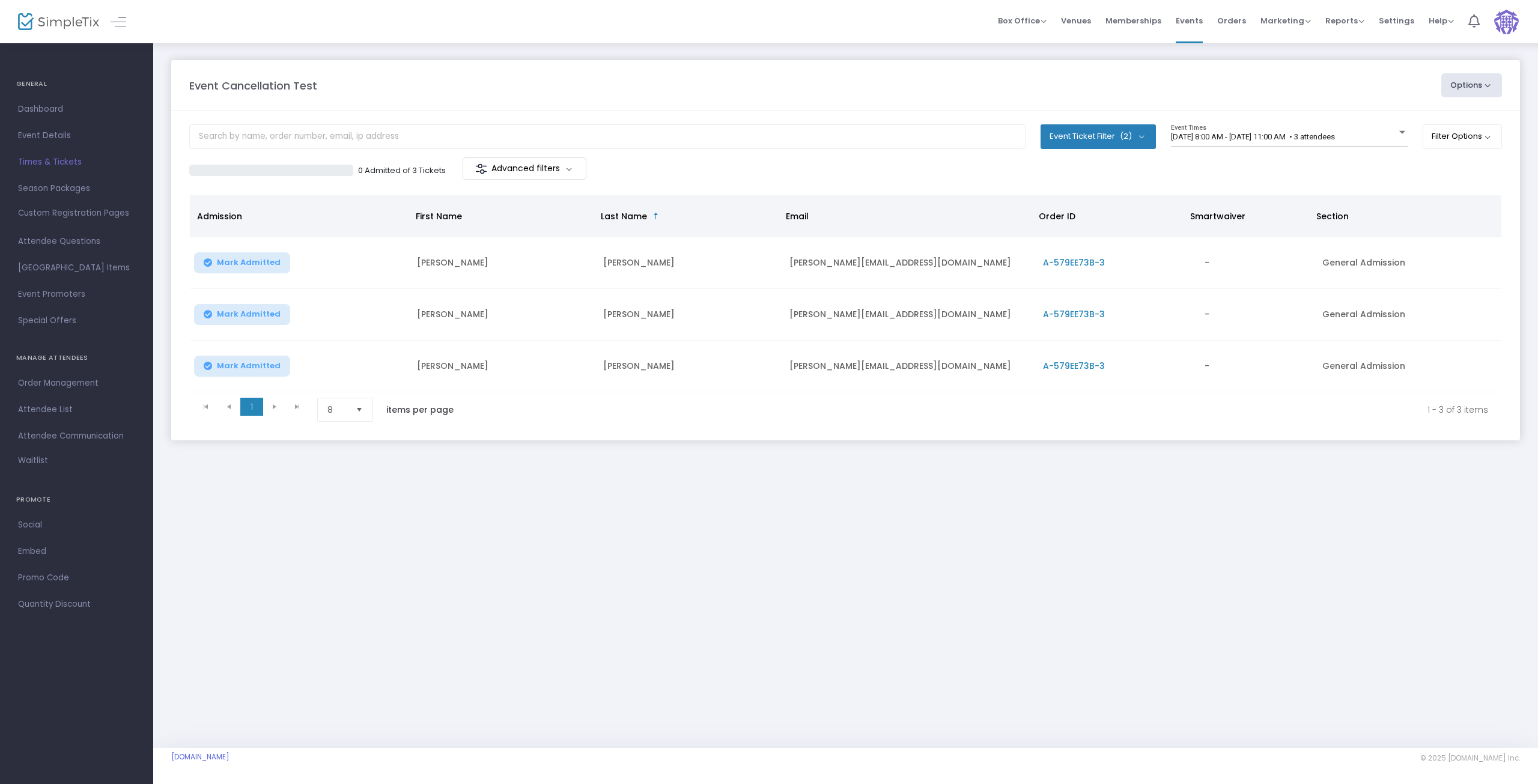
drag, startPoint x: 829, startPoint y: 269, endPoint x: 640, endPoint y: 555, distance: 342.8
click at [641, 555] on div "Event Cancellation Test Options Import Attendees Export List Print Name Tags Ex…" at bounding box center [846, 395] width 1385 height 706
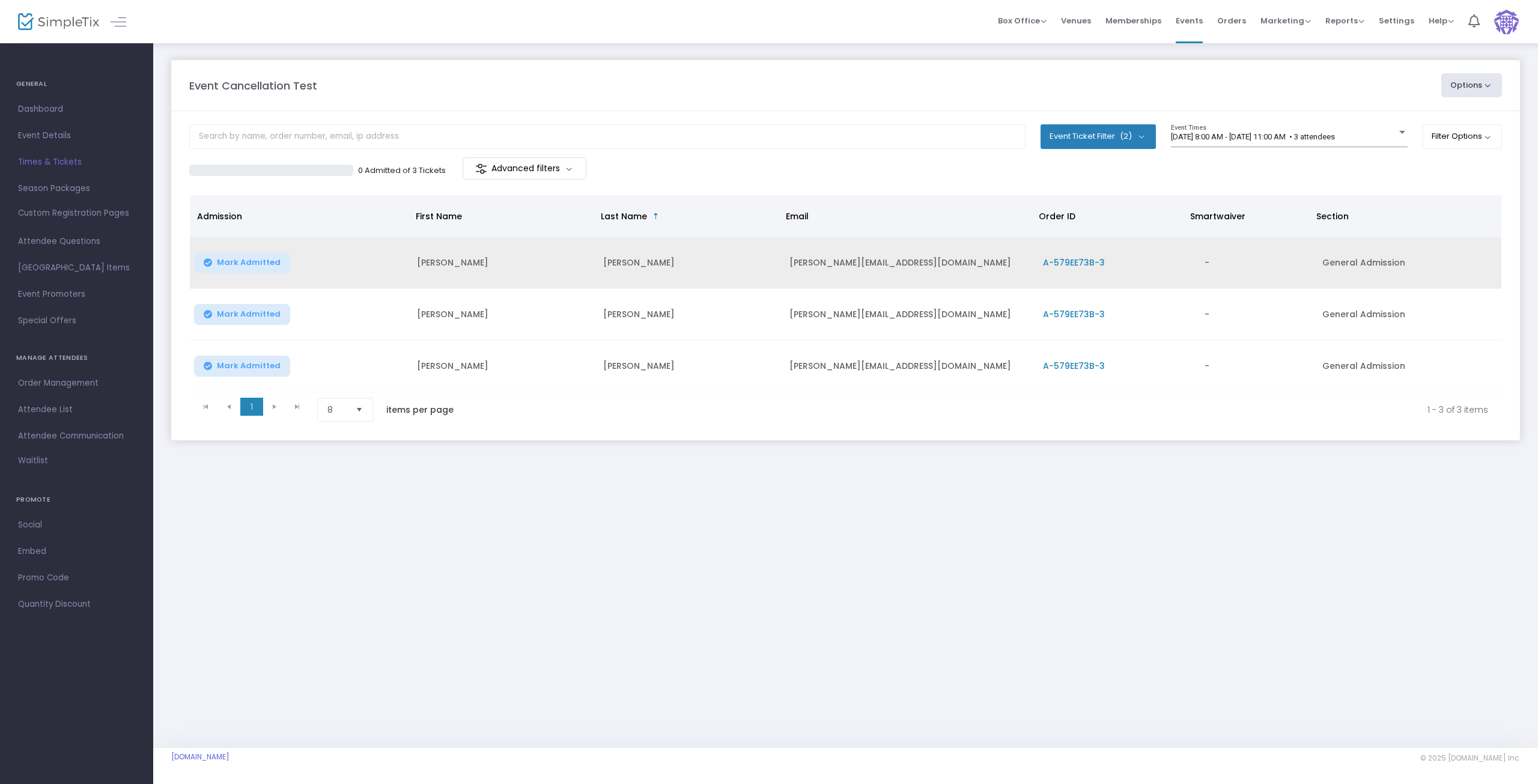
click at [907, 264] on td "[PERSON_NAME][EMAIL_ADDRESS][DOMAIN_NAME]" at bounding box center [909, 263] width 254 height 51
click at [1055, 260] on span "A-579EE73B-3" at bounding box center [1074, 262] width 62 height 12
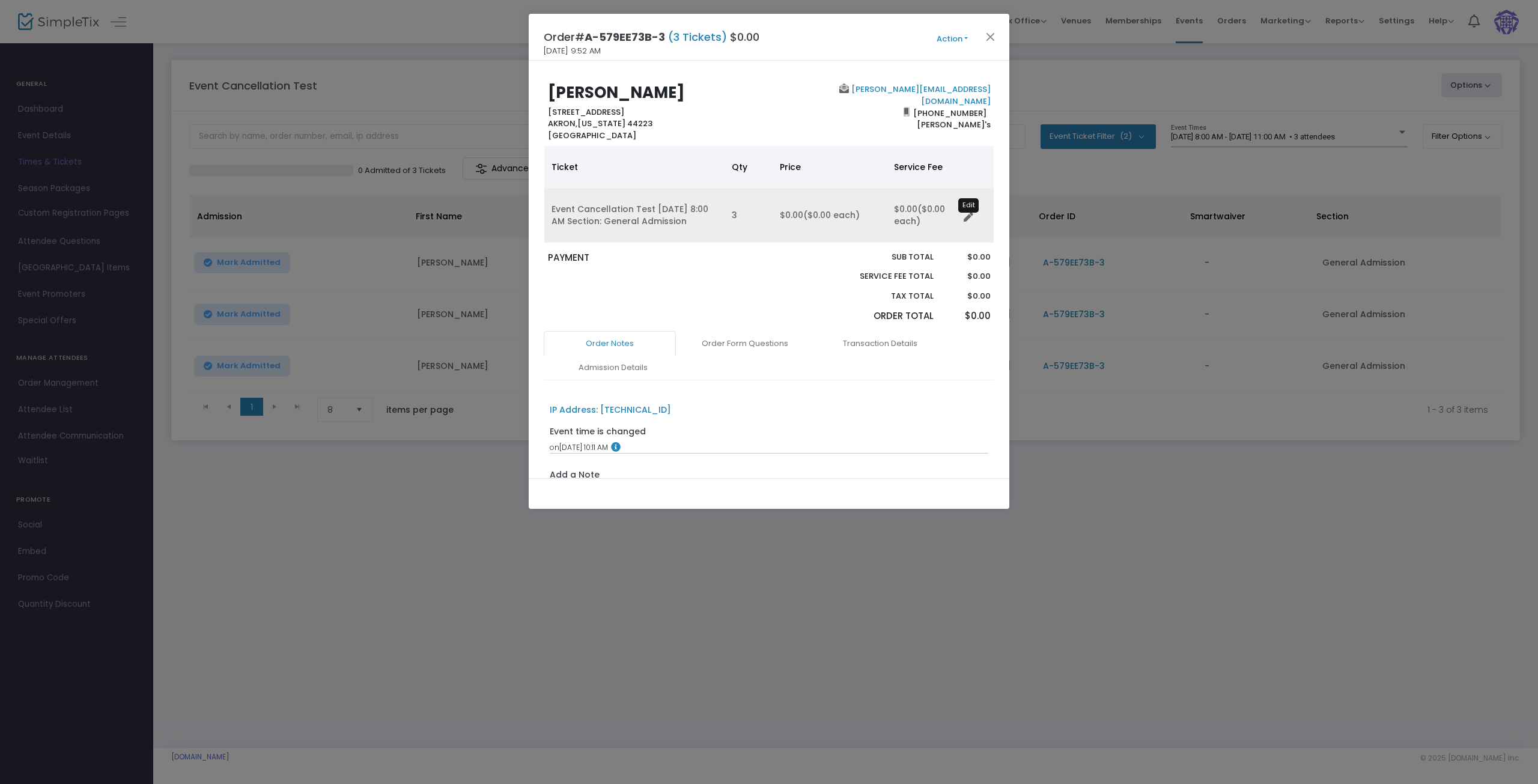
click at [968, 216] on icon "Data table" at bounding box center [968, 218] width 9 height 9
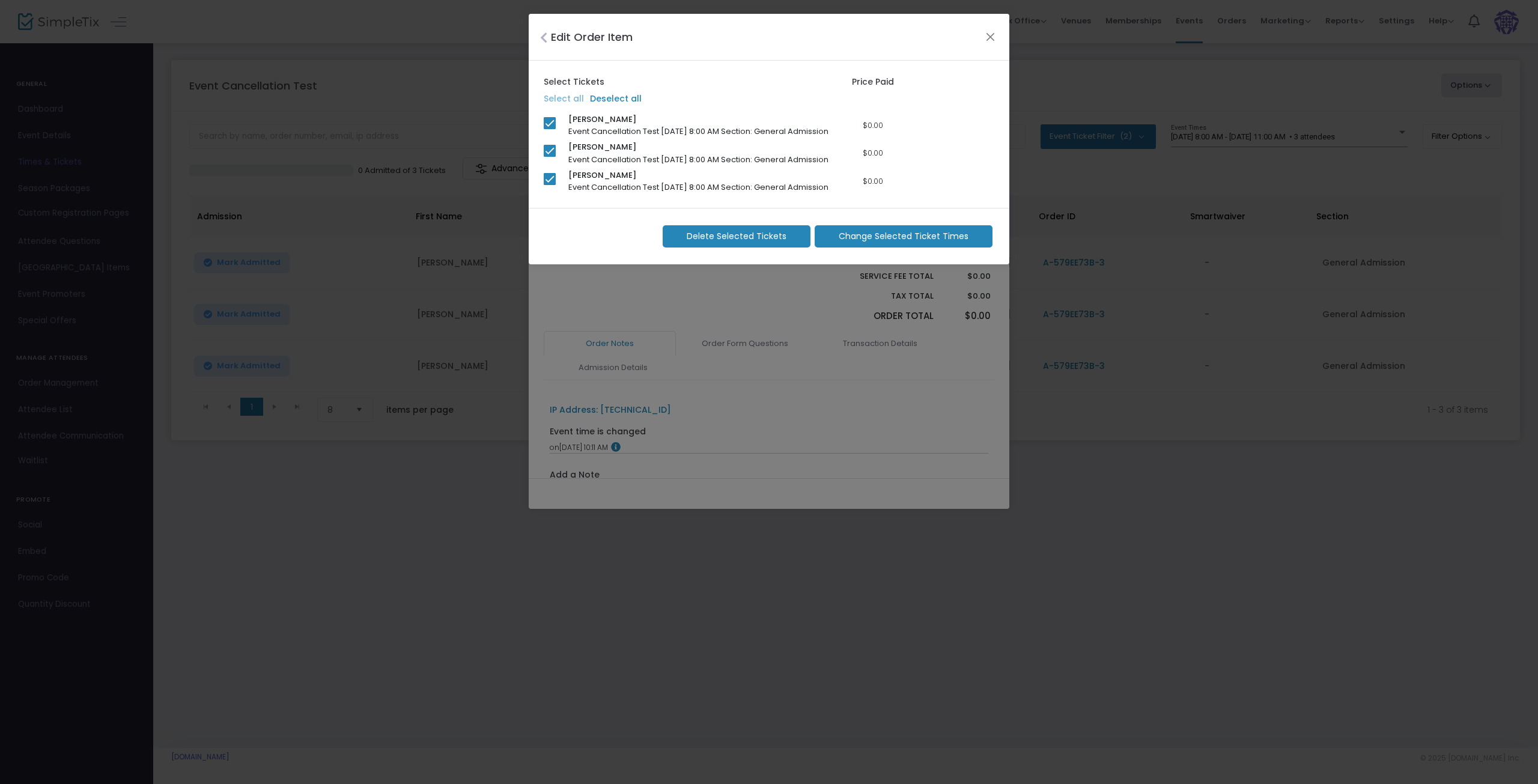
click at [907, 242] on span "Change Selected Ticket Times" at bounding box center [903, 236] width 130 height 12
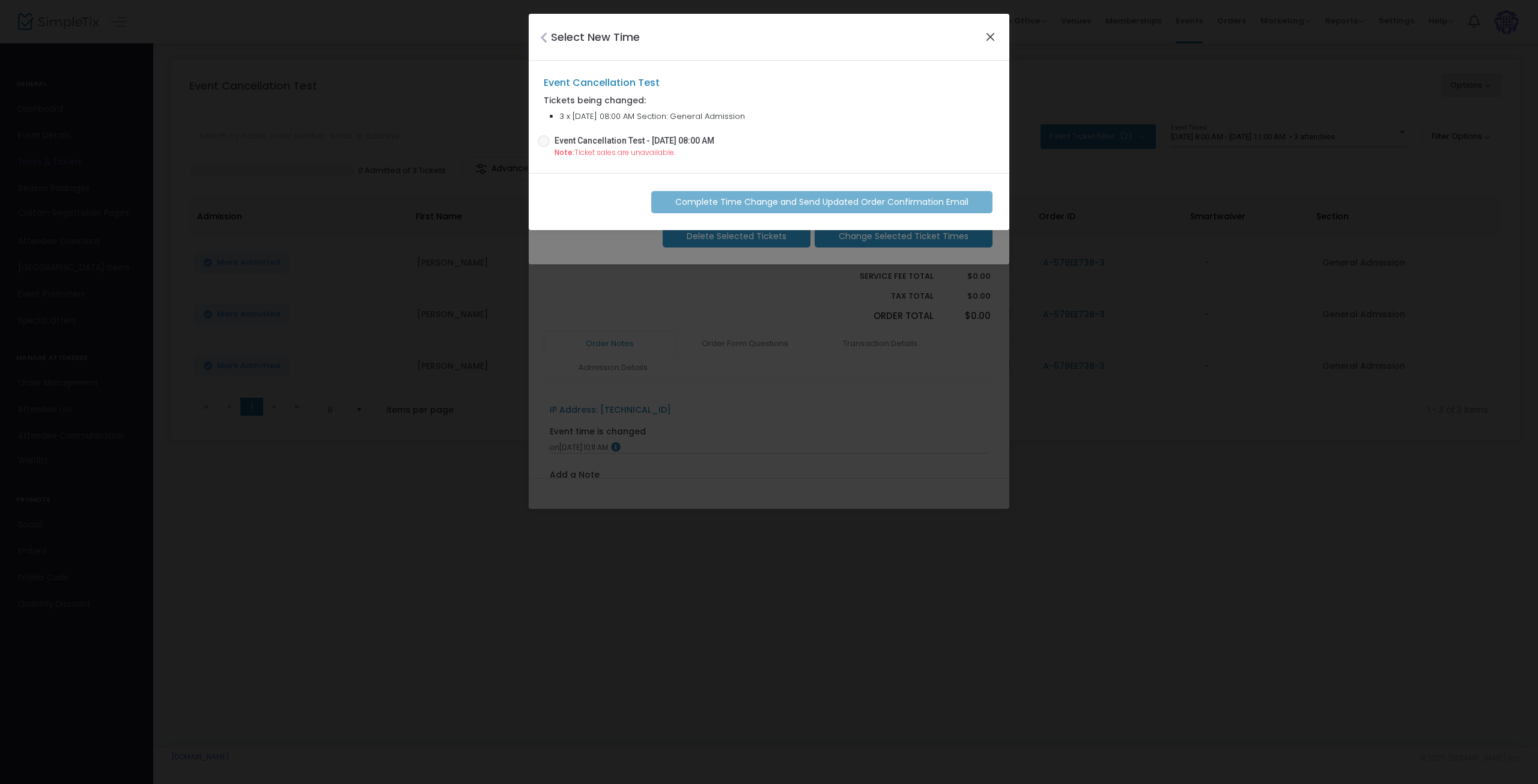
click at [985, 40] on button "Close" at bounding box center [991, 37] width 16 height 16
checkbox input "false"
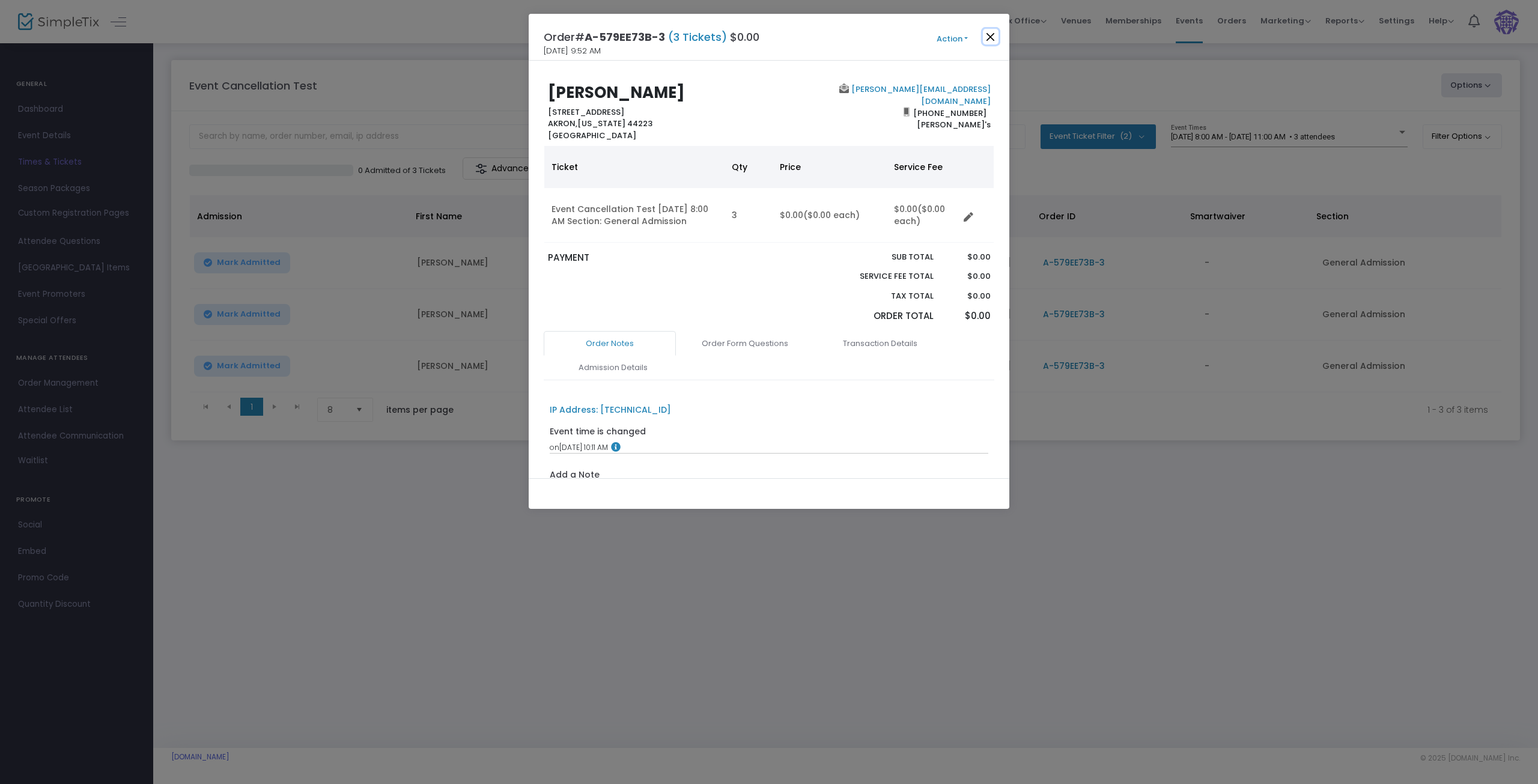
drag, startPoint x: 988, startPoint y: 36, endPoint x: 991, endPoint y: 42, distance: 6.7
click at [988, 36] on button "Close" at bounding box center [991, 37] width 16 height 16
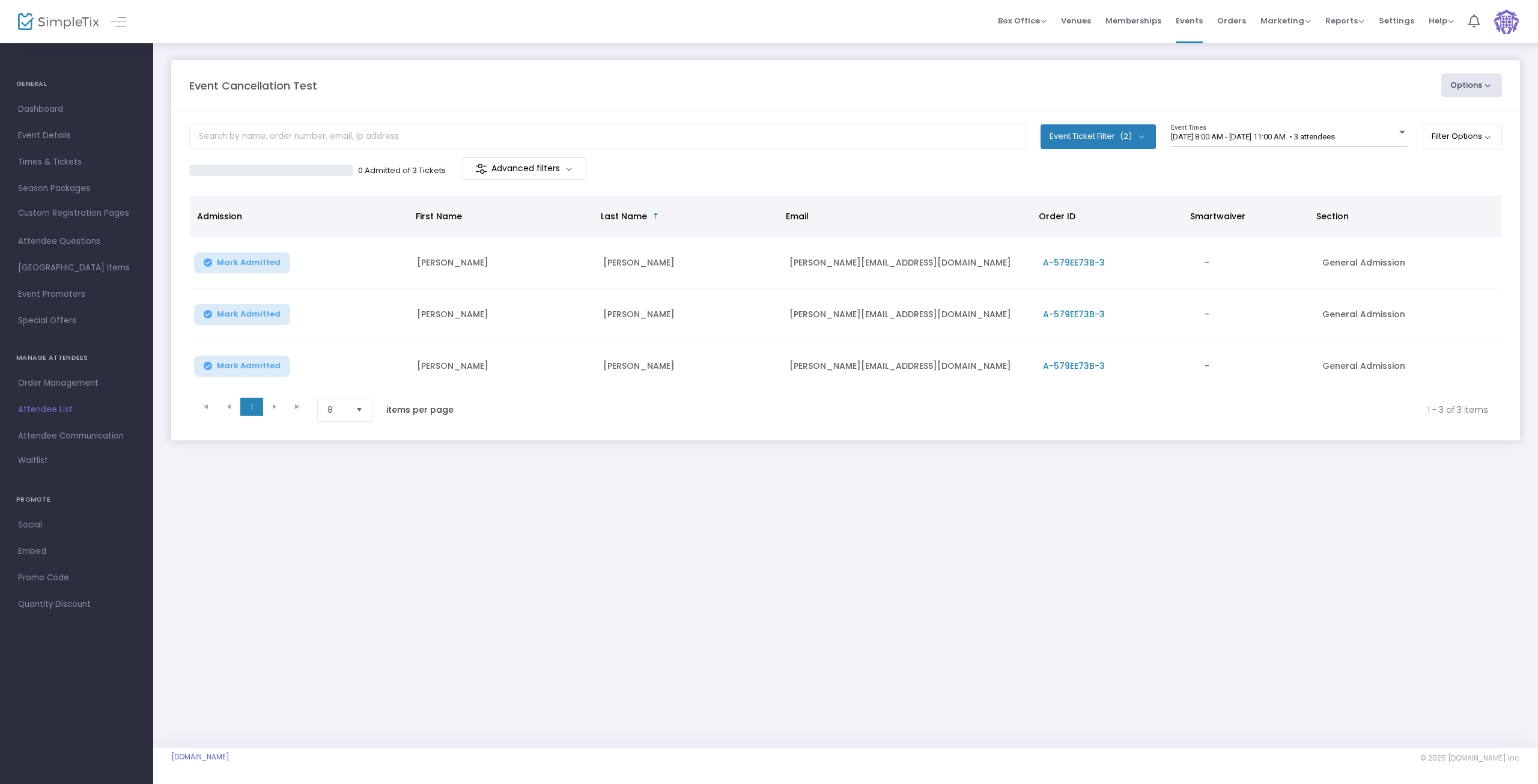
click at [61, 160] on span "Times & Tickets" at bounding box center [76, 162] width 117 height 16
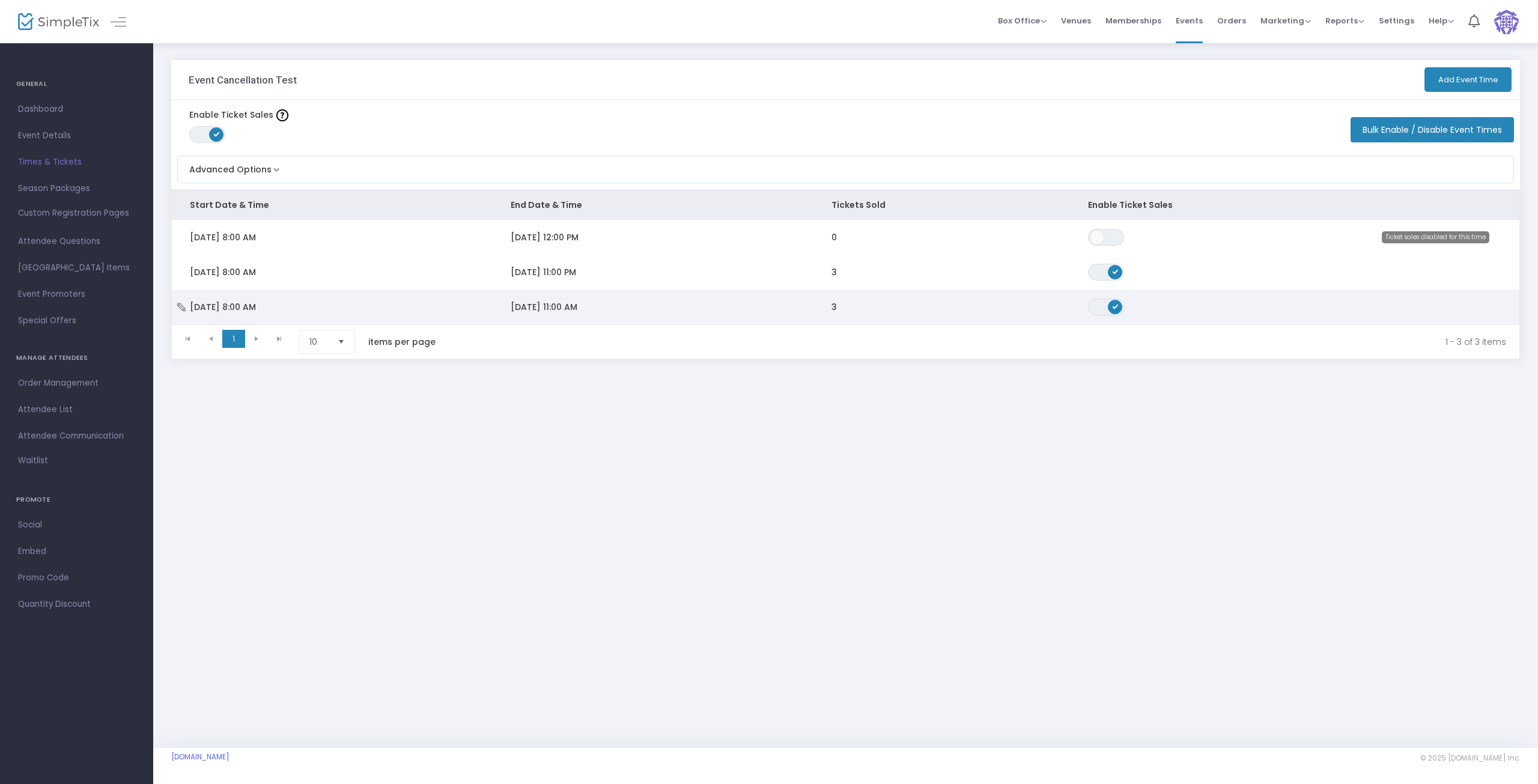
click at [717, 309] on td "9/30/2025 11:00 AM" at bounding box center [653, 307] width 321 height 35
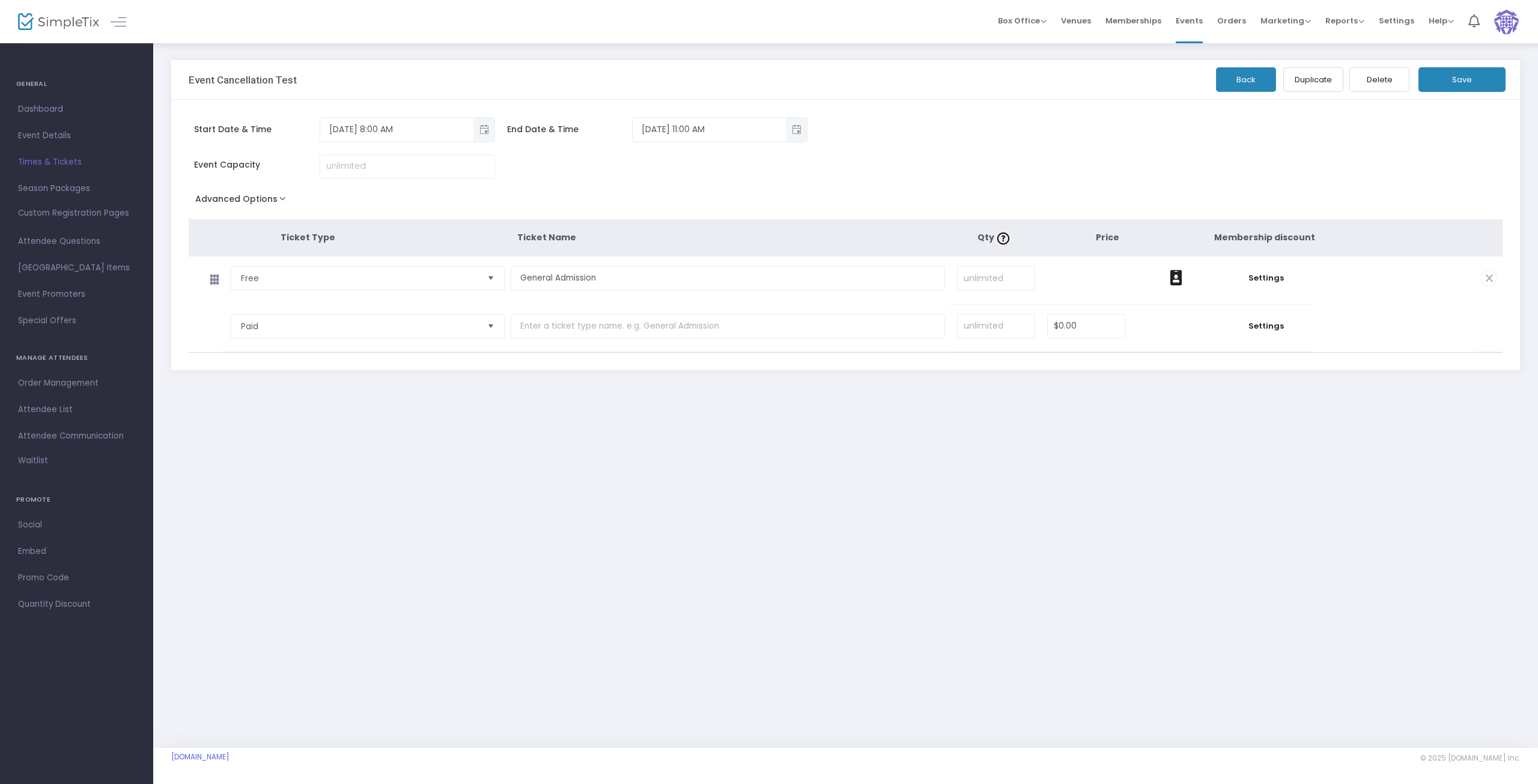
click at [1233, 70] on button "Back" at bounding box center [1246, 80] width 60 height 25
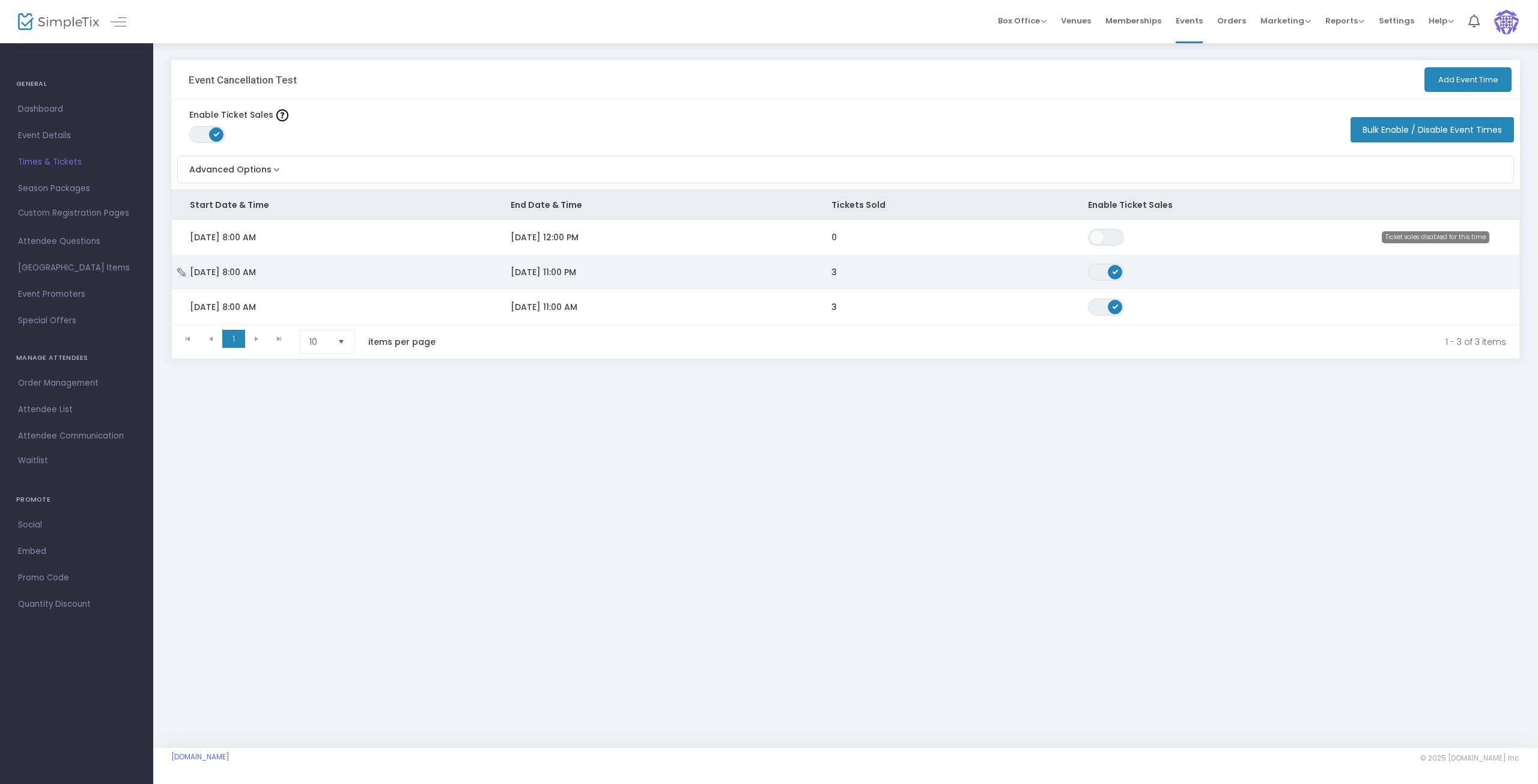
click at [689, 273] on td "9/30/2025 11:00 PM" at bounding box center [653, 272] width 321 height 35
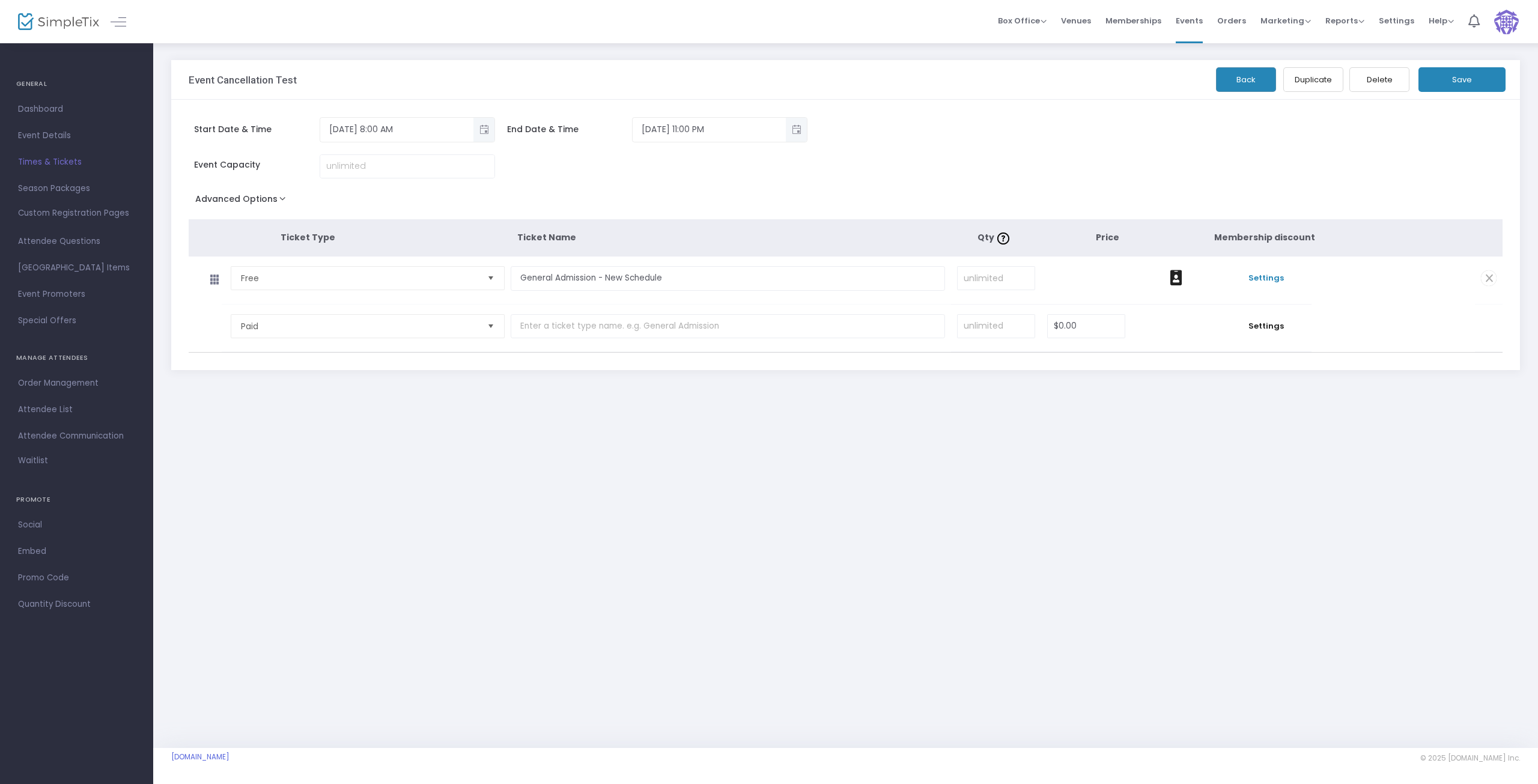
click at [1270, 281] on span "Settings" at bounding box center [1267, 277] width 78 height 12
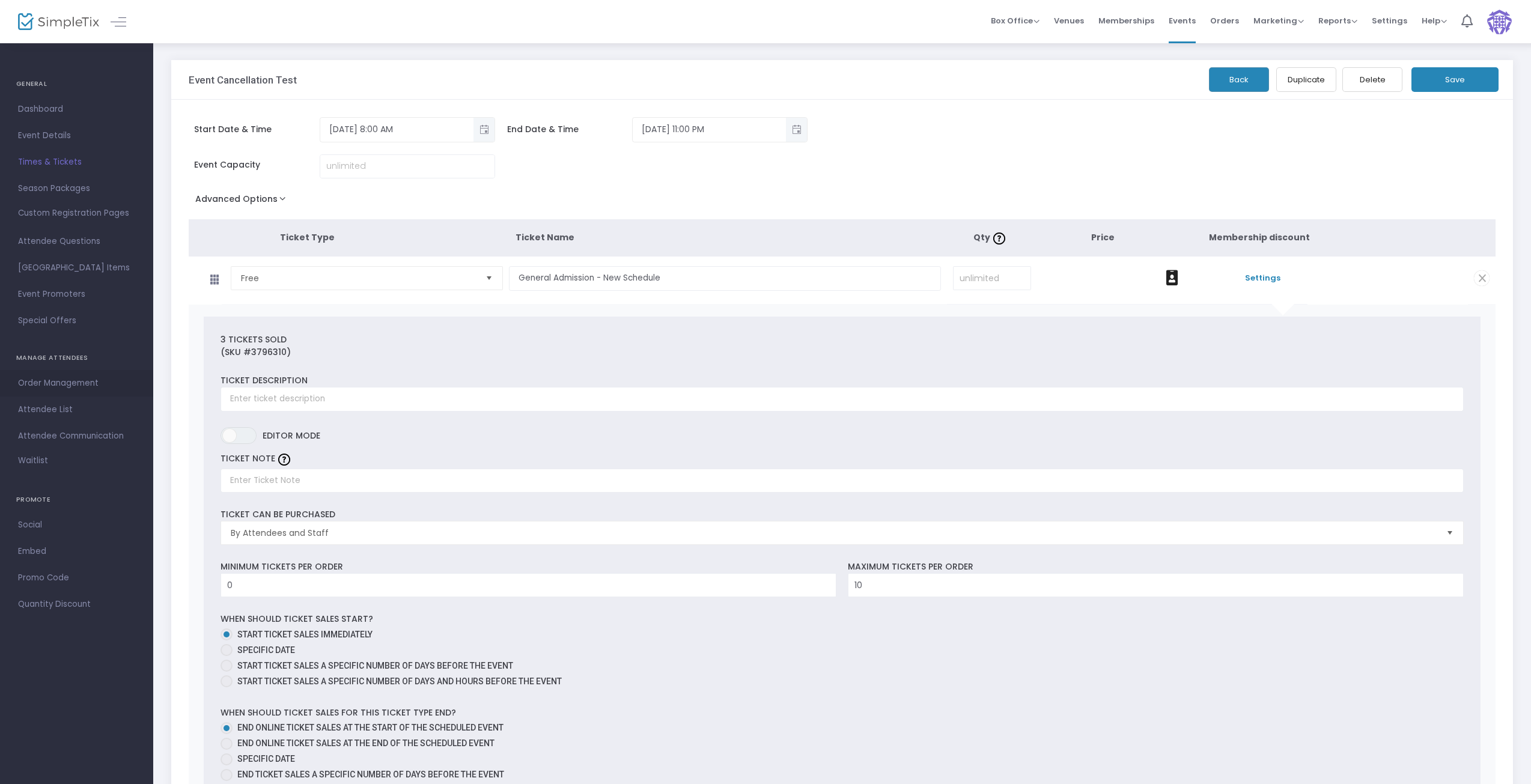
click at [51, 388] on span "Order Management" at bounding box center [76, 383] width 117 height 16
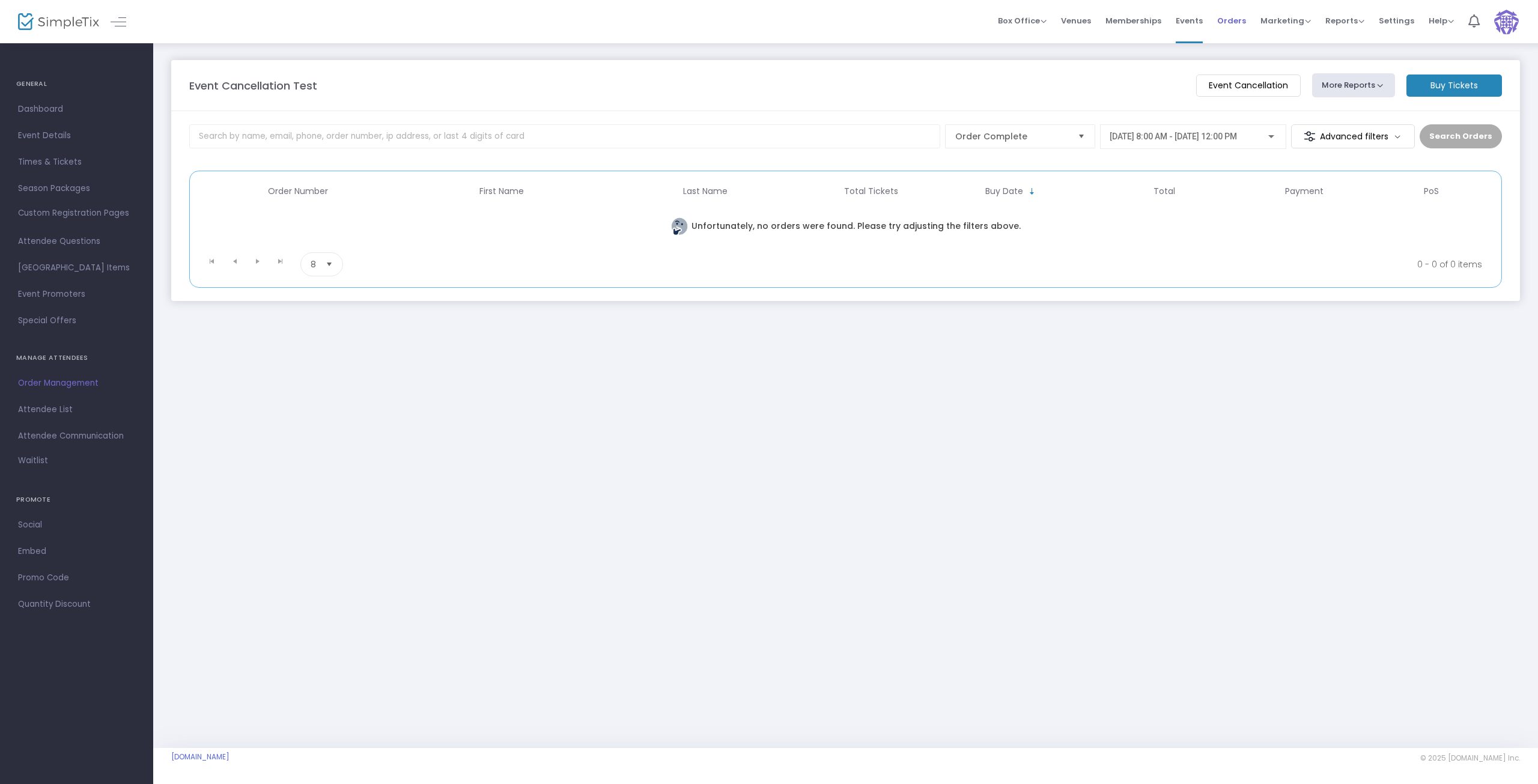
click at [1240, 19] on span "Orders" at bounding box center [1231, 20] width 29 height 30
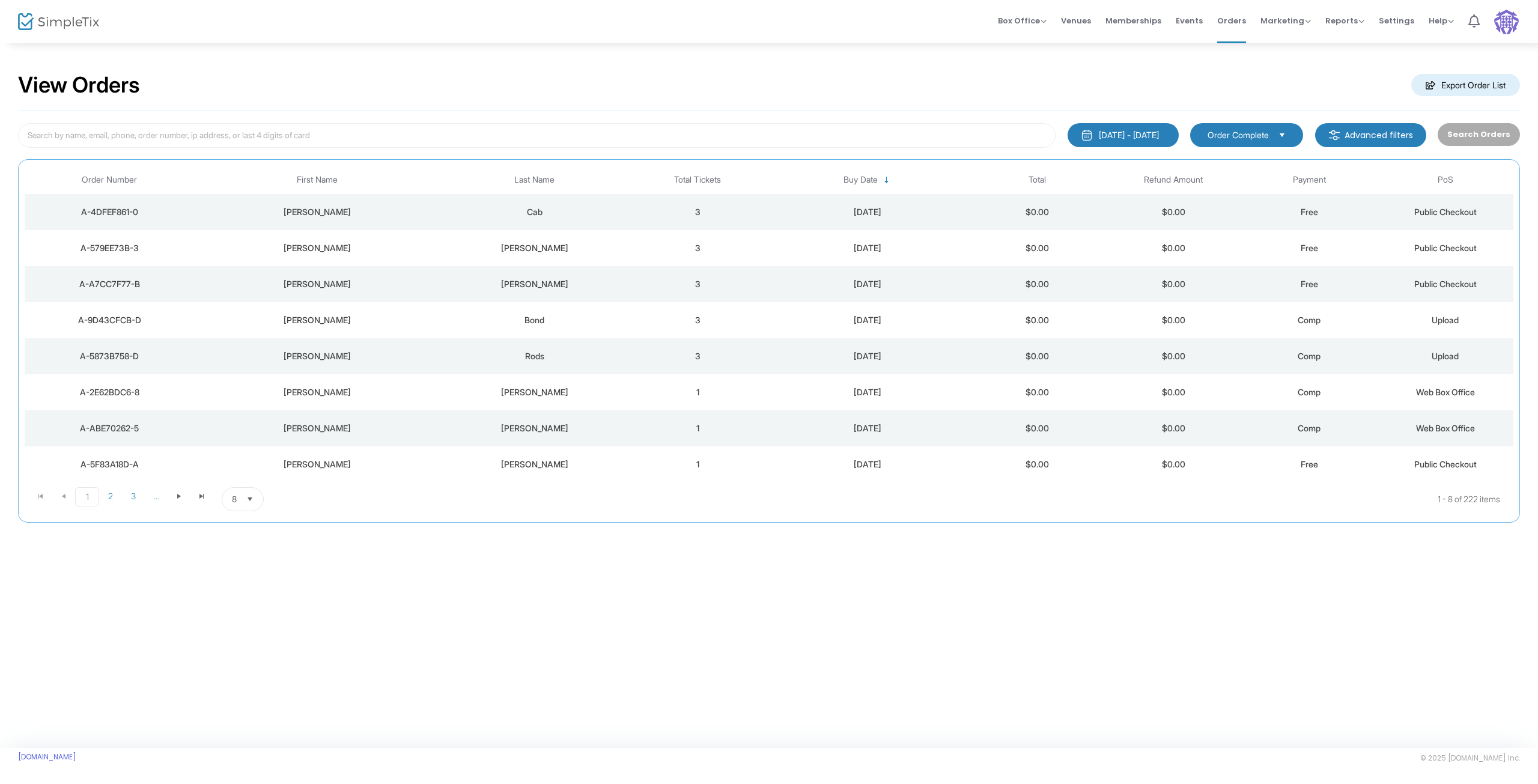
click at [1282, 134] on span "Select" at bounding box center [1282, 135] width 20 height 20
click at [1106, 135] on div "8/14/2025 - 9/13/2025" at bounding box center [1128, 134] width 60 height 12
click at [312, 130] on input at bounding box center [536, 135] width 1038 height 25
click at [870, 208] on div "9/13/2025" at bounding box center [867, 211] width 197 height 12
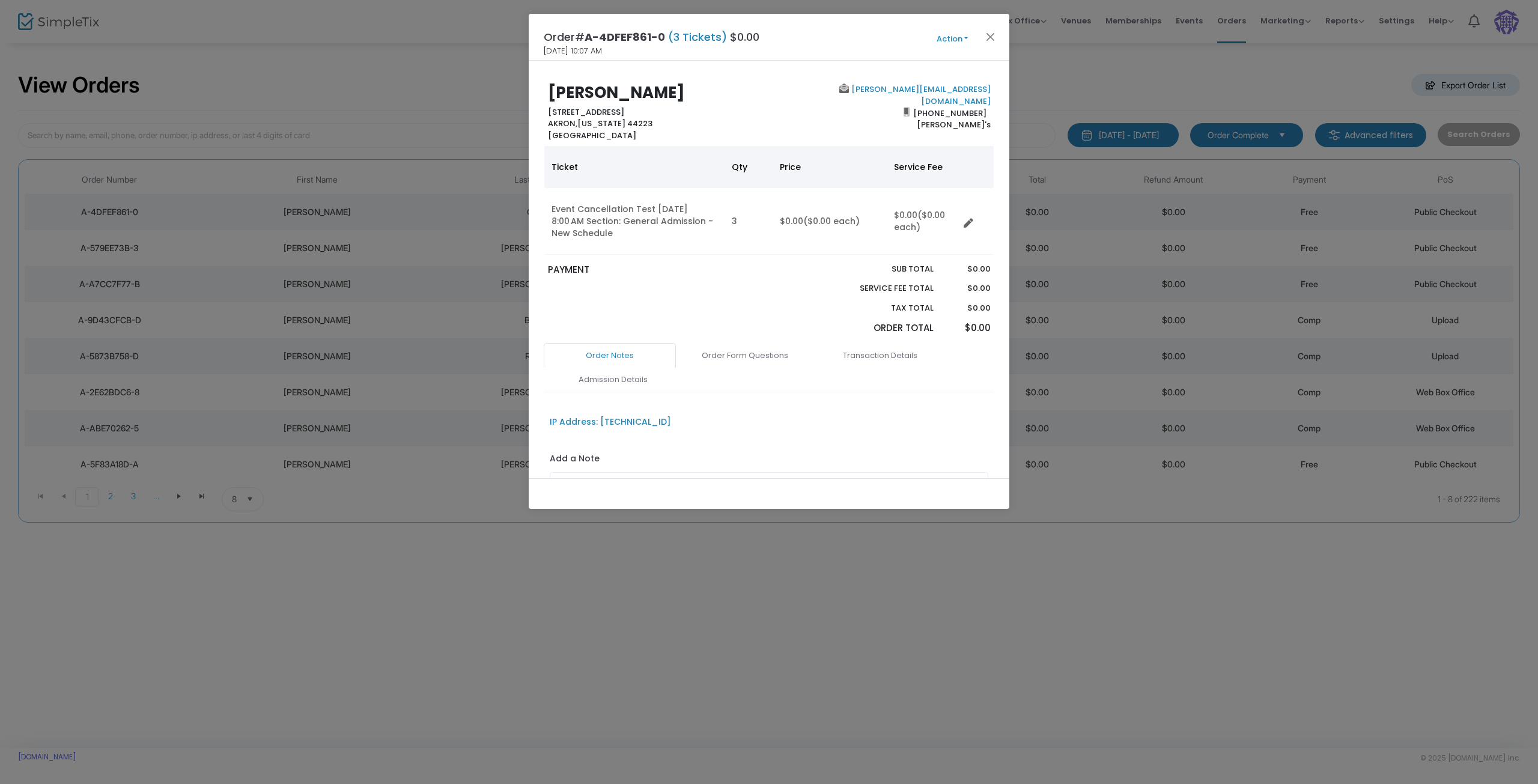
click at [960, 38] on button "Action" at bounding box center [952, 39] width 72 height 13
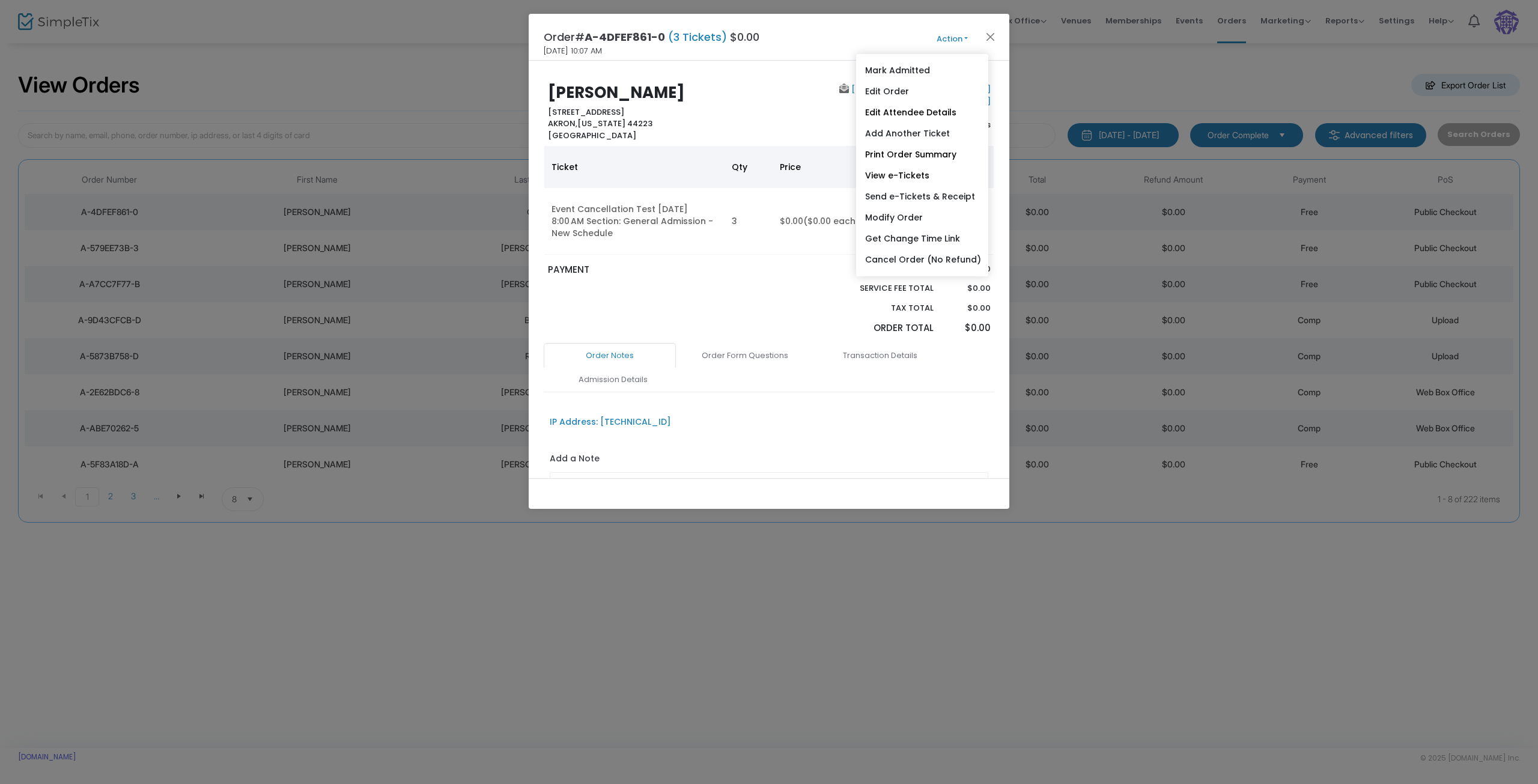
click at [713, 282] on div "PAYMENT" at bounding box center [655, 303] width 227 height 80
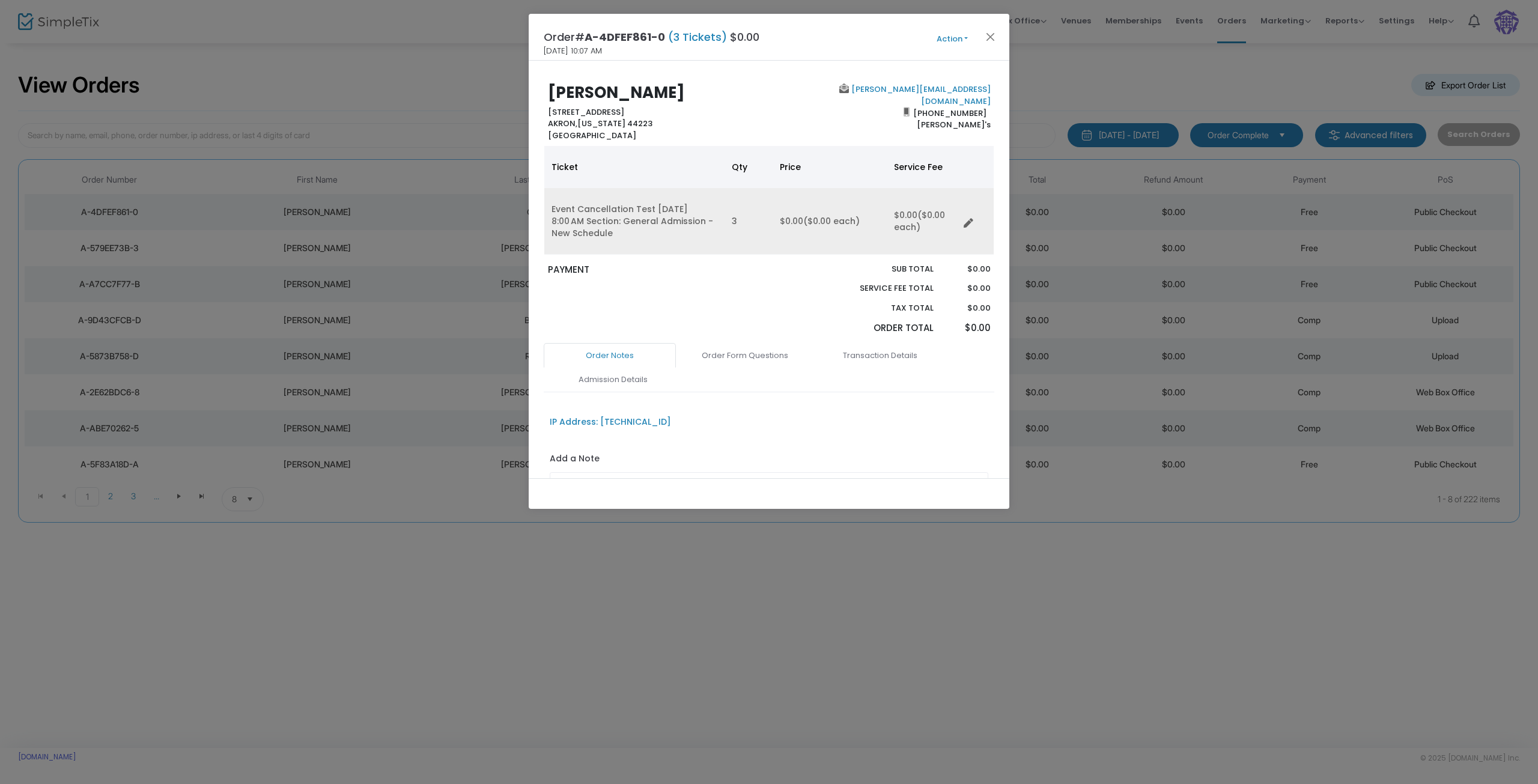
click at [972, 222] on icon "Data table" at bounding box center [968, 223] width 9 height 9
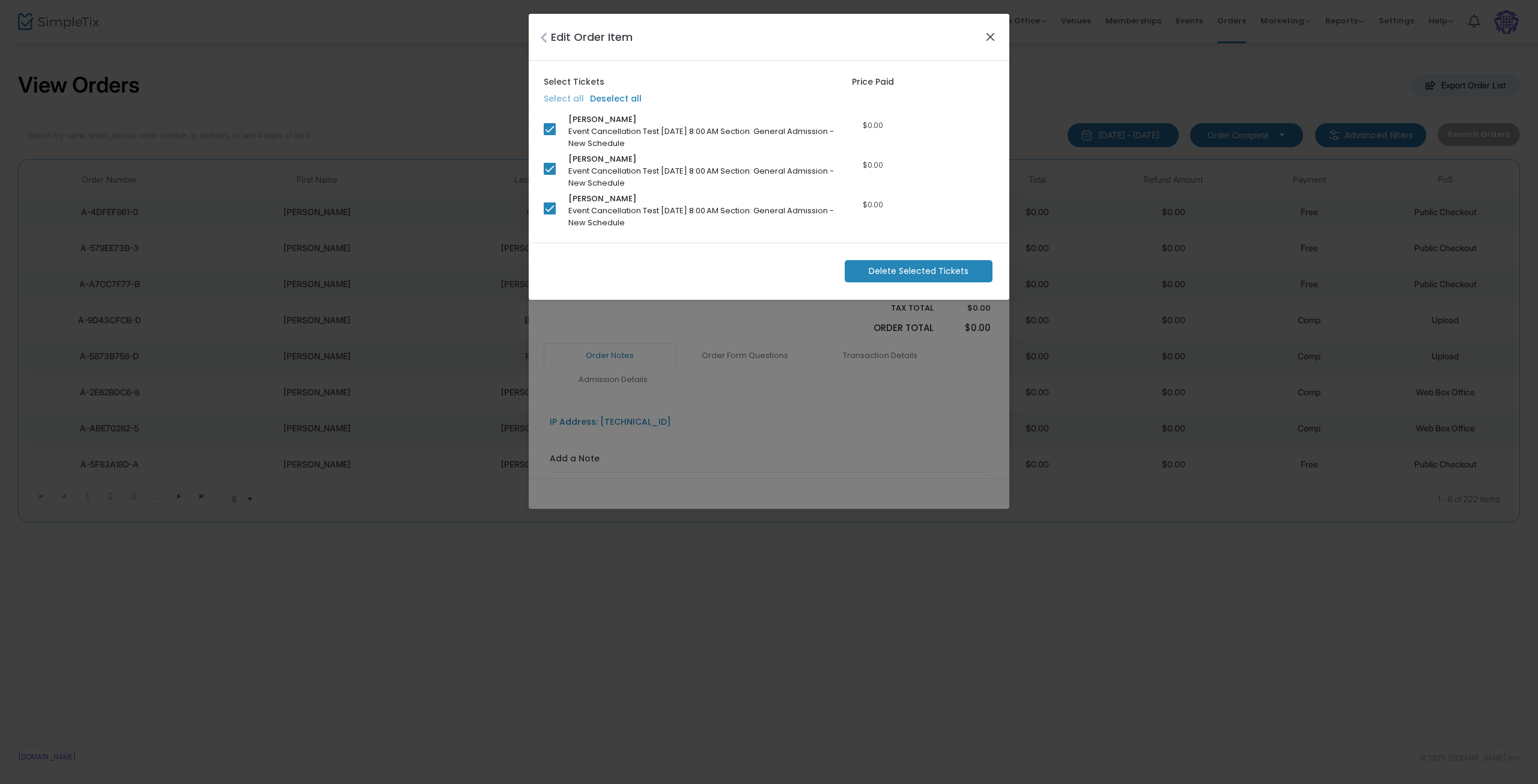
click at [993, 33] on button "Close" at bounding box center [991, 37] width 16 height 16
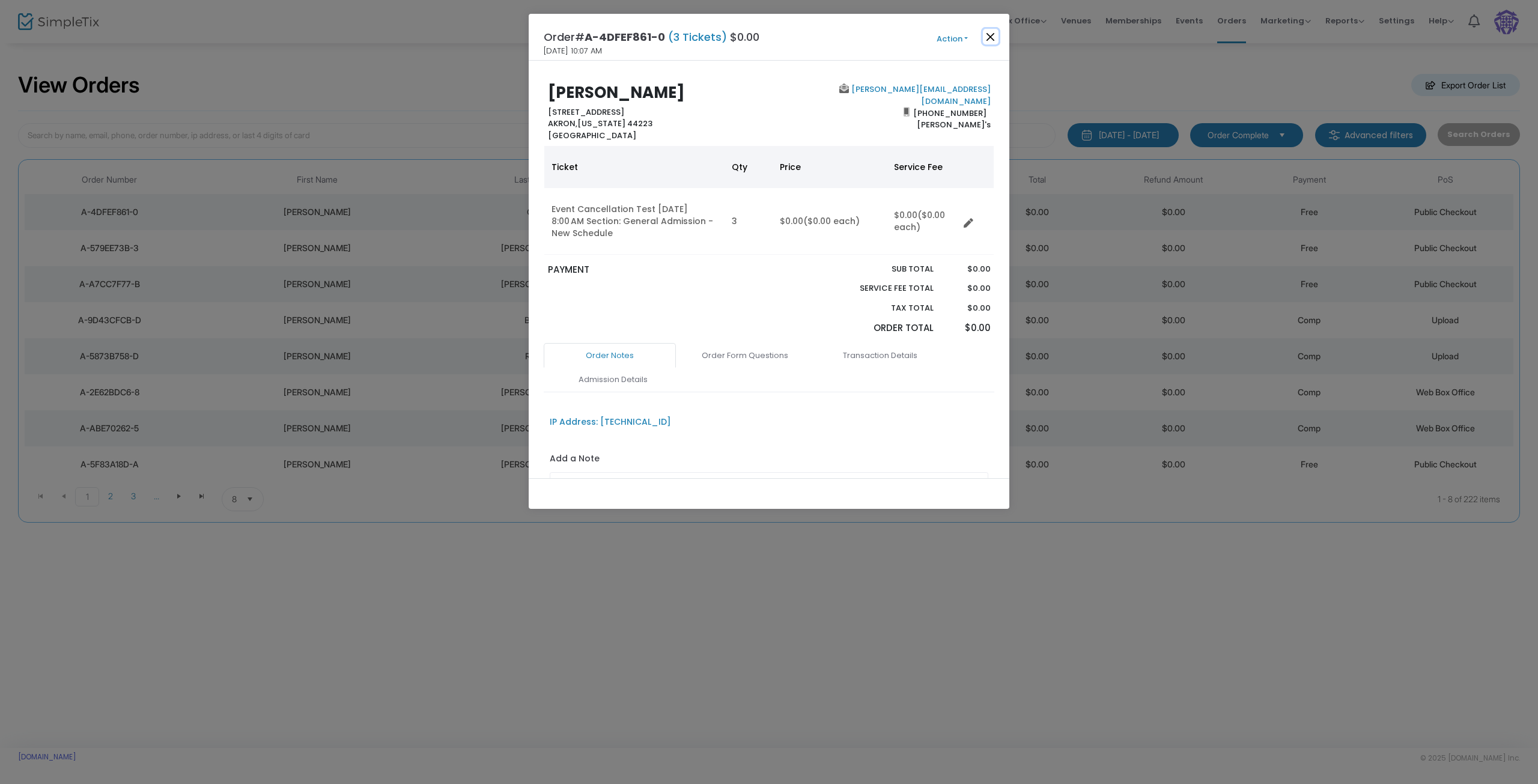
click at [990, 36] on button "Close" at bounding box center [991, 37] width 16 height 16
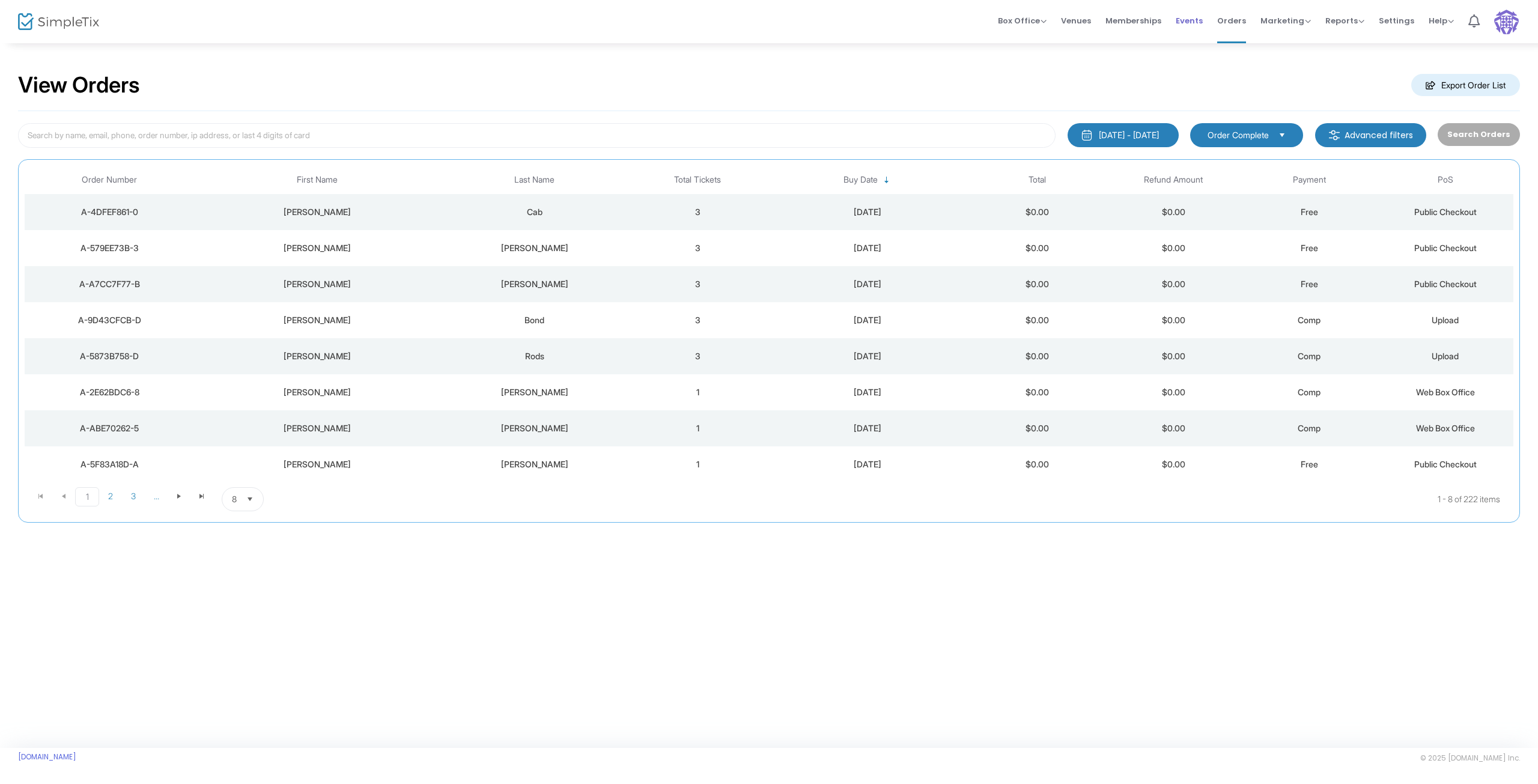
click at [1188, 21] on span "Events" at bounding box center [1189, 20] width 27 height 30
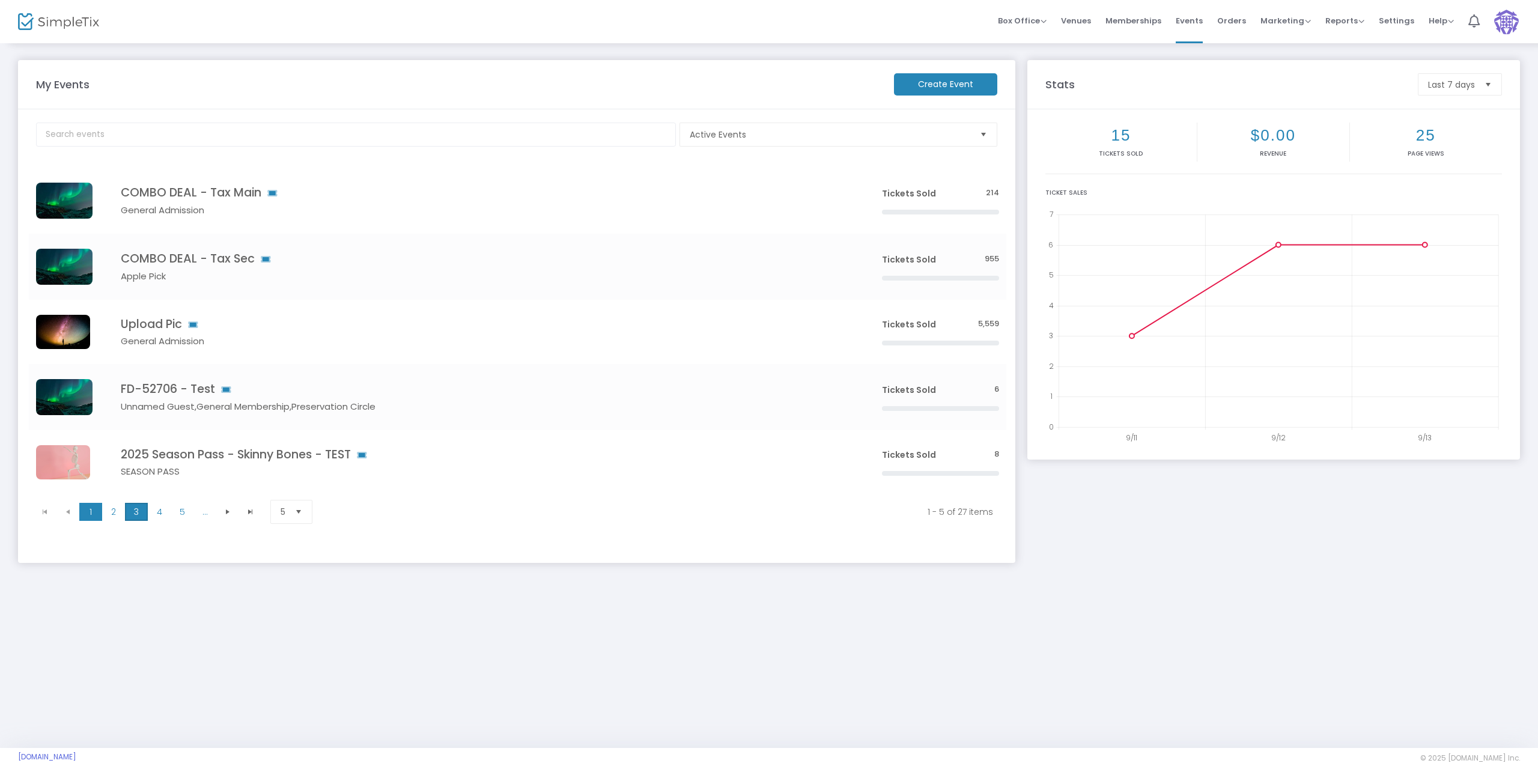
click at [137, 508] on span "3" at bounding box center [136, 511] width 23 height 18
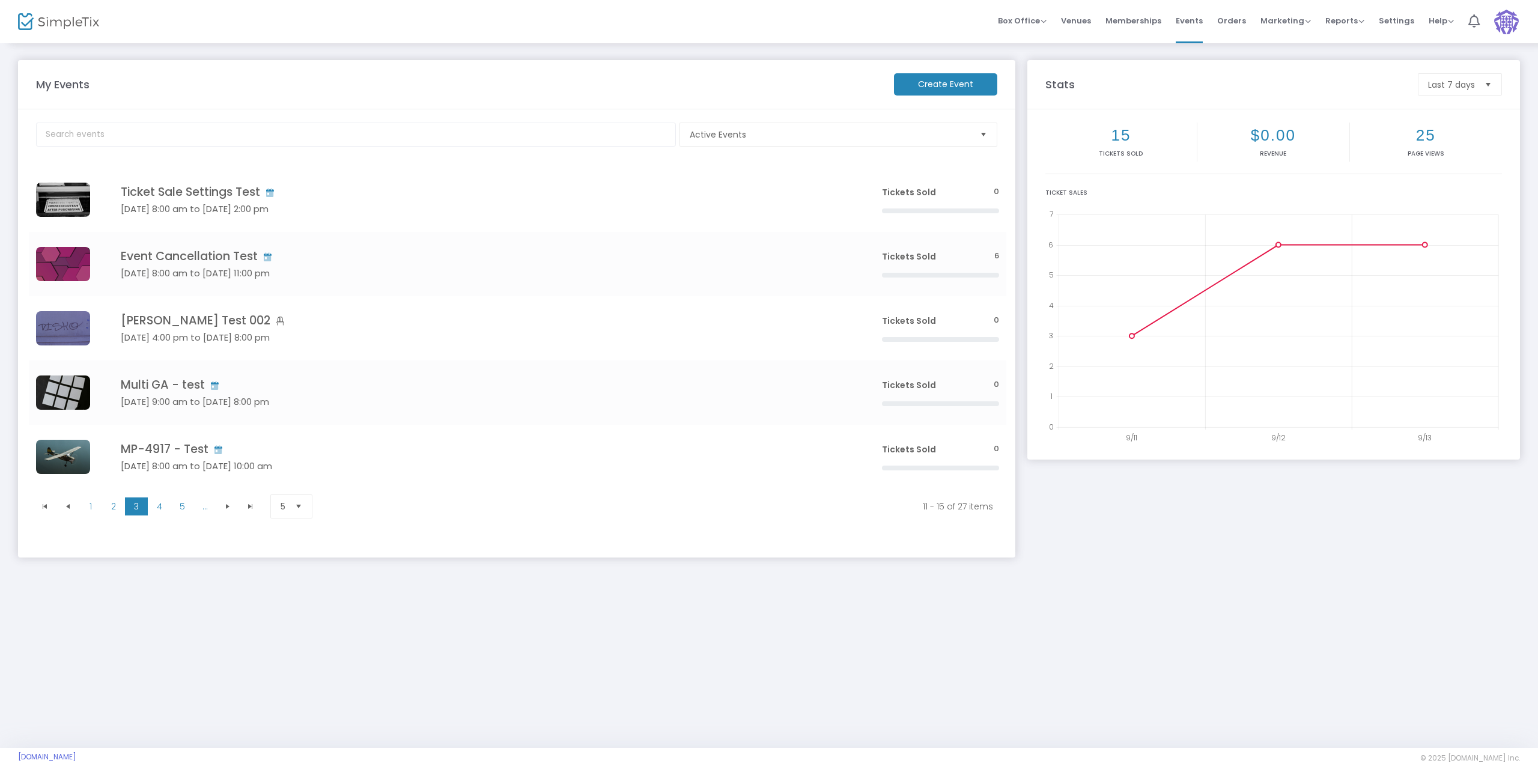
drag, startPoint x: 166, startPoint y: 260, endPoint x: 172, endPoint y: 263, distance: 6.7
click at [166, 260] on h4 "Event Cancellation Test" at bounding box center [483, 256] width 725 height 14
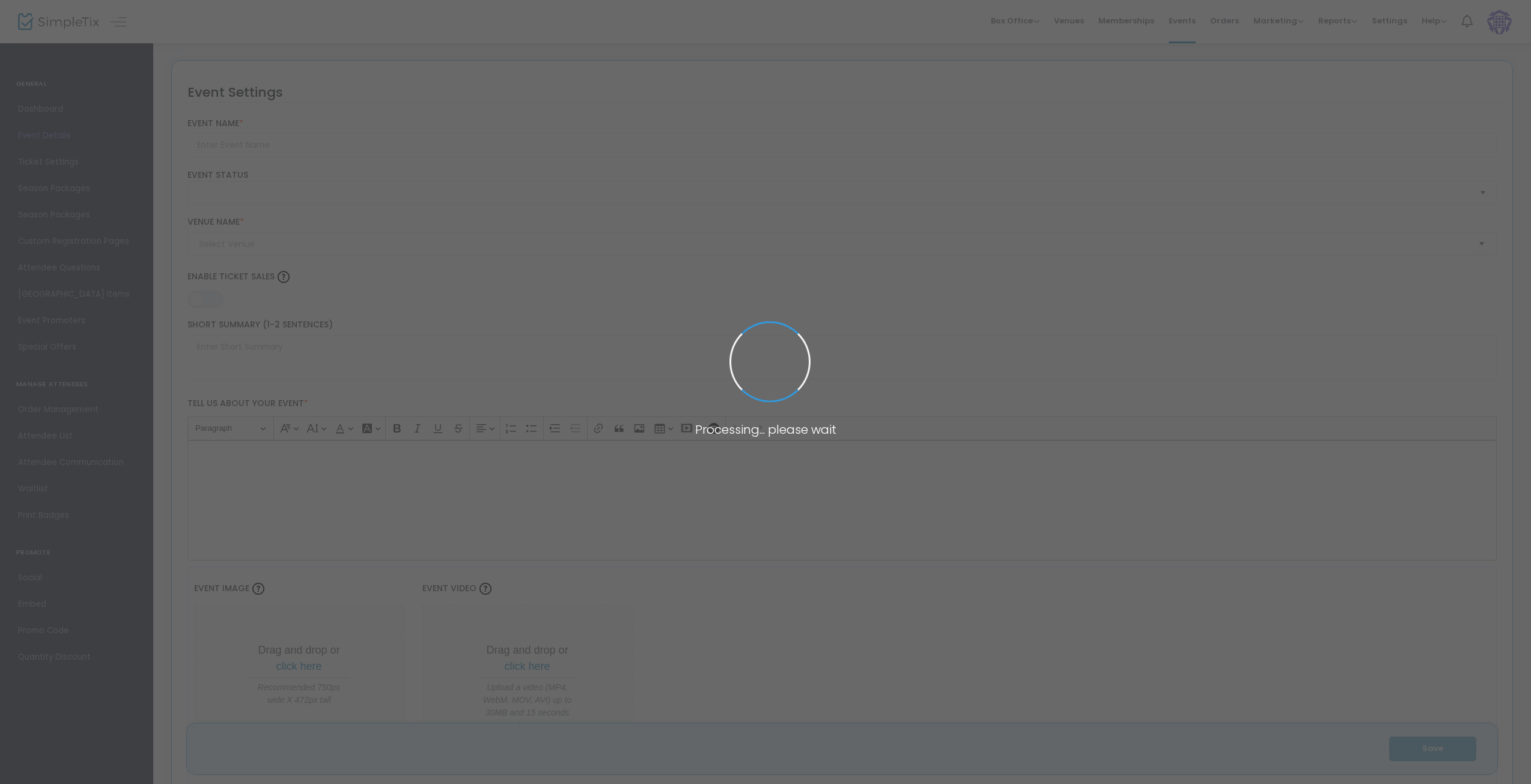
type input "Event Cancellation Test"
type textarea "Test"
type input "Buy Tickets"
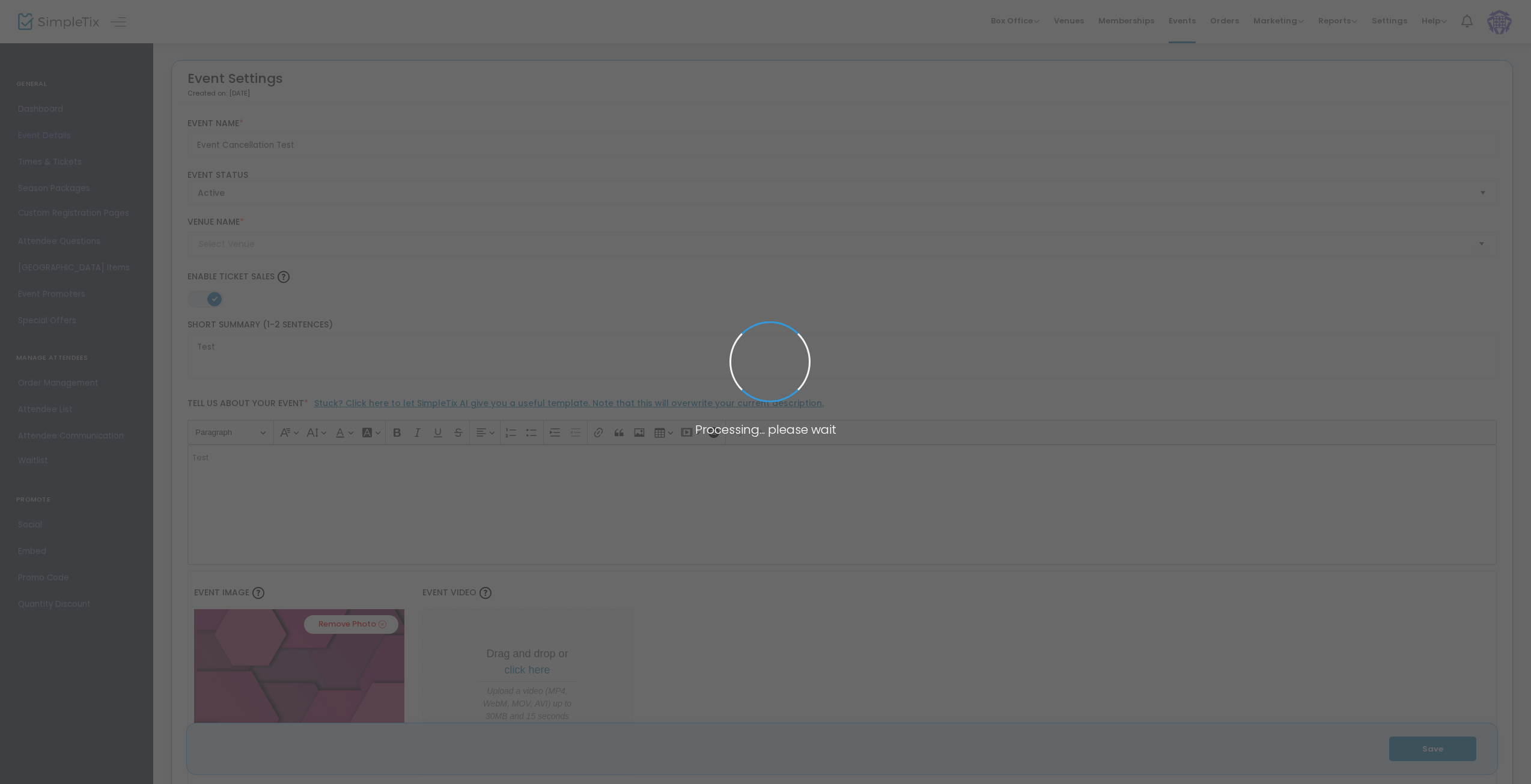
type input "[GEOGRAPHIC_DATA]"
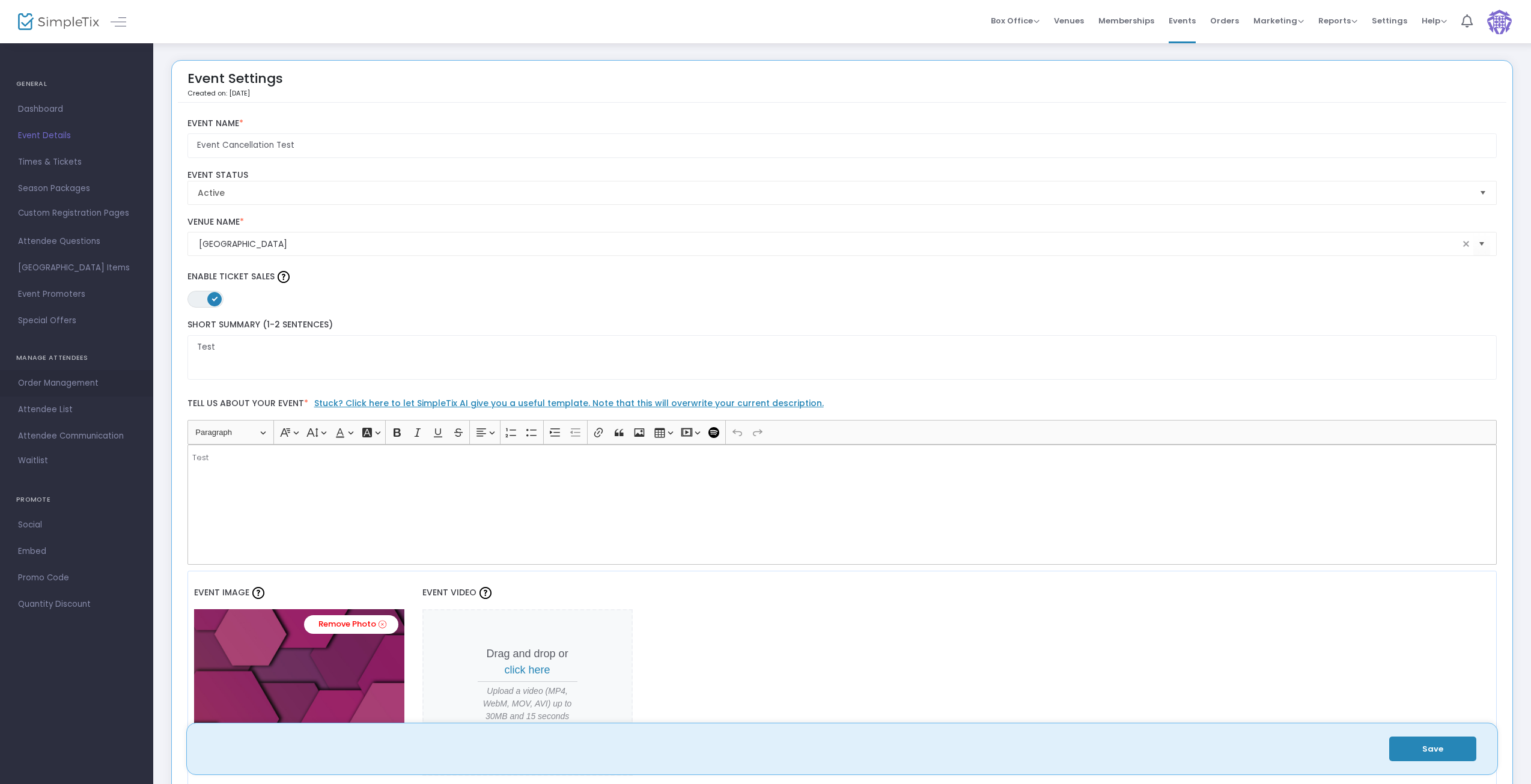
click at [73, 382] on span "Order Management" at bounding box center [76, 383] width 117 height 16
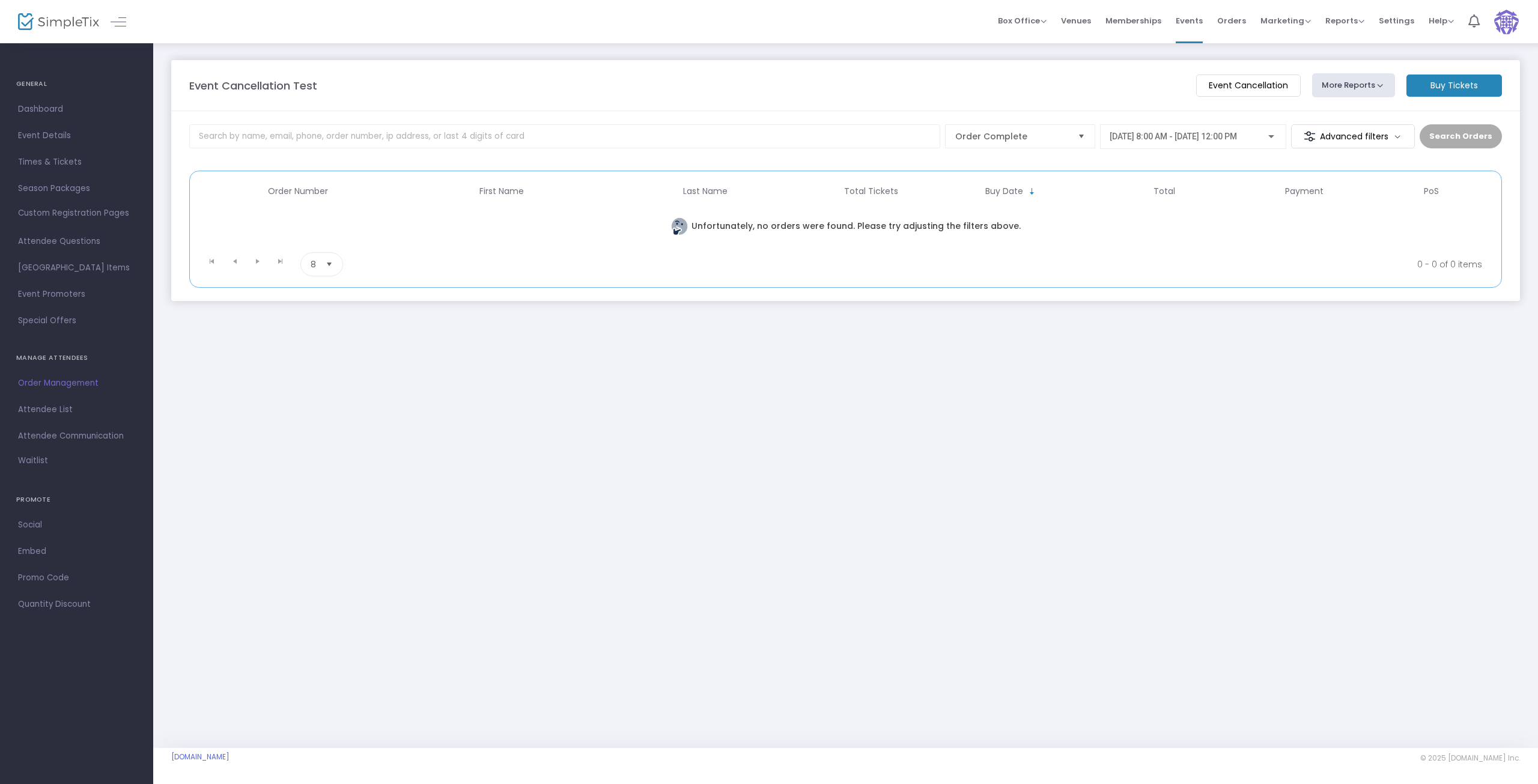
click at [1229, 89] on m-button "Event Cancellation" at bounding box center [1248, 85] width 105 height 23
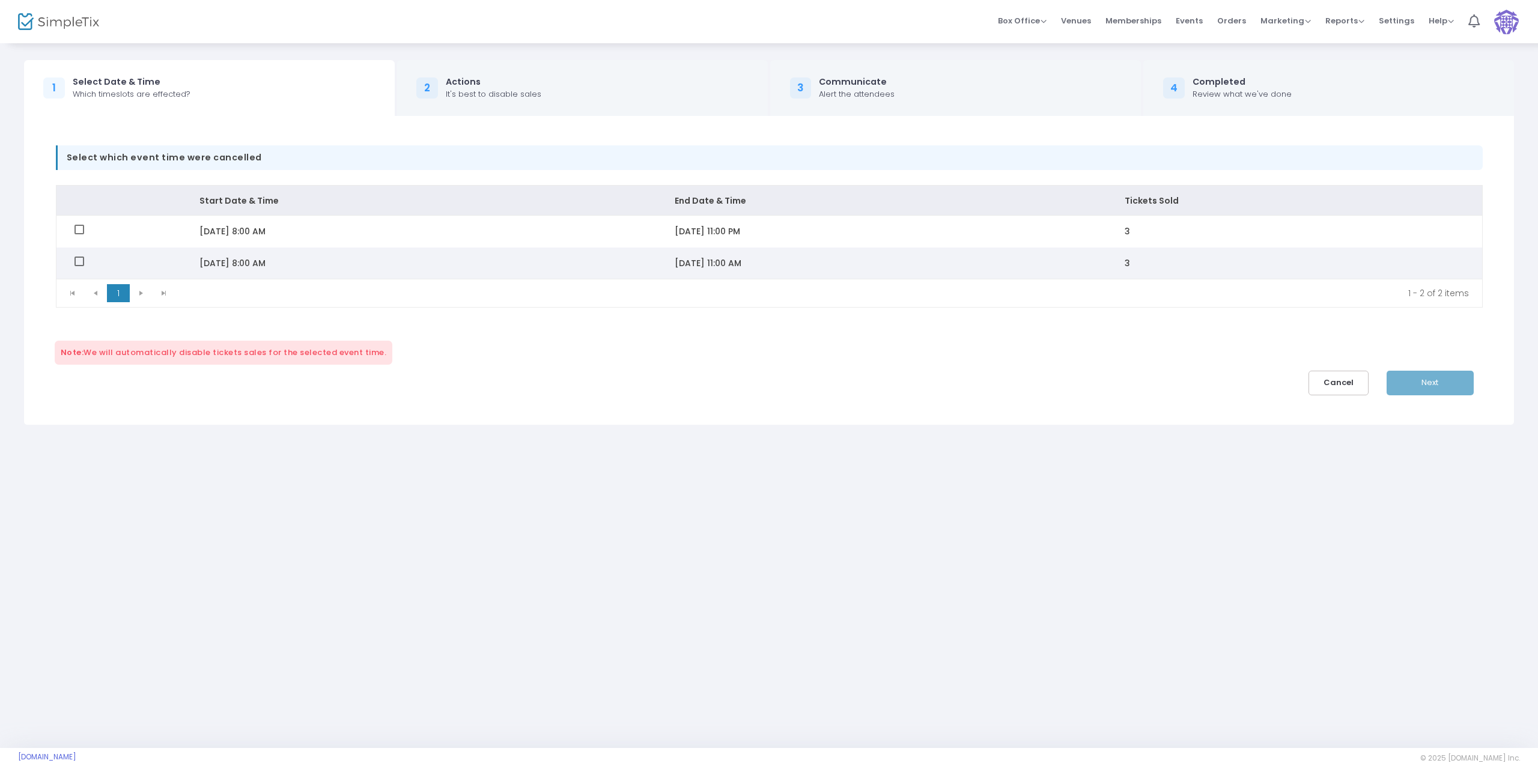
drag, startPoint x: 75, startPoint y: 229, endPoint x: 98, endPoint y: 248, distance: 29.8
click at [75, 228] on span "Data table" at bounding box center [79, 229] width 9 height 9
click at [78, 235] on input "Data table" at bounding box center [78, 235] width 1 height 1
checkbox input "true"
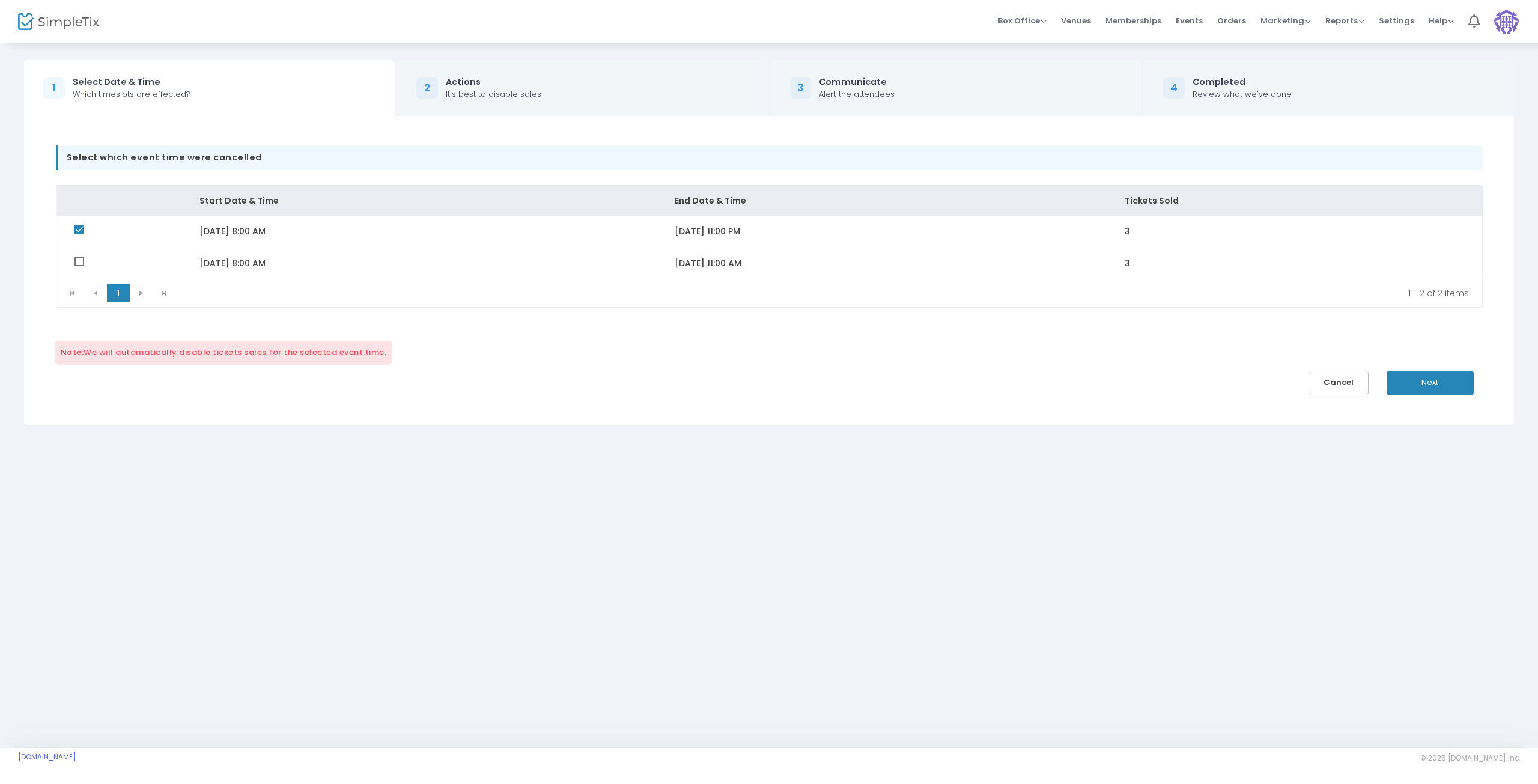
click at [1452, 389] on button "Next" at bounding box center [1430, 383] width 87 height 25
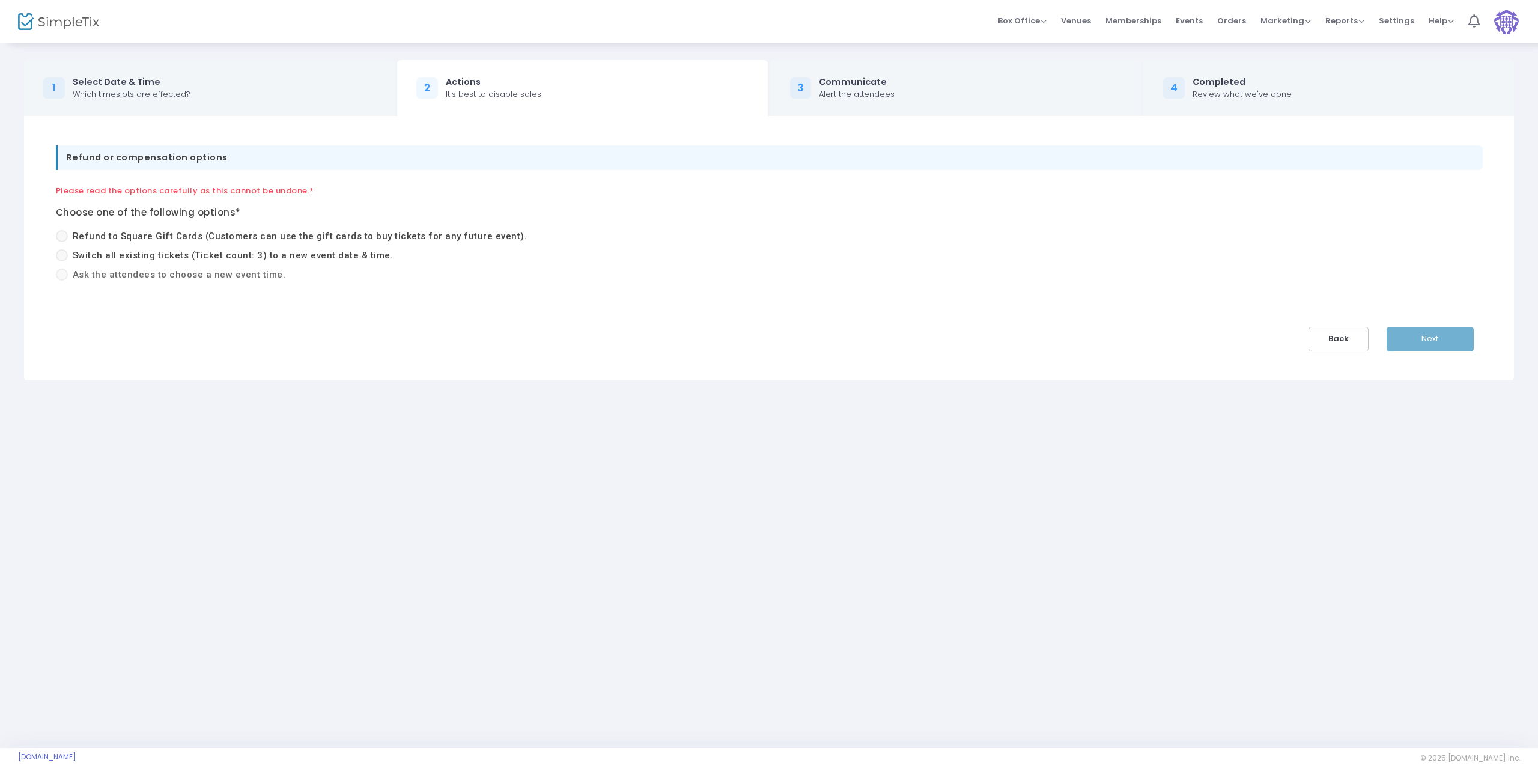
click at [62, 256] on span at bounding box center [61, 255] width 12 height 12
click at [62, 261] on input "Switch all existing tickets (Ticket count: 3) to a new event date & time." at bounding box center [61, 261] width 1 height 1
radio input "true"
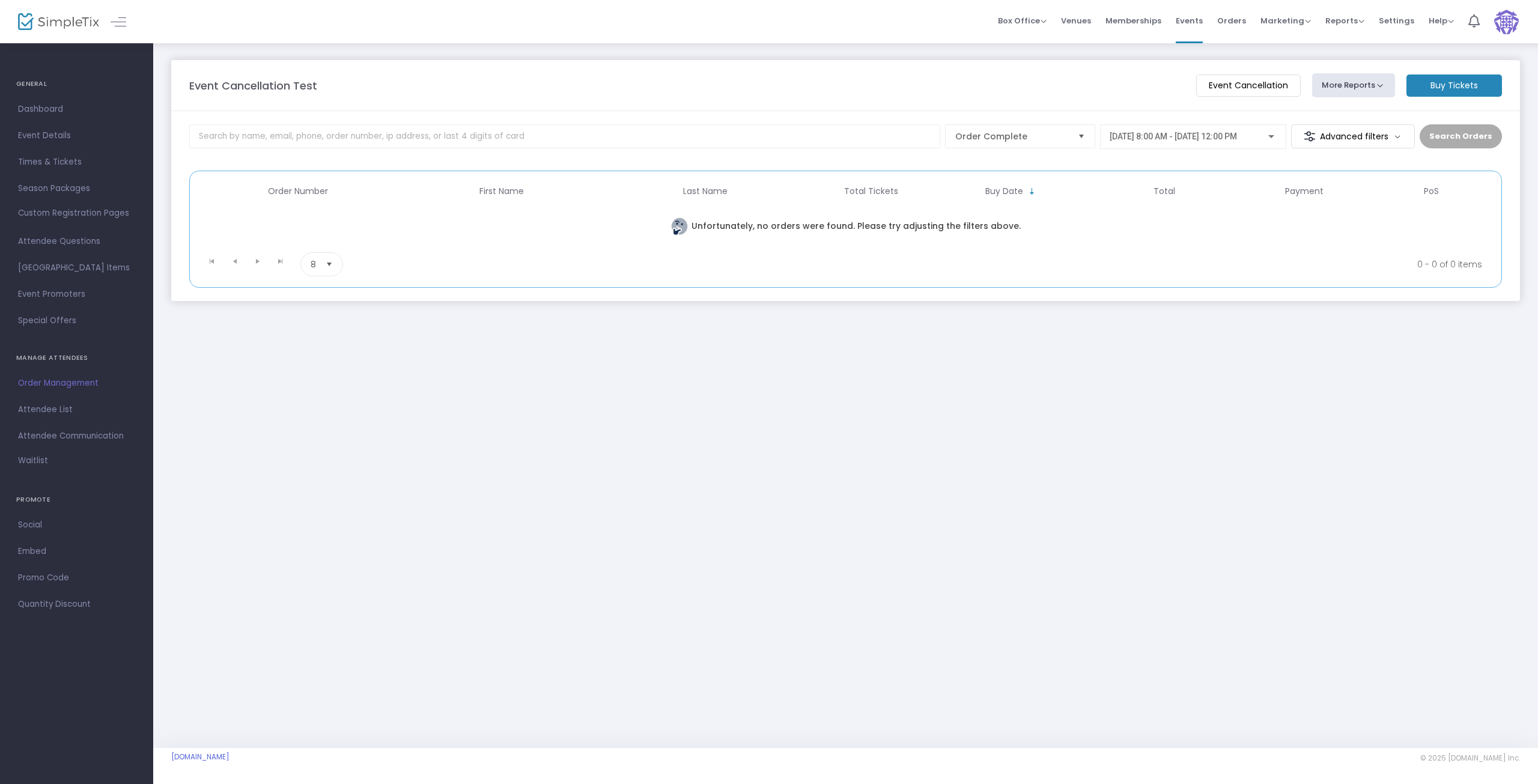
click at [1237, 139] on span "9/24/2025 @ 8:00 AM - 9/24/2025 @ 12:00 PM" at bounding box center [1174, 136] width 127 height 9
click at [1146, 191] on span "9/30/2025 @ 8:00 AM - 9/30/2025 @ 11:00 AM" at bounding box center [1175, 188] width 129 height 9
click at [1459, 134] on button "Search Orders" at bounding box center [1461, 136] width 82 height 24
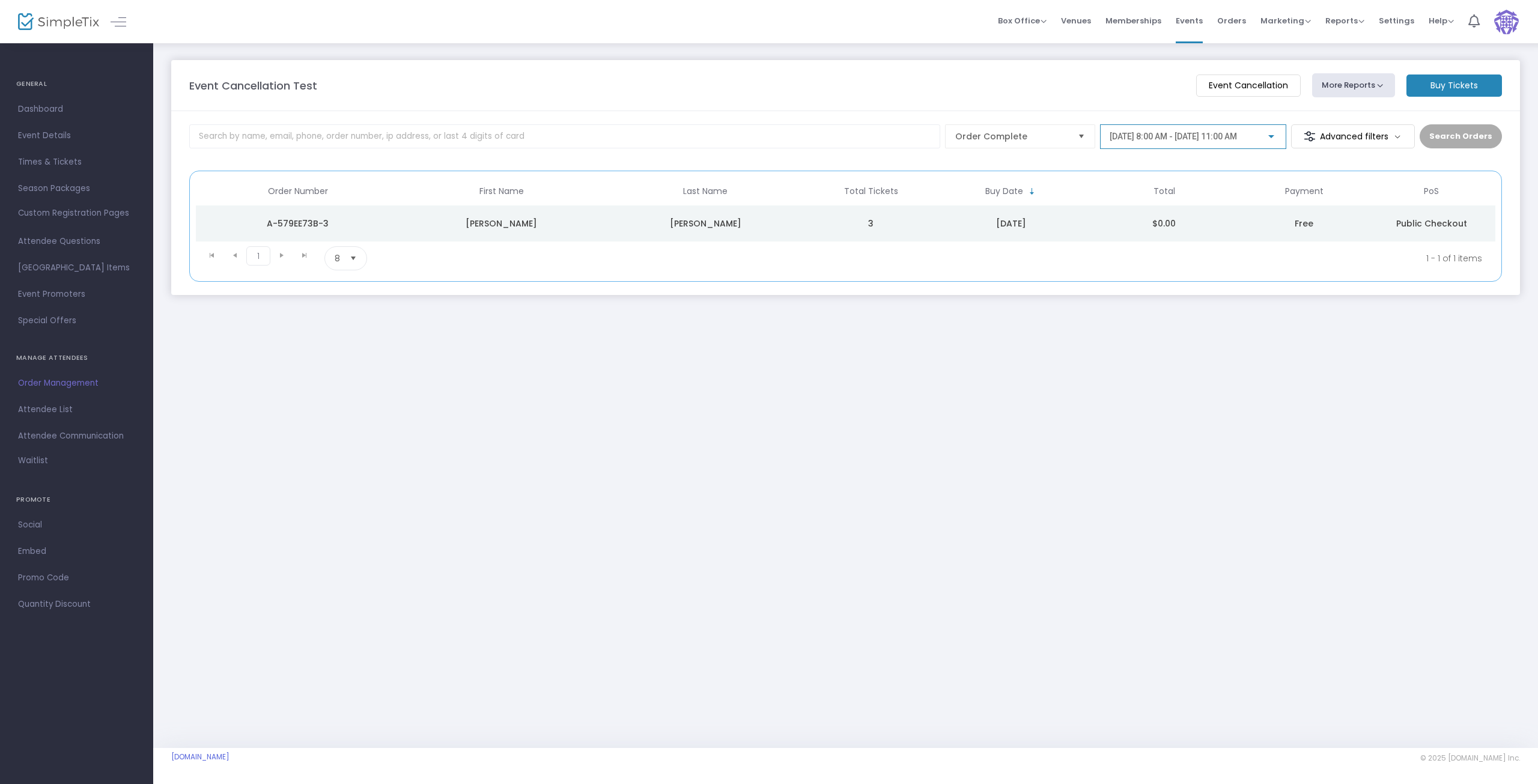
click at [1272, 134] on div at bounding box center [1271, 137] width 11 height 9
click at [1271, 134] on div "9/24/2025 @ 8:00 AM - 9/24/2025 @ 12:00 PM 9/30/2025 @ 8:00 AM - 9/30/2025 @ 11…" at bounding box center [1188, 179] width 167 height 94
click at [839, 231] on div at bounding box center [769, 392] width 1538 height 784
click at [1079, 227] on div "9/13/2025" at bounding box center [1011, 223] width 147 height 12
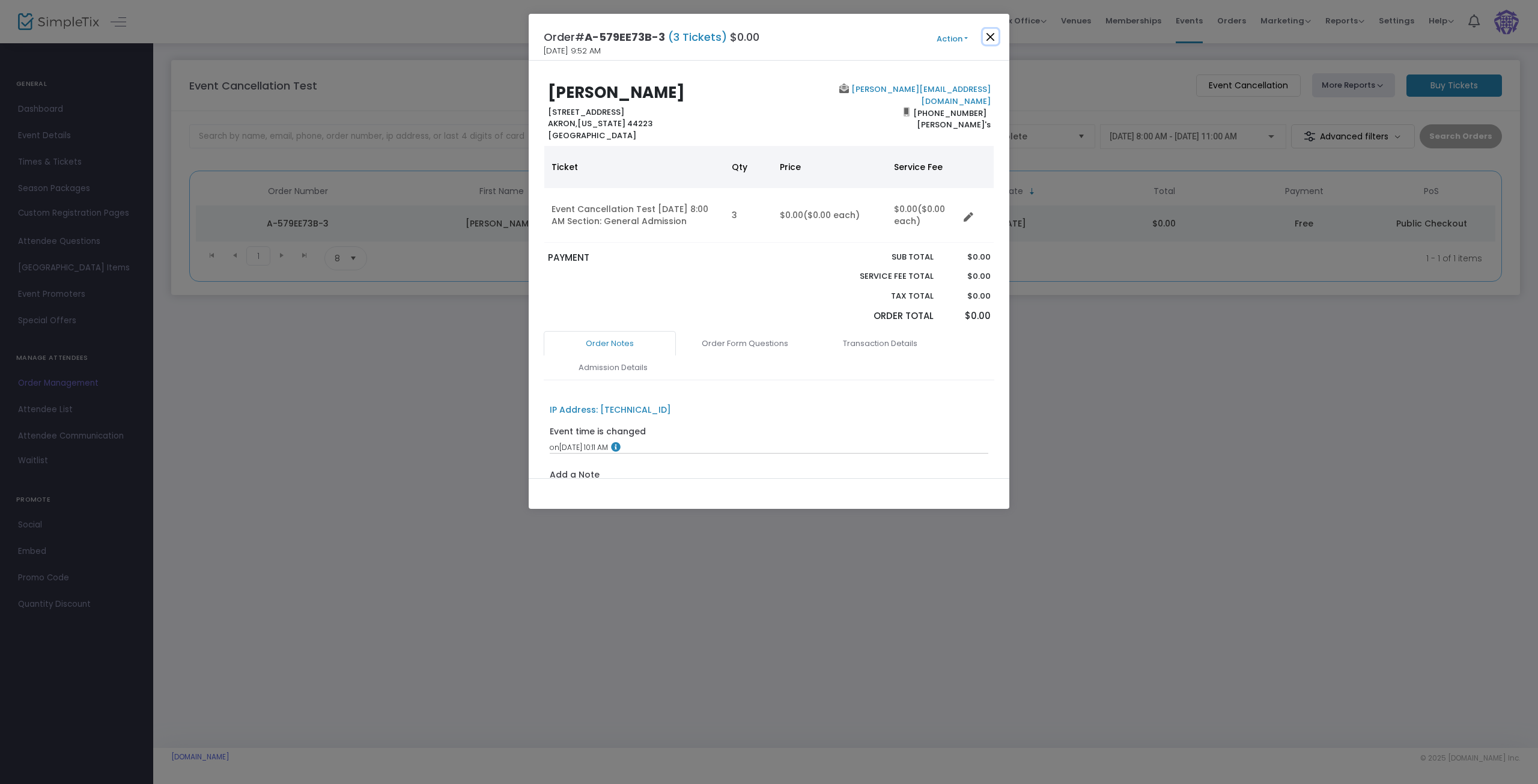
click at [989, 40] on button "Close" at bounding box center [991, 37] width 16 height 16
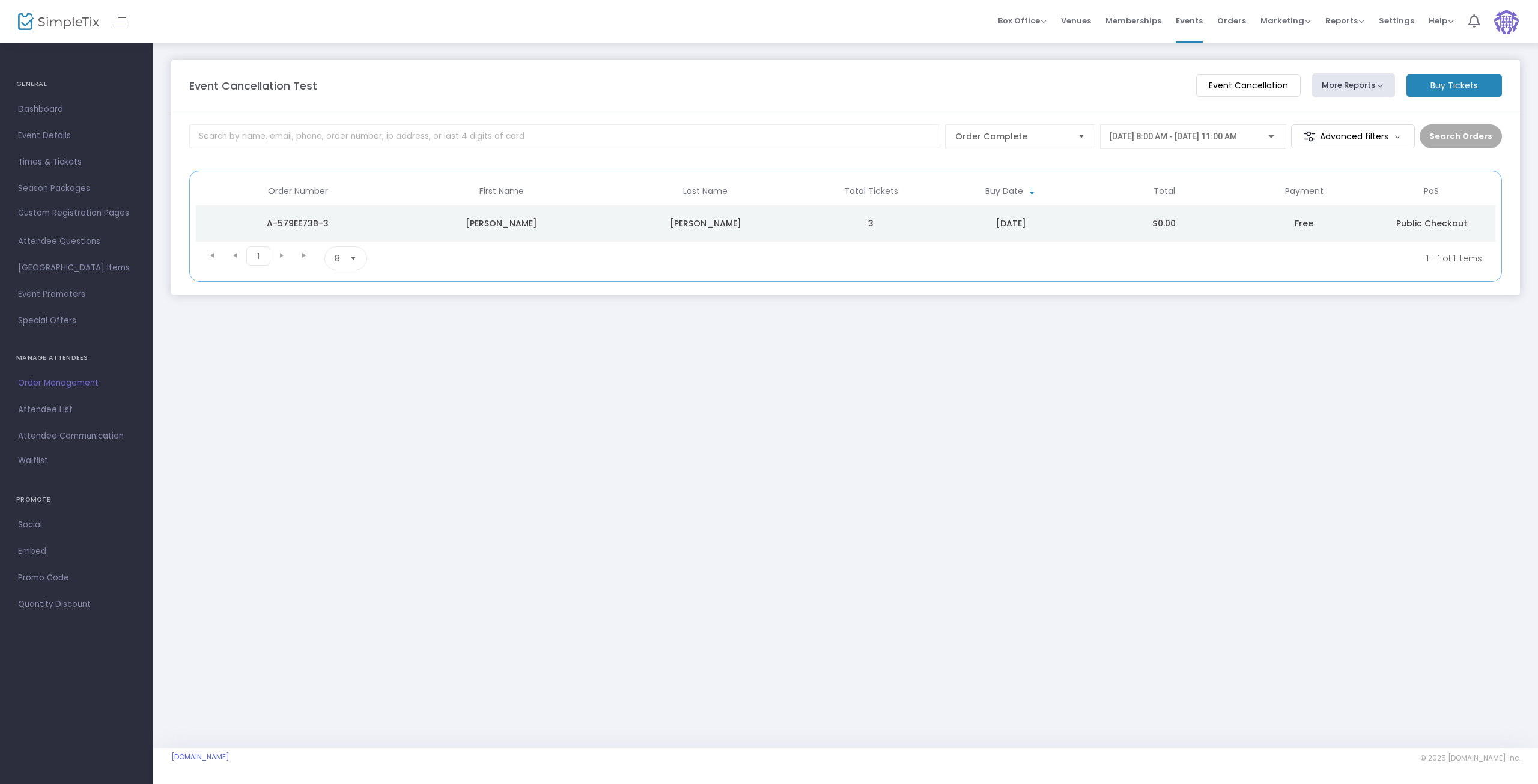
click at [777, 232] on td "Cabrera" at bounding box center [706, 223] width 204 height 36
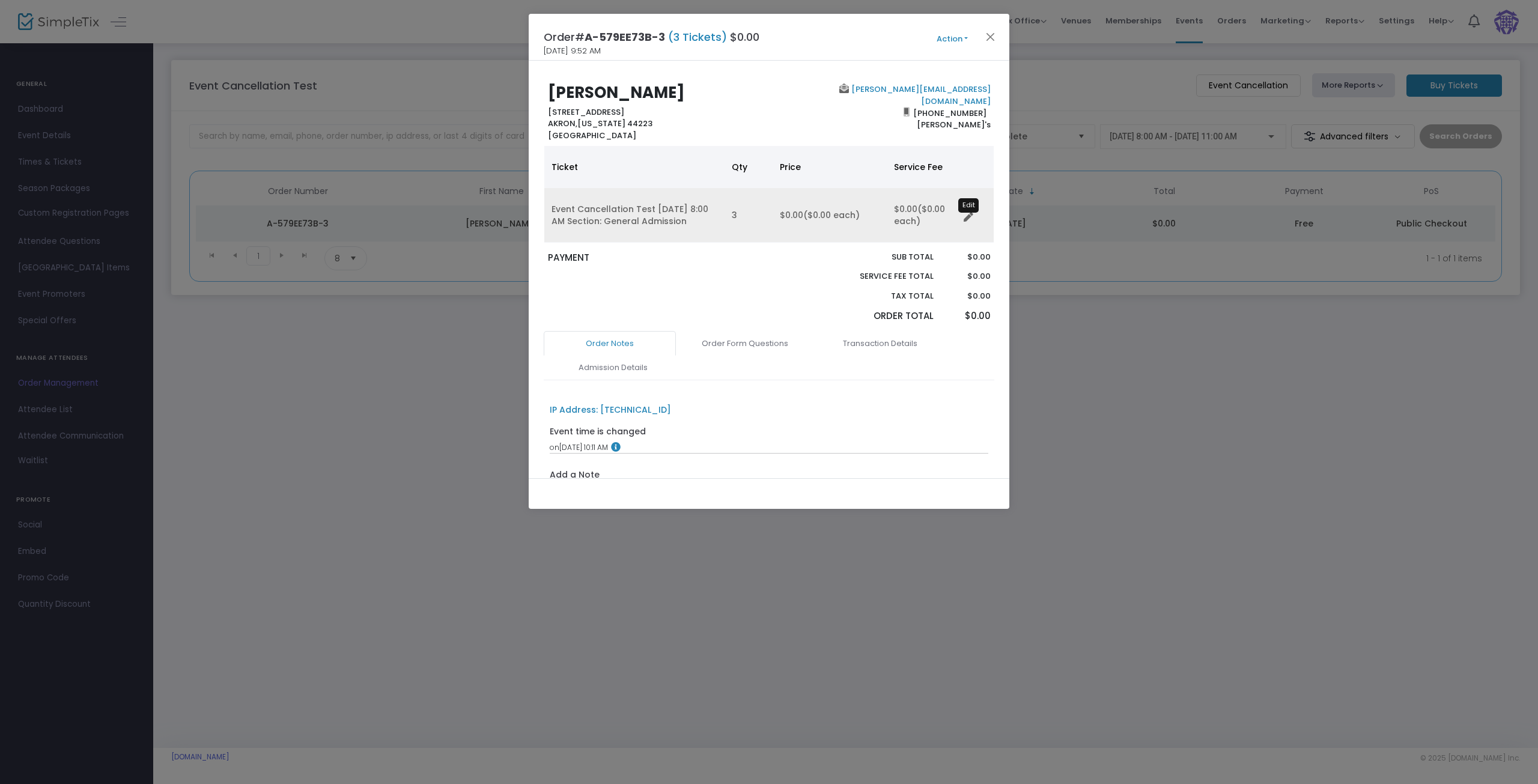
click at [967, 220] on icon "Data table" at bounding box center [968, 218] width 9 height 9
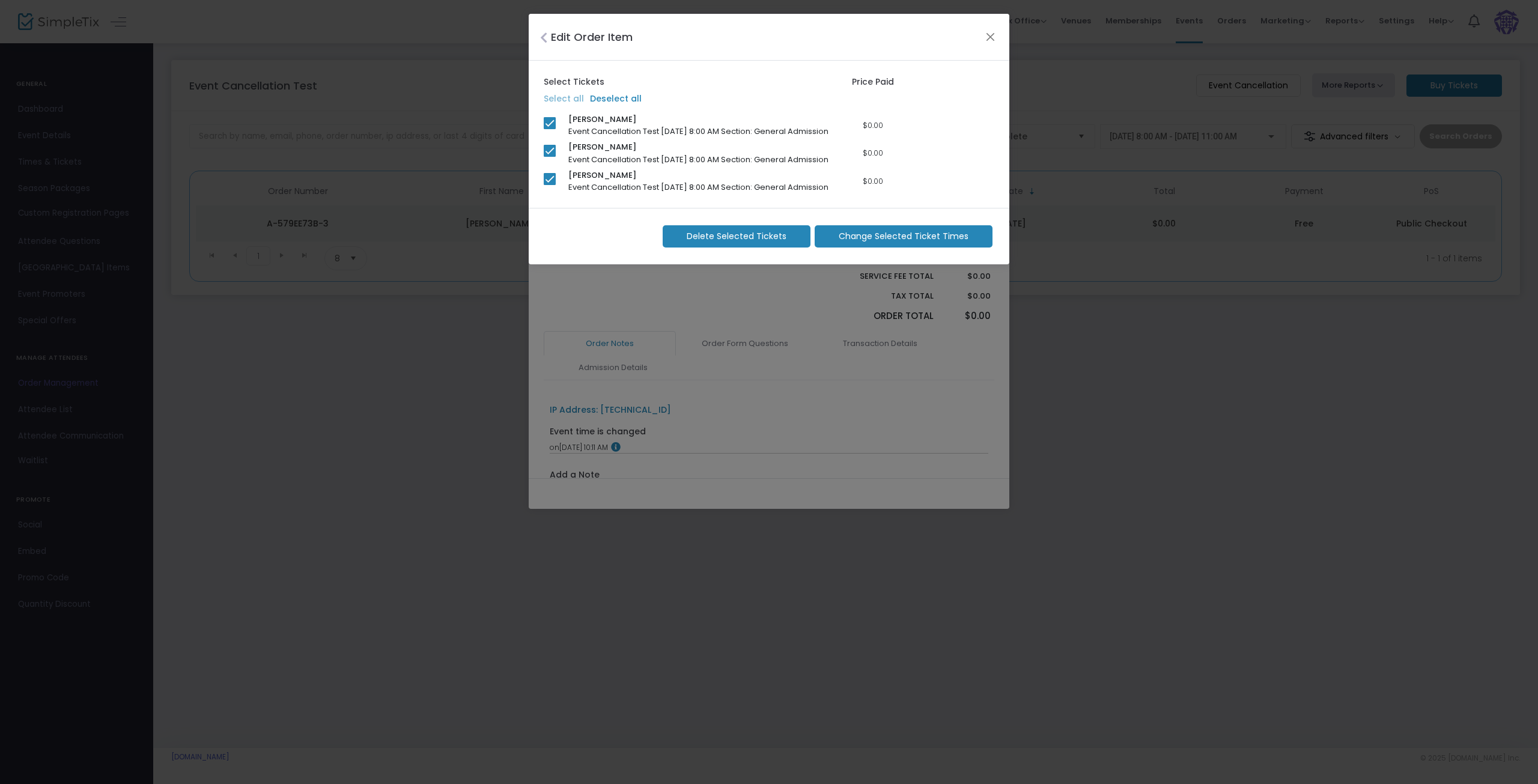
click at [865, 242] on span "Change Selected Ticket Times" at bounding box center [903, 236] width 130 height 12
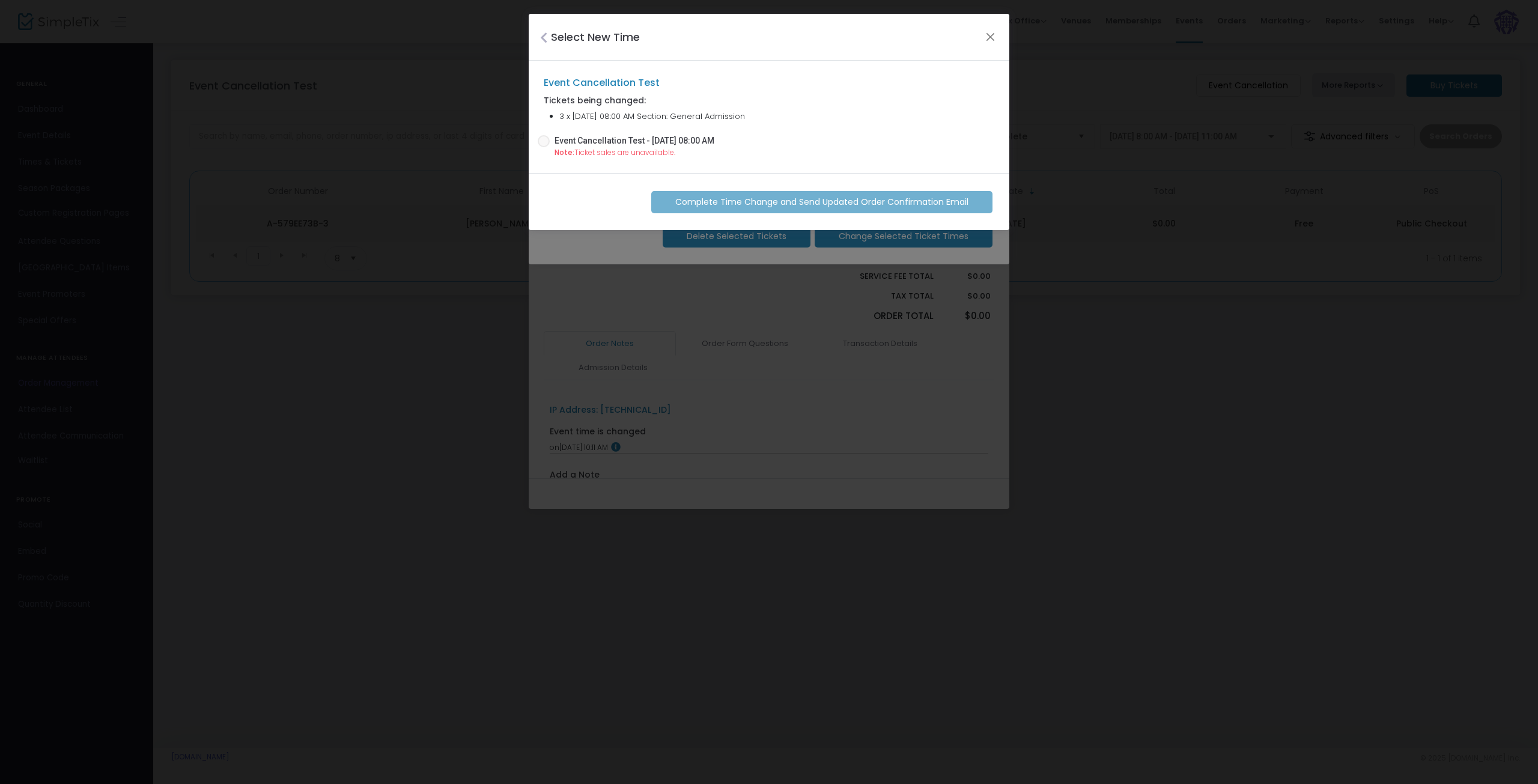
click at [546, 137] on span at bounding box center [543, 141] width 12 height 12
click at [544, 147] on input "Event Cancellation Test - 09/24/2025 08:00 AM" at bounding box center [543, 147] width 1 height 1
radio input "true"
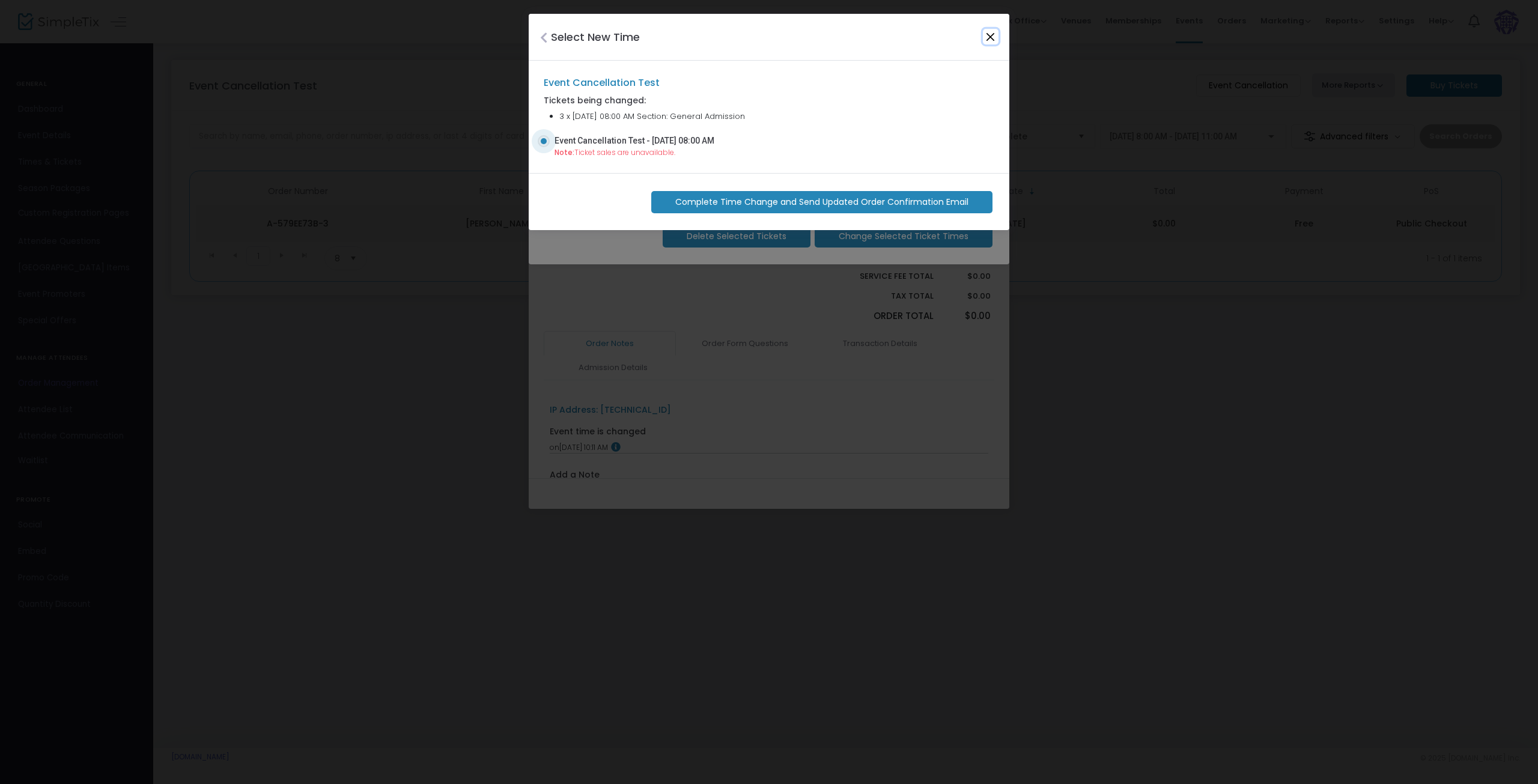
click at [995, 30] on button "Close" at bounding box center [991, 37] width 16 height 16
checkbox input "false"
radio input "false"
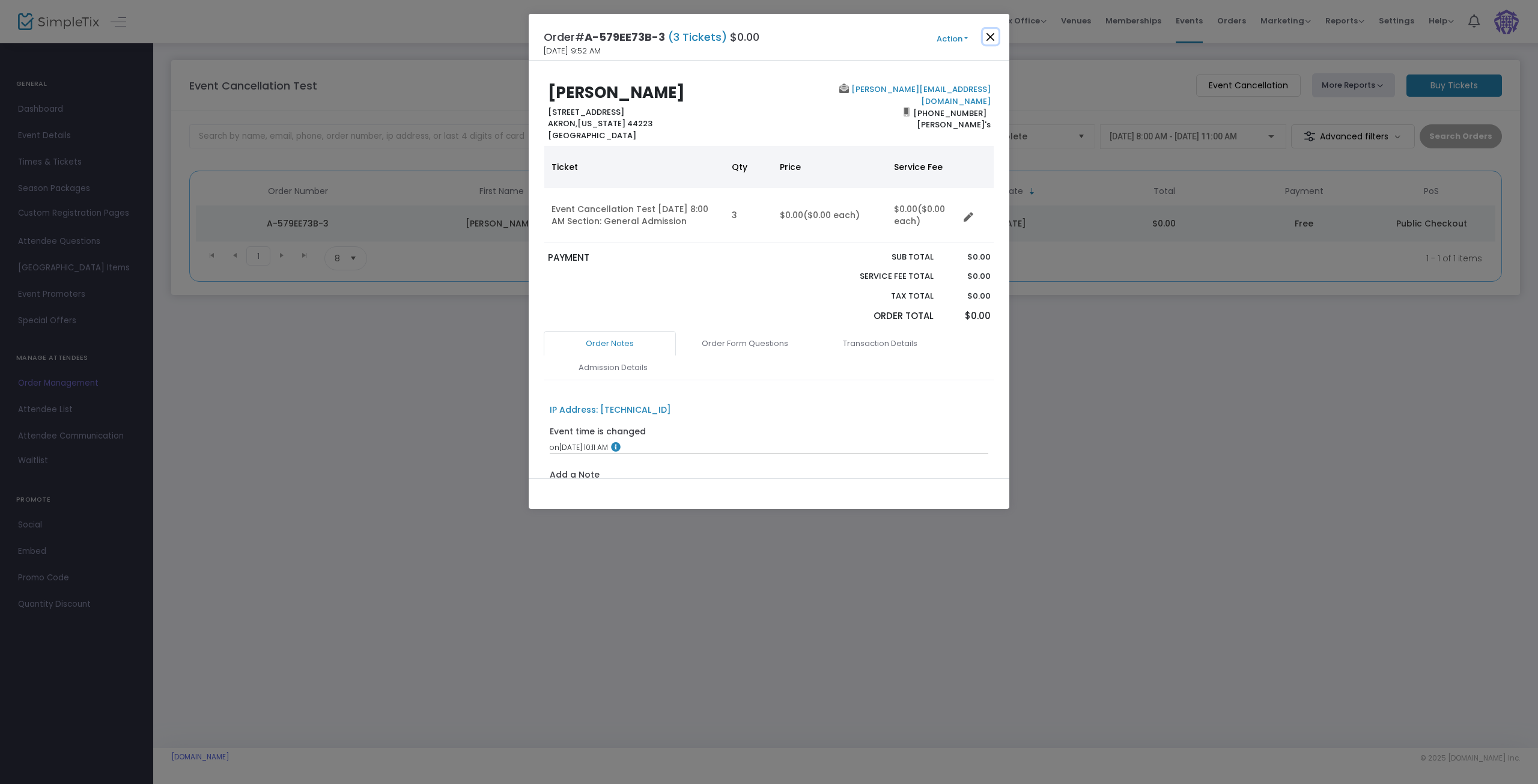
click at [991, 33] on button "Close" at bounding box center [991, 37] width 16 height 16
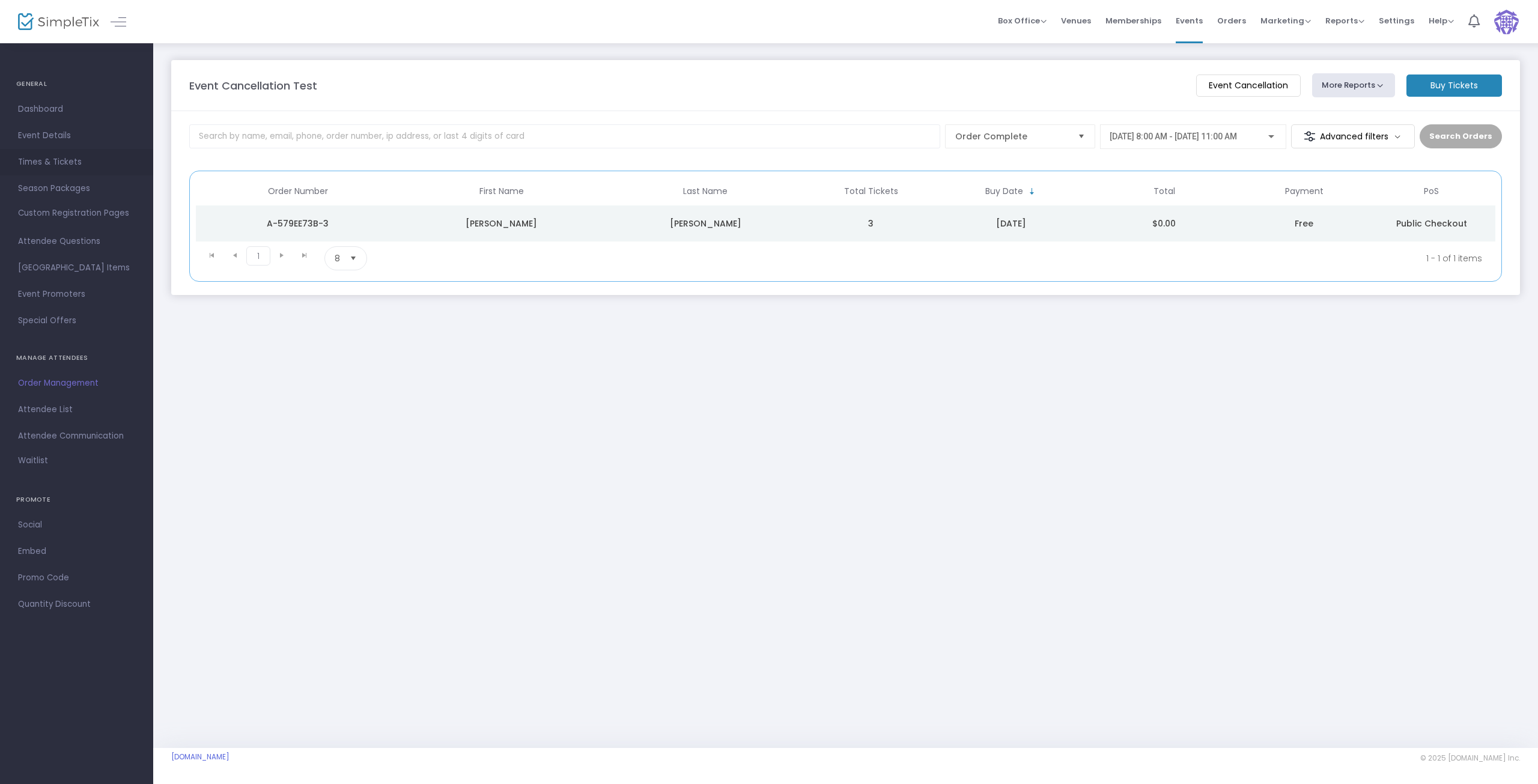
click at [57, 162] on span "Times & Tickets" at bounding box center [76, 162] width 117 height 16
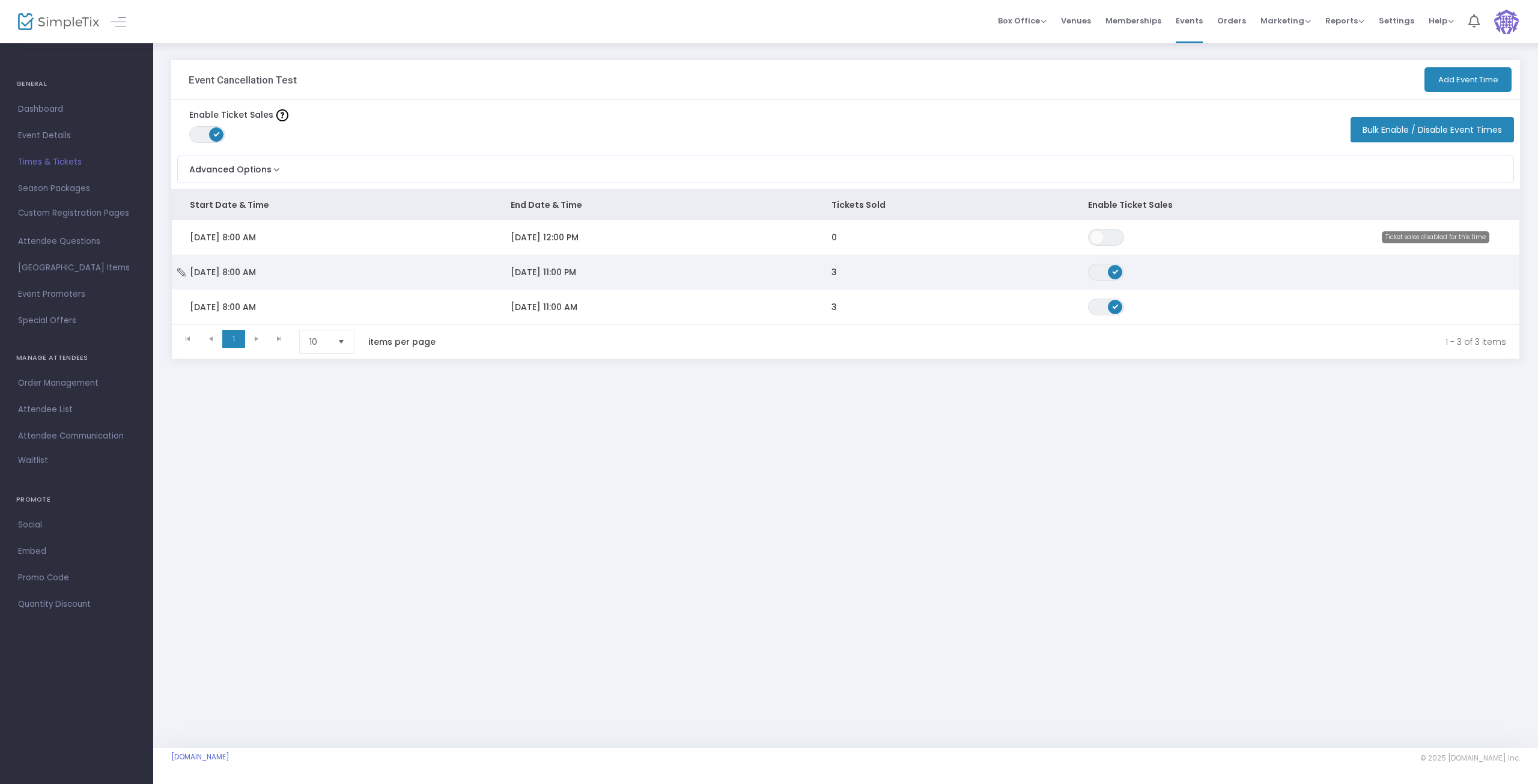
click at [572, 269] on span "9/30/2025 11:00 PM" at bounding box center [543, 271] width 65 height 12
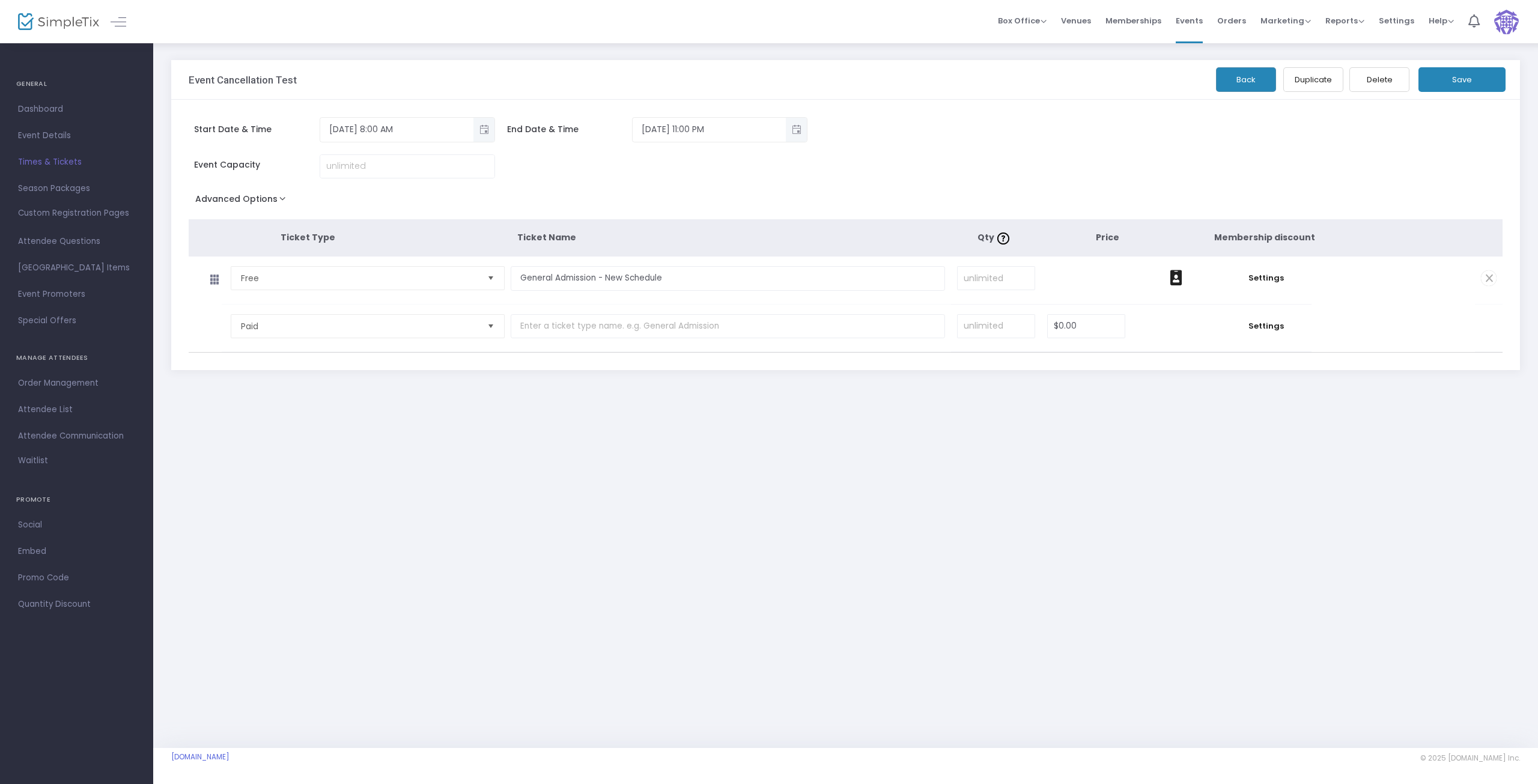
click at [284, 197] on button "Advanced Options" at bounding box center [243, 201] width 109 height 22
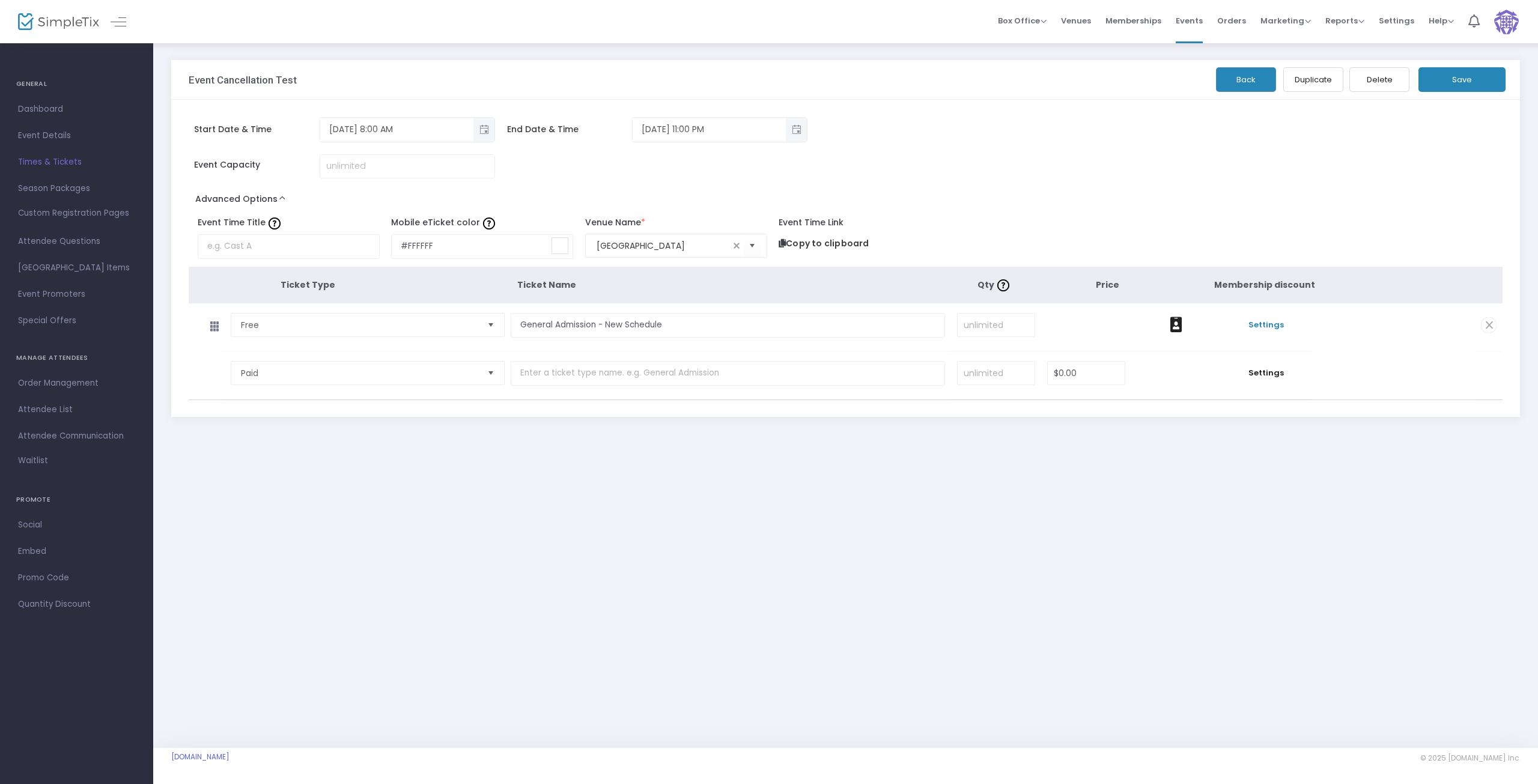
click at [1264, 326] on span "Settings" at bounding box center [1267, 325] width 78 height 12
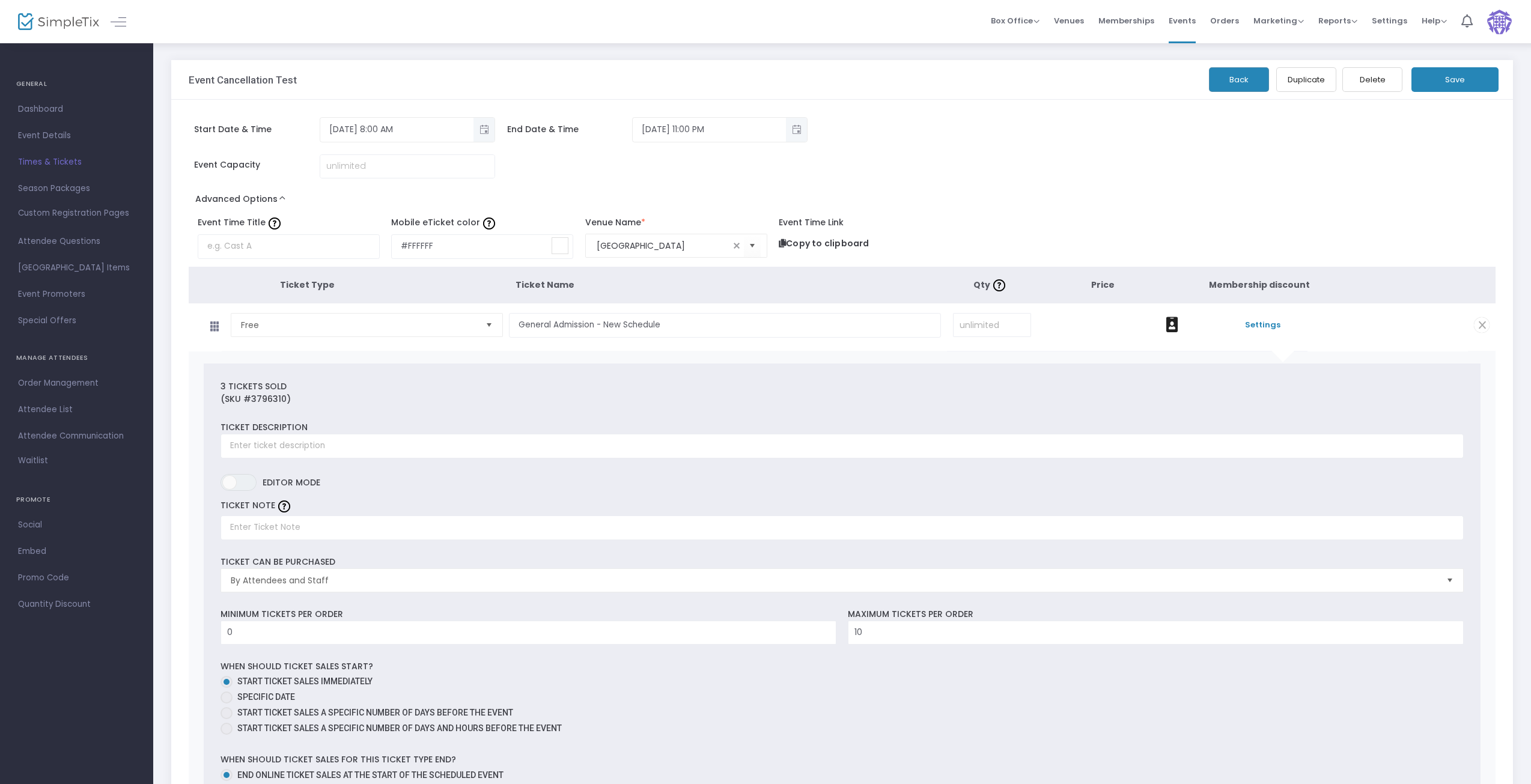
click at [49, 168] on span "Times & Tickets" at bounding box center [76, 162] width 117 height 16
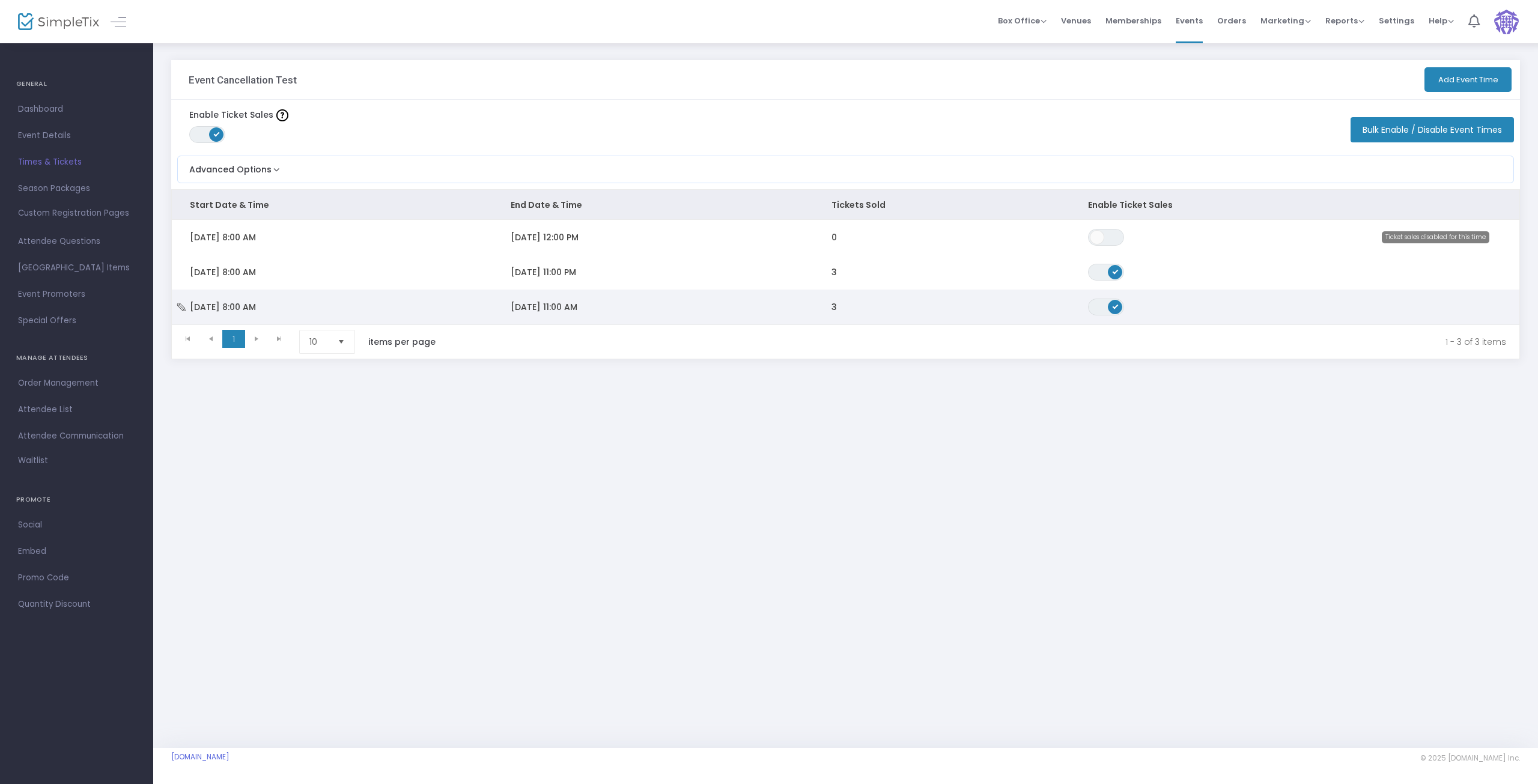
click at [646, 314] on td "9/30/2025 11:00 AM" at bounding box center [653, 307] width 321 height 35
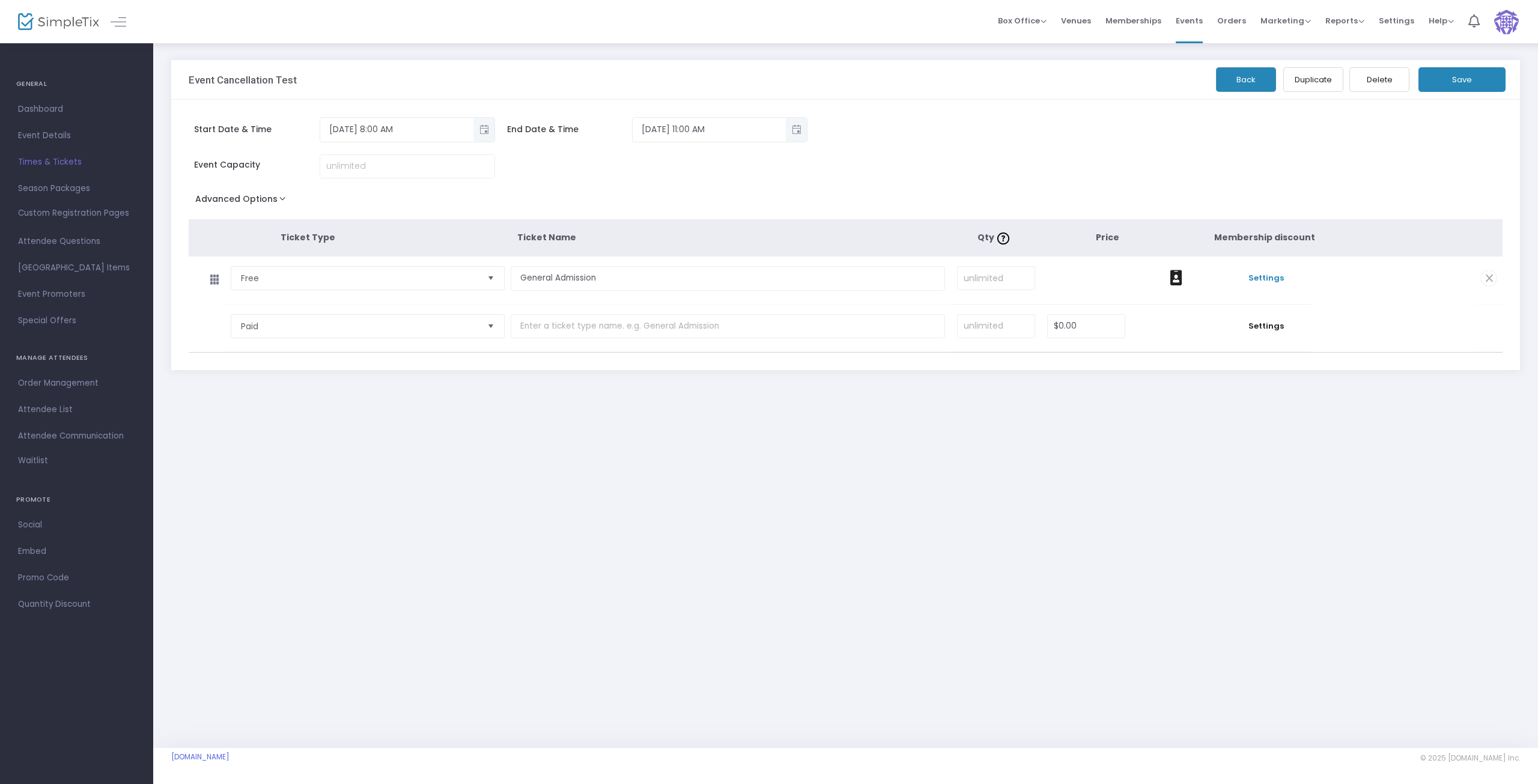
click at [1267, 274] on span "Settings" at bounding box center [1267, 277] width 78 height 12
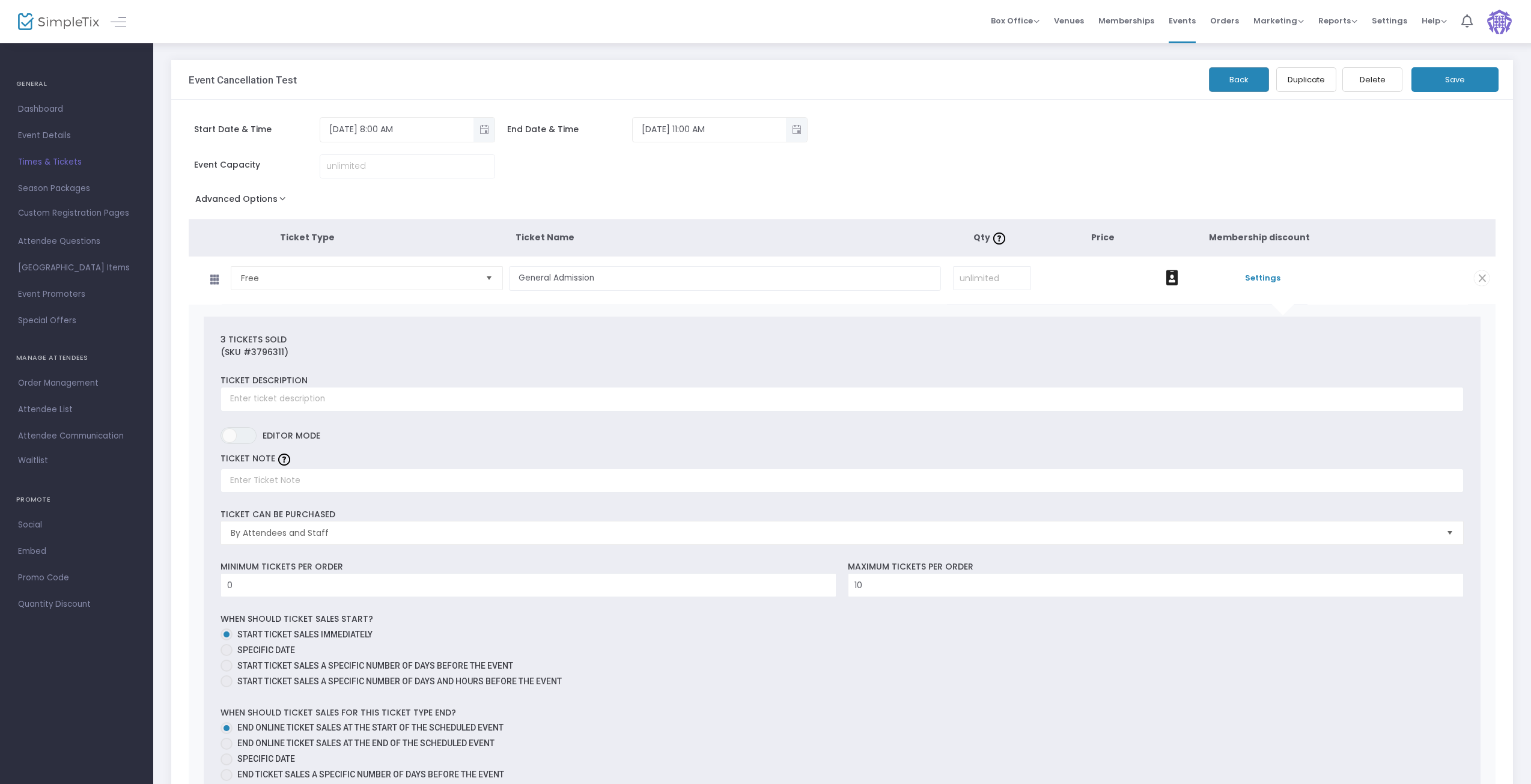
click at [41, 382] on span "Order Management" at bounding box center [76, 383] width 117 height 16
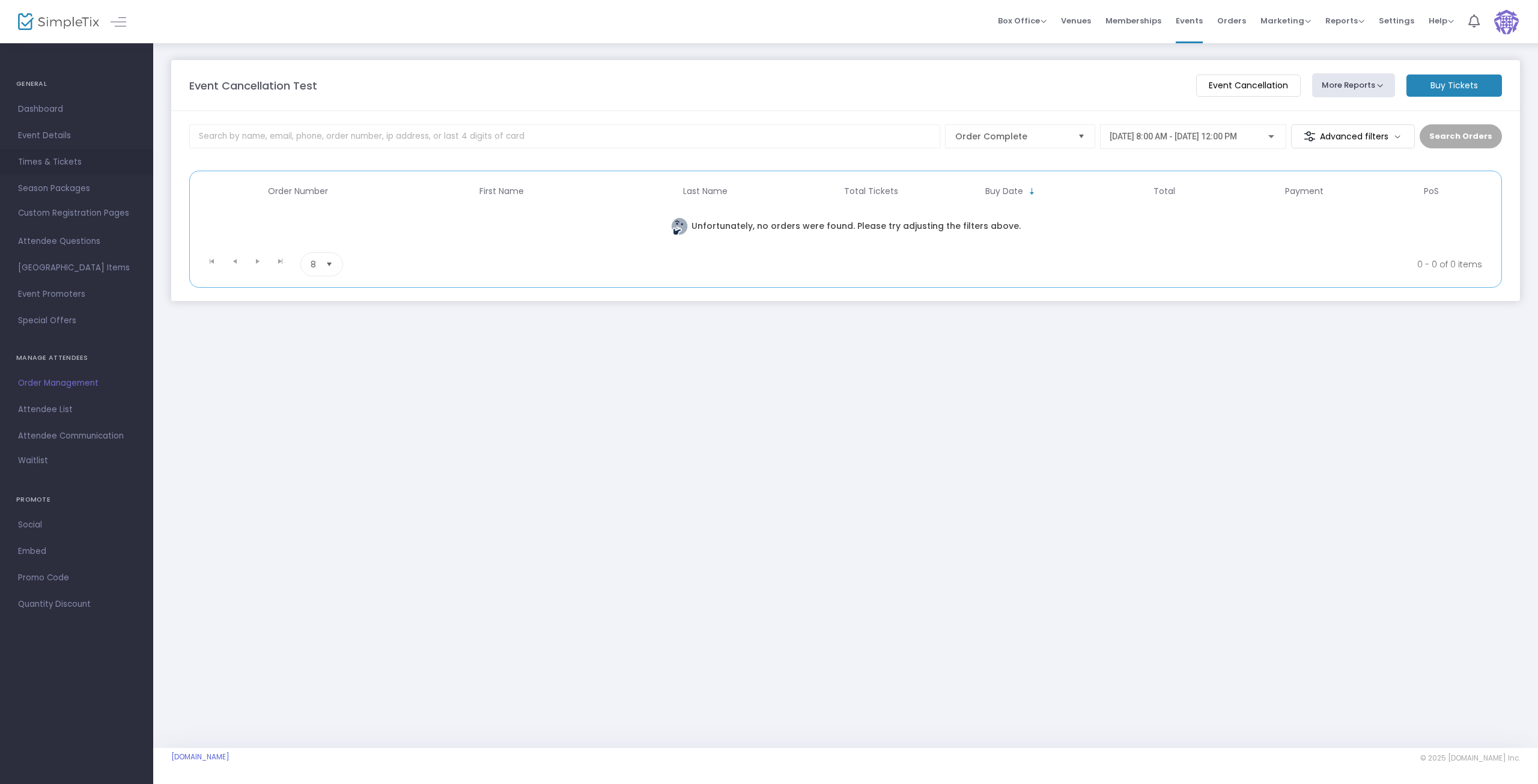
click at [52, 159] on span "Times & Tickets" at bounding box center [76, 162] width 117 height 16
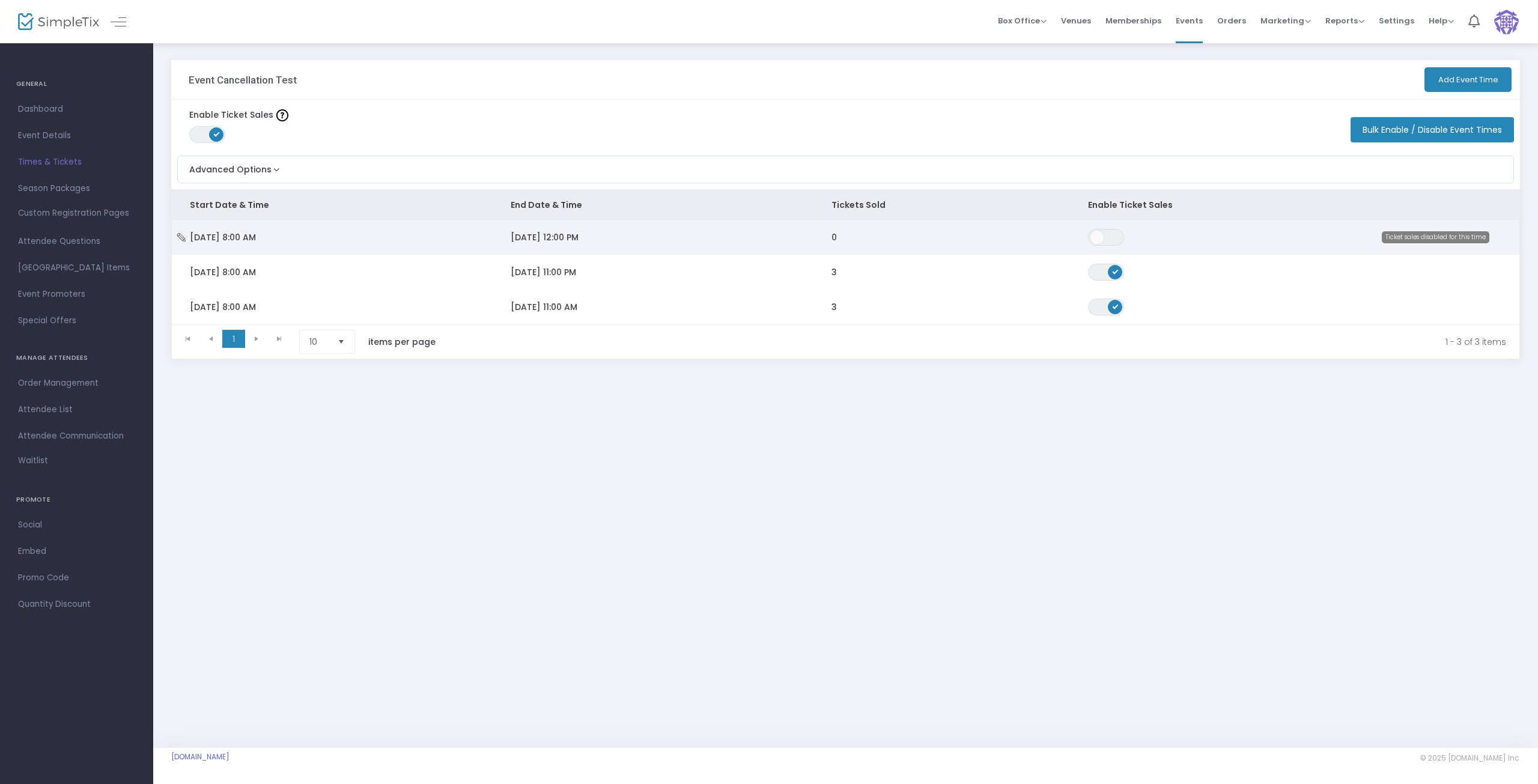
click at [931, 242] on td "0" at bounding box center [942, 237] width 256 height 35
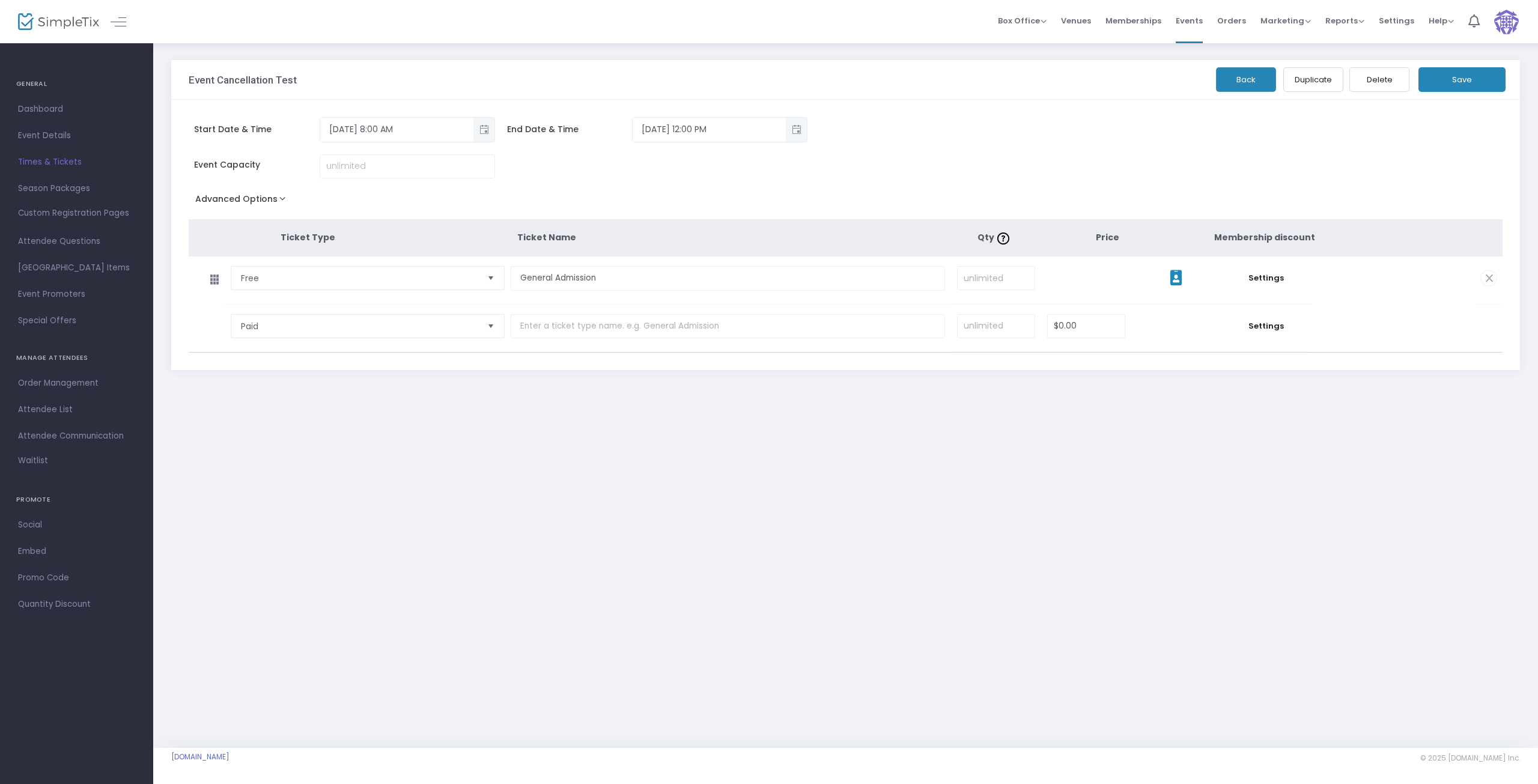
drag, startPoint x: 1174, startPoint y: 274, endPoint x: 1167, endPoint y: 308, distance: 34.7
click at [1173, 274] on icon at bounding box center [1176, 277] width 12 height 16
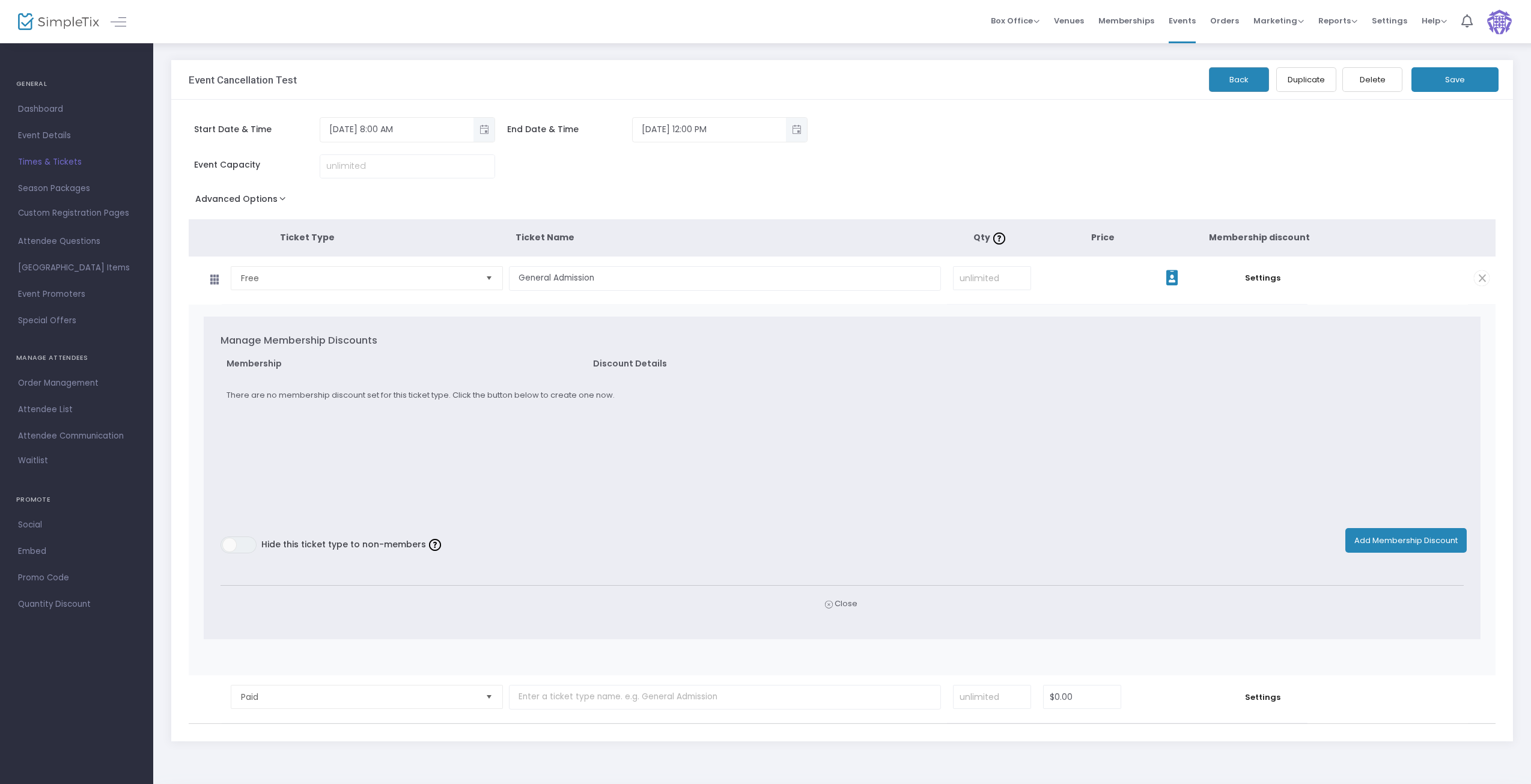
click at [1168, 271] on icon at bounding box center [1172, 277] width 12 height 16
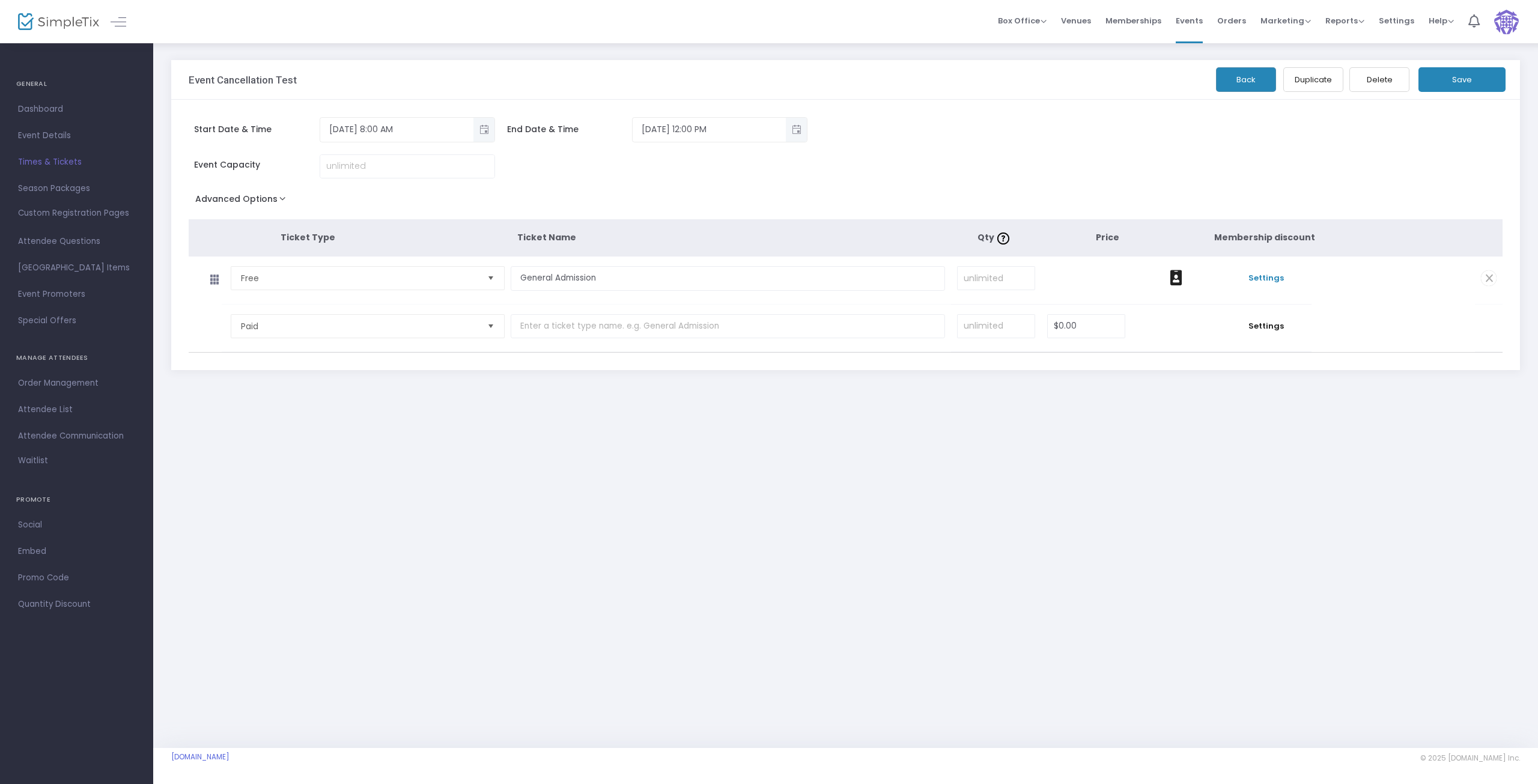
click at [1264, 274] on span "Settings" at bounding box center [1267, 277] width 78 height 12
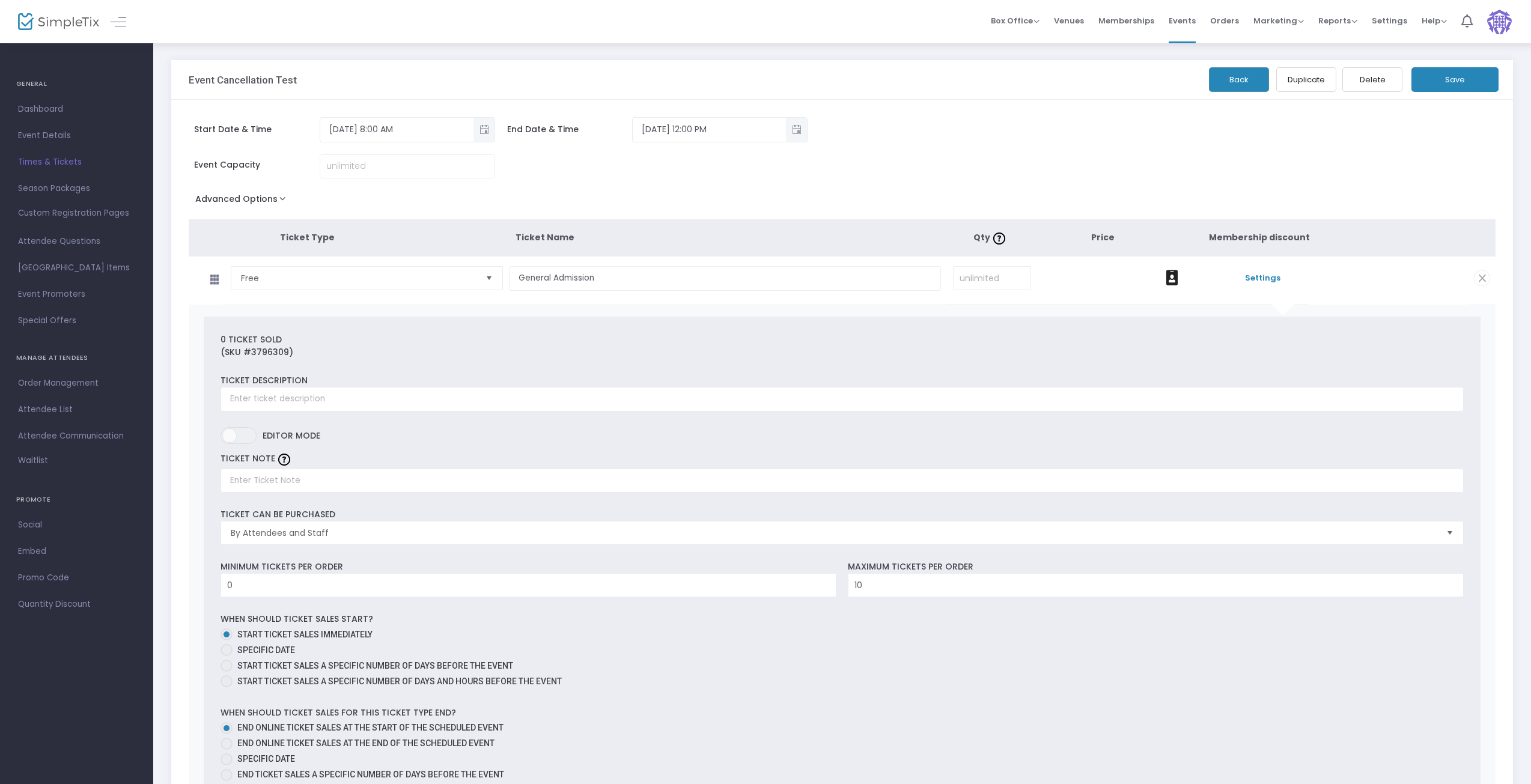
click at [40, 163] on span "Times & Tickets" at bounding box center [76, 162] width 117 height 16
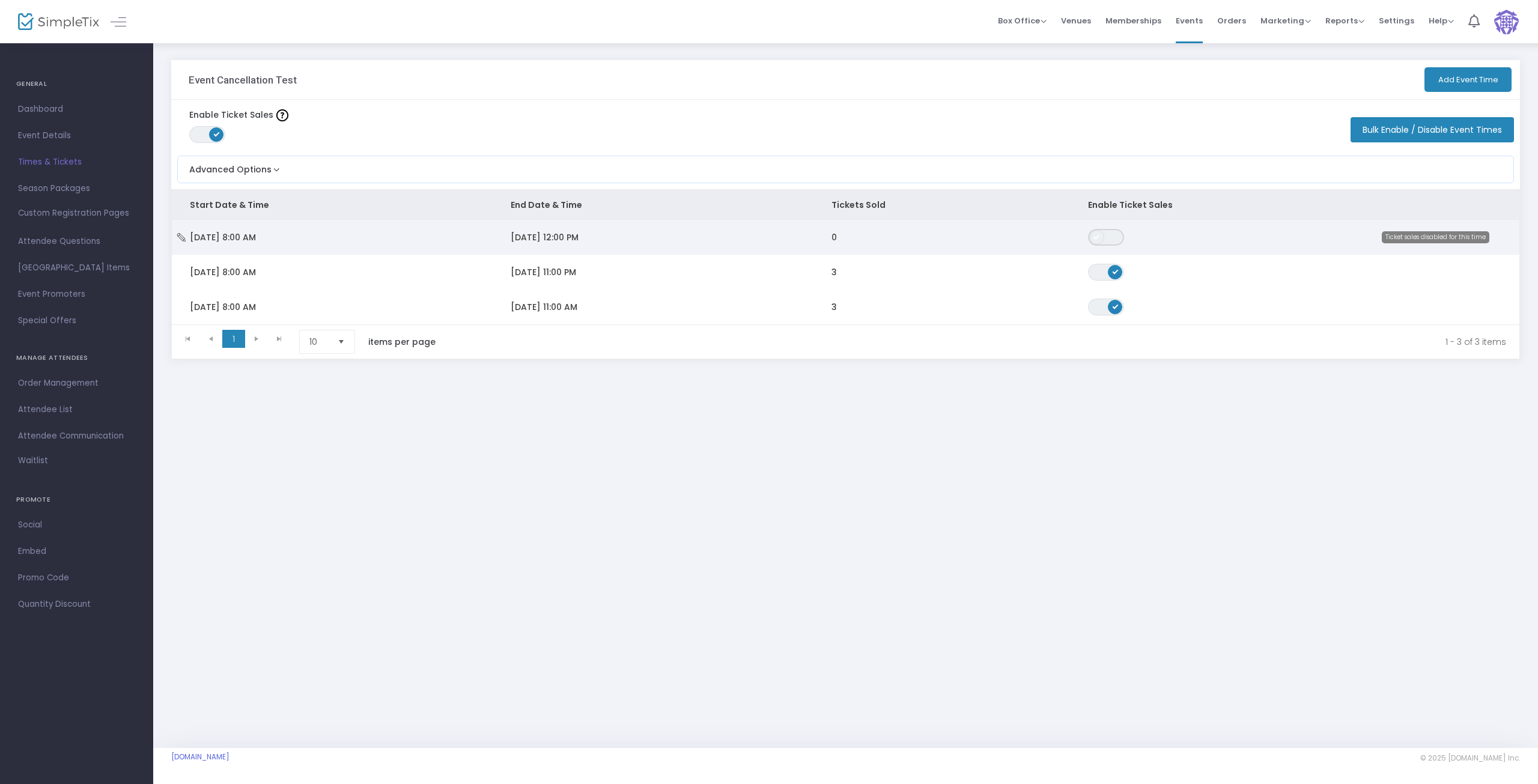
click at [1108, 239] on span "ON OFF" at bounding box center [1106, 238] width 36 height 17
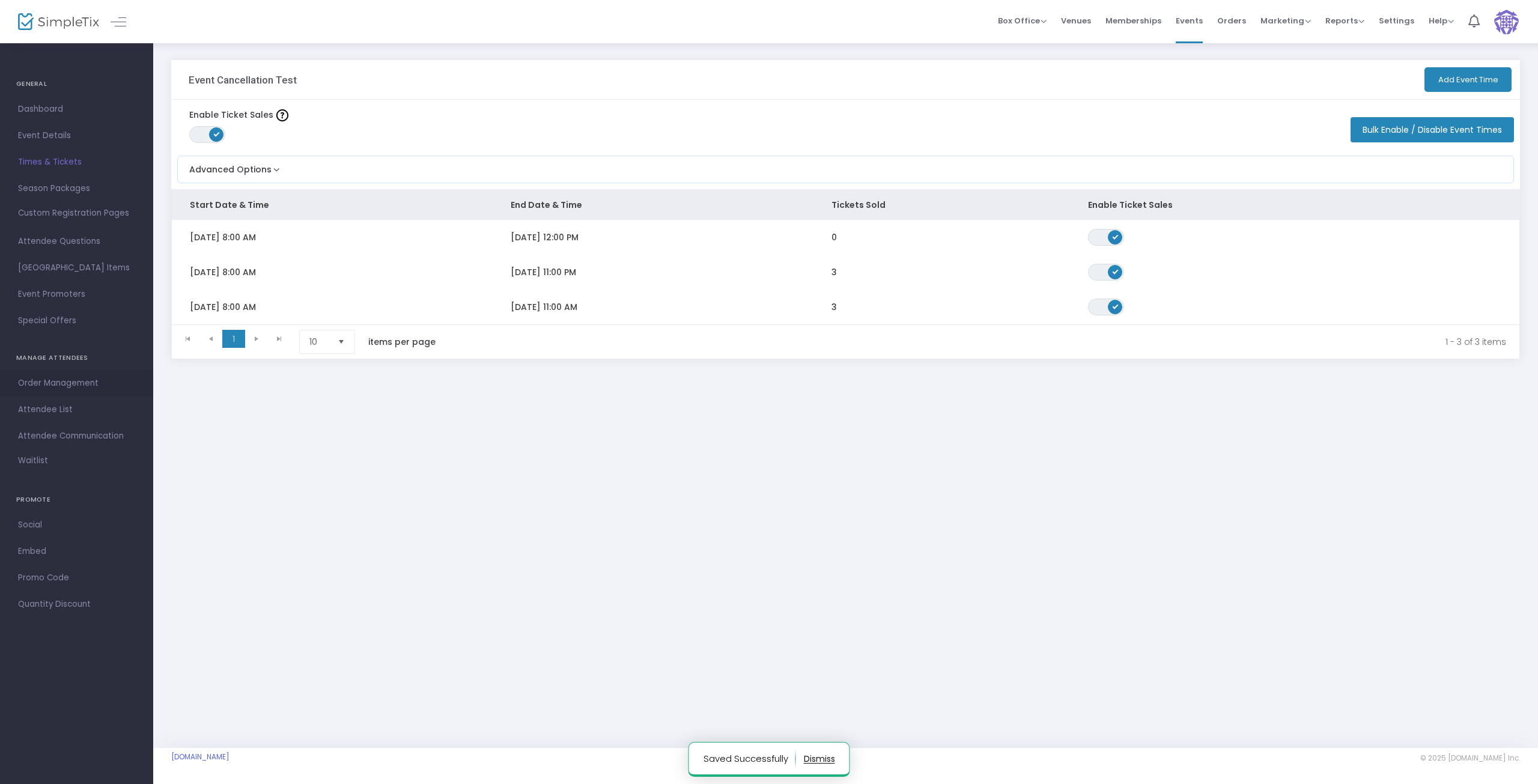
click at [68, 380] on span "Order Management" at bounding box center [76, 383] width 117 height 16
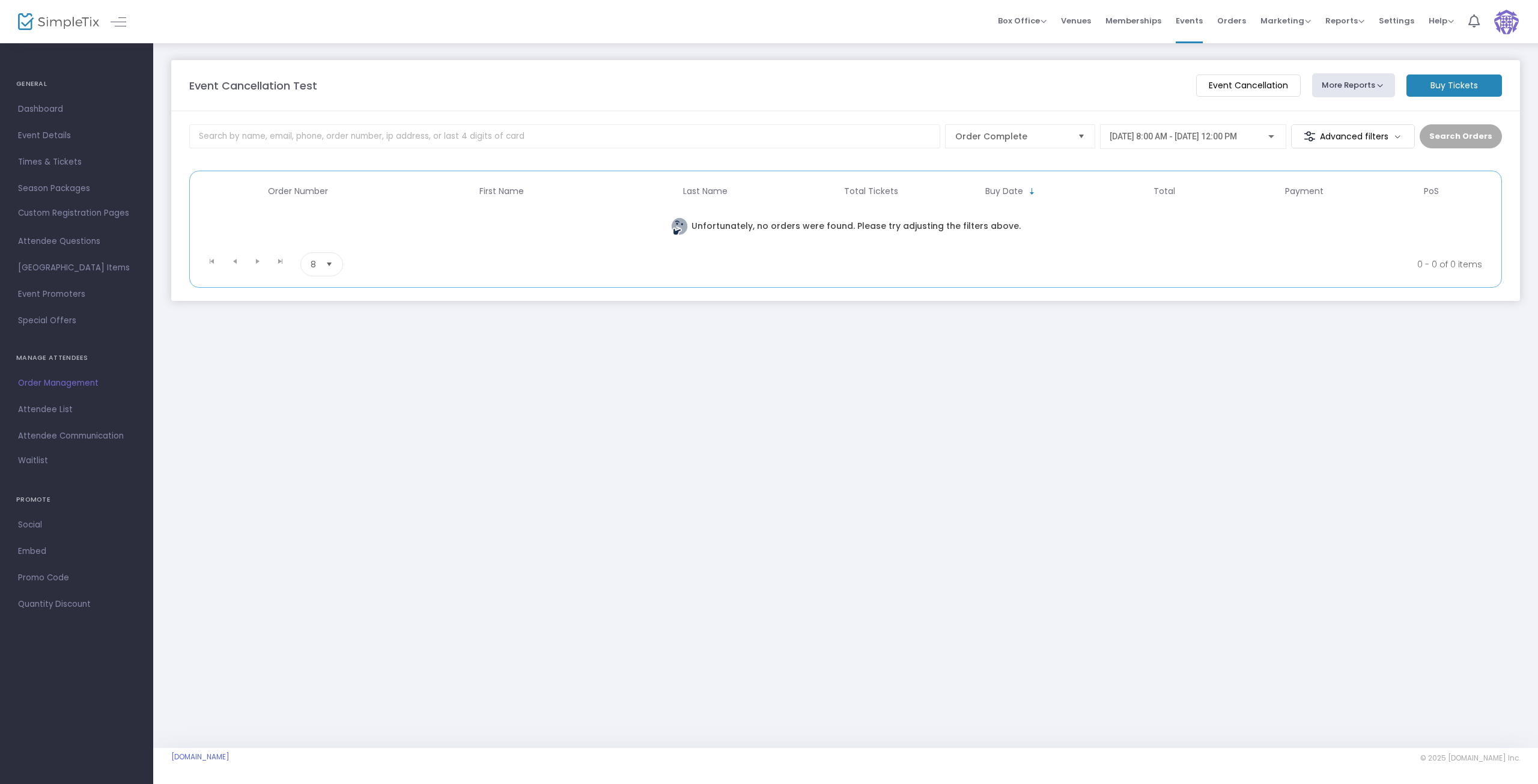
click at [1246, 86] on m-button "Event Cancellation" at bounding box center [1248, 85] width 105 height 23
click at [51, 162] on span "Times & Tickets" at bounding box center [76, 162] width 117 height 16
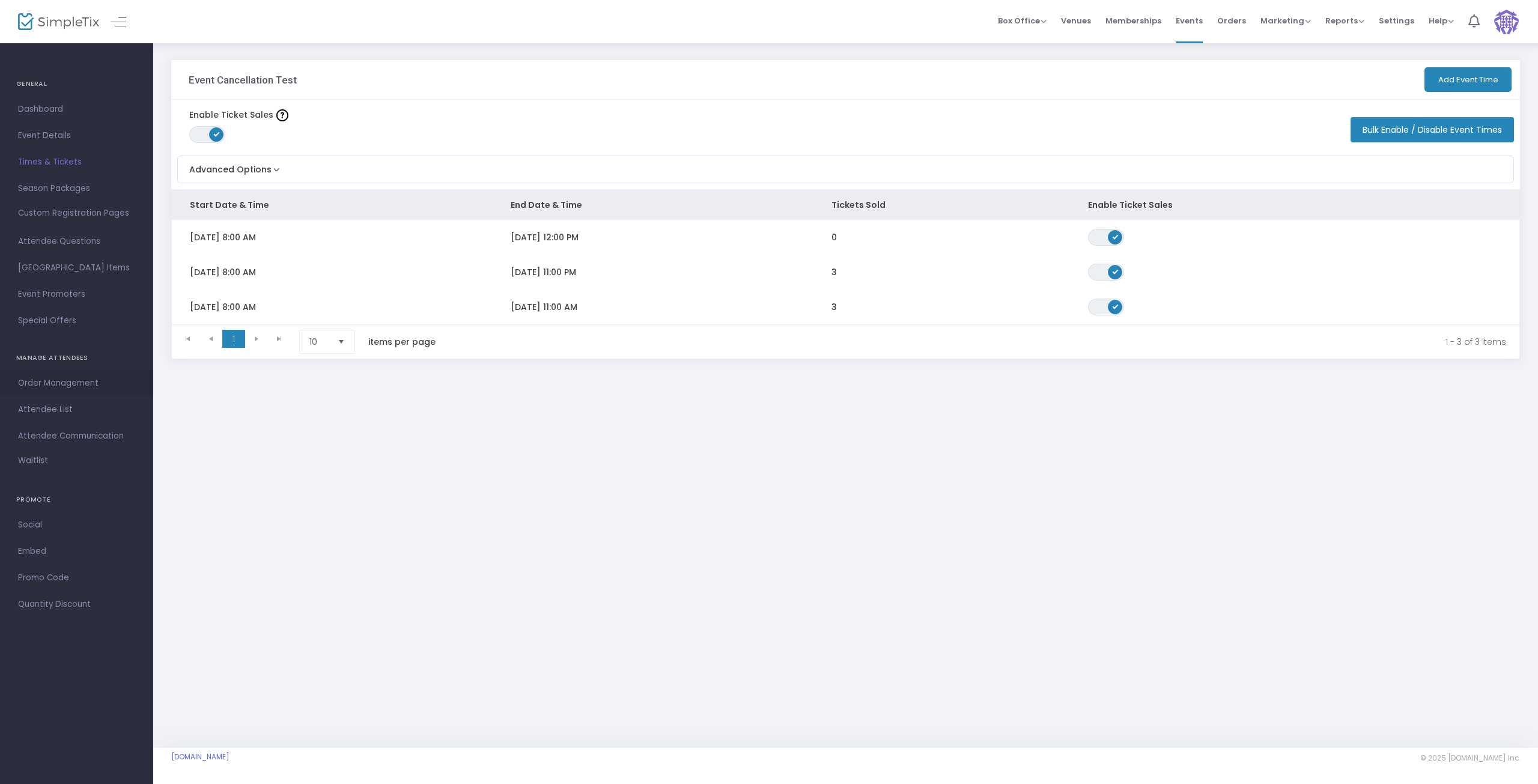
click at [60, 376] on span "Order Management" at bounding box center [76, 383] width 117 height 16
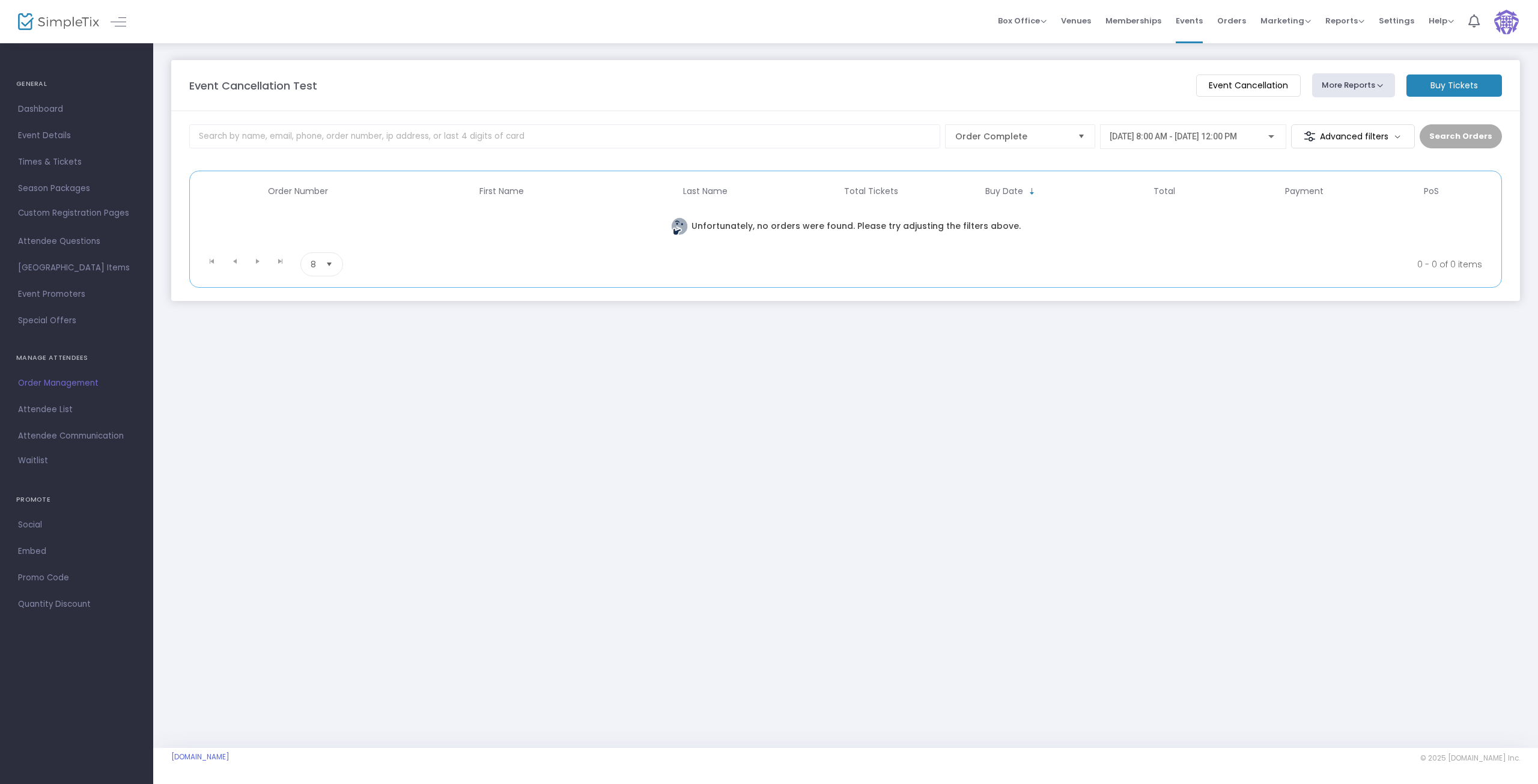
click at [1221, 139] on span "9/24/2025 @ 8:00 AM - 9/24/2025 @ 12:00 PM" at bounding box center [1174, 136] width 127 height 9
click at [1209, 186] on span "9/30/2025 @ 8:00 AM - 9/30/2025 @ 11:00 AM" at bounding box center [1175, 188] width 129 height 9
click at [1476, 134] on button "Search Orders" at bounding box center [1461, 136] width 82 height 24
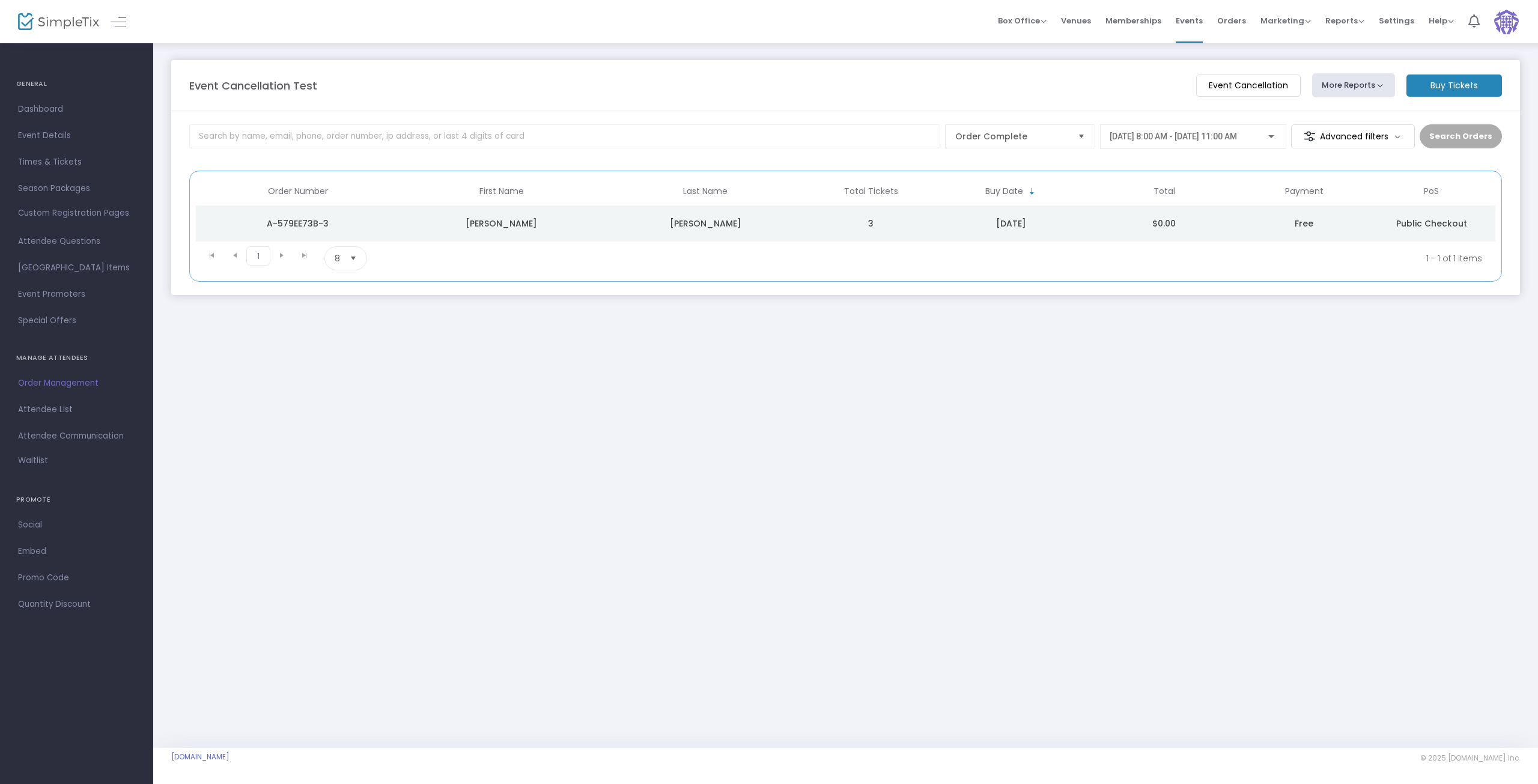
click at [1218, 86] on m-button "Event Cancellation" at bounding box center [1248, 85] width 105 height 23
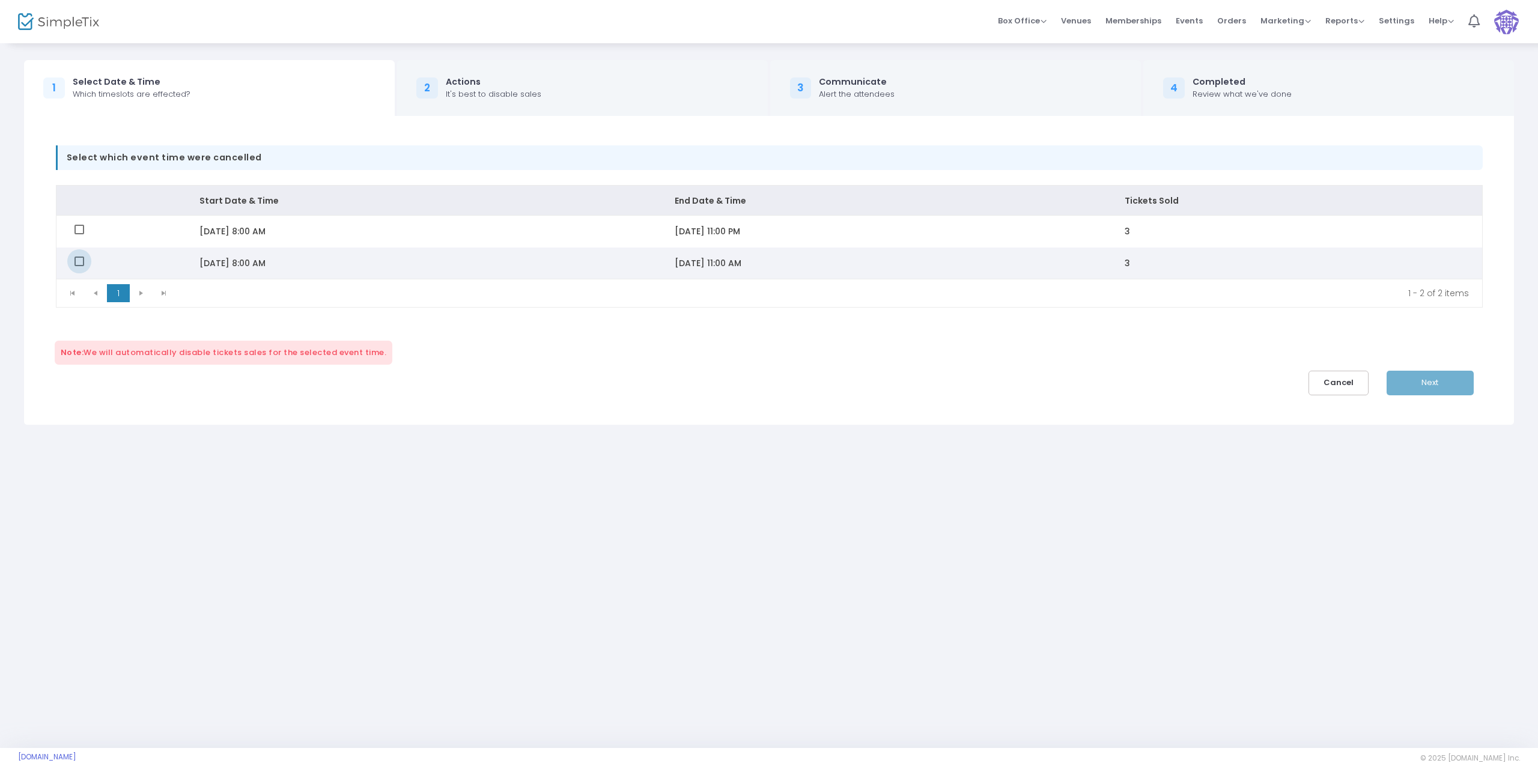
click at [79, 262] on span "Data table" at bounding box center [79, 261] width 9 height 9
click at [79, 266] on input "Data table" at bounding box center [78, 266] width 1 height 1
checkbox input "true"
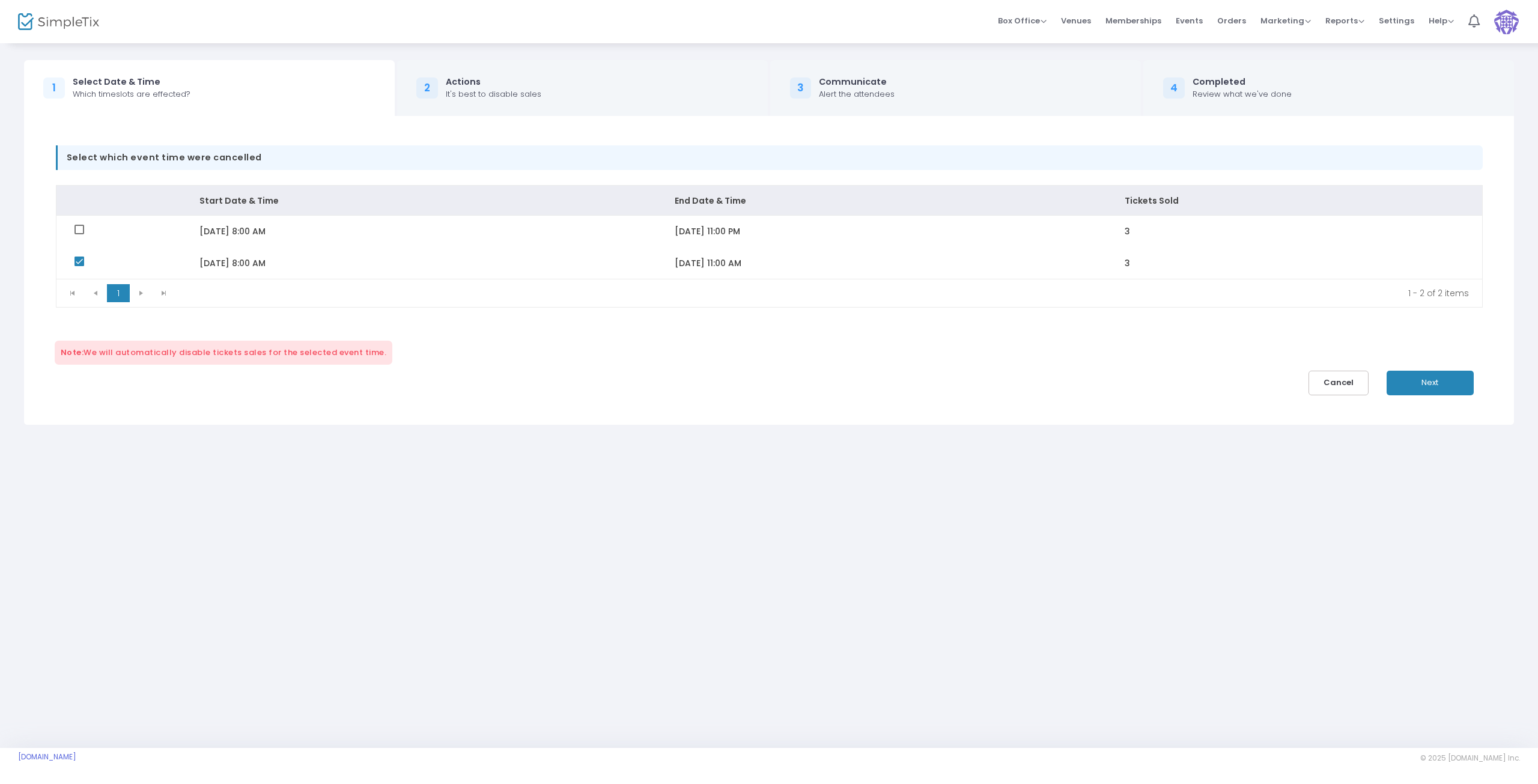
click at [1432, 383] on span "Next" at bounding box center [1430, 382] width 17 height 12
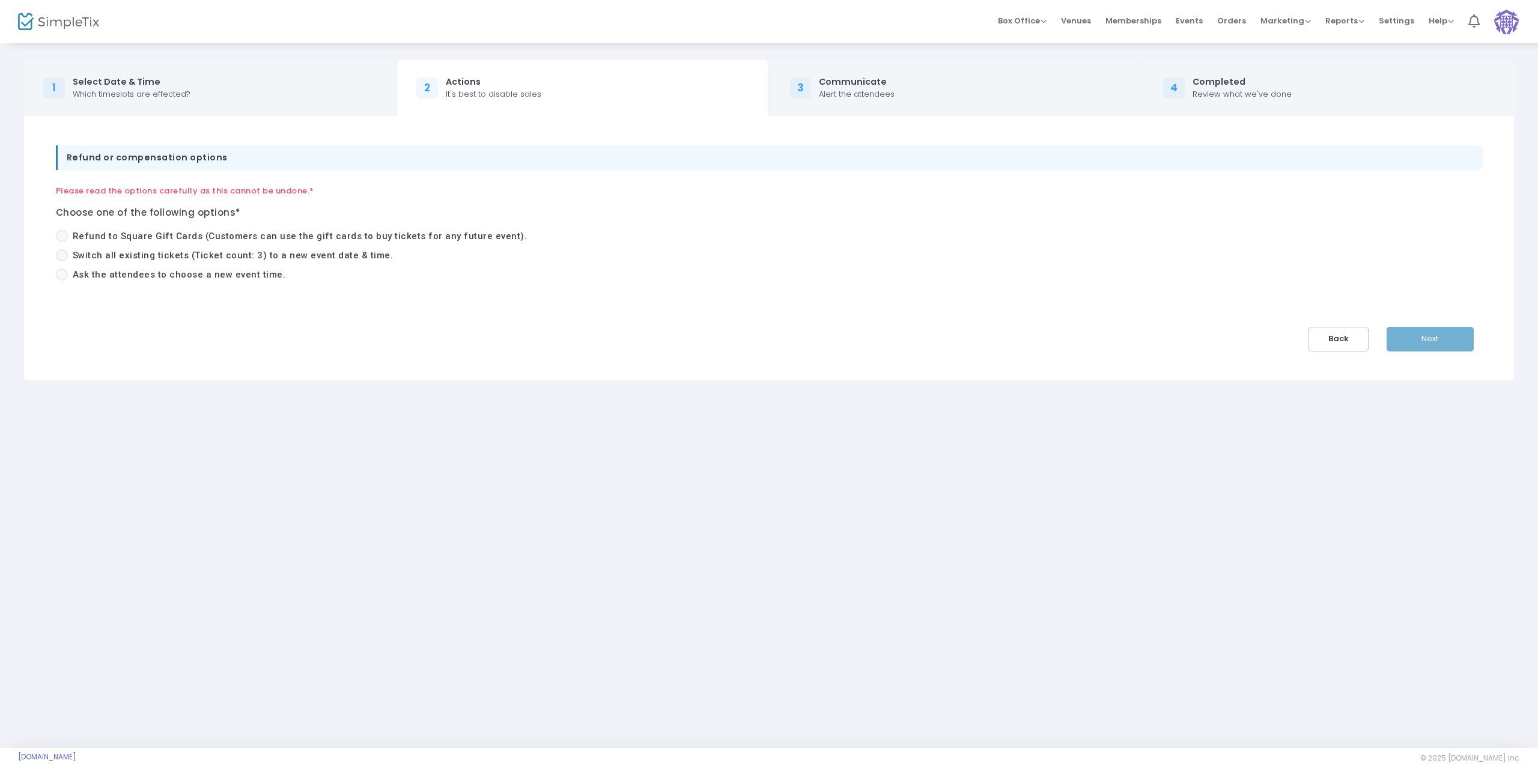
click at [68, 274] on span "Ask the attendees to choose a new event time." at bounding box center [176, 275] width 218 height 14
click at [62, 280] on input "Ask the attendees to choose a new event time." at bounding box center [61, 280] width 1 height 1
radio input "true"
click at [65, 277] on span at bounding box center [61, 274] width 12 height 12
click at [62, 280] on input "Ask the attendees to choose a new event time." at bounding box center [61, 280] width 1 height 1
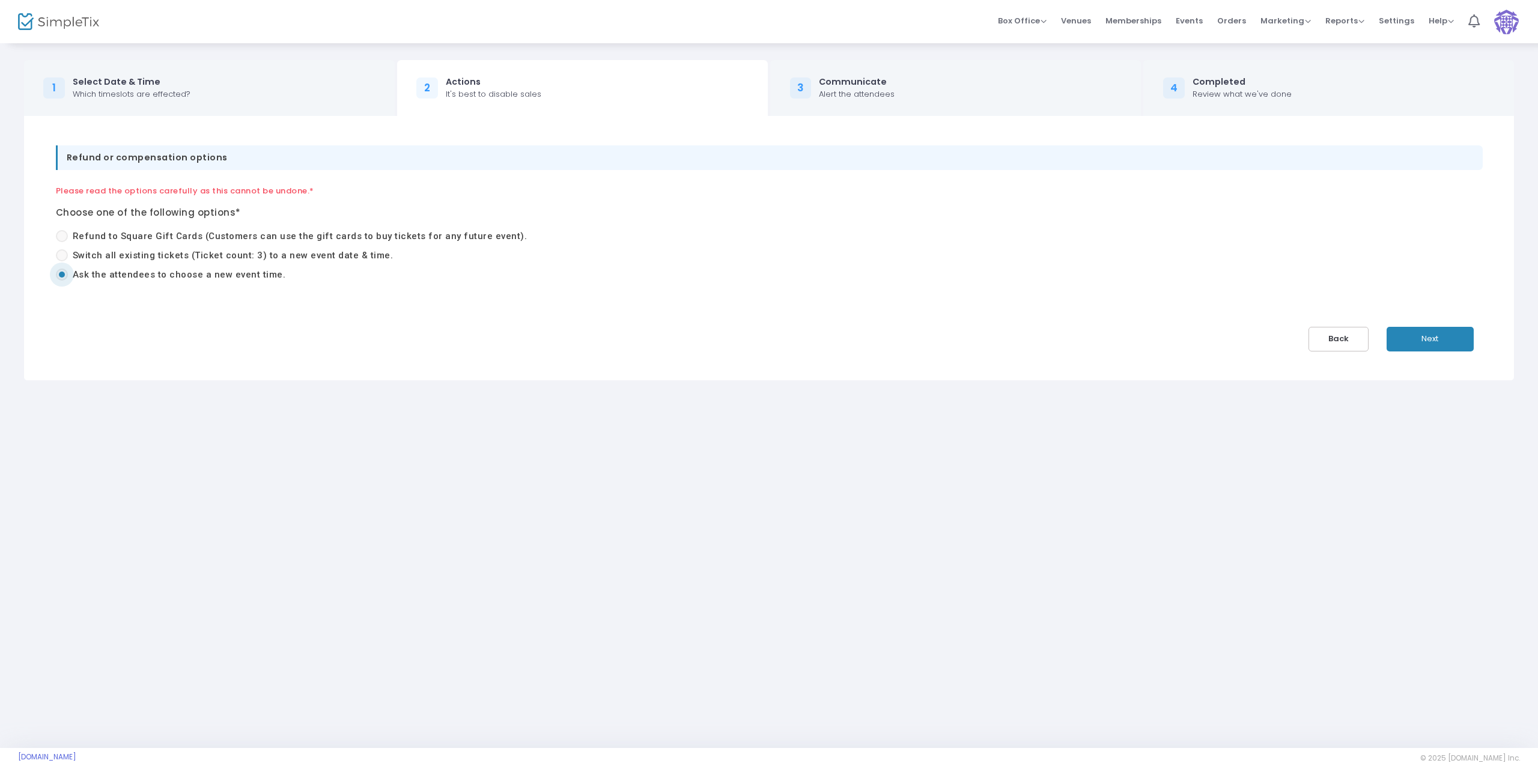
click at [1404, 336] on button "Next" at bounding box center [1430, 340] width 87 height 25
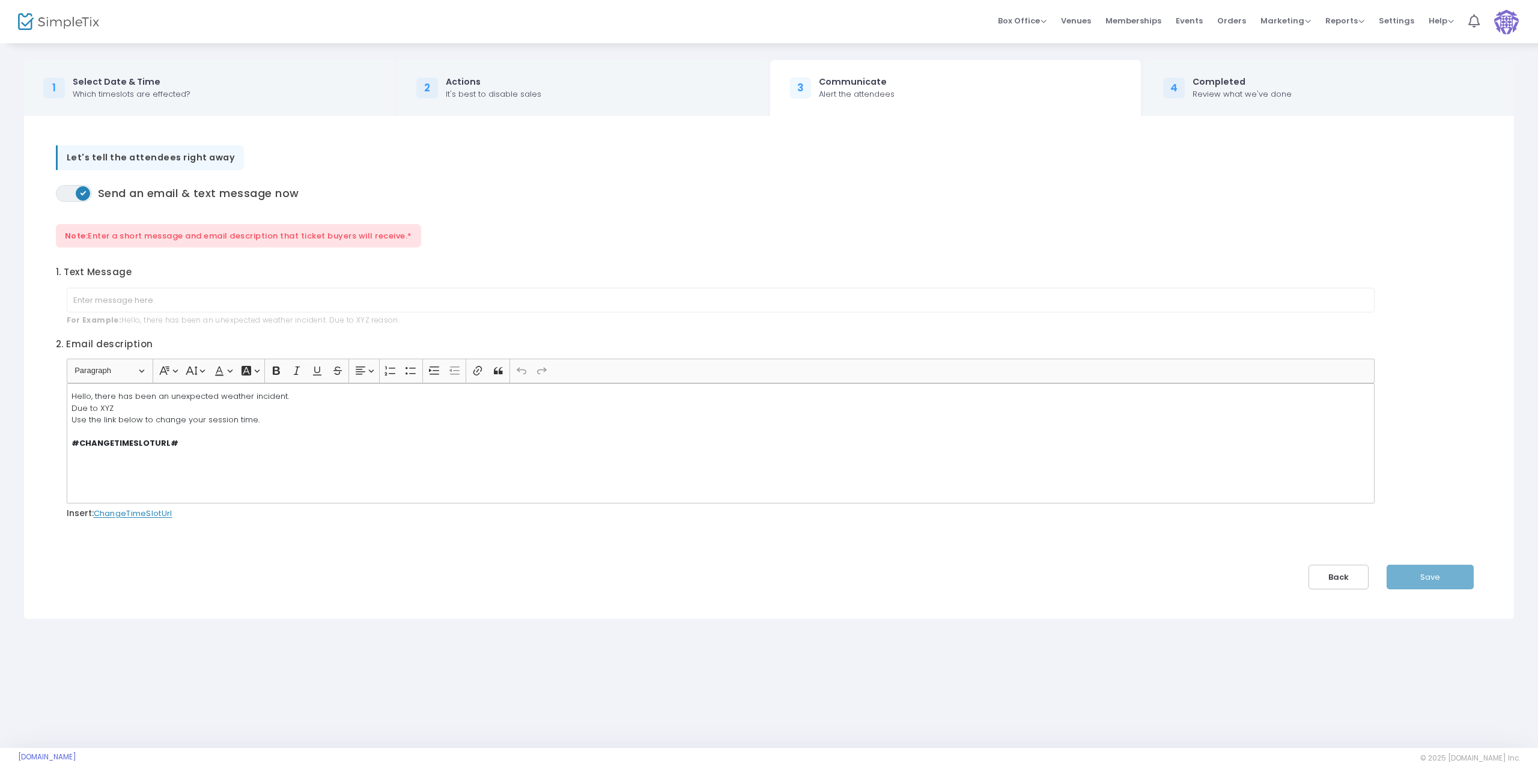
click at [144, 444] on strong "#CHANGETIMESLOTURL#" at bounding box center [125, 443] width 107 height 12
click at [1334, 573] on button "Back" at bounding box center [1338, 577] width 60 height 25
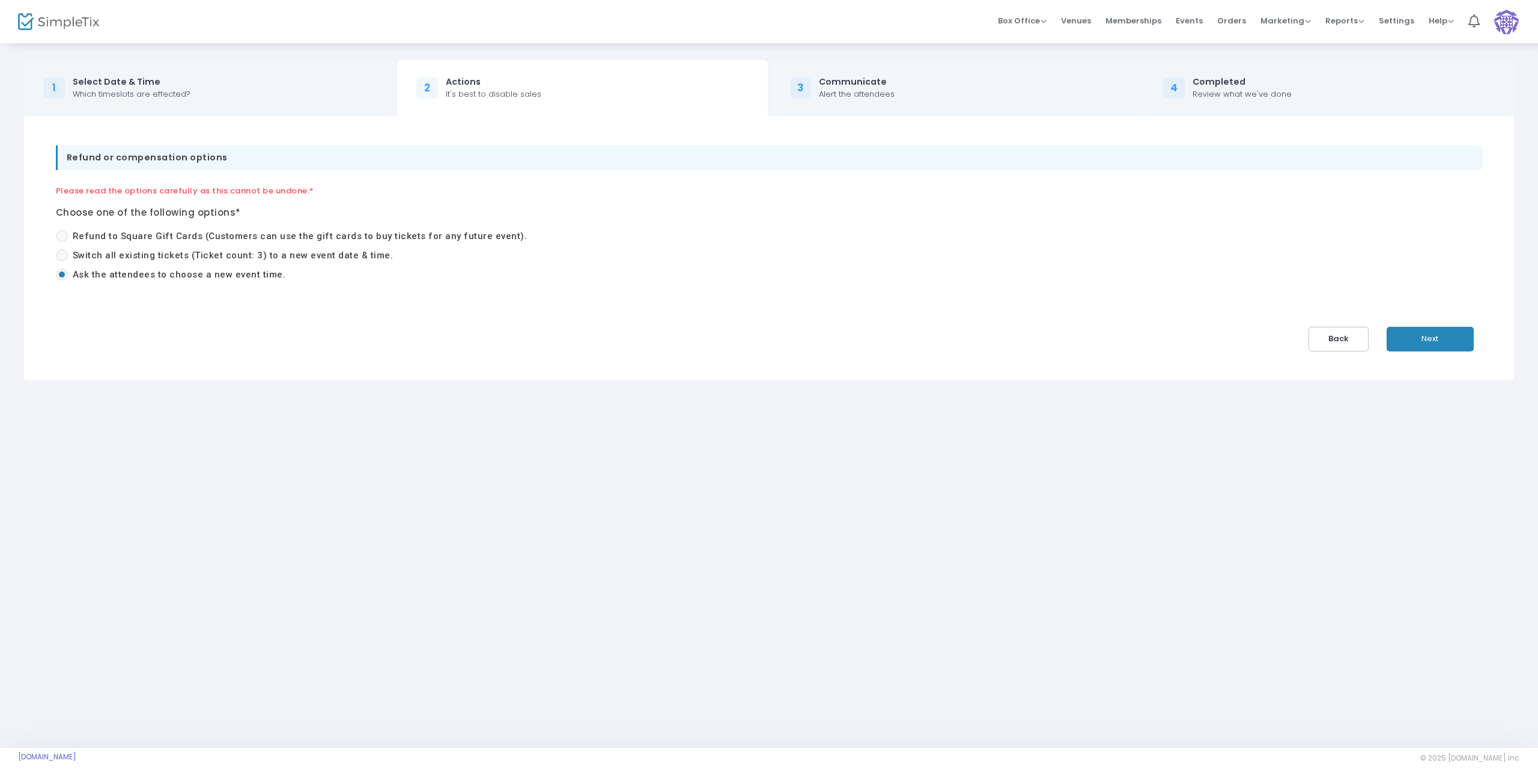
click at [73, 256] on span "Switch all existing tickets (Ticket count: 3) to a new event date & time." at bounding box center [233, 256] width 321 height 11
click at [62, 261] on input "Switch all existing tickets (Ticket count: 3) to a new event date & time." at bounding box center [61, 261] width 1 height 1
radio input "true"
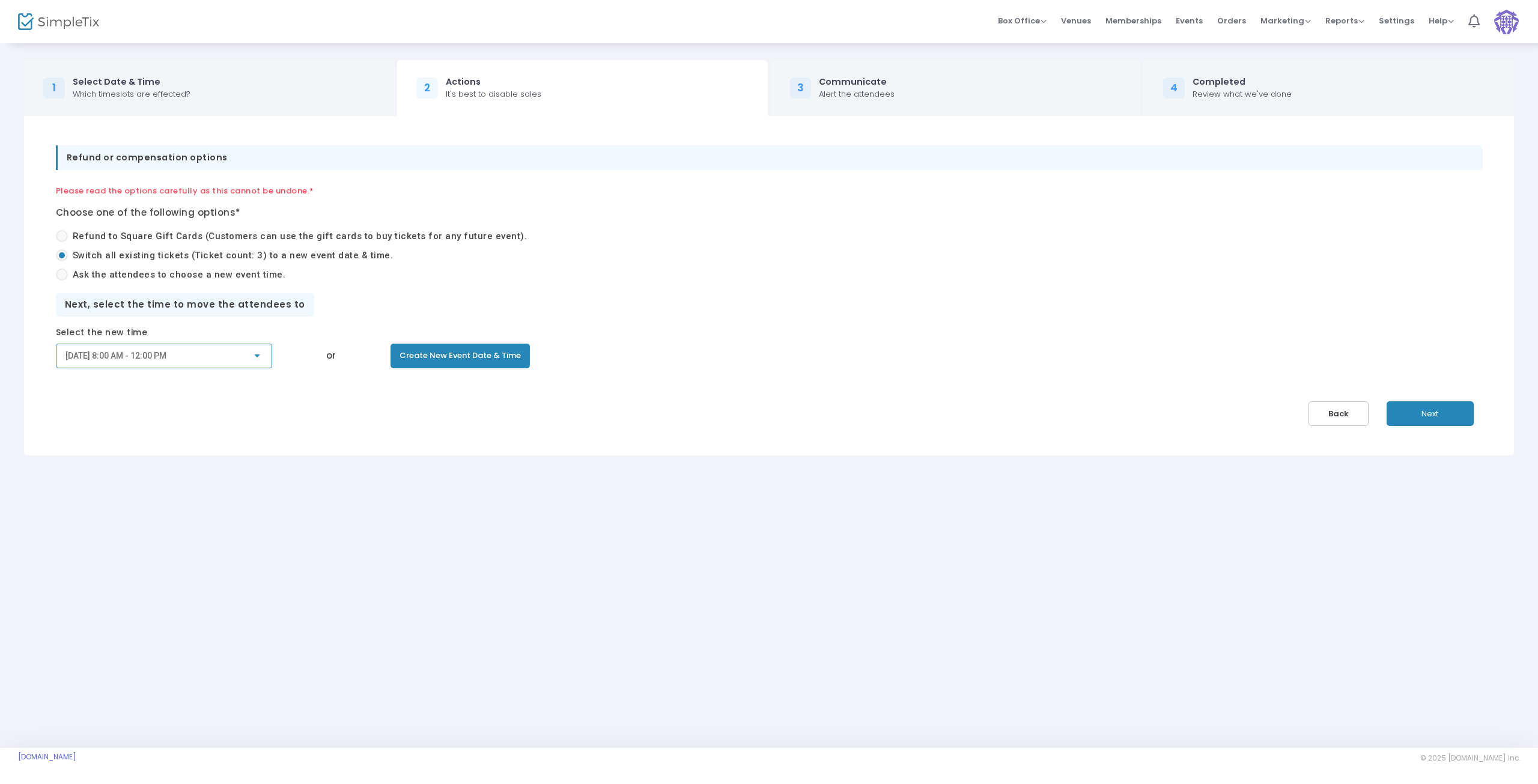
click at [225, 357] on div "9/24/2025 8:00 AM - 12:00 PM" at bounding box center [159, 356] width 187 height 9
click at [350, 451] on div at bounding box center [769, 392] width 1538 height 784
click at [188, 354] on div "9/24/2025 8:00 AM - 12:00 PM" at bounding box center [159, 356] width 187 height 9
click at [190, 352] on div "9/24/2025 8:00 AM - 12:00 PM" at bounding box center [155, 373] width 197 height 44
click at [254, 458] on div at bounding box center [769, 392] width 1538 height 784
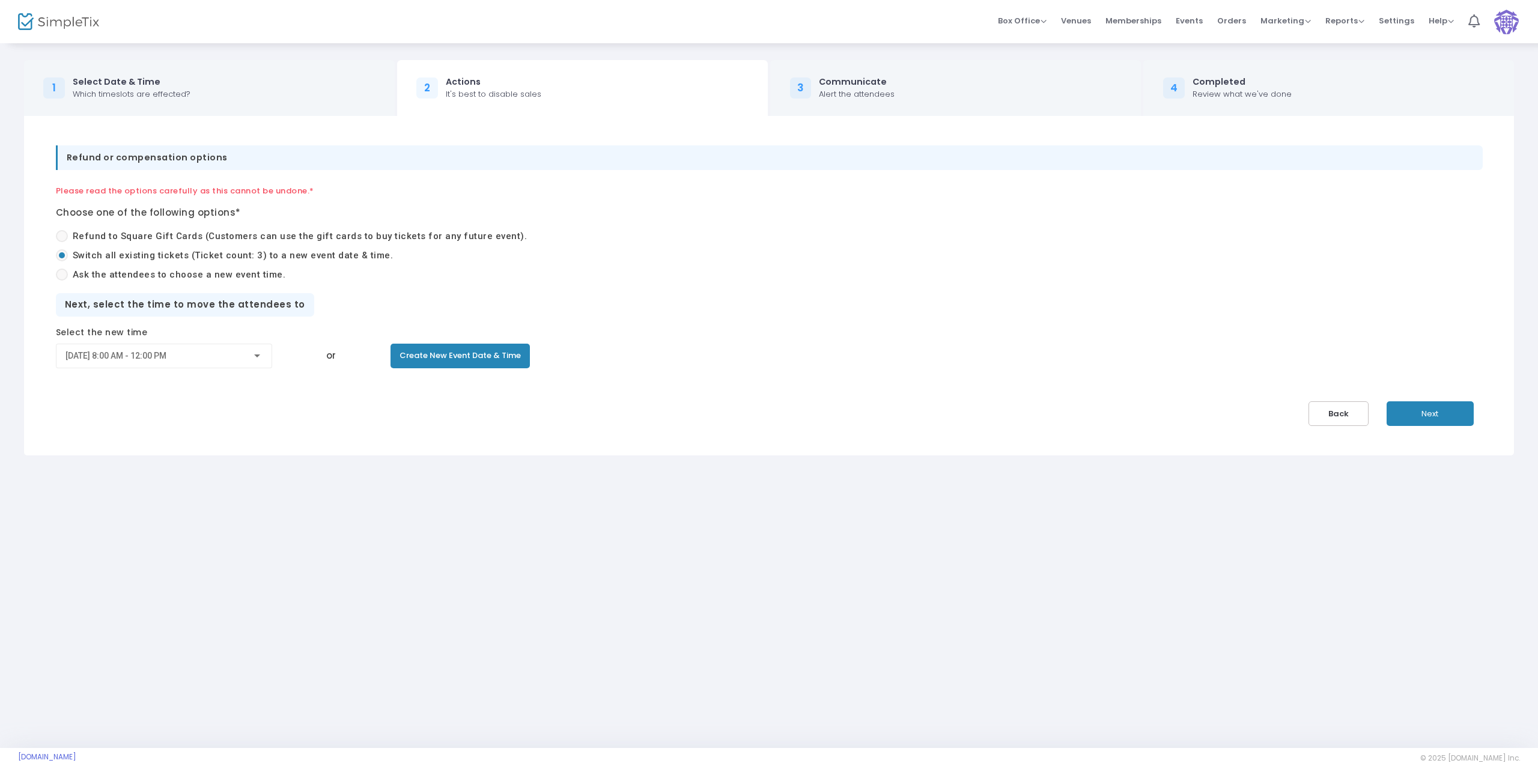
click at [244, 357] on div "9/24/2025 8:00 AM - 12:00 PM" at bounding box center [159, 356] width 187 height 9
click at [180, 385] on span "9/24/2025 8:00 AM - 12:00 PM" at bounding box center [164, 382] width 204 height 25
click at [221, 349] on div "9/24/2025 8:00 AM - 12:00 PM" at bounding box center [164, 353] width 197 height 23
click at [429, 424] on div at bounding box center [769, 392] width 1538 height 784
click at [1431, 411] on span "Next" at bounding box center [1430, 413] width 17 height 12
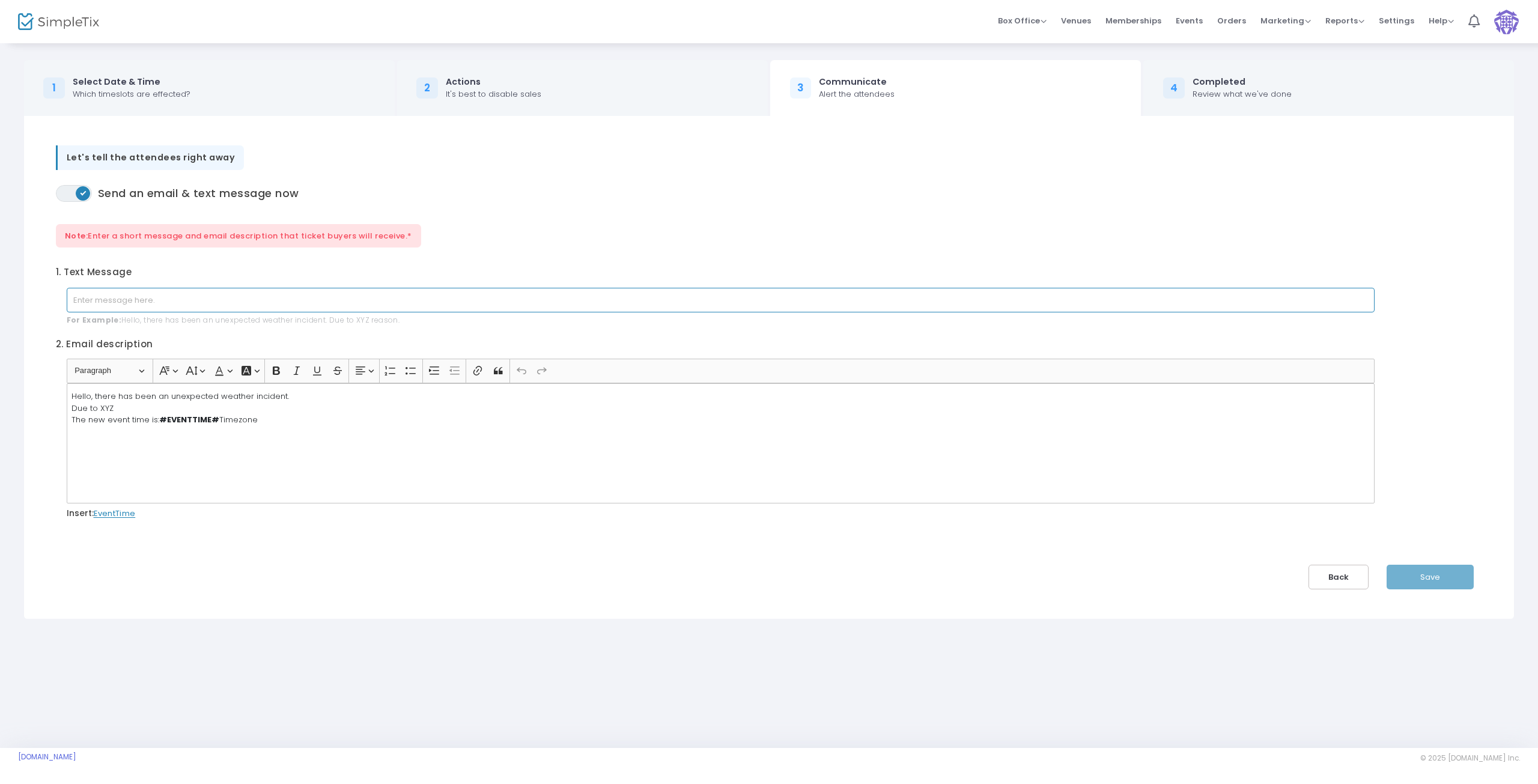
click at [124, 298] on input "text" at bounding box center [720, 300] width 1308 height 25
type input "test"
click at [1427, 566] on button "Save" at bounding box center [1430, 577] width 87 height 25
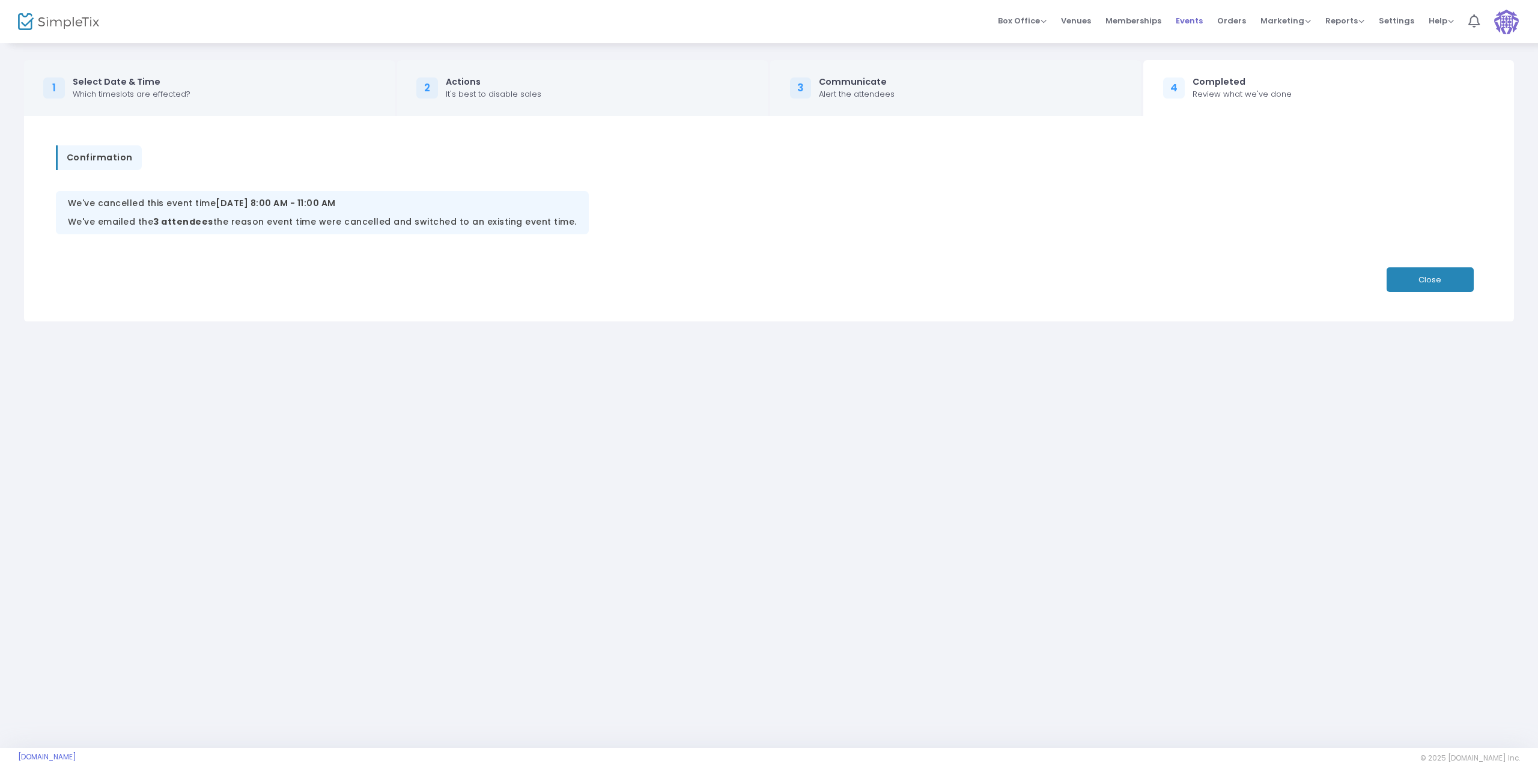
click at [1188, 18] on span "Events" at bounding box center [1189, 20] width 27 height 30
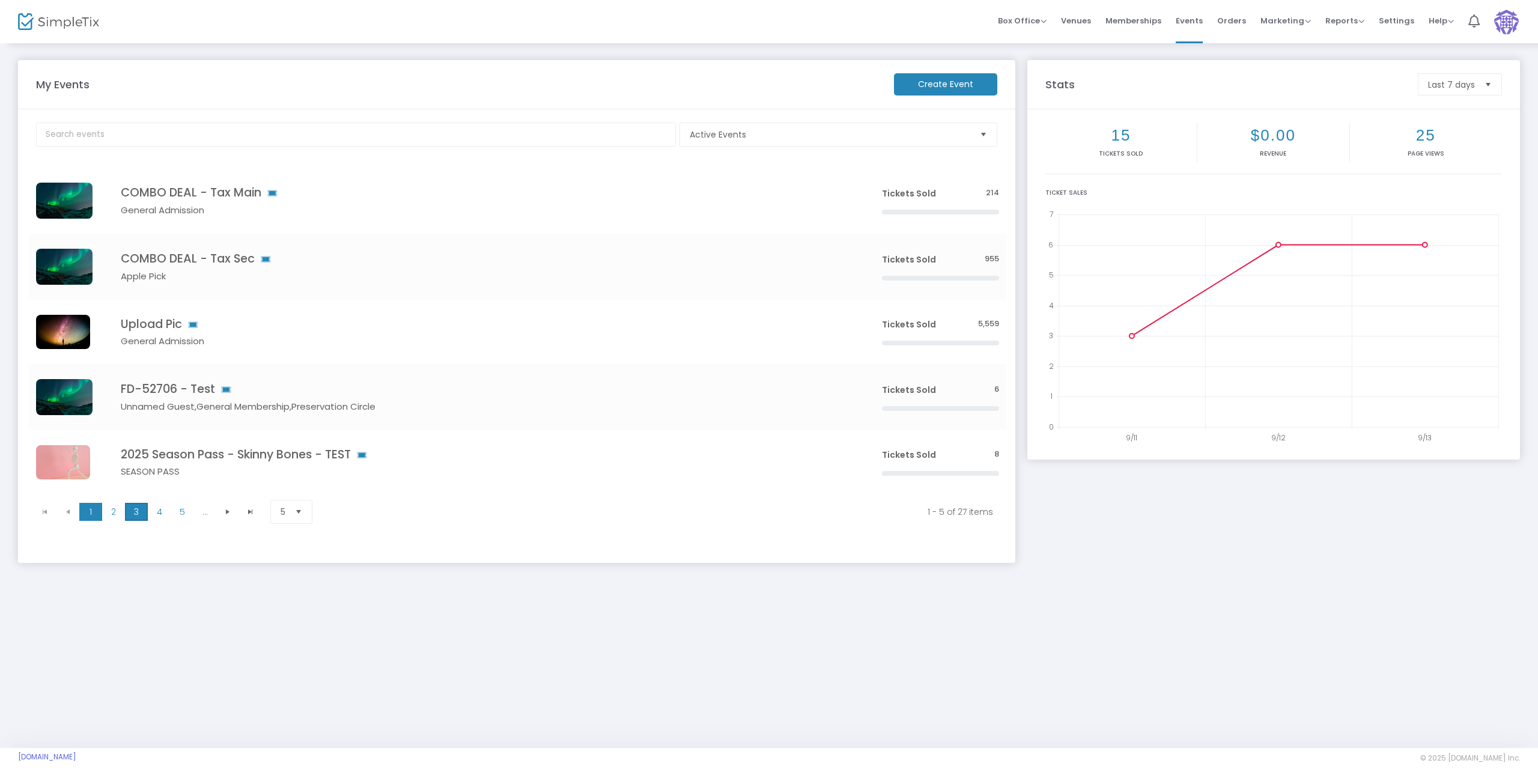
click at [131, 508] on span "3" at bounding box center [136, 511] width 23 height 18
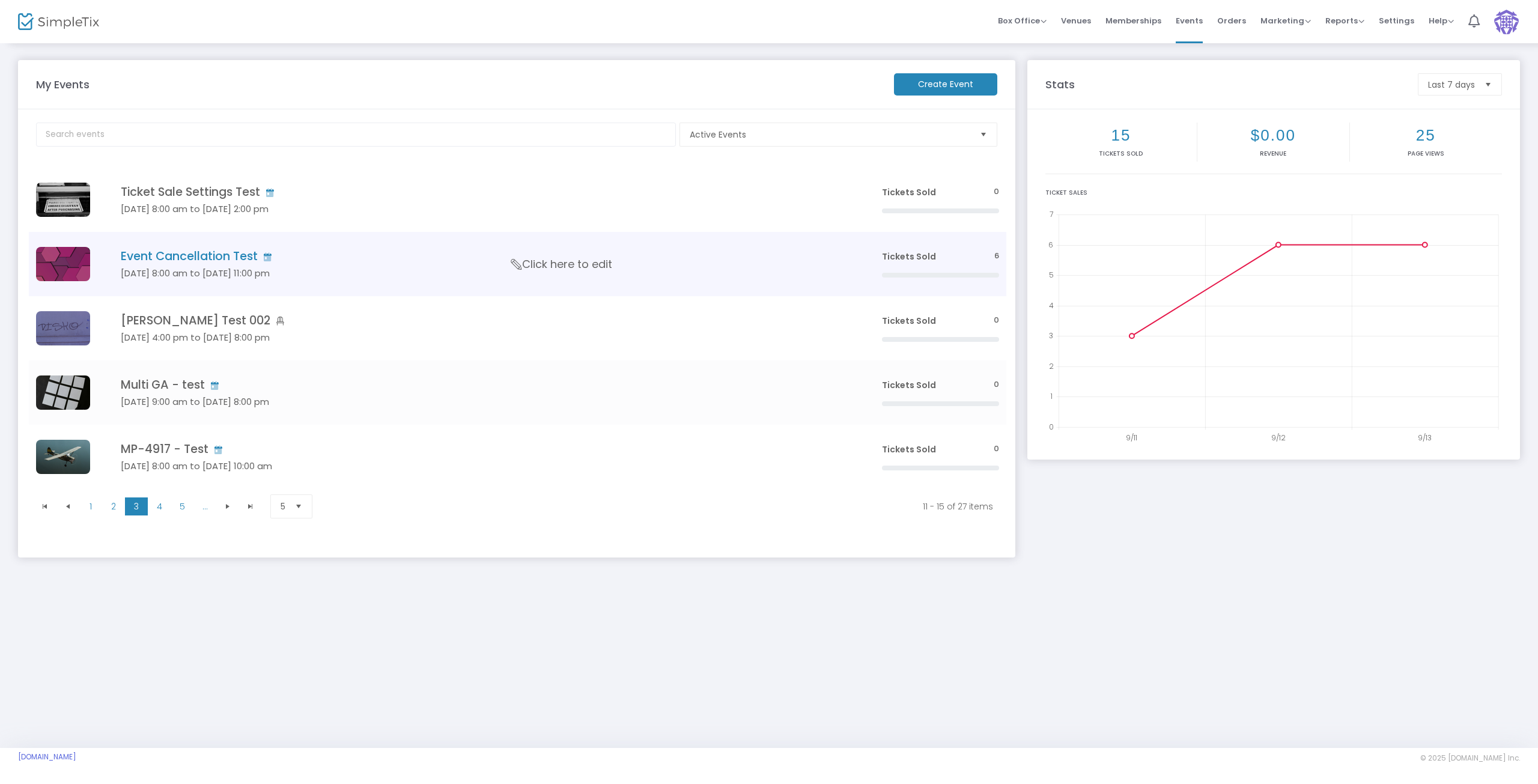
click at [169, 256] on h4 "Event Cancellation Test" at bounding box center [483, 256] width 725 height 14
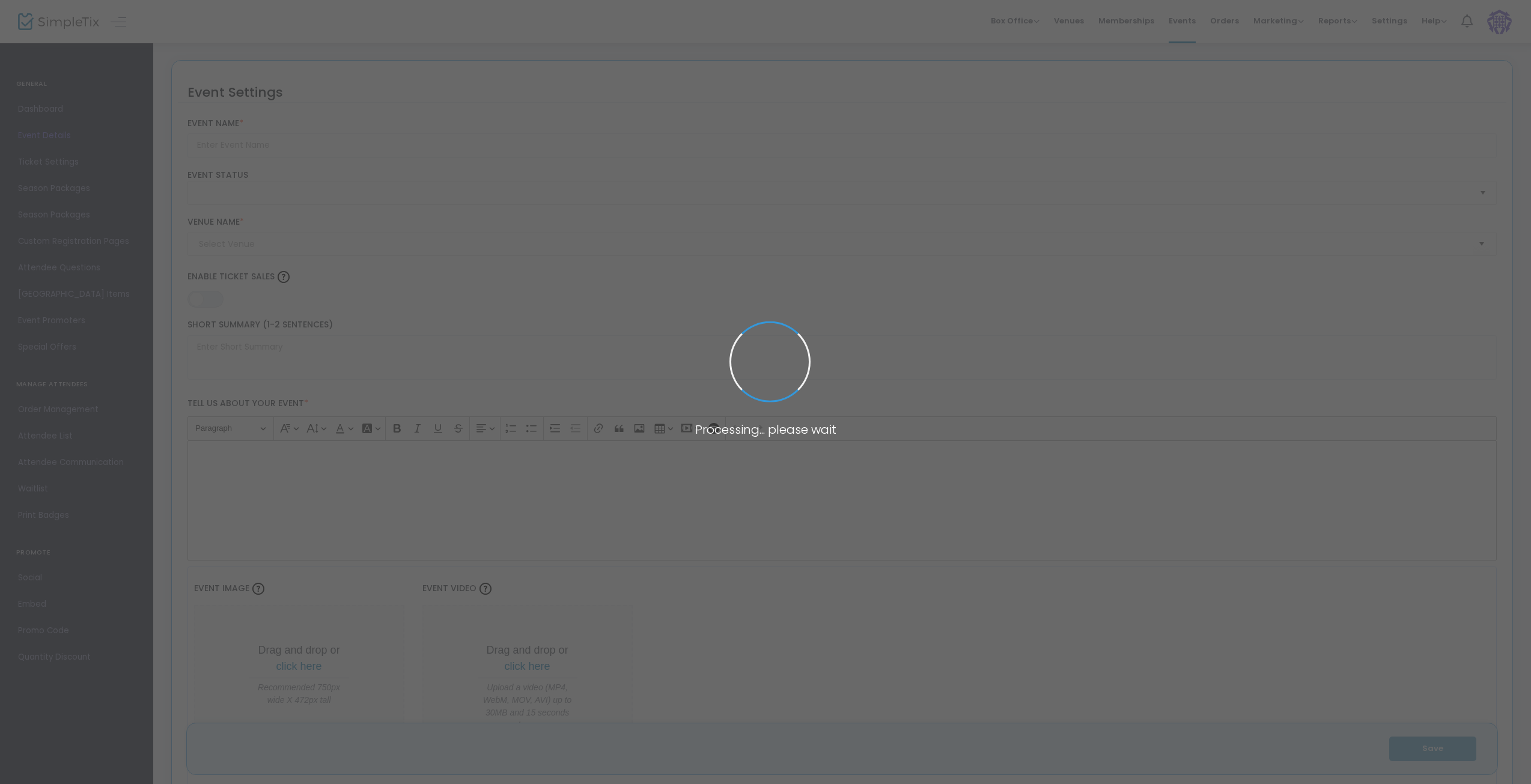
type input "Event Cancellation Test"
type textarea "Test"
type input "Buy Tickets"
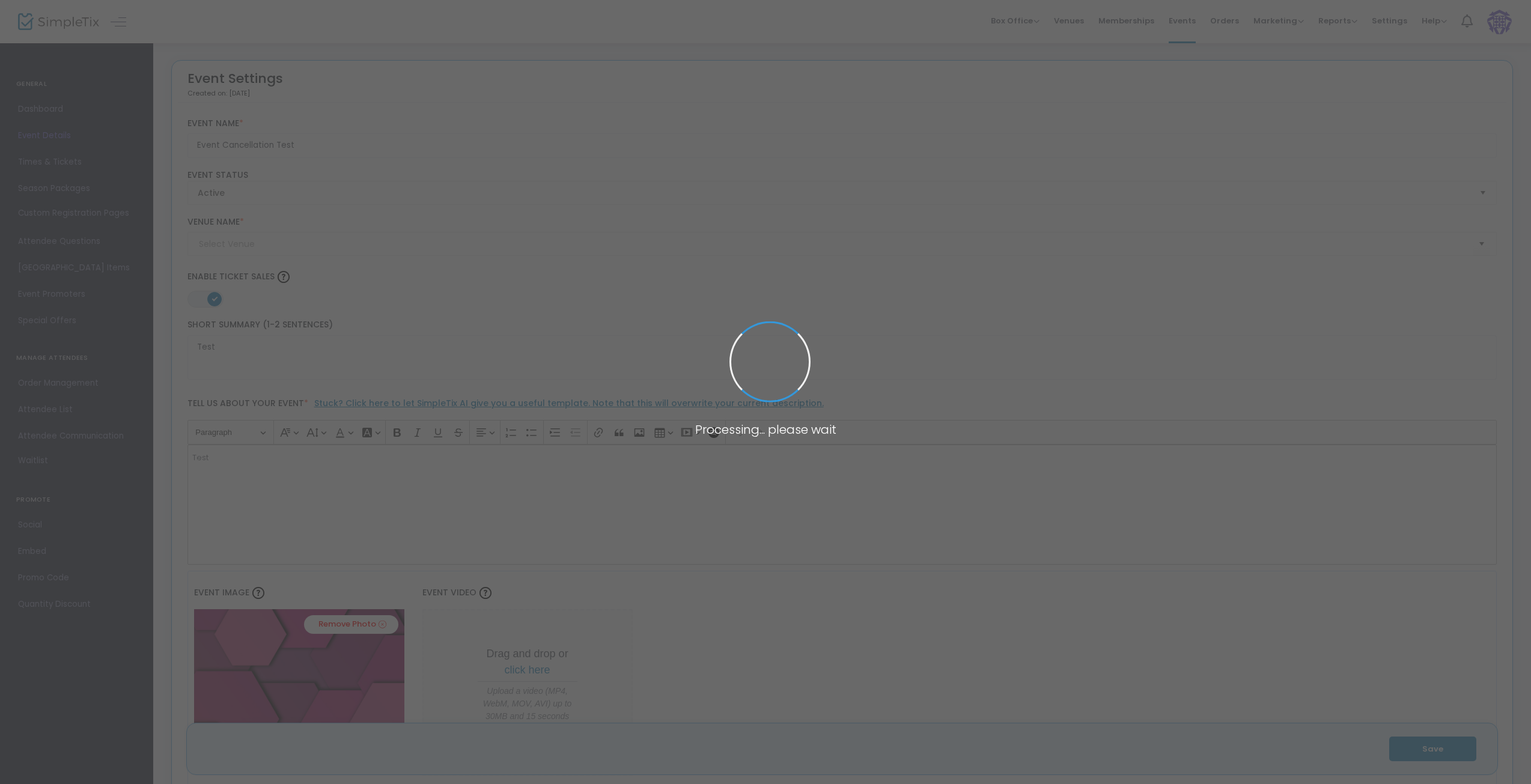
type input "[GEOGRAPHIC_DATA]"
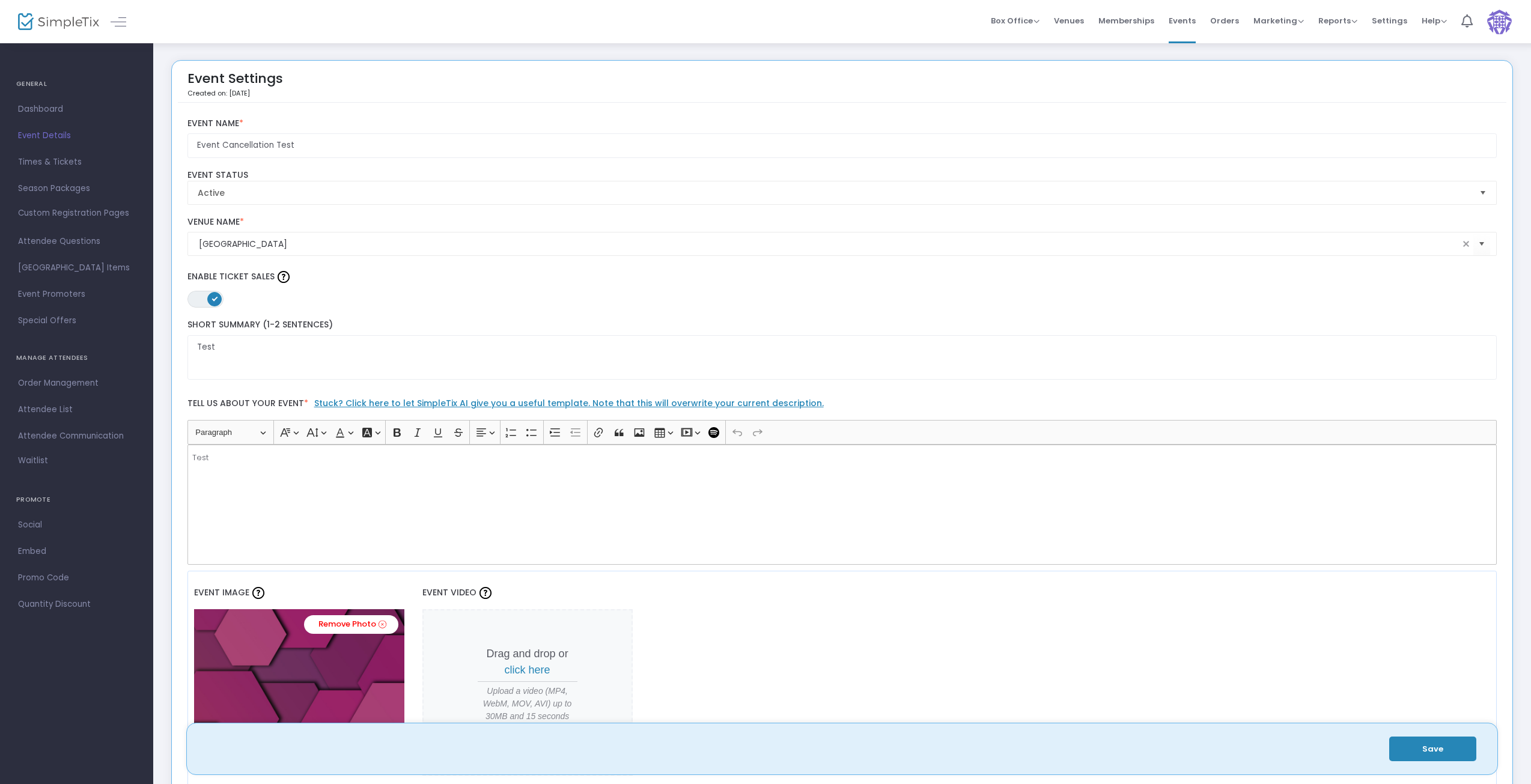
click at [52, 162] on span "Times & Tickets" at bounding box center [76, 162] width 117 height 16
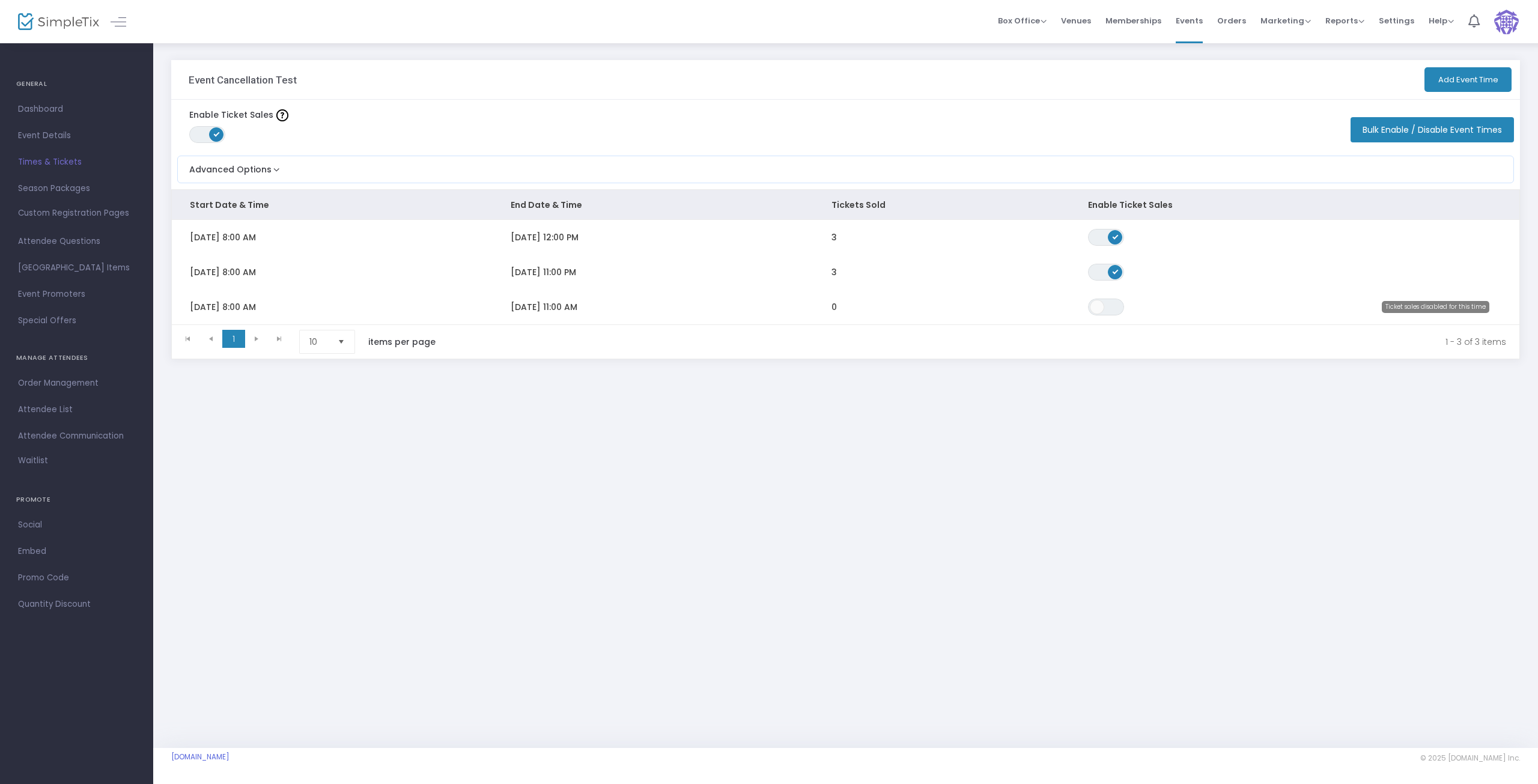
click at [1114, 304] on span "ON OFF" at bounding box center [1106, 307] width 36 height 17
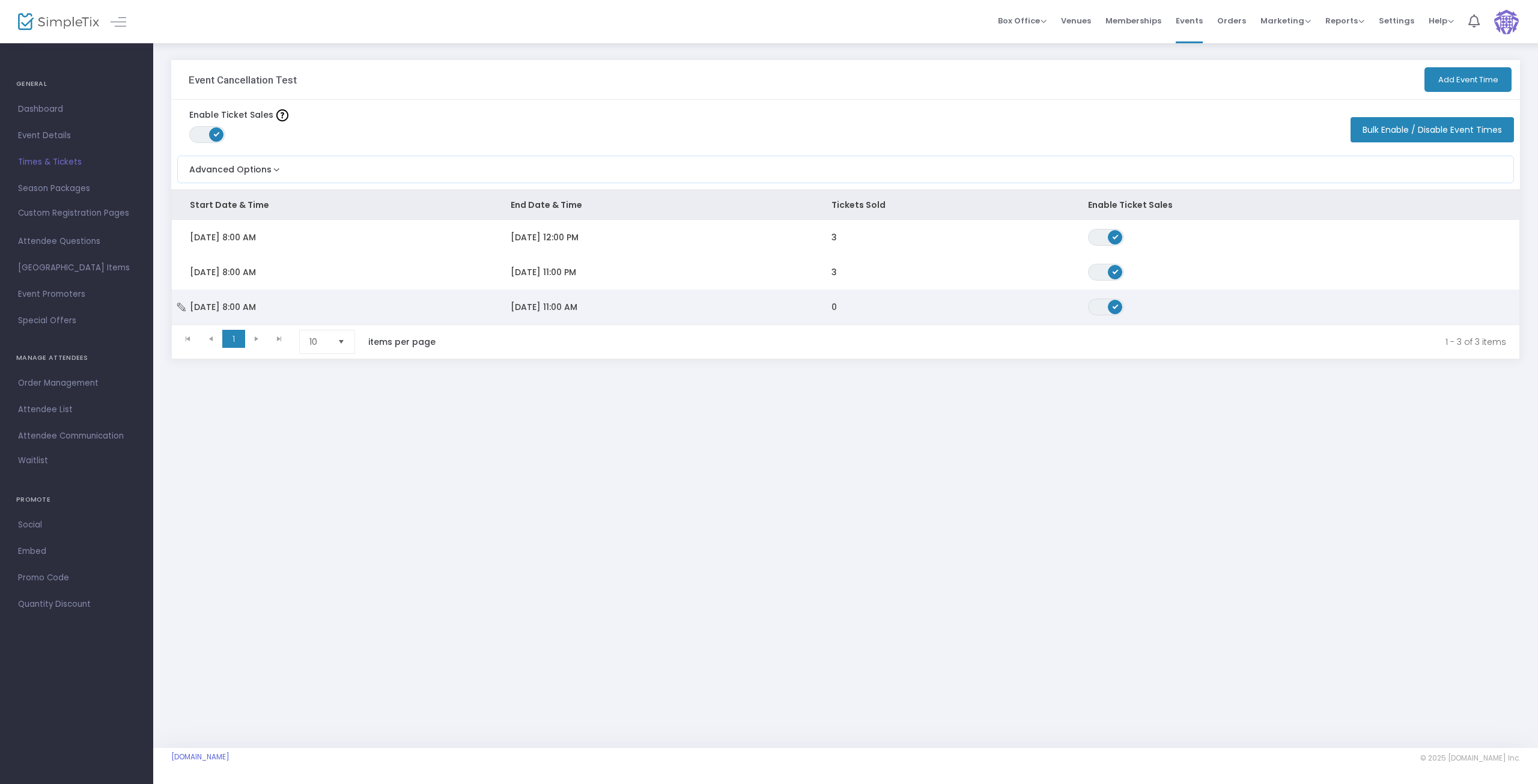
click at [218, 305] on span "Tue 9/30/2025 8:00 AM" at bounding box center [222, 306] width 66 height 12
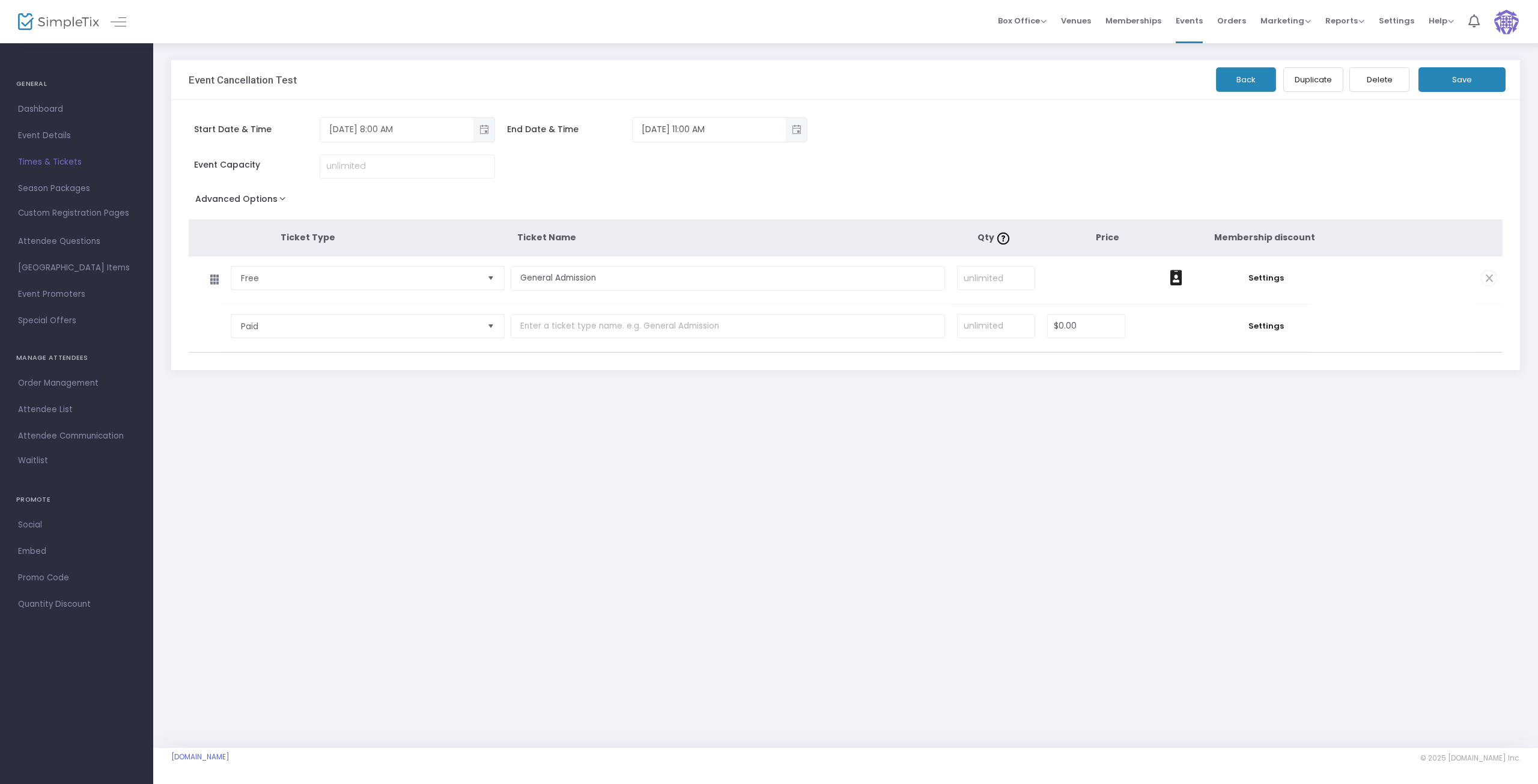
click at [479, 128] on span "Toggle popup" at bounding box center [484, 130] width 20 height 20
click at [361, 333] on span "29" at bounding box center [366, 333] width 20 height 20
click at [798, 123] on span "Toggle popup" at bounding box center [797, 130] width 20 height 20
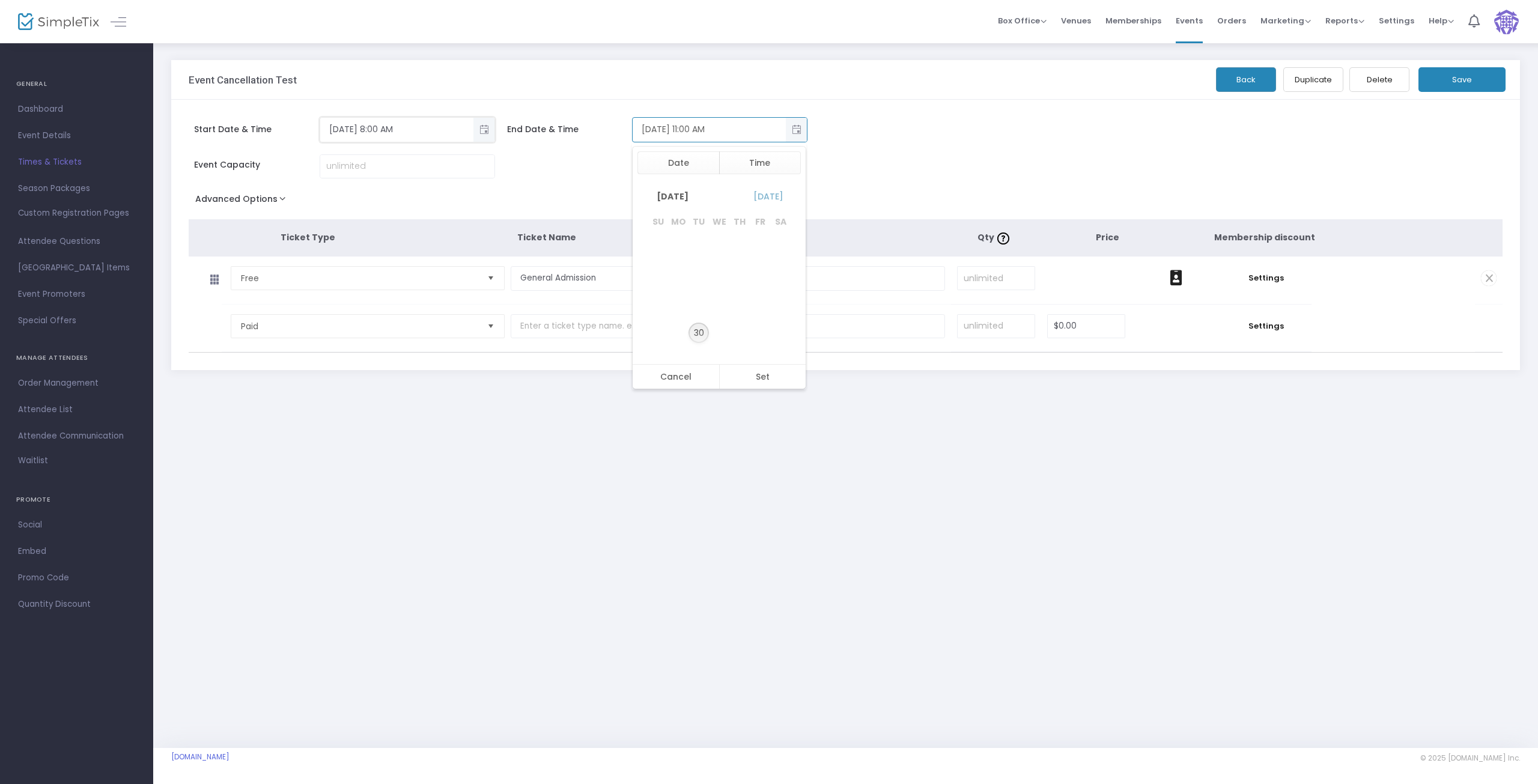
click at [696, 333] on span "30" at bounding box center [699, 333] width 20 height 20
click at [664, 301] on span "12" at bounding box center [667, 300] width 7 height 12
click at [486, 135] on span "Toggle popup" at bounding box center [484, 130] width 20 height 20
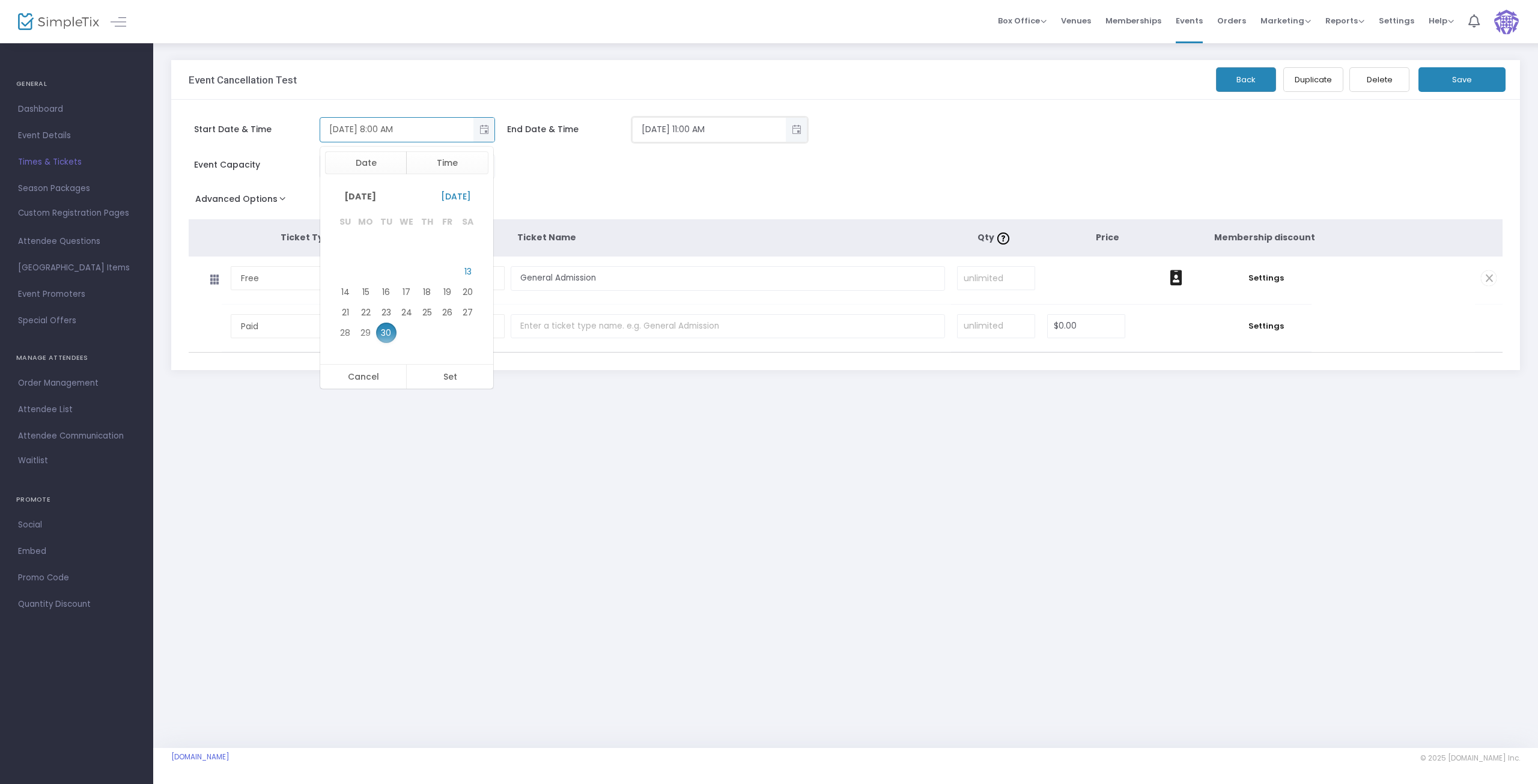
scroll to position [145, 0]
click at [365, 335] on span "29" at bounding box center [366, 333] width 20 height 20
click at [452, 378] on button "Set" at bounding box center [450, 376] width 87 height 24
type input "9/29/2025 8:00 AM"
click at [800, 125] on span "Toggle popup" at bounding box center [797, 130] width 20 height 20
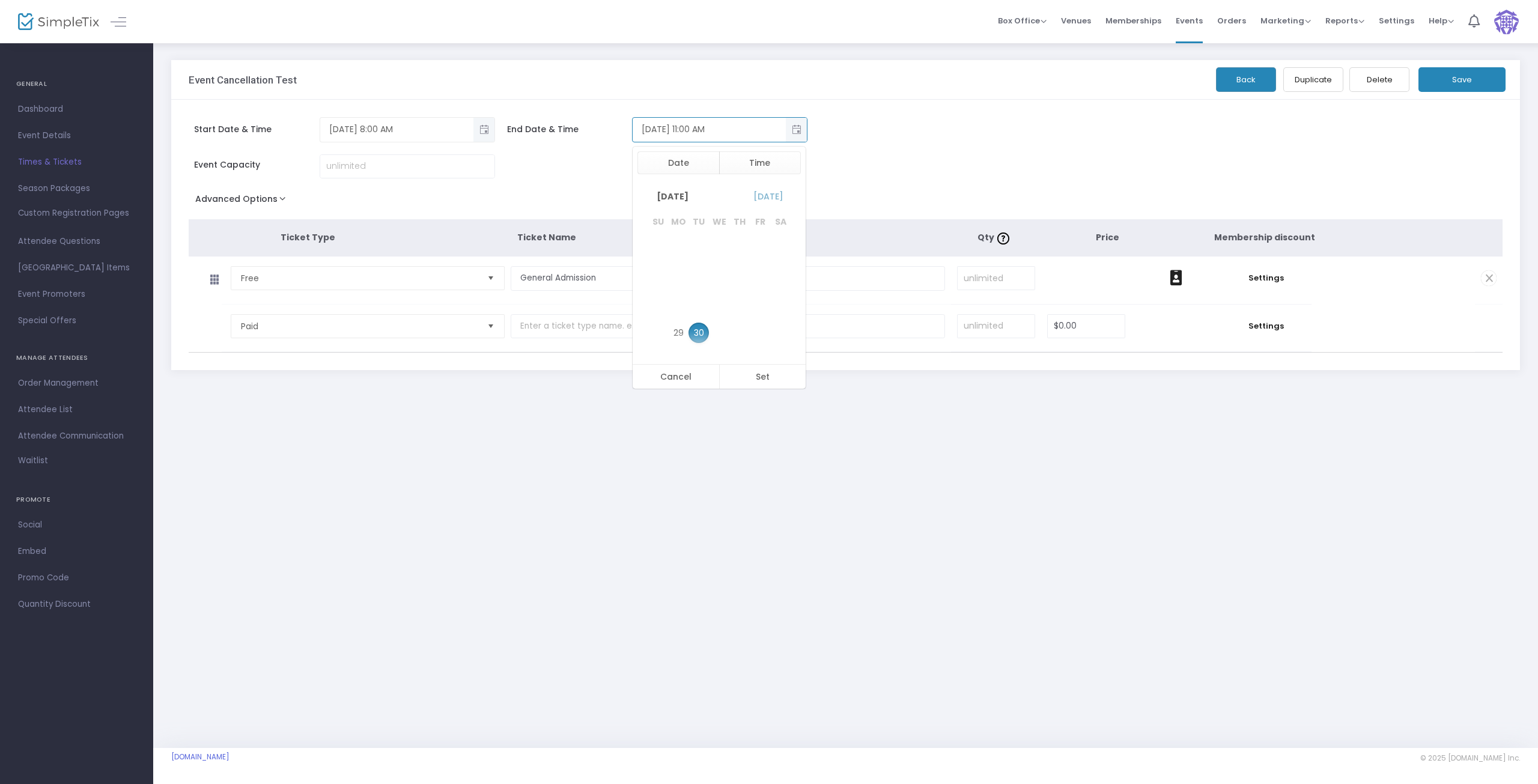
scroll to position [198, 0]
click at [675, 333] on span "29" at bounding box center [678, 333] width 20 height 20
click at [654, 298] on li "12" at bounding box center [667, 300] width 42 height 18
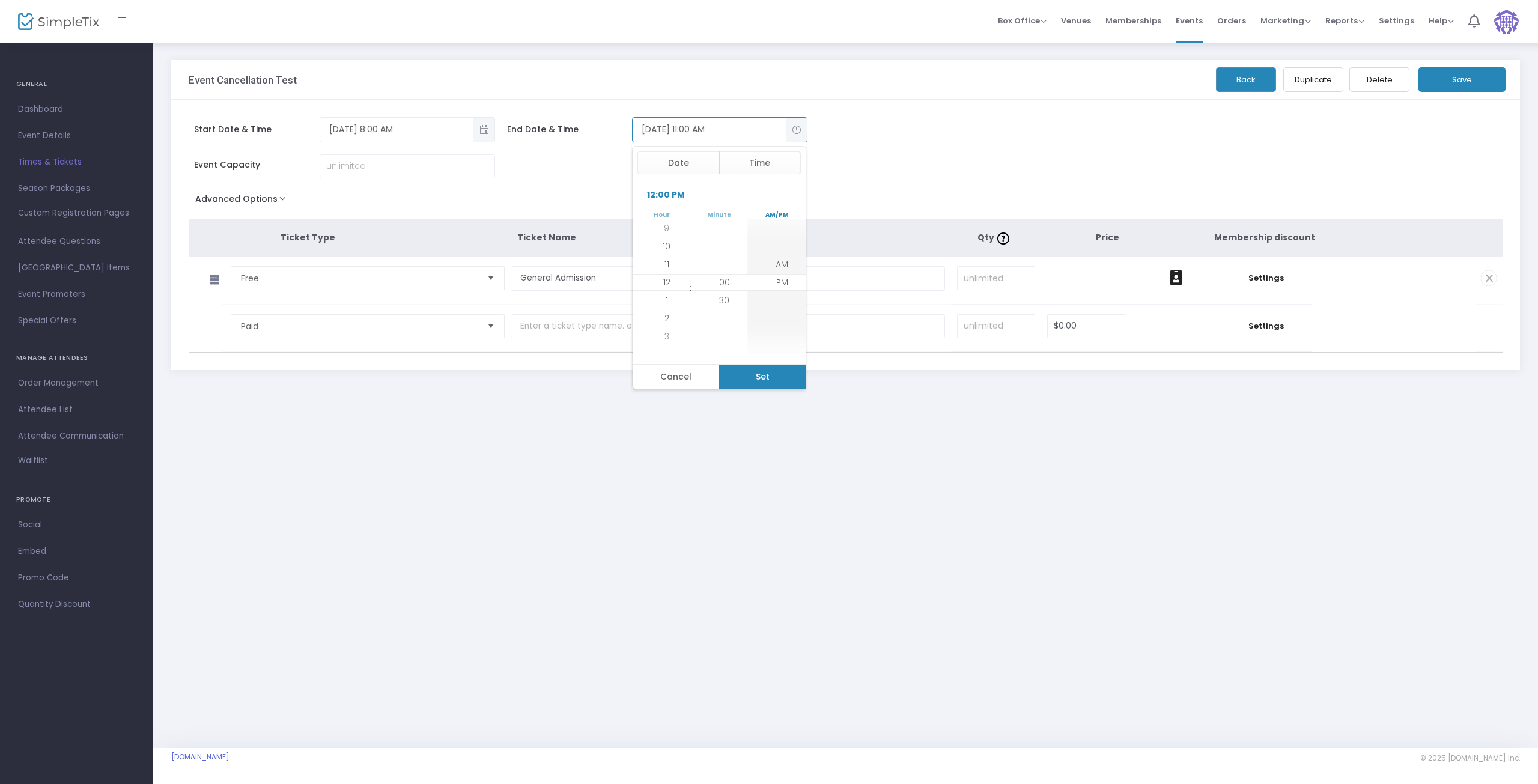
click at [772, 378] on button "Set" at bounding box center [762, 376] width 87 height 24
type input "9/29/2025 12:00 PM"
click at [1451, 78] on button "Save" at bounding box center [1462, 80] width 87 height 25
drag, startPoint x: 55, startPoint y: 162, endPoint x: 54, endPoint y: 168, distance: 6.1
click at [55, 161] on span "Times & Tickets" at bounding box center [76, 162] width 117 height 16
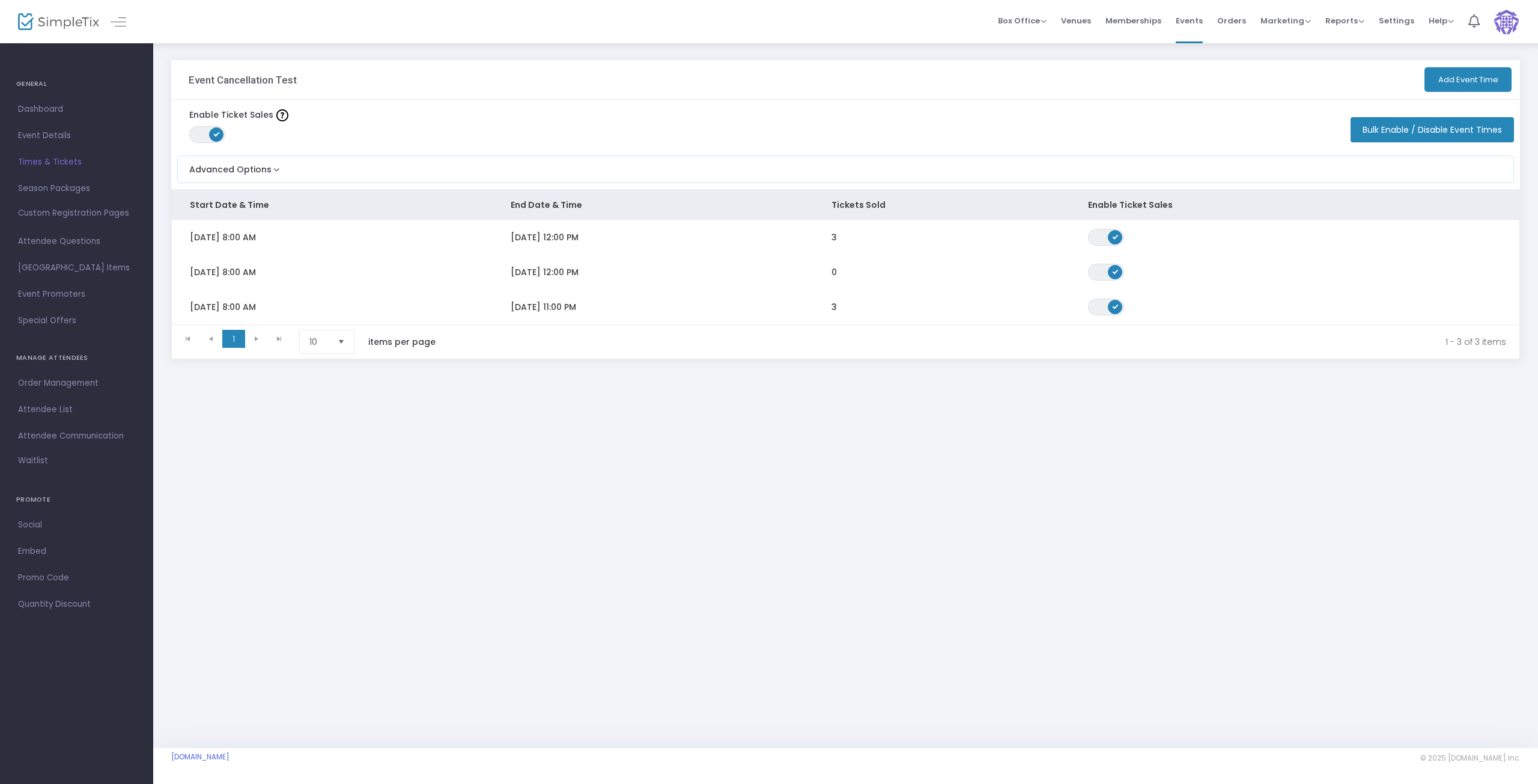
click at [65, 383] on span "Order Management" at bounding box center [76, 383] width 117 height 16
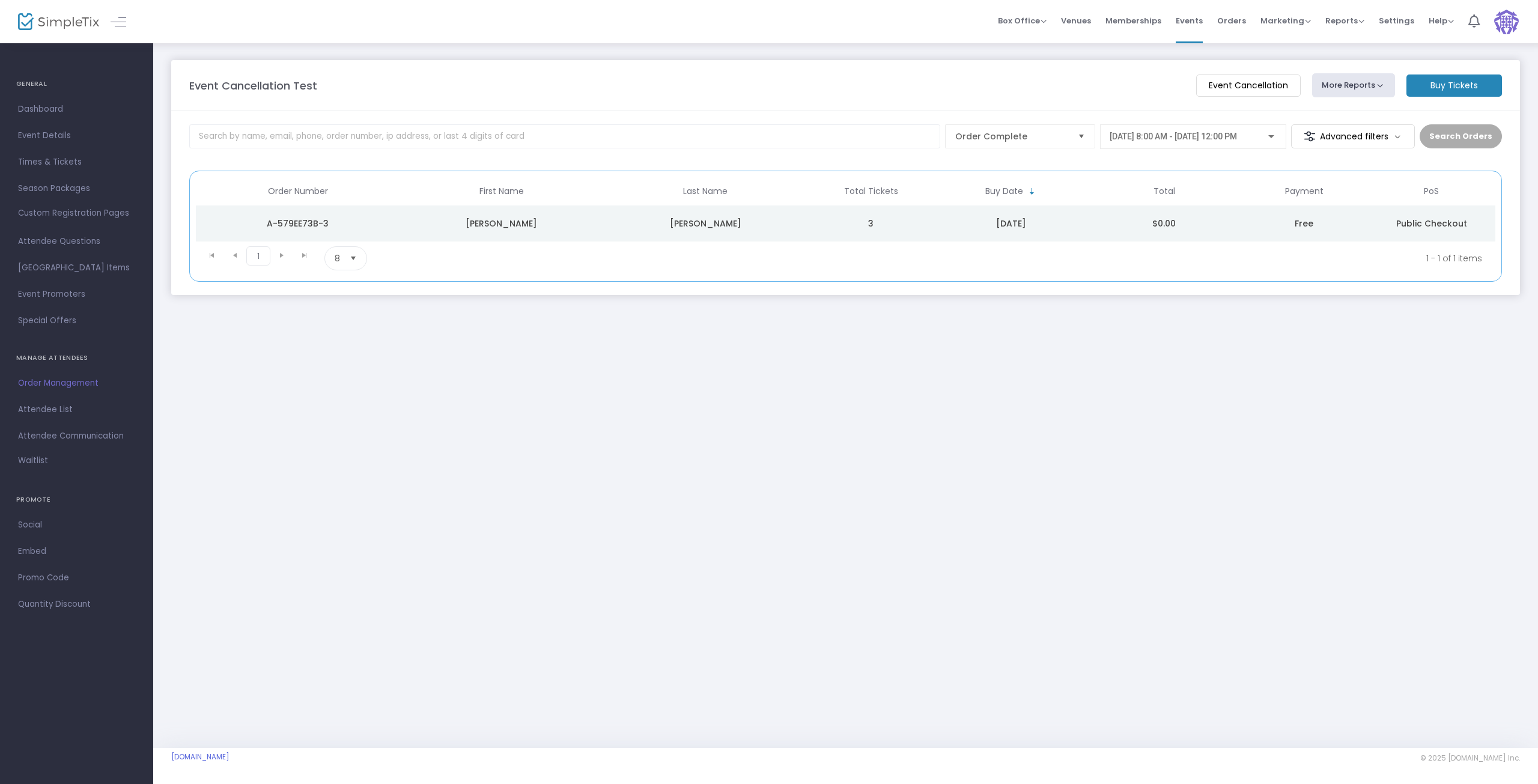
click at [1237, 91] on m-button "Event Cancellation" at bounding box center [1248, 85] width 105 height 23
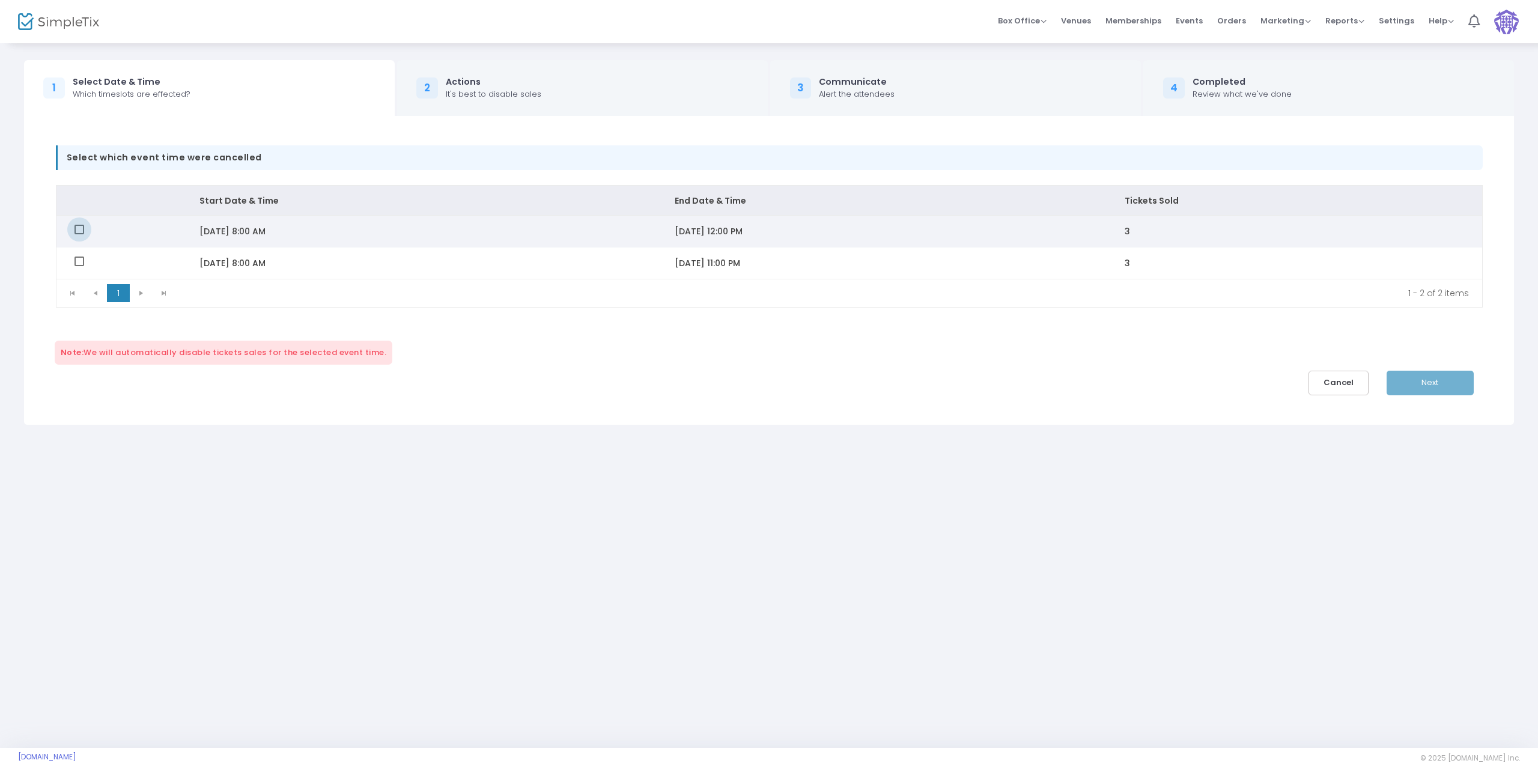
click at [75, 232] on span "Data table" at bounding box center [79, 229] width 9 height 9
click at [78, 235] on input "Data table" at bounding box center [78, 235] width 1 height 1
checkbox input "true"
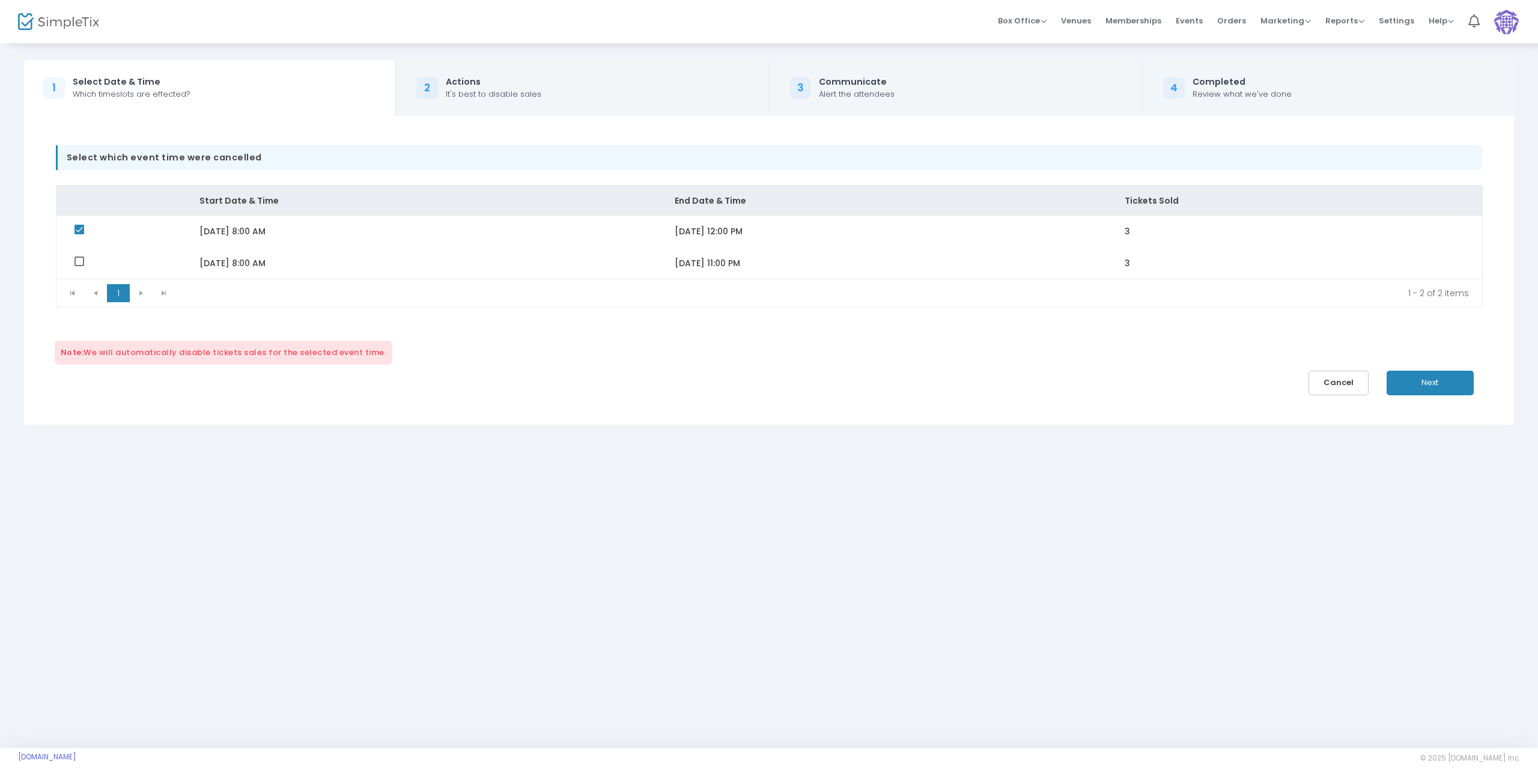
click at [1430, 384] on span "Next" at bounding box center [1430, 382] width 17 height 12
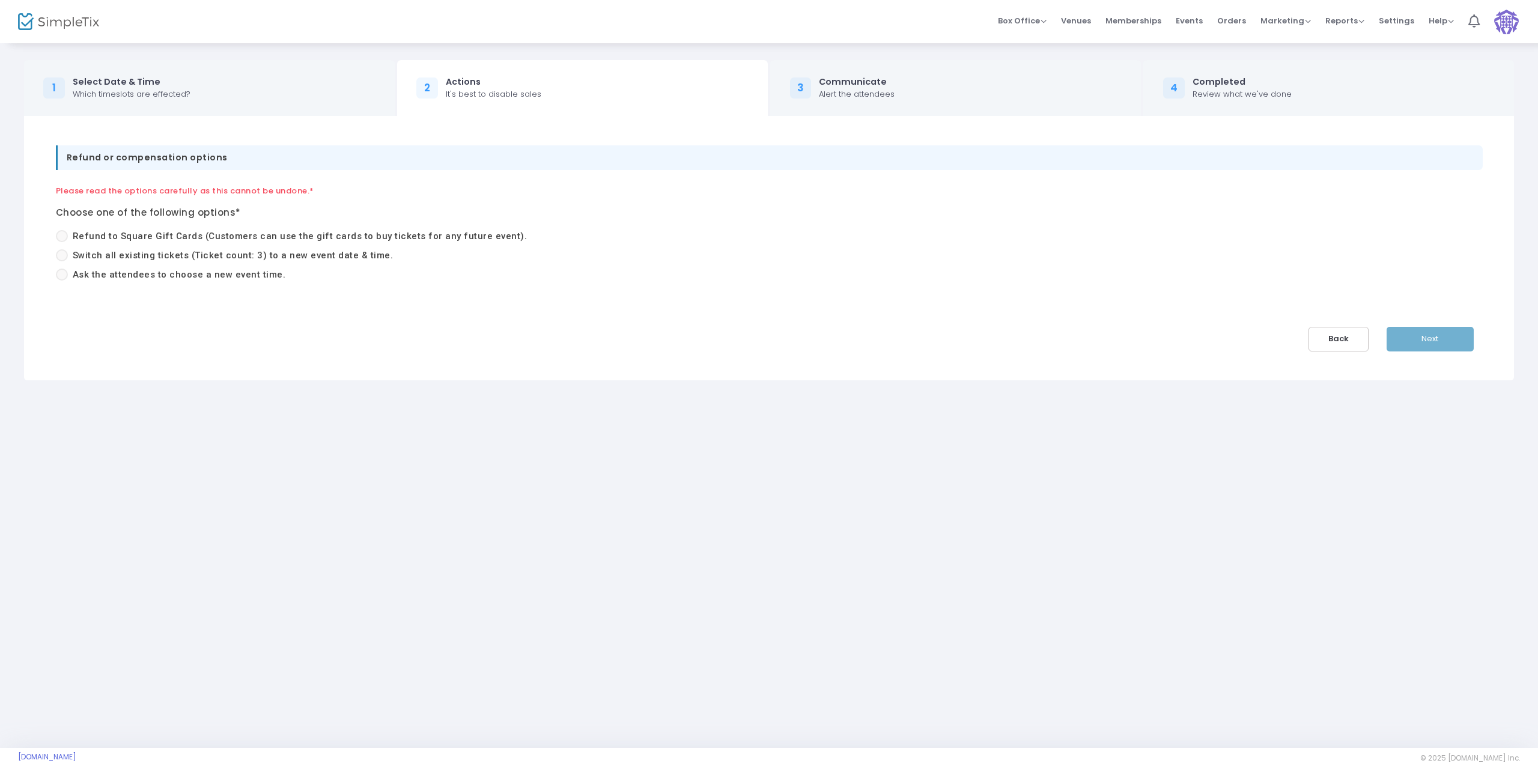
click at [62, 259] on span at bounding box center [61, 255] width 12 height 12
click at [62, 261] on input "Switch all existing tickets (Ticket count: 3) to a new event date & time." at bounding box center [61, 261] width 1 height 1
radio input "true"
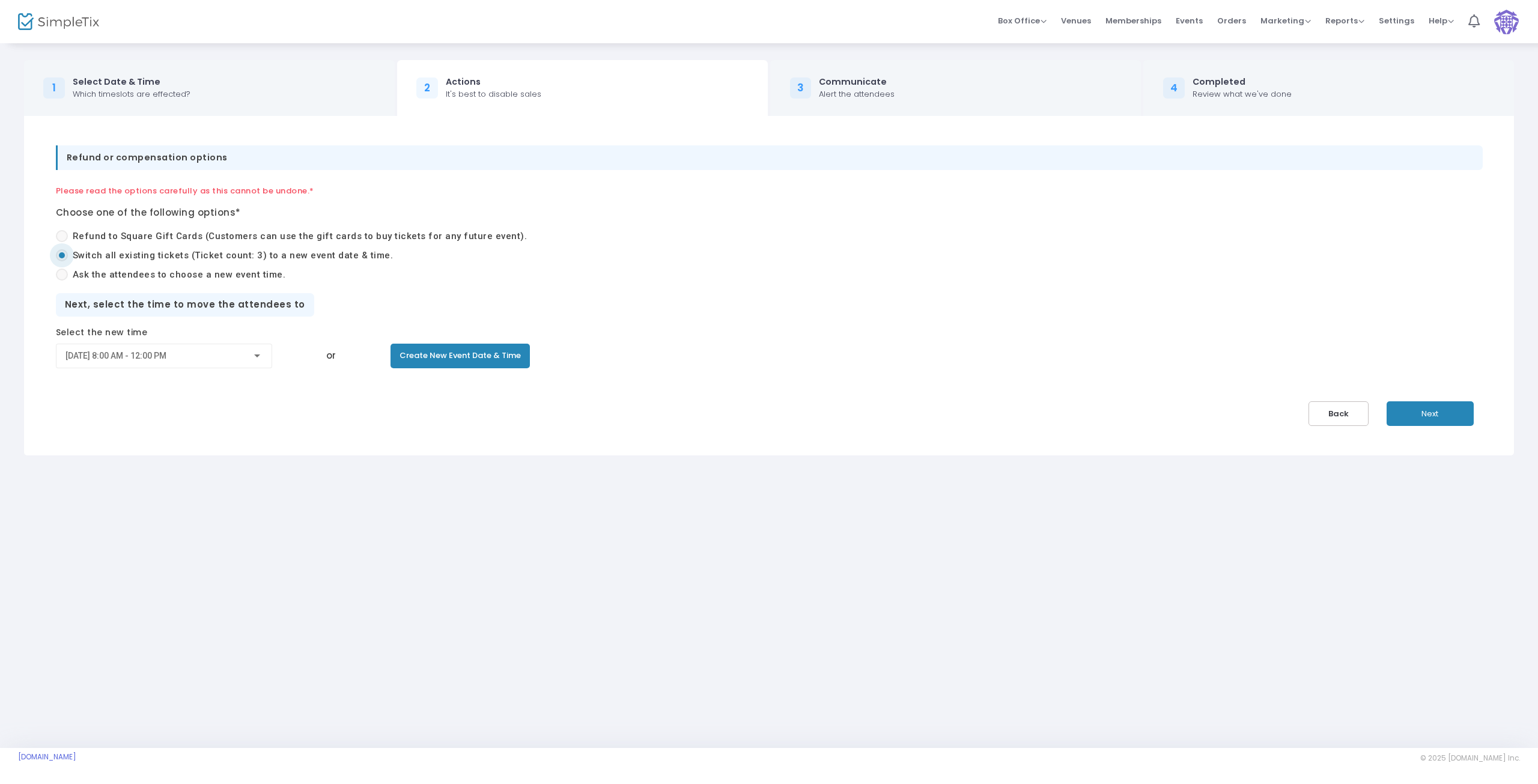
click at [229, 360] on div "9/29/2025 8:00 AM - 12:00 PM" at bounding box center [159, 356] width 187 height 9
click at [229, 359] on div "9/29/2025 8:00 AM - 12:00 PM" at bounding box center [155, 373] width 197 height 44
click at [863, 378] on div at bounding box center [769, 392] width 1538 height 784
click at [1435, 412] on span "Next" at bounding box center [1430, 413] width 17 height 12
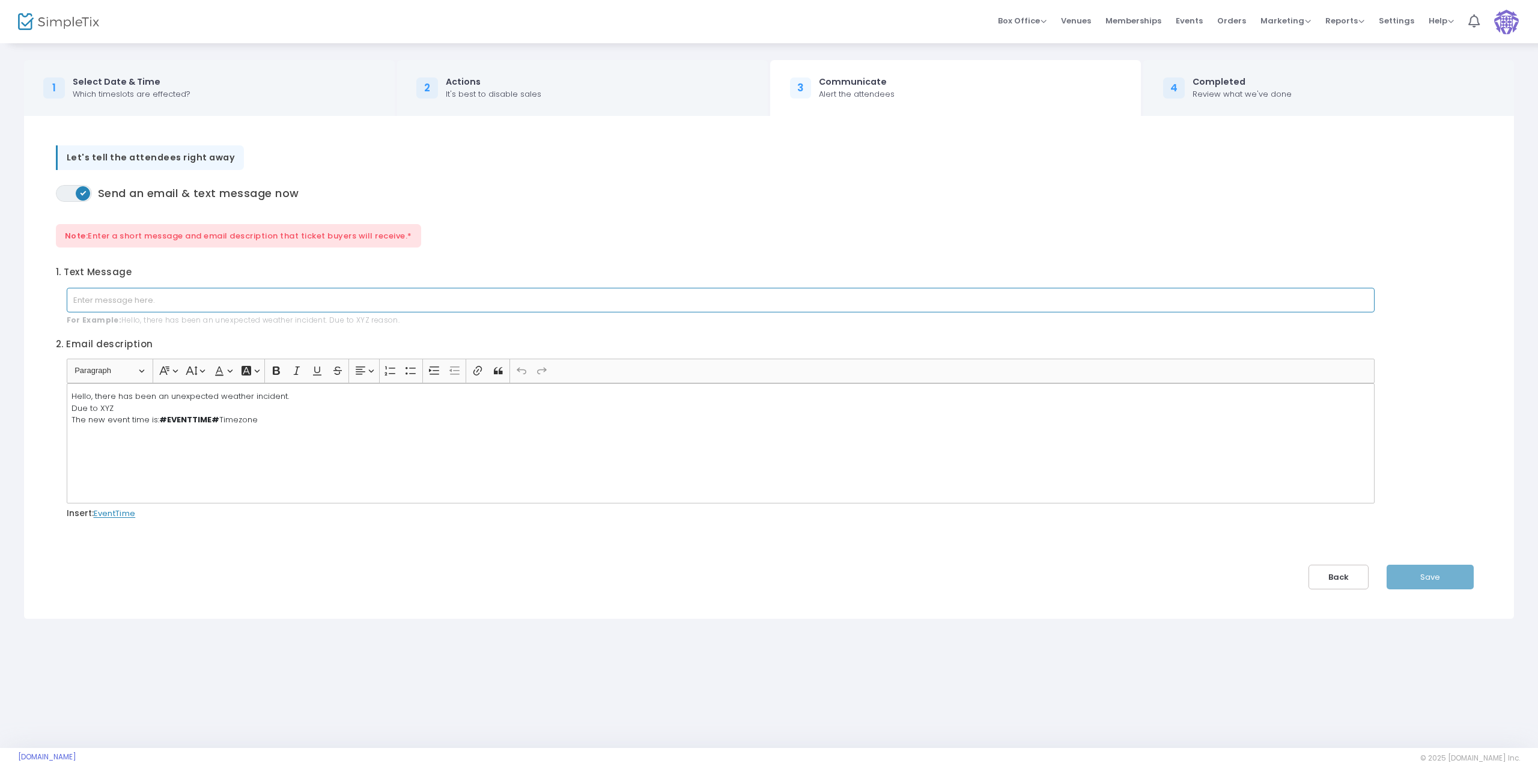
click at [221, 296] on input "text" at bounding box center [720, 300] width 1308 height 25
type input "test"
click at [1418, 577] on button "Save" at bounding box center [1430, 577] width 87 height 25
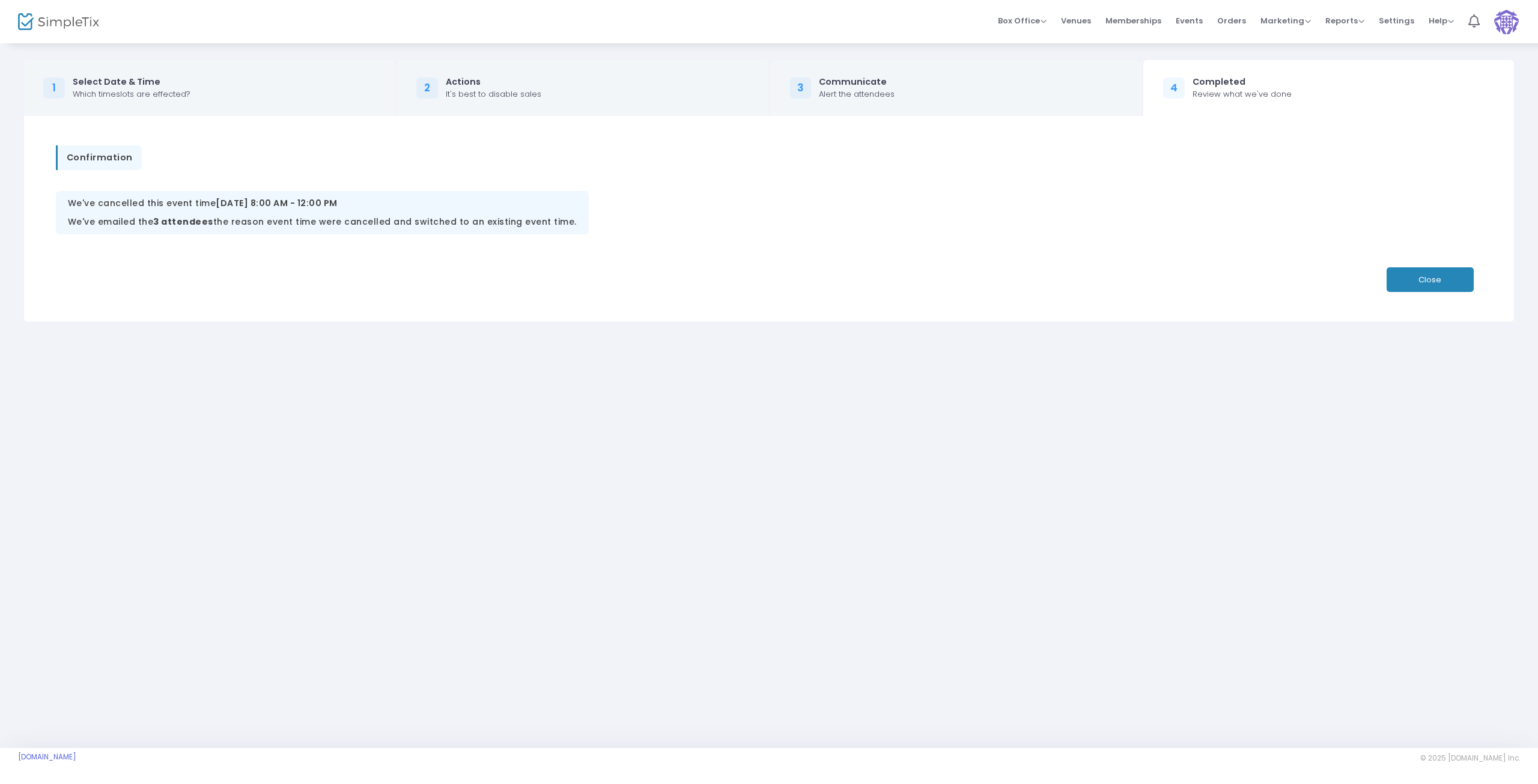
click at [1416, 281] on button "Close" at bounding box center [1430, 280] width 87 height 25
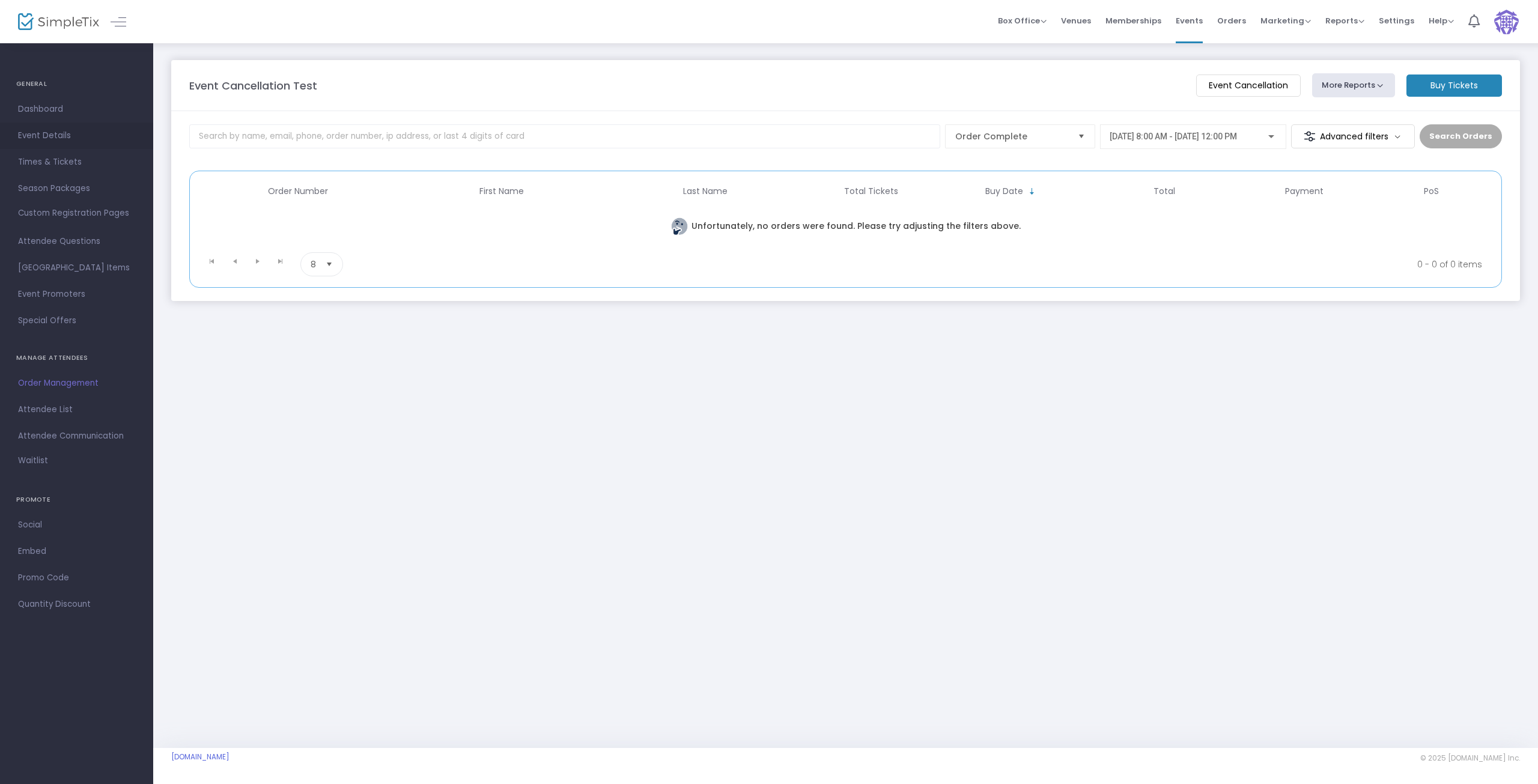
click at [30, 139] on span "Event Details" at bounding box center [76, 136] width 117 height 16
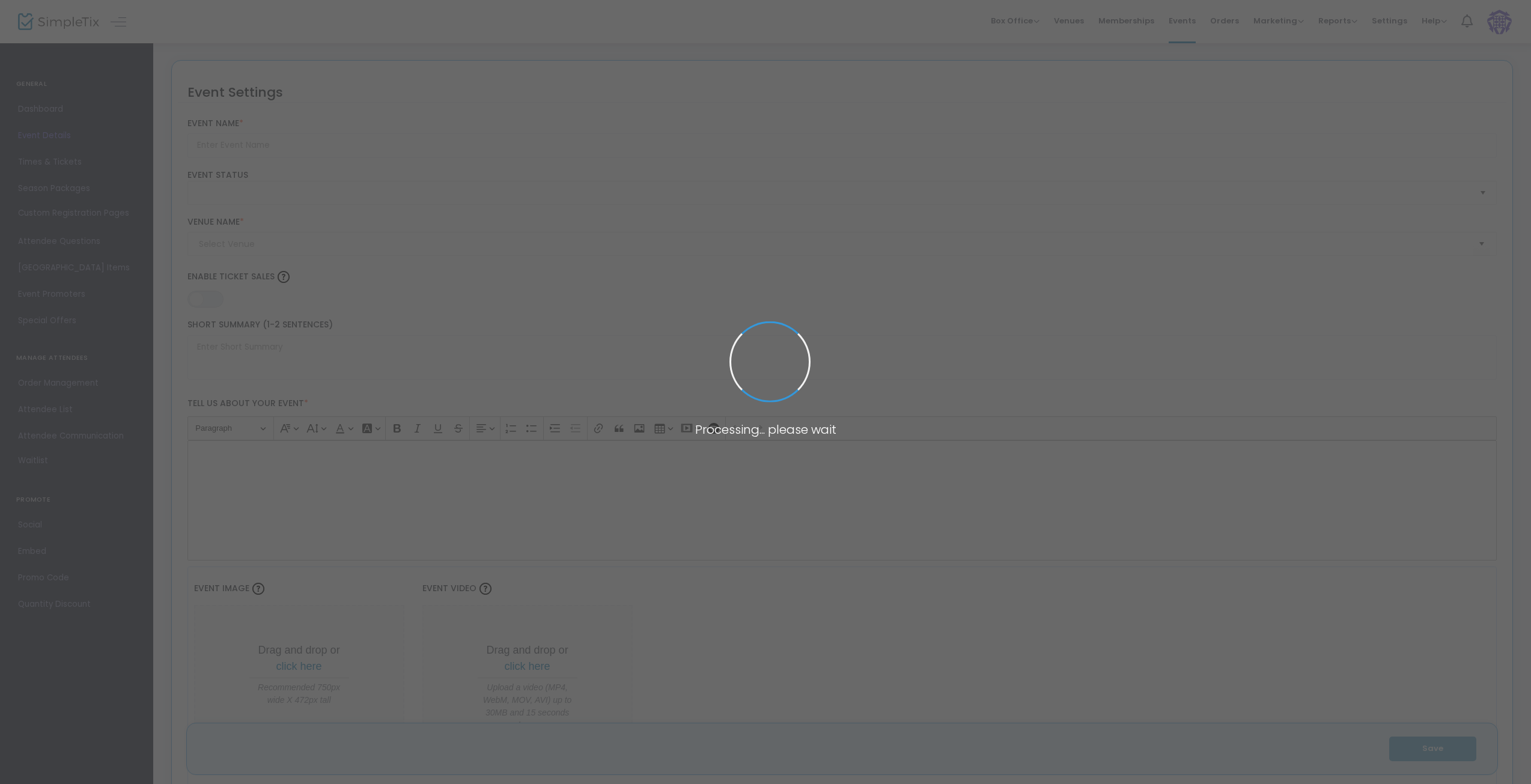
type input "Event Cancellation Test"
type textarea "Test"
type input "Buy Tickets"
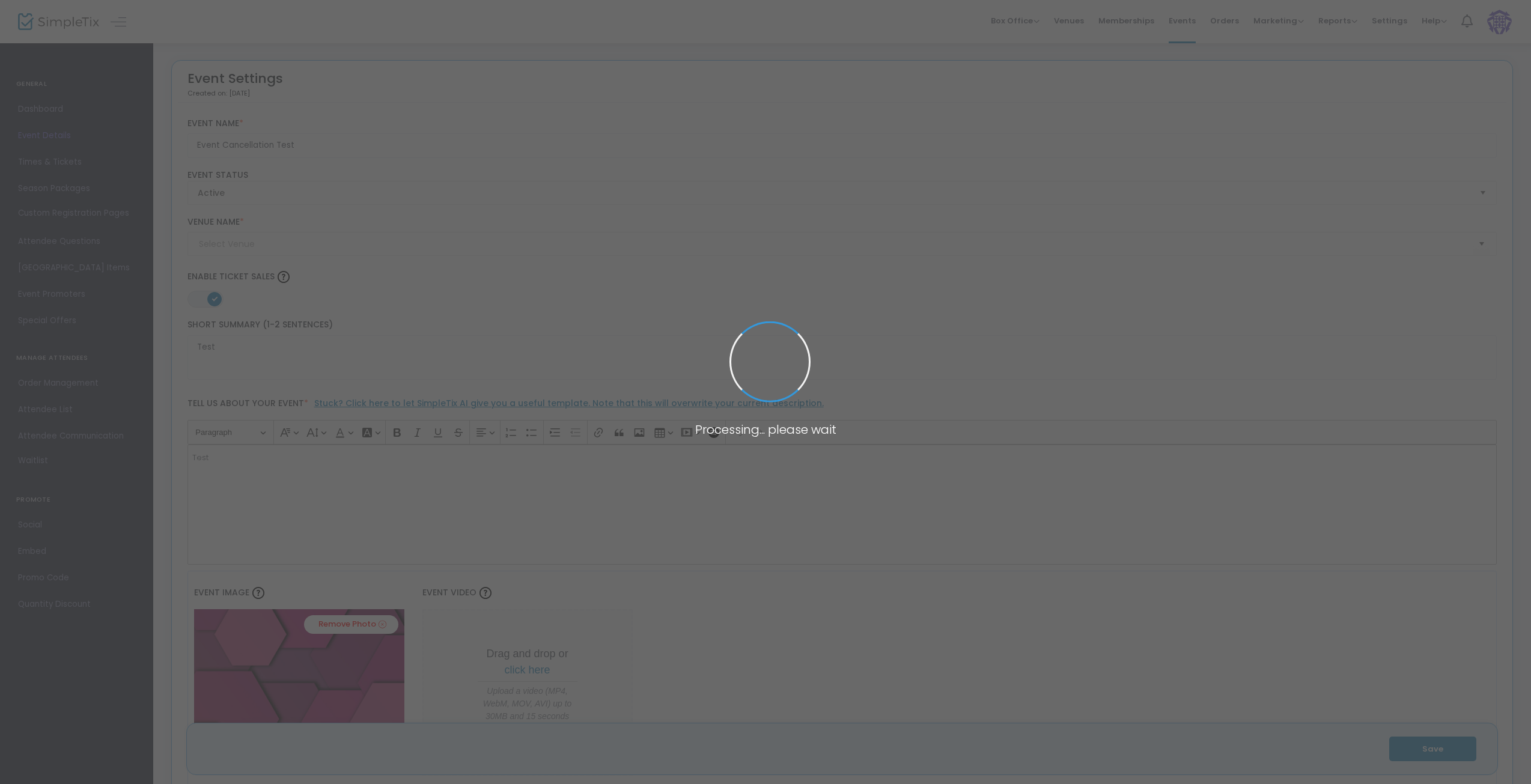
type input "[GEOGRAPHIC_DATA]"
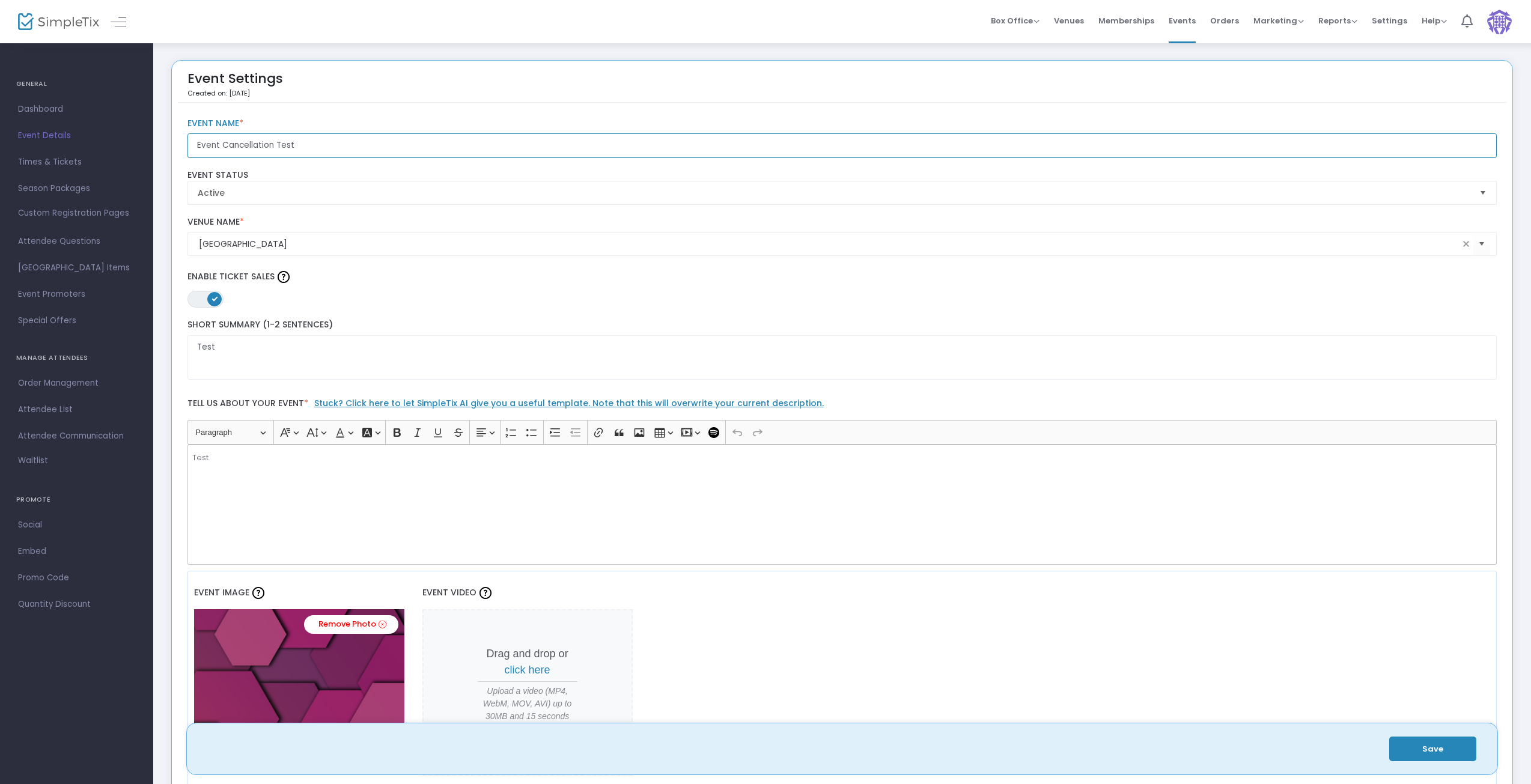
click at [302, 147] on input "Event Cancellation Test" at bounding box center [842, 146] width 1310 height 25
click at [302, 146] on input "Event Cancellation Test" at bounding box center [842, 146] width 1310 height 25
click at [1222, 16] on span "Orders" at bounding box center [1224, 20] width 29 height 30
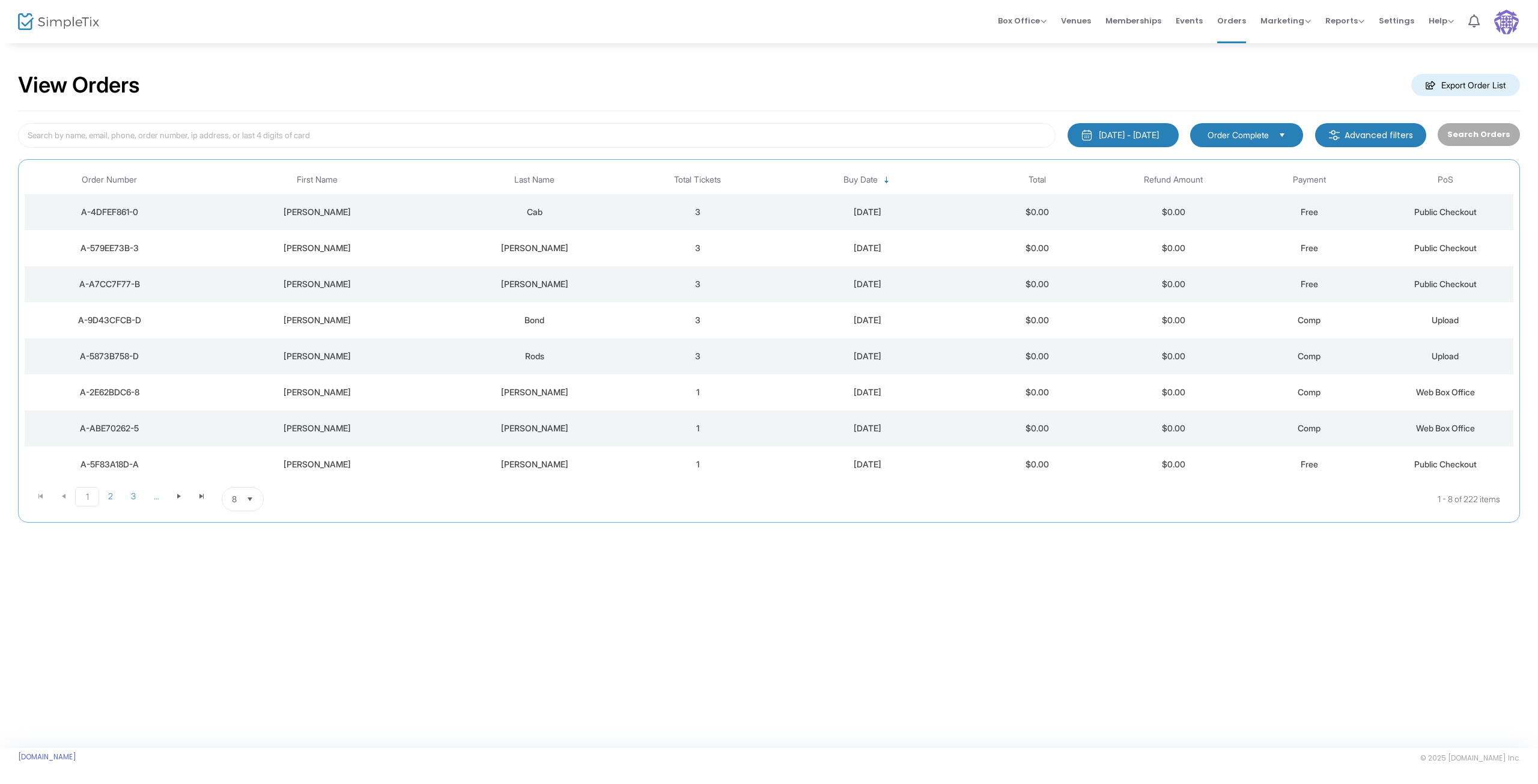
click at [1139, 134] on div "8/14/2025 - 9/13/2025" at bounding box center [1128, 134] width 60 height 12
click at [1236, 129] on span "Order Complete" at bounding box center [1238, 134] width 61 height 12
click at [1169, 504] on kendo-pager-info "1 - 8 of 222 items" at bounding box center [941, 499] width 1117 height 24
click at [124, 214] on div "A-4DFEF861-0" at bounding box center [110, 211] width 164 height 12
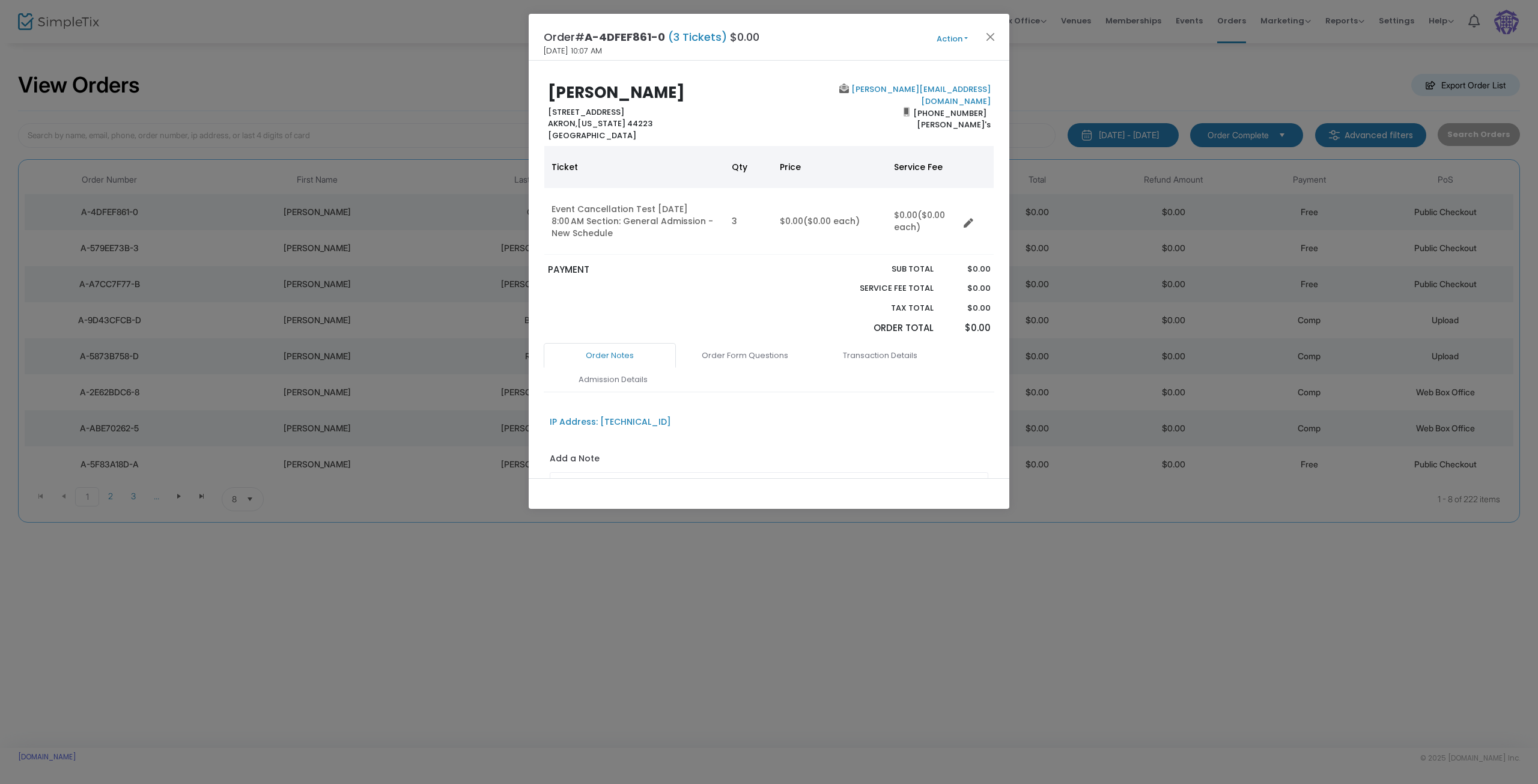
click at [969, 225] on icon "Data table" at bounding box center [968, 223] width 9 height 9
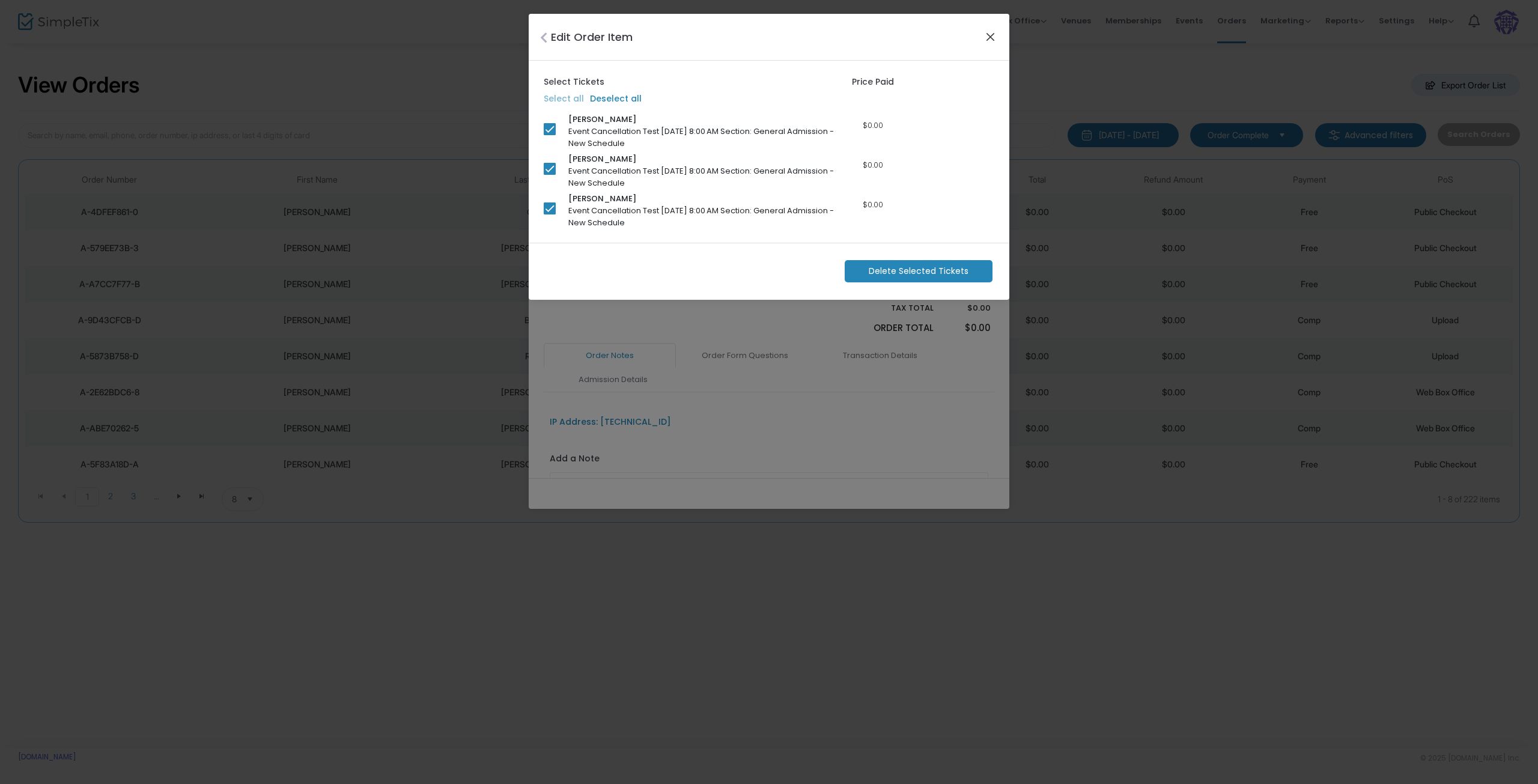
click at [992, 32] on button "Close" at bounding box center [991, 37] width 16 height 16
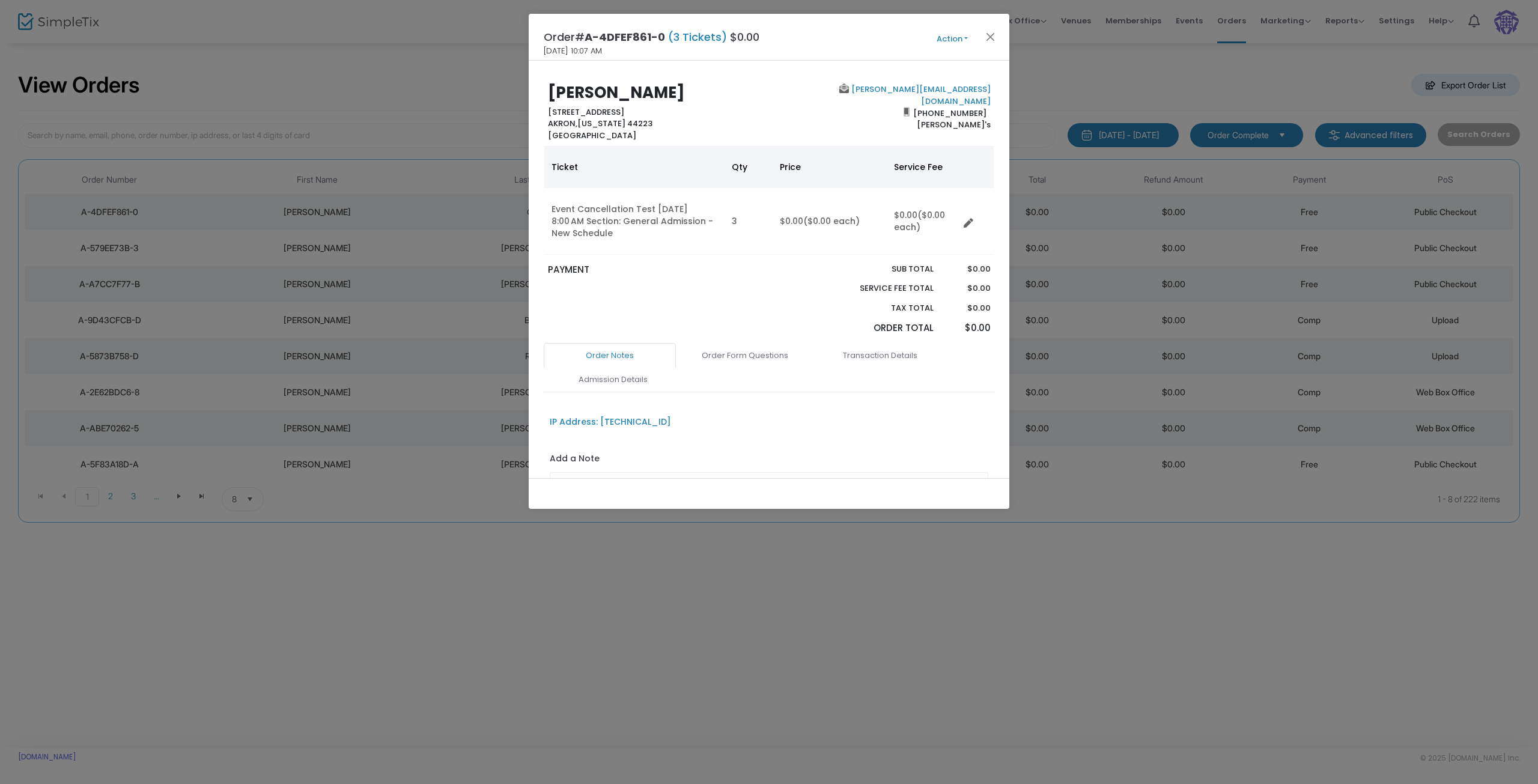
click at [955, 44] on button "Action" at bounding box center [952, 39] width 72 height 13
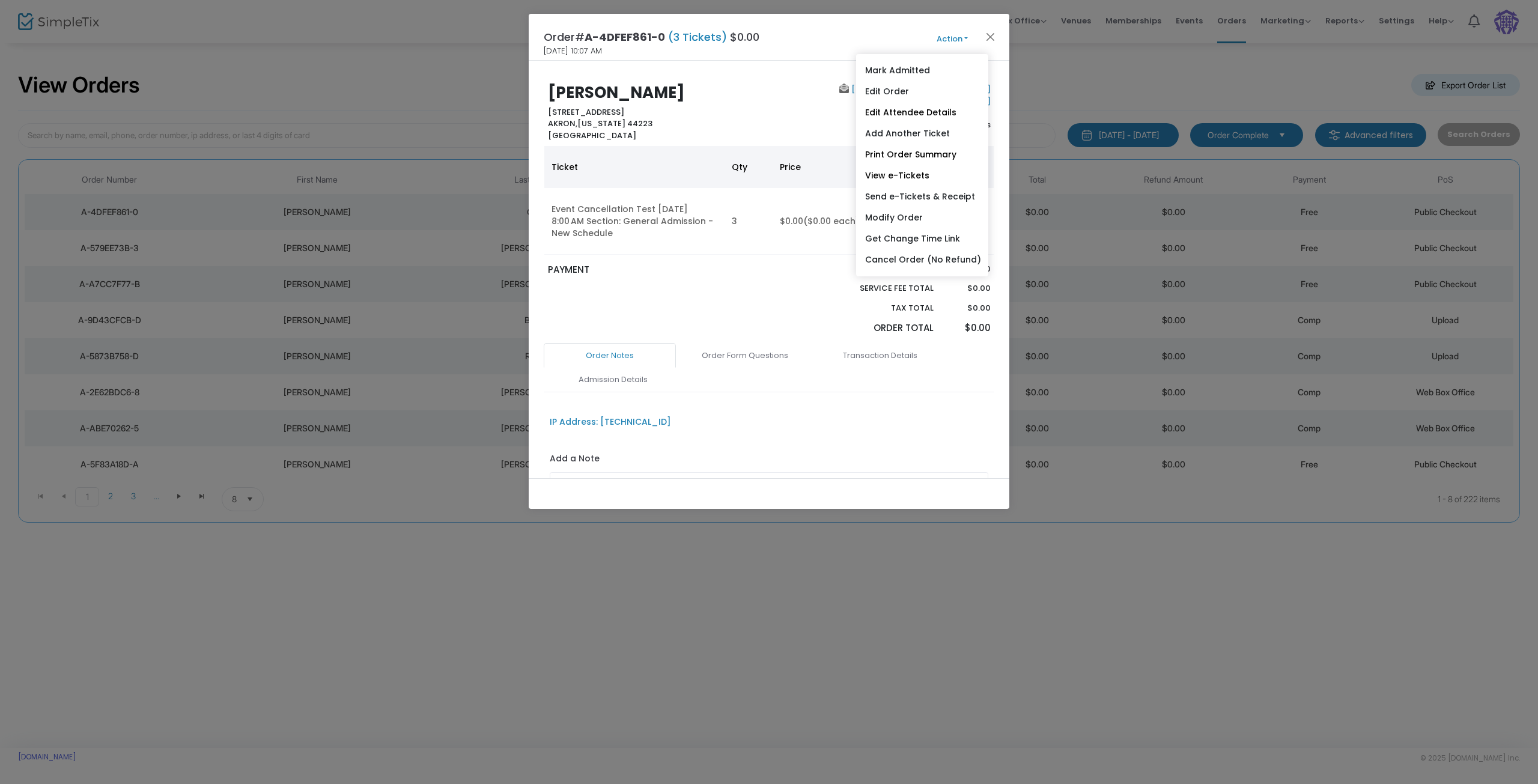
click at [748, 105] on div "Joe Cab 11 11th Ave AKRON, Ohio 44223 United States" at bounding box center [655, 112] width 227 height 57
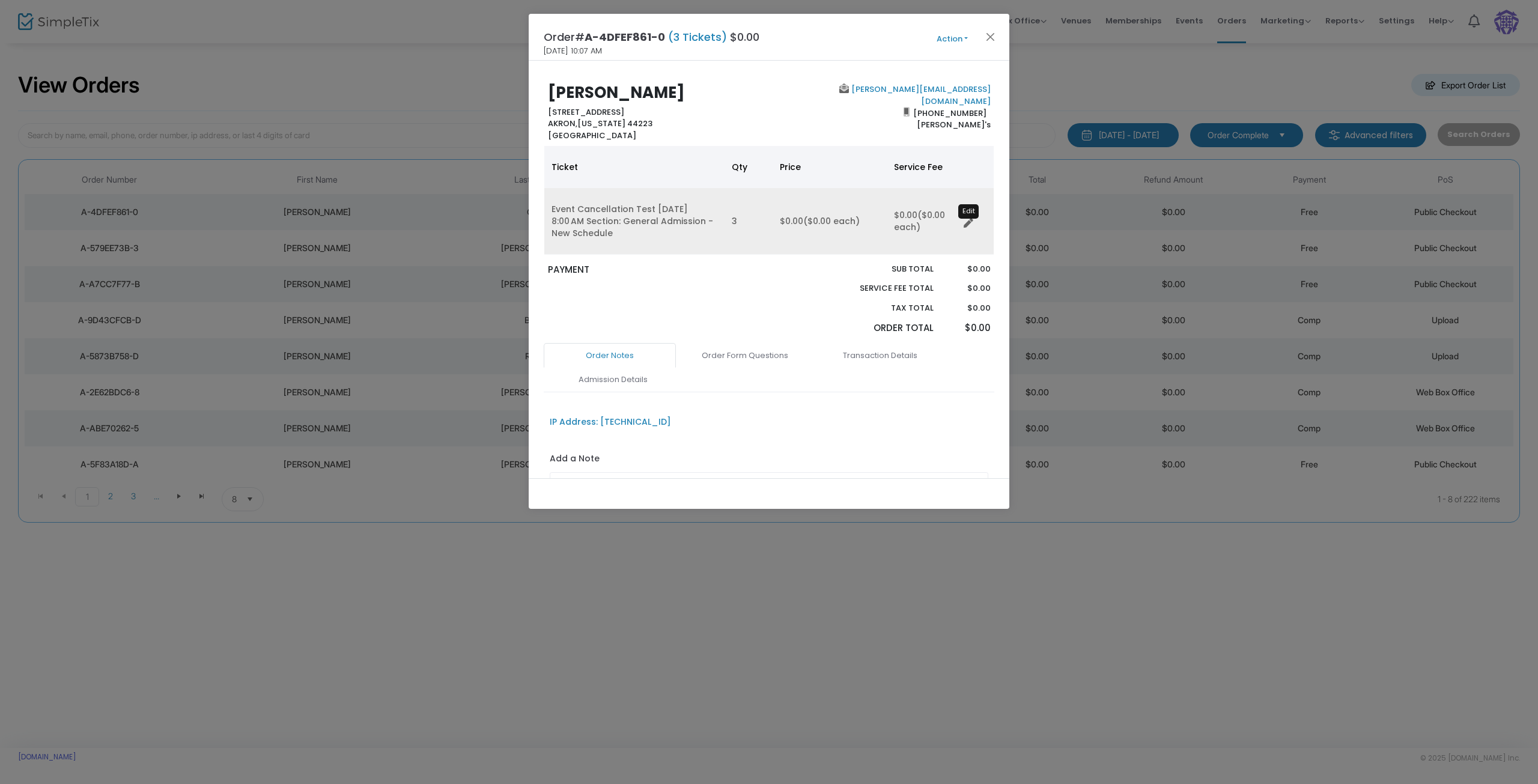
click at [972, 224] on icon "Data table" at bounding box center [968, 223] width 9 height 9
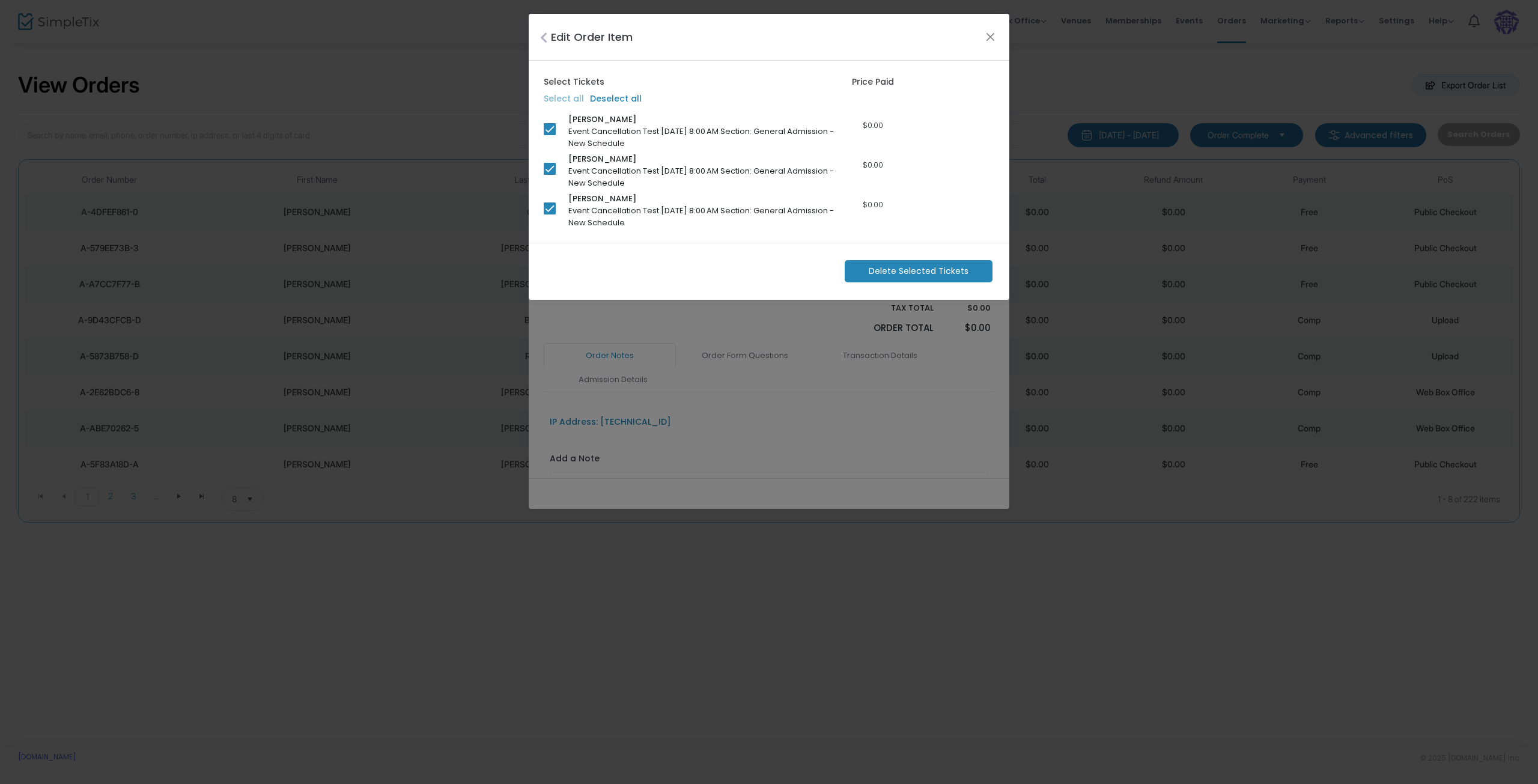
click at [789, 437] on ngb-modal-window "Edit Order Item Select Tickets Price Paid Select all Deselect all Joe Cab Event…" at bounding box center [769, 392] width 1538 height 784
drag, startPoint x: 991, startPoint y: 35, endPoint x: 989, endPoint y: 44, distance: 9.2
click at [991, 34] on button "Close" at bounding box center [991, 37] width 16 height 16
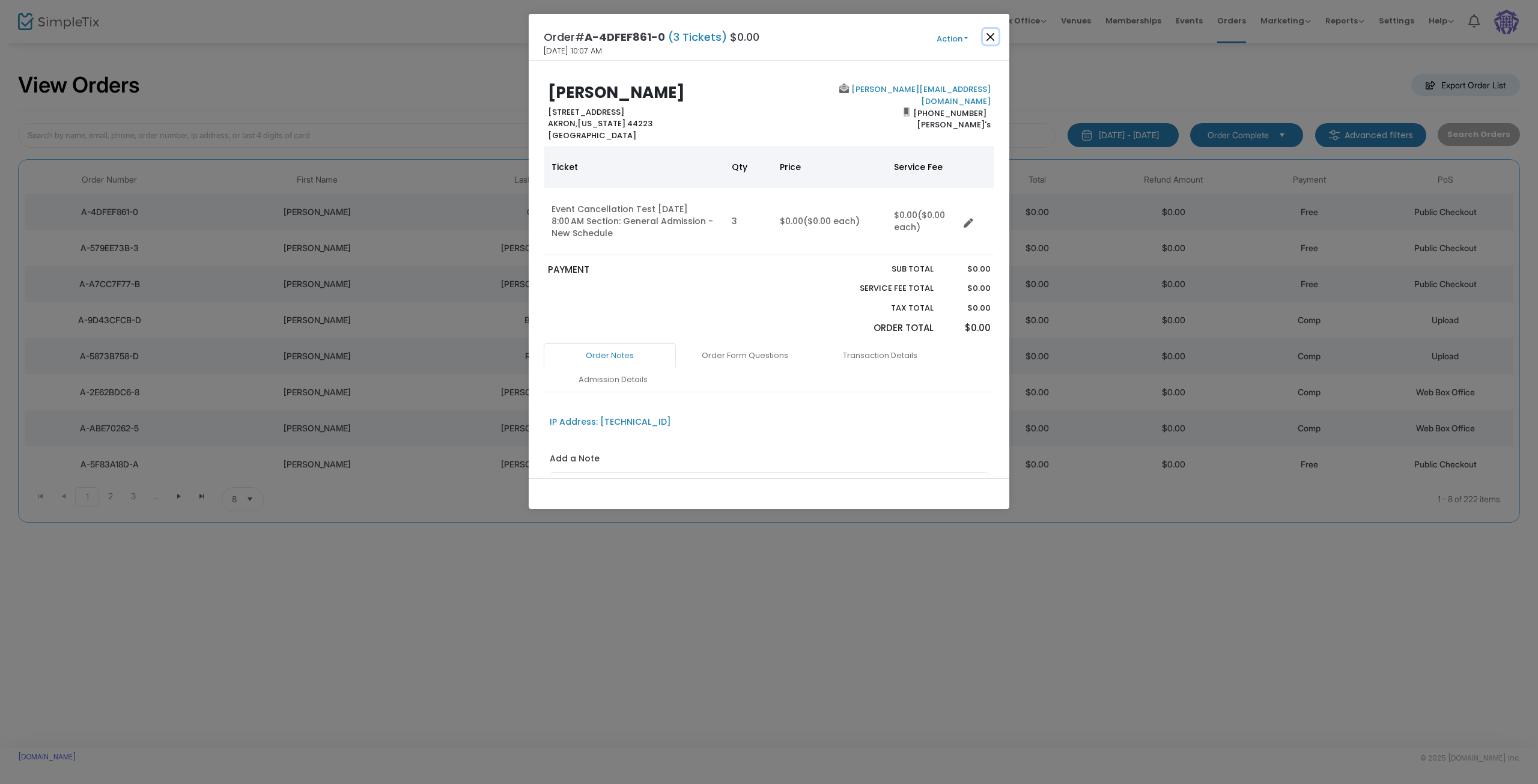
click at [989, 37] on button "Close" at bounding box center [991, 37] width 16 height 16
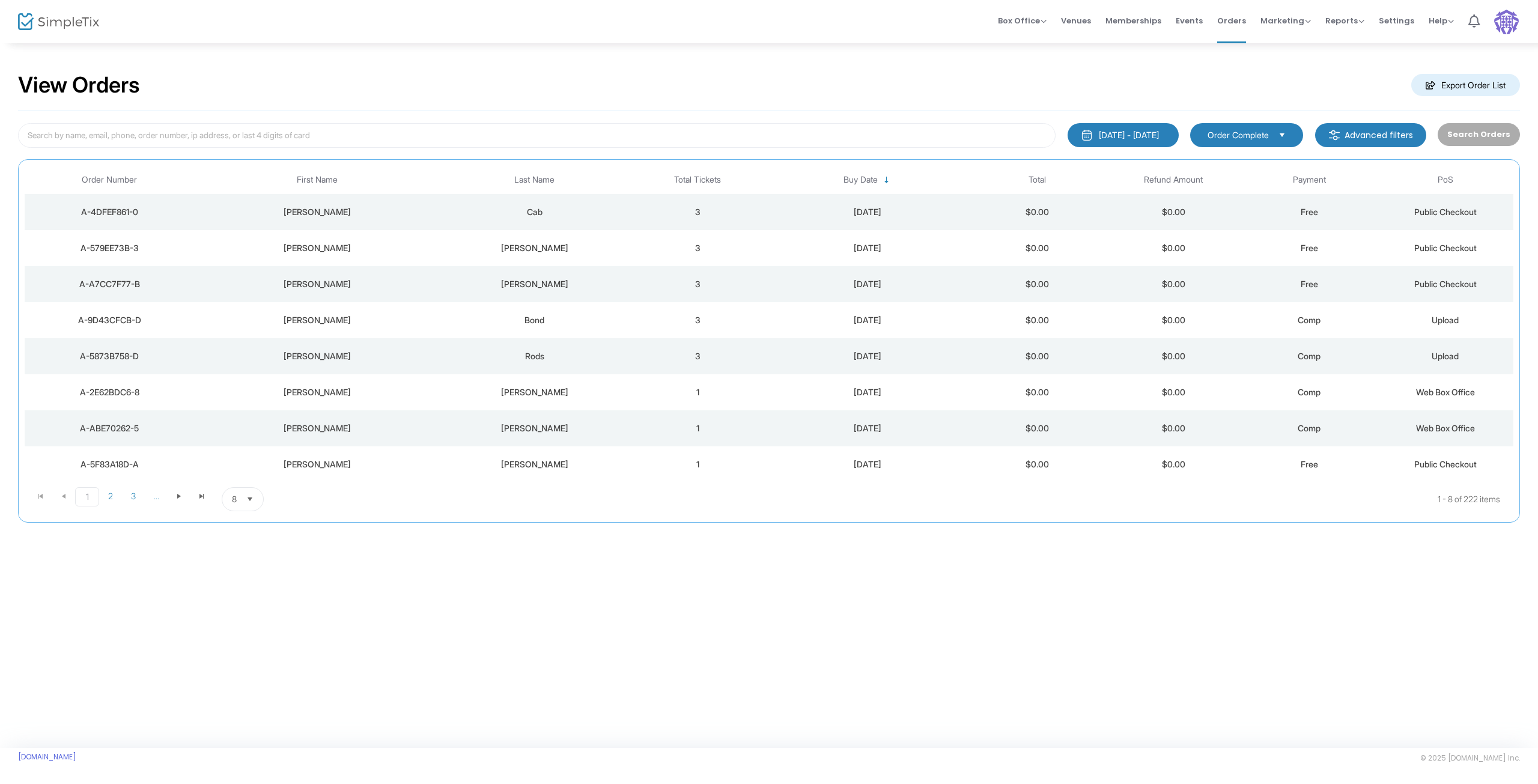
click at [1512, 20] on img at bounding box center [1507, 22] width 25 height 25
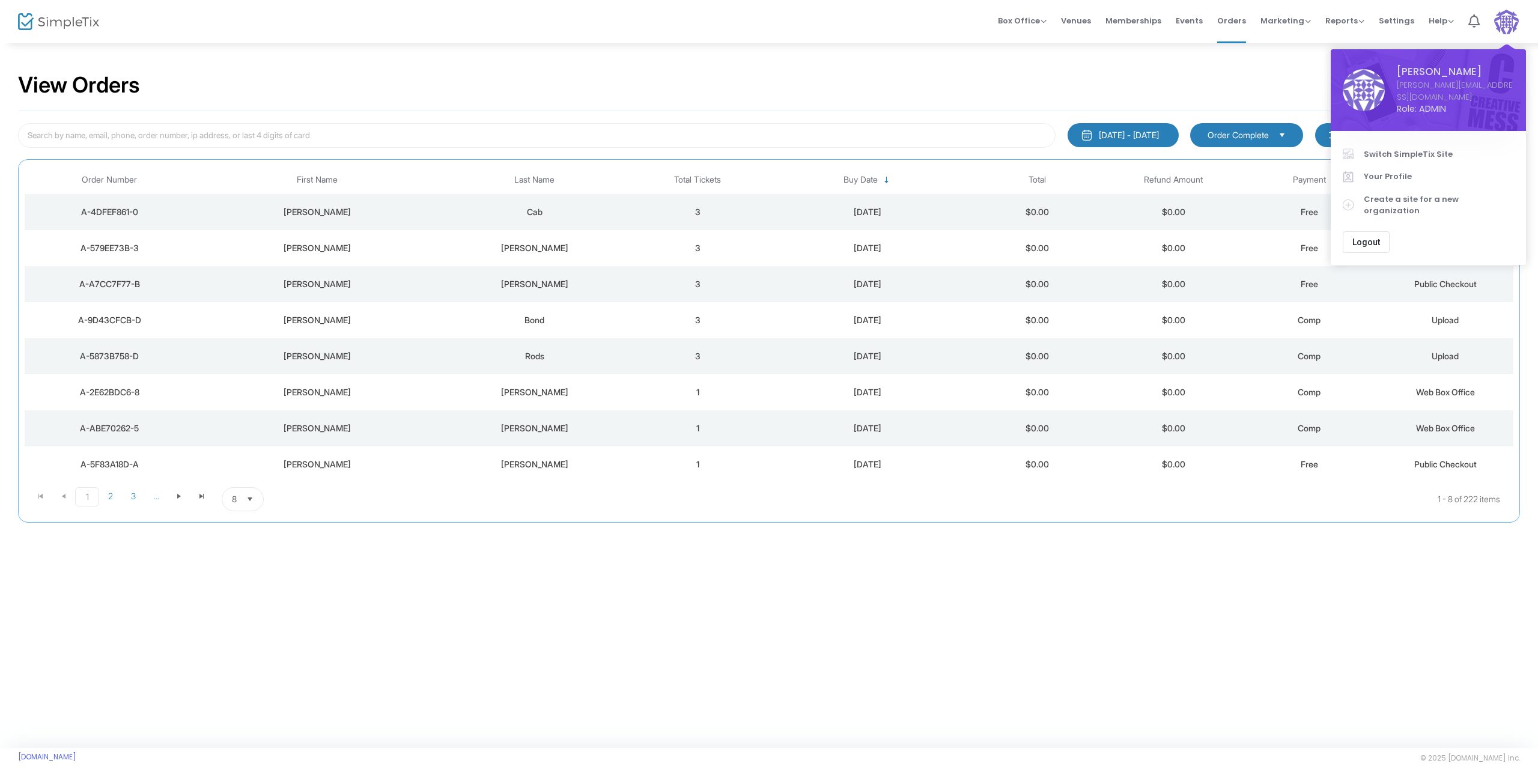
drag, startPoint x: 1407, startPoint y: 143, endPoint x: 1407, endPoint y: 152, distance: 9.0
click at [1407, 148] on span "Switch SimpleTix Site" at bounding box center [1439, 154] width 150 height 12
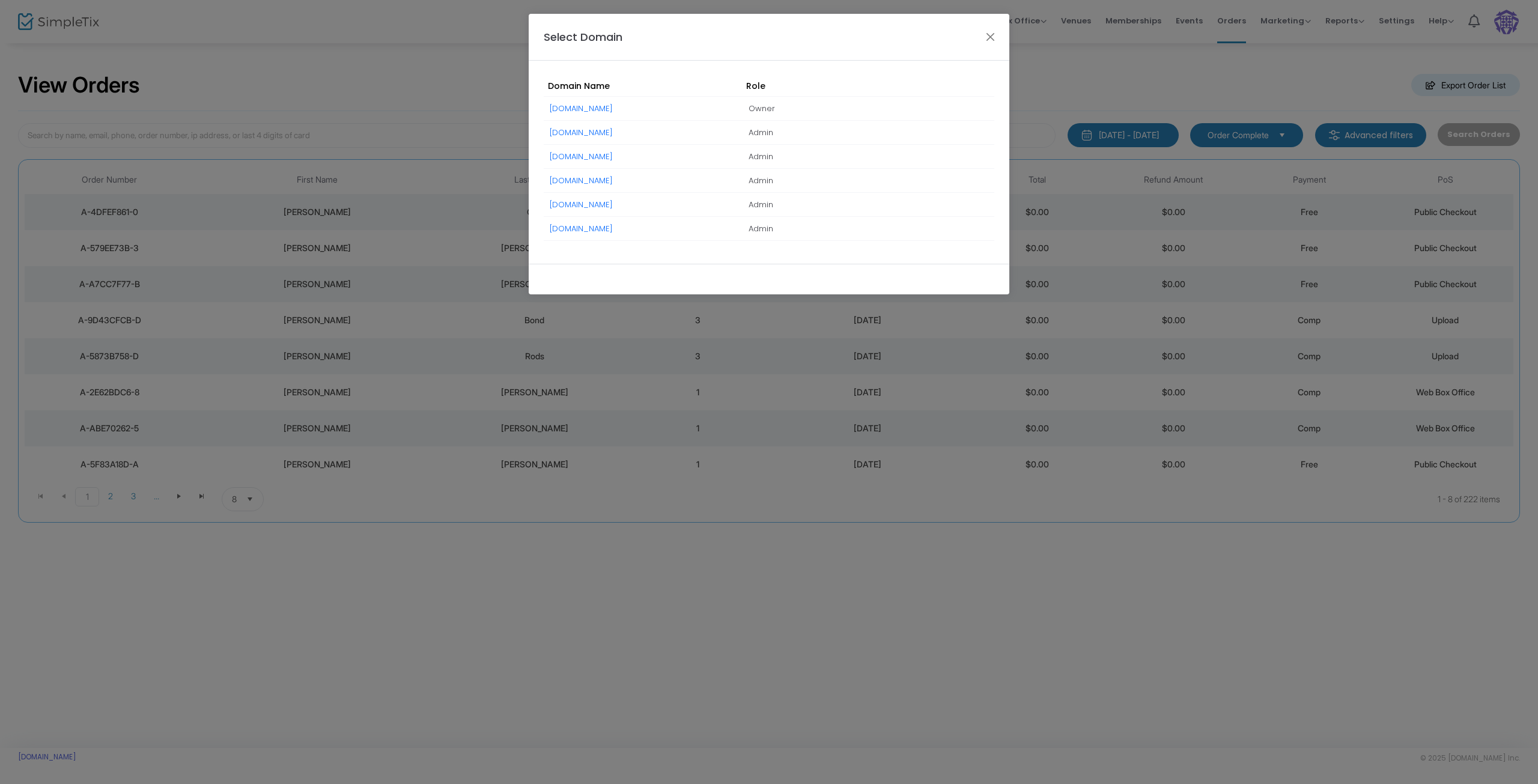
click at [613, 229] on link "StaggeringlyGood.simpletix.co.uk" at bounding box center [581, 228] width 63 height 12
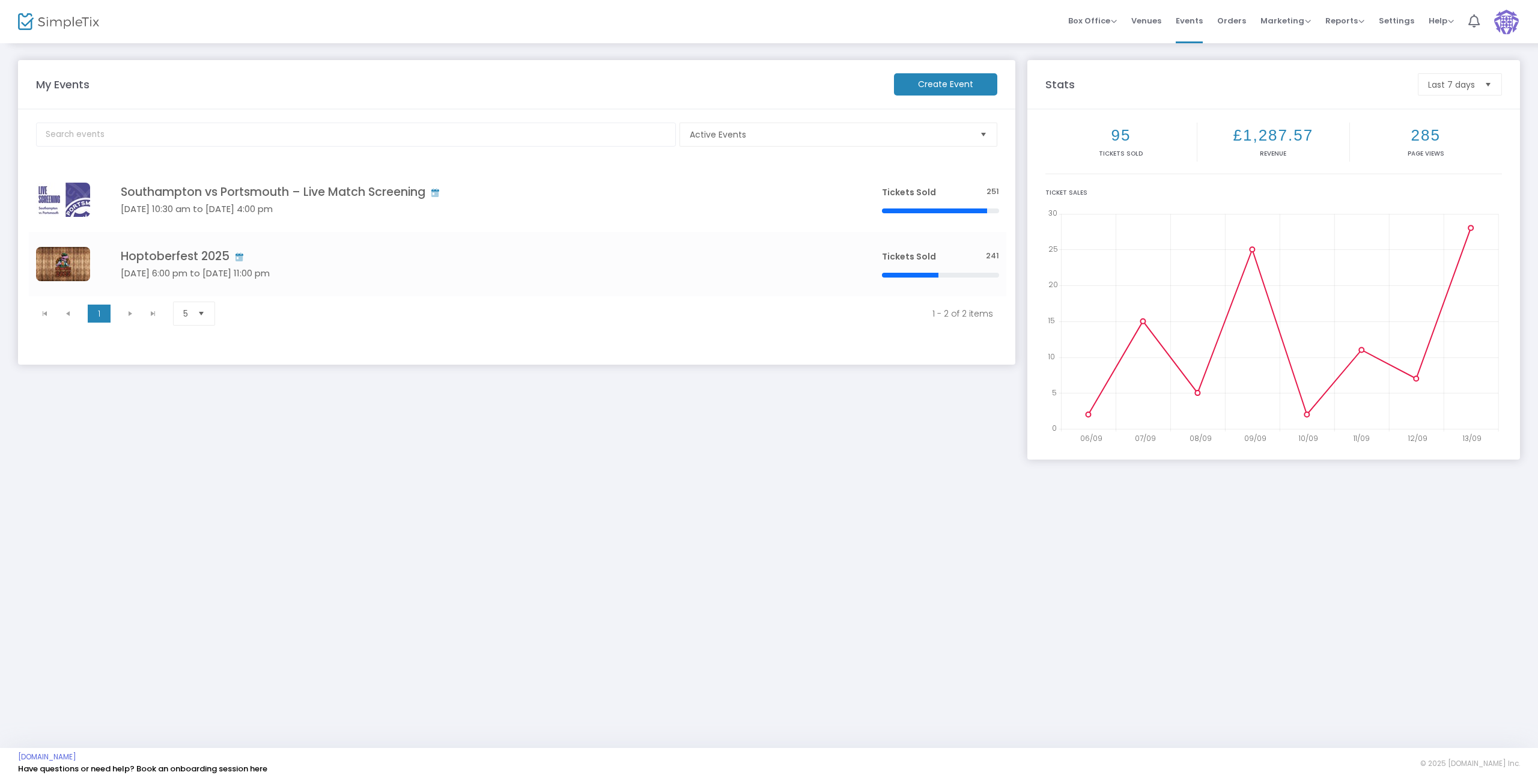
click at [0, 0] on span "Click here to edit" at bounding box center [0, 0] width 0 height 0
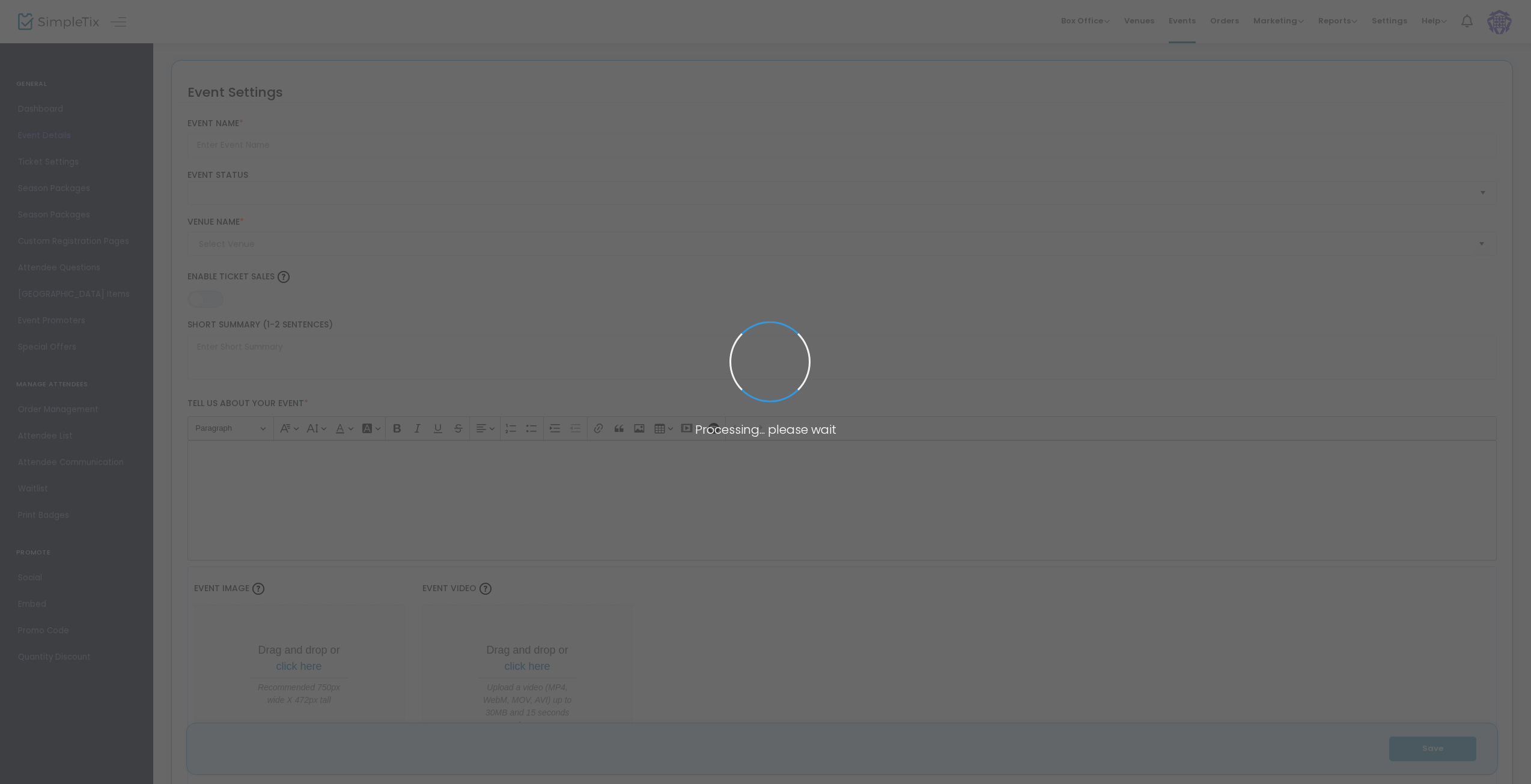
type input "Southampton vs Portsmouth – Live Match Screening"
type textarea "Get ready for the ultimate football showdown! Join us for the live screening of…"
type input "20.000 %"
type input "Buy Tickets"
type input "The Warehouse Of Rapture (Staggeringly Good)"
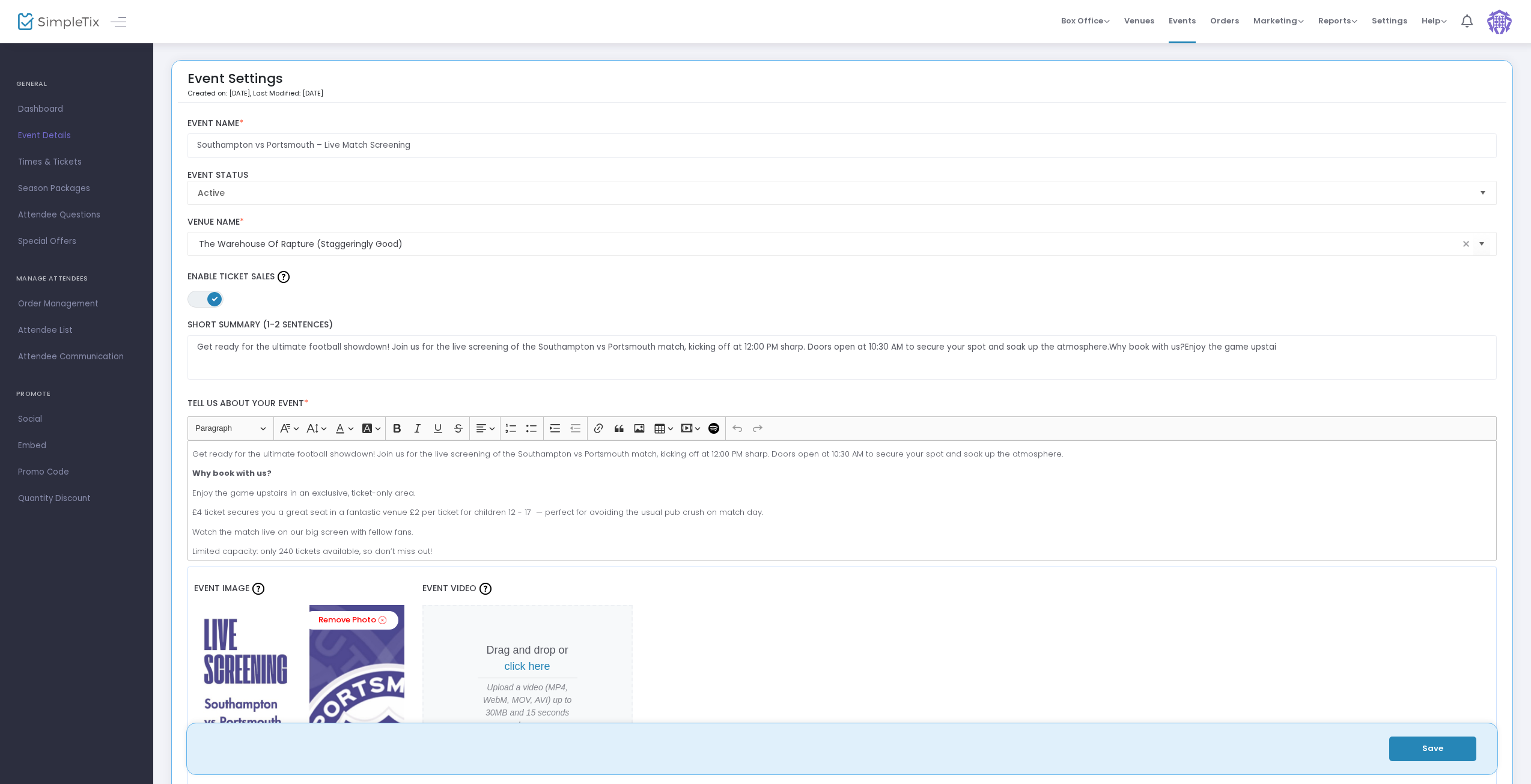
click at [36, 106] on span "Dashboard" at bounding box center [76, 110] width 117 height 16
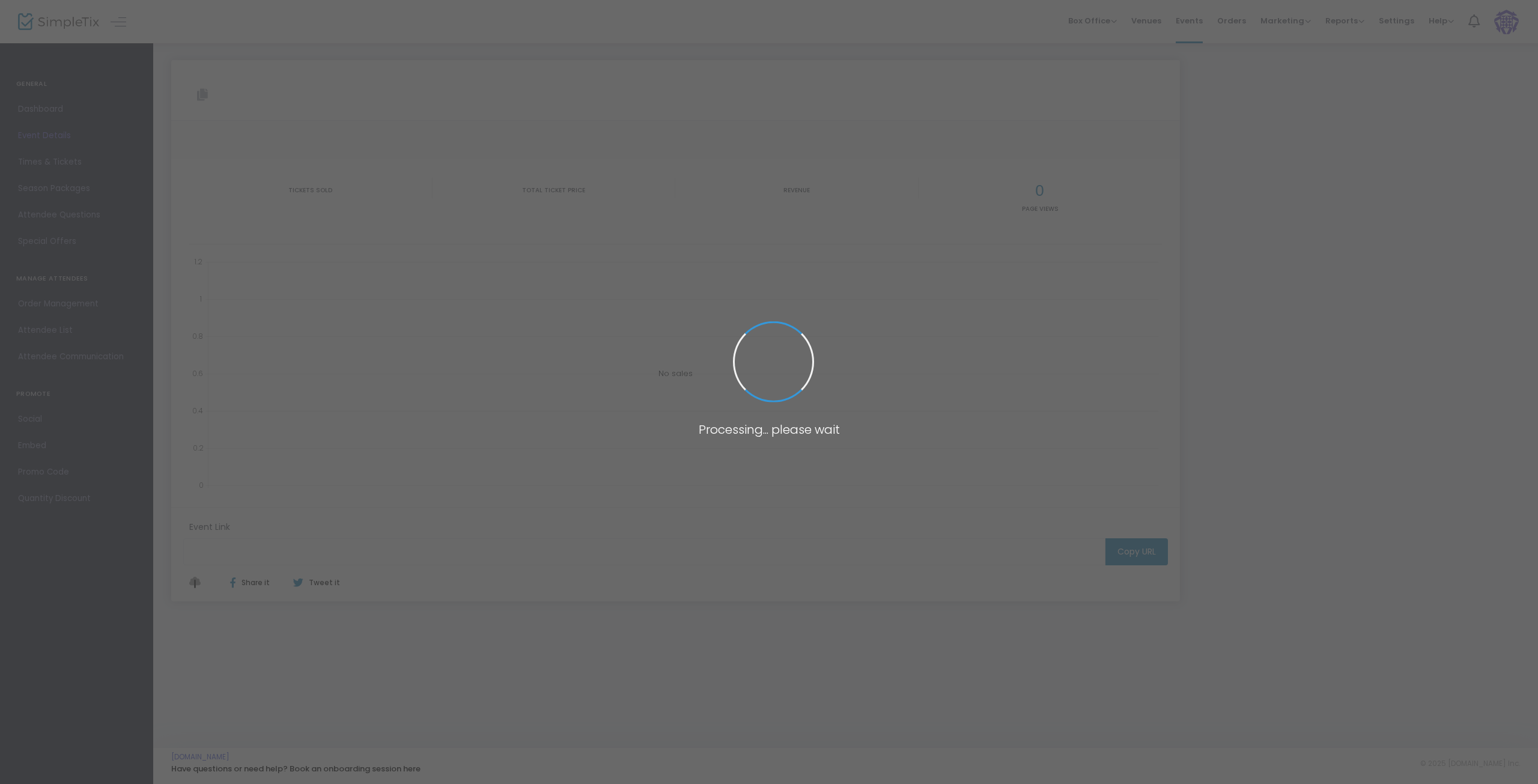
type input "[URL][DOMAIN_NAME]"
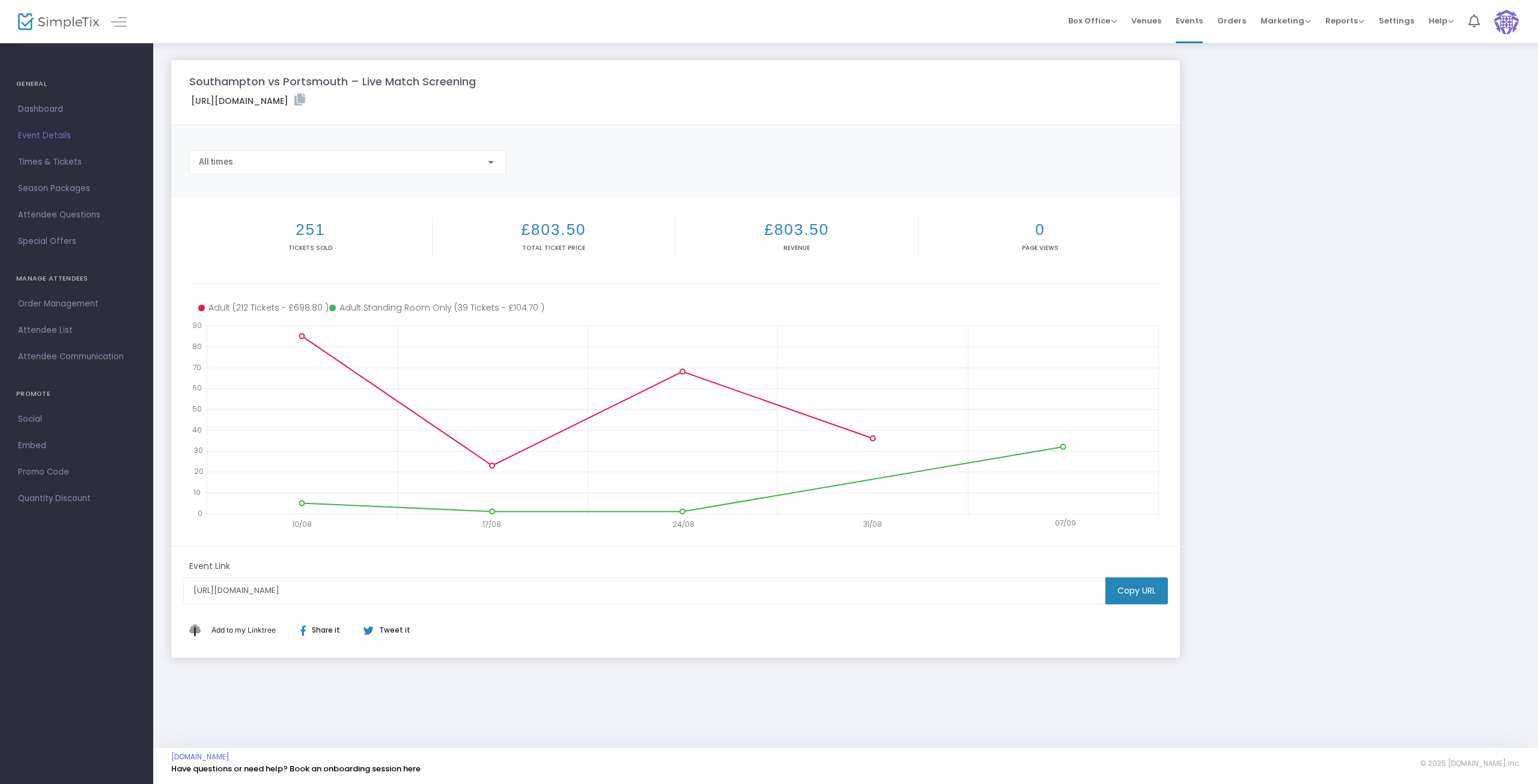
click at [305, 96] on icon at bounding box center [300, 99] width 11 height 12
click at [1194, 19] on span "Events" at bounding box center [1189, 20] width 27 height 30
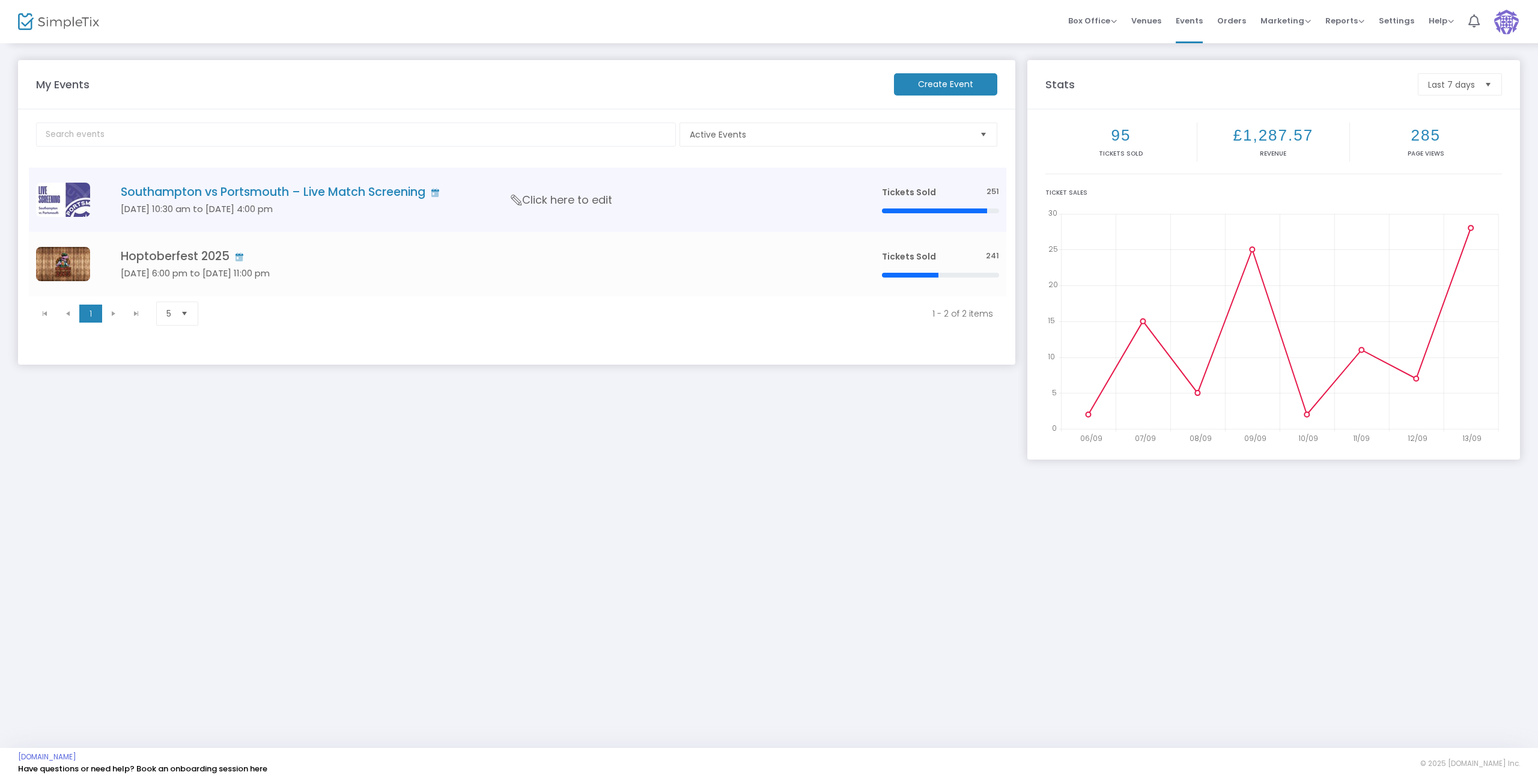
click at [366, 189] on h4 "Southampton vs Portsmouth – Live Match Screening" at bounding box center [483, 192] width 725 height 14
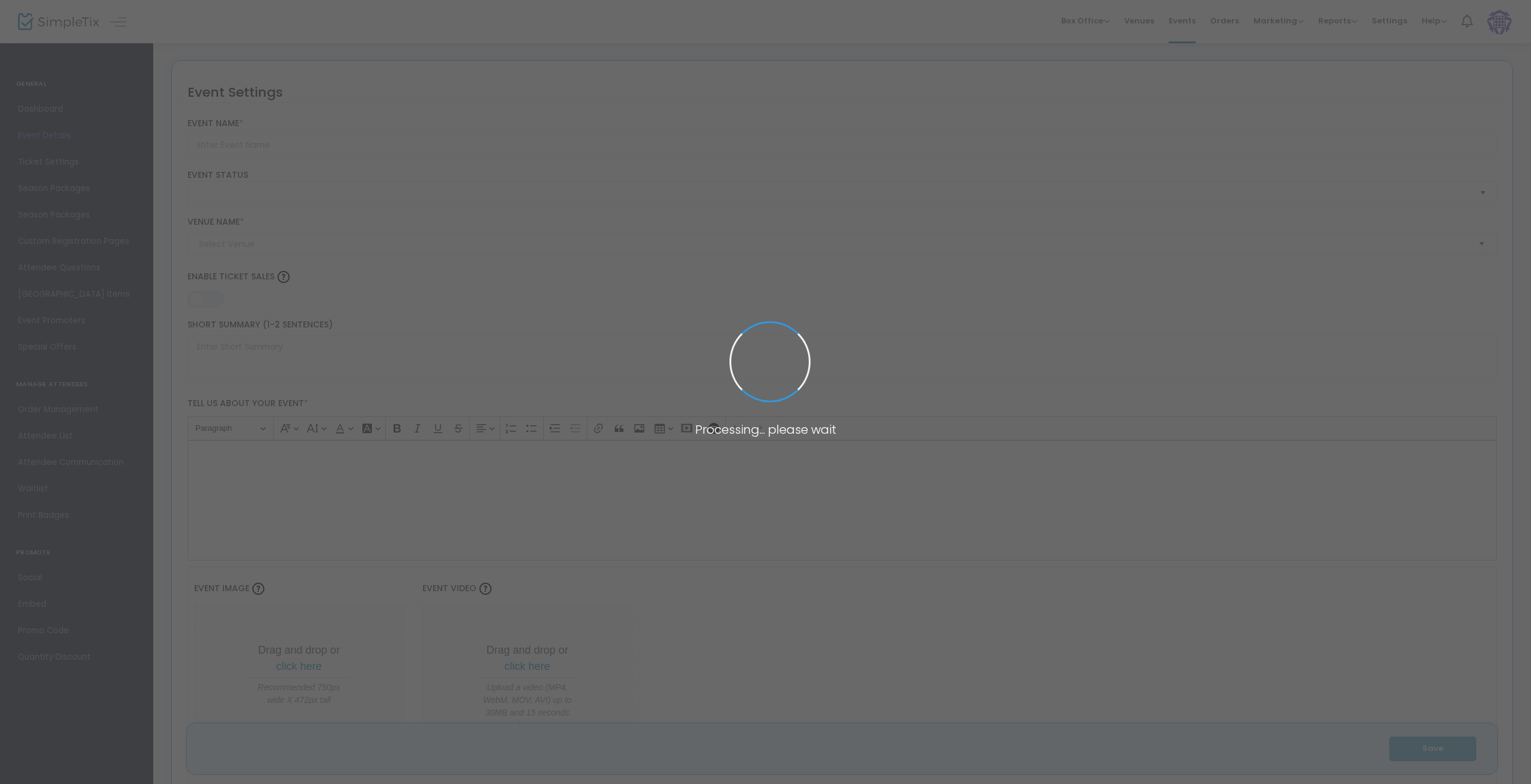
type input "Southampton vs Portsmouth – Live Match Screening"
type textarea "Get ready for the ultimate football showdown! Join us for the live screening of…"
type input "20.000 %"
type input "Buy Tickets"
type input "The Warehouse Of Rapture (Staggeringly Good)"
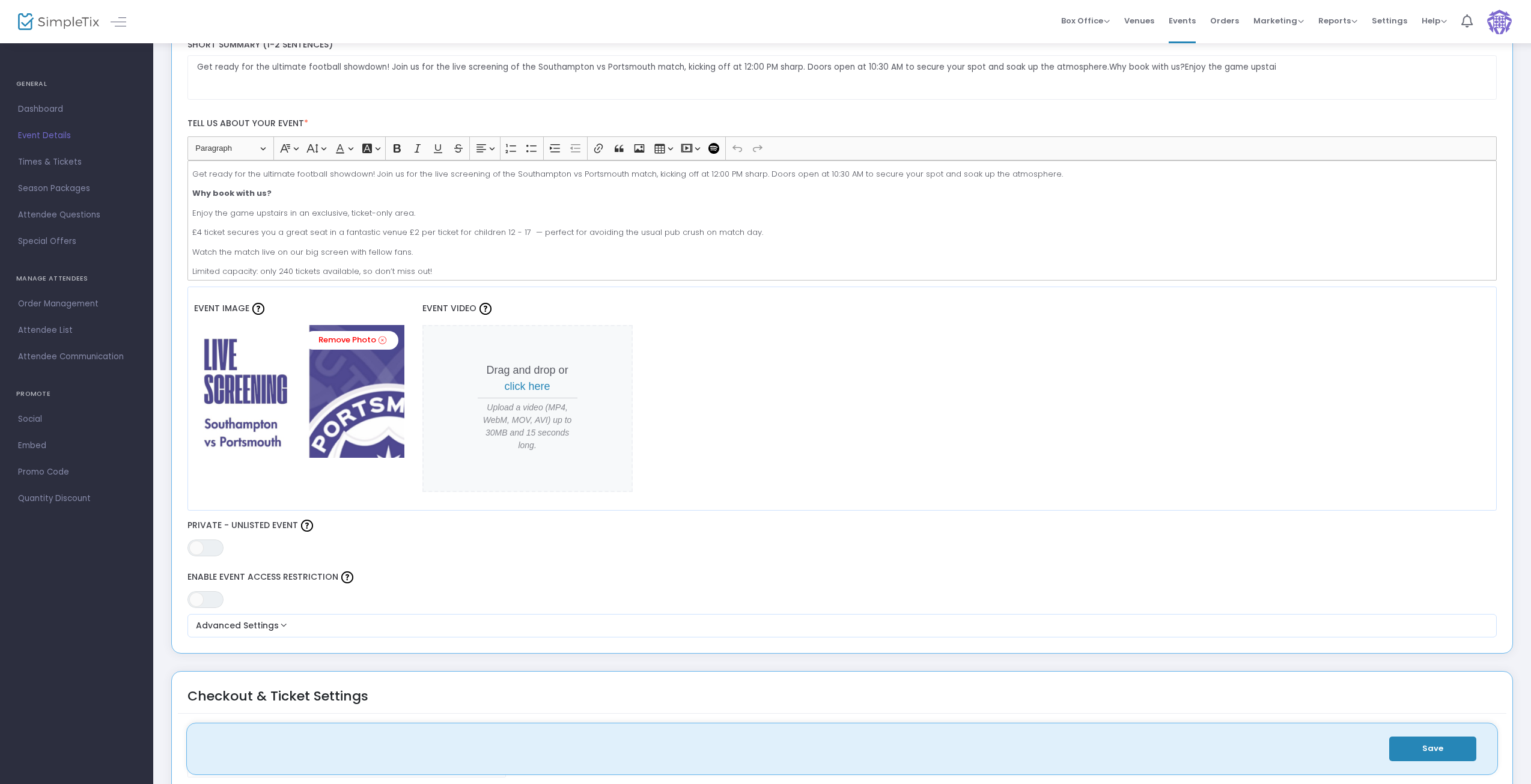
scroll to position [420, 0]
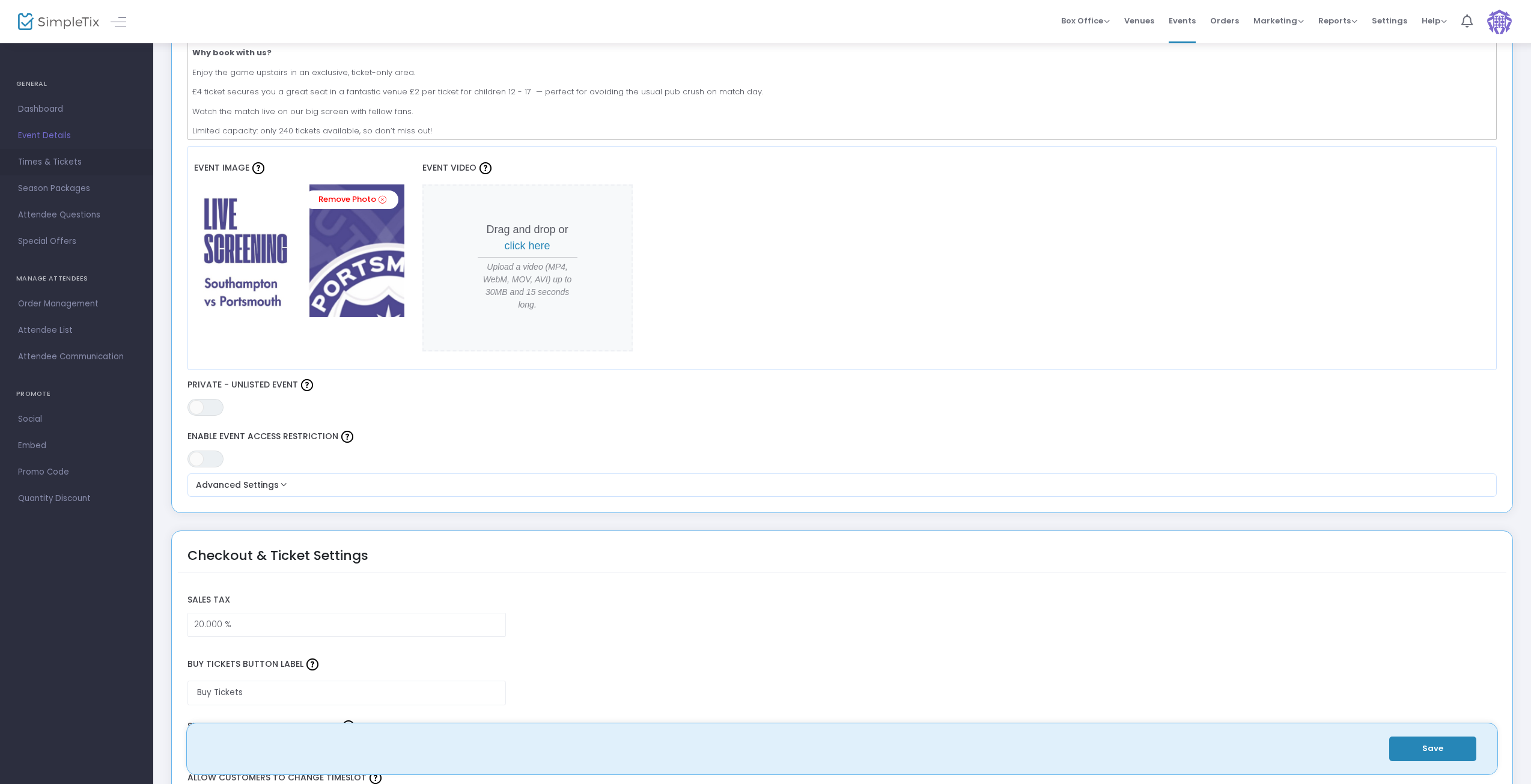
click at [41, 165] on span "Times & Tickets" at bounding box center [76, 162] width 117 height 16
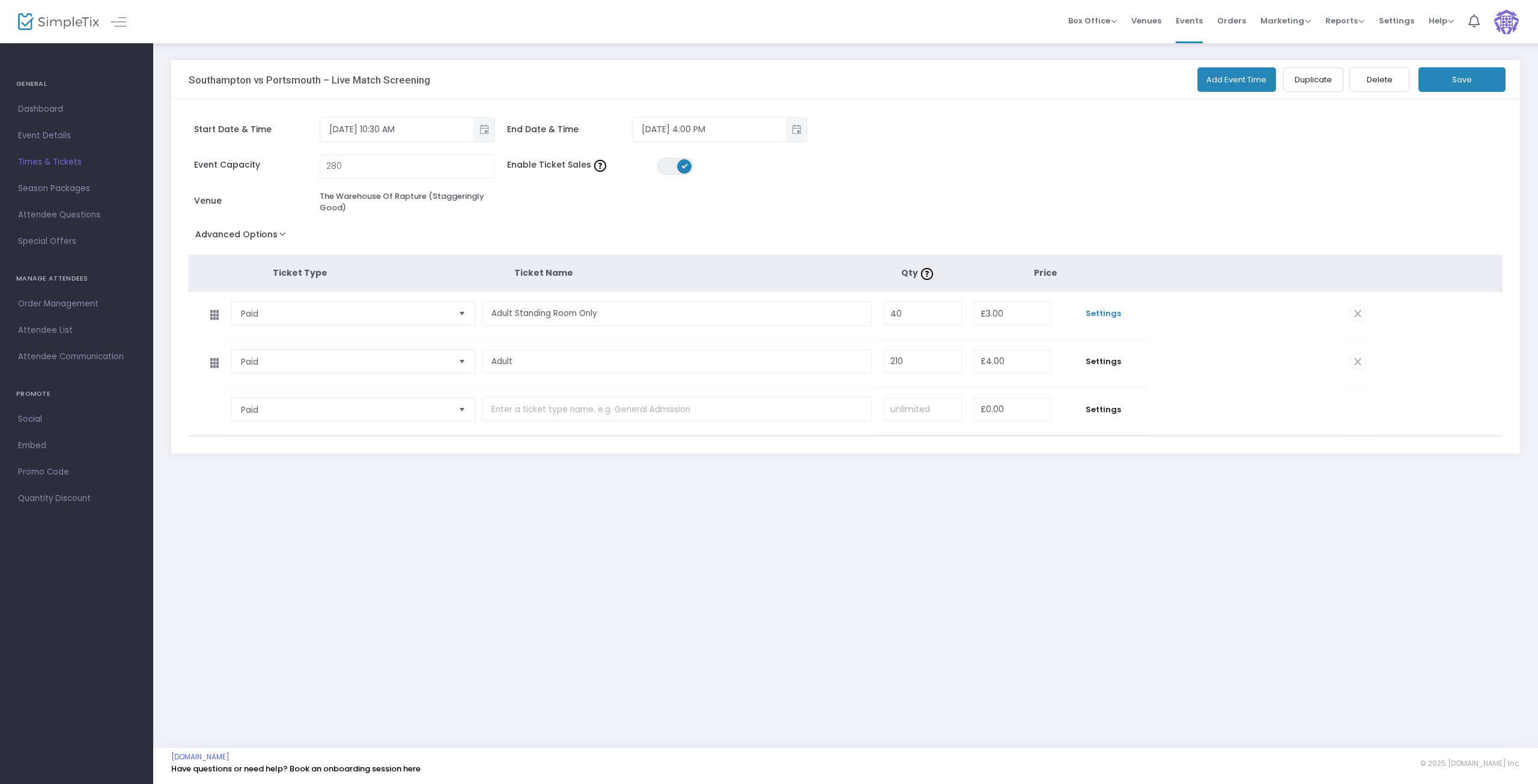
click at [1110, 313] on span "Settings" at bounding box center [1103, 313] width 78 height 12
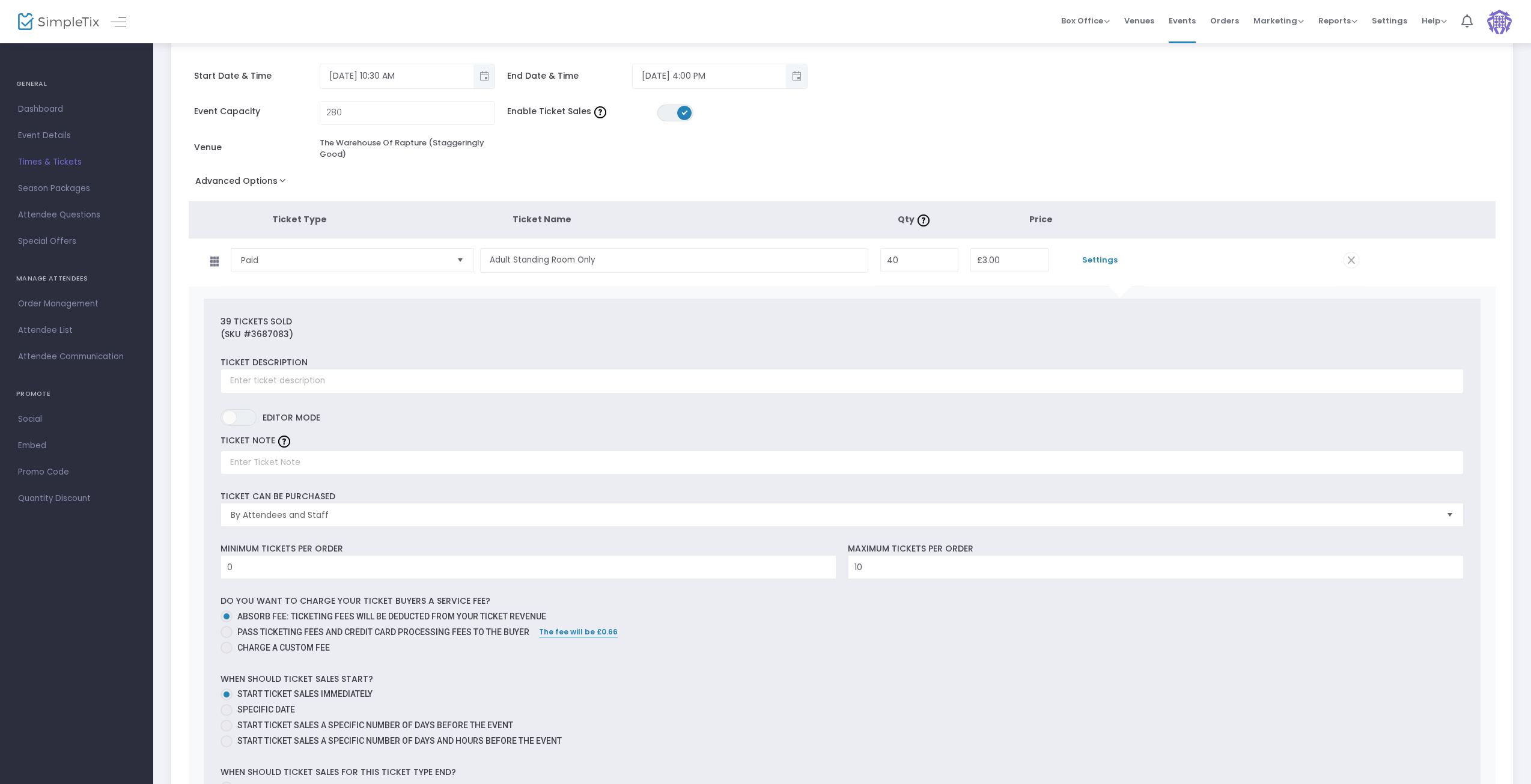
scroll to position [43, 0]
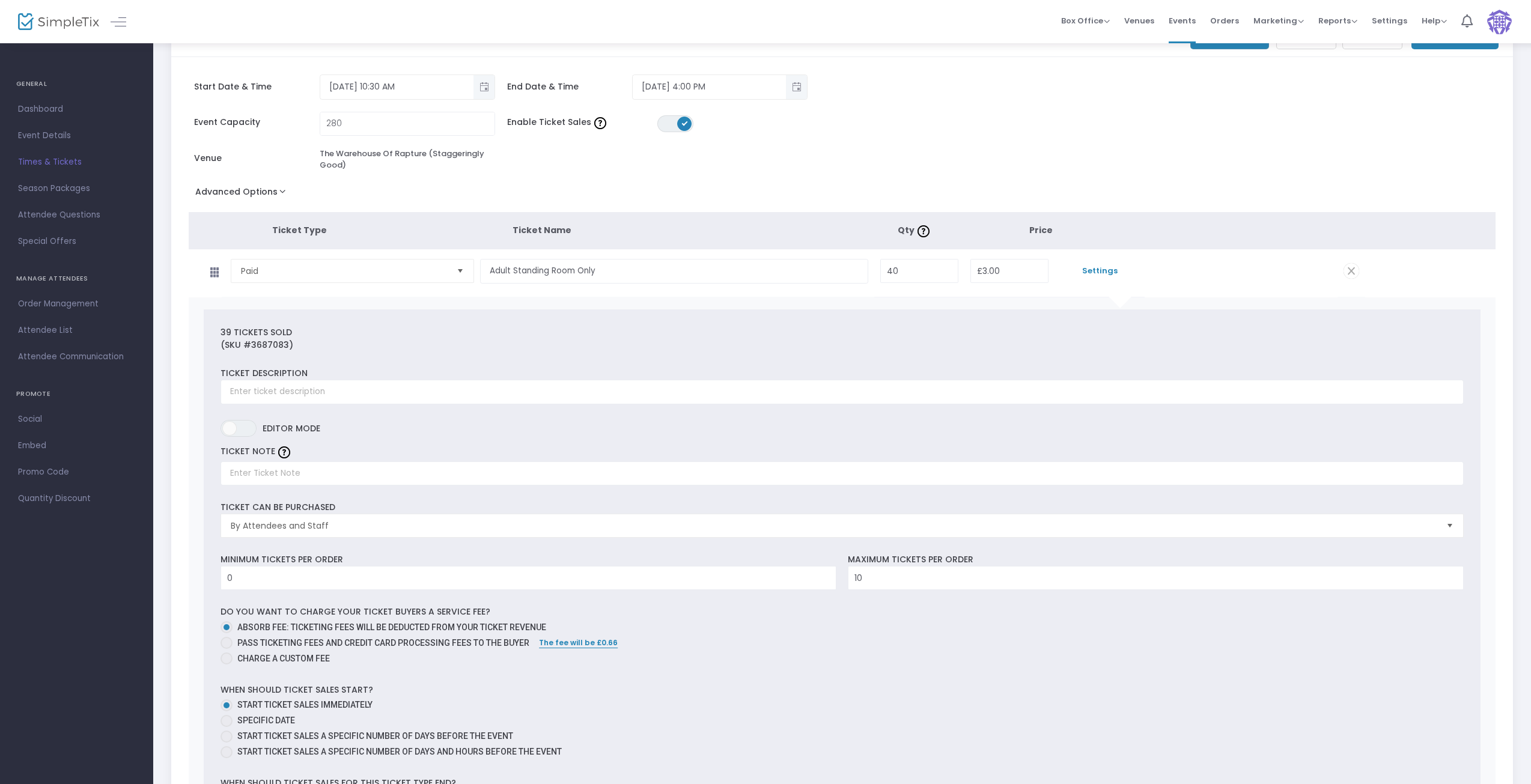
click at [30, 155] on span "Times & Tickets" at bounding box center [76, 162] width 117 height 16
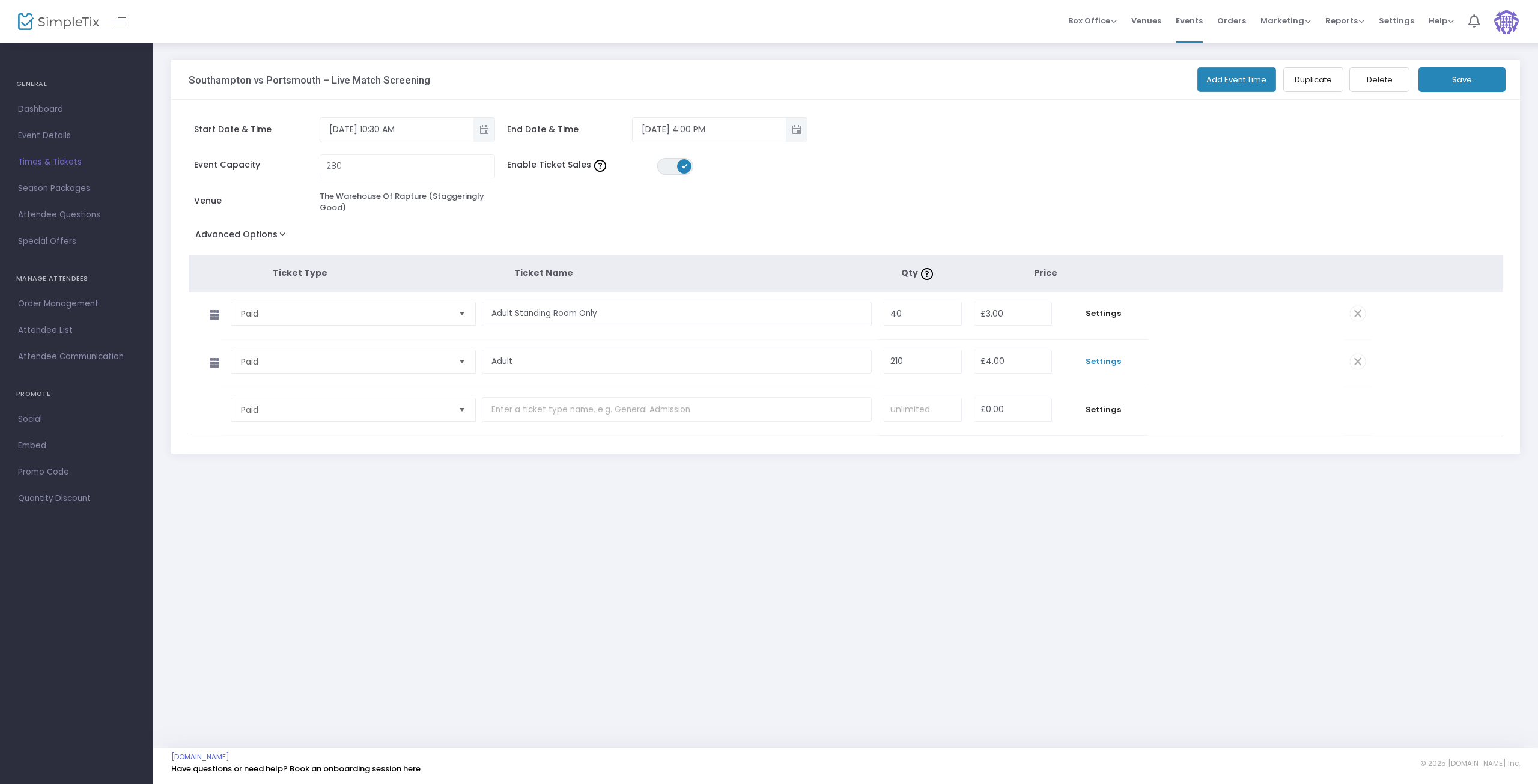
click at [1097, 361] on span "Settings" at bounding box center [1103, 361] width 78 height 12
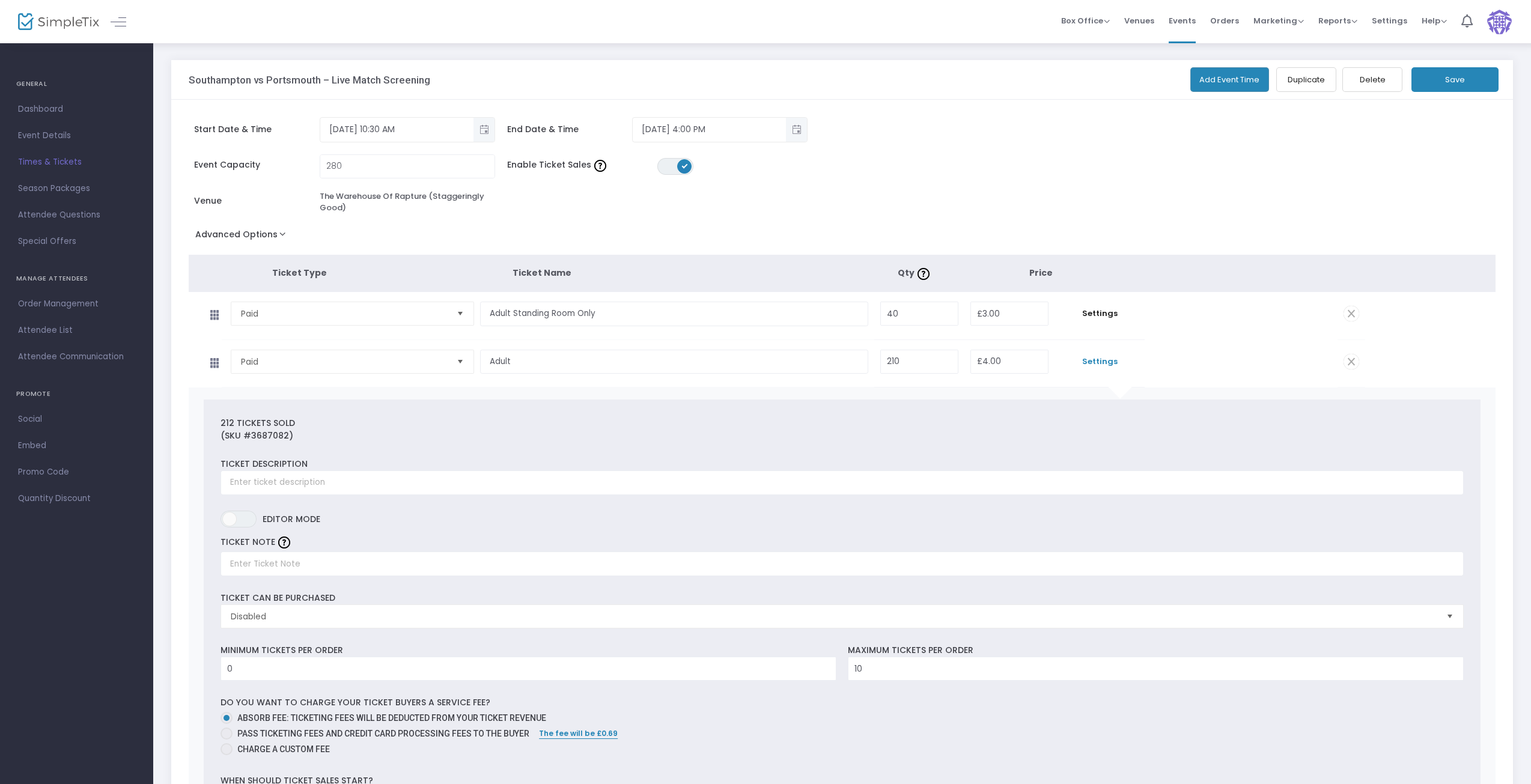
click at [268, 231] on button "Advanced Options" at bounding box center [243, 237] width 109 height 22
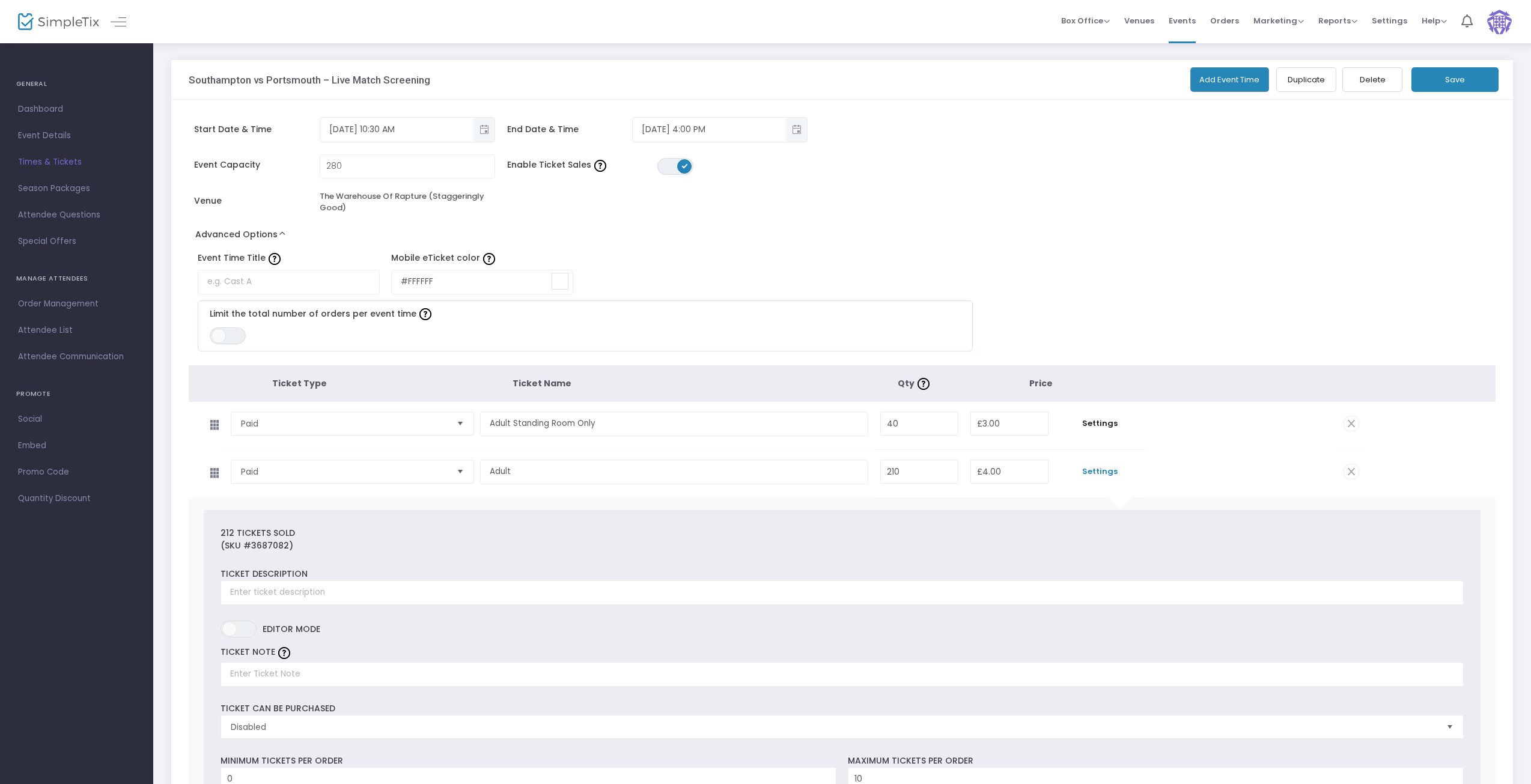
click at [268, 231] on button "Advanced Options" at bounding box center [243, 237] width 109 height 22
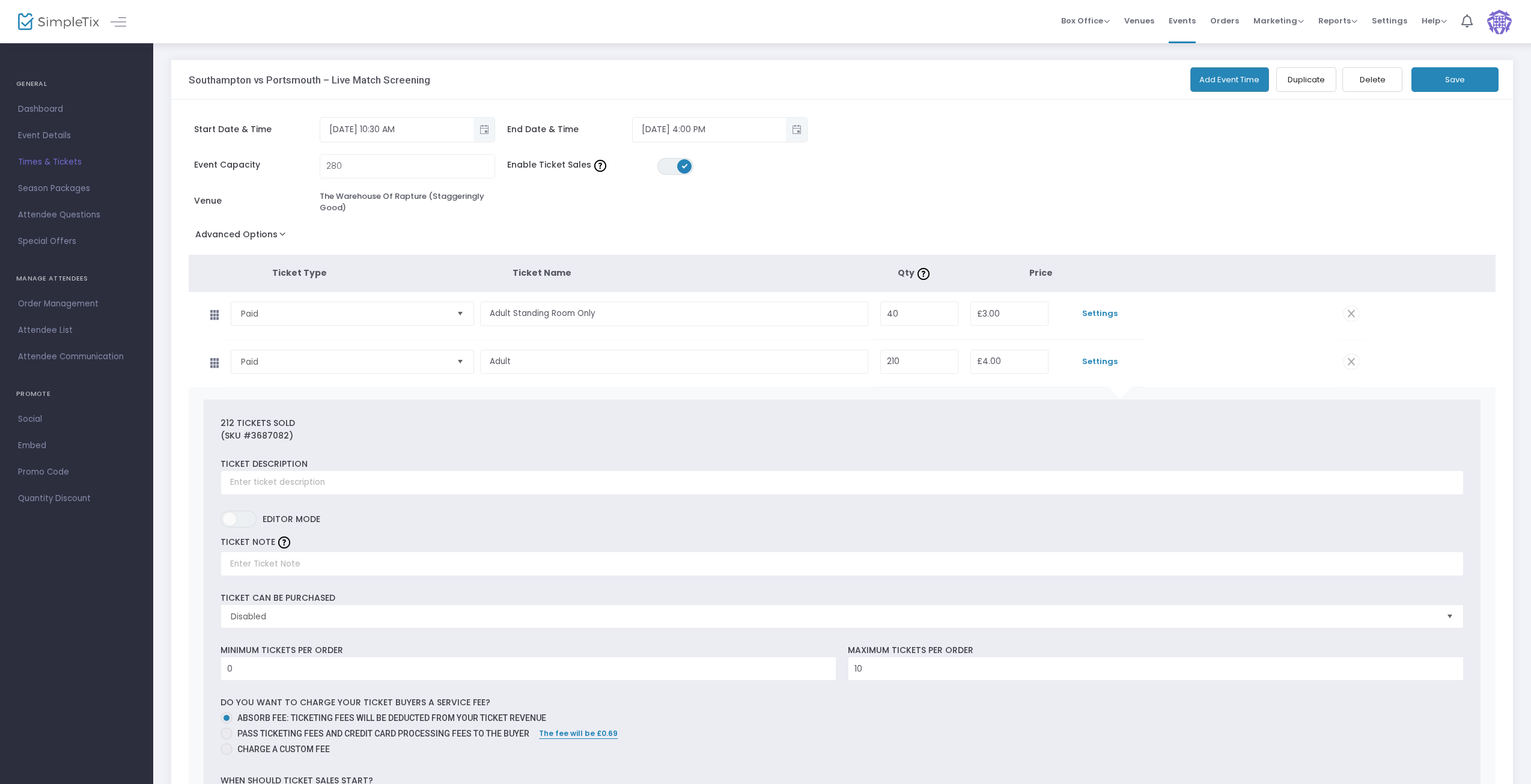
click at [1101, 314] on span "Settings" at bounding box center [1100, 313] width 78 height 12
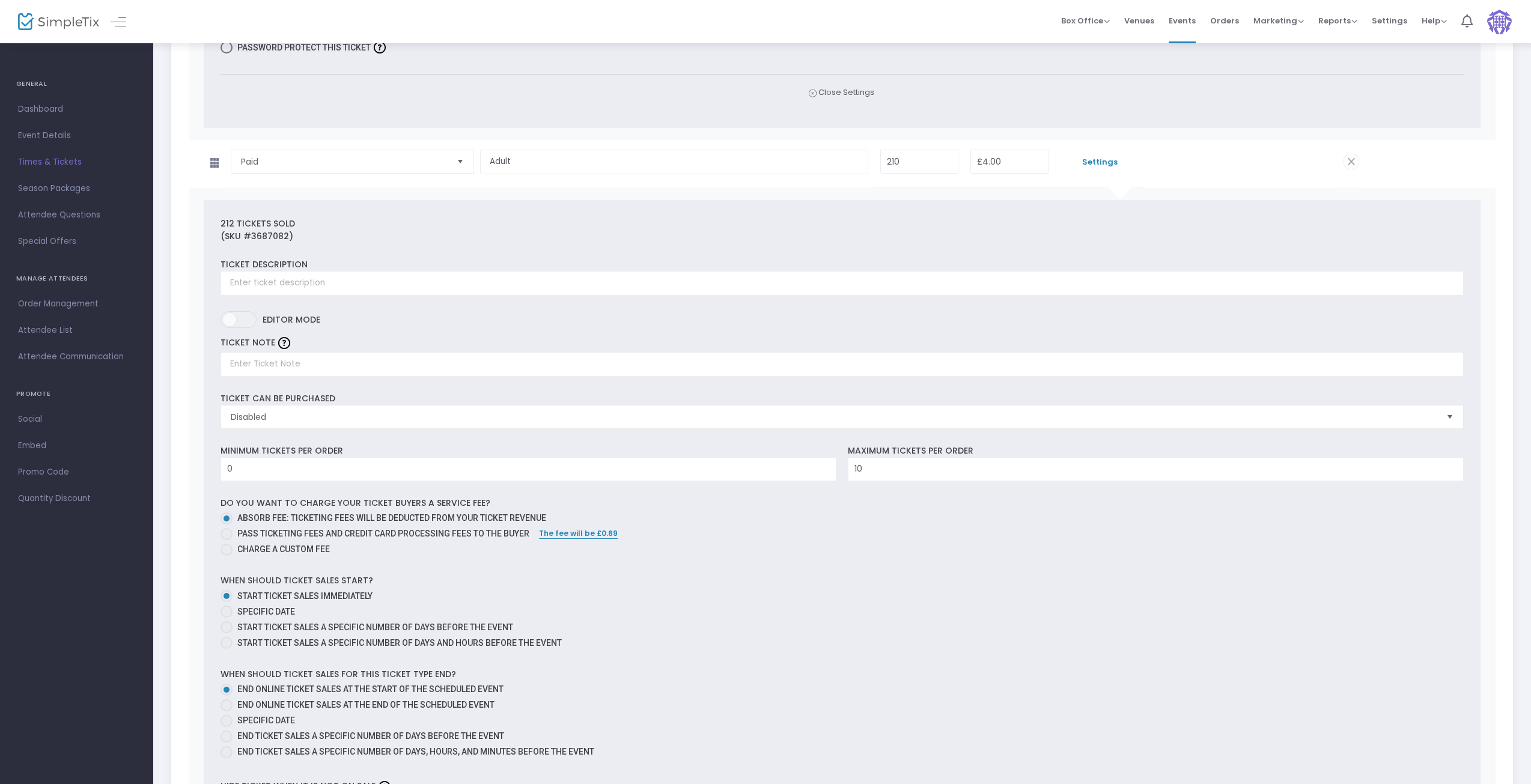
scroll to position [922, 0]
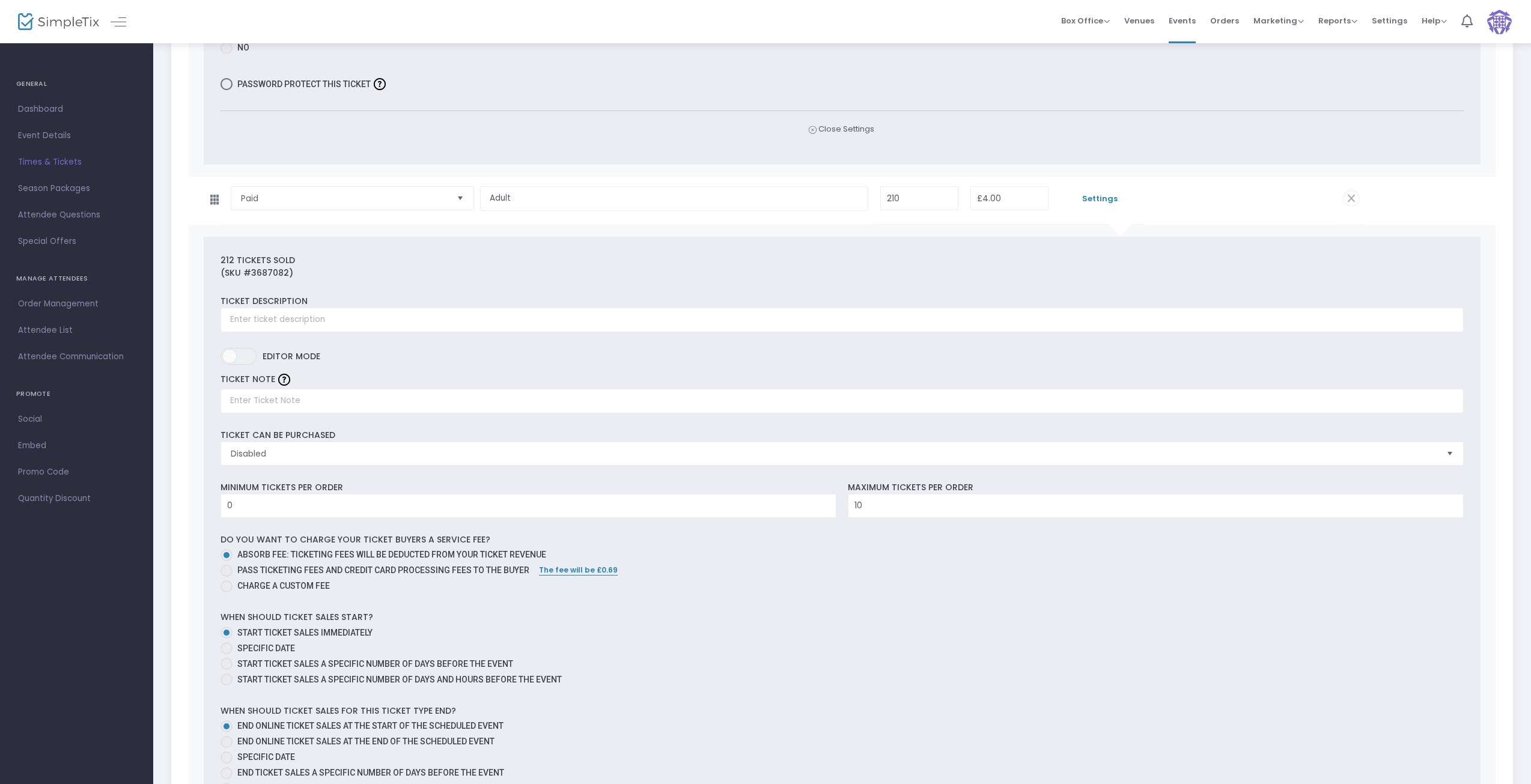
click at [45, 158] on span "Times & Tickets" at bounding box center [76, 162] width 117 height 16
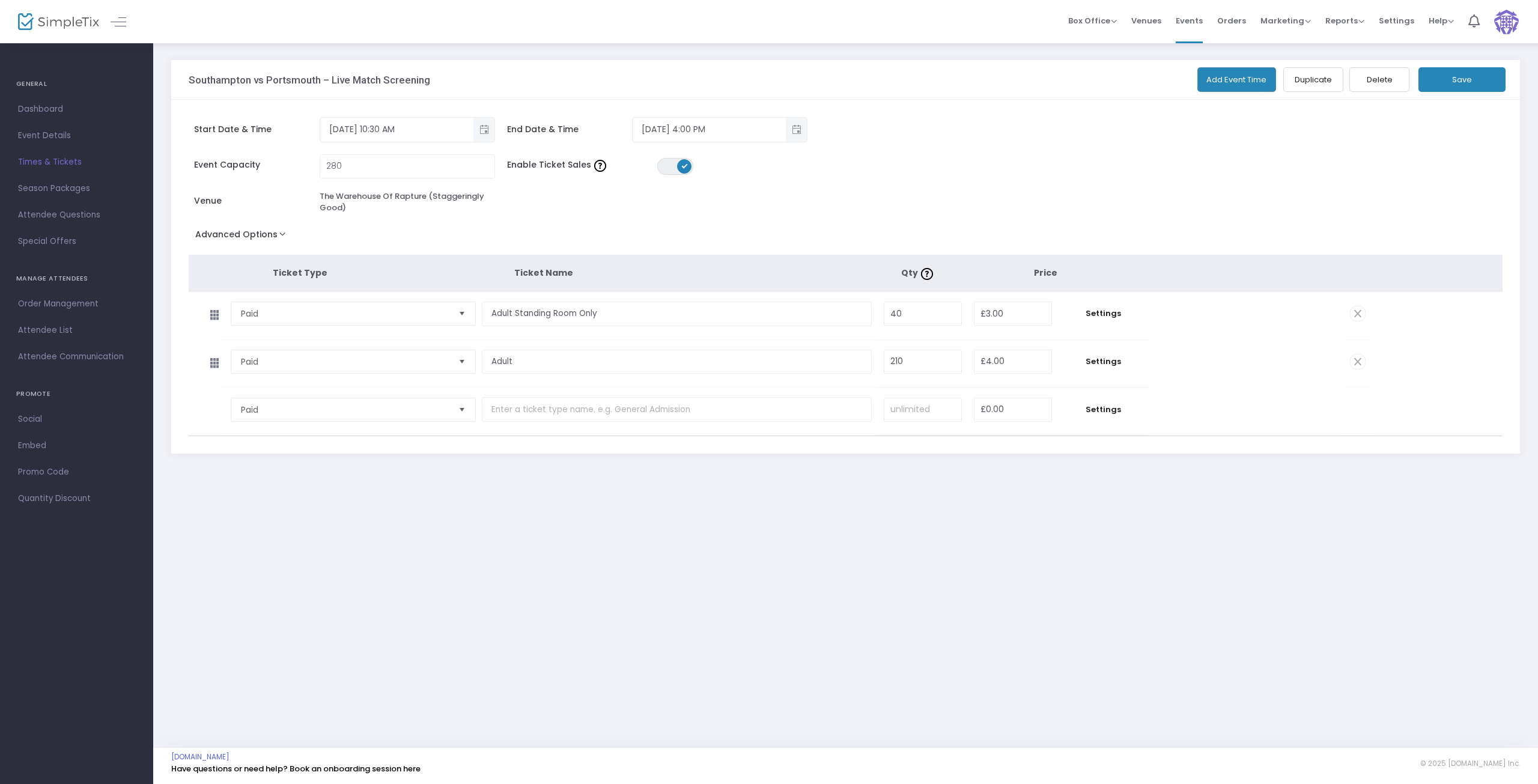
click at [260, 234] on button "Advanced Options" at bounding box center [243, 237] width 109 height 22
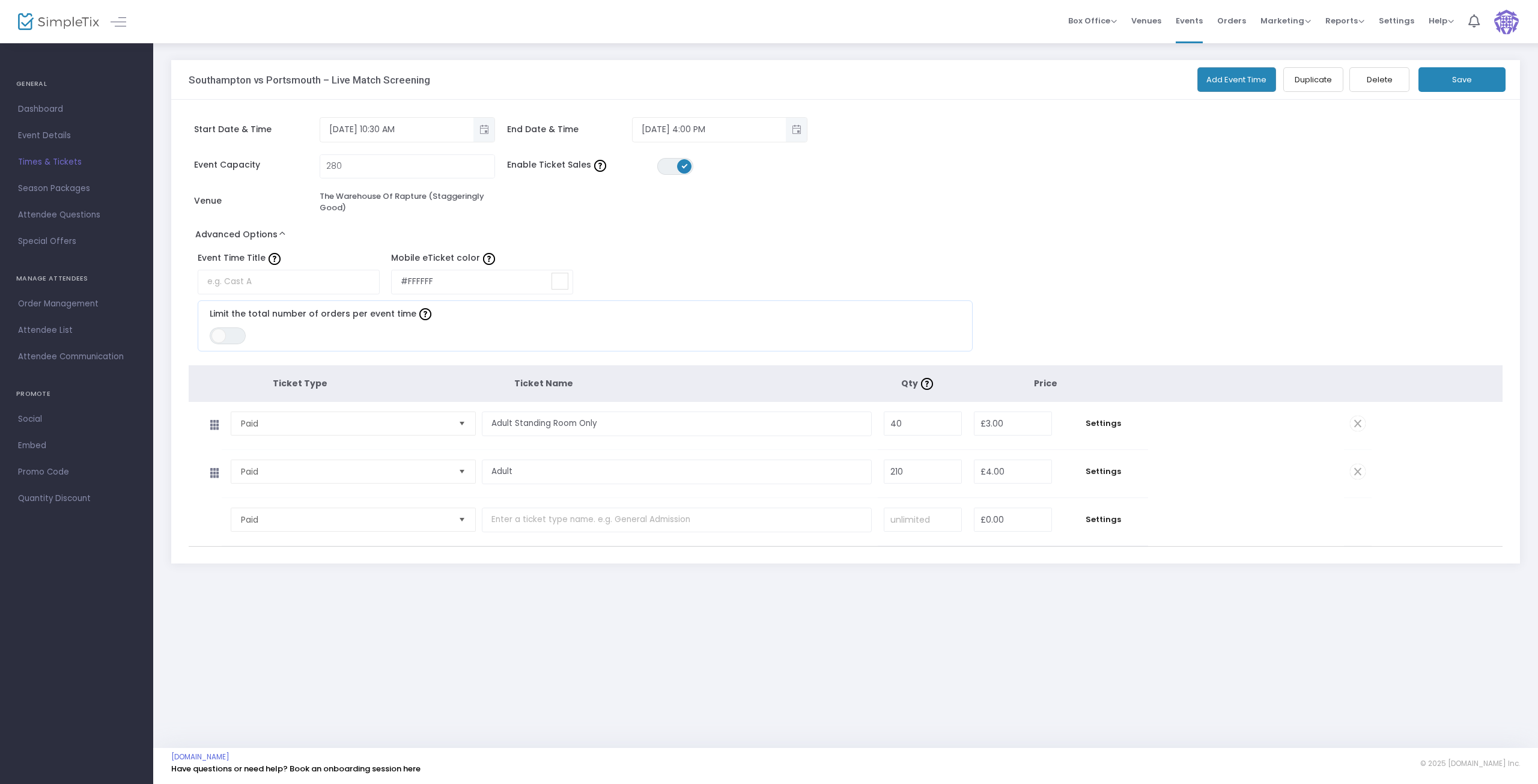
click at [260, 234] on button "Advanced Options" at bounding box center [243, 237] width 109 height 22
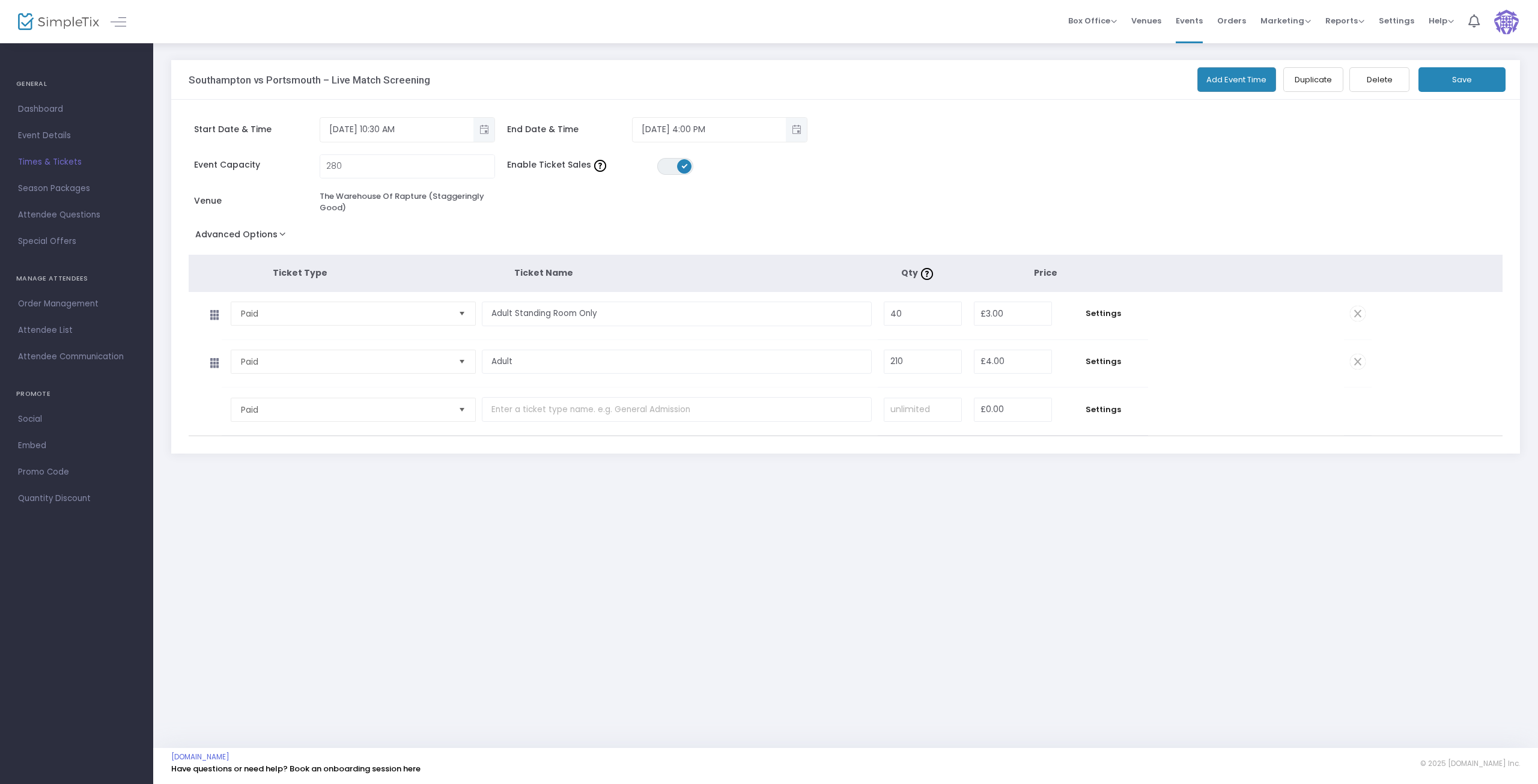
click at [30, 164] on span "Times & Tickets" at bounding box center [76, 162] width 117 height 16
drag, startPoint x: 44, startPoint y: 107, endPoint x: 59, endPoint y: 116, distance: 17.5
click at [44, 107] on span "Dashboard" at bounding box center [76, 110] width 117 height 16
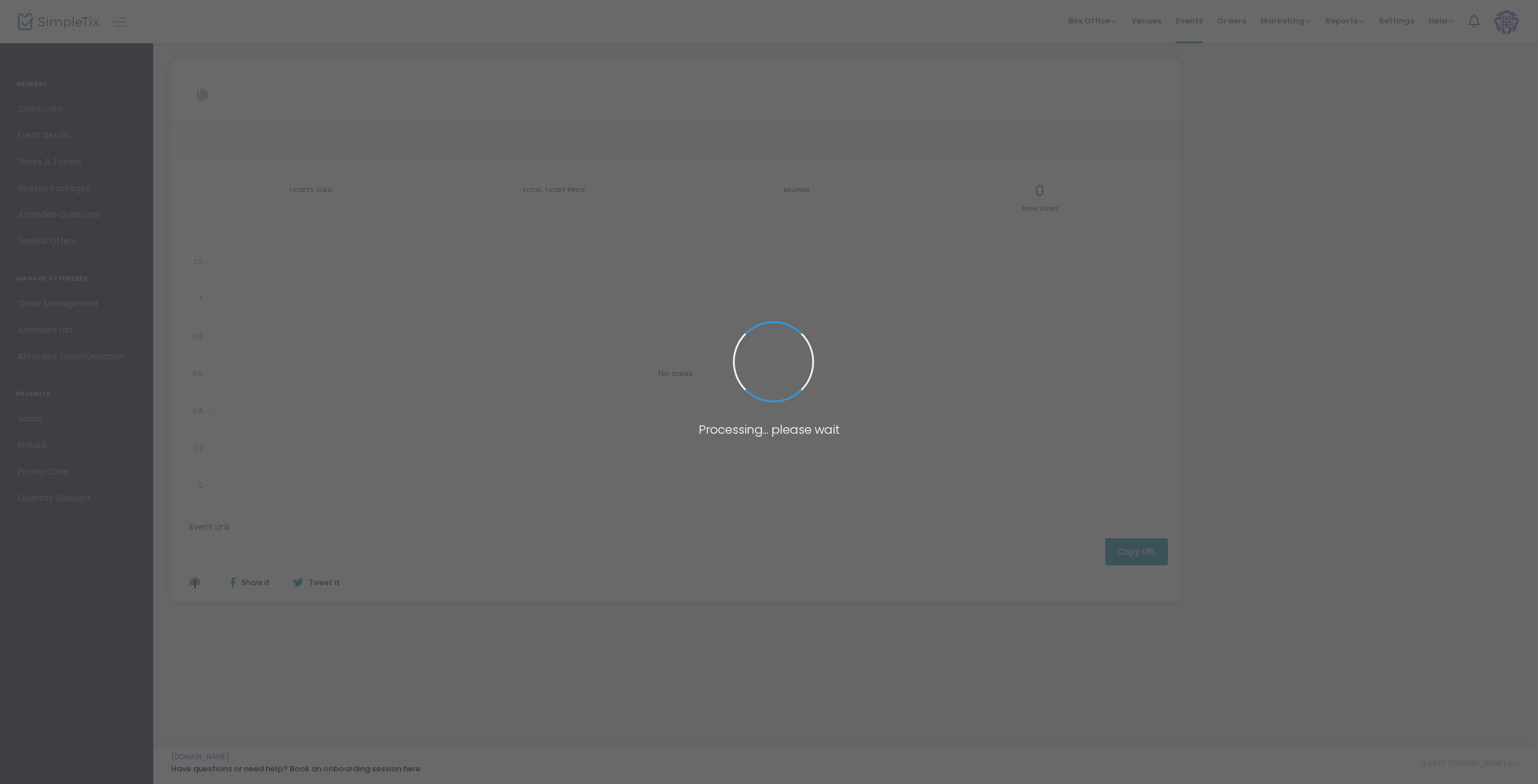
type input "https://www.simpletix.com/e/southampton-vs-portsmouth-live-match-scree-tickets-…"
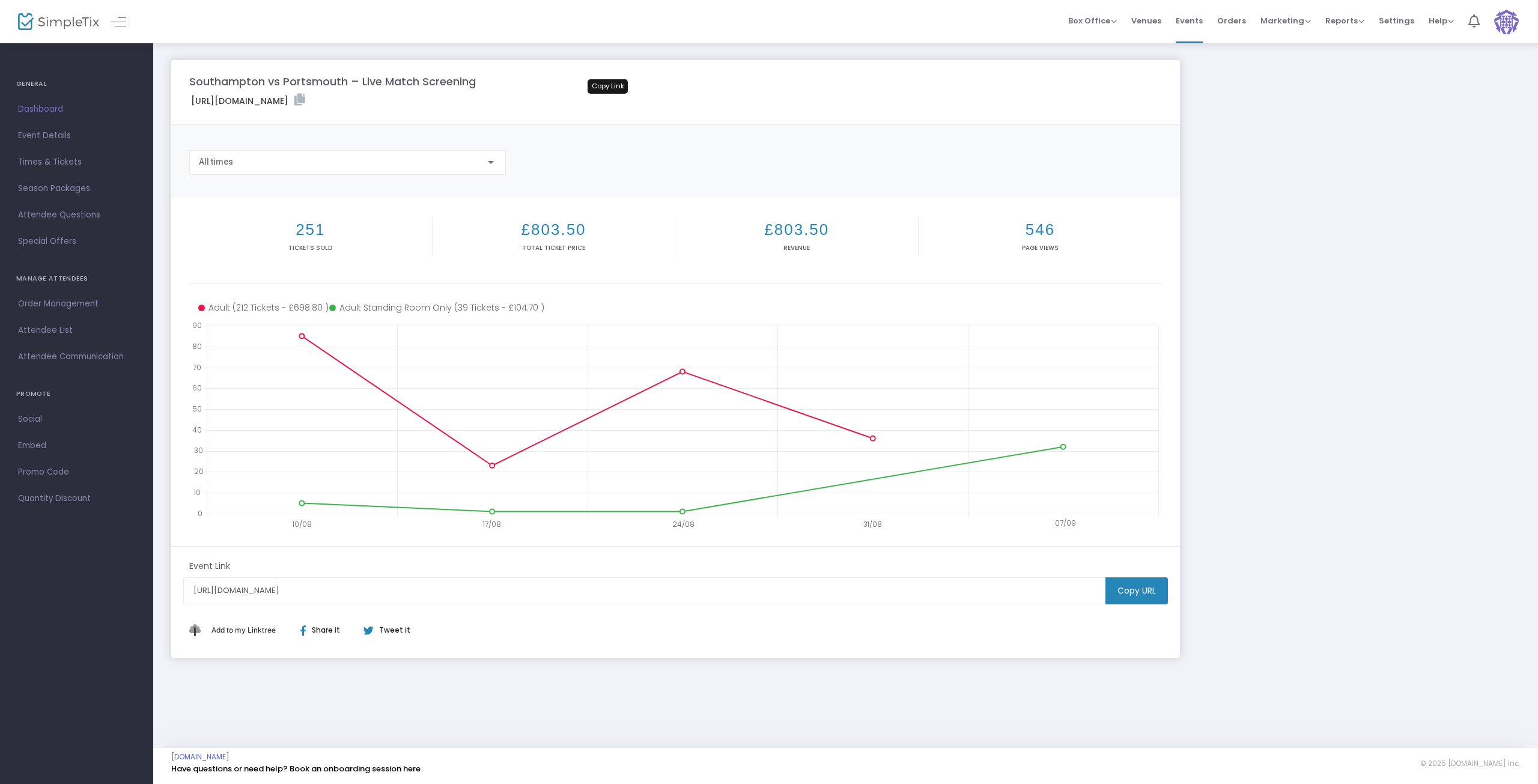
click at [305, 98] on icon at bounding box center [300, 99] width 11 height 12
click at [305, 96] on icon at bounding box center [300, 99] width 11 height 12
drag, startPoint x: 51, startPoint y: 137, endPoint x: 143, endPoint y: 149, distance: 92.8
click at [51, 137] on span "Event Details" at bounding box center [76, 136] width 117 height 16
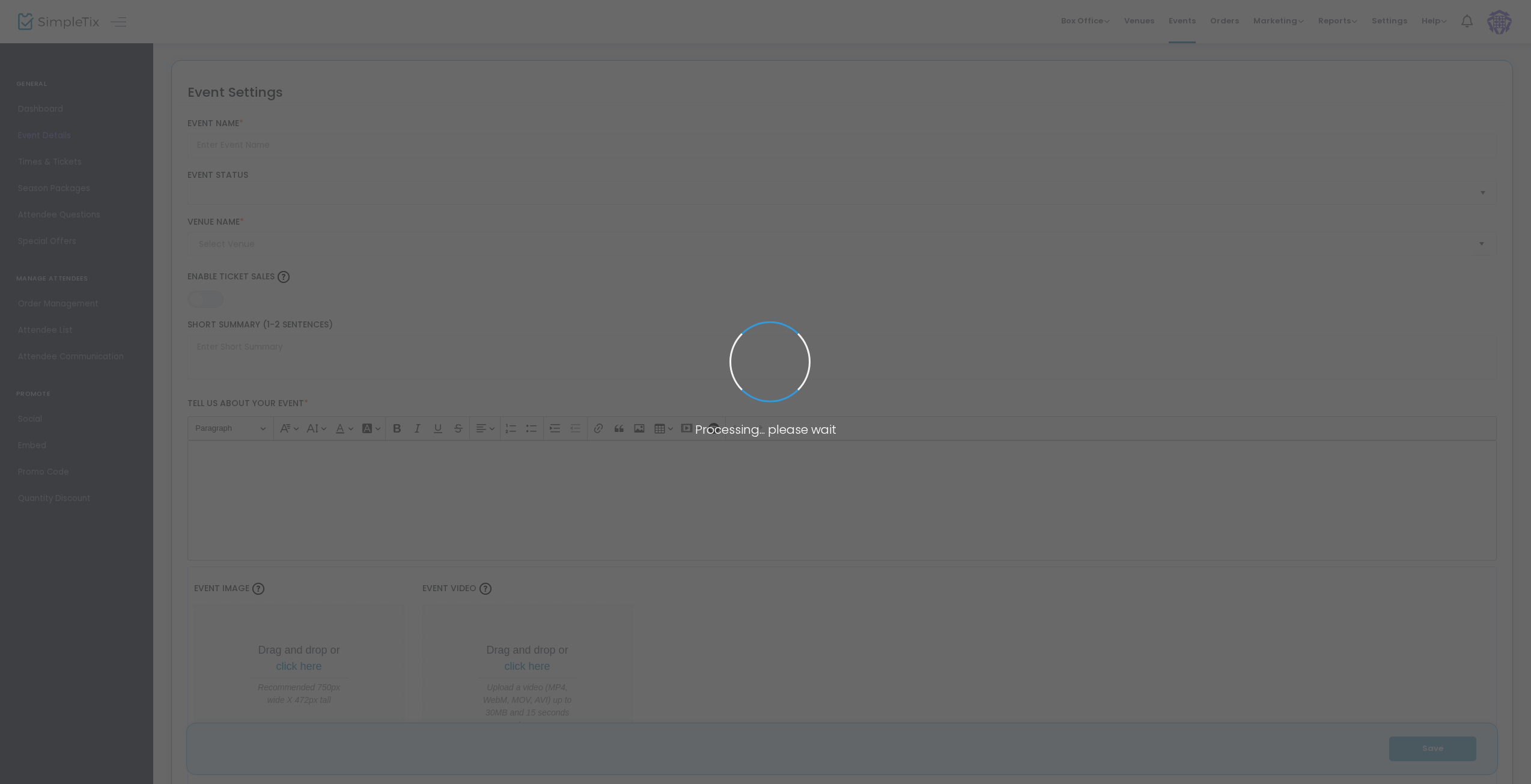
type input "Southampton vs Portsmouth – Live Match Screening"
type textarea "Get ready for the ultimate football showdown! Join us for the live screening of…"
type input "20.000 %"
type input "Buy Tickets"
type input "The Warehouse Of Rapture (Staggeringly Good)"
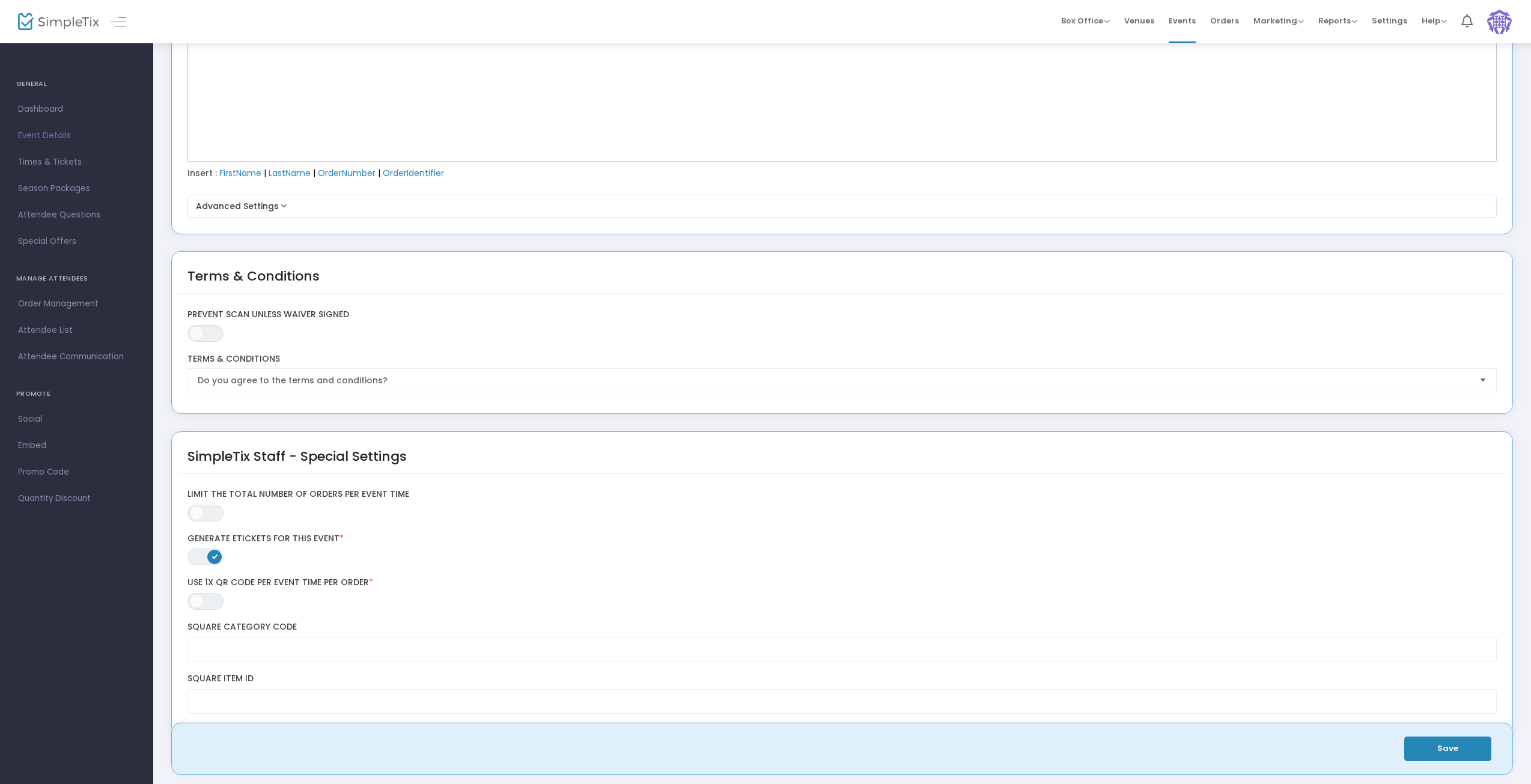
scroll to position [1742, 0]
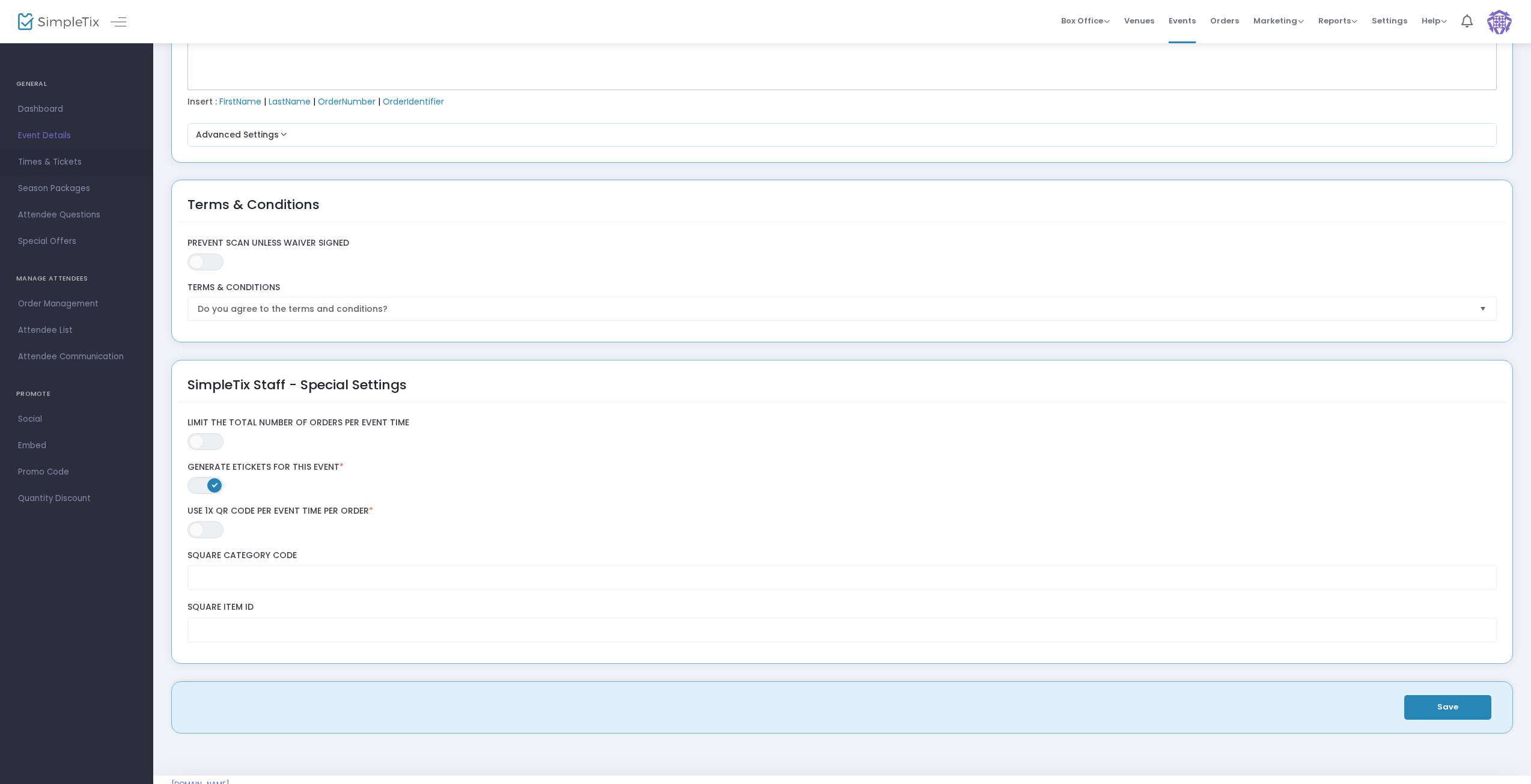
click at [51, 169] on span "Times & Tickets" at bounding box center [76, 162] width 117 height 16
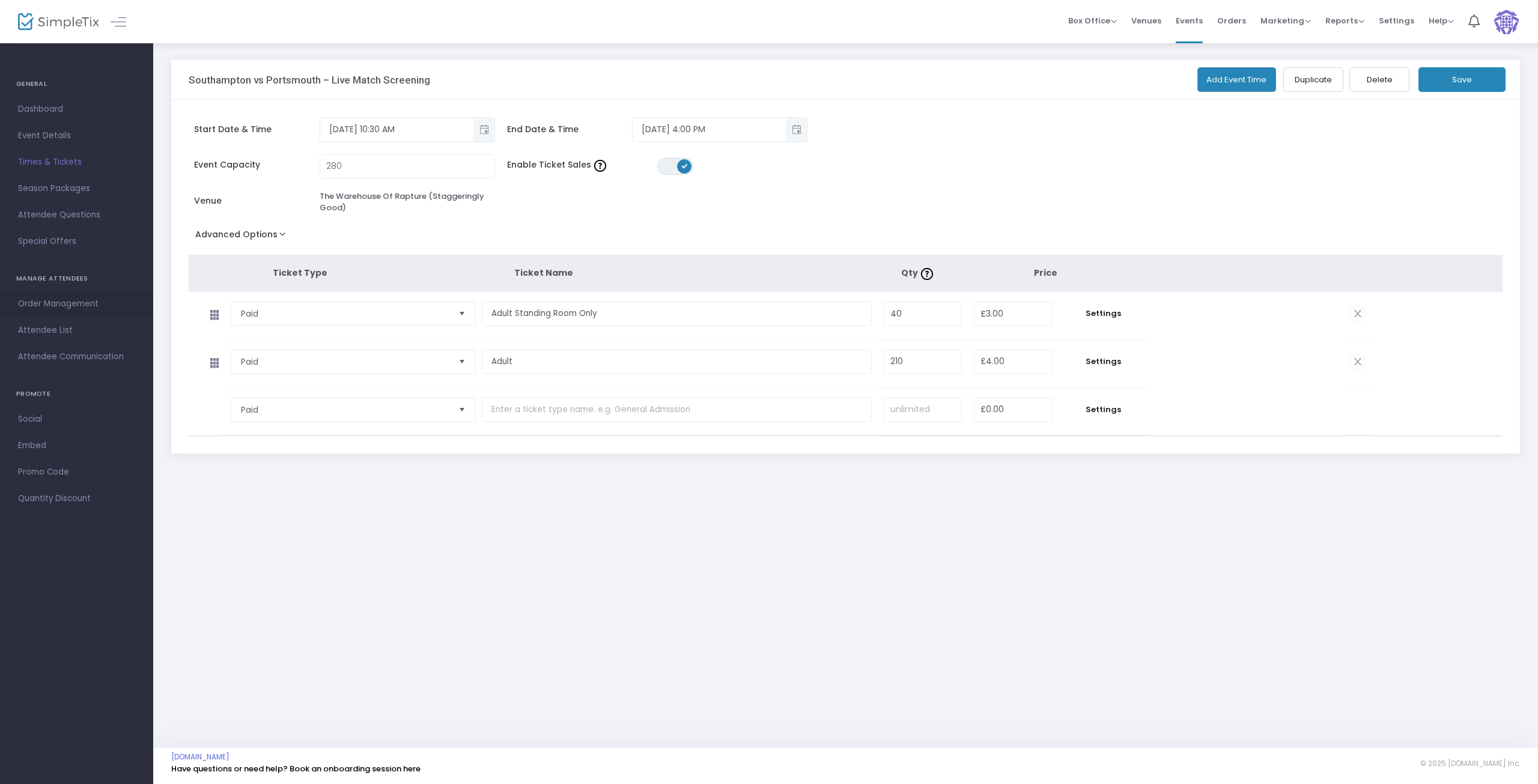
click at [54, 306] on span "Order Management" at bounding box center [76, 304] width 117 height 16
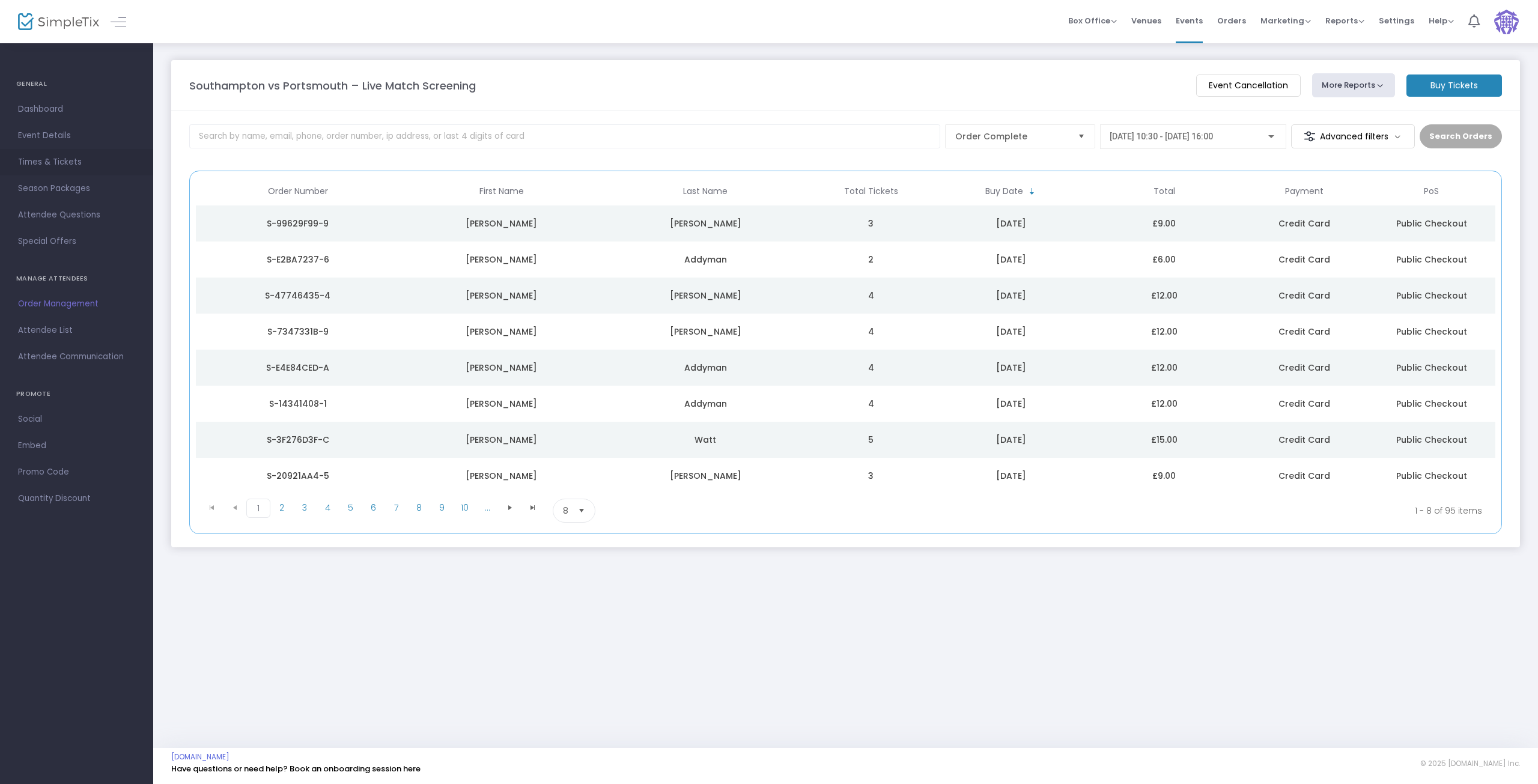
click at [56, 168] on span "Times & Tickets" at bounding box center [76, 162] width 117 height 16
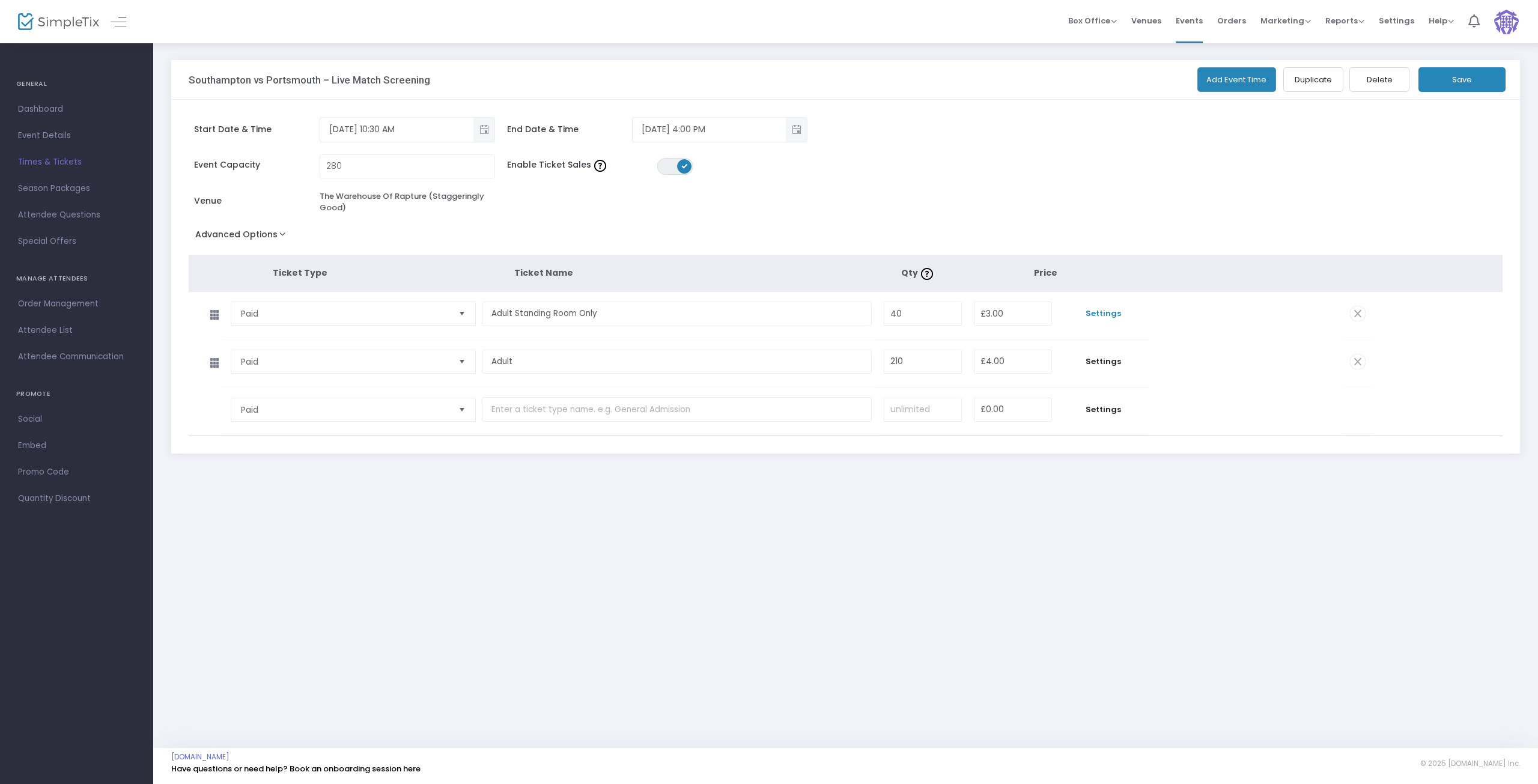
click at [1111, 315] on span "Settings" at bounding box center [1103, 313] width 78 height 12
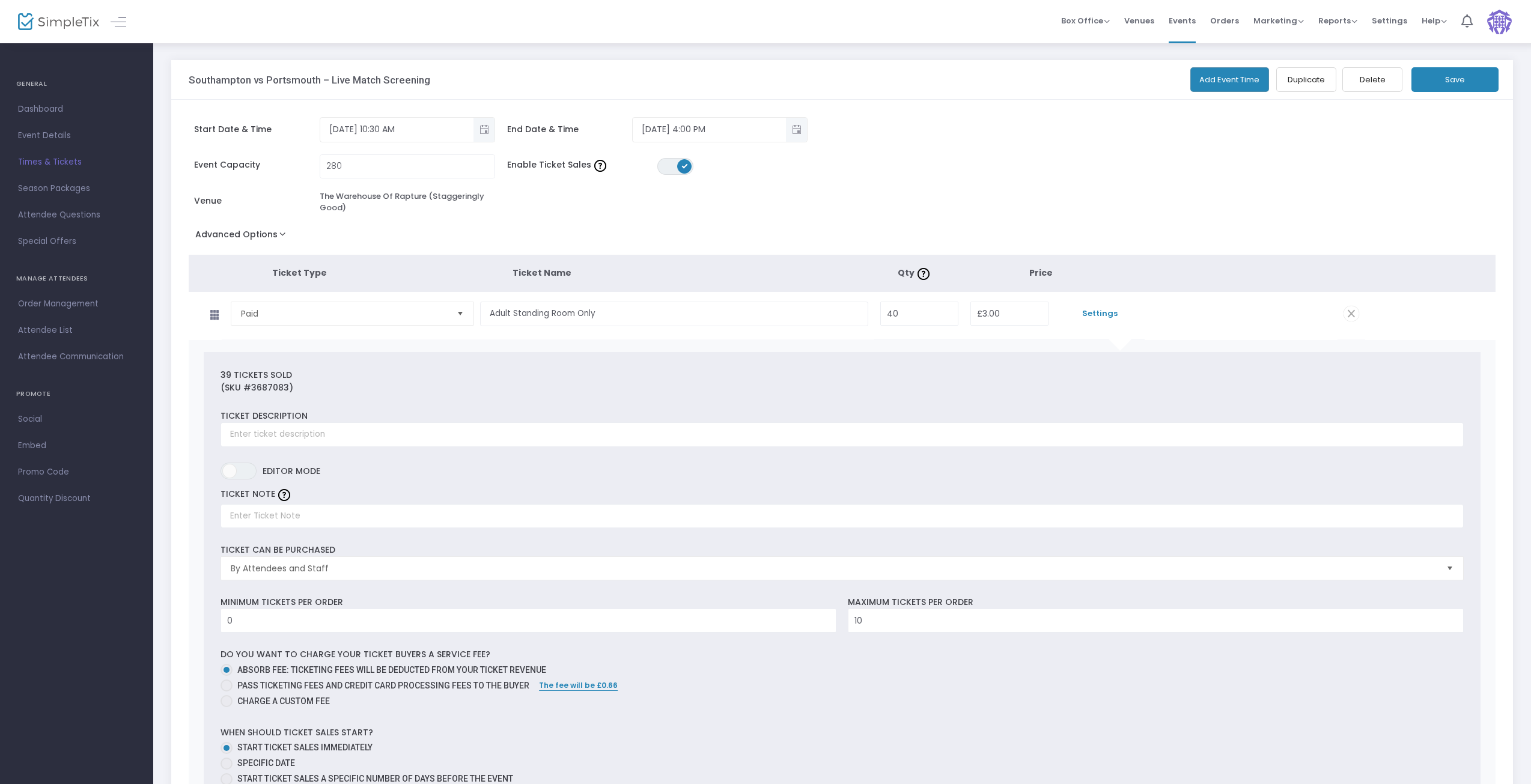
click at [51, 161] on span "Times & Tickets" at bounding box center [76, 162] width 117 height 16
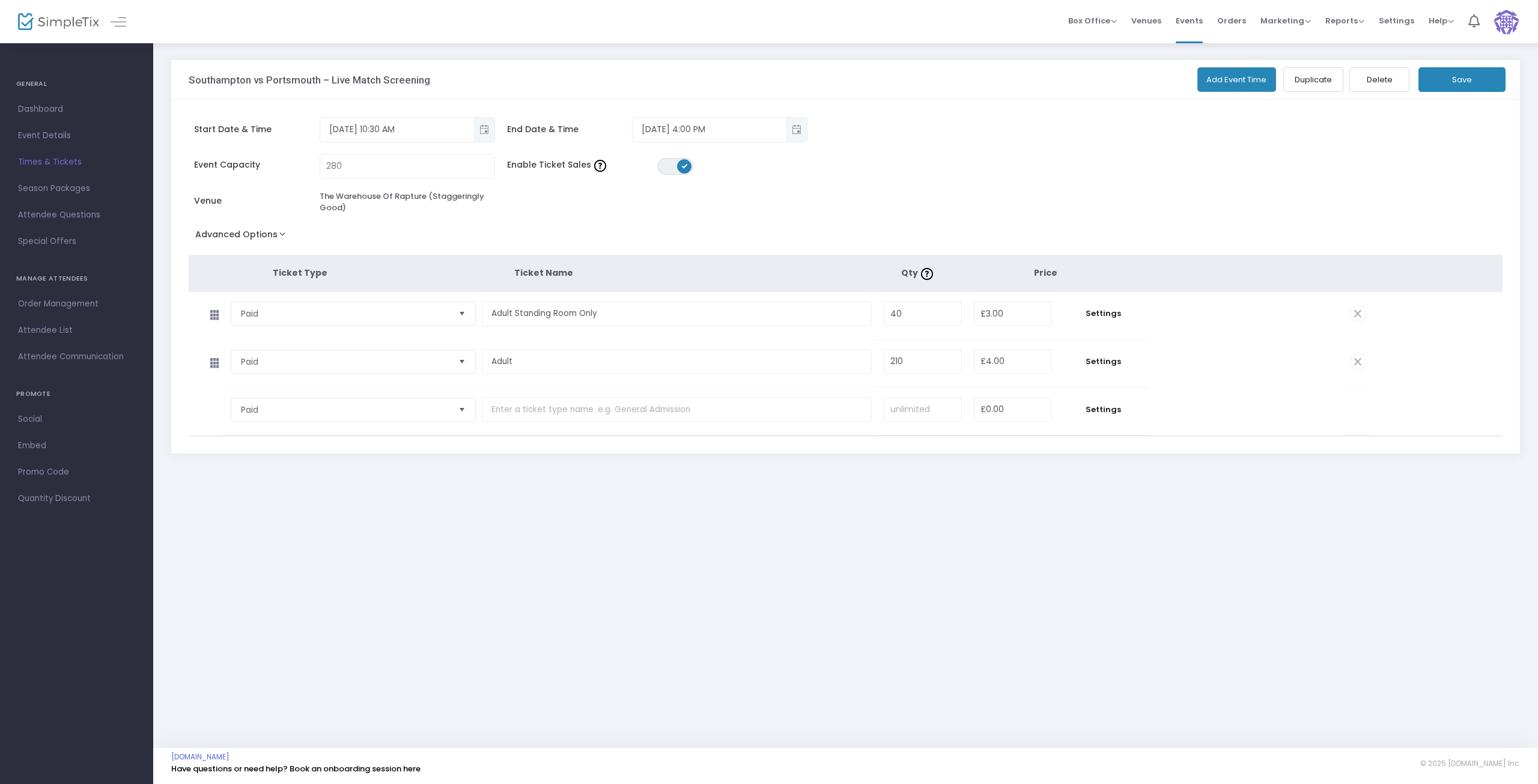
click at [50, 160] on span "Times & Tickets" at bounding box center [76, 162] width 117 height 16
click at [44, 133] on span "Event Details" at bounding box center [76, 136] width 117 height 16
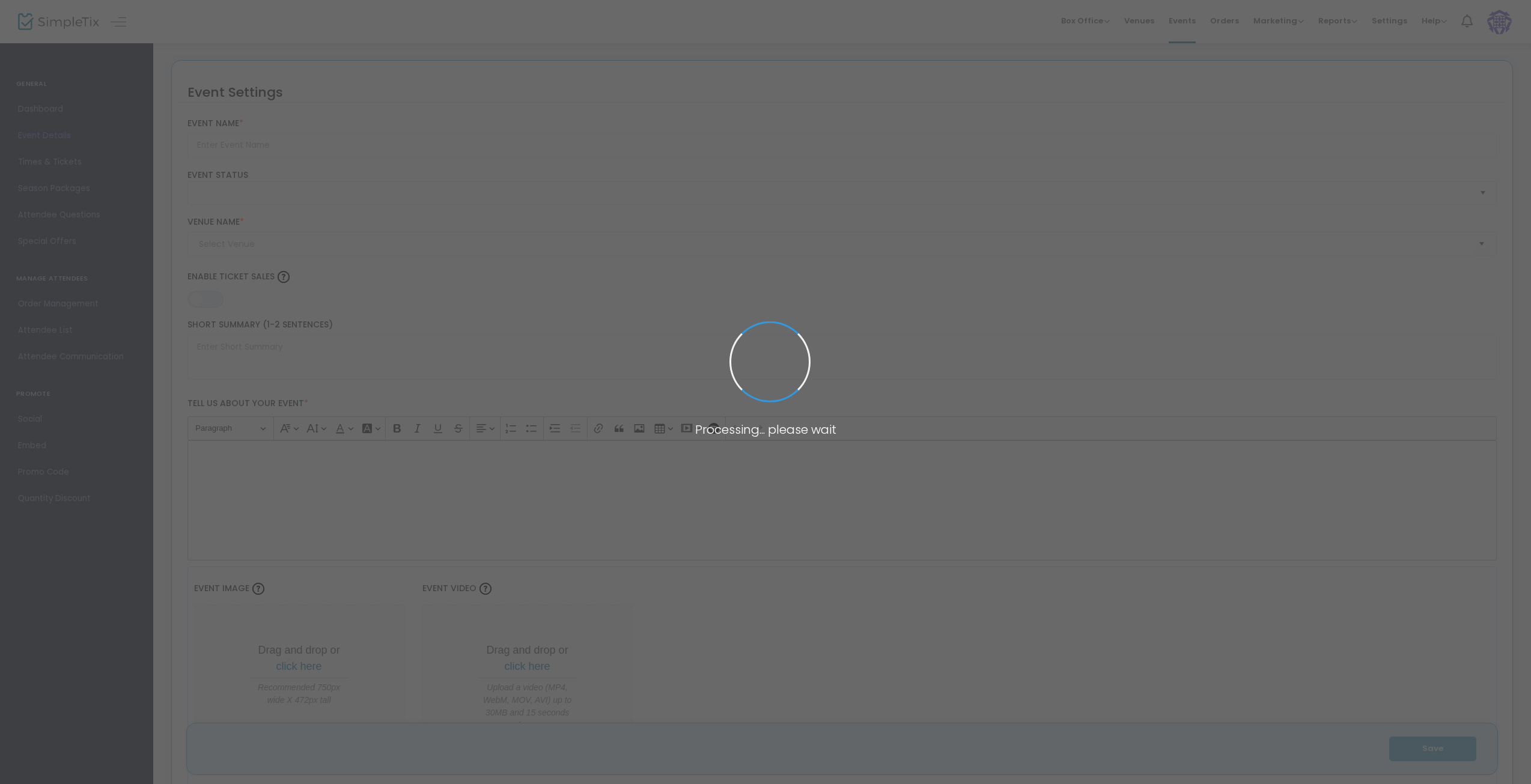
type input "Southampton vs Portsmouth – Live Match Screening"
type textarea "Get ready for the ultimate football showdown! Join us for the live screening of…"
type input "20.000 %"
type input "Buy Tickets"
type input "The Warehouse Of Rapture (Staggeringly Good)"
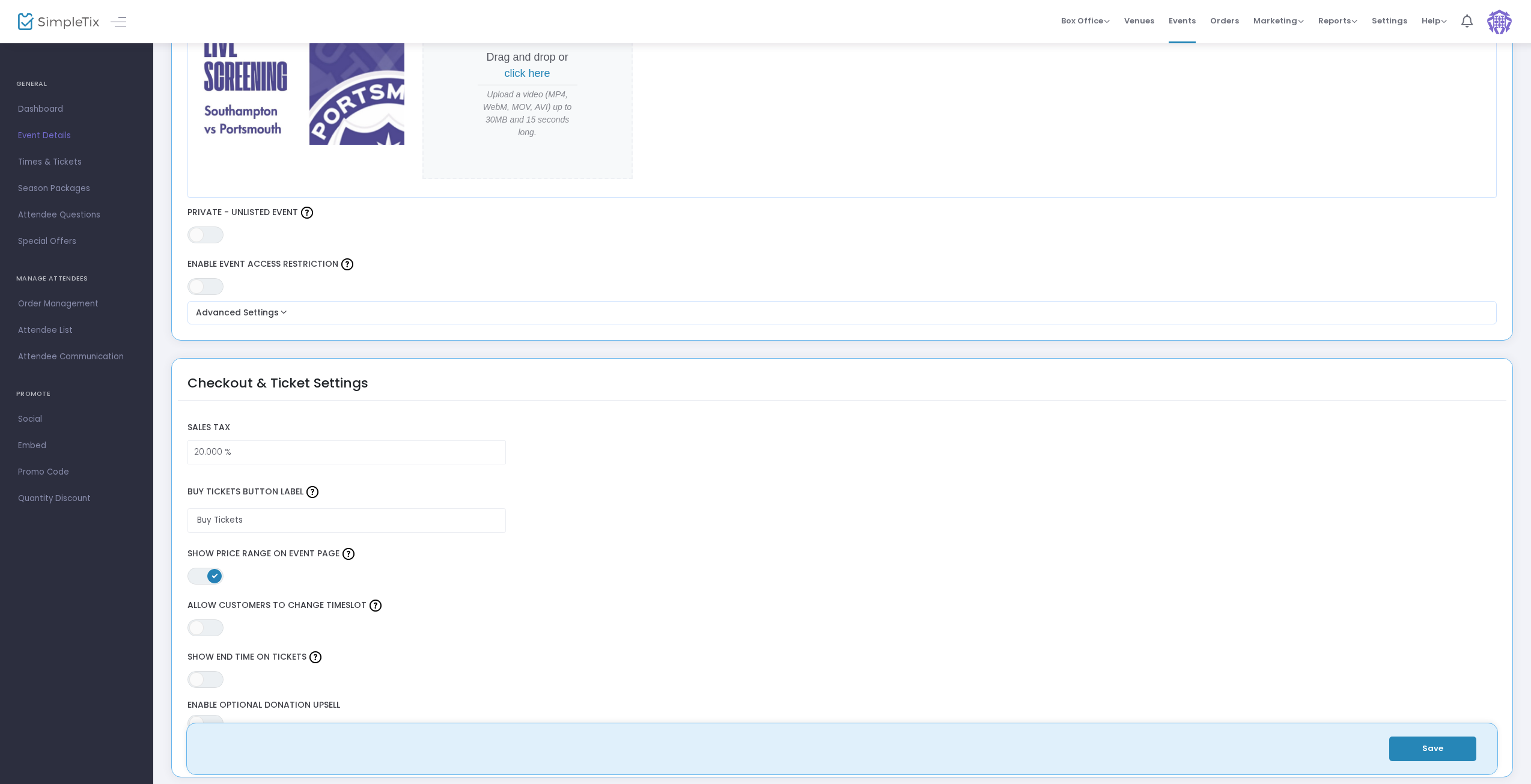
scroll to position [601, 0]
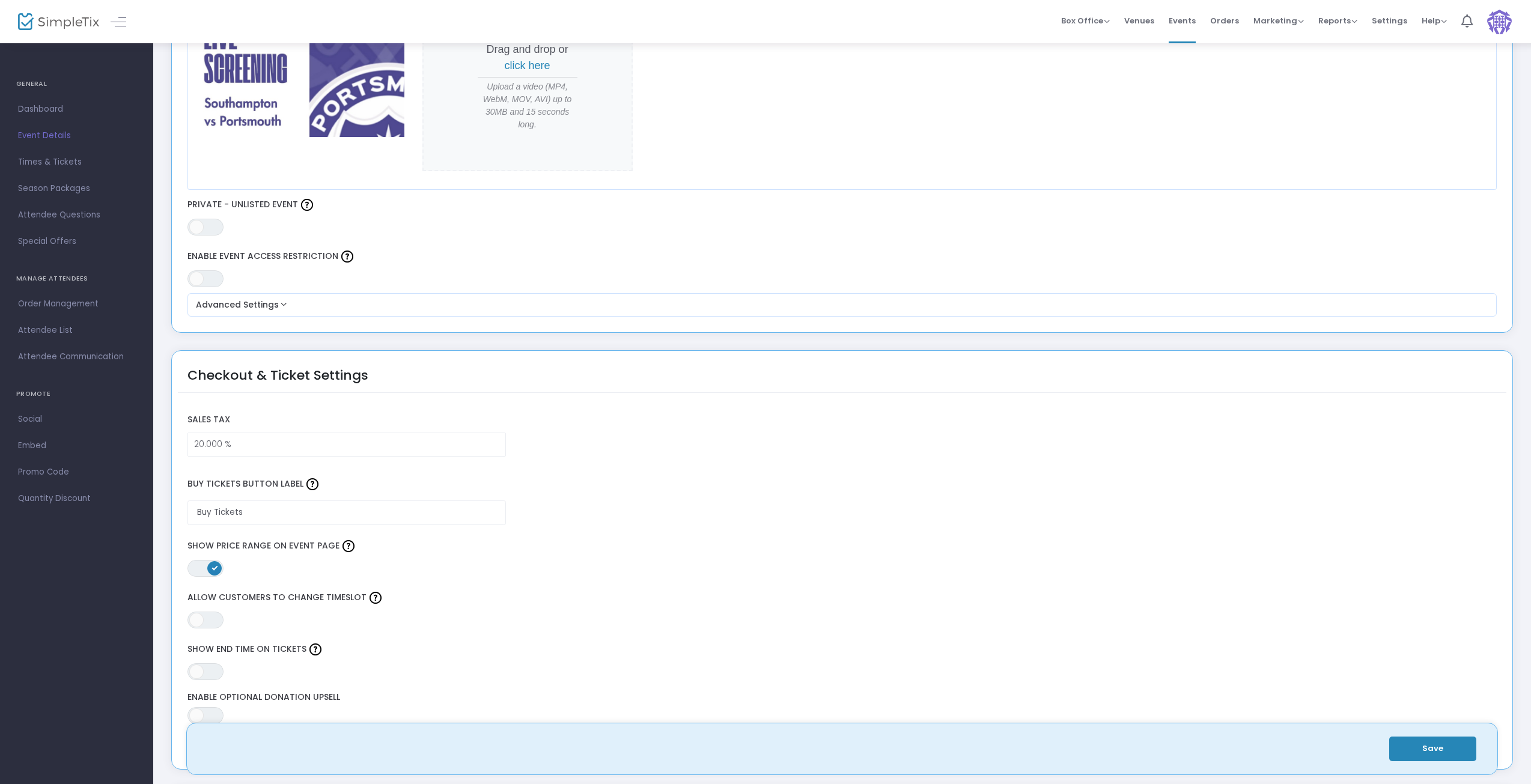
drag, startPoint x: 40, startPoint y: 136, endPoint x: 93, endPoint y: 189, distance: 75.0
click at [40, 137] on span "Event Details" at bounding box center [76, 136] width 117 height 16
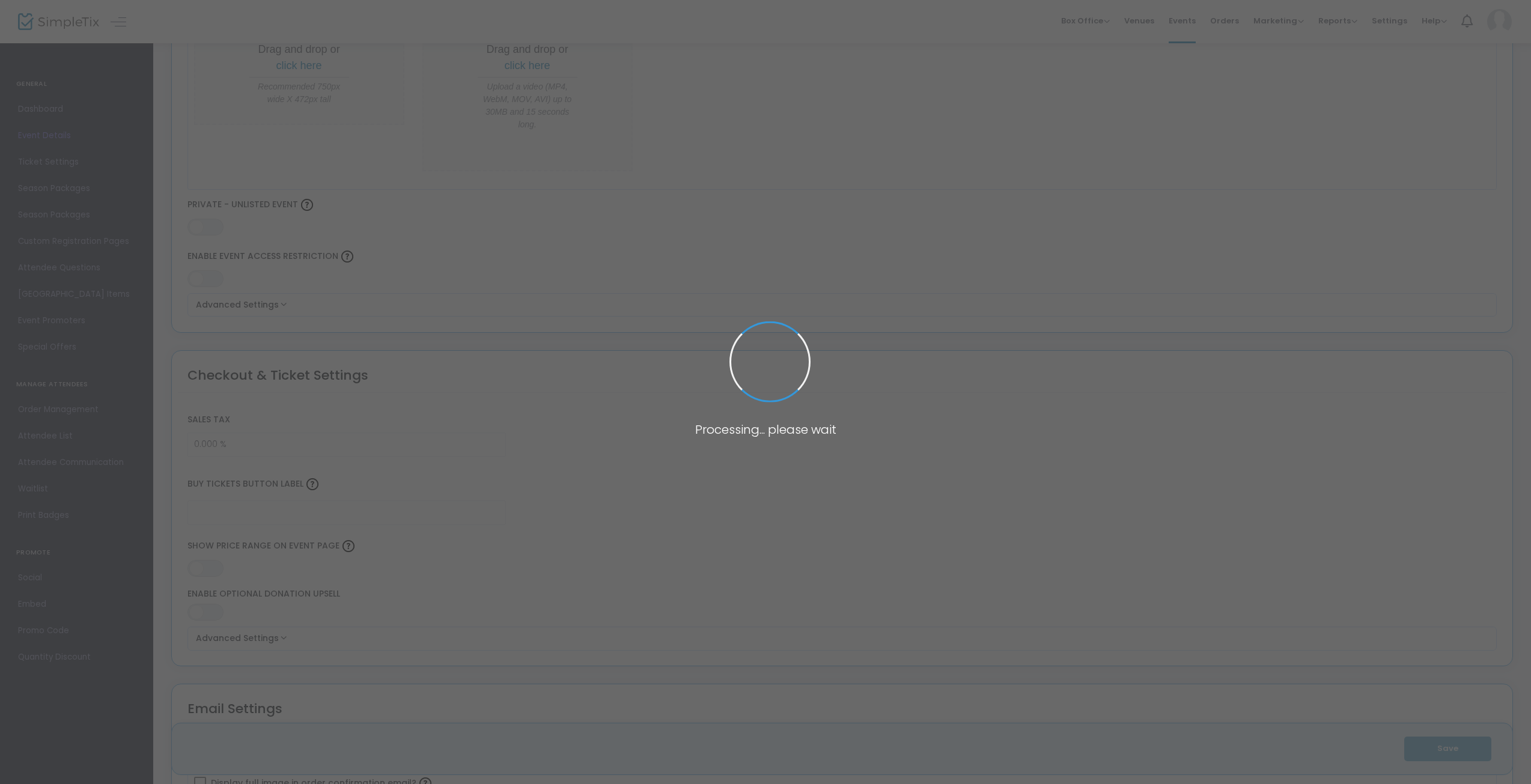
scroll to position [1727, 0]
type input "Southampton vs Portsmouth – Live Match Screening"
type textarea "Get ready for the ultimate football showdown! Join us for the live screening of…"
type input "20.000 %"
type input "Buy Tickets"
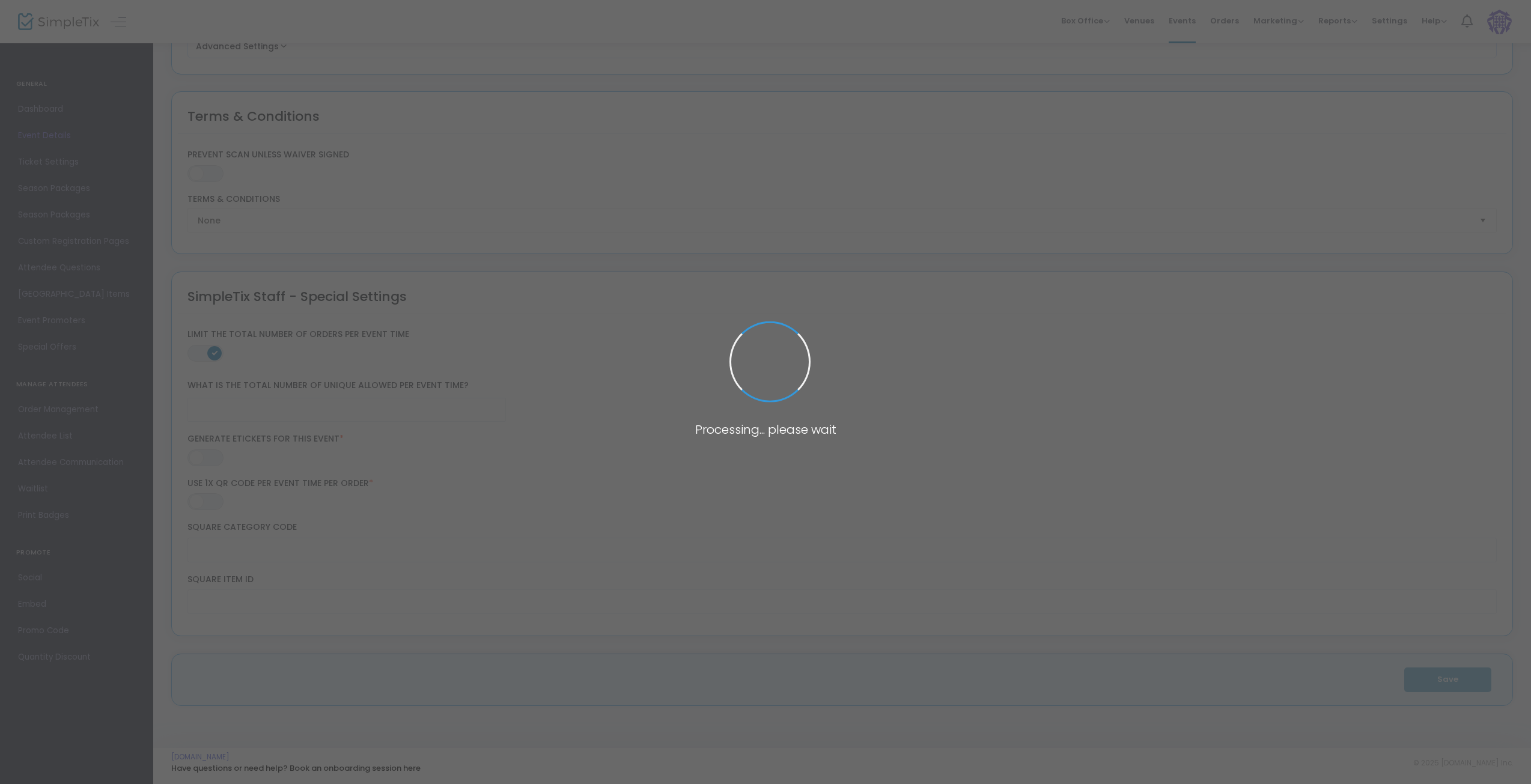
scroll to position [1770, 0]
type input "The Warehouse Of Rapture (Staggeringly Good)"
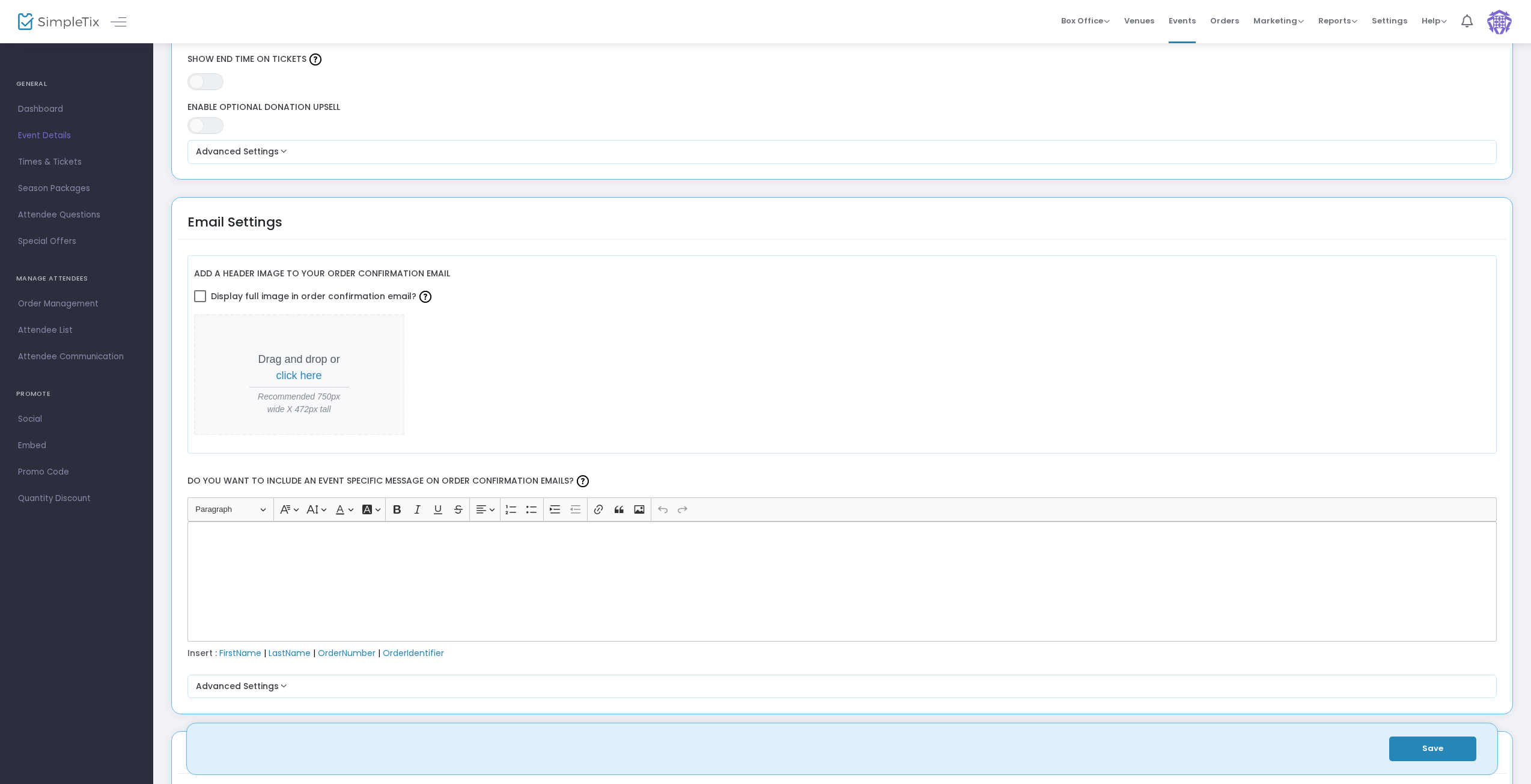
scroll to position [1049, 0]
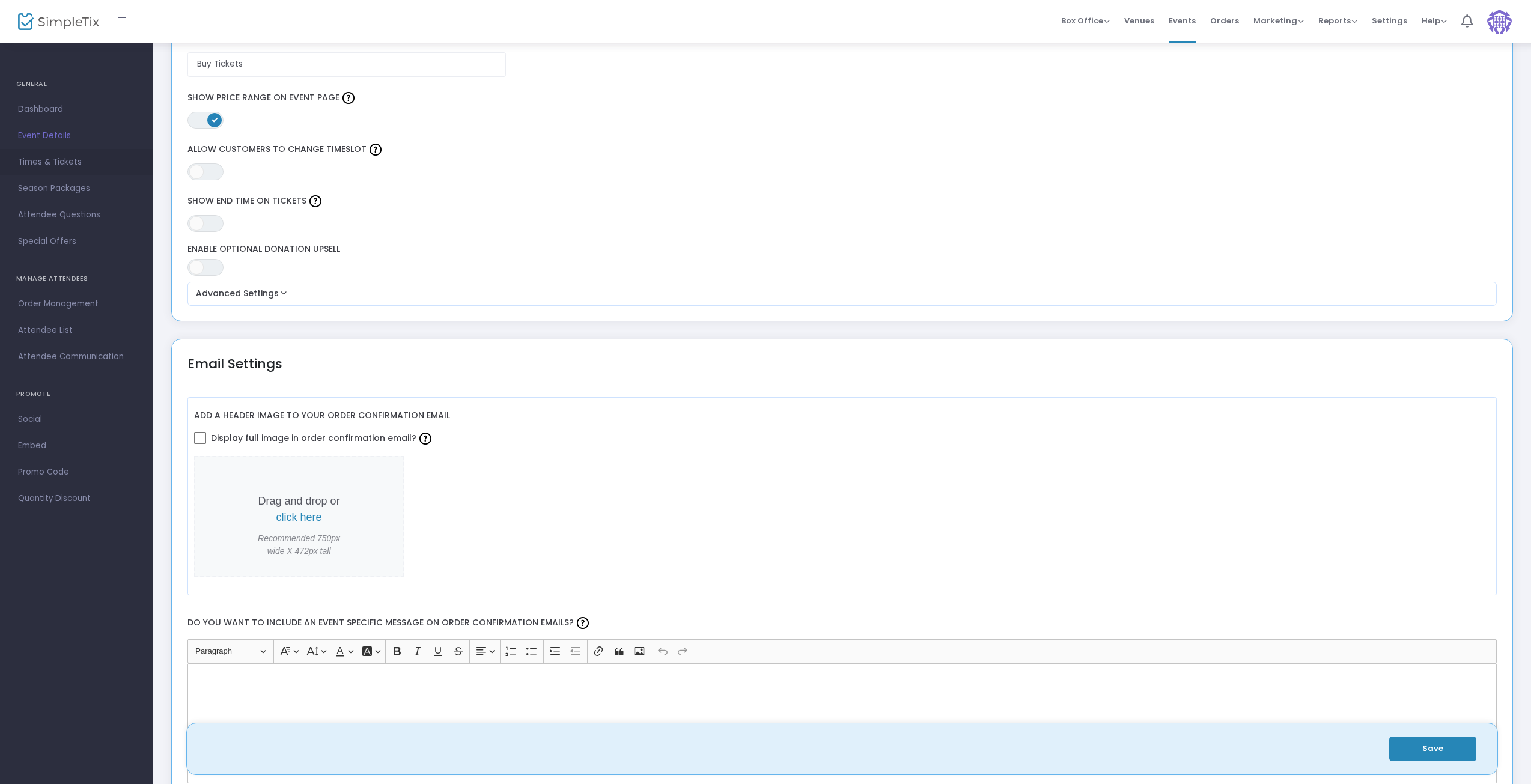
click at [25, 159] on span "Times & Tickets" at bounding box center [76, 162] width 117 height 16
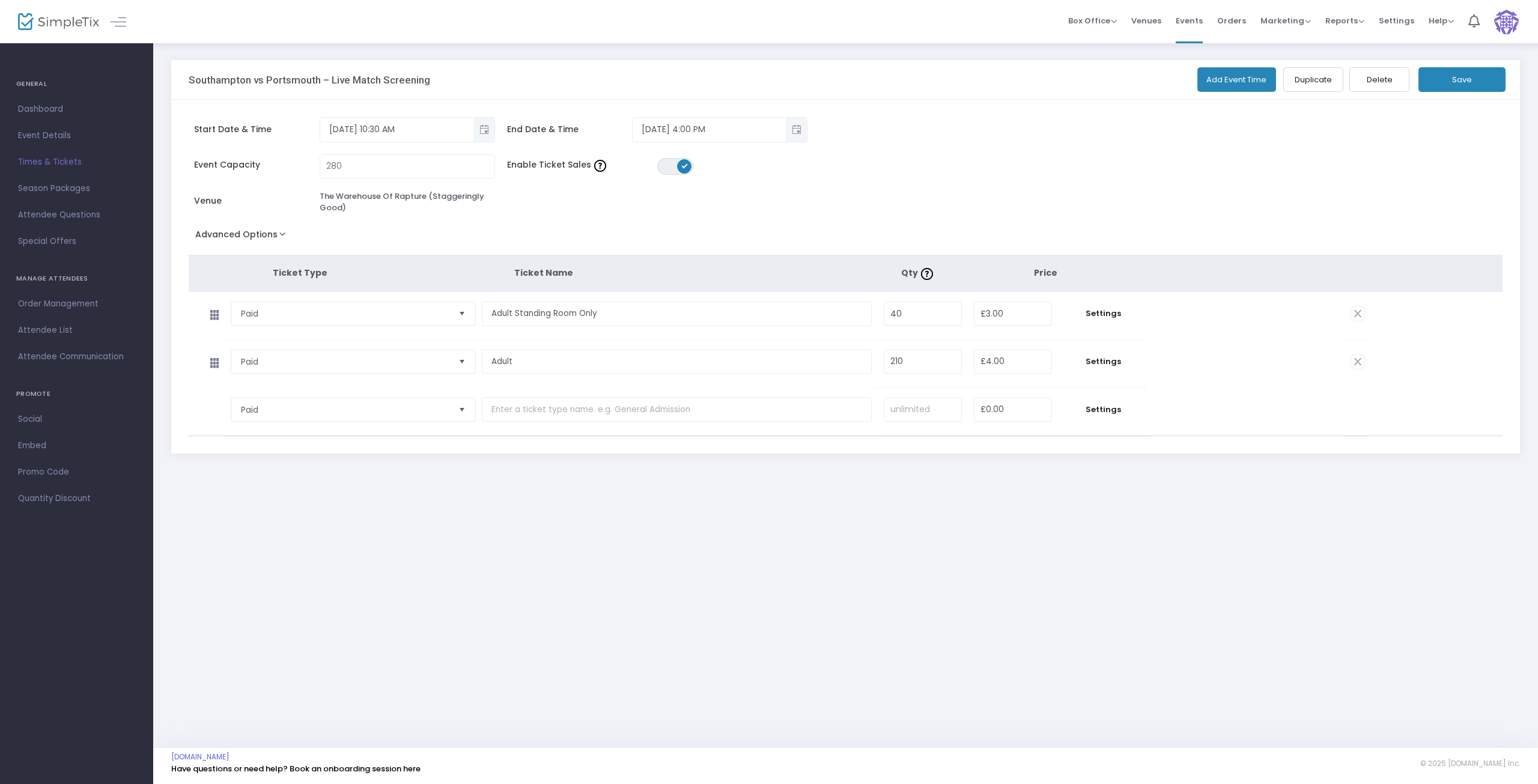
click at [33, 160] on span "Times & Tickets" at bounding box center [76, 162] width 117 height 16
click at [876, 547] on div "Southampton vs Portsmouth – Live Match Screening Add Event Time Duplicate Delet…" at bounding box center [846, 395] width 1385 height 706
click at [54, 134] on span "Event Details" at bounding box center [76, 136] width 117 height 16
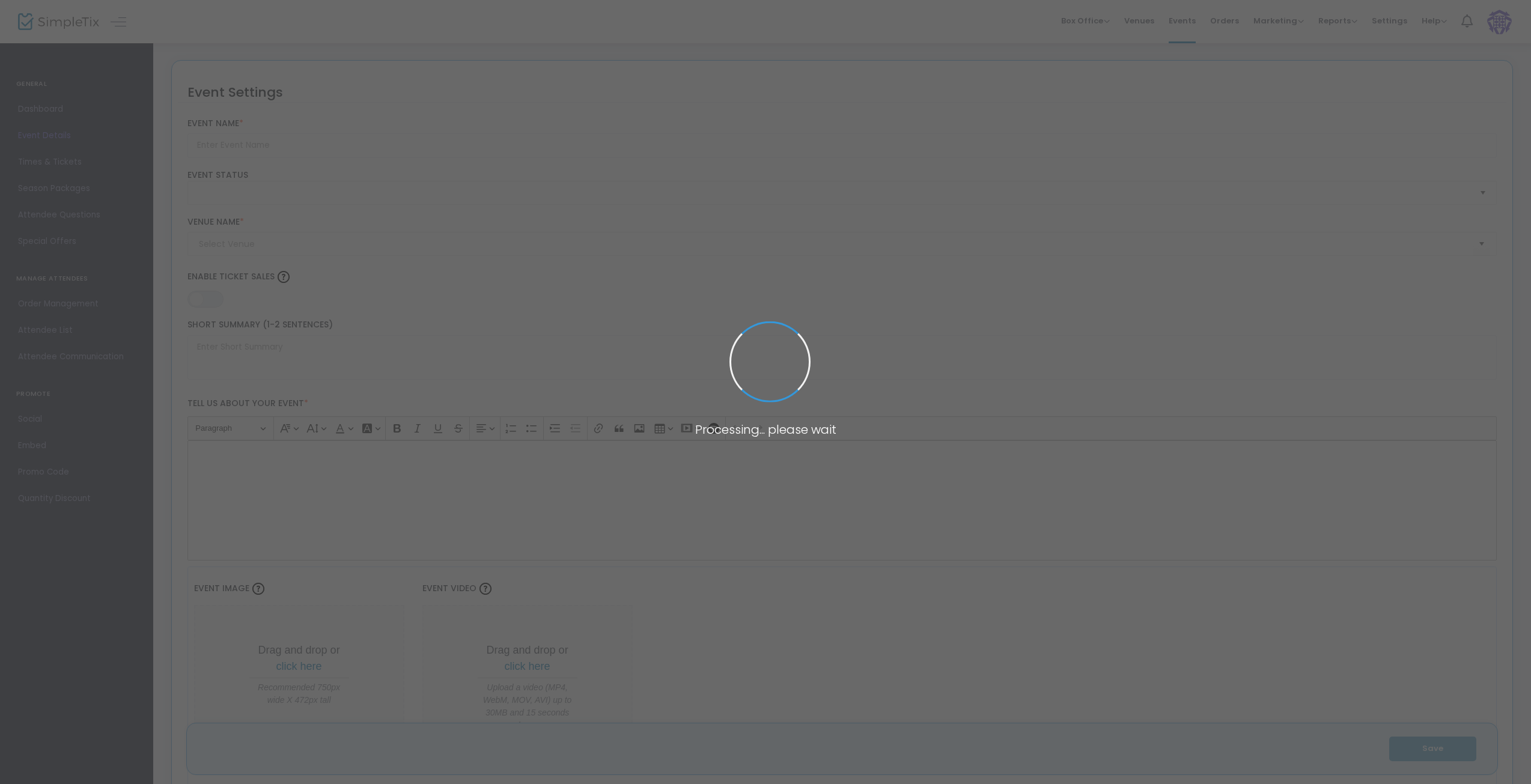
type input "Southampton vs Portsmouth – Live Match Screening"
type textarea "Get ready for the ultimate football showdown! Join us for the live screening of…"
type input "20.000 %"
type input "Buy Tickets"
type input "The Warehouse Of Rapture (Staggeringly Good)"
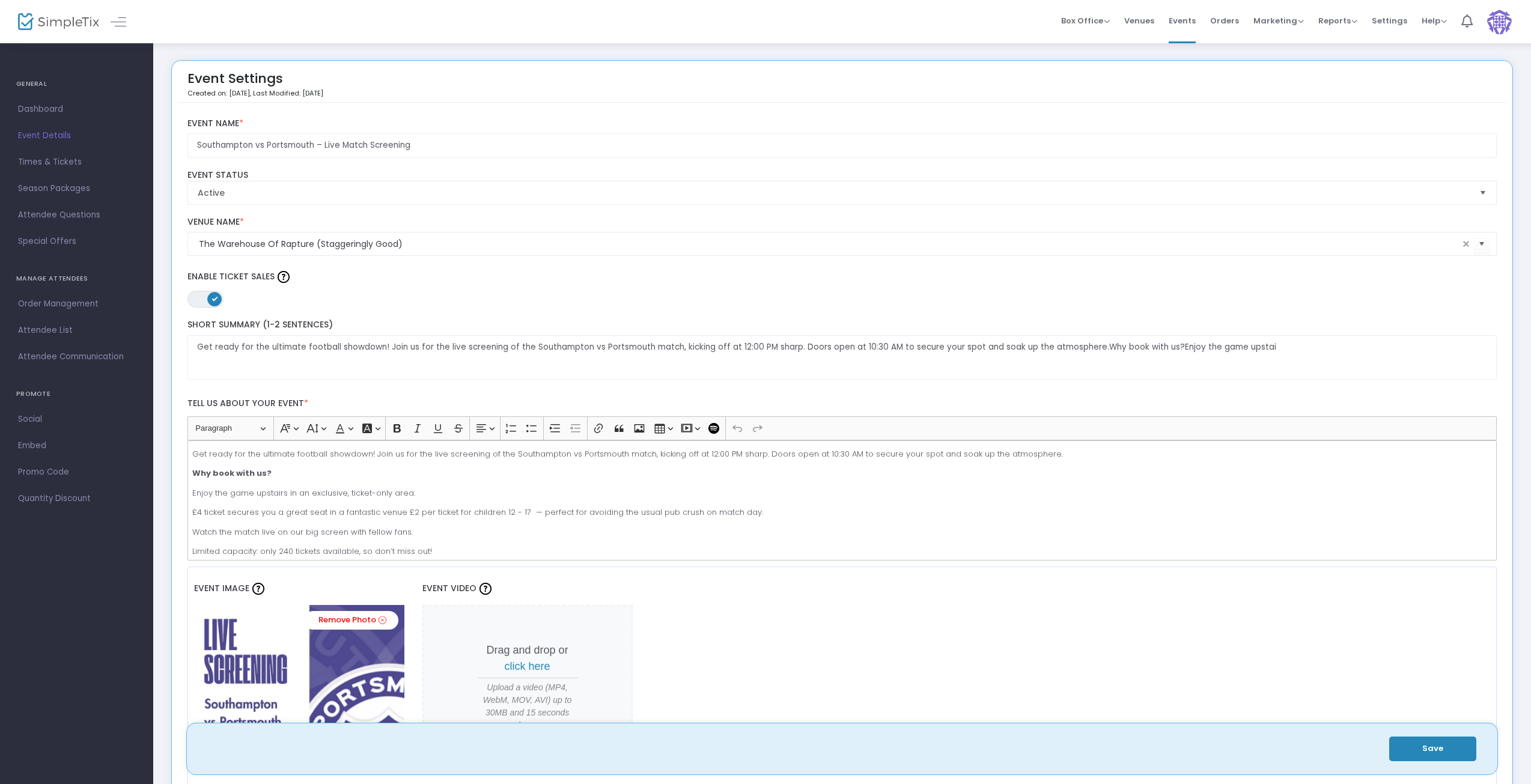
click at [905, 20] on div "Box Office Sell Tickets Bookings Sell Season Pass Venues Memberships Events Ord…" at bounding box center [842, 22] width 1378 height 44
click at [1501, 19] on img at bounding box center [1500, 22] width 25 height 25
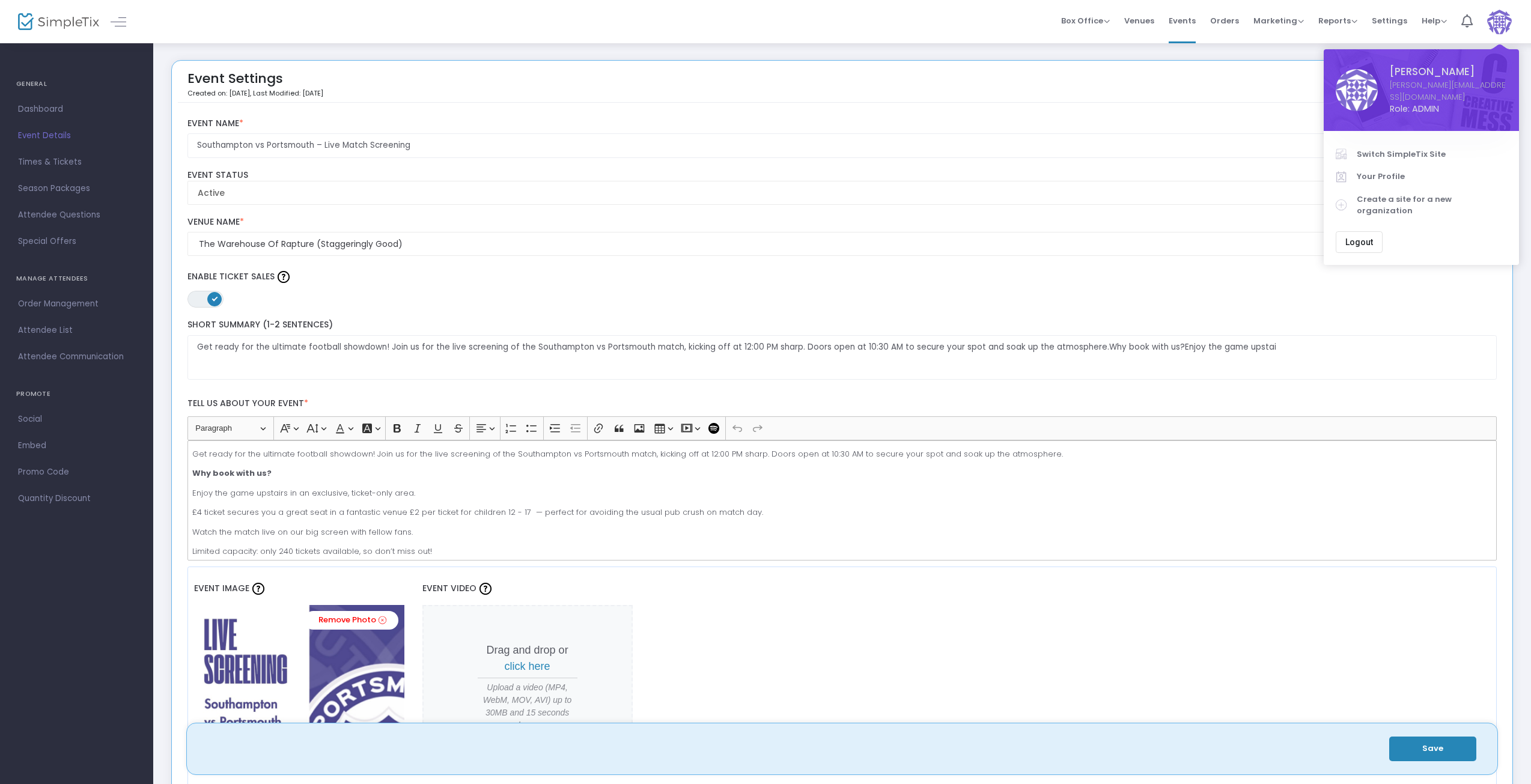
drag, startPoint x: 1421, startPoint y: 141, endPoint x: 1429, endPoint y: 148, distance: 10.6
click at [1421, 148] on span "Switch SimpleTix Site" at bounding box center [1432, 154] width 150 height 12
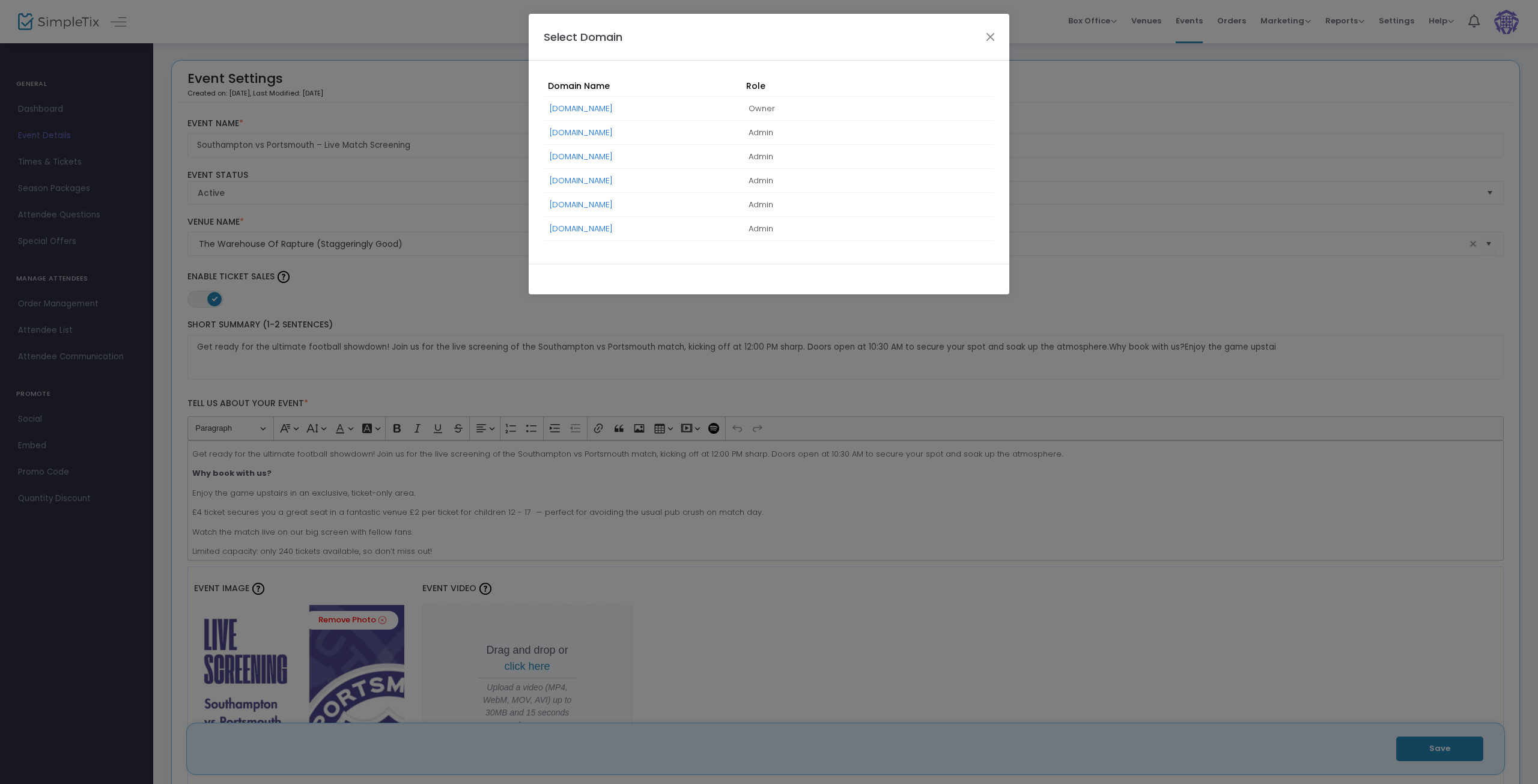
click at [613, 200] on link "[DOMAIN_NAME]" at bounding box center [581, 204] width 63 height 12
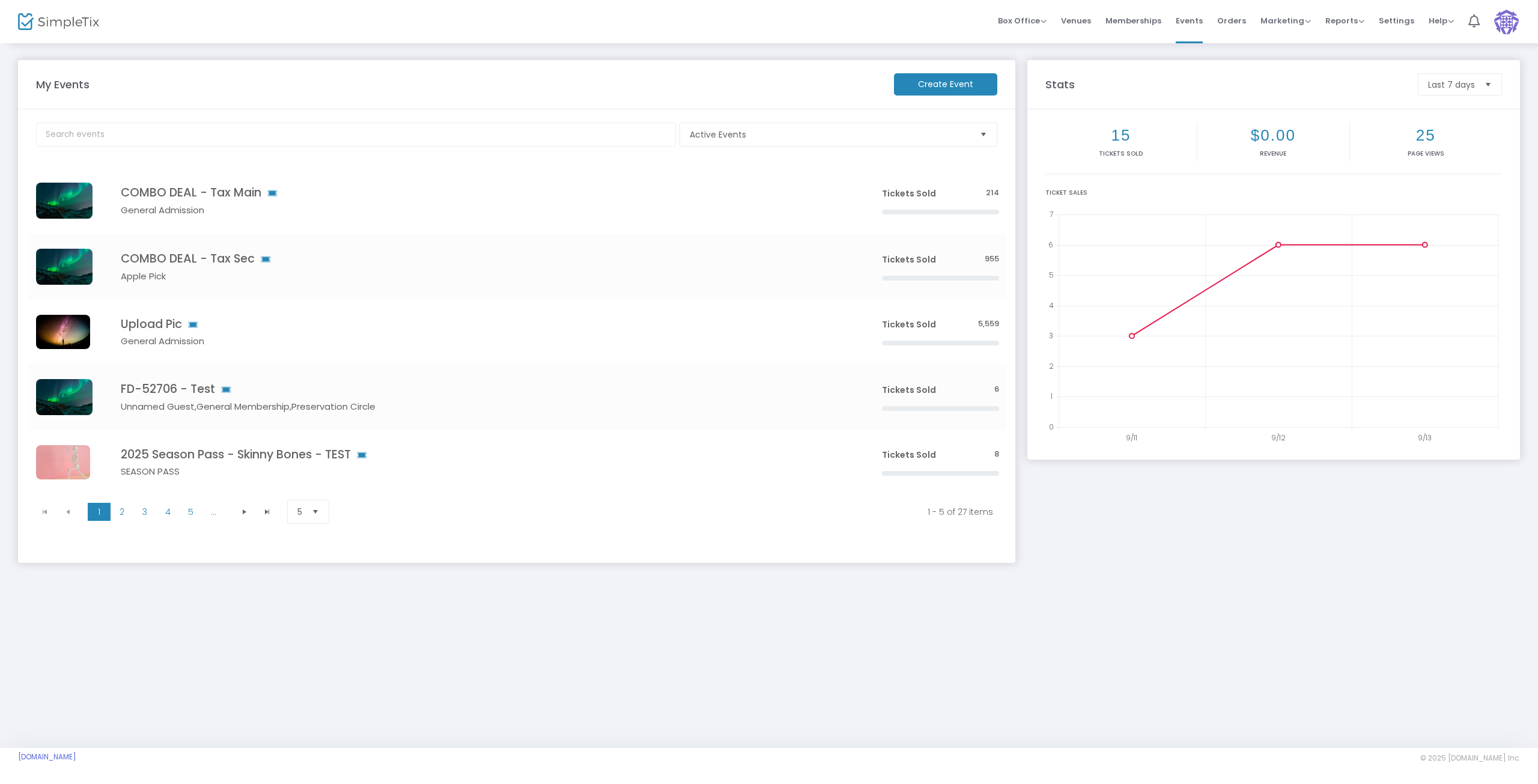
click at [936, 83] on m-button "Create Event" at bounding box center [945, 84] width 103 height 23
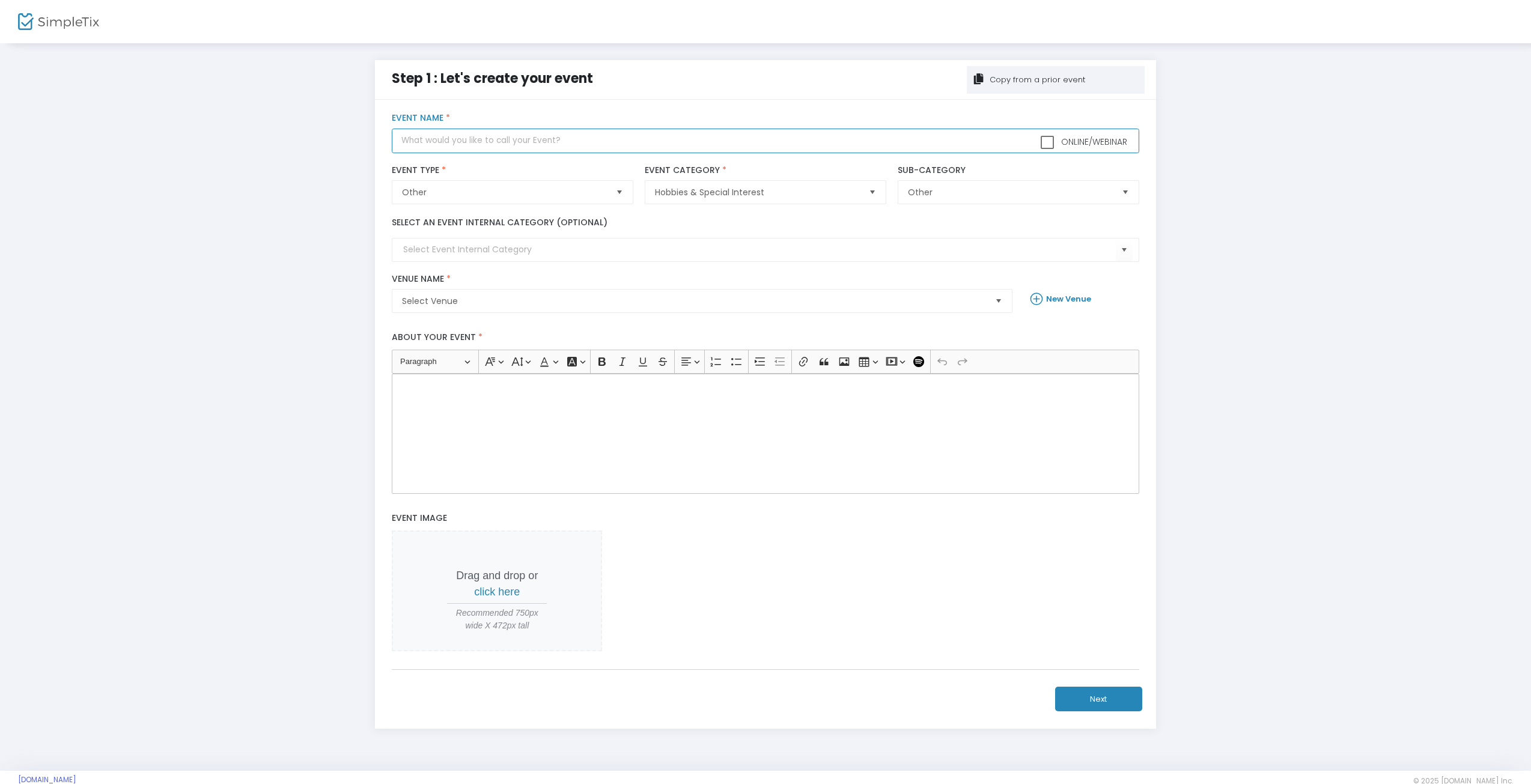
click at [465, 144] on input "text" at bounding box center [765, 141] width 747 height 25
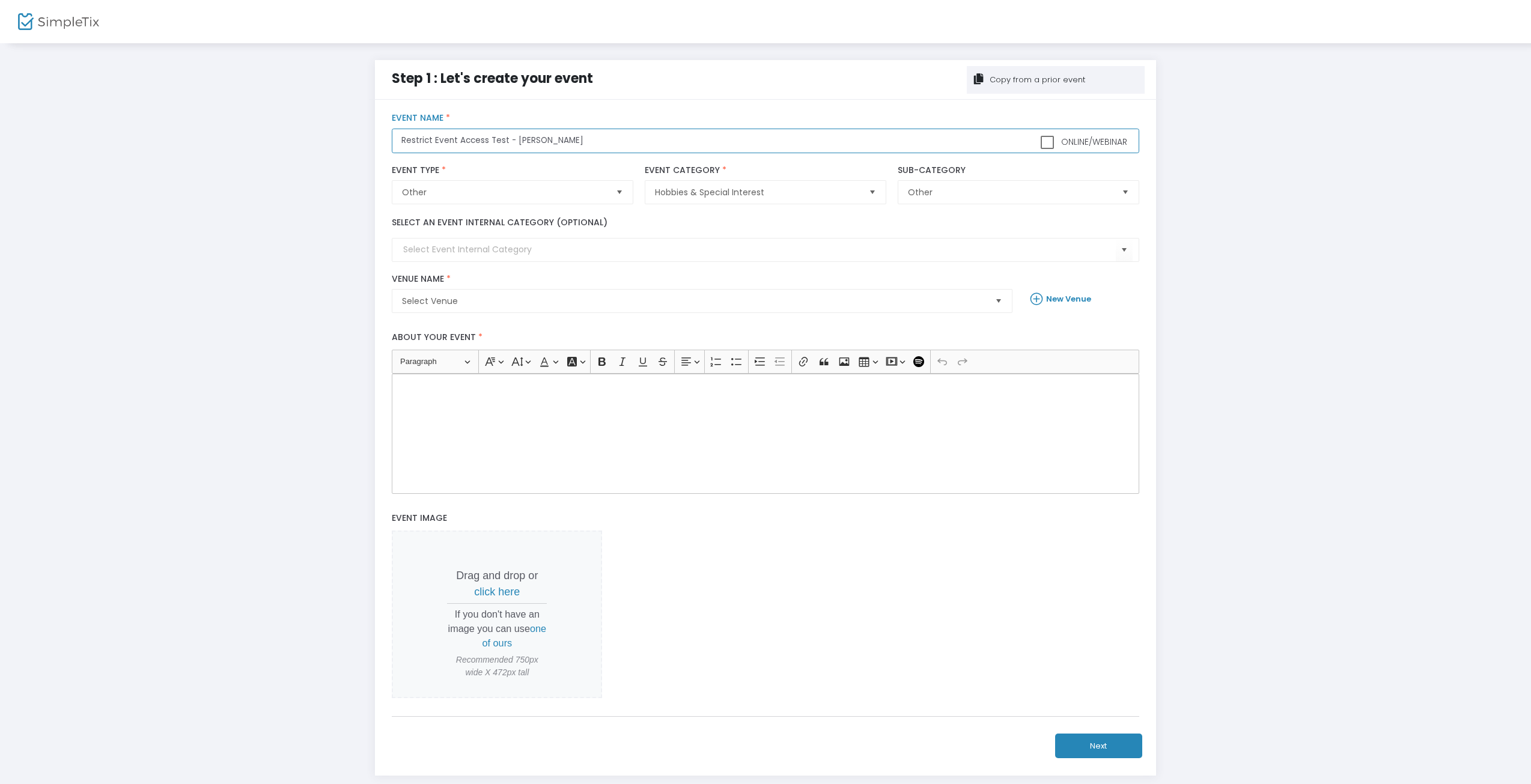
type input "Restrict Event Access Test - [PERSON_NAME]"
click at [460, 301] on span "Select Venue" at bounding box center [693, 301] width 584 height 12
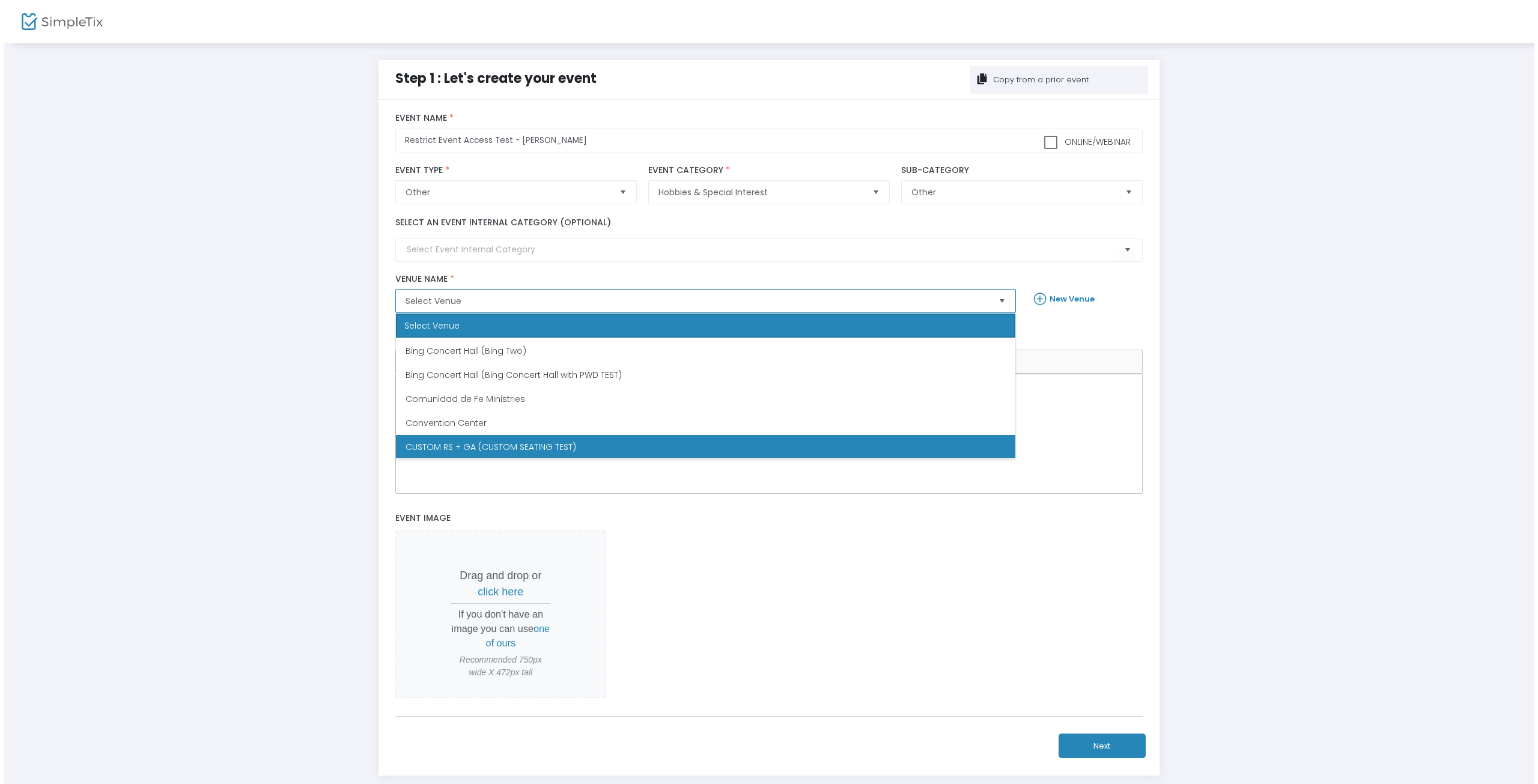
scroll to position [120, 0]
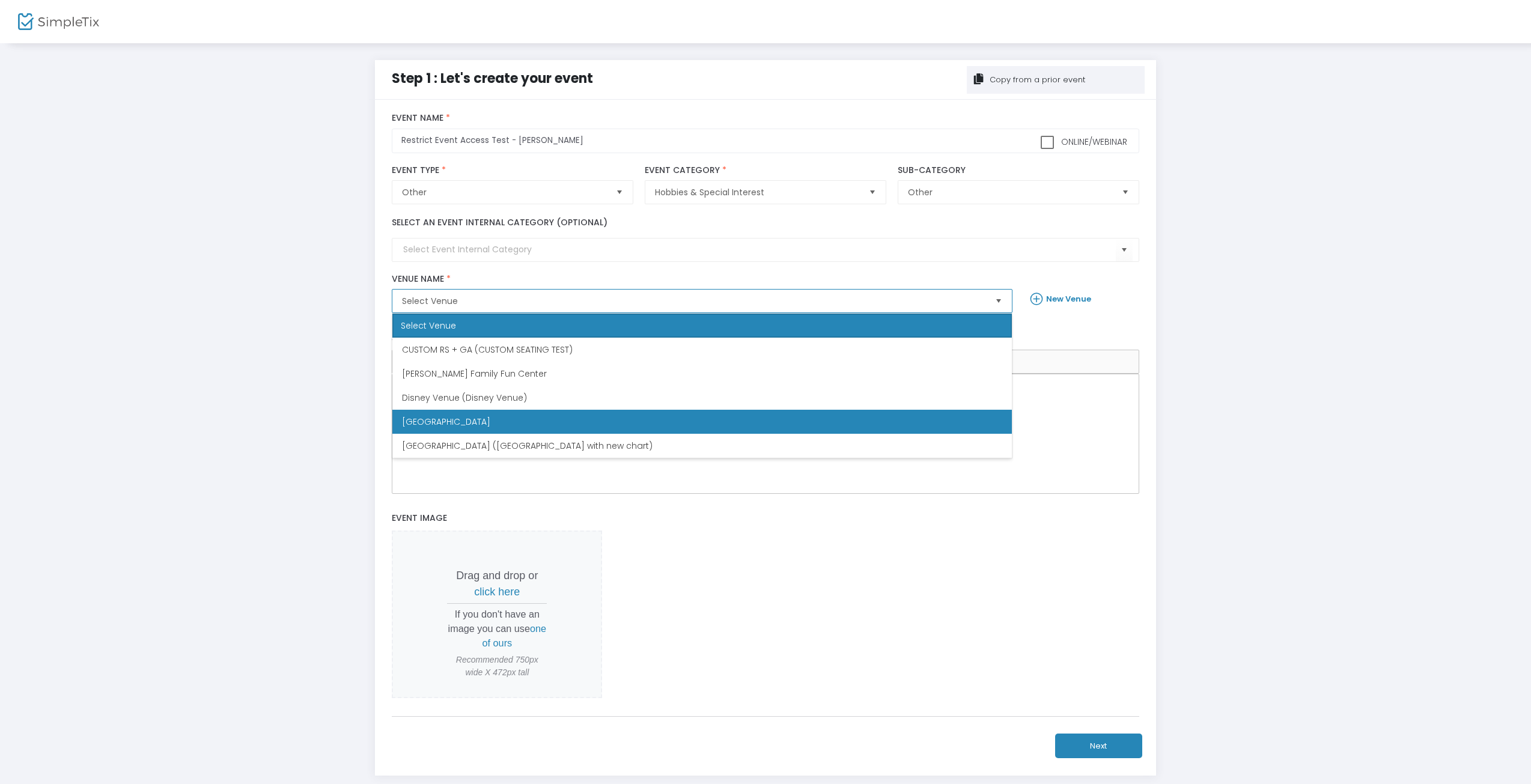
click at [457, 430] on li "[GEOGRAPHIC_DATA]" at bounding box center [702, 421] width 619 height 24
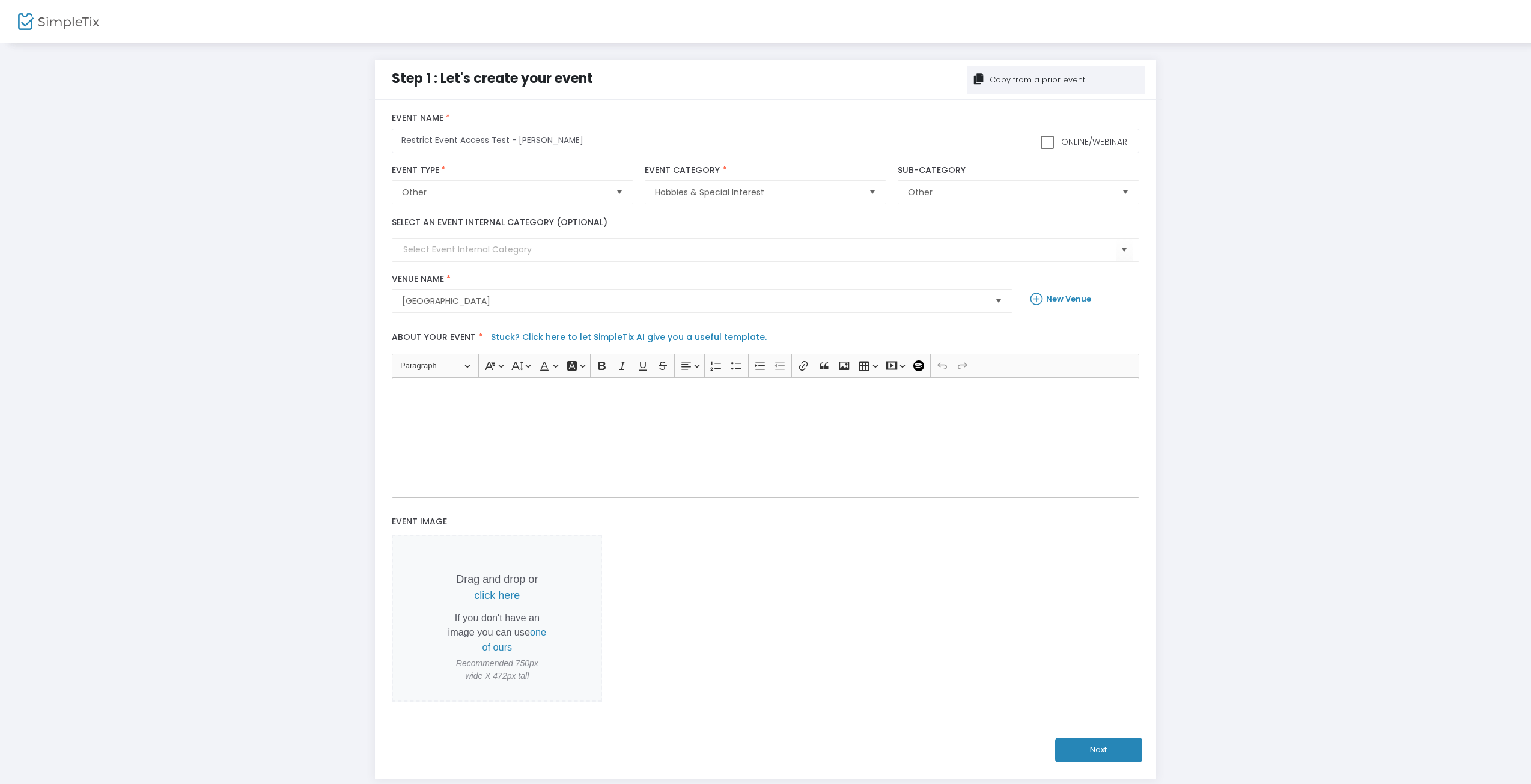
click at [504, 394] on p "Rich Text Editor, main" at bounding box center [766, 391] width 737 height 12
click at [1117, 754] on button "Next" at bounding box center [1099, 750] width 87 height 25
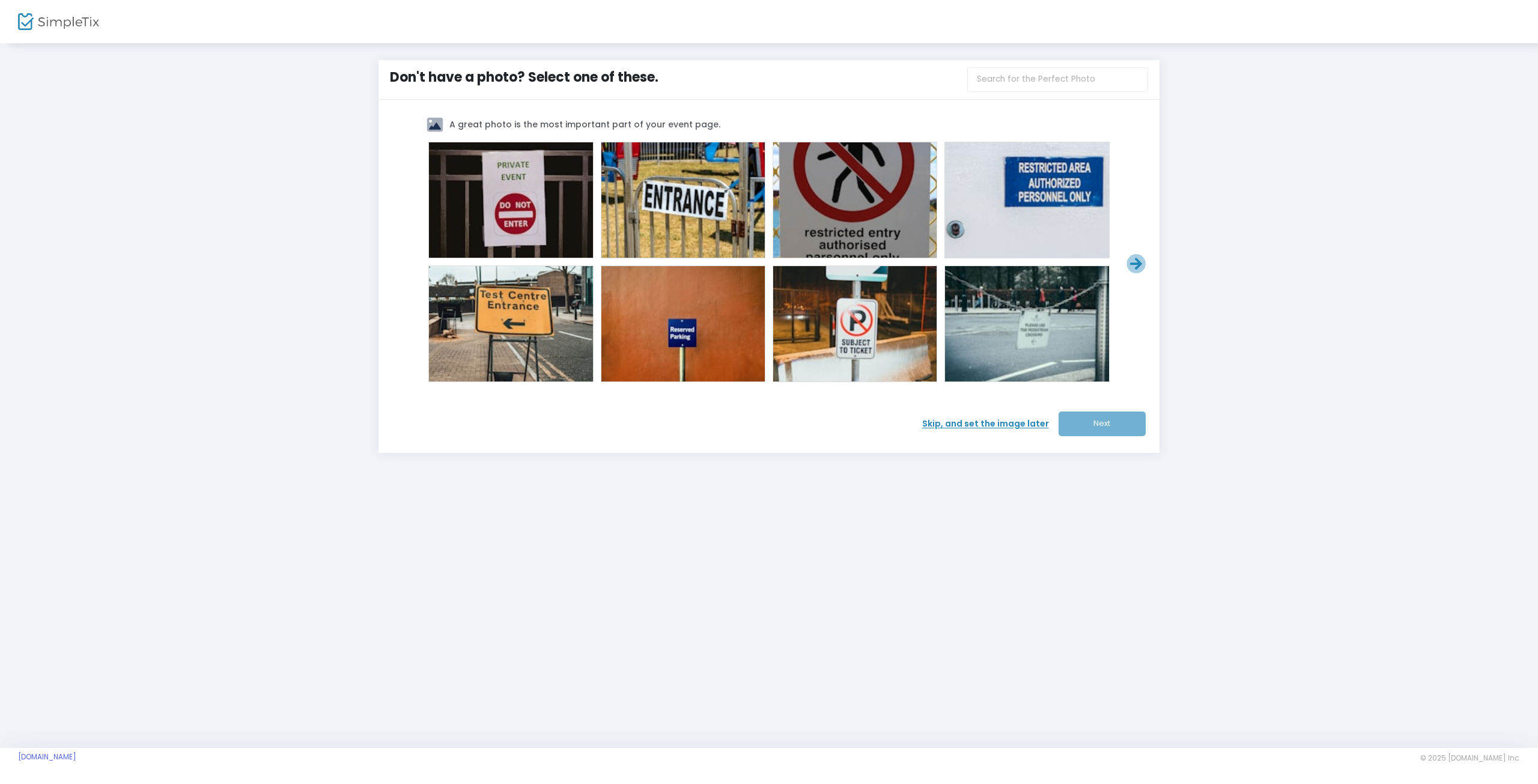
click at [626, 332] on div at bounding box center [683, 323] width 163 height 115
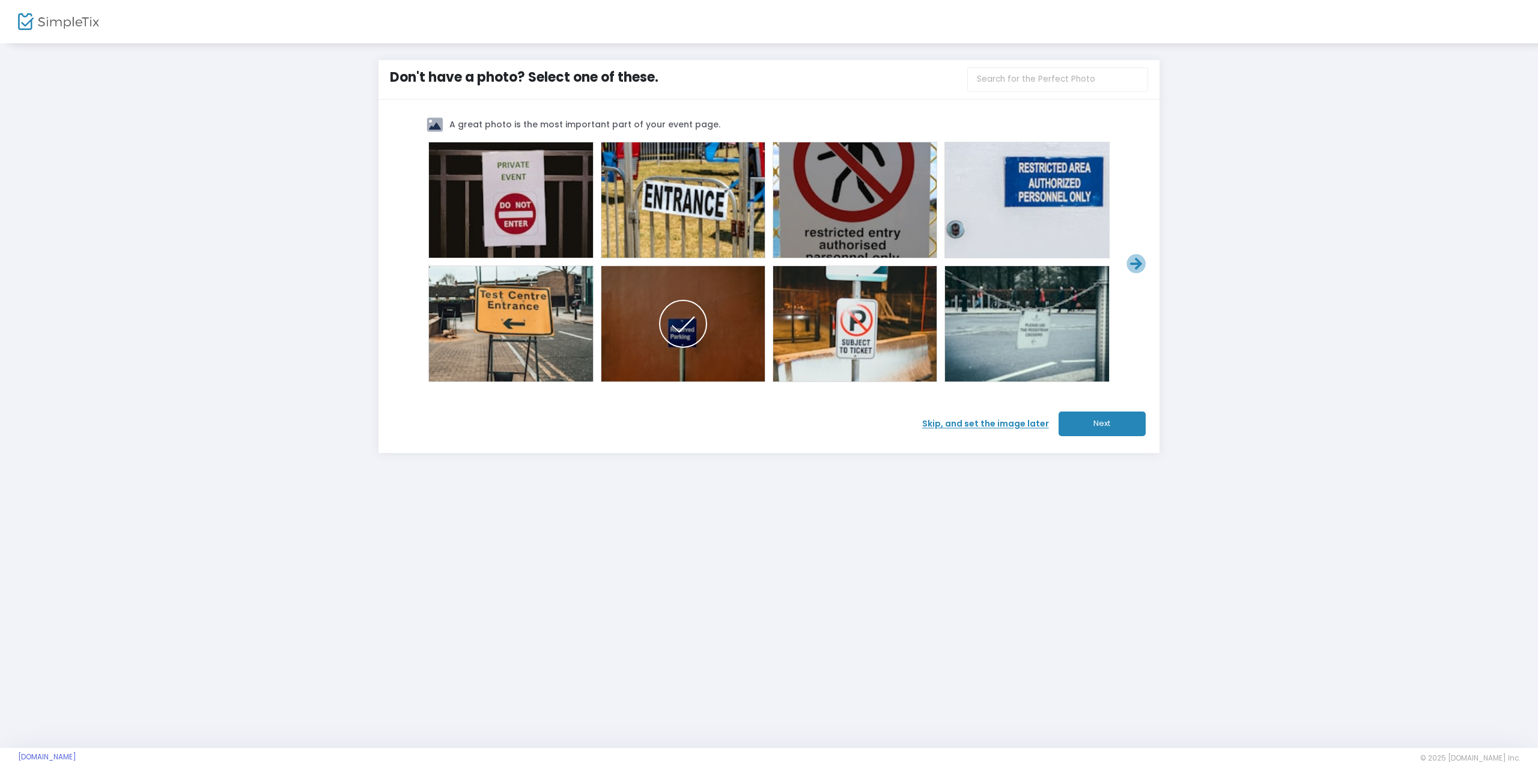
click at [869, 318] on span at bounding box center [855, 324] width 48 height 48
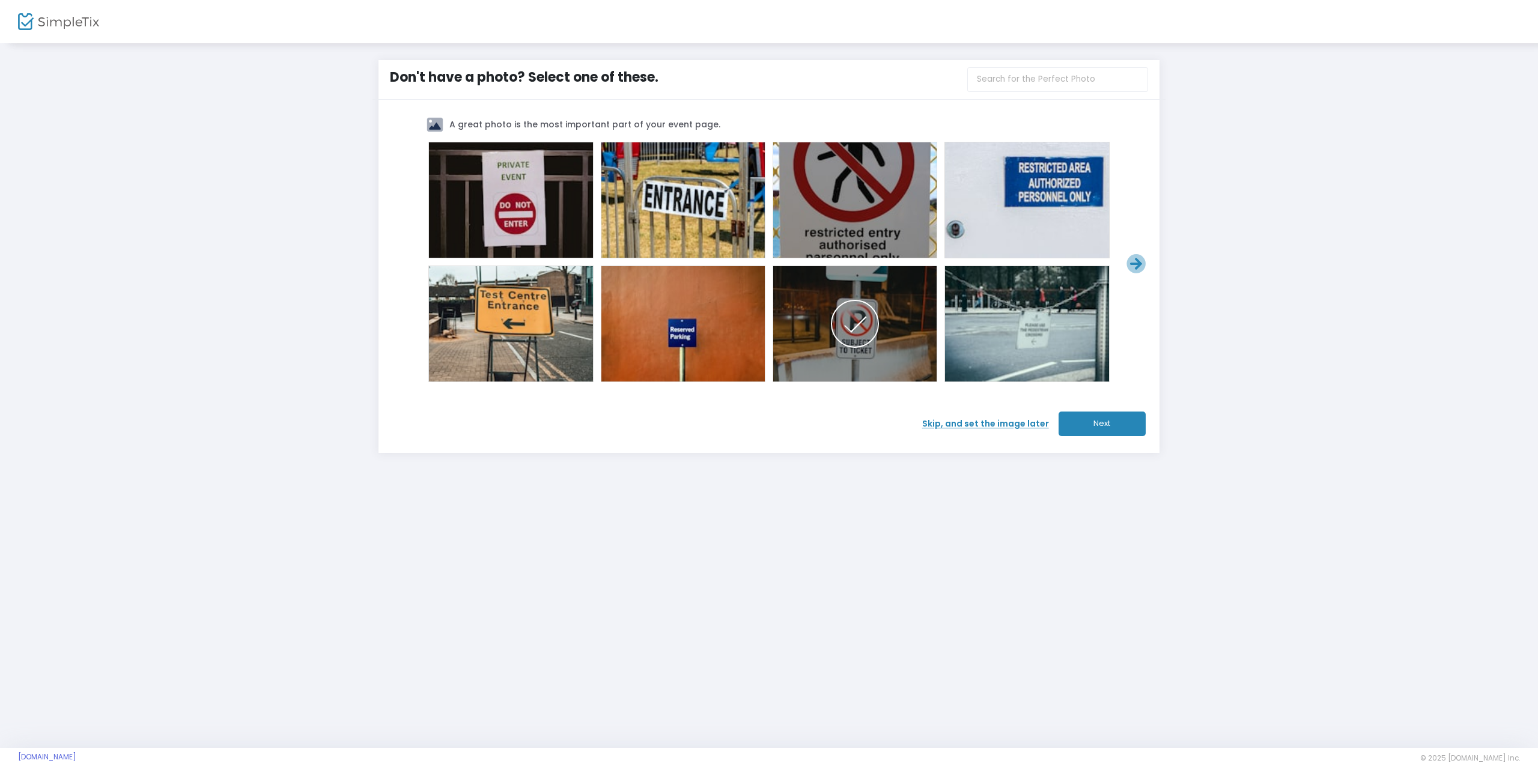
click at [1058, 185] on div at bounding box center [1027, 200] width 163 height 115
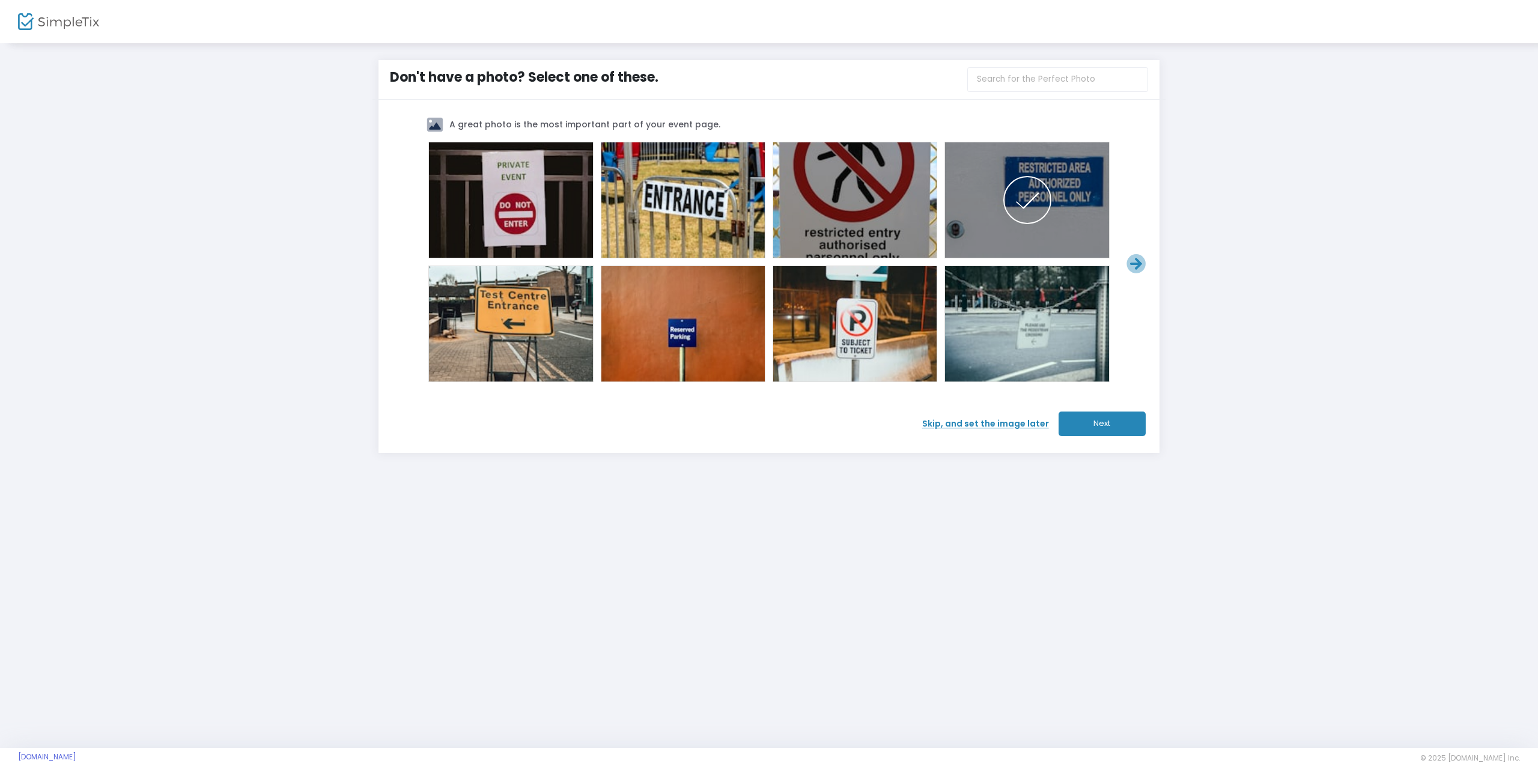
click at [1105, 425] on button "Next" at bounding box center [1102, 424] width 87 height 25
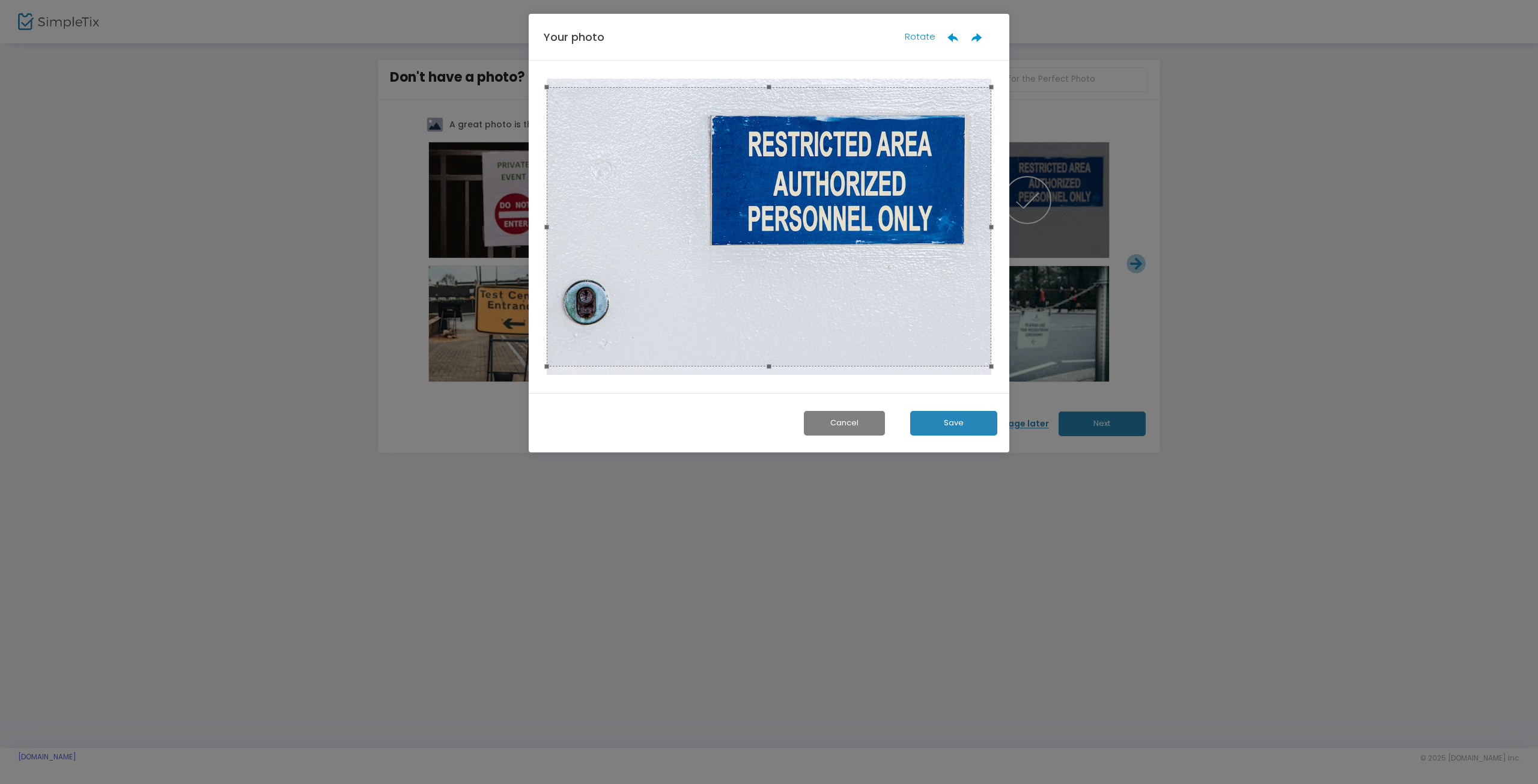
click at [955, 423] on button "Save" at bounding box center [954, 423] width 87 height 25
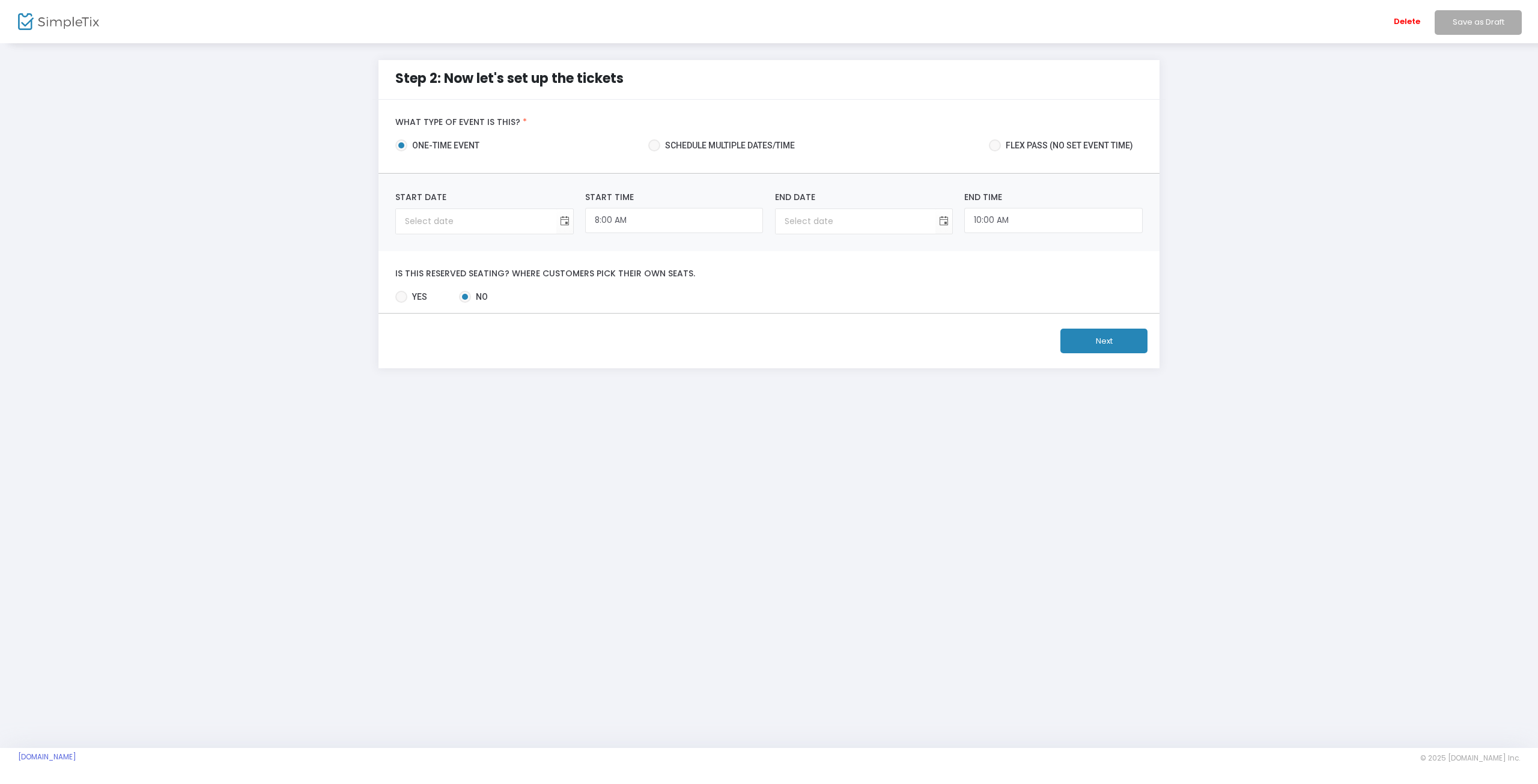
click at [661, 145] on span "Schedule multiple dates/time" at bounding box center [727, 145] width 134 height 12
click at [654, 152] on input "Schedule multiple dates/time" at bounding box center [654, 152] width 1 height 1
radio input "true"
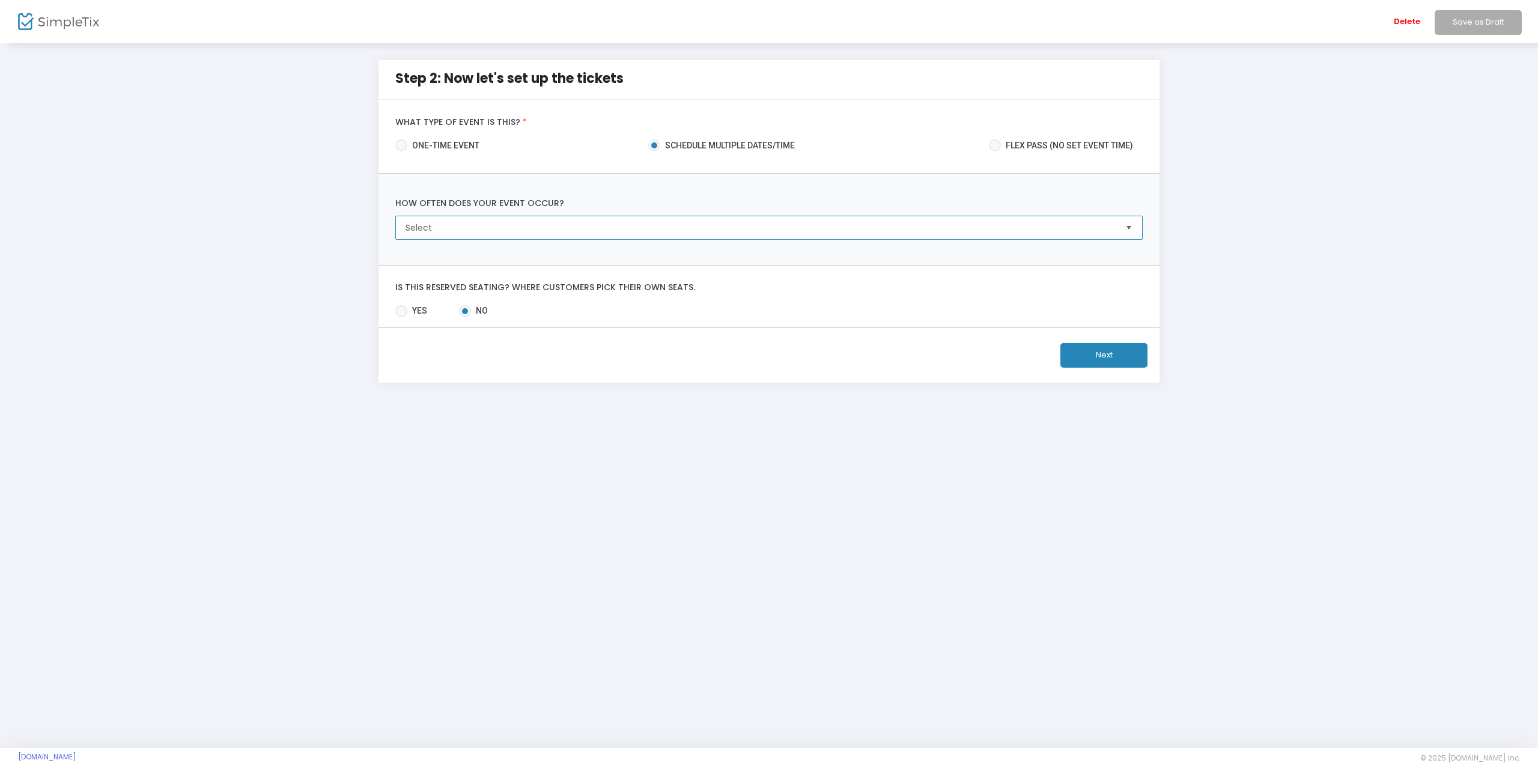
click at [553, 218] on span "Select" at bounding box center [760, 227] width 719 height 23
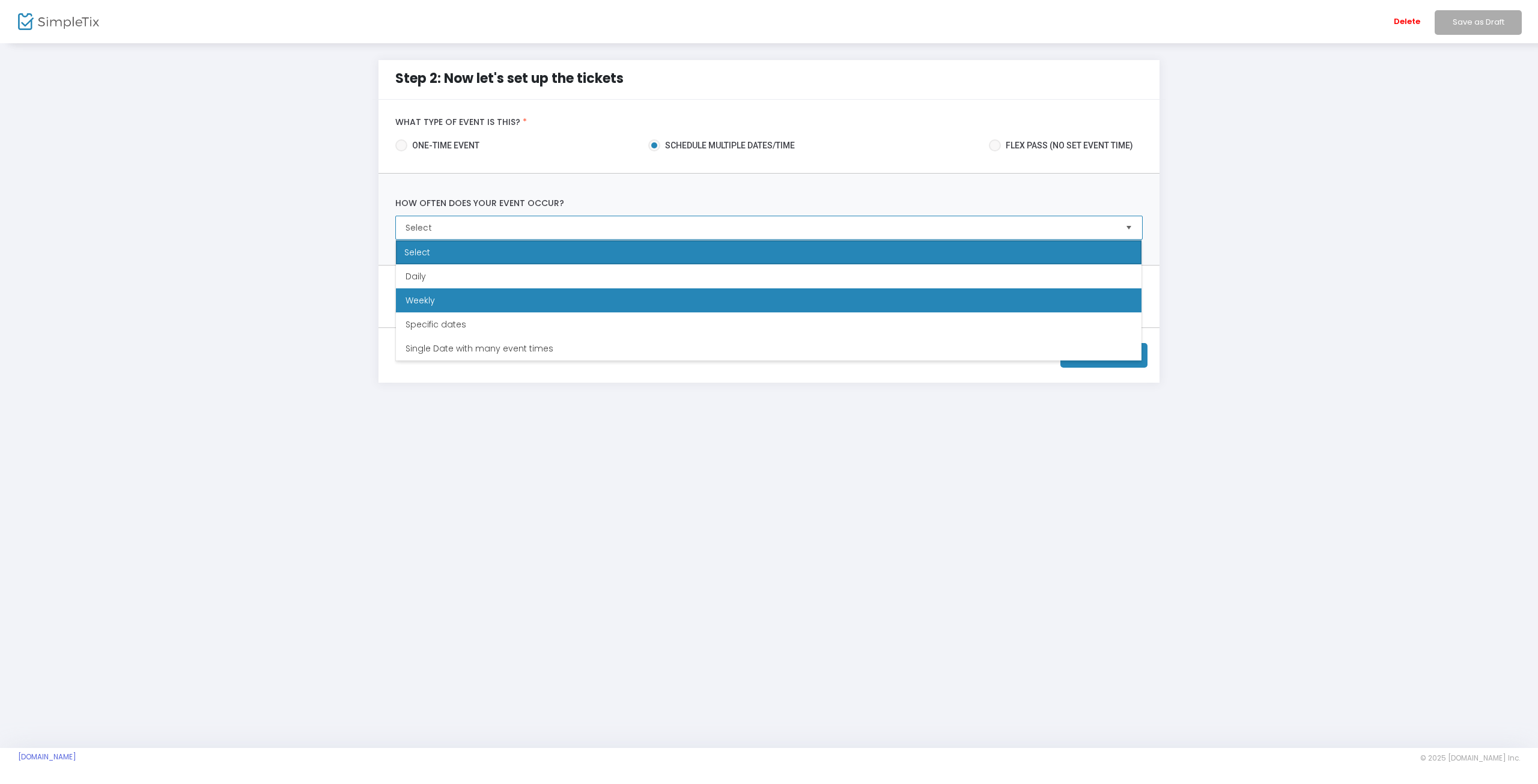
click at [420, 298] on span "Weekly" at bounding box center [420, 300] width 30 height 12
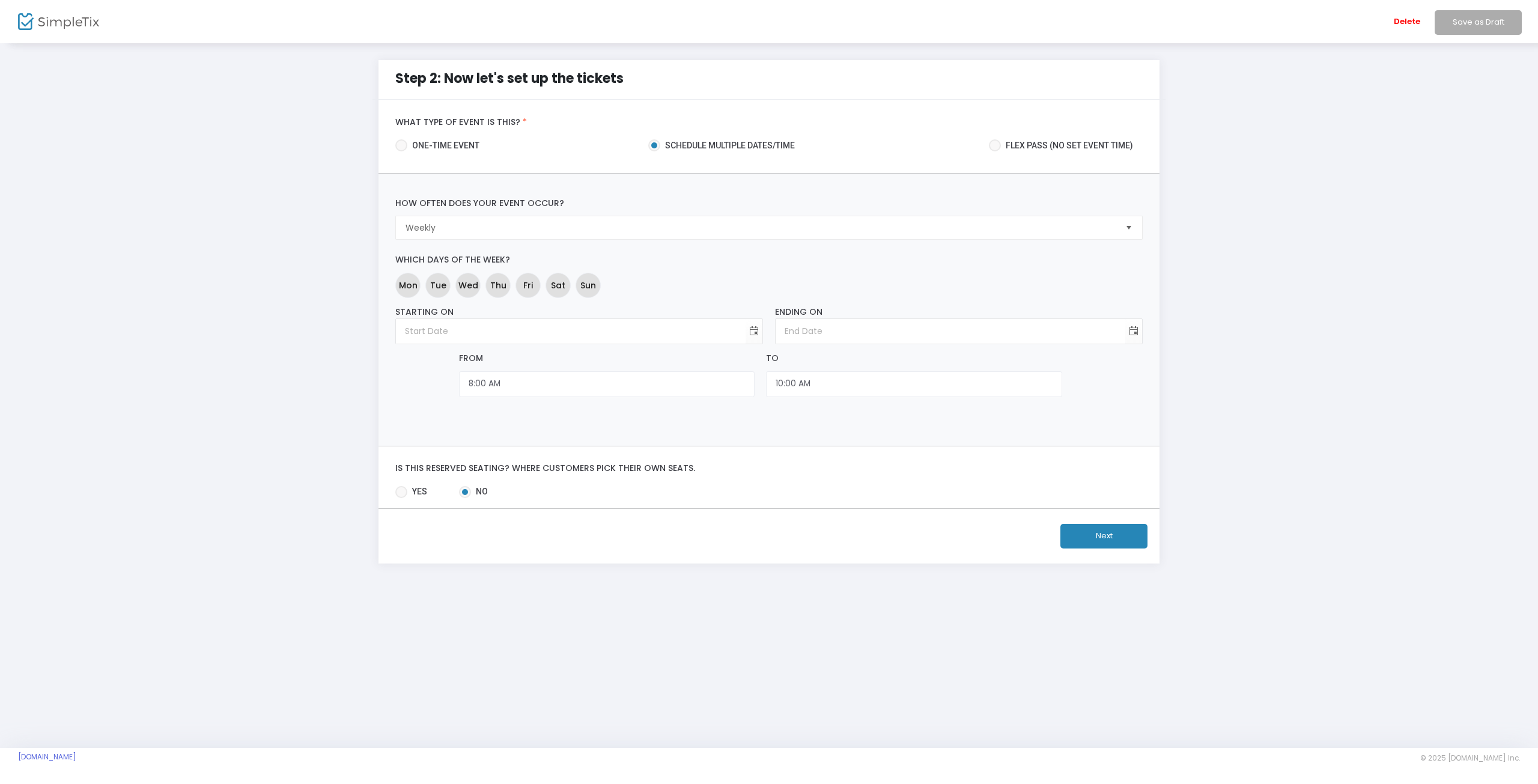
click at [411, 148] on span "one-time event" at bounding box center [443, 145] width 72 height 12
click at [401, 152] on input "one-time event" at bounding box center [401, 152] width 1 height 1
radio input "true"
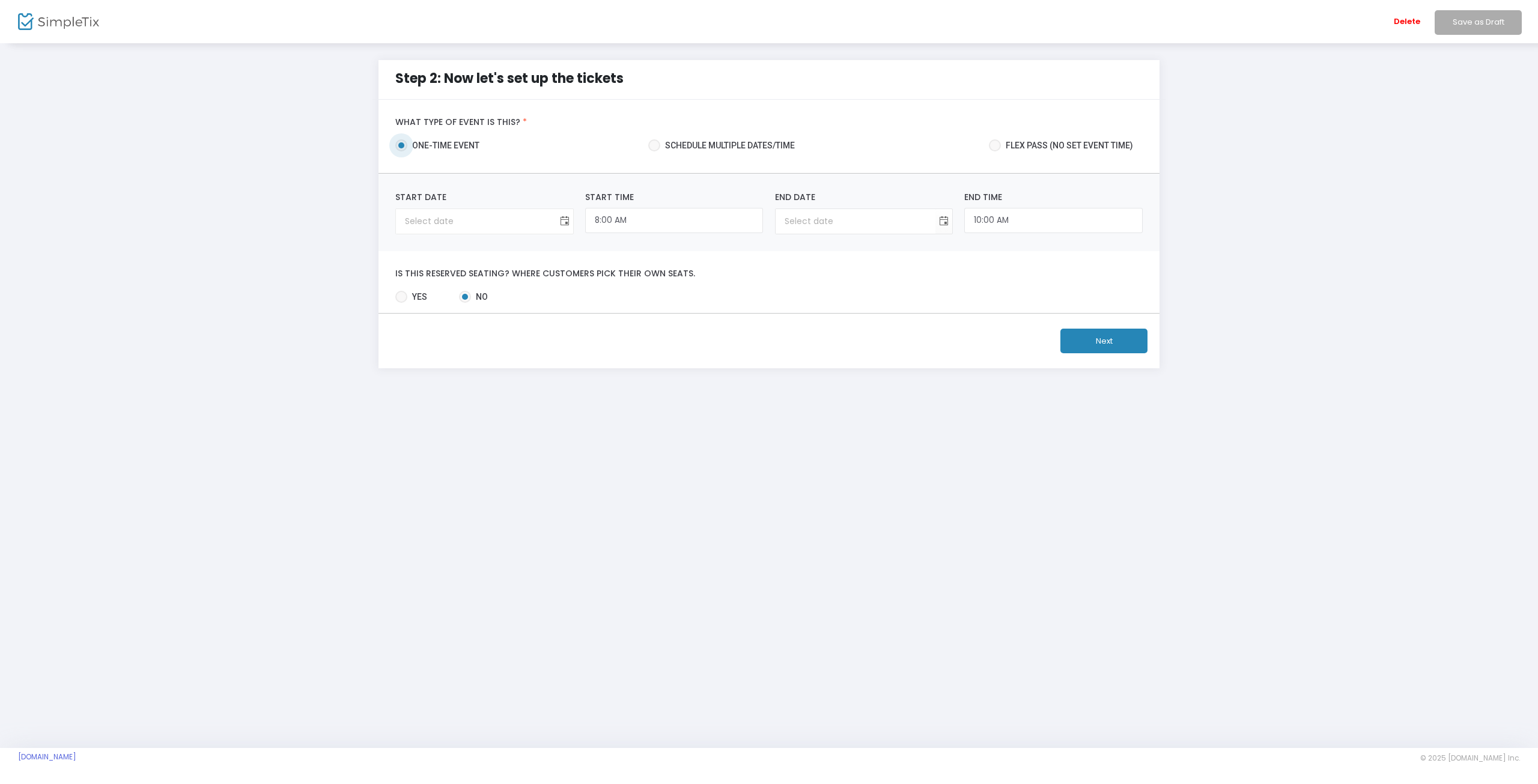
click at [570, 221] on span "Toggle calendar" at bounding box center [565, 221] width 20 height 20
click at [563, 226] on span "Toggle calendar" at bounding box center [565, 221] width 20 height 20
type input "month/day/year"
click at [566, 226] on span "Toggle calendar" at bounding box center [565, 221] width 20 height 20
click at [416, 364] on span "Dec" at bounding box center [417, 363] width 17 height 12
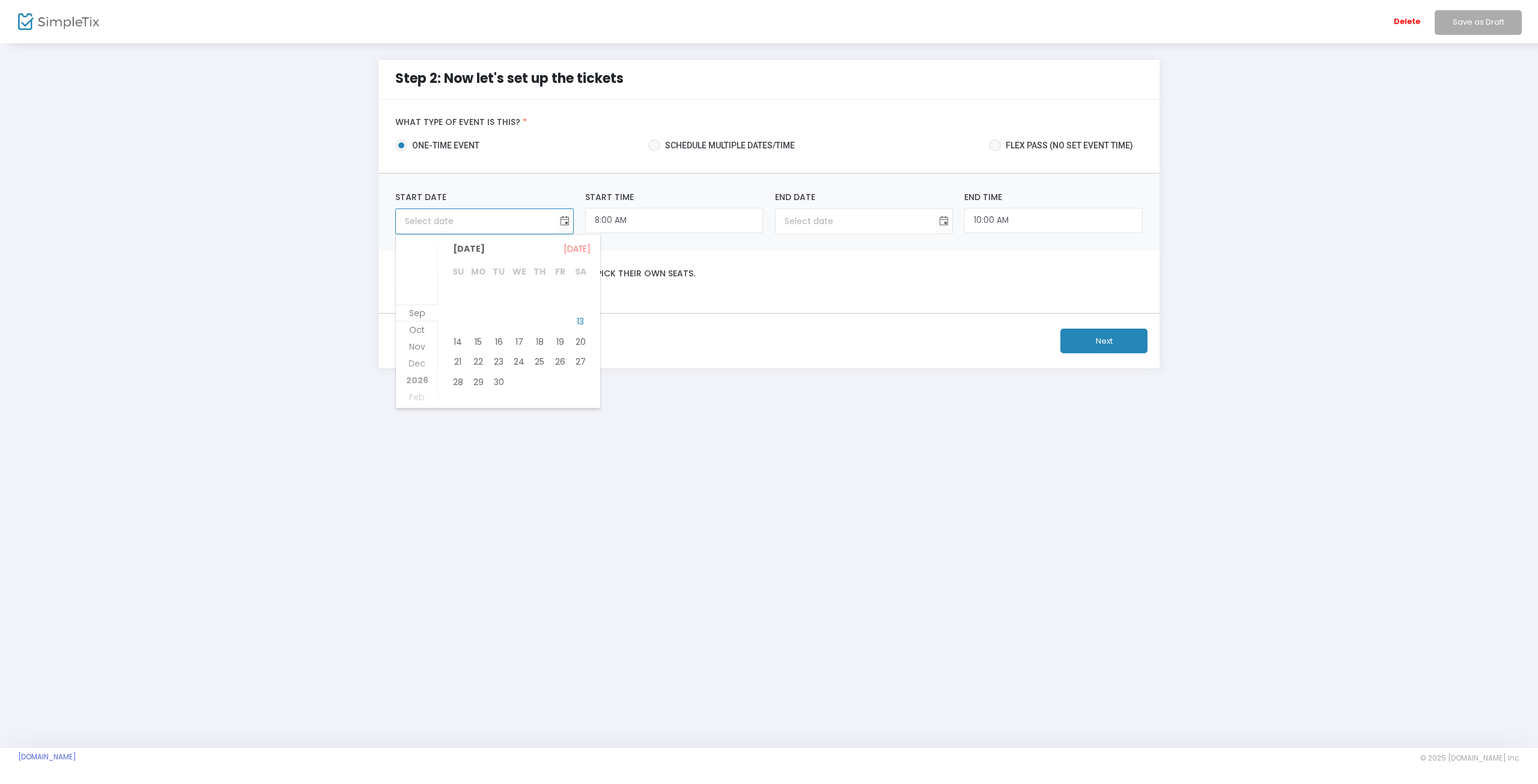
scroll to position [465, 0]
click at [501, 306] on span "9" at bounding box center [499, 306] width 20 height 20
type input "[DATE]"
click at [944, 221] on span "Toggle calendar" at bounding box center [944, 221] width 20 height 20
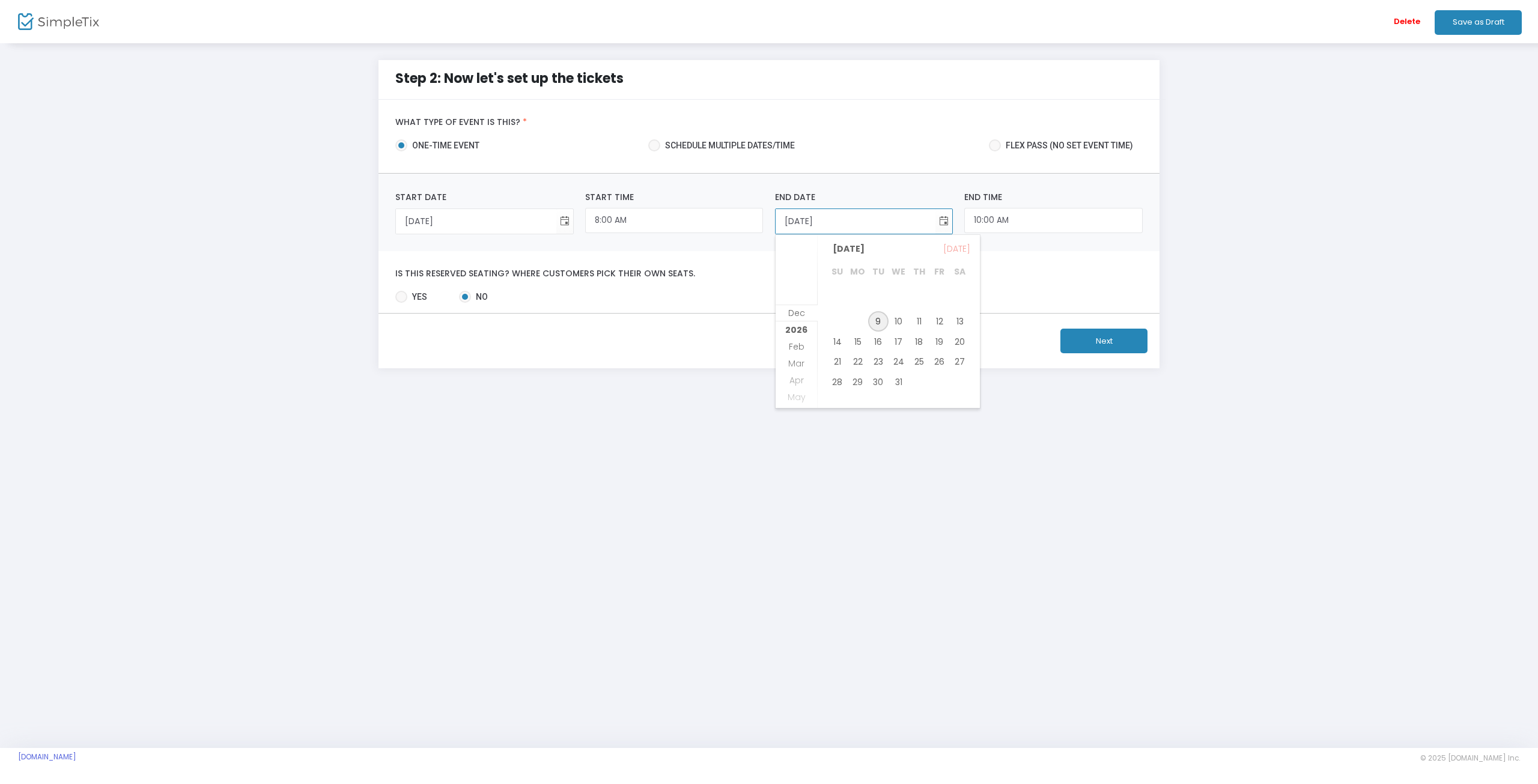
click at [877, 322] on span "9" at bounding box center [878, 321] width 20 height 20
click at [620, 217] on input "8:00 AM" at bounding box center [674, 221] width 178 height 26
click at [629, 295] on link "8:00 AM" at bounding box center [674, 294] width 176 height 28
drag, startPoint x: 989, startPoint y: 213, endPoint x: 996, endPoint y: 213, distance: 7.0
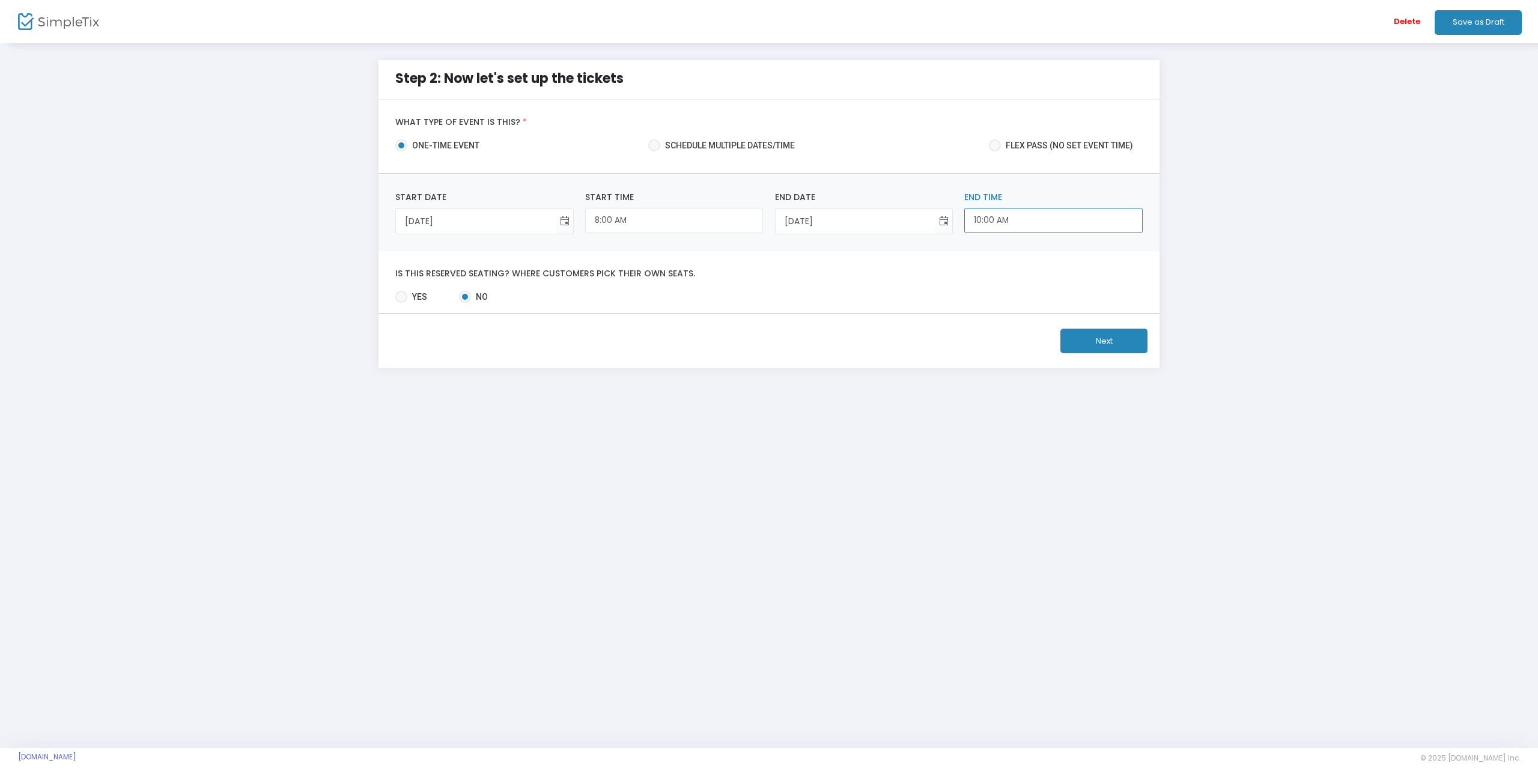
click at [990, 212] on input "10:00 AM" at bounding box center [1053, 221] width 178 height 26
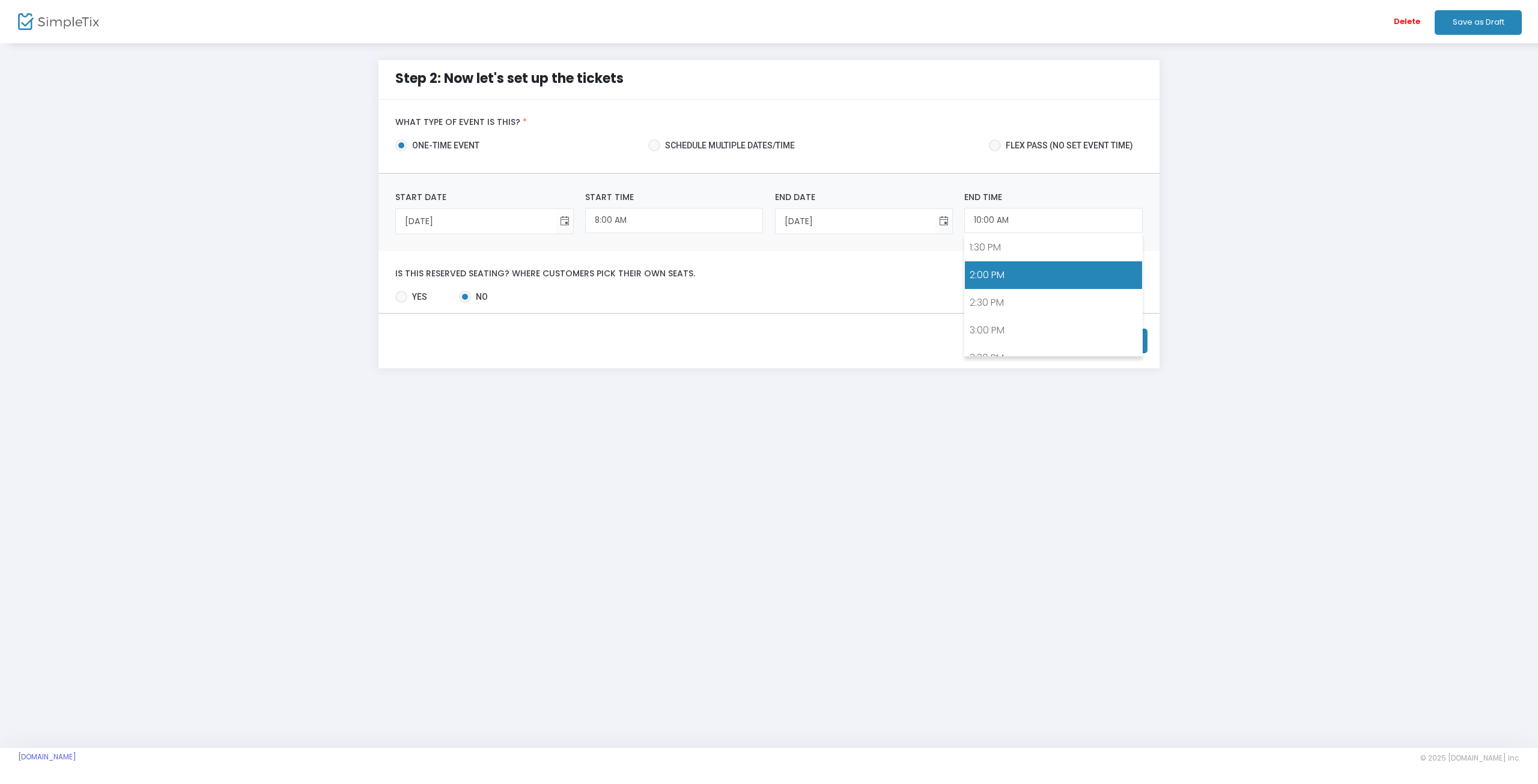
drag, startPoint x: 999, startPoint y: 274, endPoint x: 1021, endPoint y: 277, distance: 22.2
click at [999, 273] on link "2:00 PM" at bounding box center [1053, 275] width 176 height 28
type input "2:00 PM"
click at [1112, 338] on button "Next" at bounding box center [1104, 341] width 87 height 25
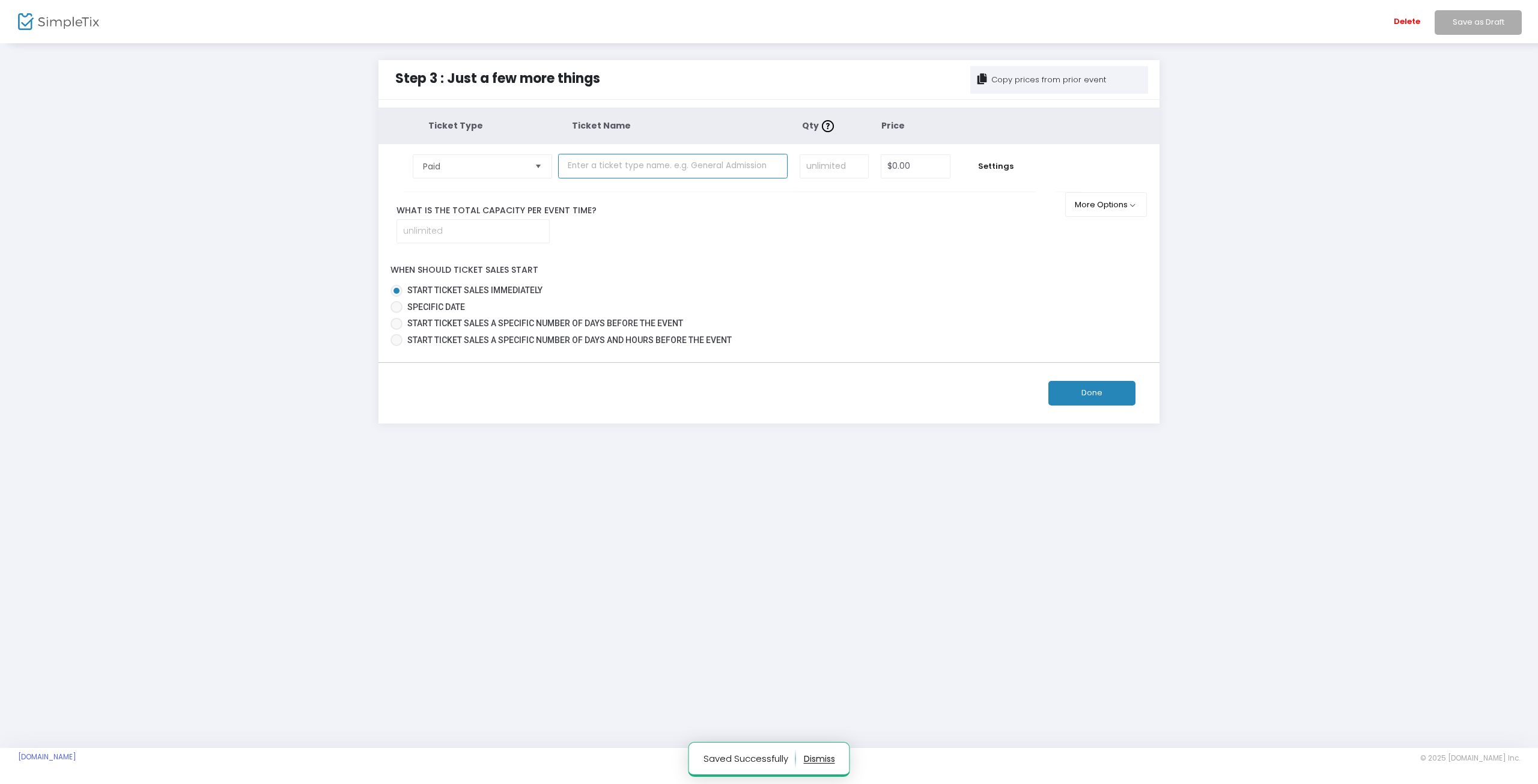
click at [721, 163] on input "text" at bounding box center [672, 166] width 229 height 25
type input "General Admission"
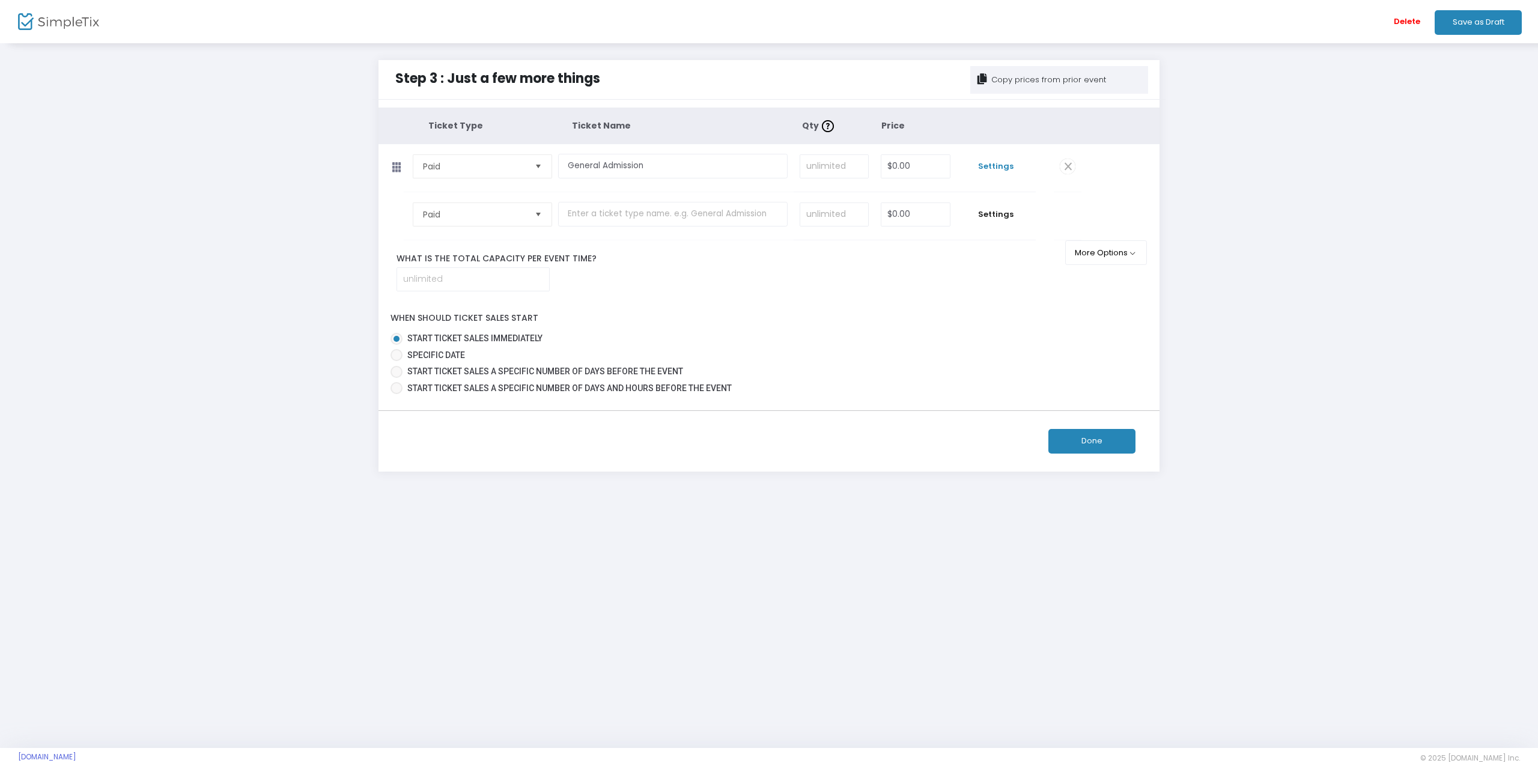
click at [986, 168] on span "Settings" at bounding box center [996, 166] width 68 height 12
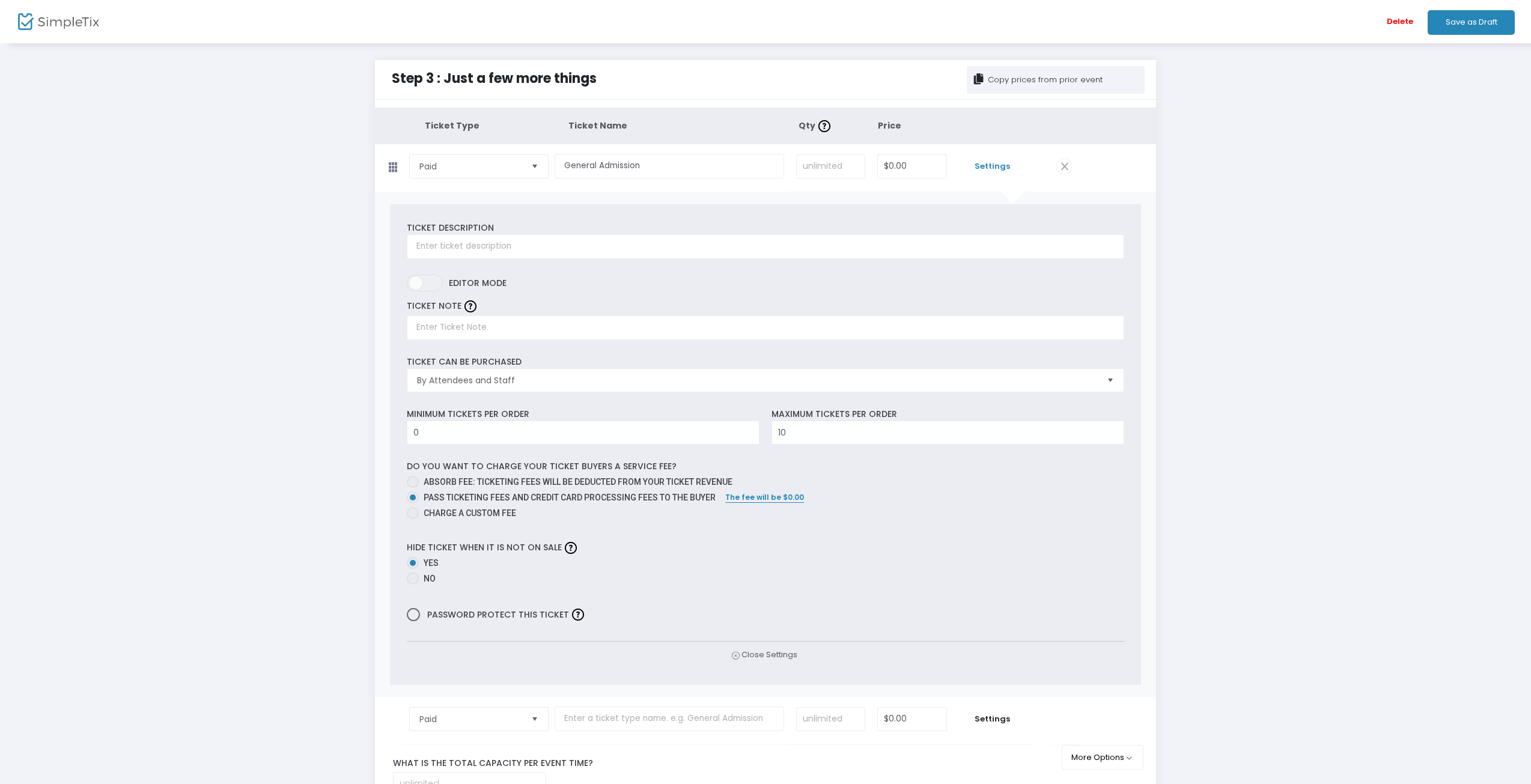
click at [414, 486] on span at bounding box center [412, 481] width 12 height 12
click at [413, 488] on input "Absorb fee: Ticketing fees will be deducted from your ticket revenue" at bounding box center [412, 488] width 1 height 1
radio input "true"
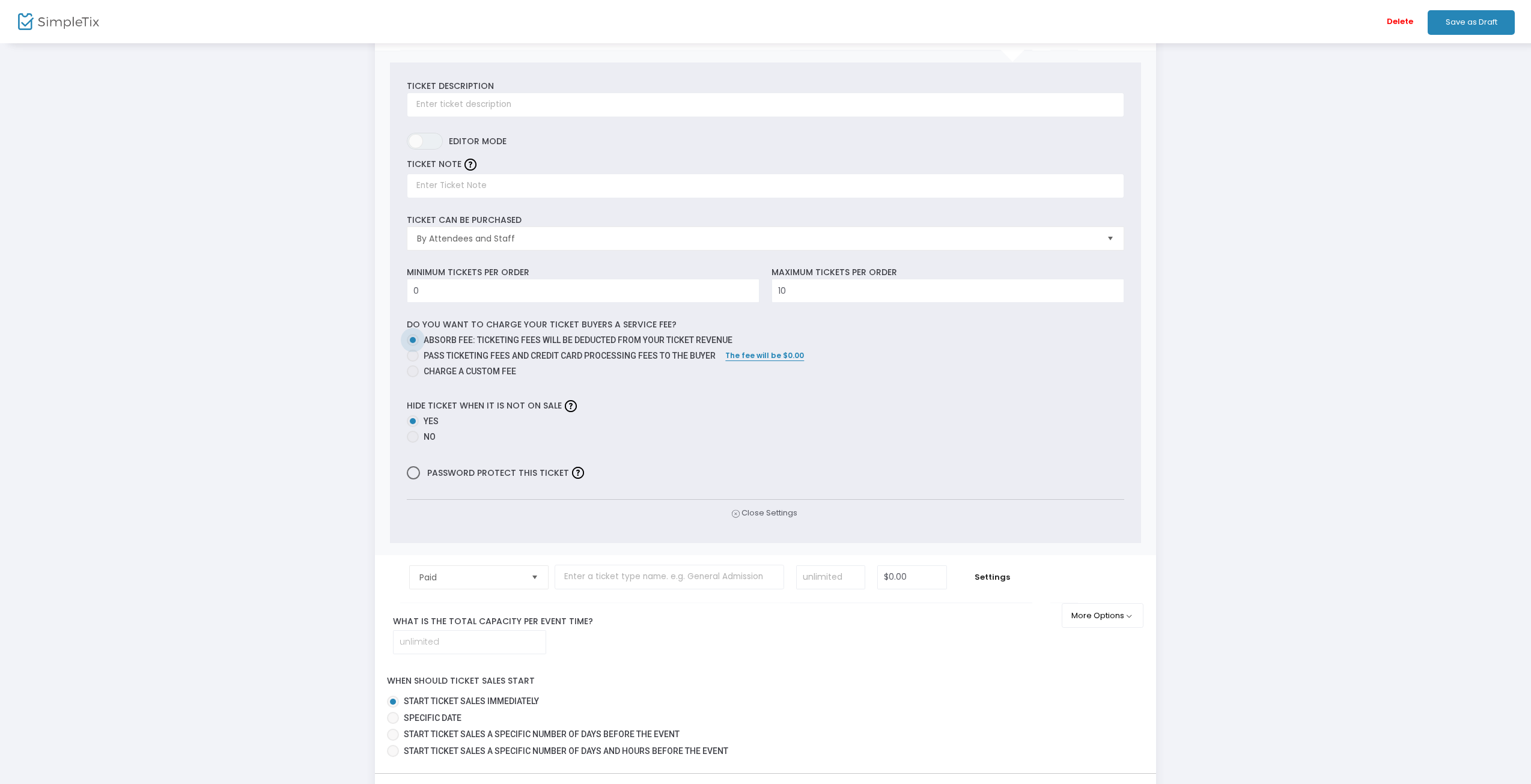
scroll to position [180, 0]
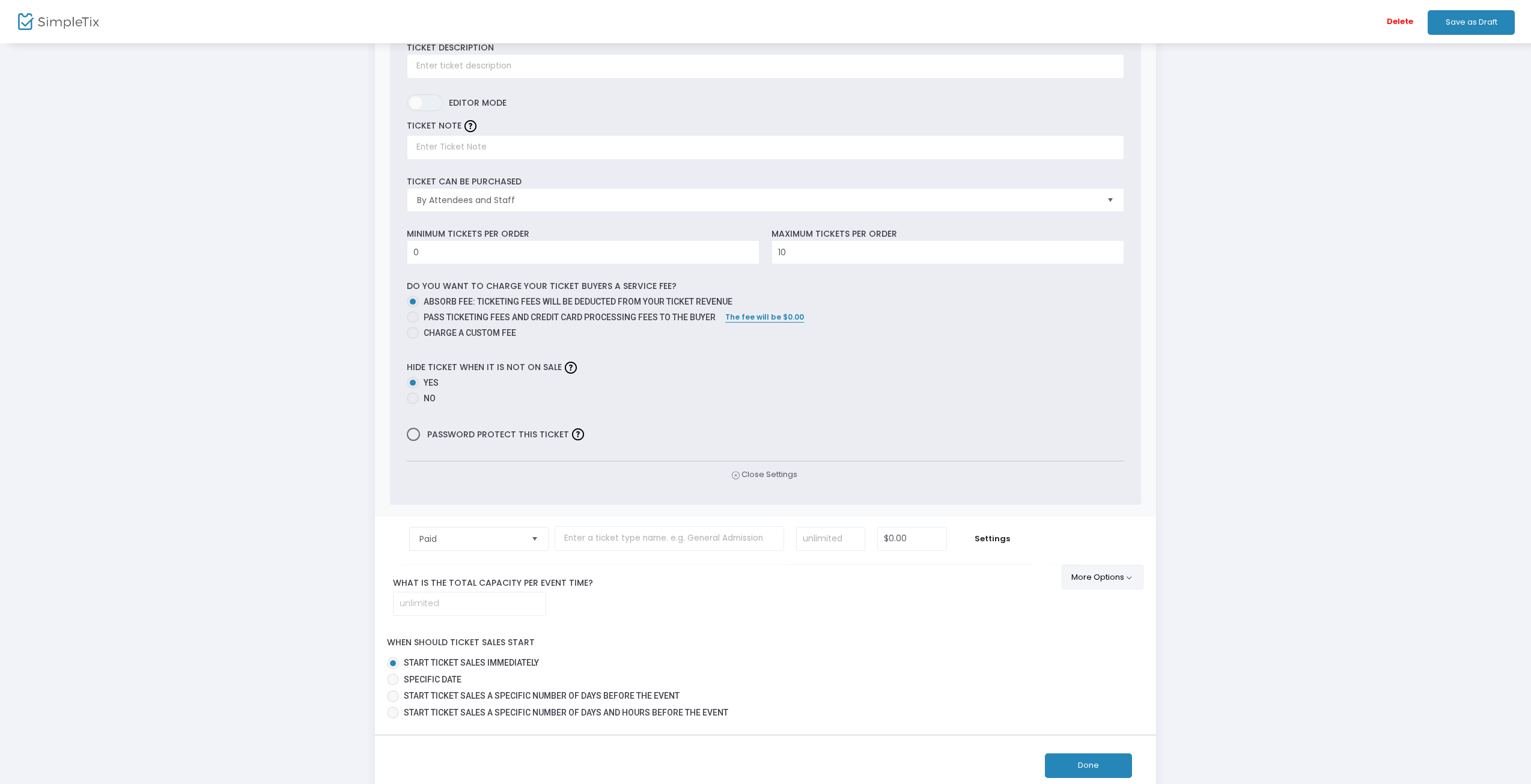
click at [1109, 576] on button "More Options" at bounding box center [1103, 577] width 82 height 25
click at [833, 387] on label "Yes" at bounding box center [765, 383] width 717 height 12
click at [413, 389] on input "Yes" at bounding box center [412, 389] width 1 height 1
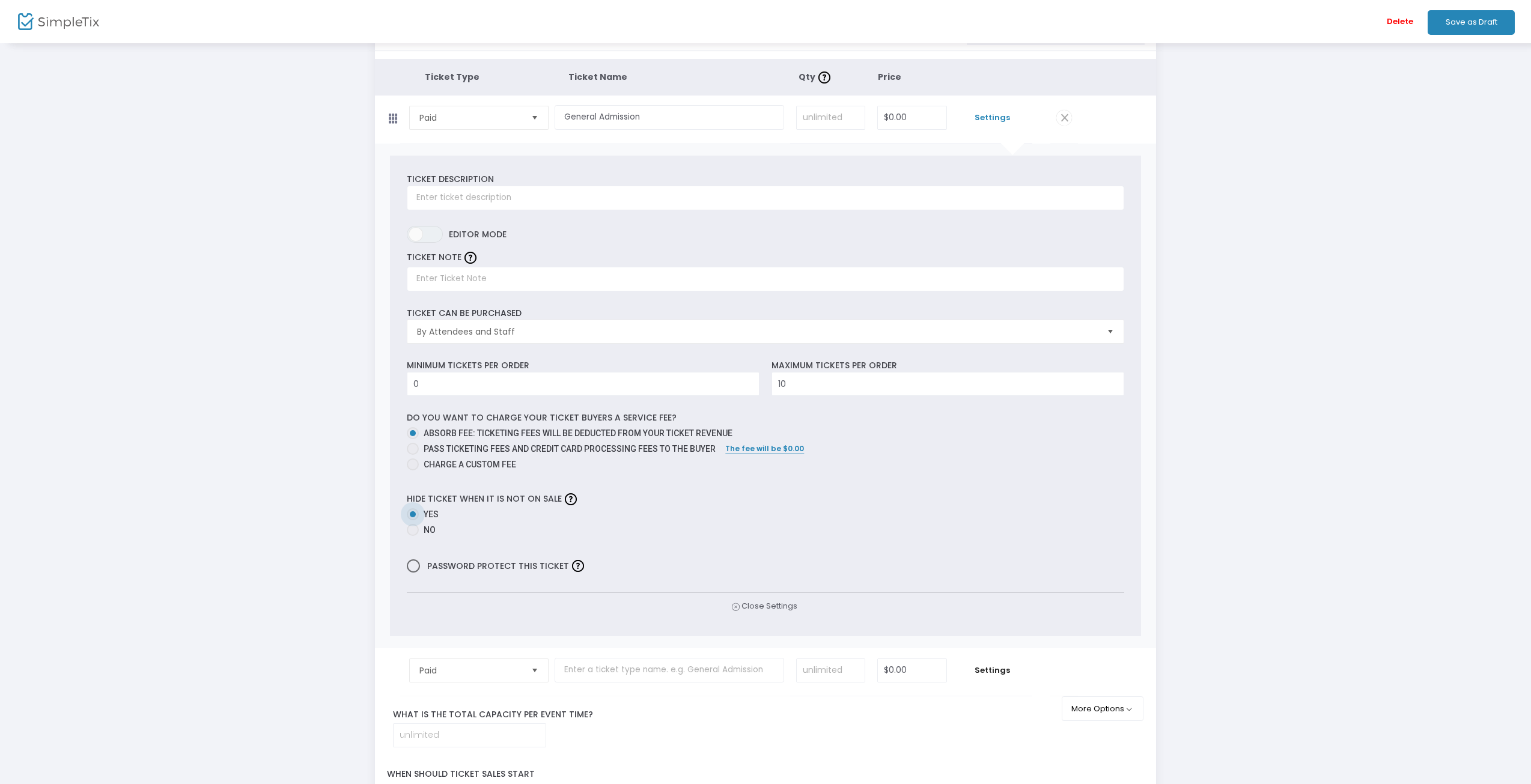
scroll to position [23, 0]
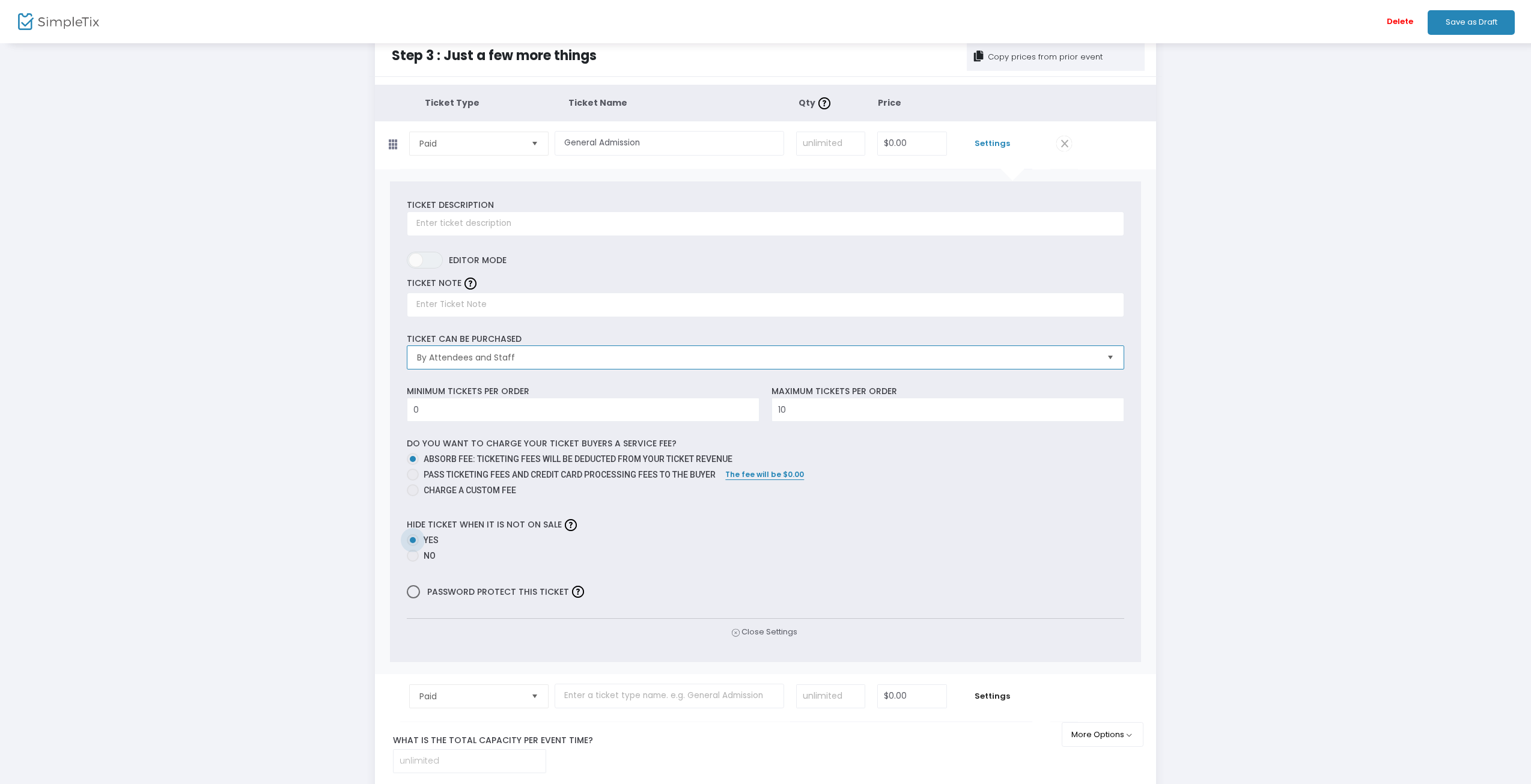
click at [785, 363] on span "By Attendees and Staff" at bounding box center [757, 357] width 679 height 12
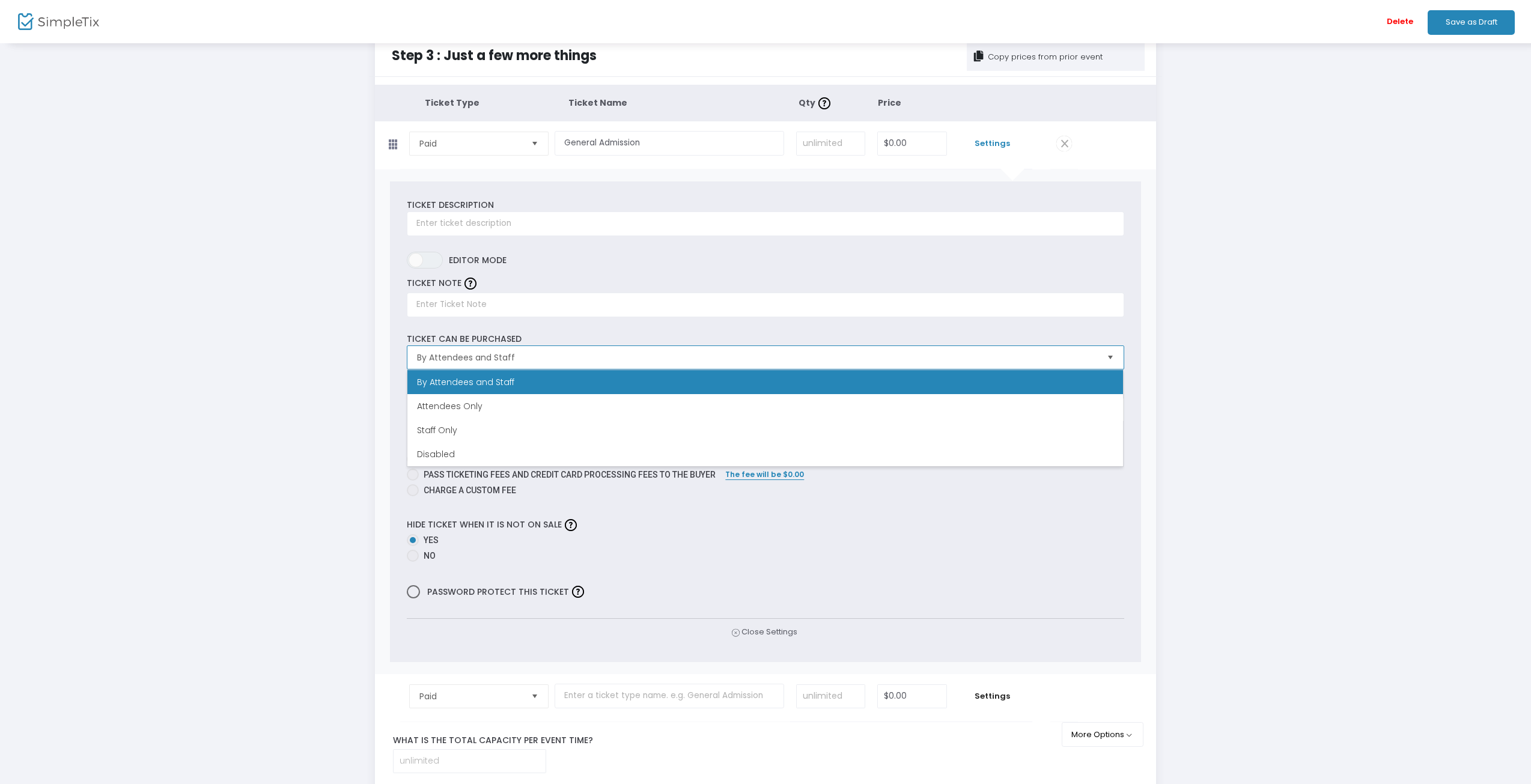
click at [785, 362] on span "By Attendees and Staff" at bounding box center [757, 357] width 679 height 12
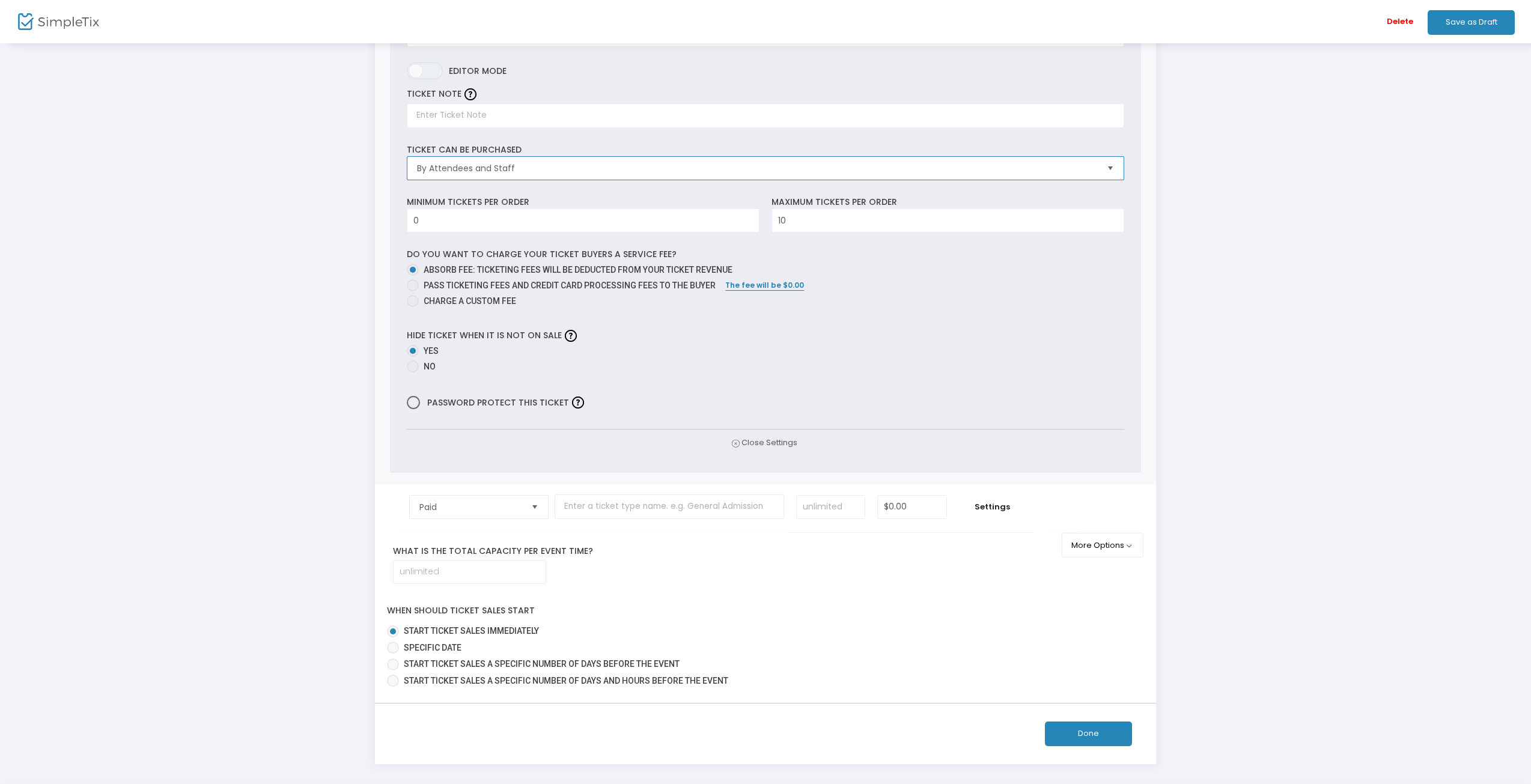
scroll to position [263, 0]
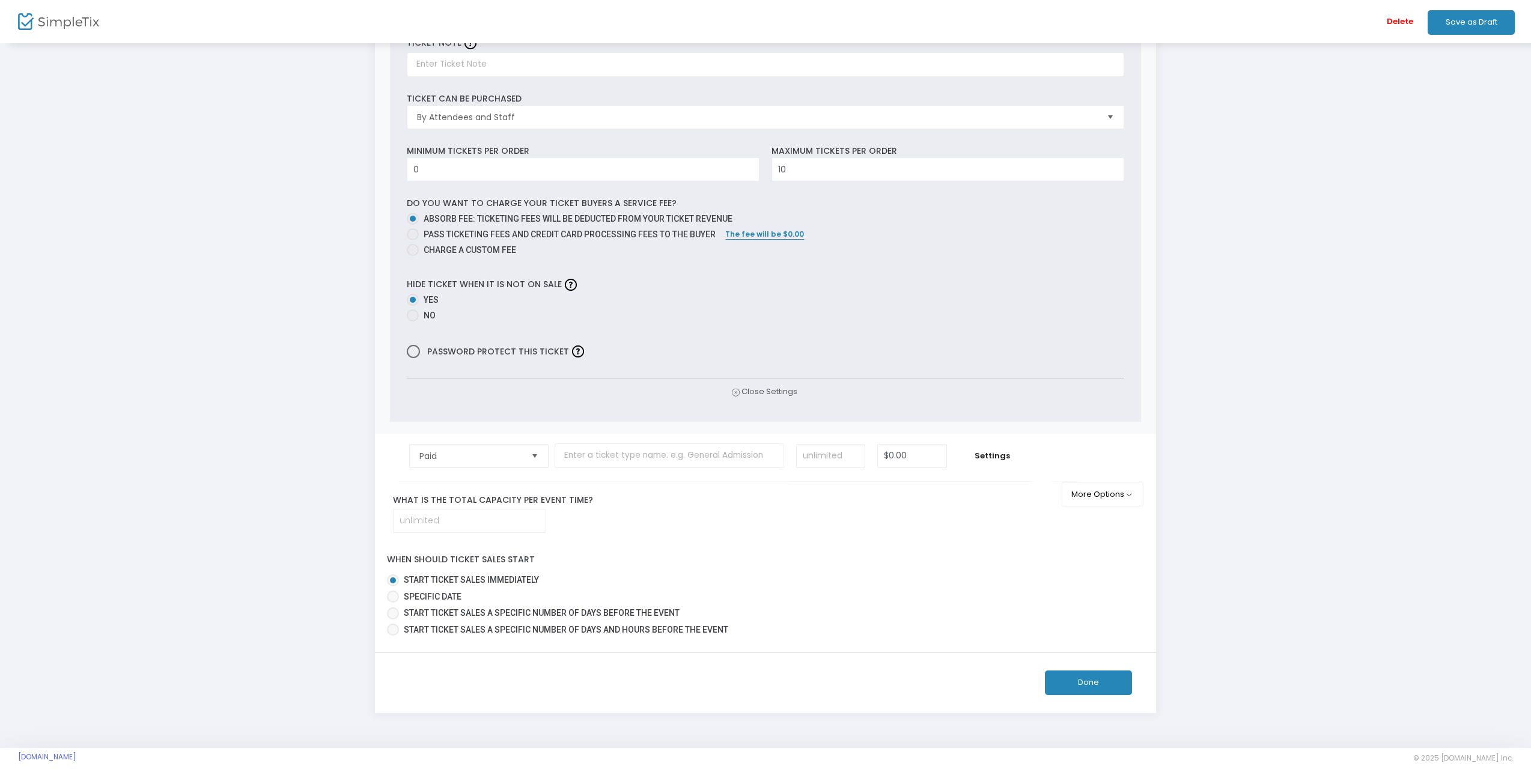
drag, startPoint x: 1076, startPoint y: 685, endPoint x: 909, endPoint y: 625, distance: 177.5
click at [930, 624] on div "Step 3 : Just a few more things Copy prices from prior event Ticket Type Ticket…" at bounding box center [766, 255] width 782 height 916
click at [1084, 687] on button "Done" at bounding box center [1088, 683] width 87 height 25
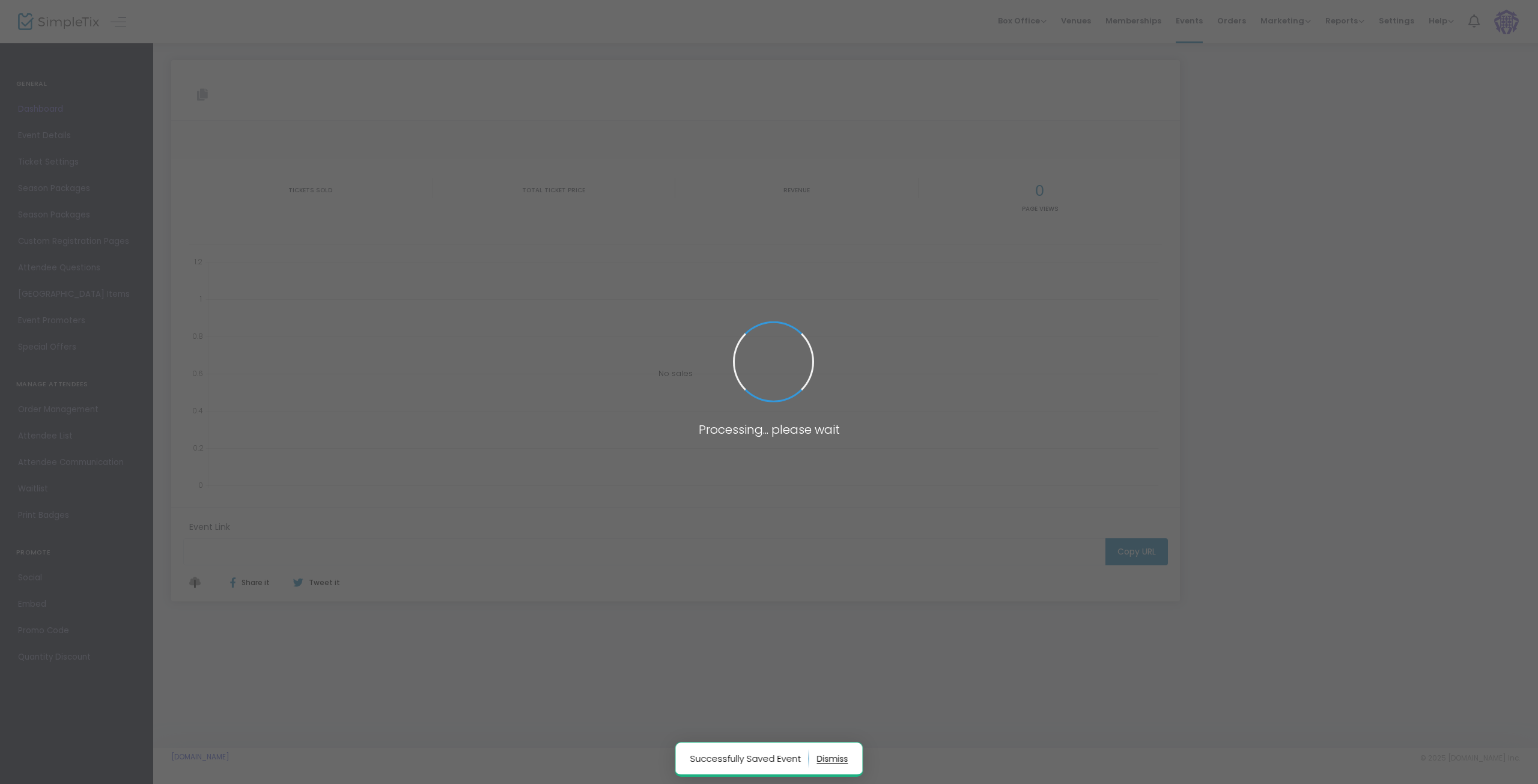
type input "[URL][DOMAIN_NAME][PERSON_NAME]"
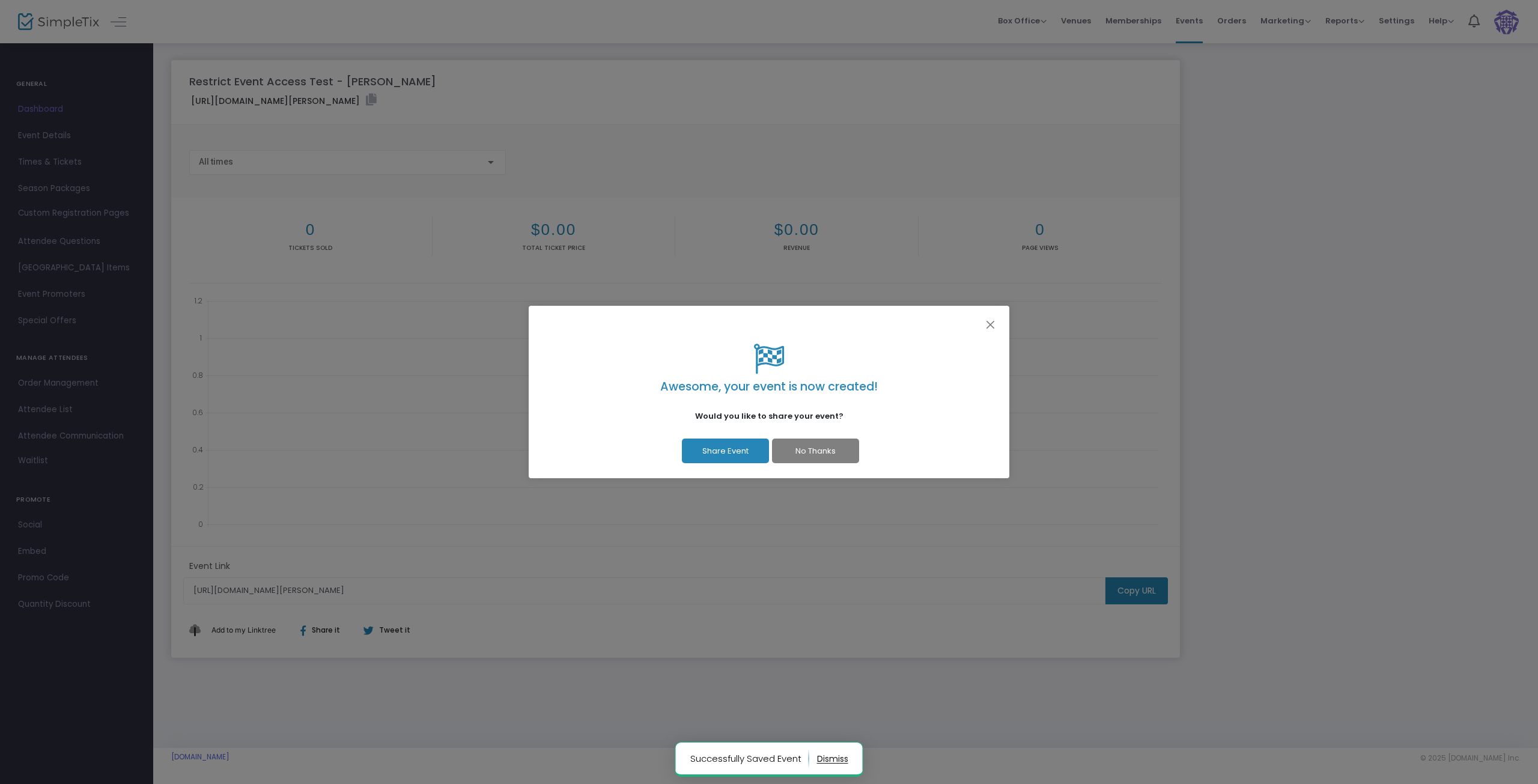
click at [825, 451] on button "No Thanks" at bounding box center [815, 451] width 87 height 25
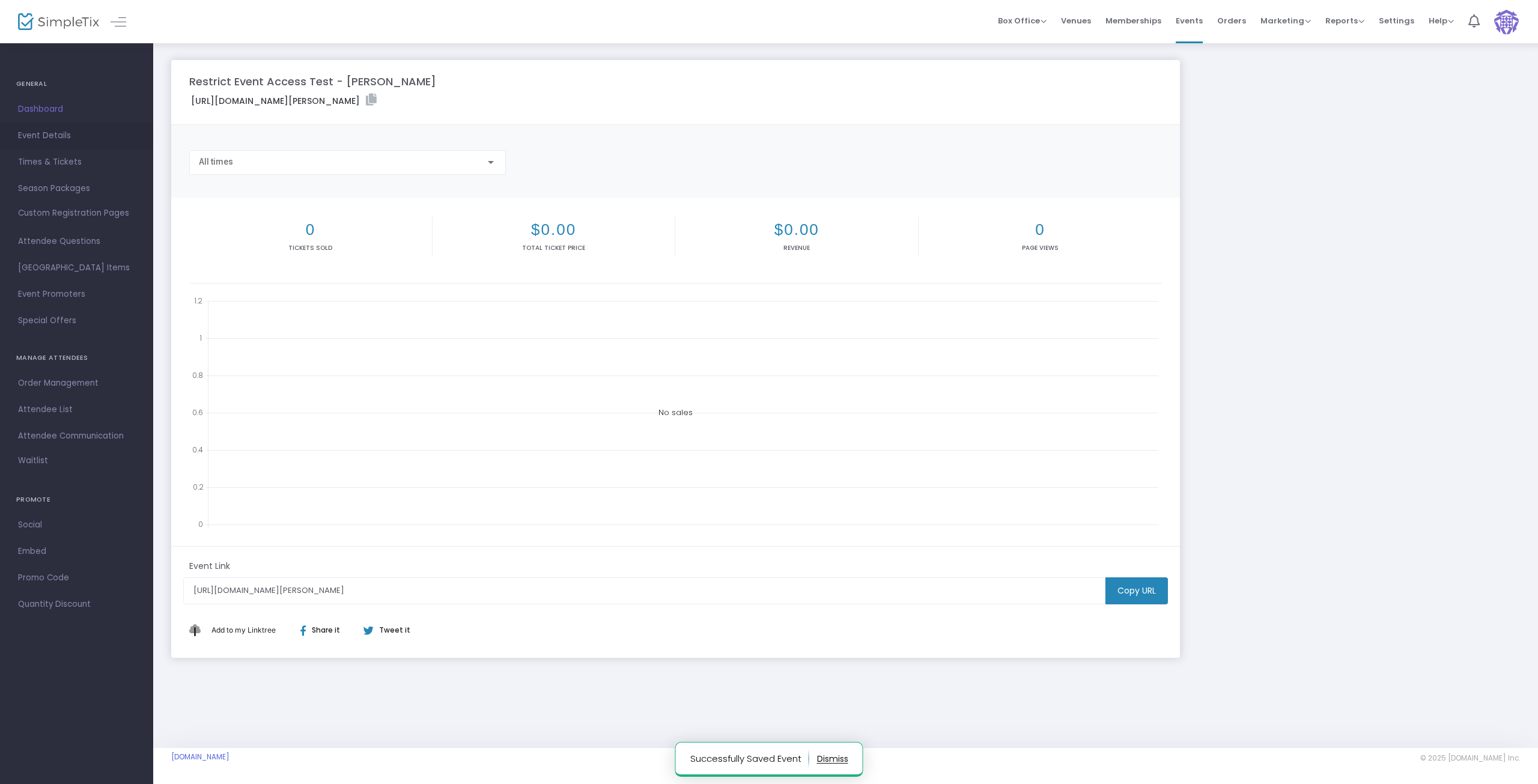
click at [55, 137] on span "Event Details" at bounding box center [76, 136] width 117 height 16
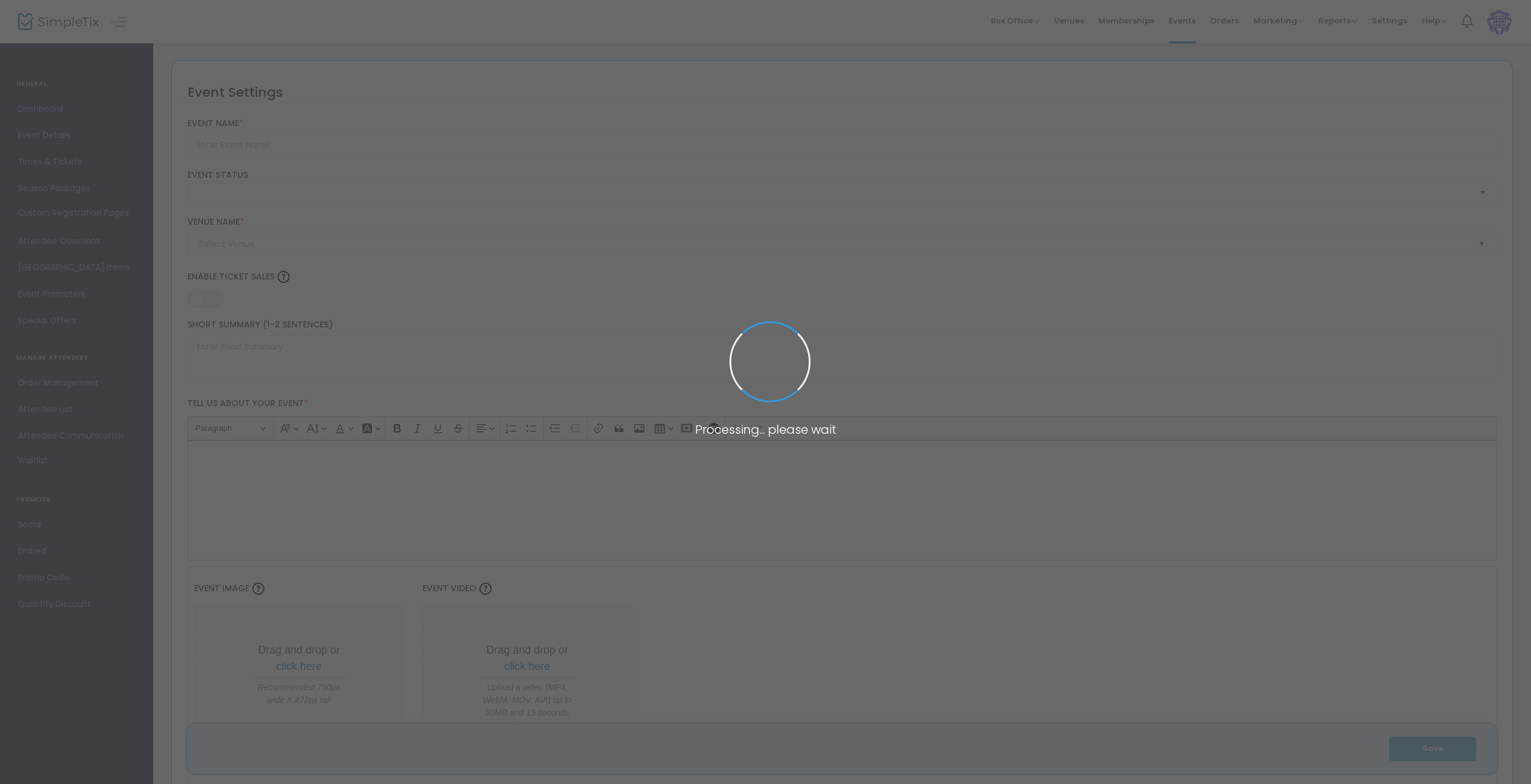
type input "Restrict Event Access Test - [PERSON_NAME]"
type textarea "Test"
type input "Buy Tickets"
type input "[GEOGRAPHIC_DATA]"
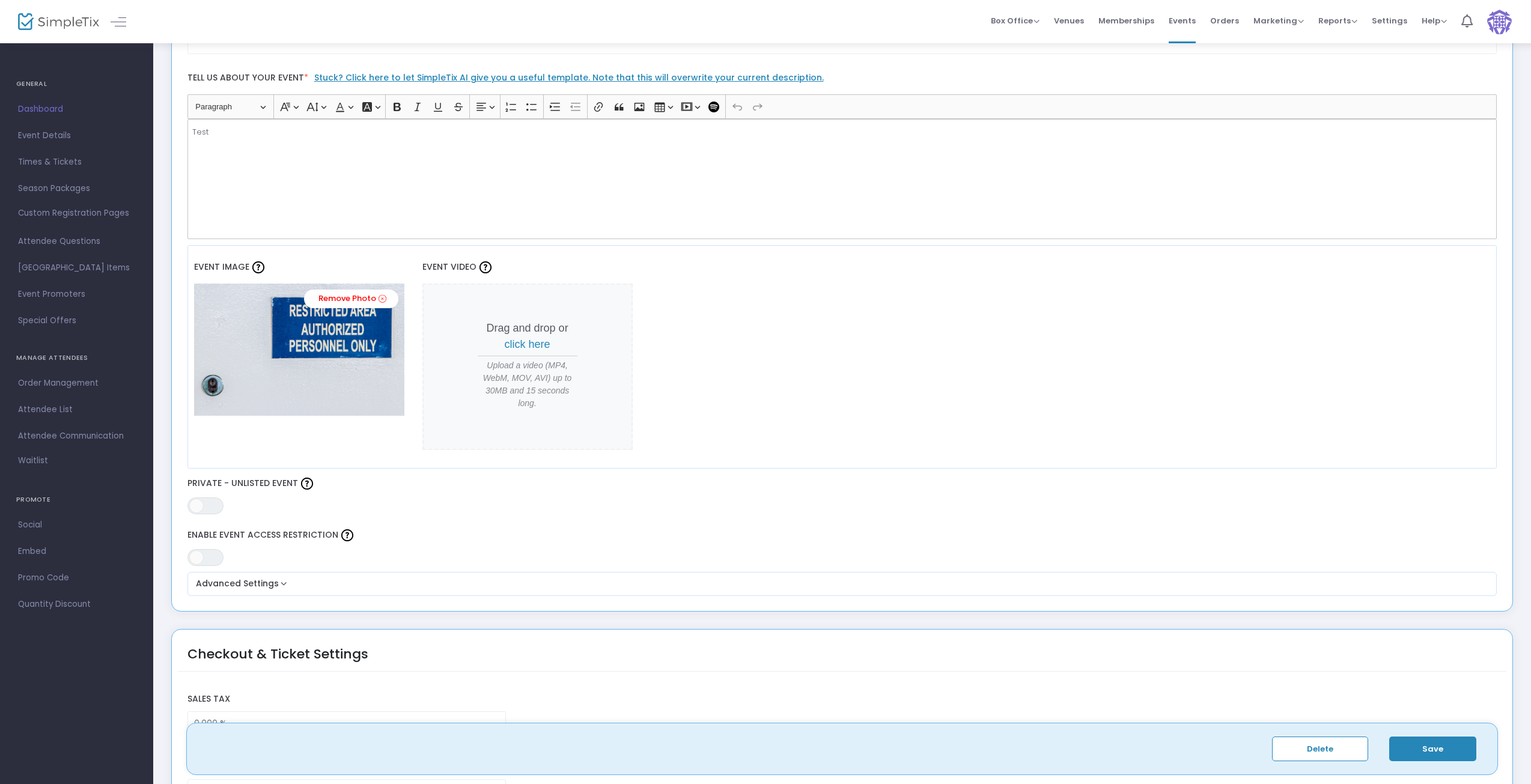
scroll to position [361, 0]
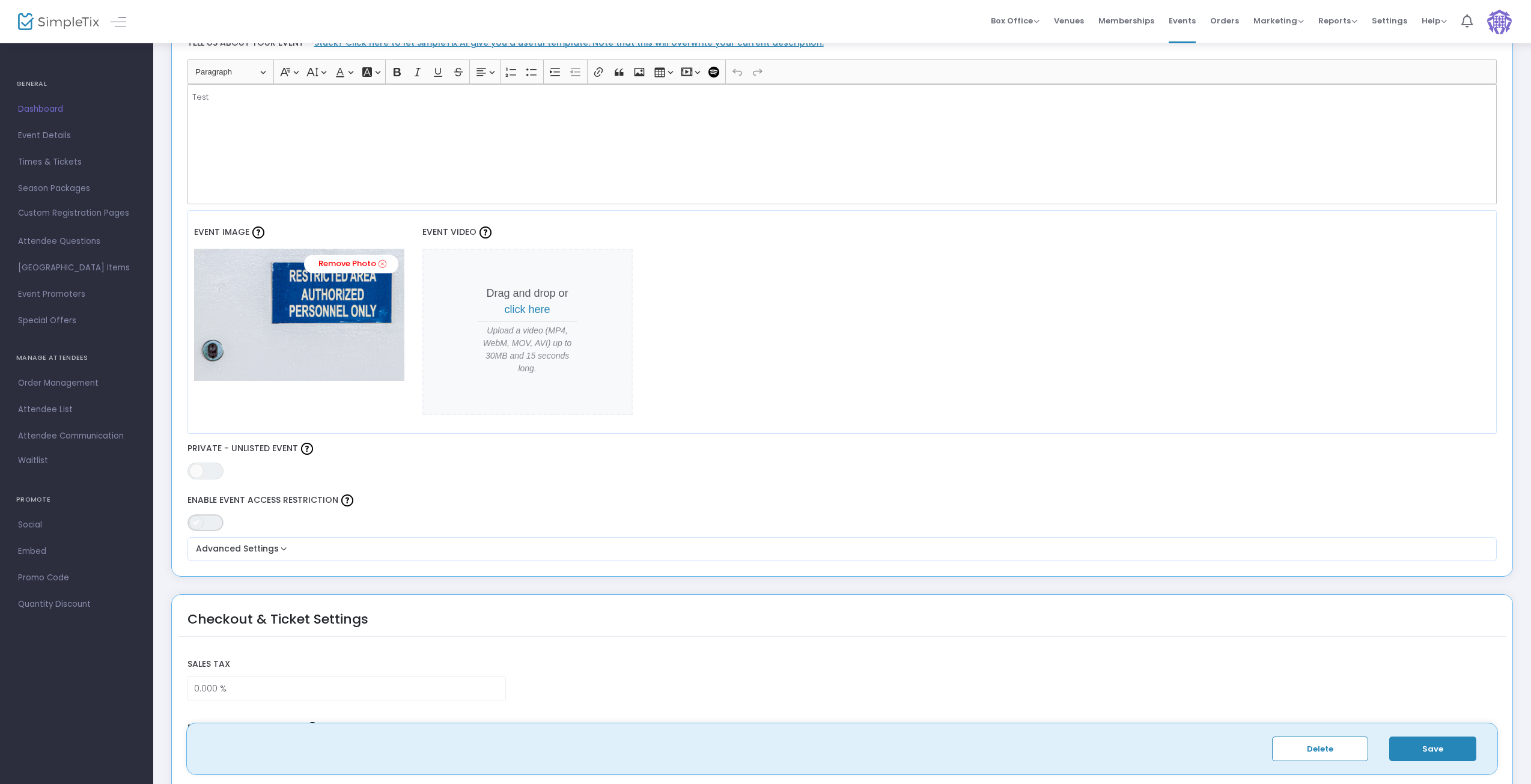
click at [217, 524] on span "ON OFF" at bounding box center [205, 523] width 36 height 17
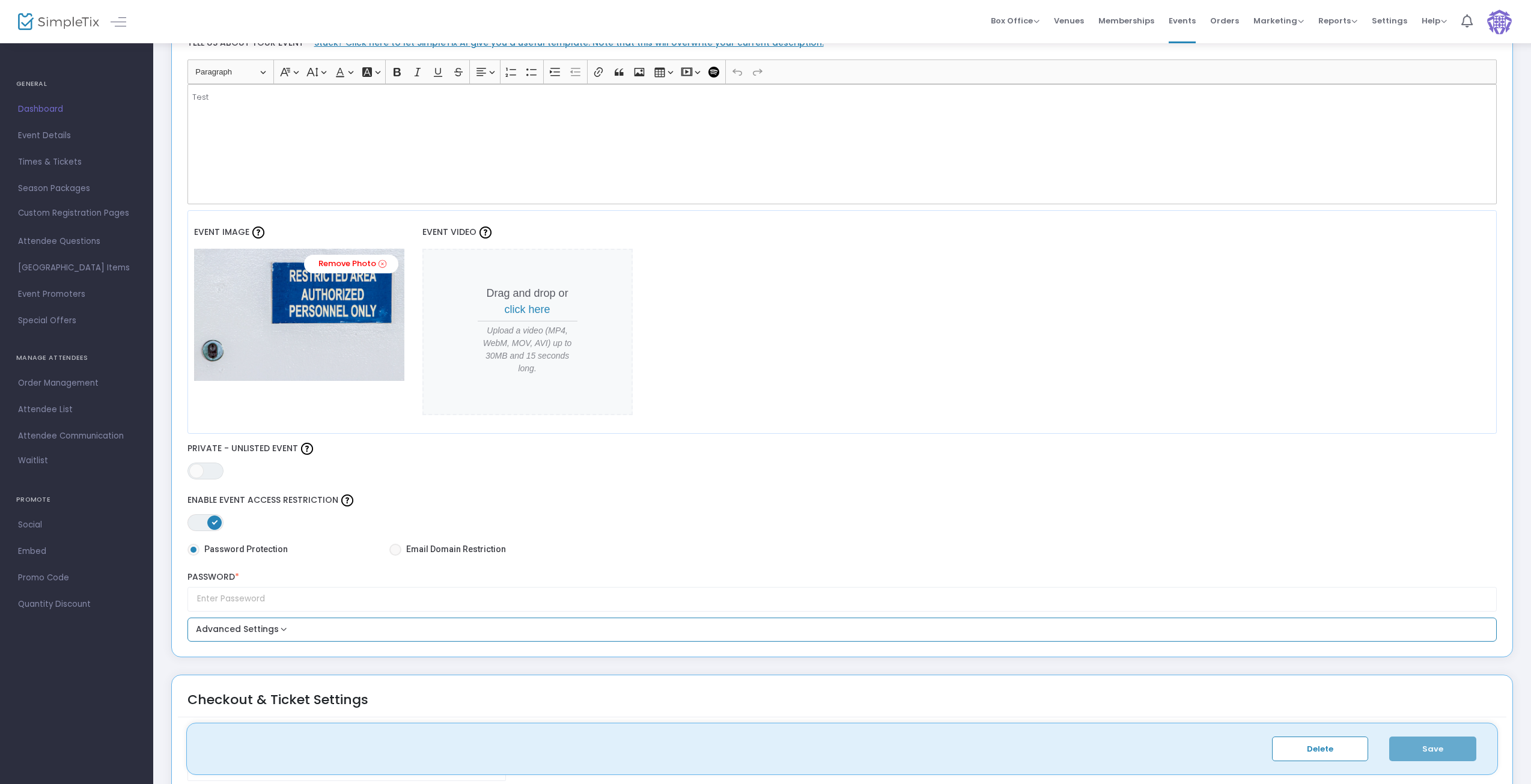
click at [263, 632] on button "Advanced Settings" at bounding box center [842, 629] width 1300 height 15
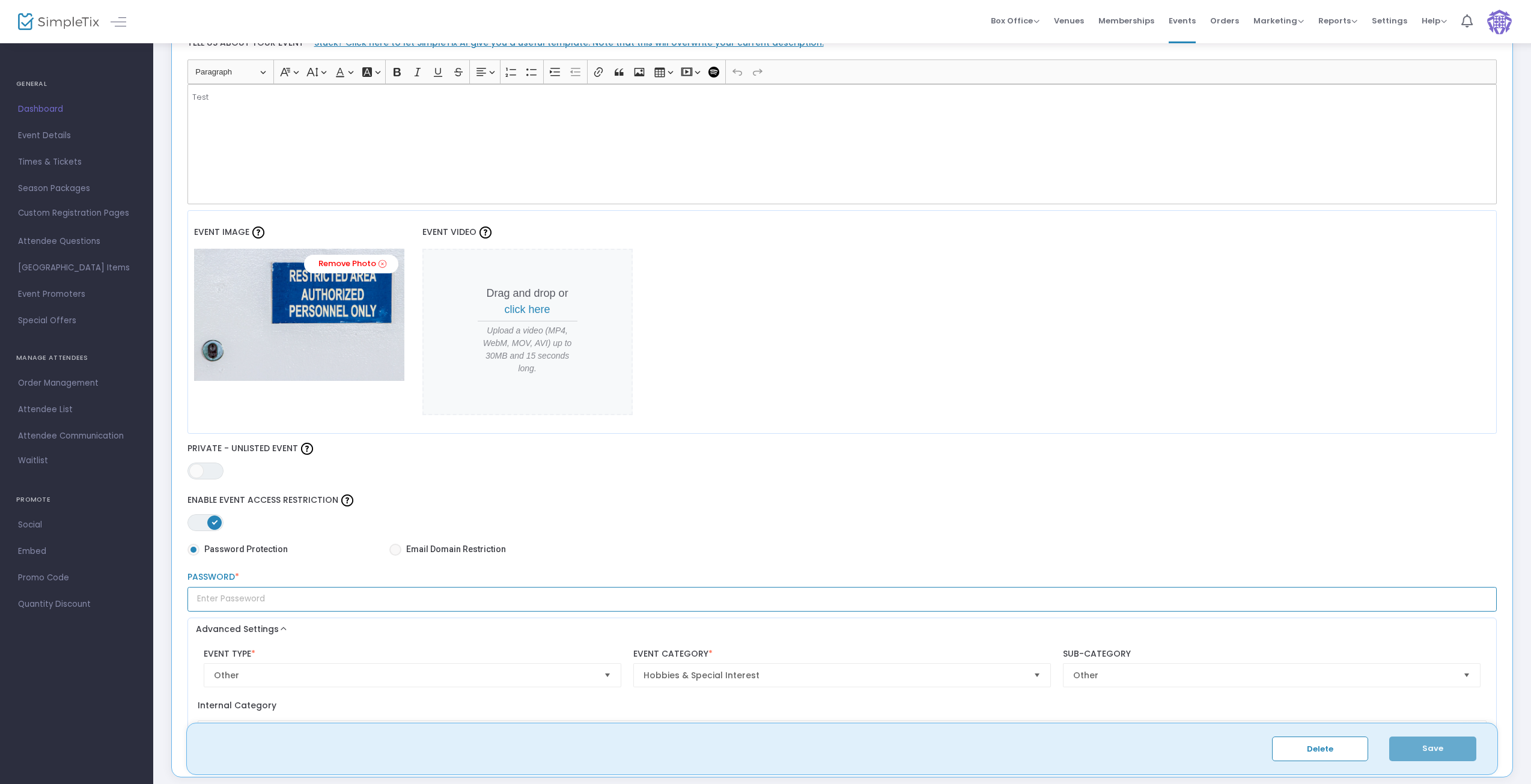
click at [215, 599] on input "text" at bounding box center [842, 599] width 1310 height 25
type input "TEST1"
click at [1429, 754] on button "Save" at bounding box center [1432, 749] width 87 height 25
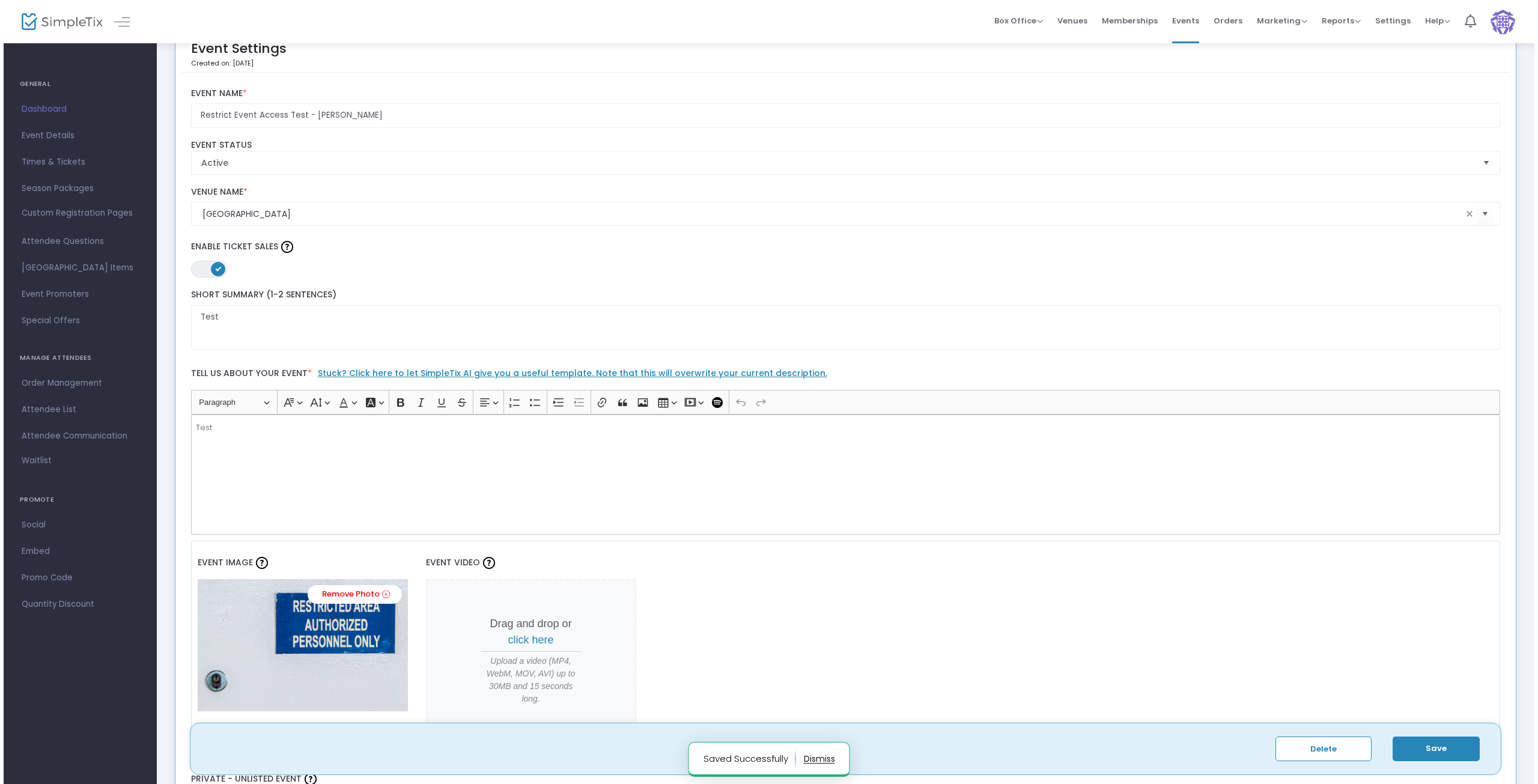
scroll to position [0, 0]
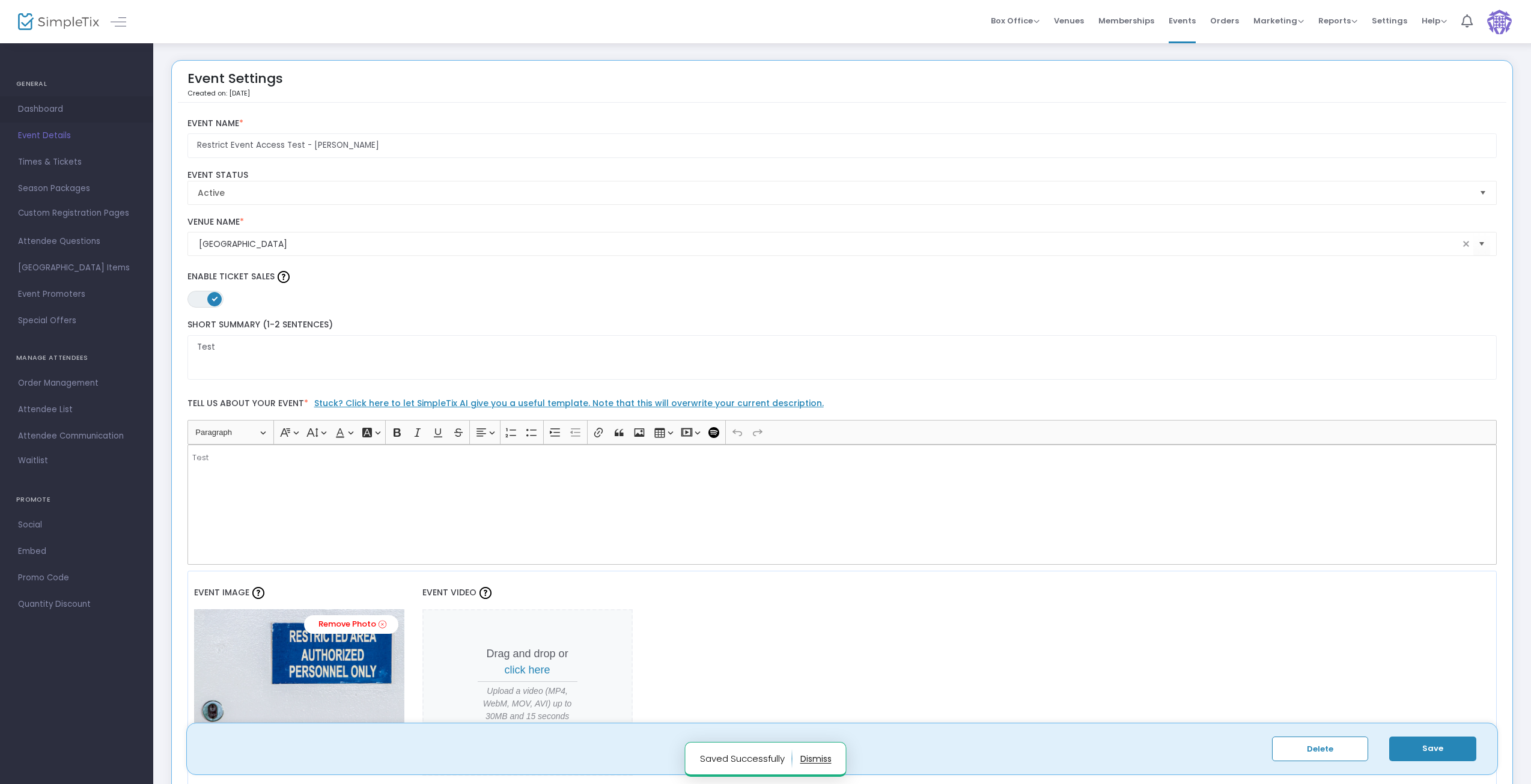
click at [36, 107] on span "Dashboard" at bounding box center [76, 110] width 117 height 16
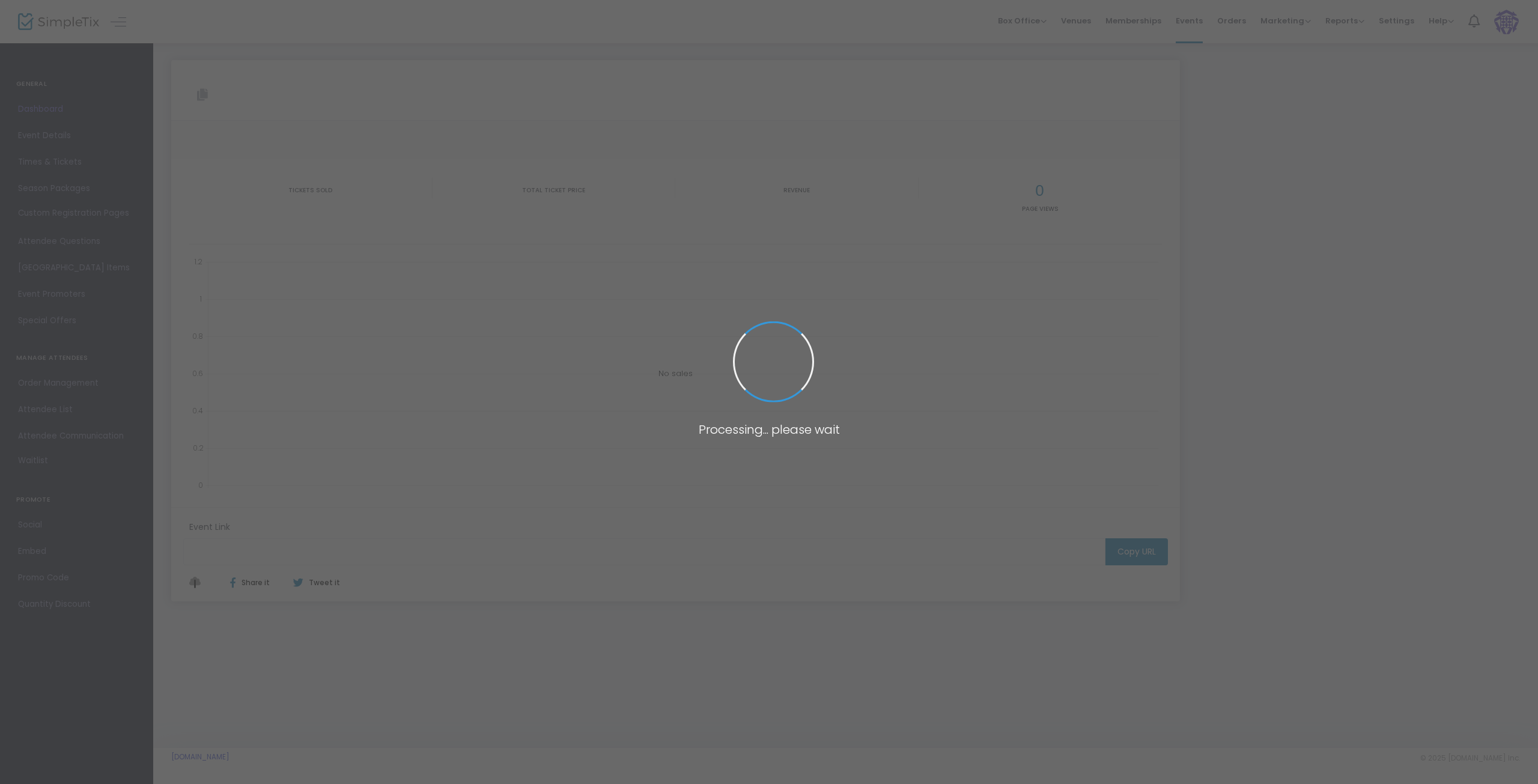
type input "[URL][DOMAIN_NAME][PERSON_NAME]"
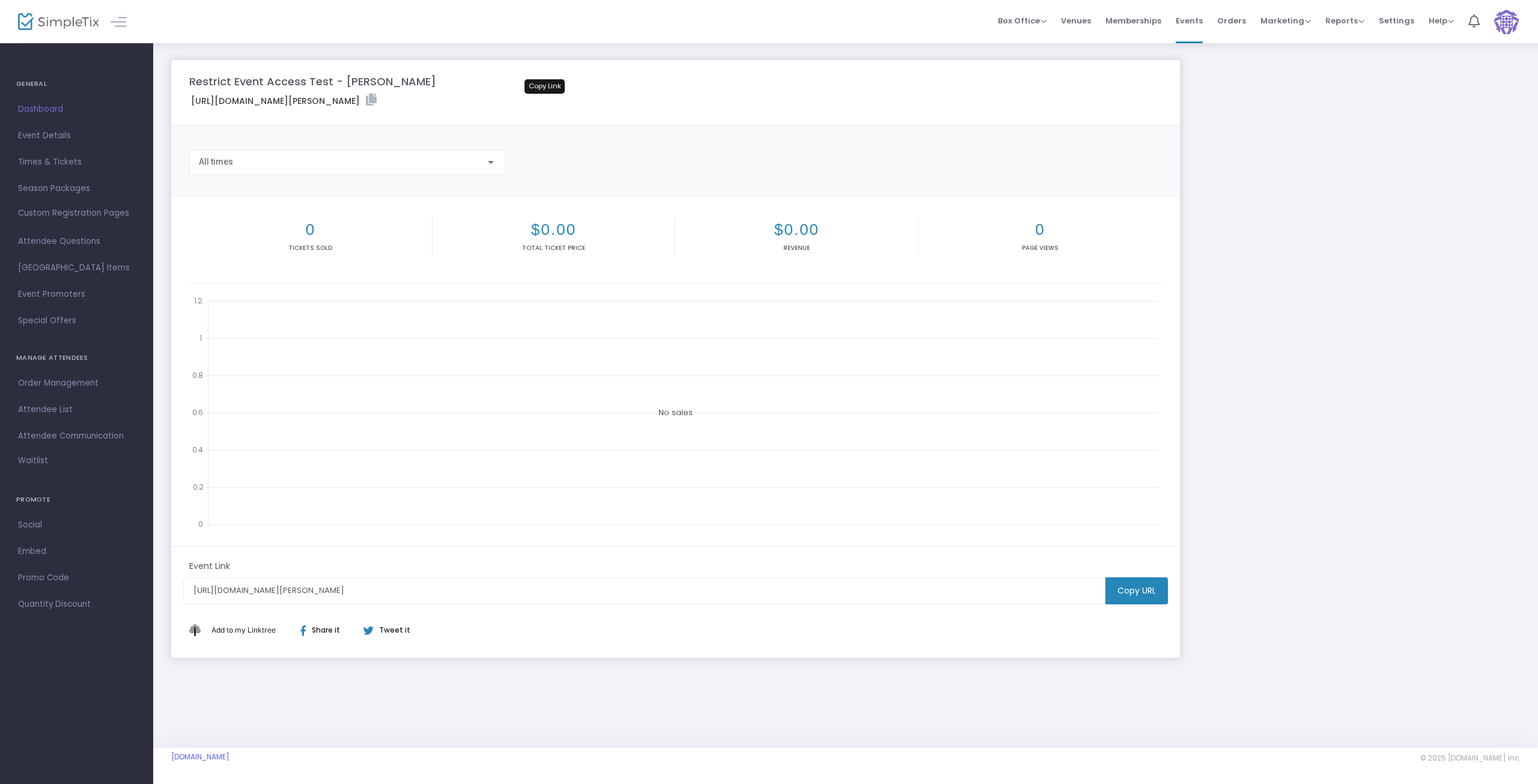
click at [377, 96] on icon at bounding box center [371, 99] width 11 height 12
drag, startPoint x: 187, startPoint y: 78, endPoint x: 389, endPoint y: 85, distance: 202.1
click at [389, 85] on div "Restrict Event Access Test - [PERSON_NAME]" at bounding box center [675, 81] width 984 height 16
copy m-panel-title "Restrict Event Access Test - [PERSON_NAME]"
